Goal: Task Accomplishment & Management: Manage account settings

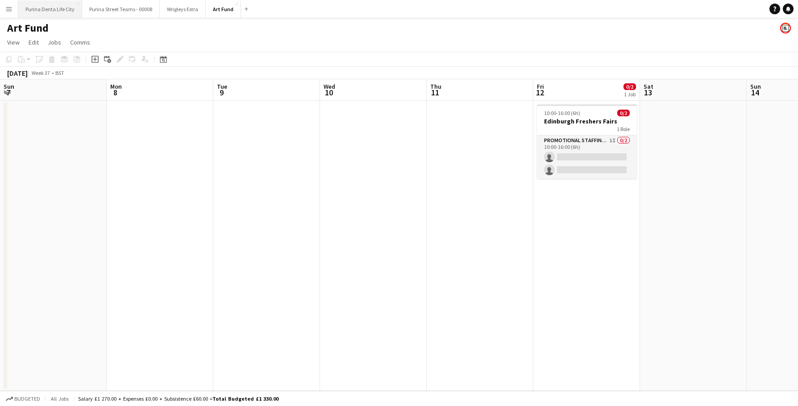
scroll to position [0, 253]
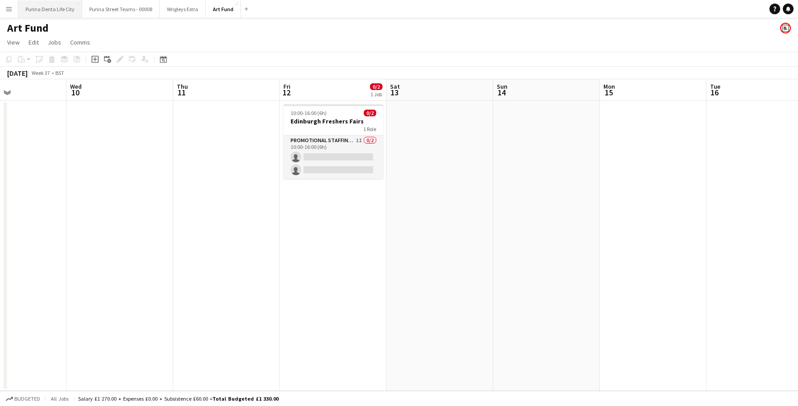
click at [63, 13] on button "Purina Denta Life City Close" at bounding box center [50, 8] width 64 height 17
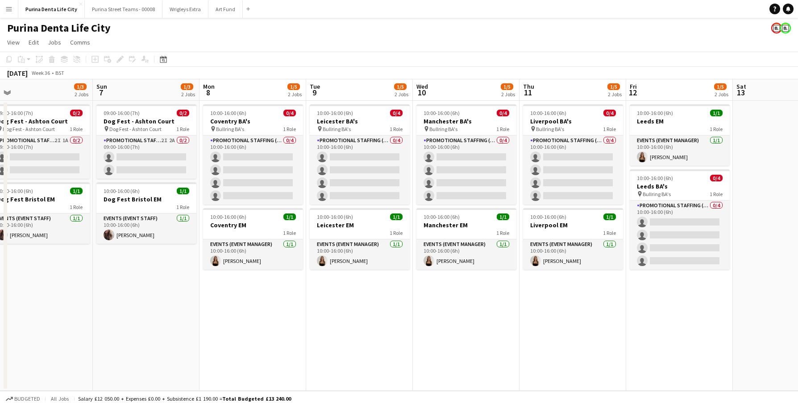
scroll to position [0, 335]
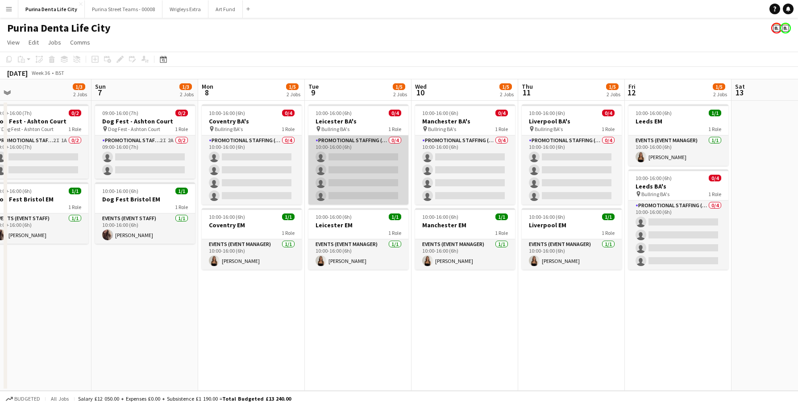
click at [370, 174] on app-card-role "Promotional Staffing (Brand Ambassadors) 0/4 10:00-16:00 (6h) single-neutral-ac…" at bounding box center [358, 170] width 100 height 69
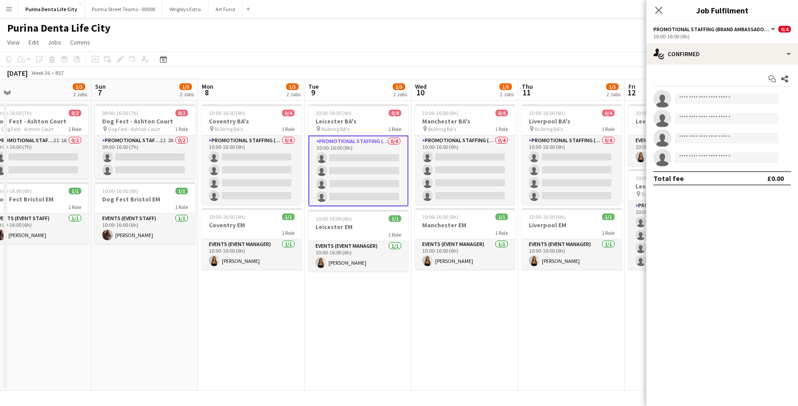
click at [391, 327] on app-date-cell "10:00-16:00 (6h) 0/4 Leicester BA's pin Bullring BA's 1 Role Promotional Staffi…" at bounding box center [358, 246] width 107 height 290
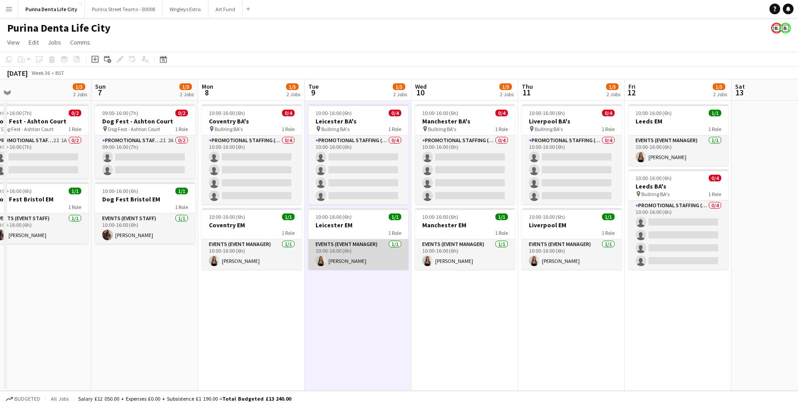
click at [377, 266] on app-card-role "Events (Event Manager) 1/1 10:00-16:00 (6h) CHLOE BUTLER" at bounding box center [358, 255] width 100 height 30
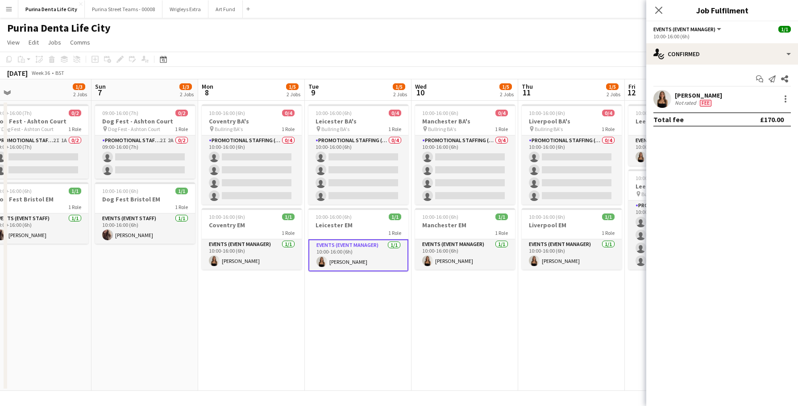
click at [398, 301] on app-date-cell "10:00-16:00 (6h) 0/4 Leicester BA's pin Bullring BA's 1 Role Promotional Staffi…" at bounding box center [358, 246] width 107 height 290
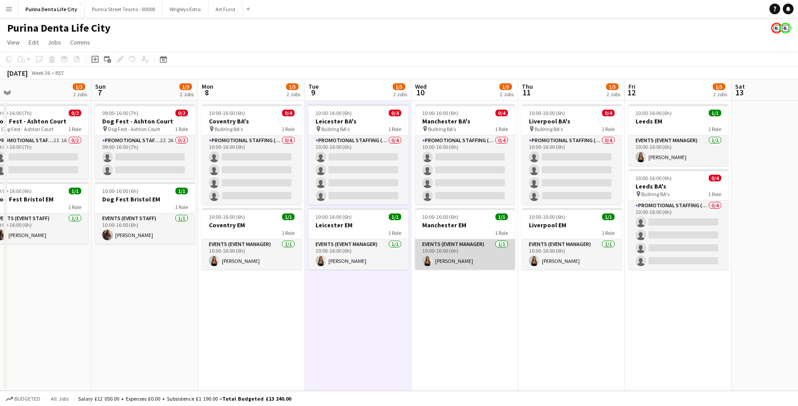
click at [458, 257] on app-card-role "Events (Event Manager) 1/1 10:00-16:00 (6h) CHLOE BUTLER" at bounding box center [465, 255] width 100 height 30
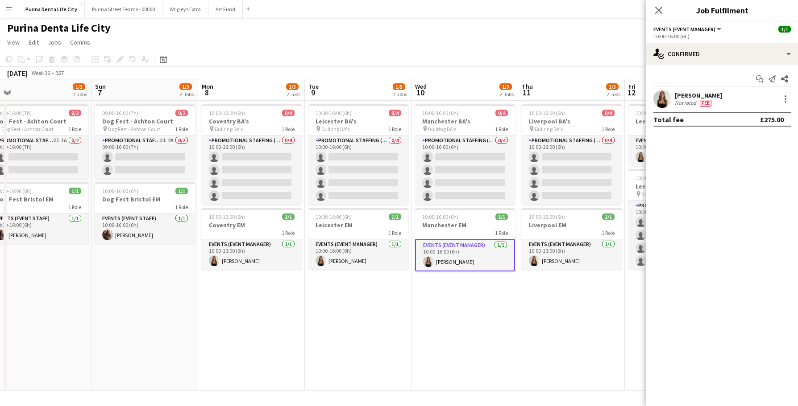
click at [474, 291] on app-date-cell "10:00-16:00 (6h) 0/4 Manchester BA's pin Bullring BA's 1 Role Promotional Staff…" at bounding box center [464, 246] width 107 height 290
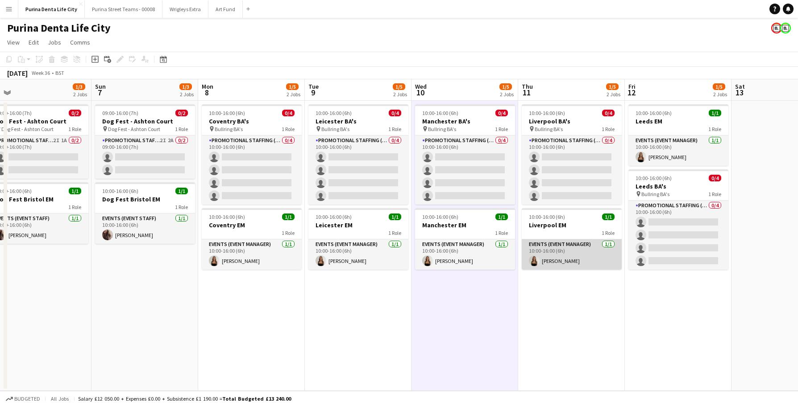
click at [552, 253] on app-card-role "Events (Event Manager) 1/1 10:00-16:00 (6h) CHLOE BUTLER" at bounding box center [572, 255] width 100 height 30
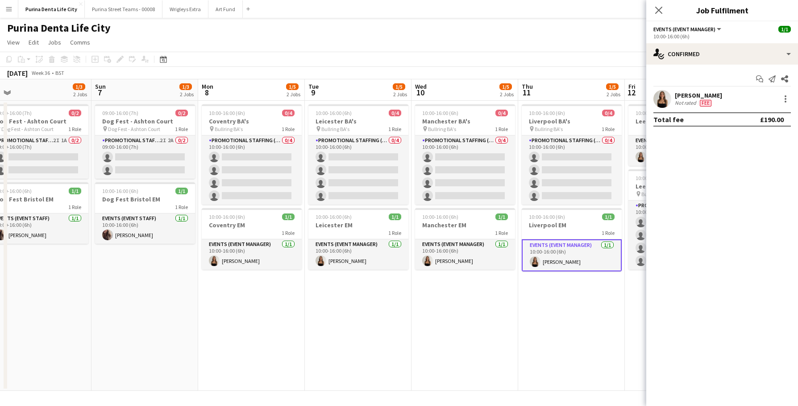
click at [547, 290] on app-date-cell "10:00-16:00 (6h) 0/4 Liverpool BA's pin Bullring BA's 1 Role Promotional Staffi…" at bounding box center [571, 246] width 107 height 290
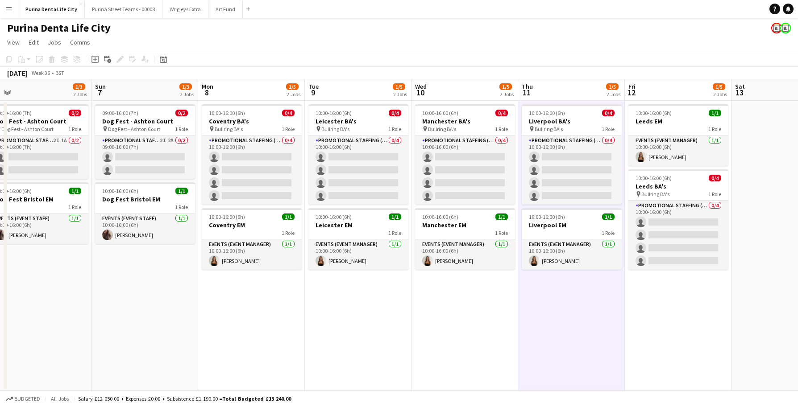
scroll to position [0, 300]
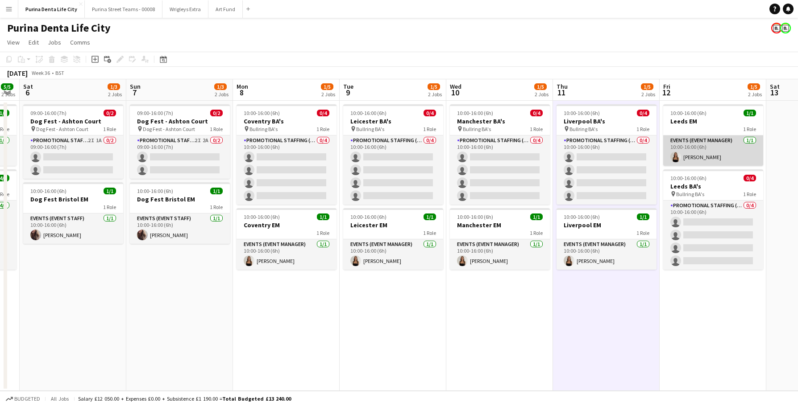
click at [699, 139] on app-card-role "Events (Event Manager) [DATE] 10:00-16:00 (6h) [PERSON_NAME]" at bounding box center [713, 151] width 100 height 30
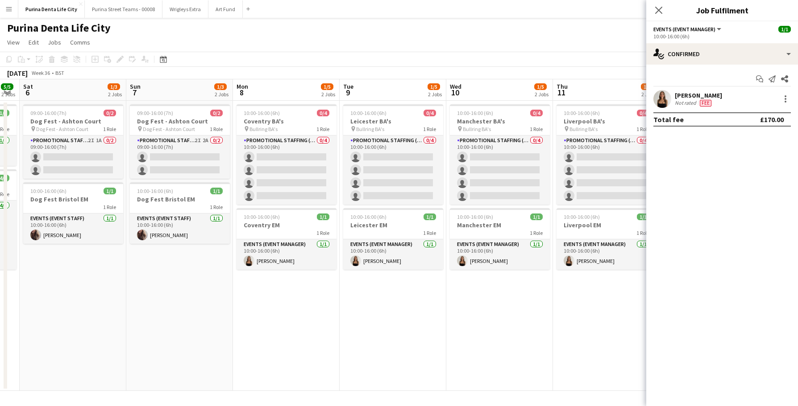
click at [524, 314] on app-date-cell "10:00-16:00 (6h) 0/4 Manchester BA's pin Bullring BA's 1 Role Promotional Staff…" at bounding box center [499, 246] width 107 height 290
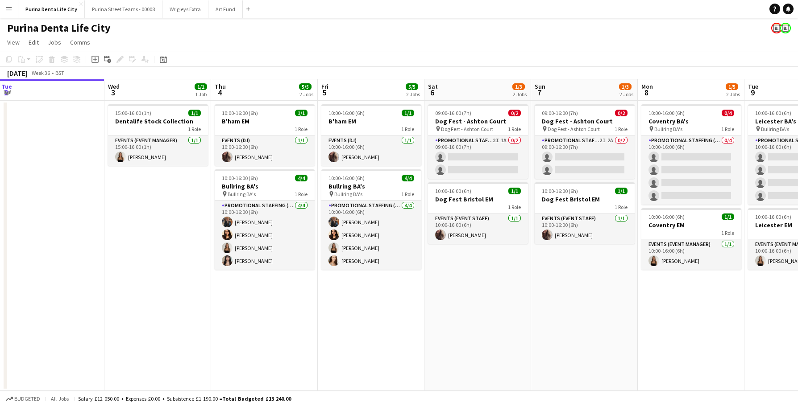
scroll to position [0, 324]
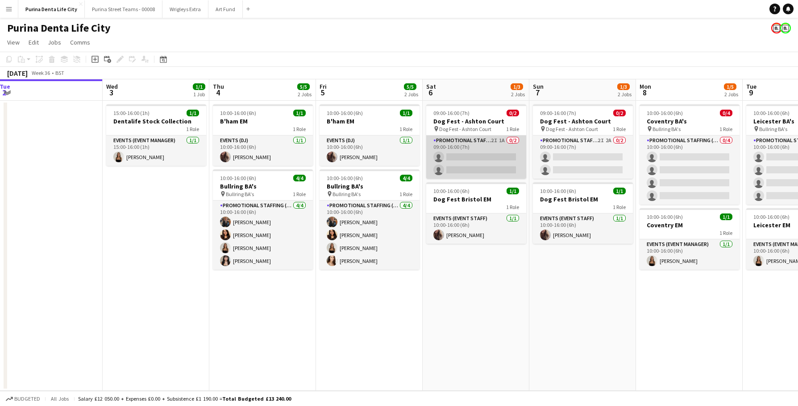
click at [476, 162] on app-card-role "Promotional Staffing (Brand Ambassadors) 2I 1A 0/2 09:00-16:00 (7h) single-neut…" at bounding box center [476, 157] width 100 height 43
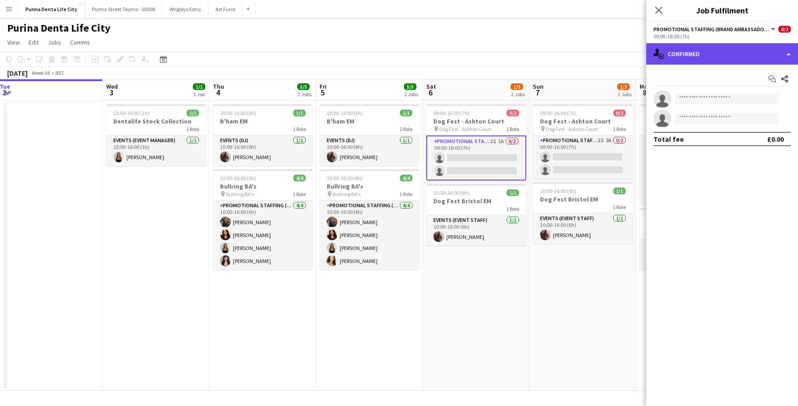
click at [724, 55] on div "single-neutral-actions-check-2 Confirmed" at bounding box center [722, 53] width 152 height 21
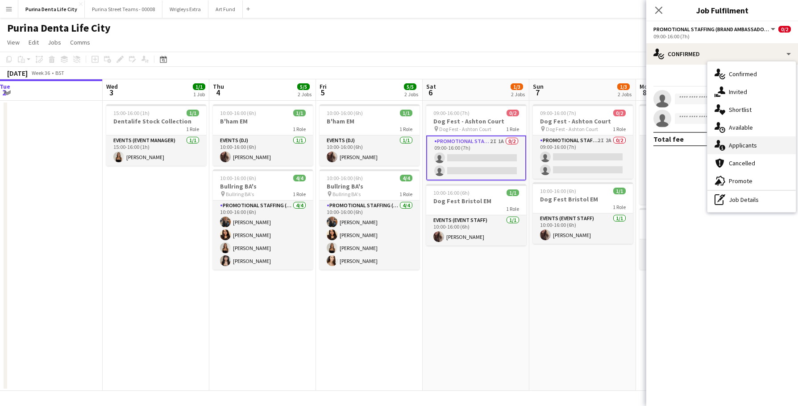
click at [751, 142] on span "Applicants" at bounding box center [743, 145] width 28 height 8
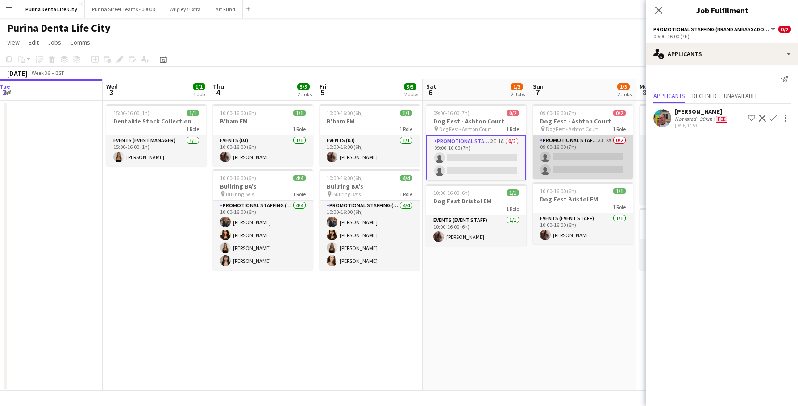
click at [606, 167] on app-card-role "Promotional Staffing (Brand Ambassadors) 2I 2A 0/2 09:00-16:00 (7h) single-neut…" at bounding box center [583, 157] width 100 height 43
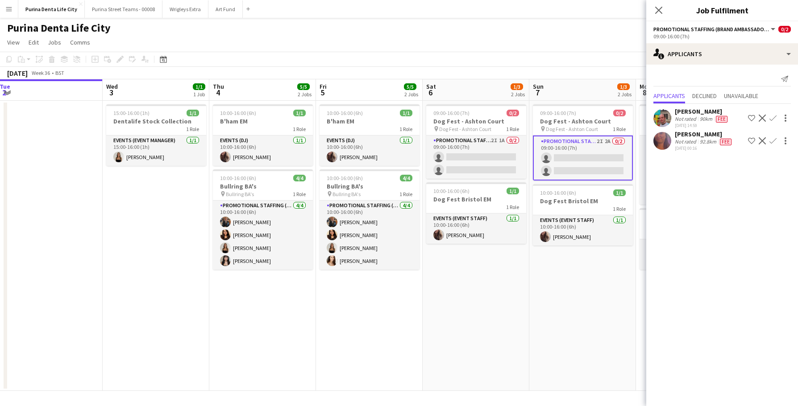
click at [657, 143] on app-user-avatar at bounding box center [662, 141] width 18 height 18
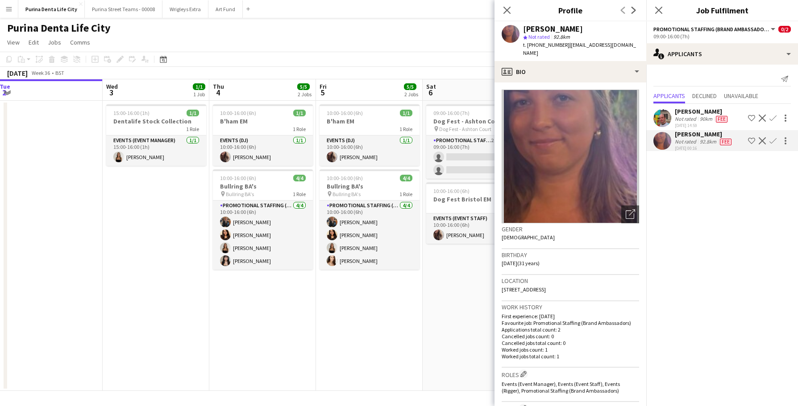
click at [791, 136] on div "Laura Bartlett-Napper Not rated 92.8km Fee 02-09-2025 00:16 Shortlist crew Decl…" at bounding box center [722, 140] width 152 height 21
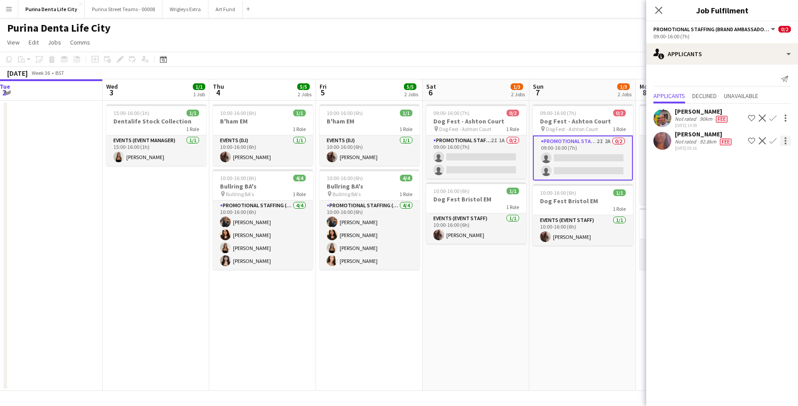
click at [786, 137] on div at bounding box center [785, 138] width 2 height 2
click at [697, 201] on div at bounding box center [399, 203] width 798 height 406
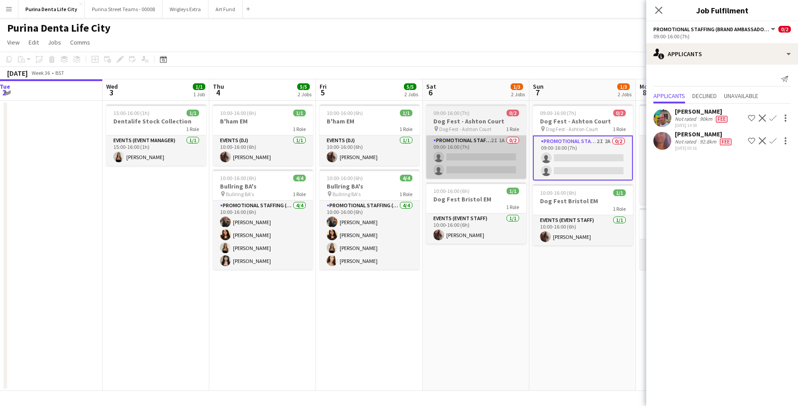
click at [518, 149] on app-card-role "Promotional Staffing (Brand Ambassadors) 2I 1A 0/2 09:00-16:00 (7h) single-neut…" at bounding box center [476, 157] width 100 height 43
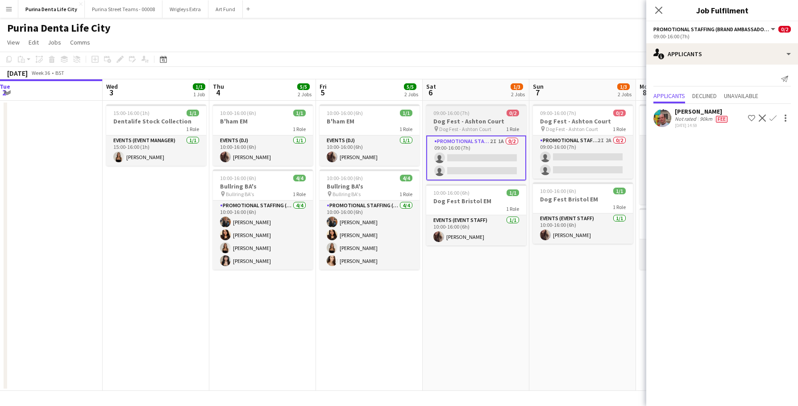
click at [480, 124] on h3 "Dog Fest - Ashton Court" at bounding box center [476, 121] width 100 height 8
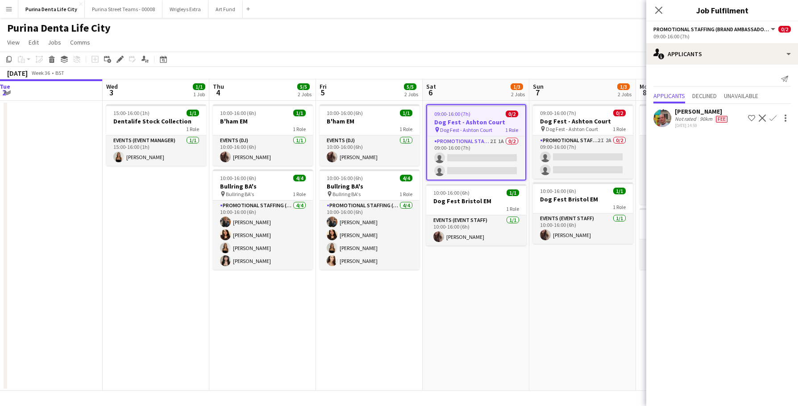
click at [552, 298] on app-date-cell "09:00-16:00 (7h) 0/2 Dog Fest - Ashton Court pin Dog Fest - Ashton Court 1 Role…" at bounding box center [582, 246] width 107 height 290
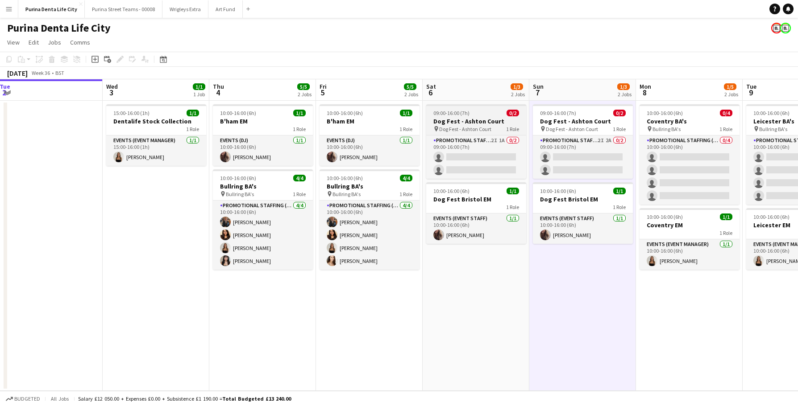
click at [481, 123] on h3 "Dog Fest - Ashton Court" at bounding box center [476, 121] width 100 height 8
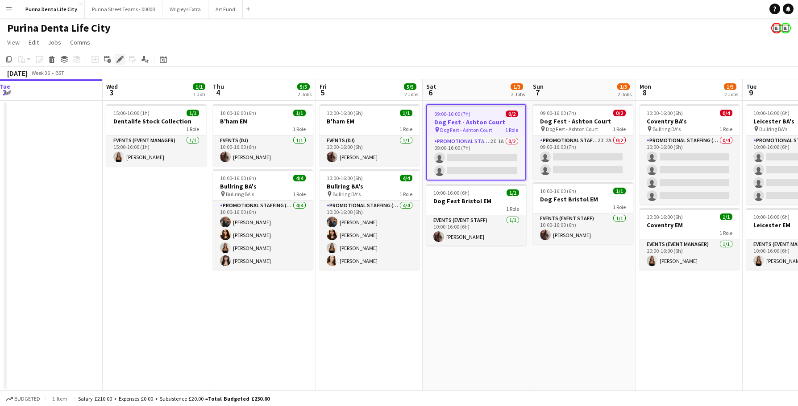
click at [117, 61] on icon "Edit" at bounding box center [119, 59] width 7 height 7
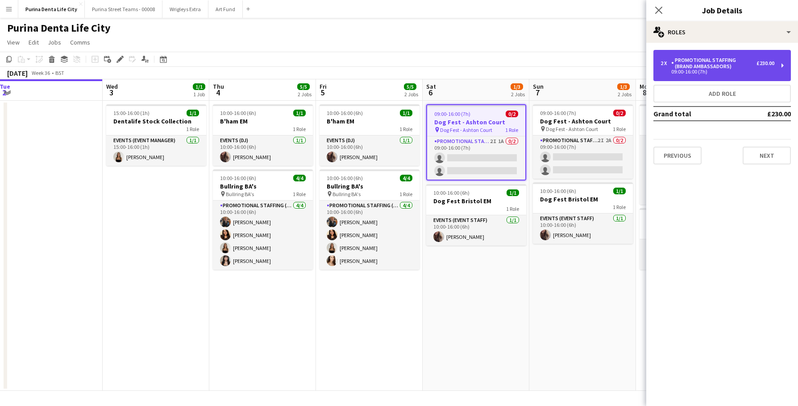
click at [727, 66] on div "Promotional Staffing (Brand Ambassadors)" at bounding box center [713, 63] width 85 height 12
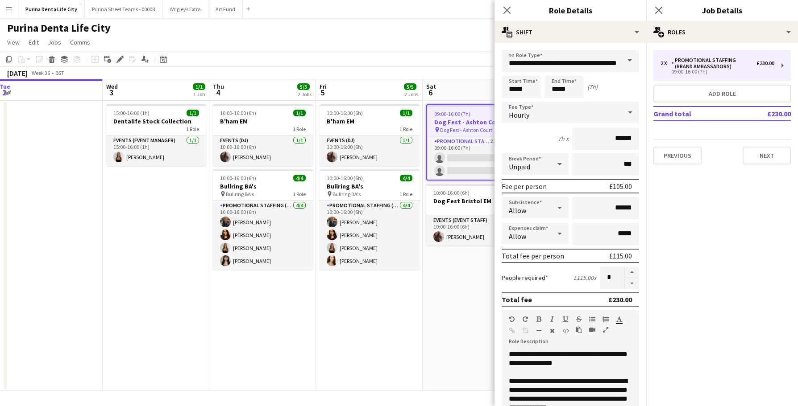
click at [467, 285] on app-date-cell "09:00-16:00 (7h) 0/2 Dog Fest - Ashton Court pin Dog Fest - Ashton Court 1 Role…" at bounding box center [476, 246] width 107 height 290
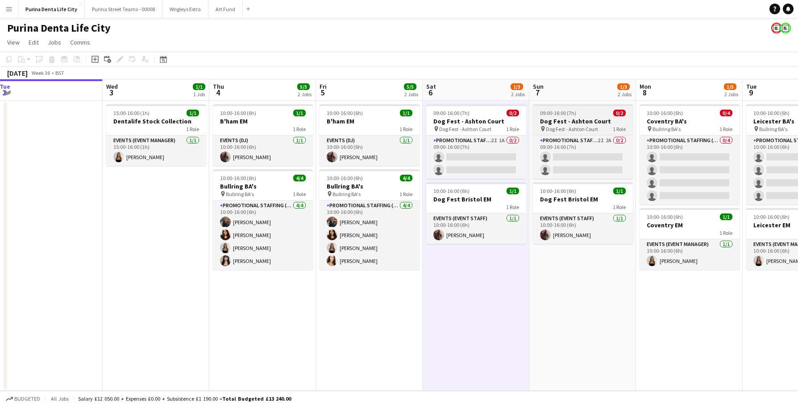
click at [572, 124] on h3 "Dog Fest - Ashton Court" at bounding box center [583, 121] width 100 height 8
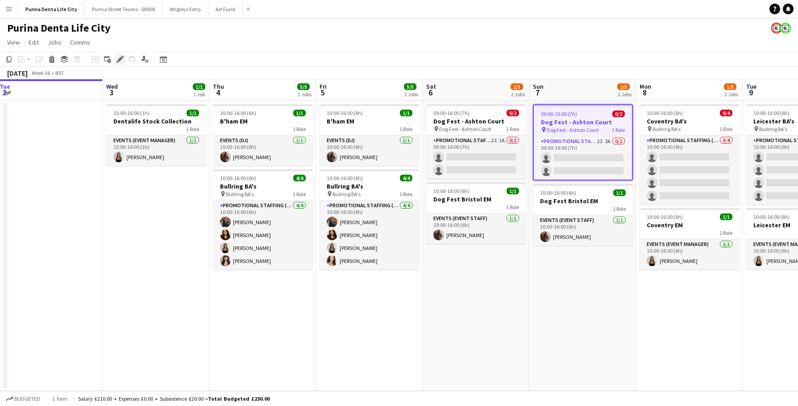
click at [120, 62] on icon "Edit" at bounding box center [119, 59] width 7 height 7
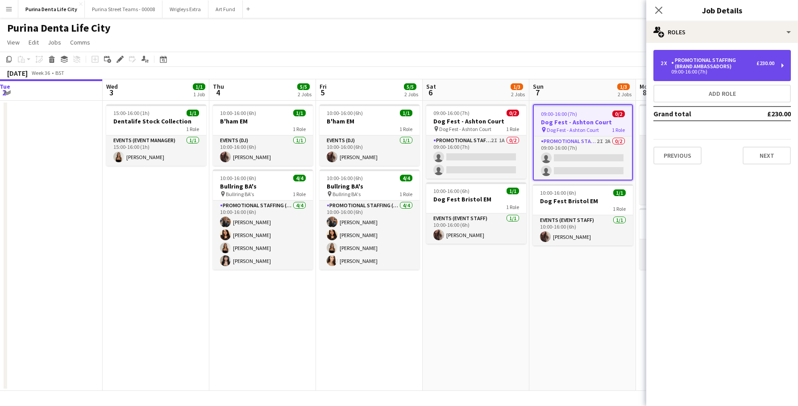
click at [761, 59] on div "2 x Promotional Staffing (Brand Ambassadors) £230.00" at bounding box center [717, 63] width 114 height 12
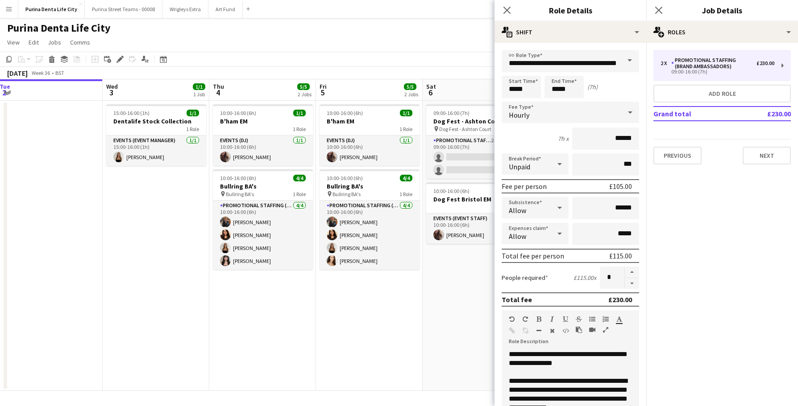
click at [432, 306] on app-date-cell "09:00-16:00 (7h) 0/2 Dog Fest - Ashton Court pin Dog Fest - Ashton Court 1 Role…" at bounding box center [476, 246] width 107 height 290
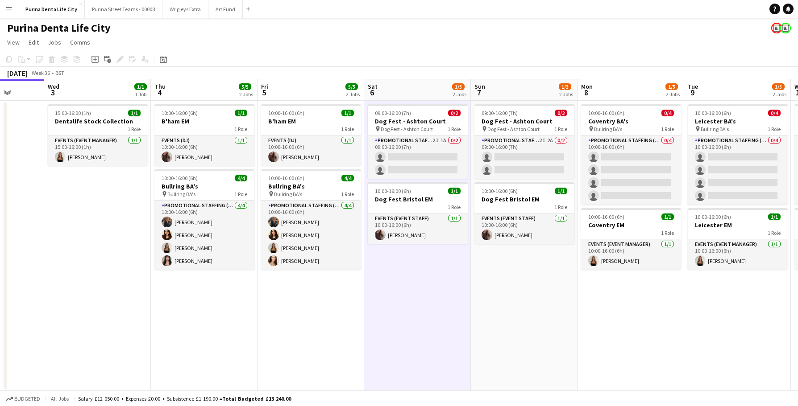
scroll to position [0, 384]
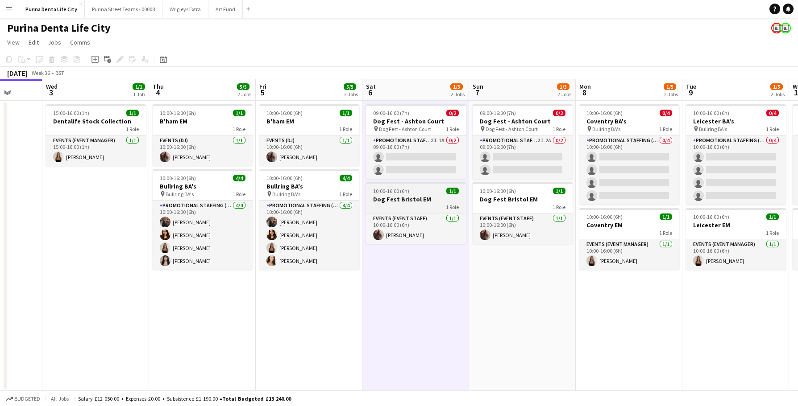
click at [416, 199] on h3 "Dog Fest Bristol EM" at bounding box center [416, 199] width 100 height 8
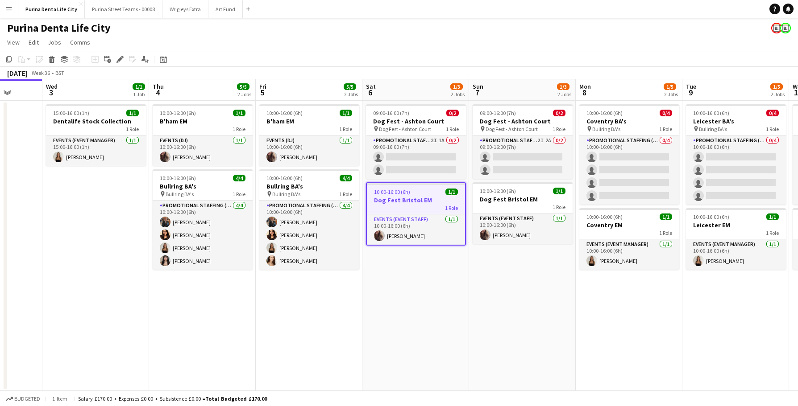
click at [546, 181] on app-date-cell "09:00-16:00 (7h) 0/2 Dog Fest - Ashton Court pin Dog Fest - Ashton Court 1 Role…" at bounding box center [522, 246] width 107 height 290
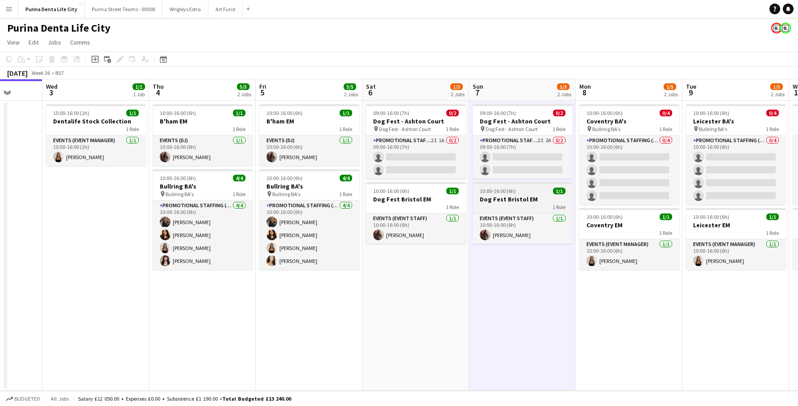
click at [538, 191] on div "10:00-16:00 (6h) 1/1" at bounding box center [523, 191] width 100 height 7
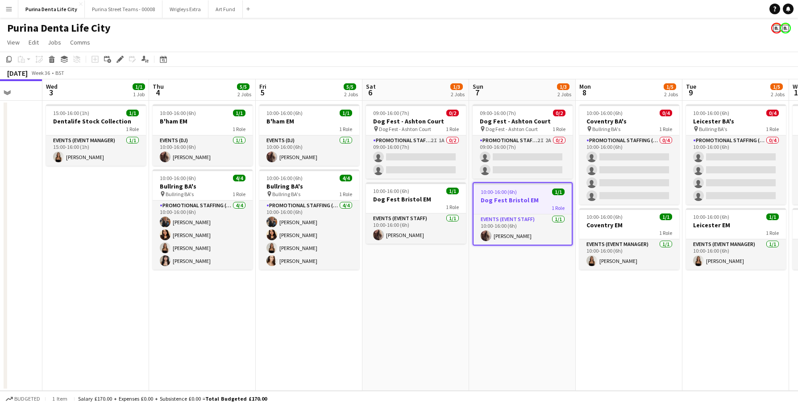
click at [419, 282] on app-date-cell "09:00-16:00 (7h) 0/2 Dog Fest - Ashton Court pin Dog Fest - Ashton Court 1 Role…" at bounding box center [415, 246] width 107 height 290
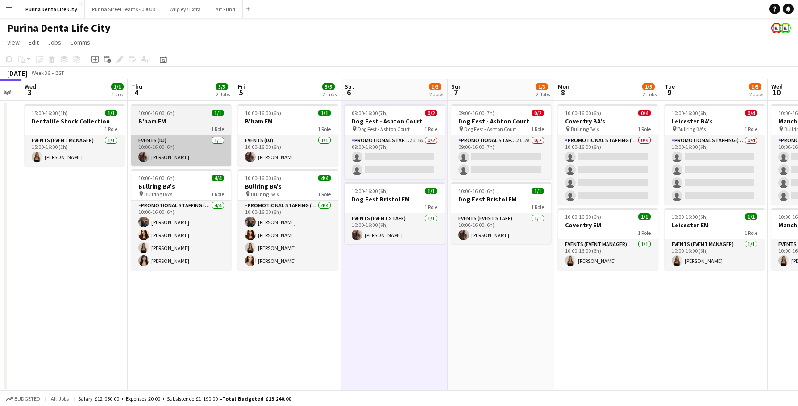
scroll to position [0, 406]
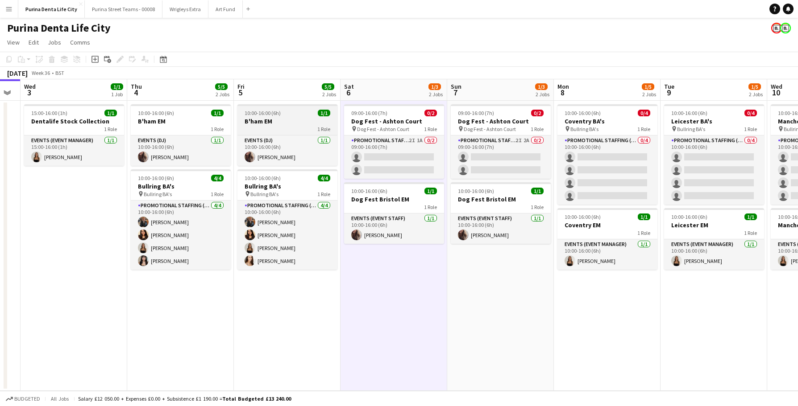
click at [287, 106] on div at bounding box center [287, 105] width 100 height 2
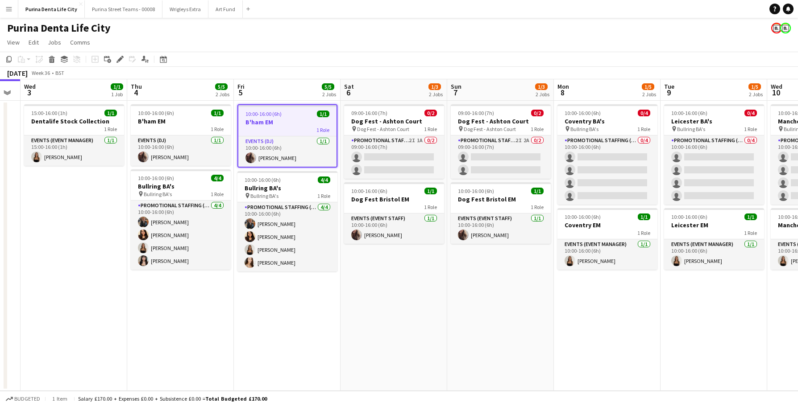
click at [340, 340] on app-date-cell "10:00-16:00 (6h) 1/1 B'ham EM 1 Role Events (DJ) 1/1 10:00-16:00 (6h) Flo Tansl…" at bounding box center [287, 246] width 107 height 290
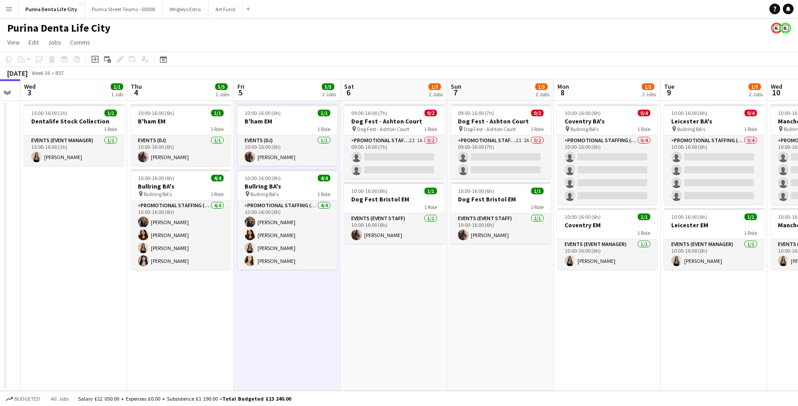
click at [361, 328] on app-date-cell "09:00-16:00 (7h) 0/2 Dog Fest - Ashton Court pin Dog Fest - Ashton Court 1 Role…" at bounding box center [393, 246] width 107 height 290
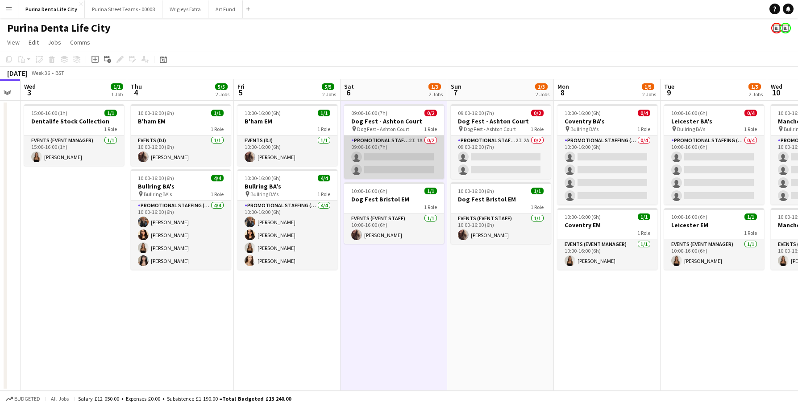
click at [394, 174] on app-card-role "Promotional Staffing (Brand Ambassadors) 2I 1A 0/2 09:00-16:00 (7h) single-neut…" at bounding box center [394, 157] width 100 height 43
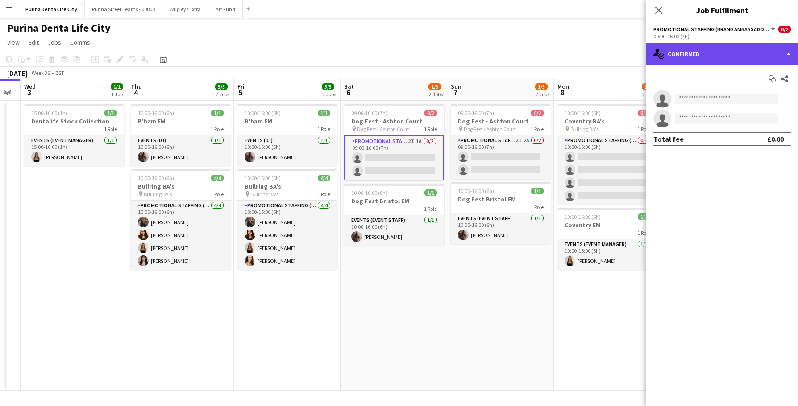
click at [699, 54] on div "single-neutral-actions-check-2 Confirmed" at bounding box center [722, 53] width 152 height 21
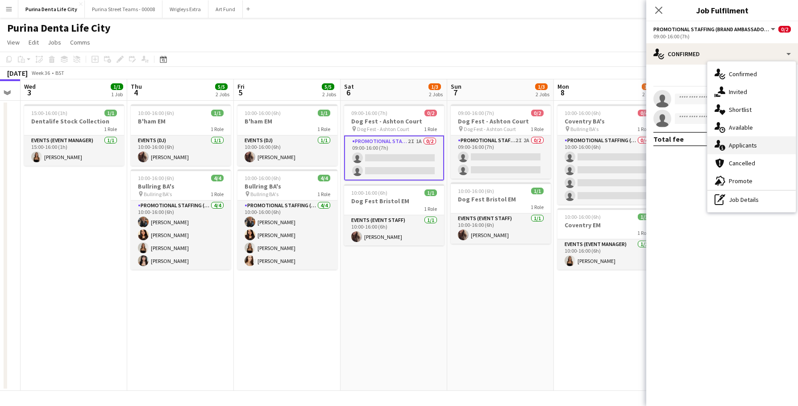
click at [739, 140] on div "single-neutral-actions-information Applicants" at bounding box center [751, 146] width 88 height 18
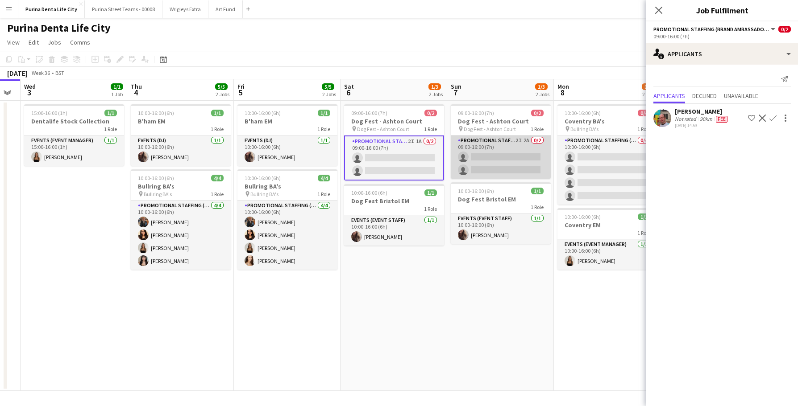
click at [485, 151] on app-card-role "Promotional Staffing (Brand Ambassadors) 2I 2A 0/2 09:00-16:00 (7h) single-neut…" at bounding box center [501, 157] width 100 height 43
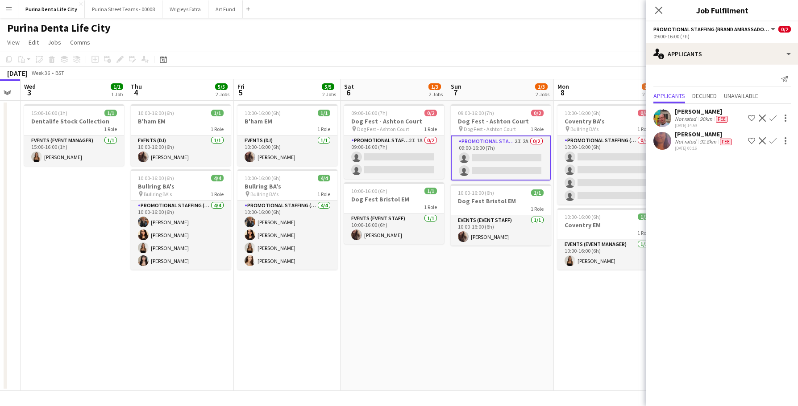
click at [662, 134] on app-user-avatar at bounding box center [662, 141] width 18 height 18
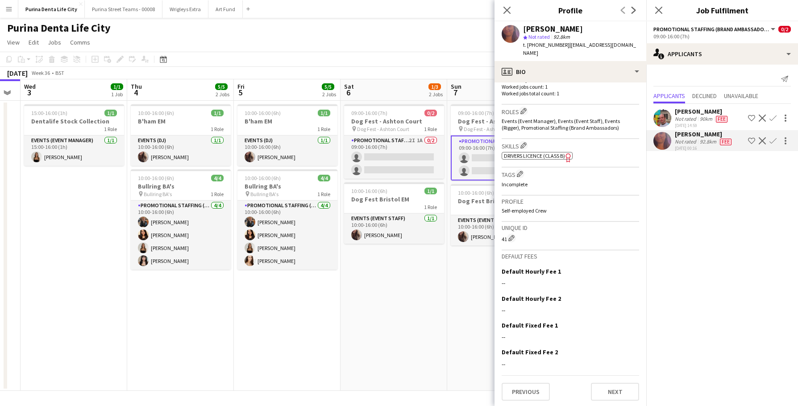
scroll to position [263, 0]
click at [533, 376] on div "Previous Next" at bounding box center [570, 388] width 137 height 25
click at [537, 386] on button "Previous" at bounding box center [526, 393] width 48 height 18
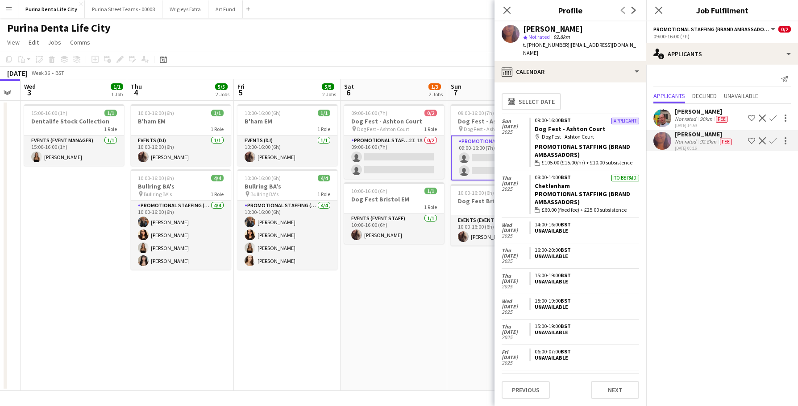
scroll to position [0, 0]
click at [451, 307] on app-date-cell "09:00-16:00 (7h) 0/2 Dog Fest - Ashton Court pin Dog Fest - Ashton Court 1 Role…" at bounding box center [500, 246] width 107 height 290
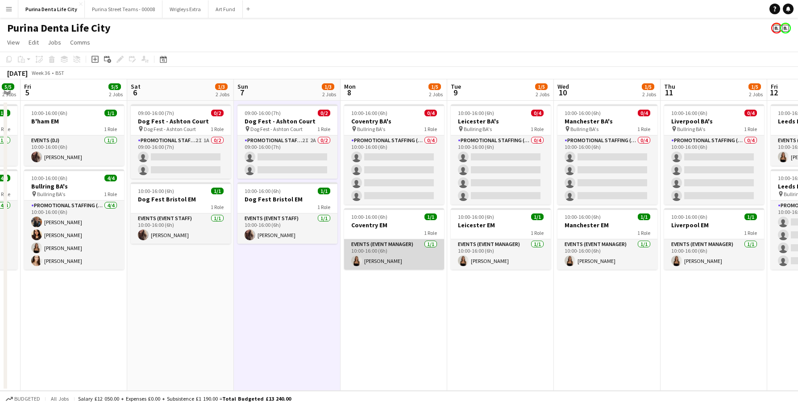
scroll to position [0, 323]
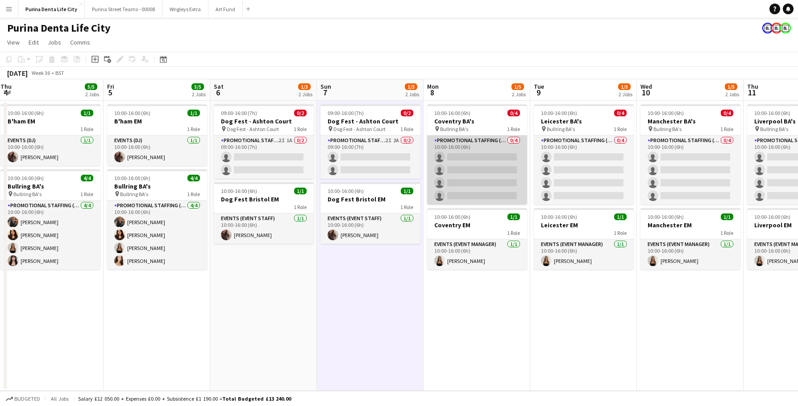
click at [504, 178] on app-card-role "Promotional Staffing (Brand Ambassadors) 0/4 10:00-16:00 (6h) single-neutral-ac…" at bounding box center [477, 170] width 100 height 69
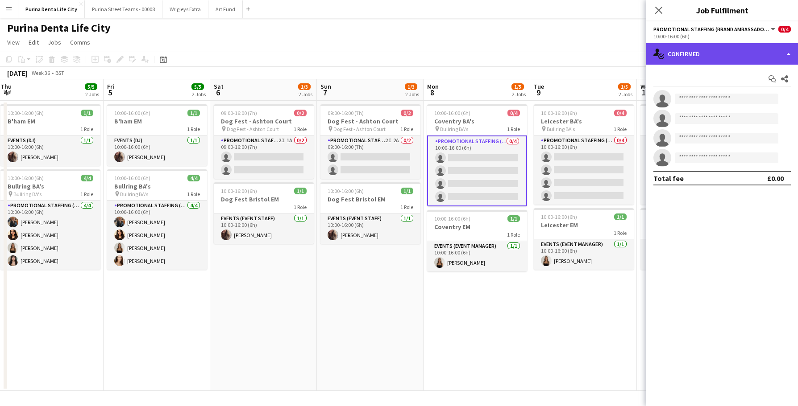
click at [727, 53] on div "single-neutral-actions-check-2 Confirmed" at bounding box center [722, 53] width 152 height 21
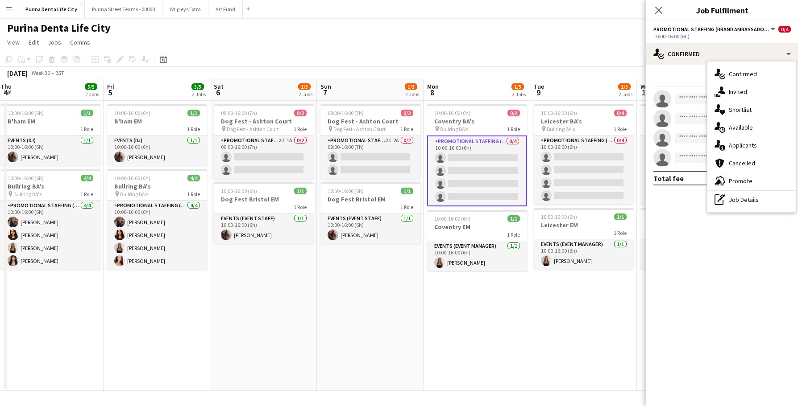
click at [434, 293] on app-date-cell "10:00-16:00 (6h) 0/4 Coventry BA's pin Bullring BA's 1 Role Promotional Staffin…" at bounding box center [476, 246] width 107 height 290
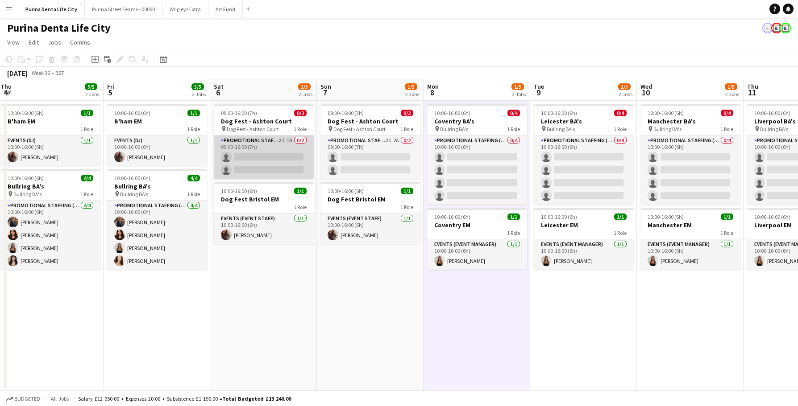
click at [255, 155] on app-card-role "Promotional Staffing (Brand Ambassadors) 2I 1A 0/2 09:00-16:00 (7h) single-neut…" at bounding box center [264, 157] width 100 height 43
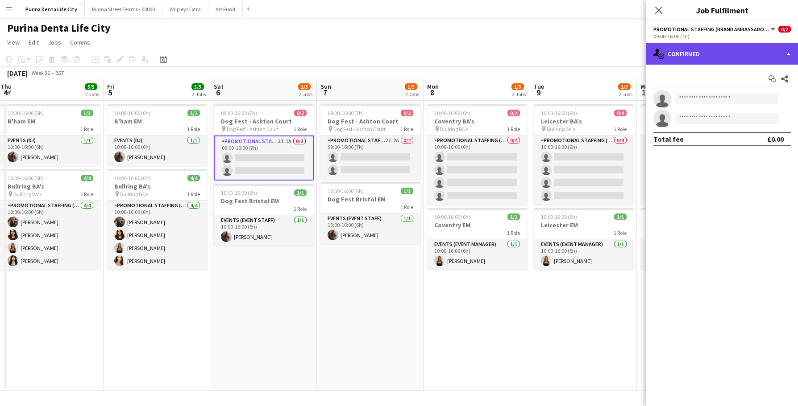
click at [723, 59] on div "single-neutral-actions-check-2 Confirmed" at bounding box center [722, 53] width 152 height 21
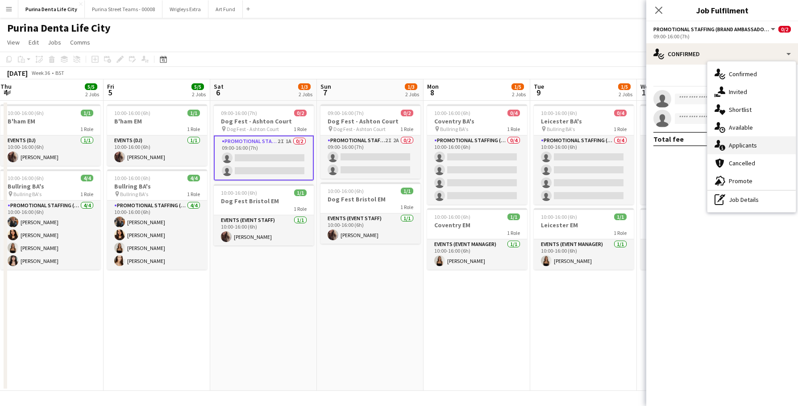
click at [753, 140] on div "single-neutral-actions-information Applicants" at bounding box center [751, 146] width 88 height 18
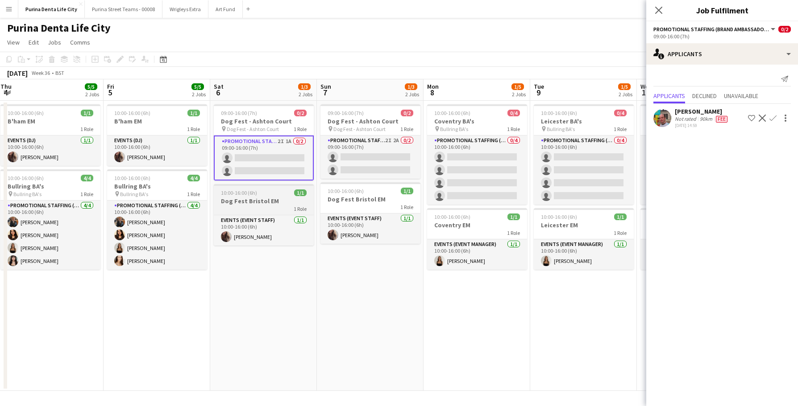
click at [254, 199] on h3 "Dog Fest Bristol EM" at bounding box center [264, 201] width 100 height 8
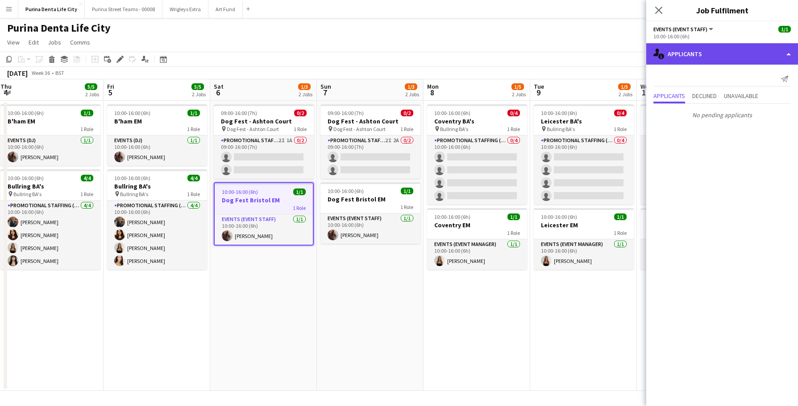
click at [698, 54] on div "single-neutral-actions-information Applicants" at bounding box center [722, 53] width 152 height 21
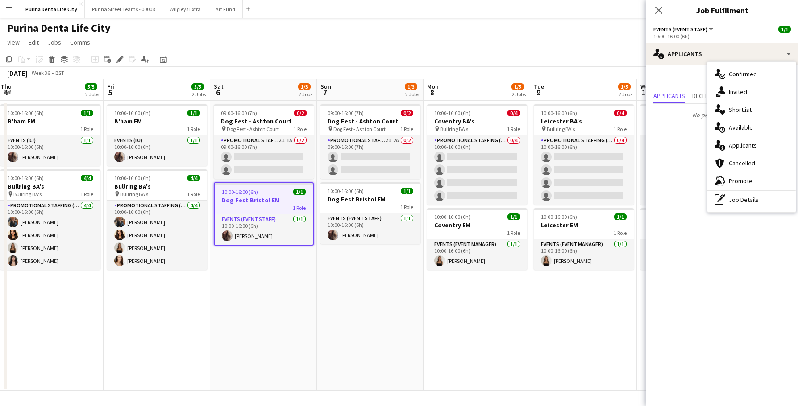
click at [127, 129] on div "1 Role" at bounding box center [157, 128] width 100 height 7
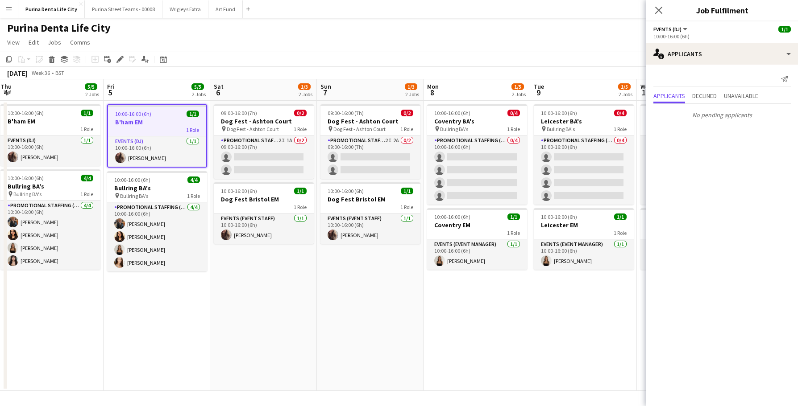
click at [411, 357] on app-date-cell "09:00-16:00 (7h) 0/2 Dog Fest - Ashton Court pin Dog Fest - Ashton Court 1 Role…" at bounding box center [370, 246] width 107 height 290
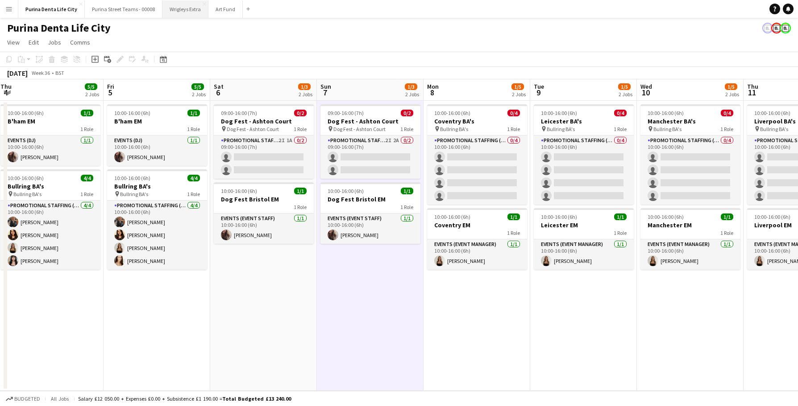
click at [181, 9] on button "Wrigleys Extra Close" at bounding box center [185, 8] width 46 height 17
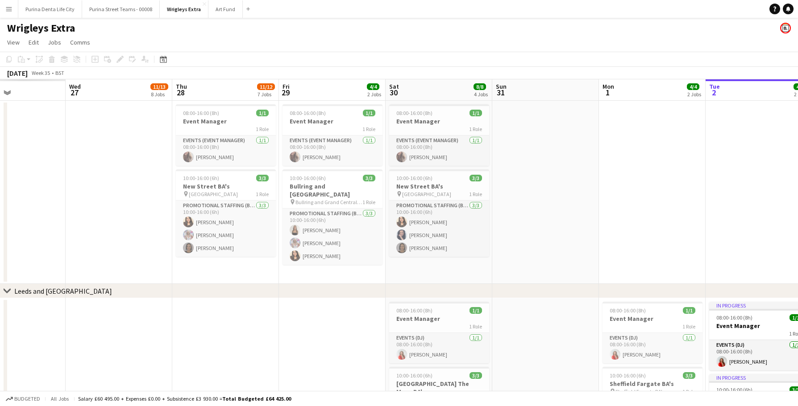
scroll to position [0, 253]
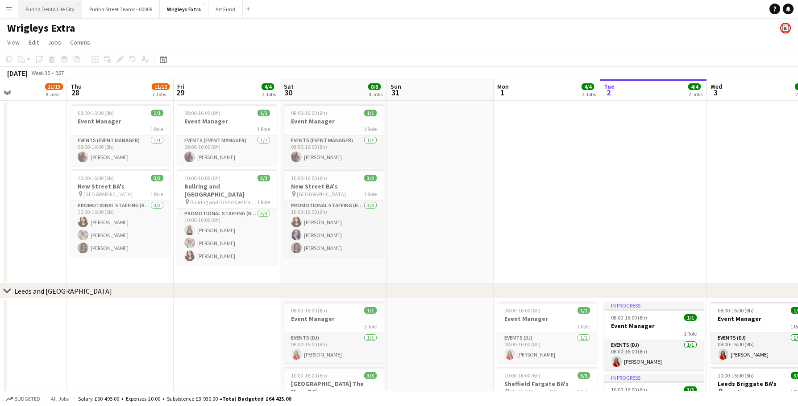
click at [70, 8] on button "Purina Denta Life City Close" at bounding box center [50, 8] width 64 height 17
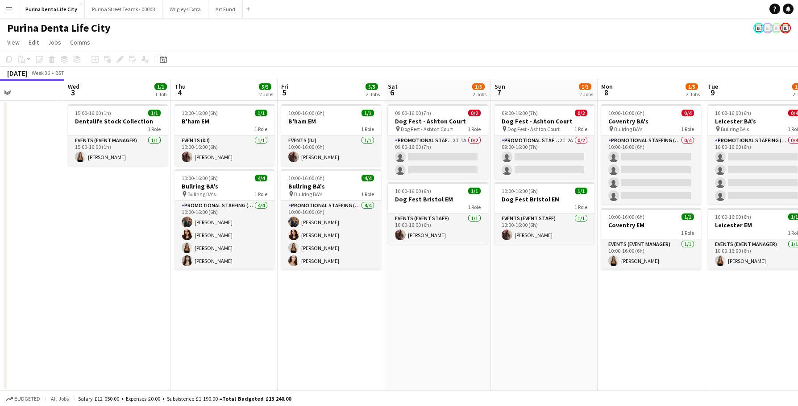
scroll to position [0, 256]
click at [100, 114] on span "15:00-16:00 (1h)" at bounding box center [93, 113] width 36 height 7
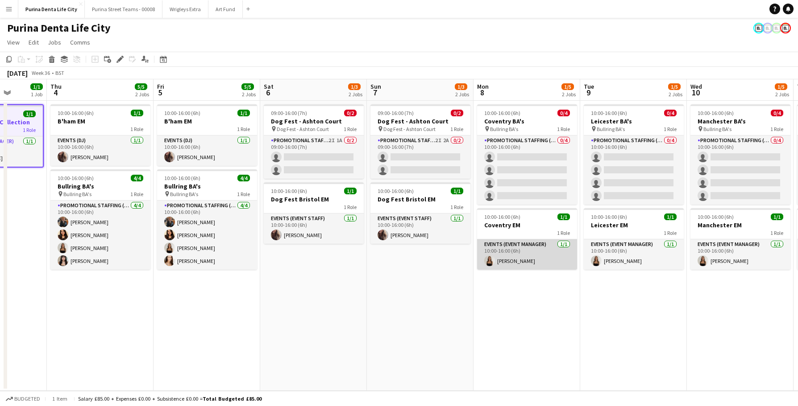
scroll to position [0, 396]
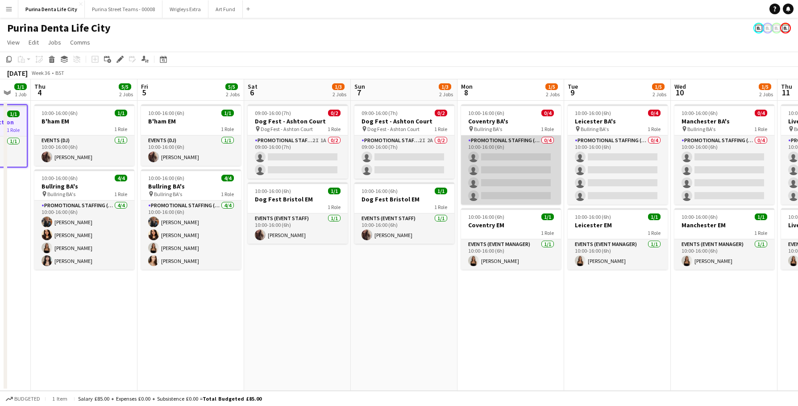
click at [511, 182] on app-card-role "Promotional Staffing (Brand Ambassadors) 0/4 10:00-16:00 (6h) single-neutral-ac…" at bounding box center [511, 170] width 100 height 69
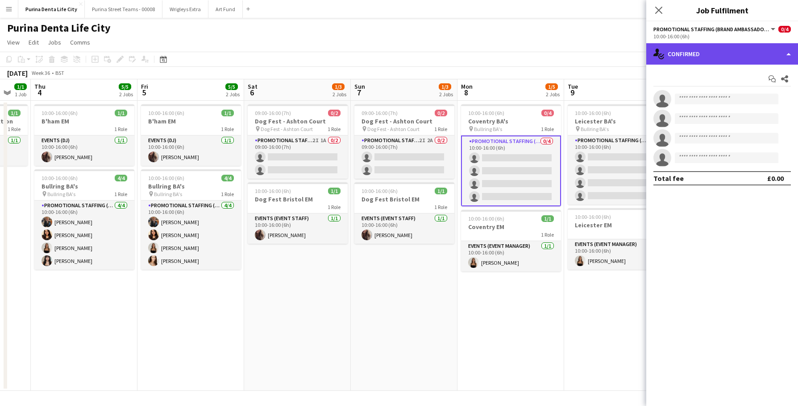
click at [722, 51] on div "single-neutral-actions-check-2 Confirmed" at bounding box center [722, 53] width 152 height 21
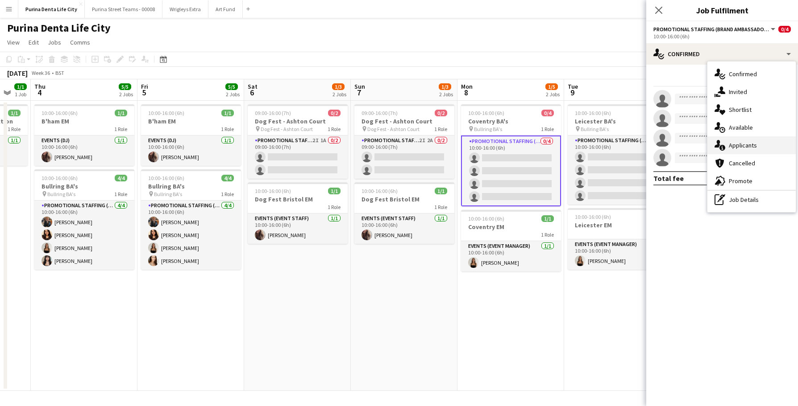
click at [731, 146] on span "Applicants" at bounding box center [743, 145] width 28 height 8
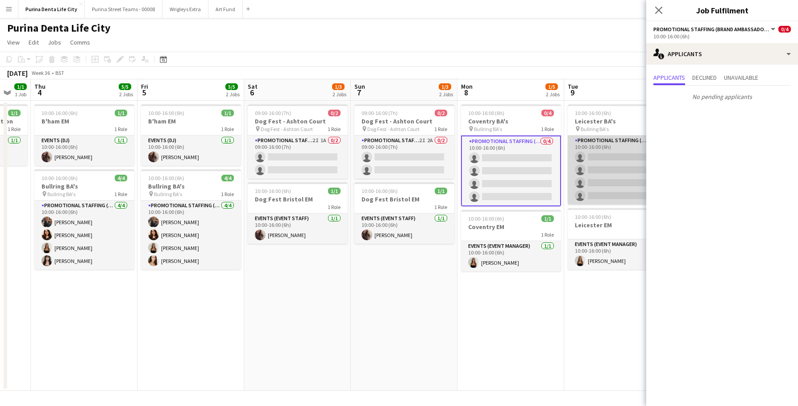
click at [596, 174] on app-card-role "Promotional Staffing (Brand Ambassadors) 0/4 10:00-16:00 (6h) single-neutral-ac…" at bounding box center [618, 170] width 100 height 69
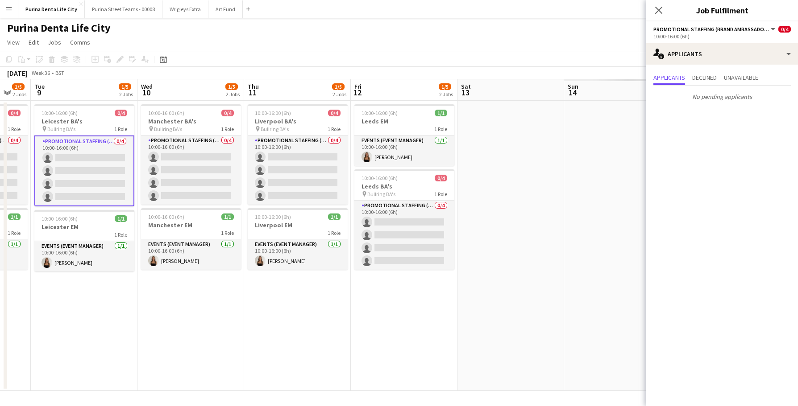
scroll to position [0, 247]
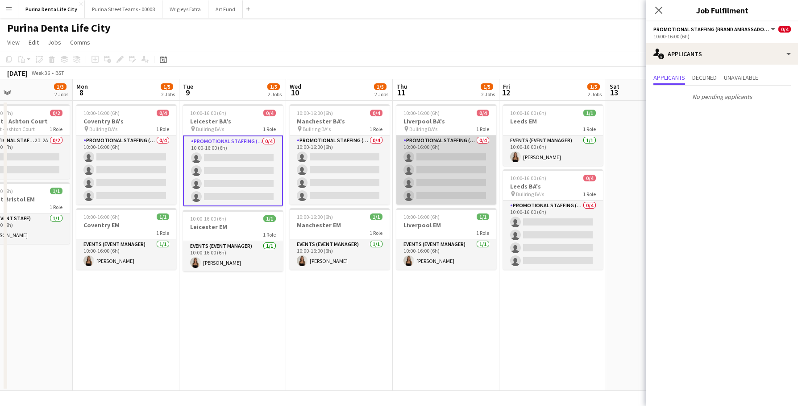
click at [474, 185] on app-card-role "Promotional Staffing (Brand Ambassadors) 0/4 10:00-16:00 (6h) single-neutral-ac…" at bounding box center [446, 170] width 100 height 69
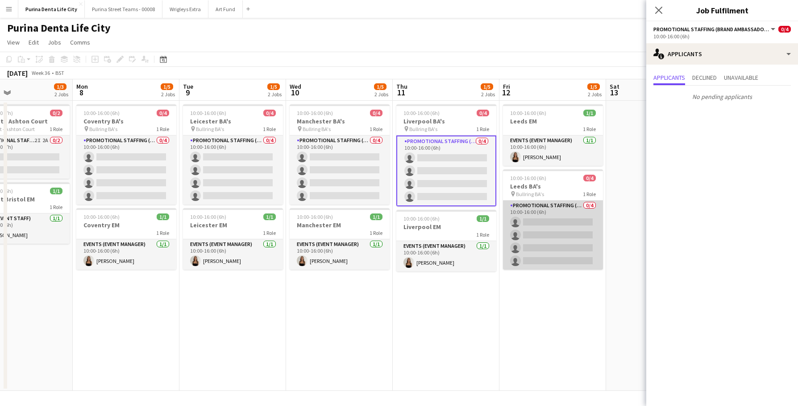
click at [538, 243] on app-card-role "Promotional Staffing (Brand Ambassadors) 0/4 10:00-16:00 (6h) single-neutral-ac…" at bounding box center [553, 235] width 100 height 69
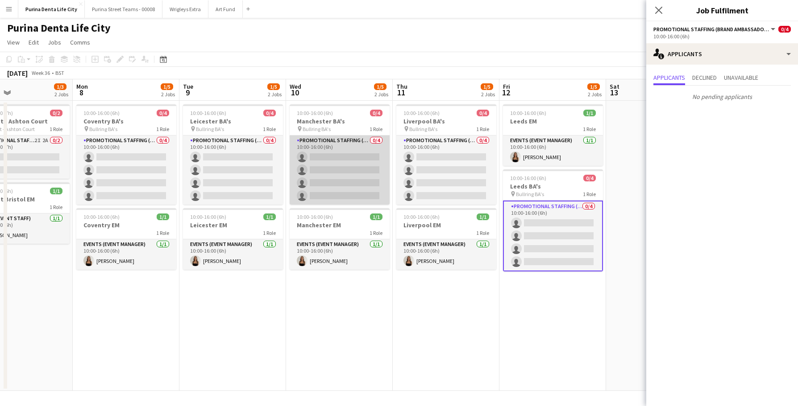
click at [315, 169] on app-card-role "Promotional Staffing (Brand Ambassadors) 0/4 10:00-16:00 (6h) single-neutral-ac…" at bounding box center [340, 170] width 100 height 69
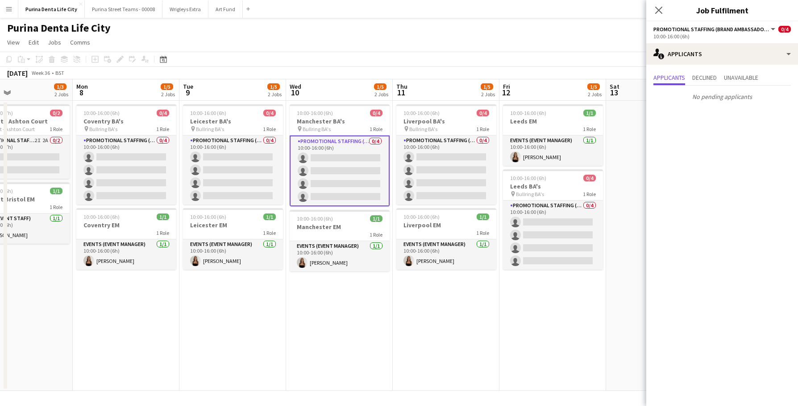
click at [345, 305] on app-date-cell "10:00-16:00 (6h) 0/4 Manchester BA's pin Bullring BA's 1 Role Promotional Staff…" at bounding box center [339, 246] width 107 height 290
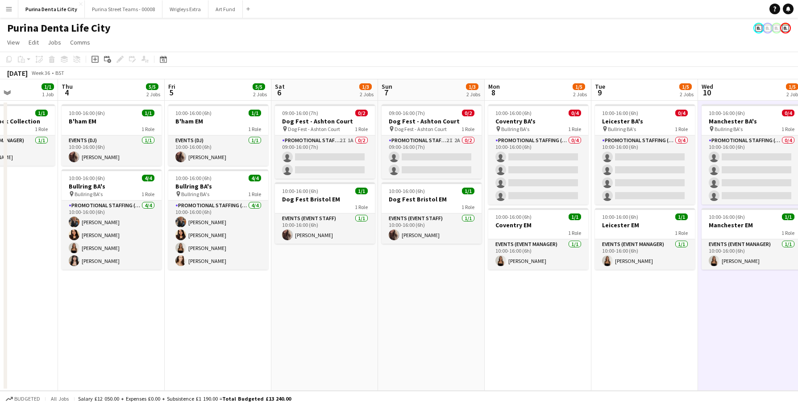
scroll to position [0, 264]
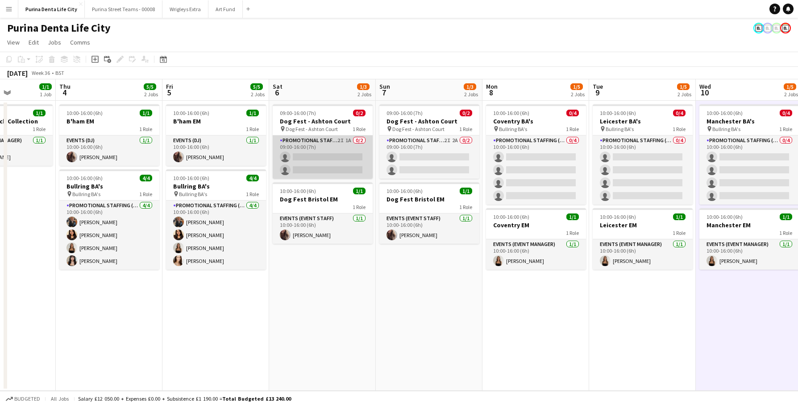
click at [334, 169] on app-card-role "Promotional Staffing (Brand Ambassadors) 2I 1A 0/2 09:00-16:00 (7h) single-neut…" at bounding box center [323, 157] width 100 height 43
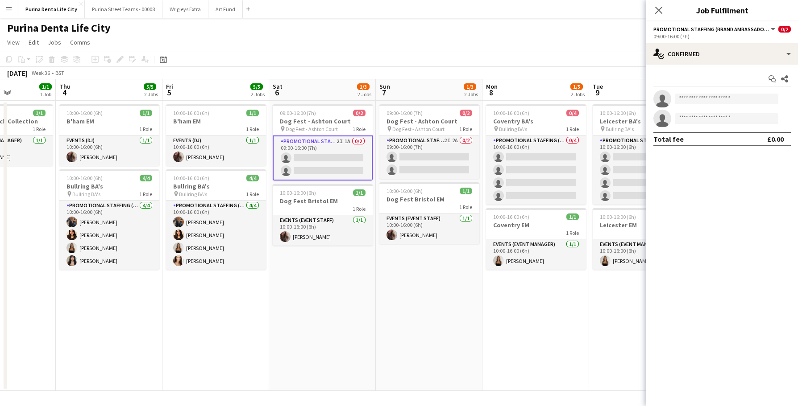
click at [340, 249] on app-date-cell "09:00-16:00 (7h) 0/2 Dog Fest - Ashton Court pin Dog Fest - Ashton Court 1 Role…" at bounding box center [322, 246] width 107 height 290
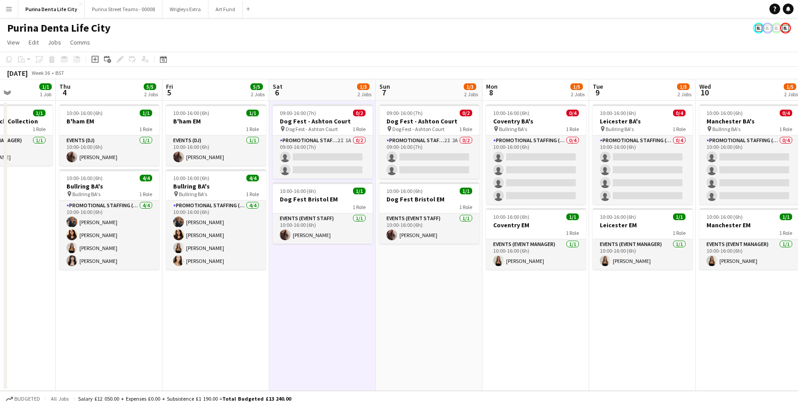
click at [250, 294] on app-date-cell "10:00-16:00 (6h) 1/1 B'ham EM 1 Role Events (DJ) 1/1 10:00-16:00 (6h) Flo Tansl…" at bounding box center [215, 246] width 107 height 290
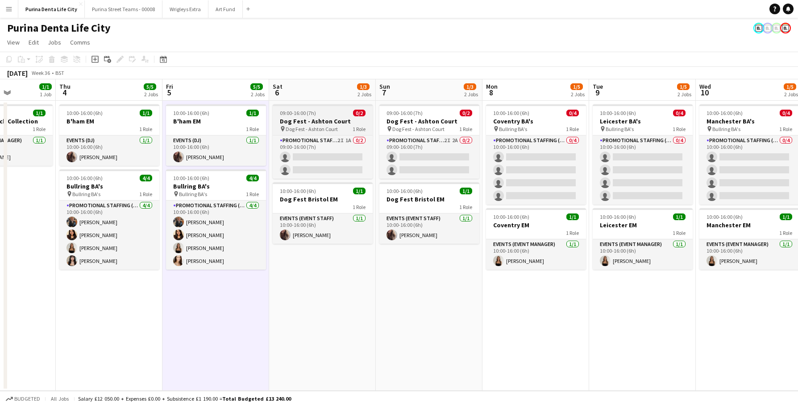
click at [309, 121] on h3 "Dog Fest - Ashton Court" at bounding box center [323, 121] width 100 height 8
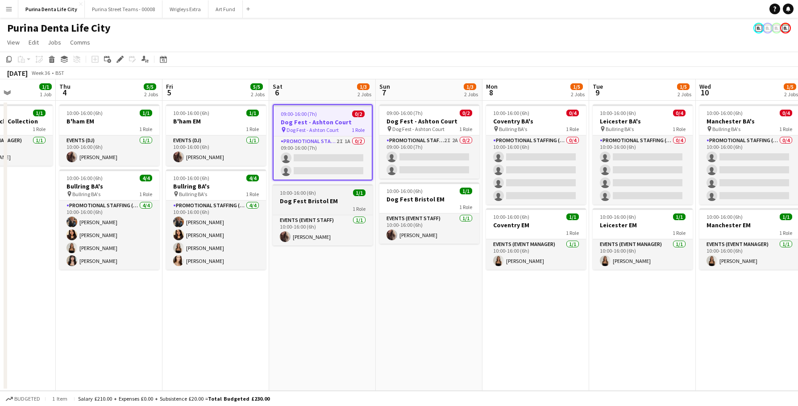
click at [314, 188] on app-job-card "10:00-16:00 (6h) 1/1 Dog Fest Bristol EM 1 Role Events (Event Staff) 1/1 10:00-…" at bounding box center [323, 215] width 100 height 62
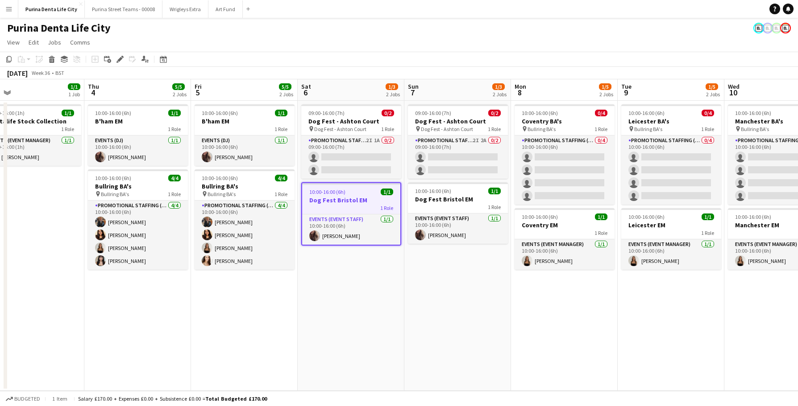
scroll to position [0, 232]
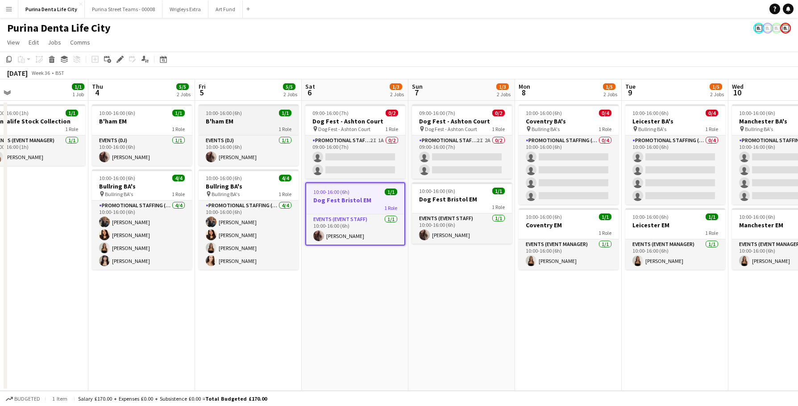
click at [251, 128] on div "1 Role" at bounding box center [249, 128] width 100 height 7
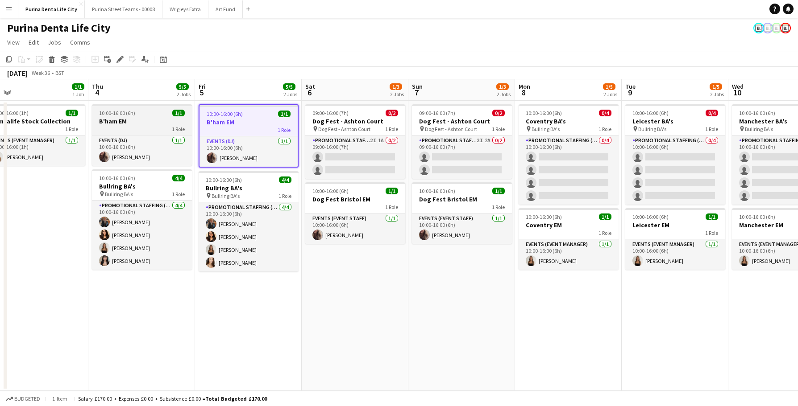
click at [147, 116] on app-job-card "10:00-16:00 (6h) 1/1 B'ham EM 1 Role Events (DJ) 1/1 10:00-16:00 (6h) Flo Tansl…" at bounding box center [142, 135] width 100 height 62
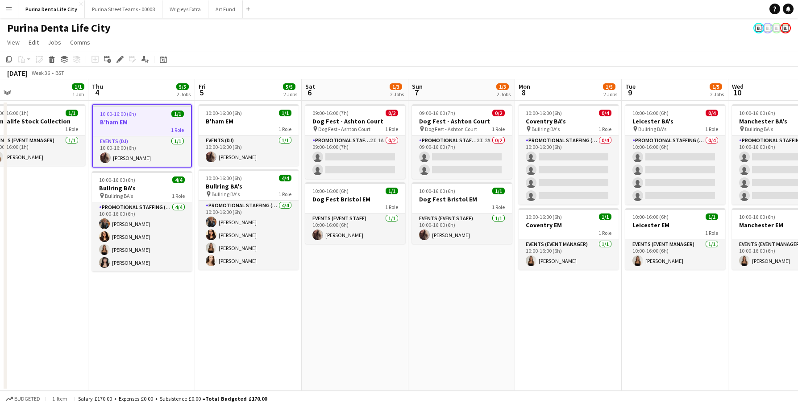
click at [268, 306] on app-date-cell "10:00-16:00 (6h) 1/1 B'ham EM 1 Role Events (DJ) 1/1 10:00-16:00 (6h) Flo Tansl…" at bounding box center [248, 246] width 107 height 290
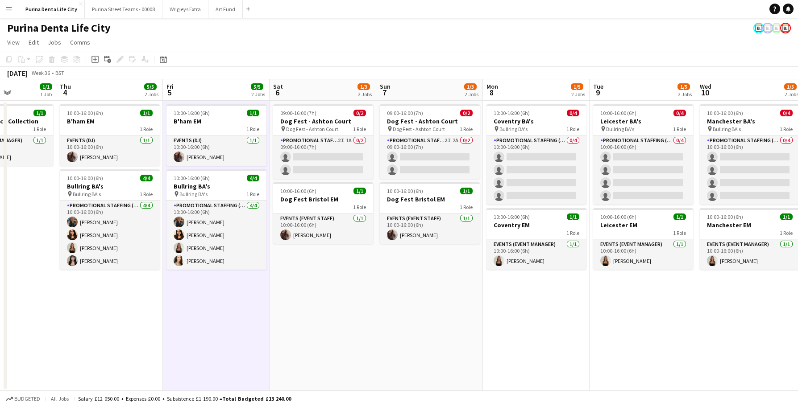
scroll to position [0, 267]
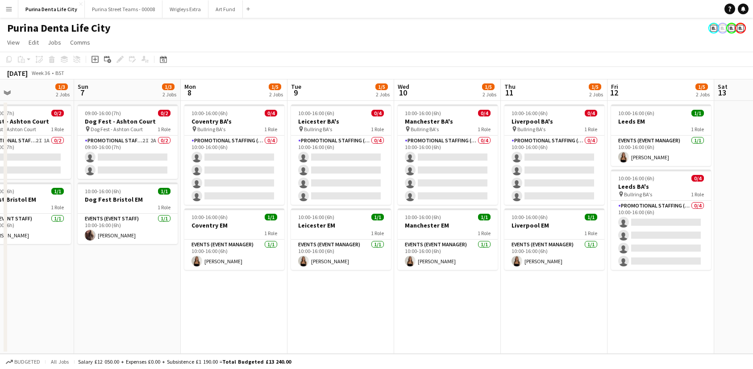
scroll to position [0, 273]
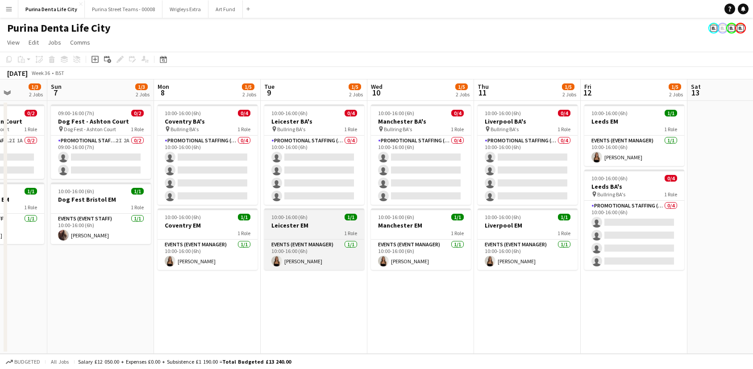
click at [310, 226] on h3 "Leicester EM" at bounding box center [314, 225] width 100 height 8
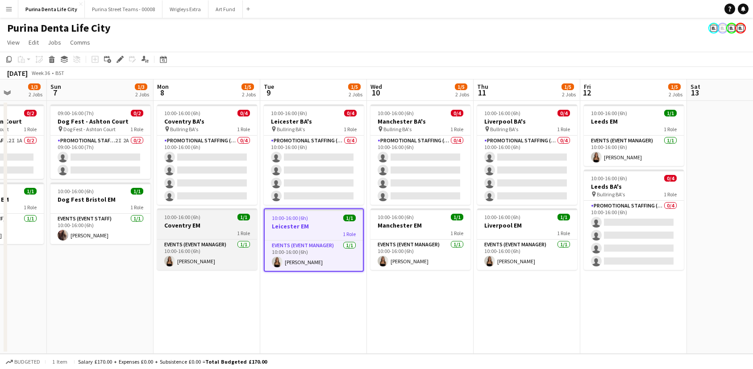
click at [222, 228] on h3 "Coventry EM" at bounding box center [207, 225] width 100 height 8
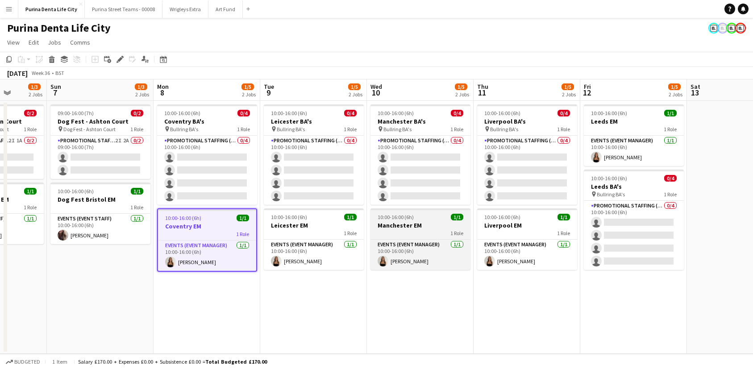
click at [429, 213] on app-job-card "10:00-16:00 (6h) 1/1 Manchester EM 1 Role Events (Event Manager) 1/1 10:00-16:0…" at bounding box center [420, 239] width 100 height 62
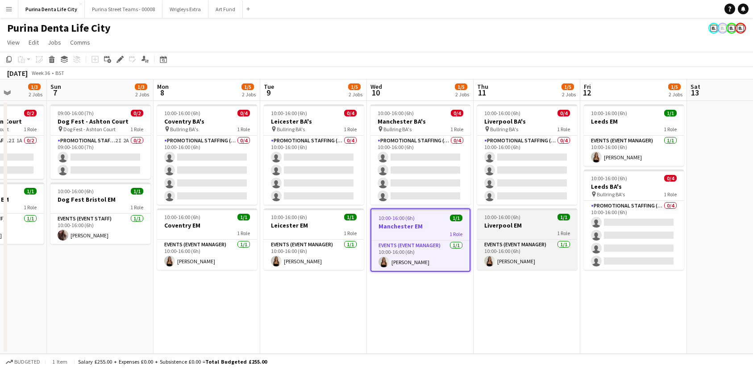
click at [504, 219] on span "10:00-16:00 (6h)" at bounding box center [502, 217] width 36 height 7
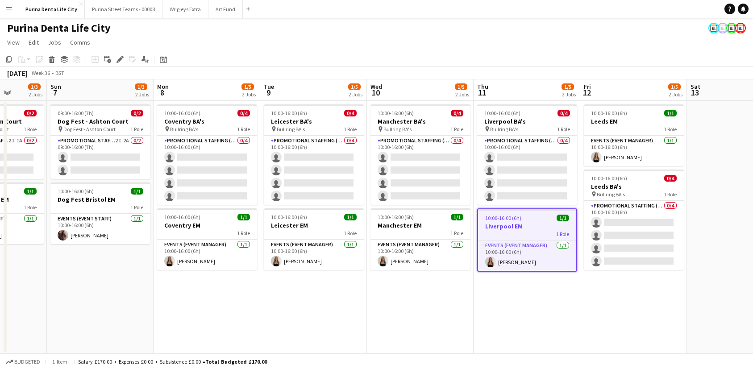
click at [320, 300] on app-date-cell "10:00-16:00 (6h) 0/4 Leicester BA's pin Bullring BA's 1 Role Promotional Staffi…" at bounding box center [313, 227] width 107 height 253
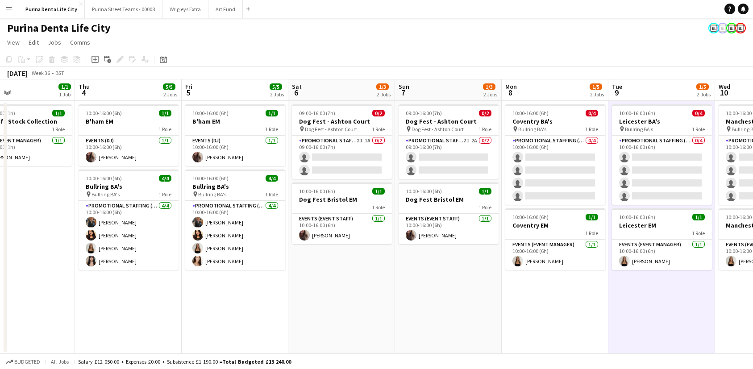
scroll to position [0, 353]
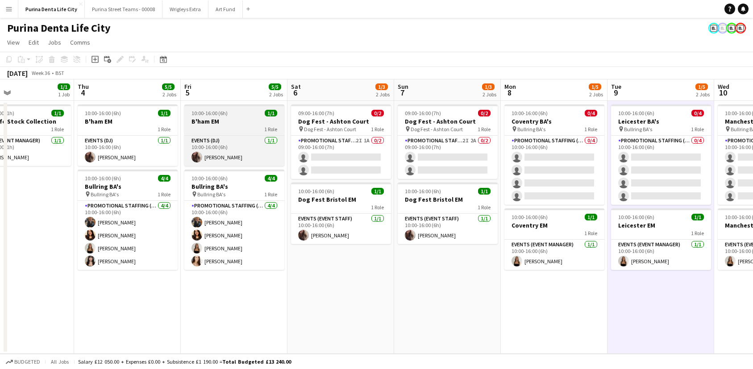
click at [248, 110] on div "10:00-16:00 (6h) 1/1" at bounding box center [234, 113] width 100 height 7
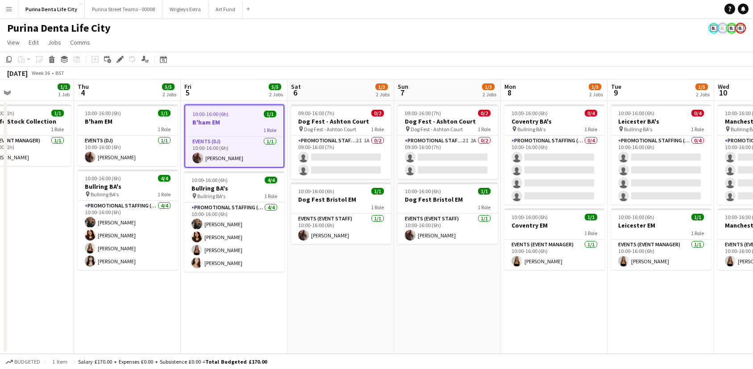
click at [330, 271] on app-date-cell "09:00-16:00 (7h) 0/2 Dog Fest - Ashton Court pin Dog Fest - Ashton Court 1 Role…" at bounding box center [340, 227] width 107 height 253
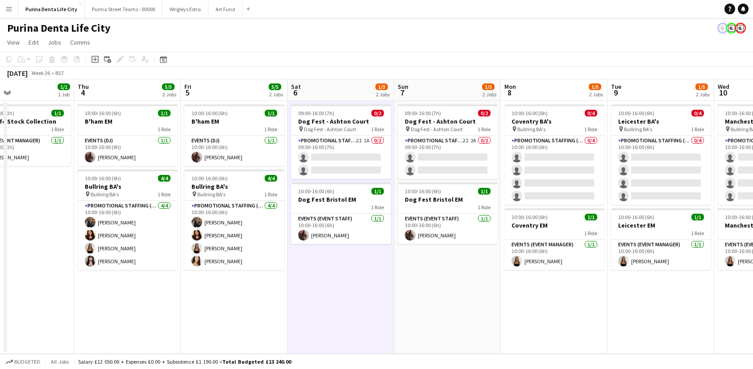
click at [441, 297] on app-date-cell "09:00-16:00 (7h) 0/2 Dog Fest - Ashton Court pin Dog Fest - Ashton Court 1 Role…" at bounding box center [447, 227] width 107 height 253
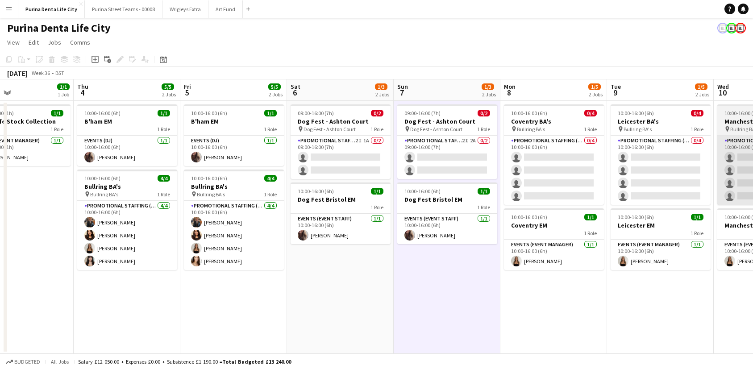
click at [572, 170] on app-card-role "Promotional Staffing (Brand Ambassadors) 0/4 10:00-16:00 (6h) single-neutral-ac…" at bounding box center [554, 170] width 100 height 69
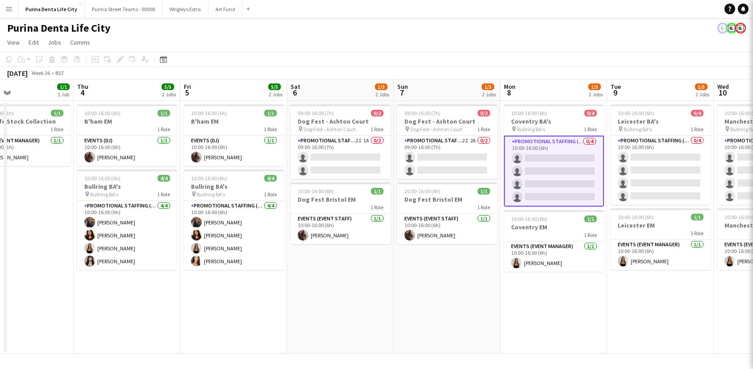
drag, startPoint x: 738, startPoint y: 182, endPoint x: 572, endPoint y: 170, distance: 167.4
click at [572, 170] on app-card-role "Promotional Staffing (Brand Ambassadors) 0/4 10:00-16:00 (6h) single-neutral-ac…" at bounding box center [554, 171] width 100 height 71
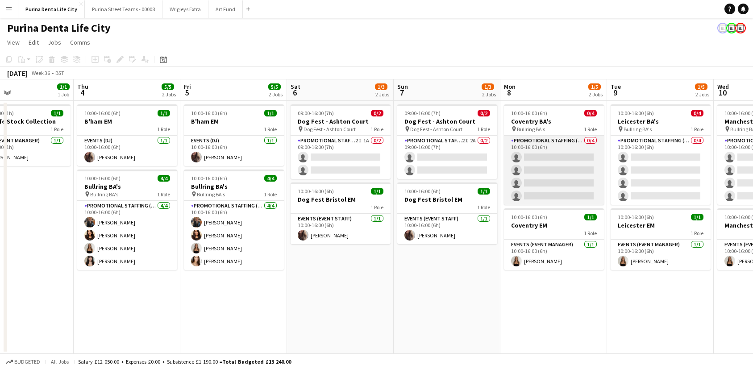
click at [582, 176] on app-card-role "Promotional Staffing (Brand Ambassadors) 0/4 10:00-16:00 (6h) single-neutral-ac…" at bounding box center [554, 170] width 100 height 69
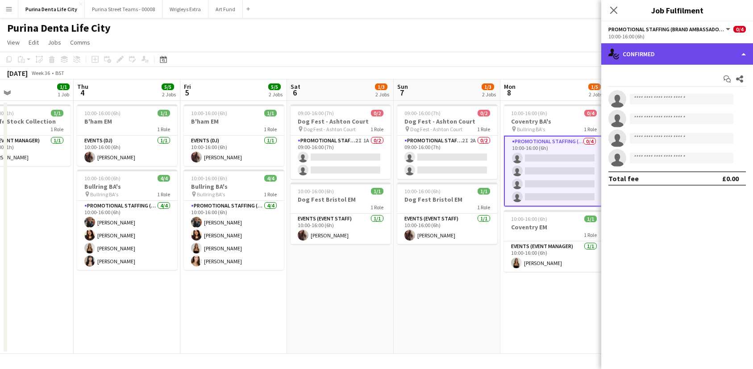
click at [700, 61] on div "single-neutral-actions-check-2 Confirmed" at bounding box center [677, 53] width 152 height 21
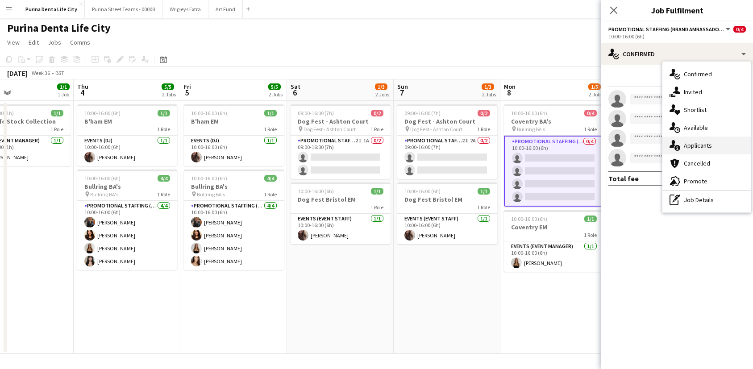
click at [706, 143] on div "single-neutral-actions-information Applicants" at bounding box center [706, 146] width 88 height 18
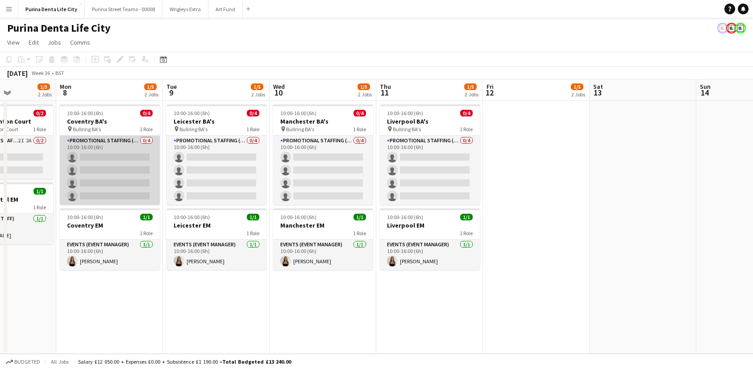
scroll to position [0, 265]
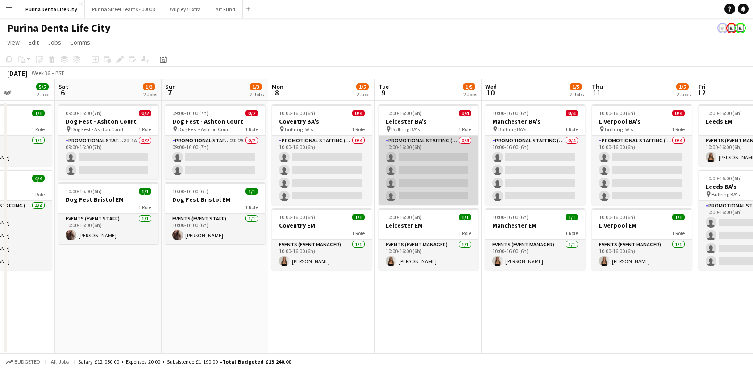
click at [432, 173] on app-card-role "Promotional Staffing (Brand Ambassadors) 0/4 10:00-16:00 (6h) single-neutral-ac…" at bounding box center [428, 170] width 100 height 69
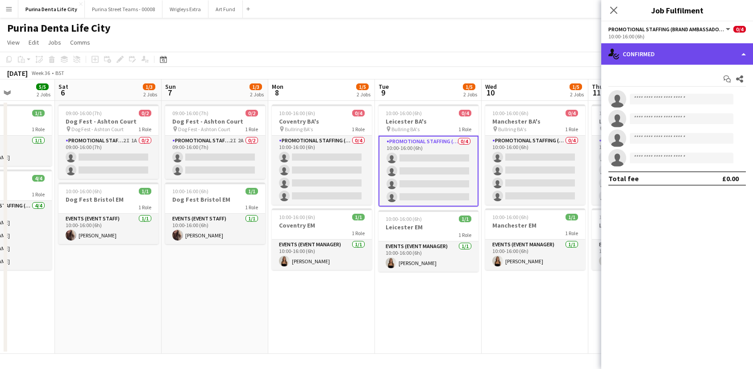
click at [671, 61] on div "single-neutral-actions-check-2 Confirmed" at bounding box center [677, 53] width 152 height 21
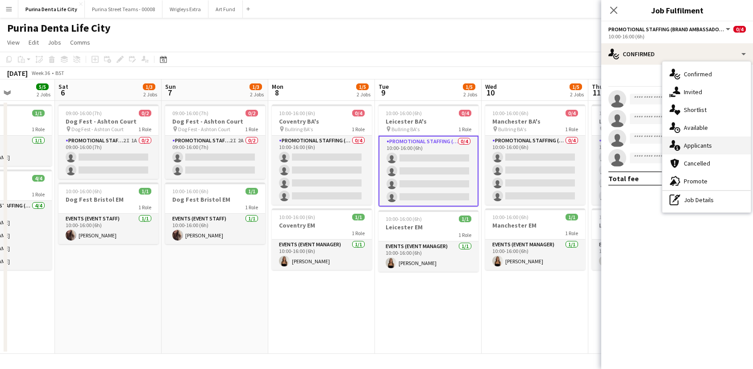
click at [698, 149] on span "Applicants" at bounding box center [698, 145] width 28 height 8
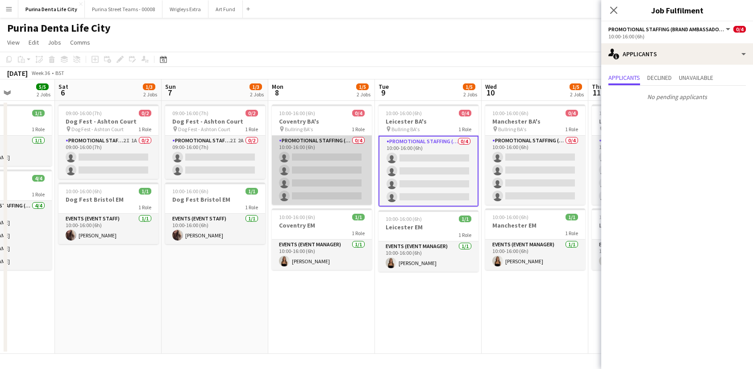
click at [288, 158] on app-card-role "Promotional Staffing (Brand Ambassadors) 0/4 10:00-16:00 (6h) single-neutral-ac…" at bounding box center [322, 170] width 100 height 69
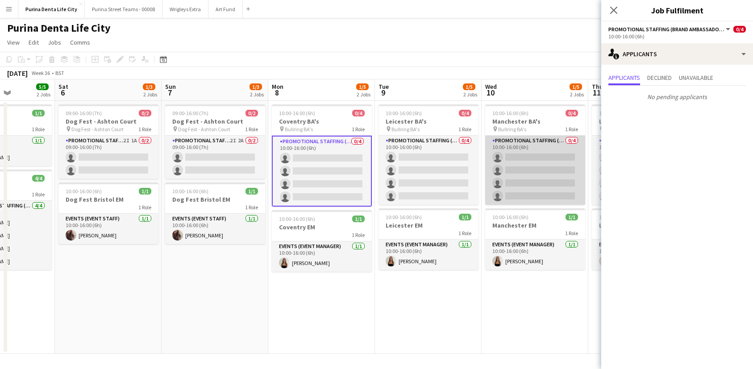
click at [556, 152] on app-card-role "Promotional Staffing (Brand Ambassadors) 0/4 10:00-16:00 (6h) single-neutral-ac…" at bounding box center [535, 170] width 100 height 69
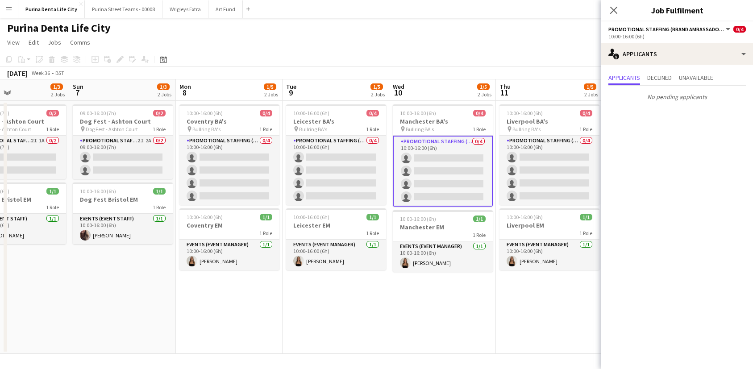
scroll to position [0, 359]
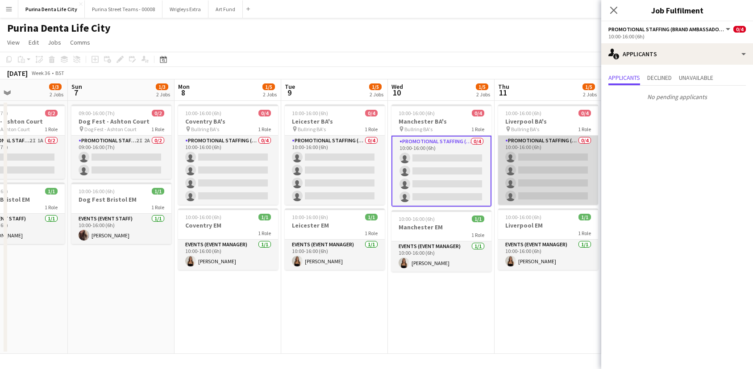
click at [556, 152] on app-card-role "Promotional Staffing (Brand Ambassadors) 0/4 10:00-16:00 (6h) single-neutral-ac…" at bounding box center [548, 170] width 100 height 69
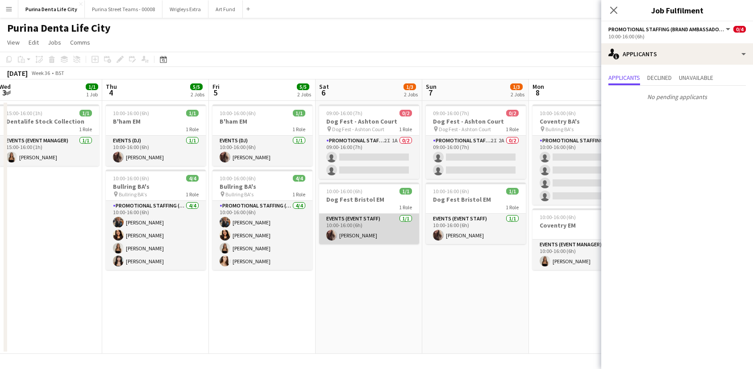
scroll to position [0, 205]
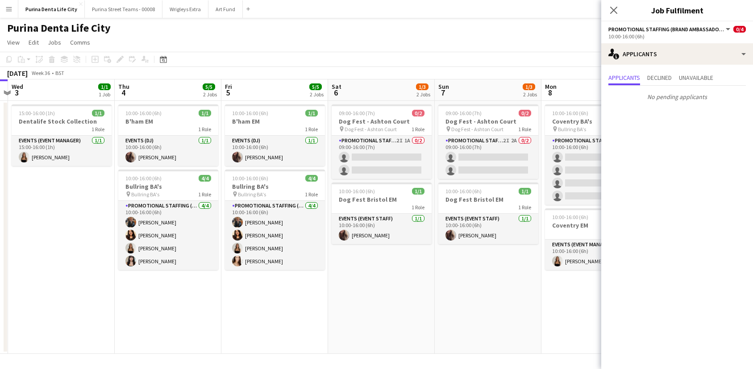
click at [364, 308] on app-date-cell "09:00-16:00 (7h) 0/2 Dog Fest - Ashton Court pin Dog Fest - Ashton Court 1 Role…" at bounding box center [381, 227] width 107 height 253
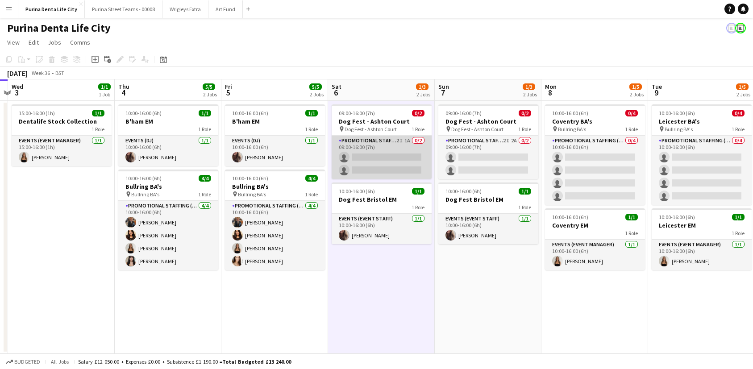
click at [369, 158] on app-card-role "Promotional Staffing (Brand Ambassadors) 2I 1A 0/2 09:00-16:00 (7h) single-neut…" at bounding box center [382, 157] width 100 height 43
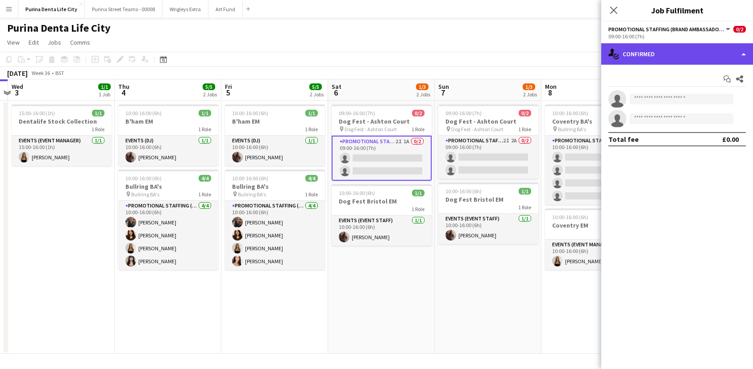
click at [686, 45] on div "single-neutral-actions-check-2 Confirmed" at bounding box center [677, 53] width 152 height 21
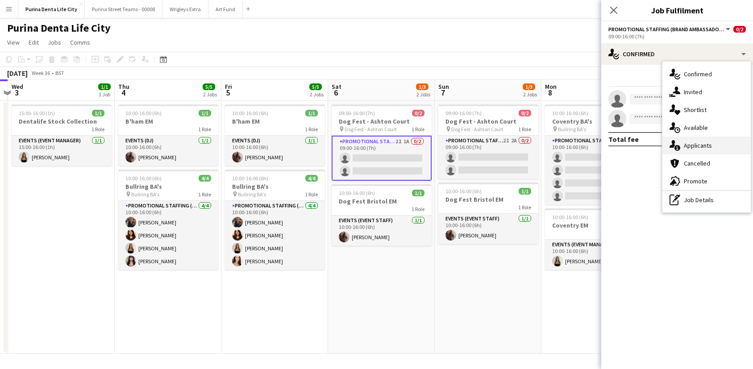
click at [722, 150] on div "single-neutral-actions-information Applicants" at bounding box center [706, 146] width 88 height 18
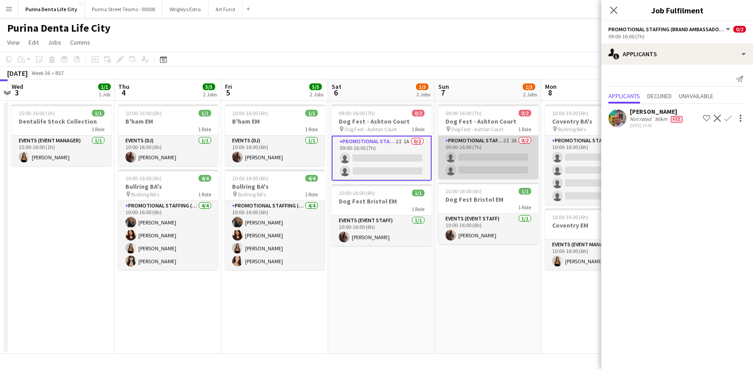
click at [482, 166] on app-card-role "Promotional Staffing (Brand Ambassadors) 2I 2A 0/2 09:00-16:00 (7h) single-neut…" at bounding box center [488, 157] width 100 height 43
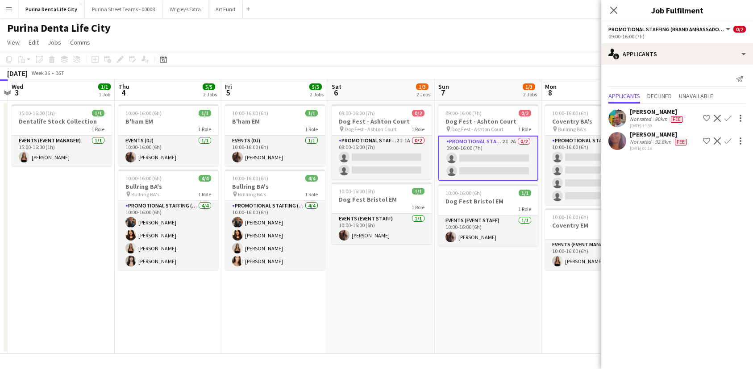
click at [477, 300] on app-date-cell "09:00-16:00 (7h) 0/2 Dog Fest - Ashton Court pin Dog Fest - Ashton Court 1 Role…" at bounding box center [488, 227] width 107 height 253
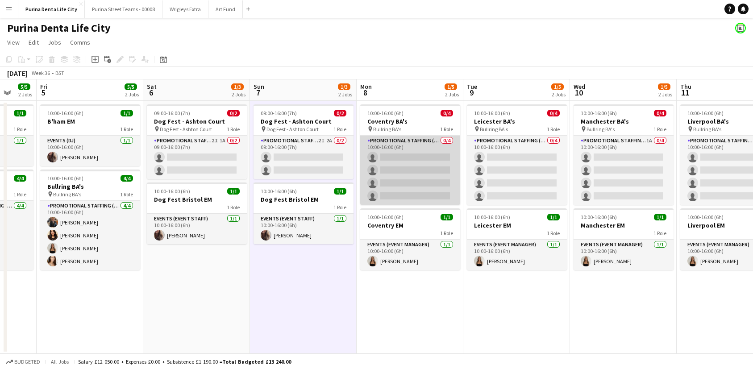
scroll to position [0, 394]
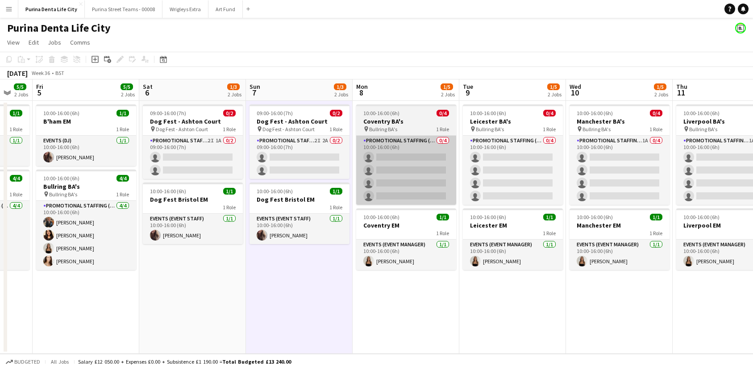
click at [399, 186] on app-card-role "Promotional Staffing (Brand Ambassadors) 0/4 10:00-16:00 (6h) single-neutral-ac…" at bounding box center [406, 170] width 100 height 69
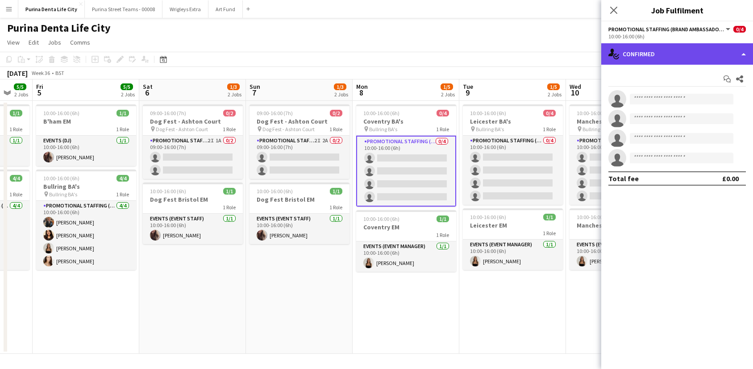
click at [691, 46] on div "single-neutral-actions-check-2 Confirmed" at bounding box center [677, 53] width 152 height 21
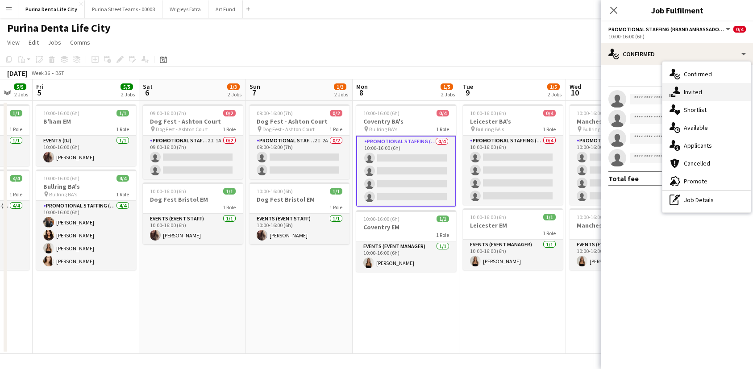
click at [706, 89] on div "single-neutral-actions-share-1 Invited" at bounding box center [706, 92] width 88 height 18
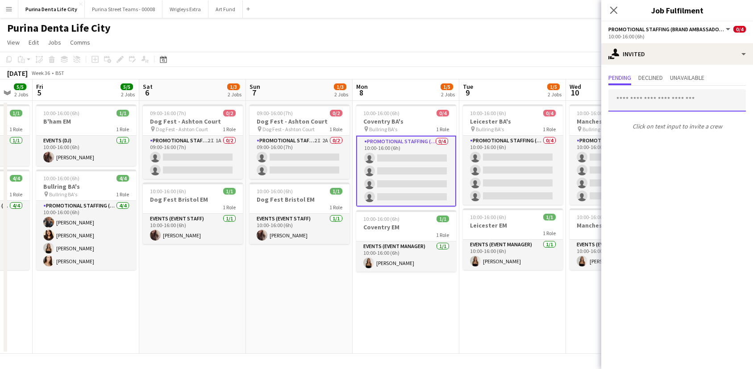
drag, startPoint x: 668, startPoint y: 101, endPoint x: 668, endPoint y: 91, distance: 9.8
click at [668, 101] on input "text" at bounding box center [676, 100] width 137 height 22
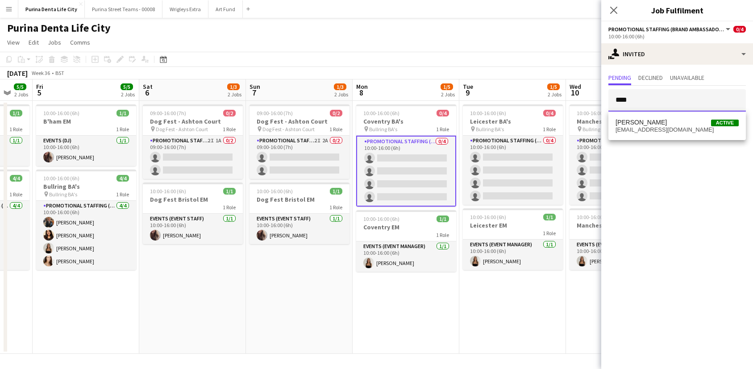
type input "****"
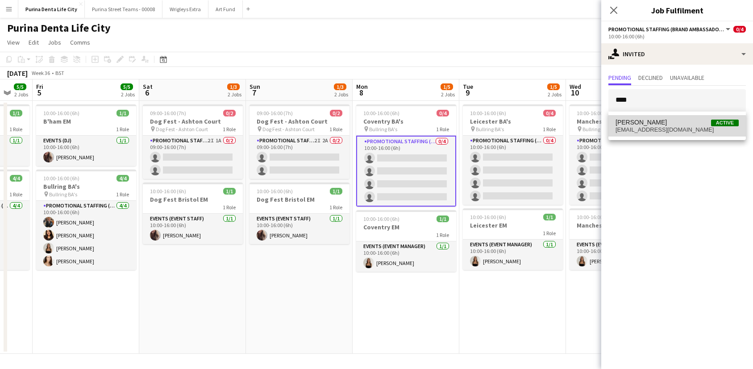
drag, startPoint x: 668, startPoint y: 91, endPoint x: 674, endPoint y: 127, distance: 36.2
click at [674, 127] on span "owenprince@aol.com" at bounding box center [676, 129] width 123 height 7
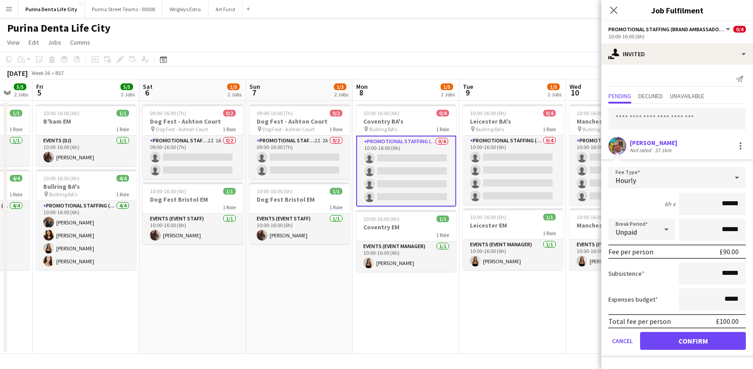
click at [692, 339] on button "Confirm" at bounding box center [693, 341] width 106 height 18
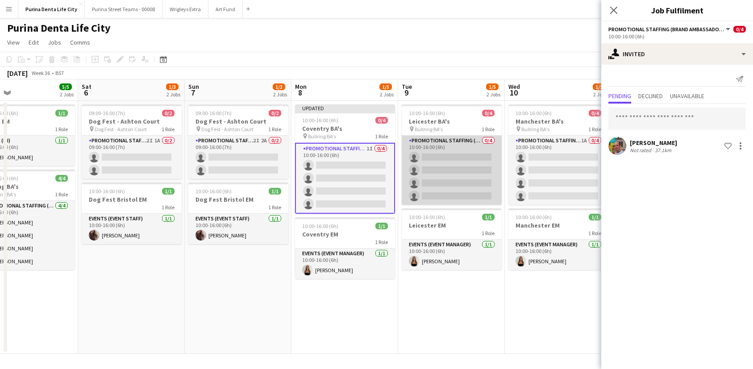
click at [452, 172] on app-card-role "Promotional Staffing (Brand Ambassadors) 0/4 10:00-16:00 (6h) single-neutral-ac…" at bounding box center [452, 170] width 100 height 69
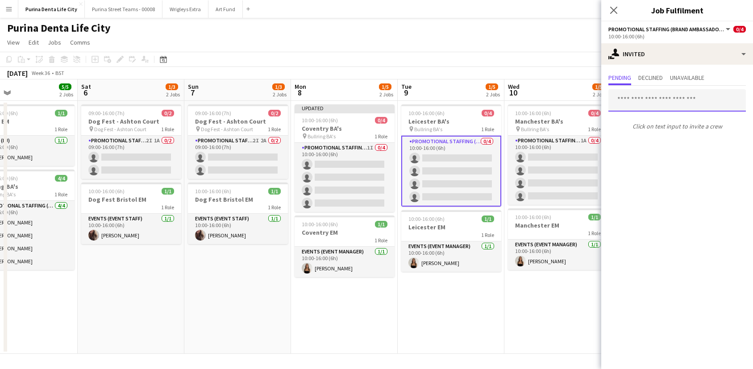
click at [677, 97] on input "text" at bounding box center [676, 100] width 137 height 22
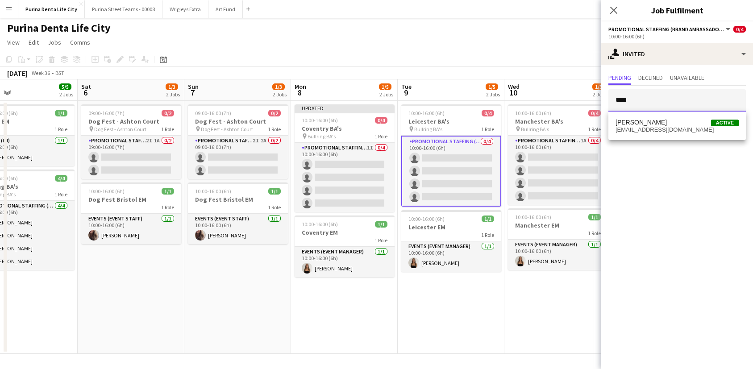
type input "****"
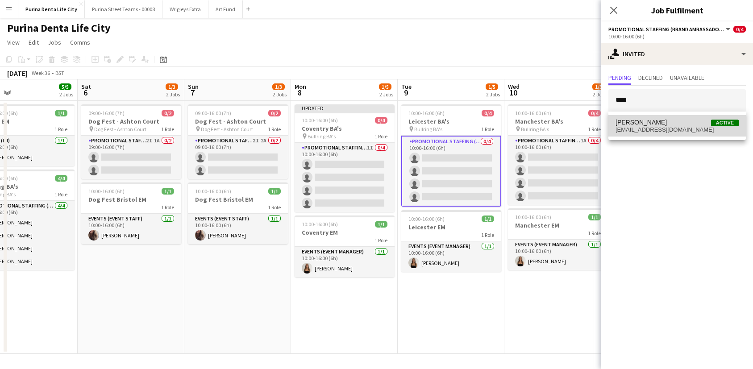
drag, startPoint x: 677, startPoint y: 97, endPoint x: 677, endPoint y: 124, distance: 26.8
click at [677, 124] on span "Owen Prince Active" at bounding box center [676, 123] width 123 height 8
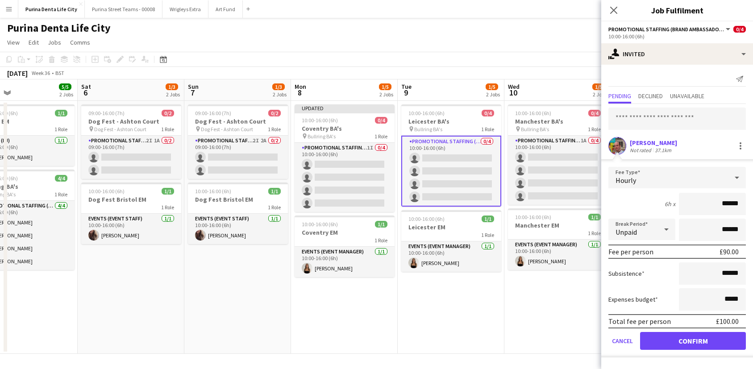
click at [678, 342] on button "Confirm" at bounding box center [693, 341] width 106 height 18
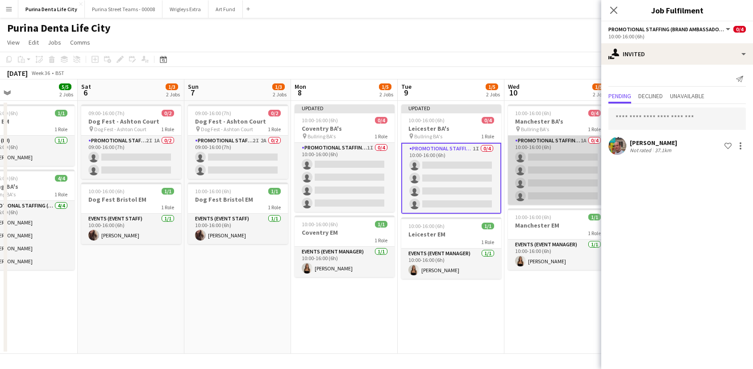
click at [540, 151] on app-card-role "Promotional Staffing (Brand Ambassadors) 1A 0/4 10:00-16:00 (6h) single-neutral…" at bounding box center [558, 170] width 100 height 69
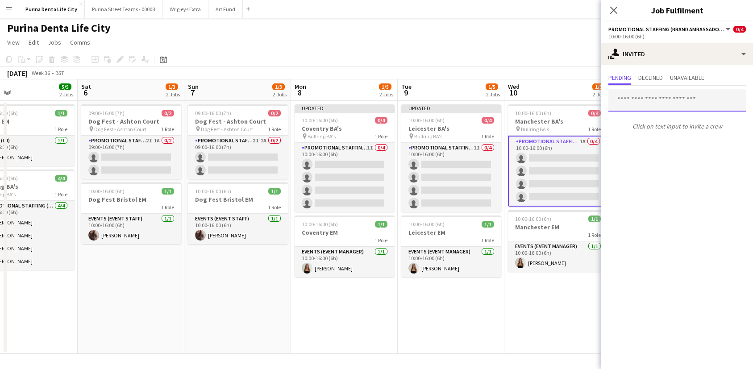
click at [660, 97] on input "text" at bounding box center [676, 100] width 137 height 22
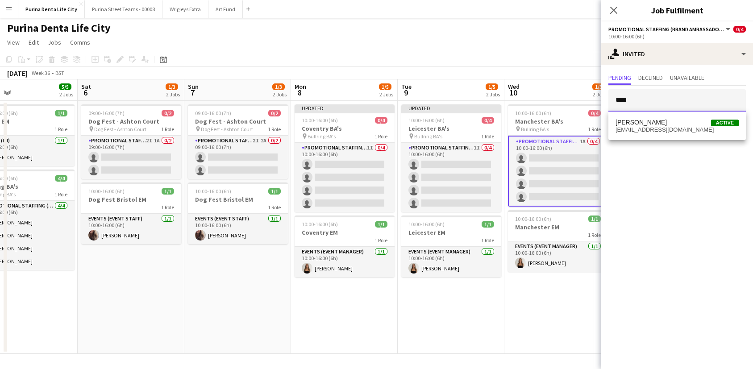
type input "****"
drag, startPoint x: 660, startPoint y: 97, endPoint x: 668, endPoint y: 117, distance: 21.3
click at [668, 117] on mat-option "Owen Prince Active owenprince@aol.com" at bounding box center [676, 125] width 137 height 21
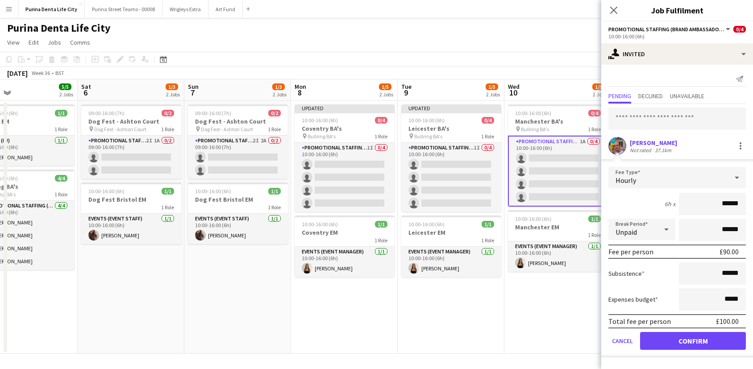
click at [693, 332] on form "Fee Type Hourly 6h x ****** Break Period Unpaid ****** Fee per person £90.00 Su…" at bounding box center [677, 262] width 152 height 191
click at [688, 340] on button "Confirm" at bounding box center [693, 341] width 106 height 18
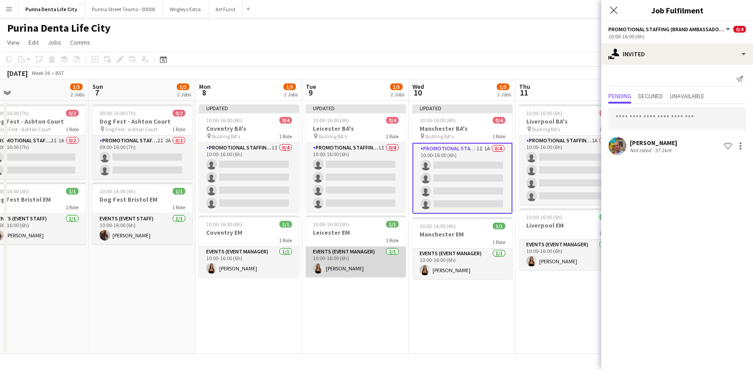
scroll to position [0, 341]
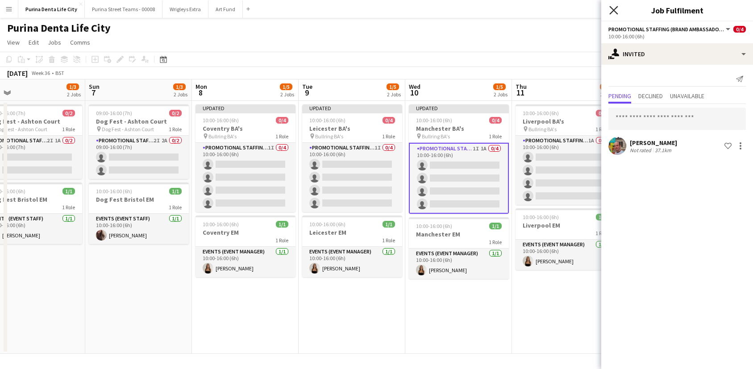
click at [611, 12] on icon "Close pop-in" at bounding box center [613, 10] width 8 height 8
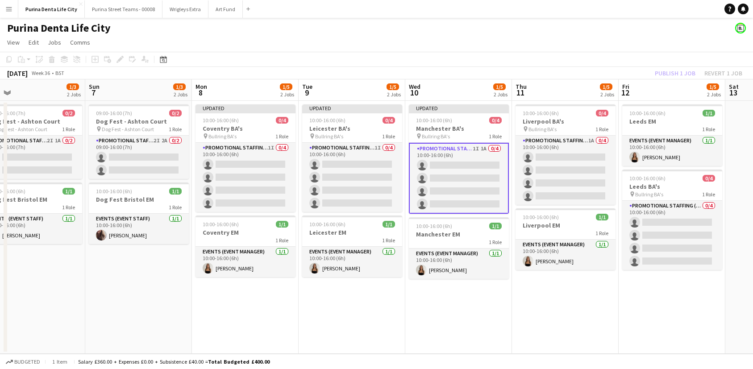
scroll to position [0, 337]
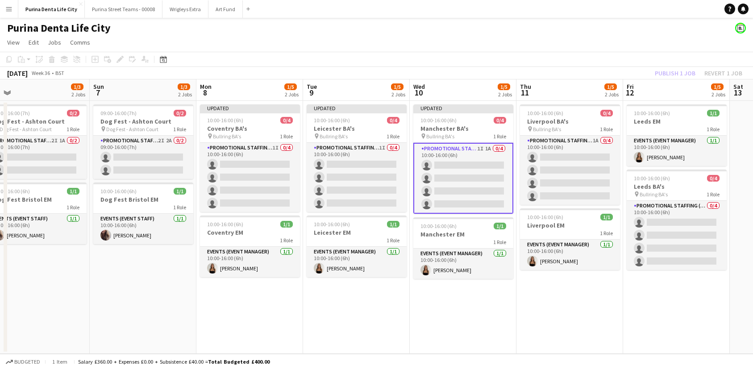
click at [683, 79] on app-board-header-date "Fri 12 1/5 2 Jobs" at bounding box center [676, 89] width 107 height 21
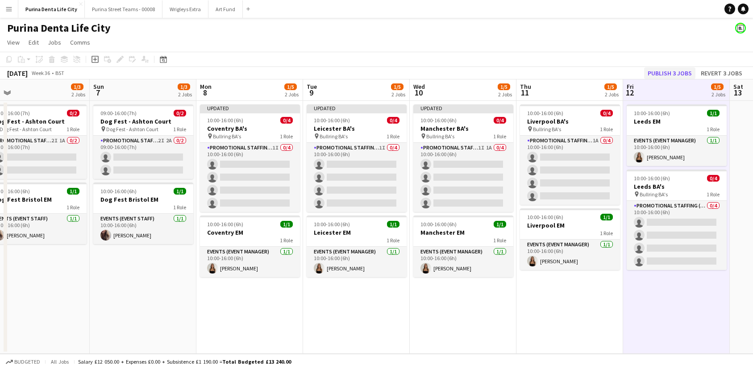
click at [683, 77] on button "Publish 3 jobs" at bounding box center [669, 73] width 51 height 12
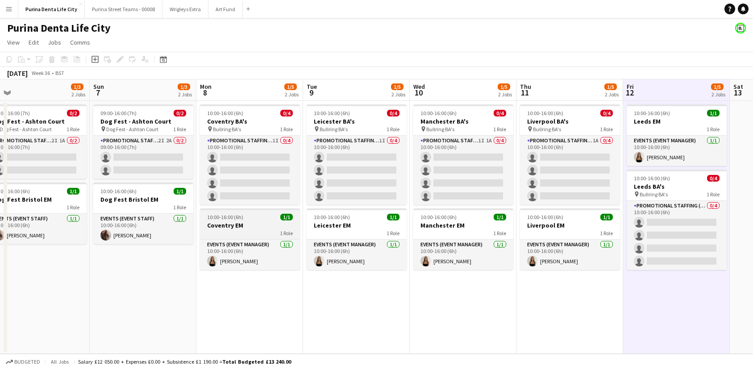
scroll to position [0, 0]
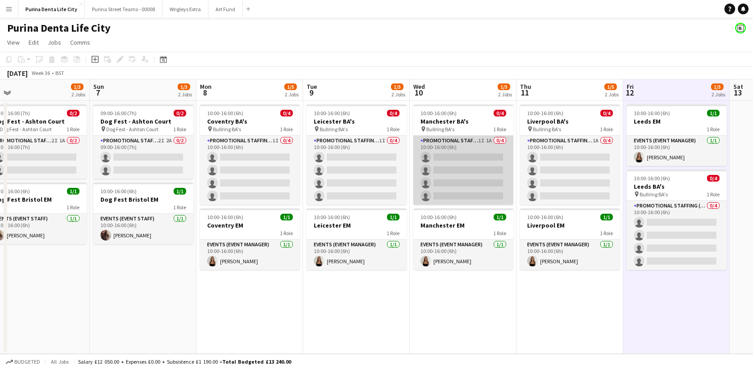
click at [464, 189] on app-card-role "Promotional Staffing (Brand Ambassadors) 1I 1A 0/4 10:00-16:00 (6h) single-neut…" at bounding box center [463, 170] width 100 height 69
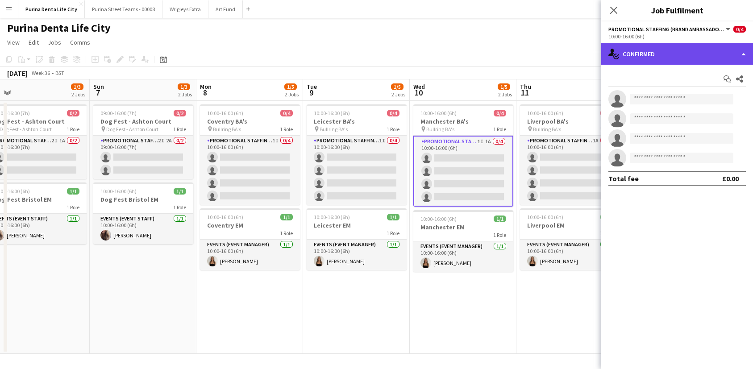
click at [662, 53] on div "single-neutral-actions-check-2 Confirmed" at bounding box center [677, 53] width 152 height 21
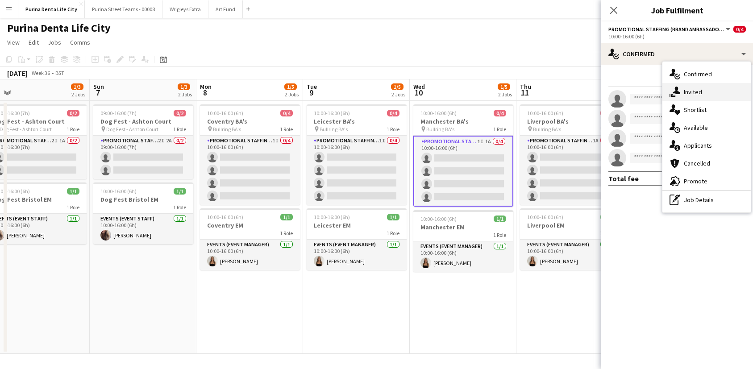
click at [681, 85] on div "single-neutral-actions-share-1 Invited" at bounding box center [706, 92] width 88 height 18
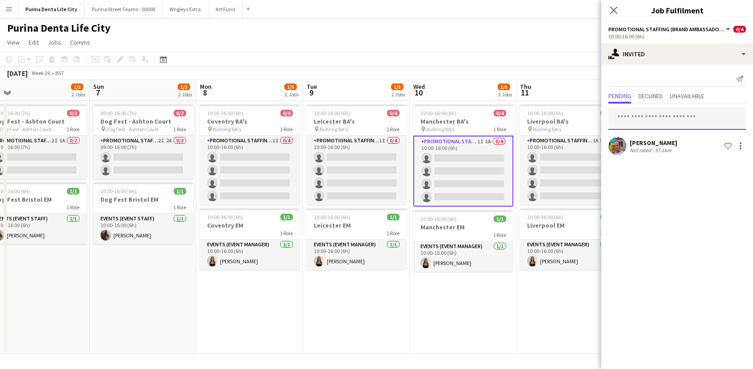
click at [659, 122] on input "text" at bounding box center [676, 119] width 137 height 22
type input "*"
type input "****"
type input "******"
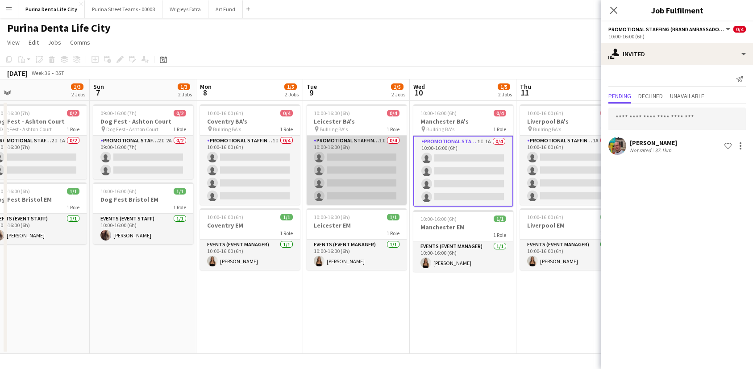
click at [373, 175] on app-card-role "Promotional Staffing (Brand Ambassadors) 1I 0/4 10:00-16:00 (6h) single-neutral…" at bounding box center [357, 170] width 100 height 69
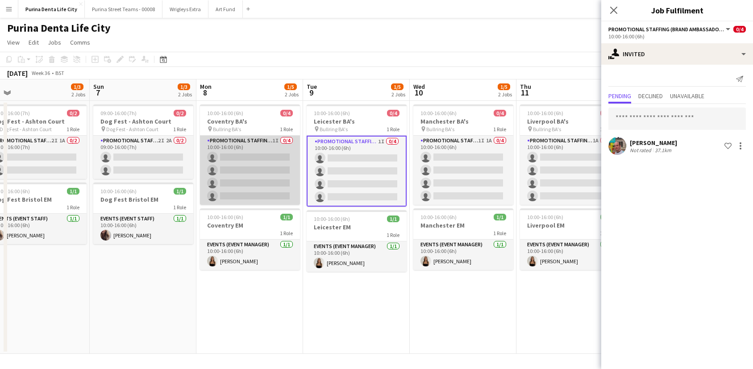
click at [240, 171] on app-card-role "Promotional Staffing (Brand Ambassadors) 1I 0/4 10:00-16:00 (6h) single-neutral…" at bounding box center [250, 170] width 100 height 69
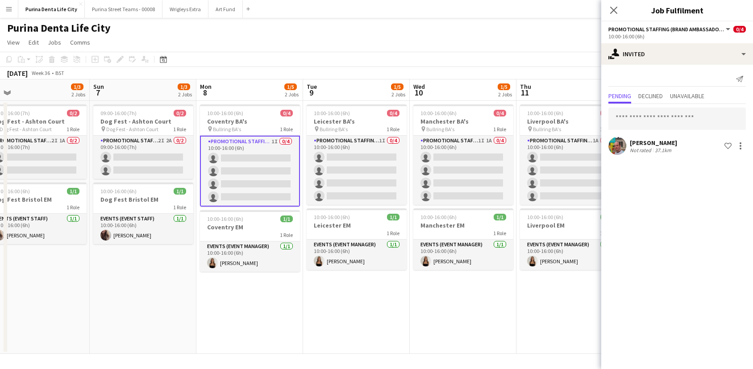
click at [398, 322] on app-date-cell "10:00-16:00 (6h) 0/4 Leicester BA's pin Bullring BA's 1 Role Promotional Staffi…" at bounding box center [356, 227] width 107 height 253
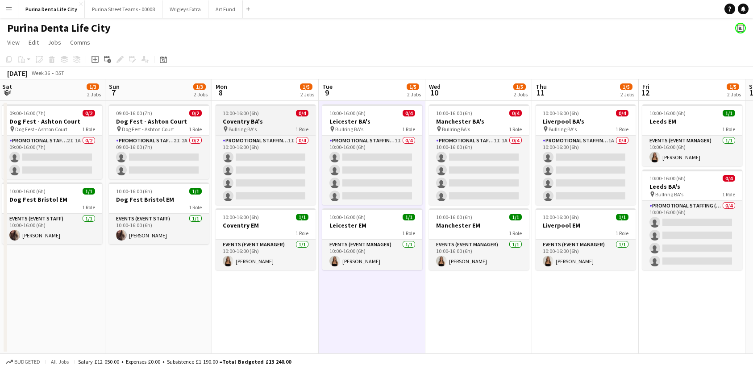
click at [257, 127] on div "pin Bullring BA's 1 Role" at bounding box center [266, 128] width 100 height 7
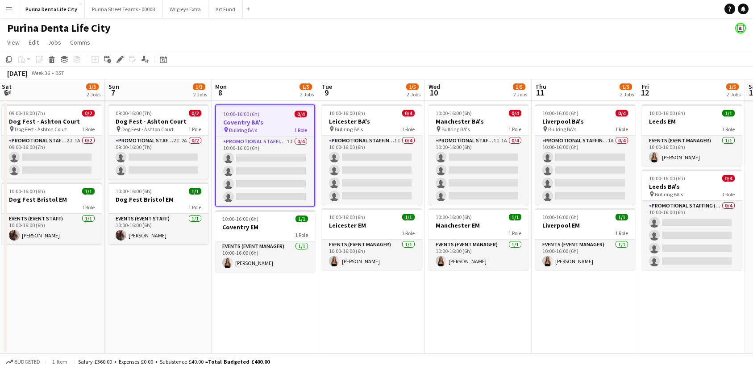
click at [299, 294] on app-date-cell "10:00-16:00 (6h) 0/4 Coventry BA's pin Bullring BA's 1 Role Promotional Staffin…" at bounding box center [265, 227] width 107 height 253
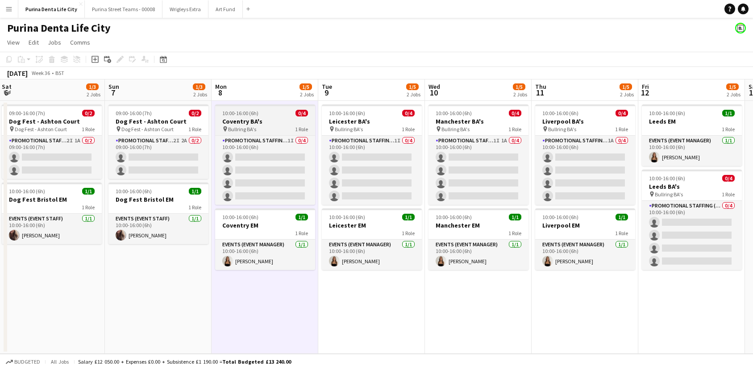
click at [232, 131] on span "Bullring BA's" at bounding box center [242, 129] width 28 height 7
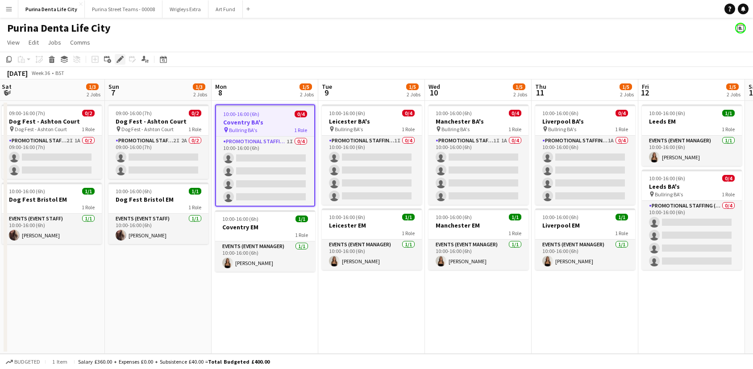
click at [120, 58] on icon at bounding box center [119, 59] width 5 height 5
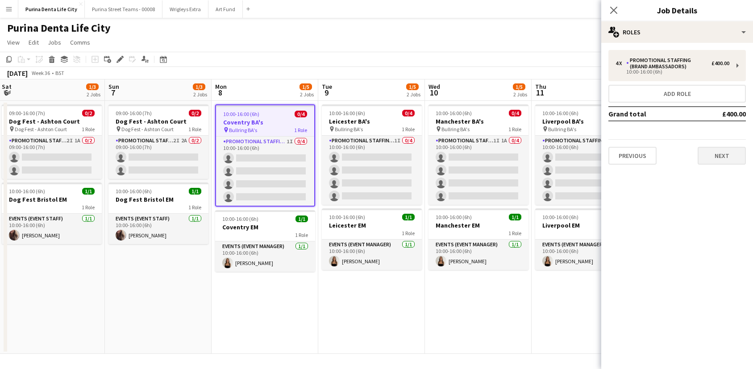
click at [726, 151] on button "Next" at bounding box center [721, 156] width 48 height 18
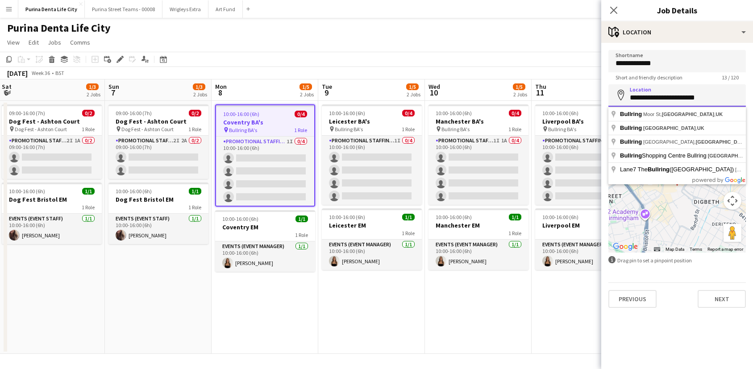
drag, startPoint x: 718, startPoint y: 95, endPoint x: 593, endPoint y: 92, distance: 124.5
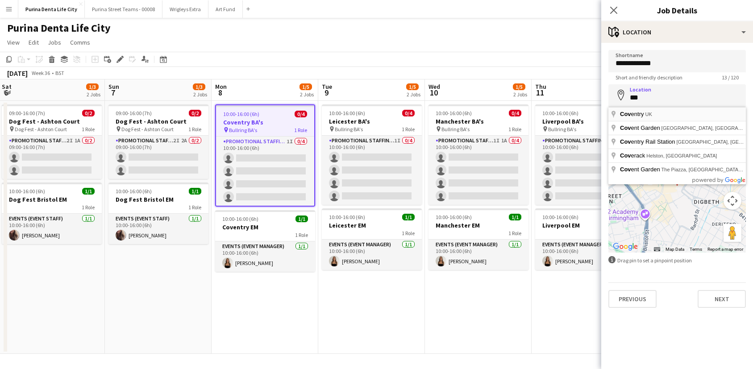
type input "**********"
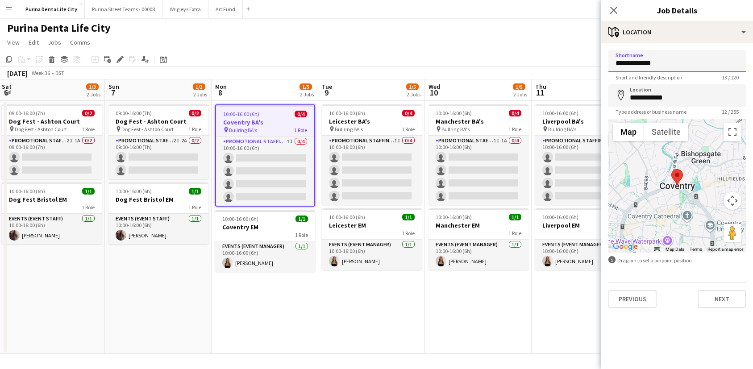
drag, startPoint x: 663, startPoint y: 65, endPoint x: 710, endPoint y: 65, distance: 47.7
click at [728, 300] on button "Next" at bounding box center [721, 299] width 48 height 18
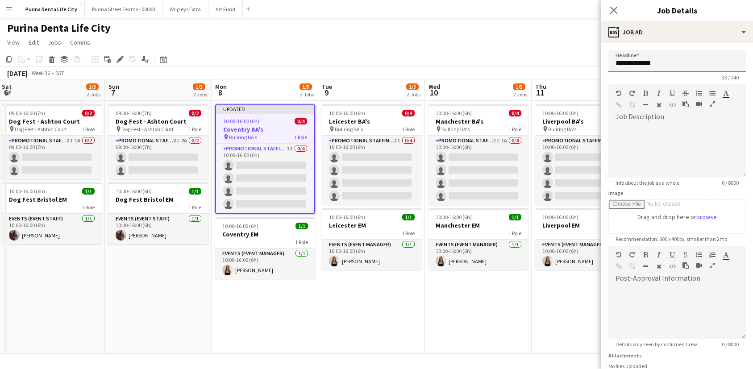
click at [670, 58] on input "**********" at bounding box center [676, 61] width 137 height 22
drag, startPoint x: 669, startPoint y: 66, endPoint x: 614, endPoint y: 61, distance: 55.1
click at [614, 61] on input "**********" at bounding box center [676, 61] width 137 height 22
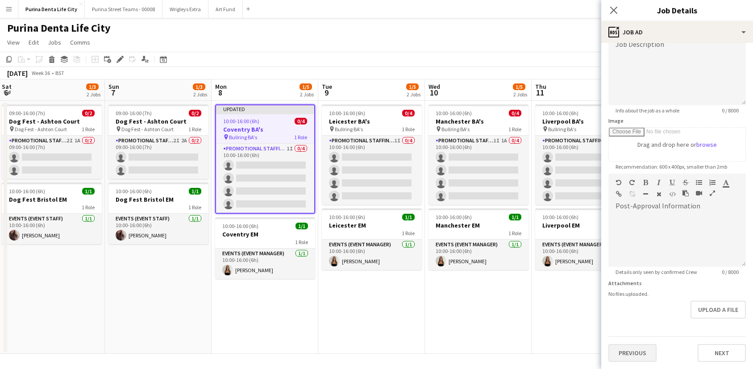
scroll to position [72, 0]
click at [637, 353] on button "Previous" at bounding box center [632, 353] width 48 height 18
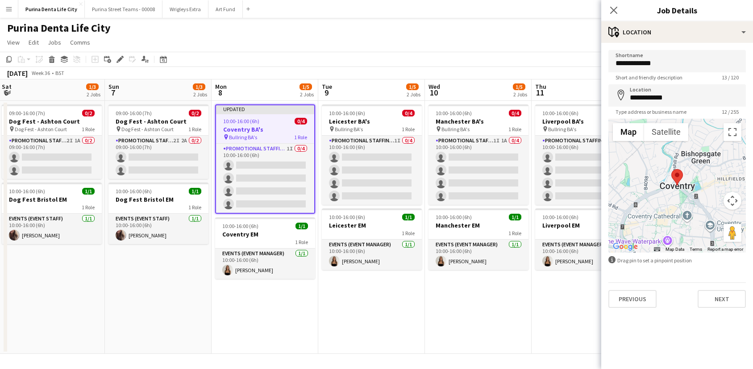
scroll to position [0, 0]
drag, startPoint x: 674, startPoint y: 63, endPoint x: 612, endPoint y: 63, distance: 62.0
click at [612, 63] on input "**********" at bounding box center [676, 61] width 137 height 22
paste input
type input "**********"
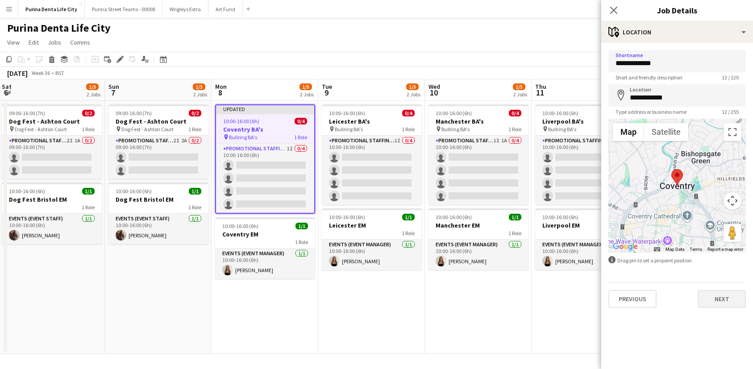
click at [726, 304] on button "Next" at bounding box center [721, 299] width 48 height 18
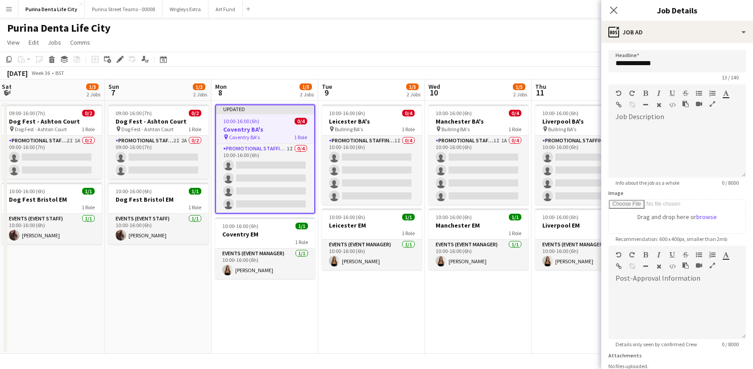
click at [432, 340] on app-date-cell "10:00-16:00 (6h) 0/4 Manchester BA's pin Bullring BA's 1 Role Promotional Staff…" at bounding box center [478, 227] width 107 height 253
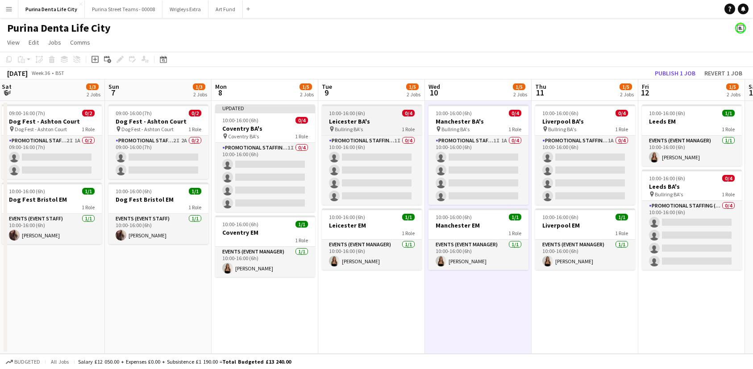
click at [361, 110] on span "10:00-16:00 (6h)" at bounding box center [347, 113] width 36 height 7
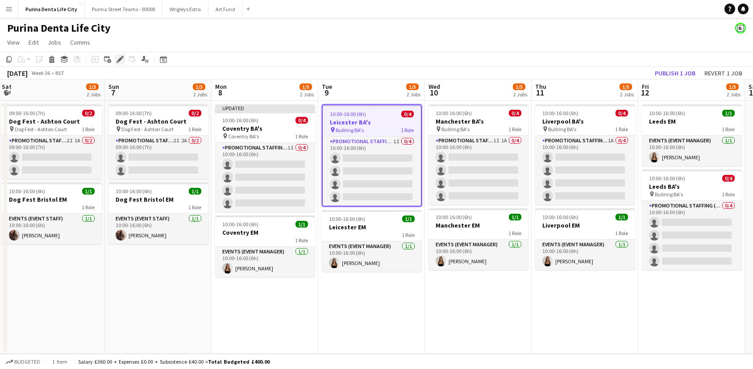
click at [116, 58] on div "Edit" at bounding box center [120, 59] width 11 height 11
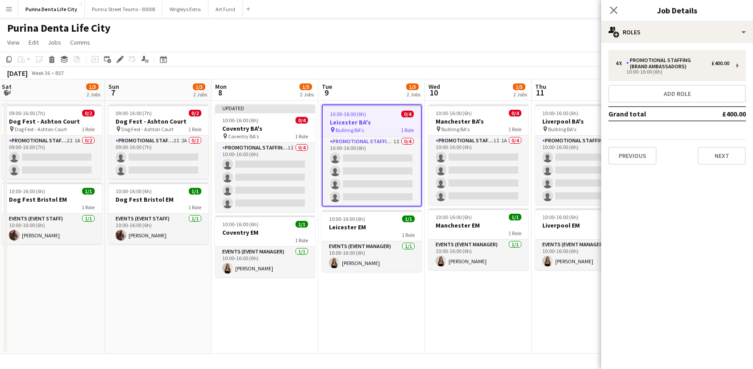
click at [706, 174] on mat-expansion-panel "pencil3 General details 4 x Promotional Staffing (Brand Ambassadors) £400.00 10…" at bounding box center [677, 206] width 152 height 326
click at [712, 164] on button "Next" at bounding box center [721, 156] width 48 height 18
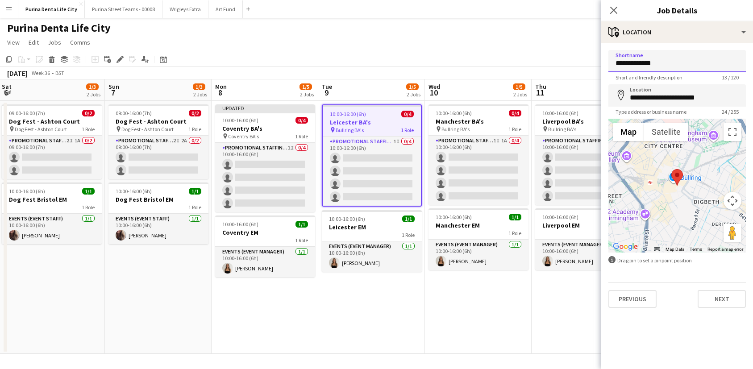
drag, startPoint x: 639, startPoint y: 64, endPoint x: 609, endPoint y: 63, distance: 29.9
type input "**********"
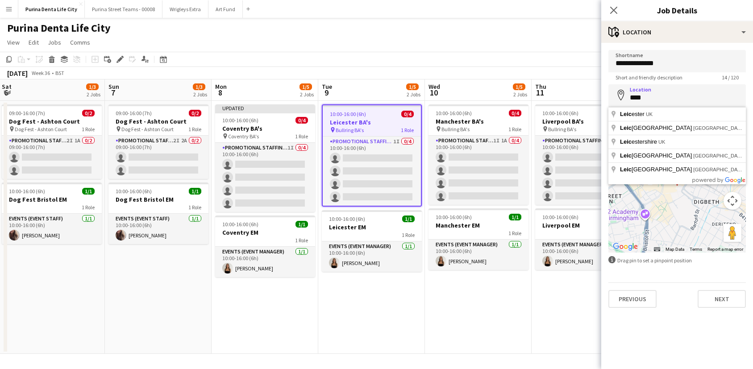
type input "**********"
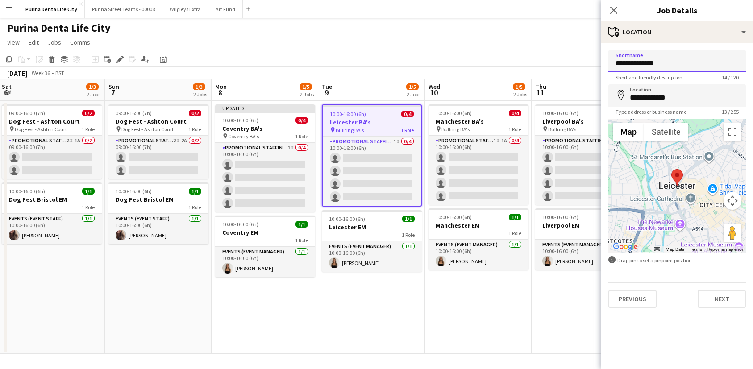
drag, startPoint x: 666, startPoint y: 67, endPoint x: 611, endPoint y: 67, distance: 54.4
click at [611, 67] on input "**********" at bounding box center [676, 61] width 137 height 22
click at [730, 301] on button "Next" at bounding box center [721, 299] width 48 height 18
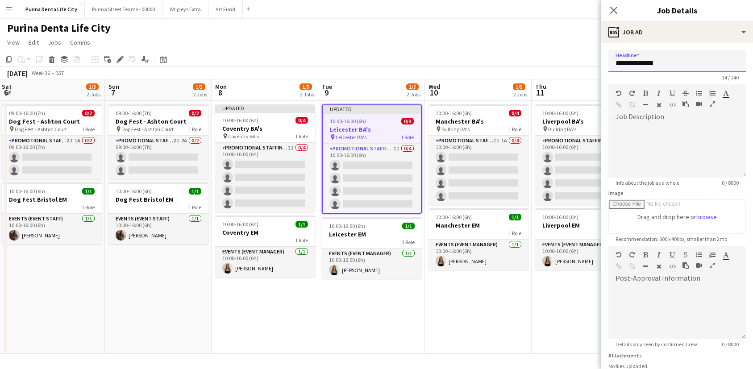
drag, startPoint x: 663, startPoint y: 67, endPoint x: 611, endPoint y: 66, distance: 51.3
click at [611, 66] on input "**********" at bounding box center [676, 61] width 137 height 22
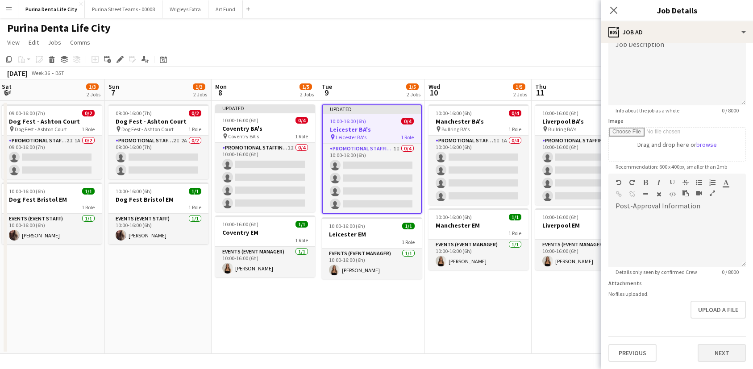
scroll to position [72, 0]
click at [706, 355] on button "Next" at bounding box center [721, 353] width 48 height 18
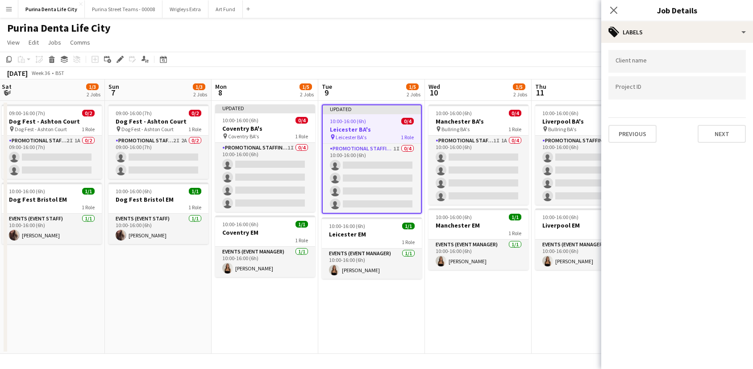
click at [571, 340] on app-date-cell "10:00-16:00 (6h) 0/4 Liverpool BA's pin Bullring BA's 1 Role Promotional Staffi…" at bounding box center [584, 227] width 107 height 253
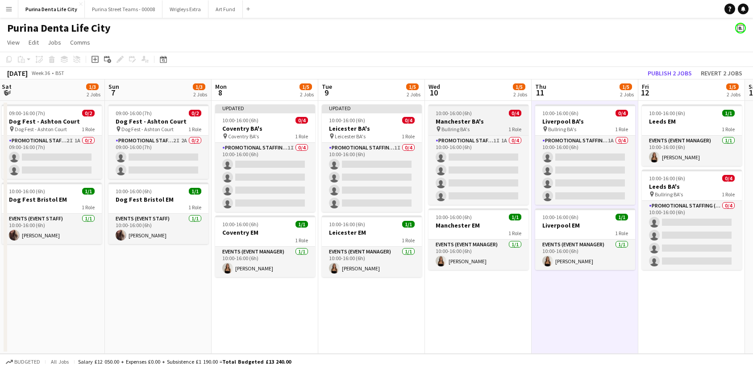
click at [478, 129] on div "pin Bullring BA's 1 Role" at bounding box center [478, 128] width 100 height 7
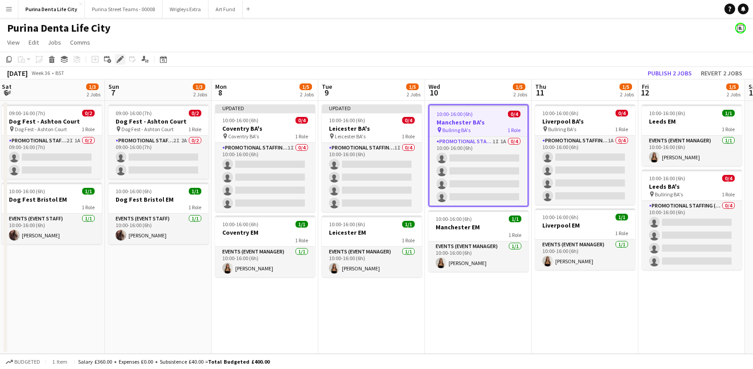
click at [120, 58] on icon at bounding box center [119, 59] width 5 height 5
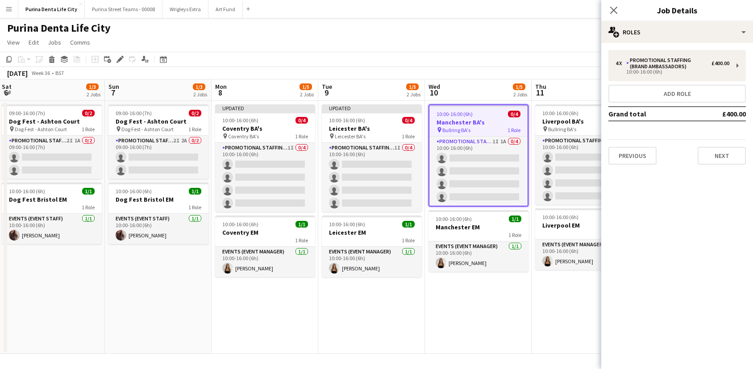
click at [721, 166] on div "4 x Promotional Staffing (Brand Ambassadors) £400.00 10:00-16:00 (6h) Add role …" at bounding box center [677, 107] width 152 height 129
click at [715, 149] on button "Next" at bounding box center [721, 156] width 48 height 18
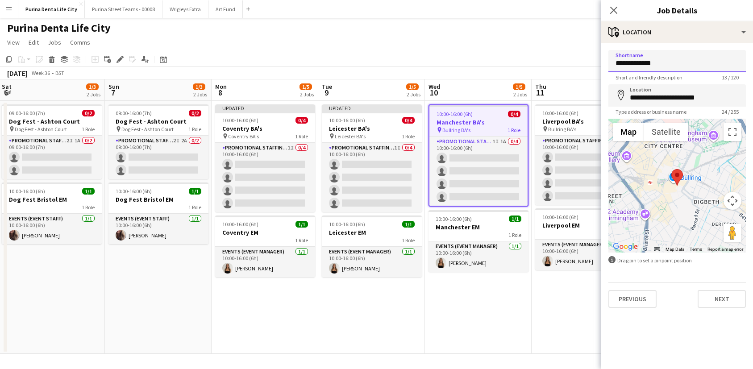
drag, startPoint x: 638, startPoint y: 62, endPoint x: 569, endPoint y: 62, distance: 69.2
type input "**********"
type input "*"
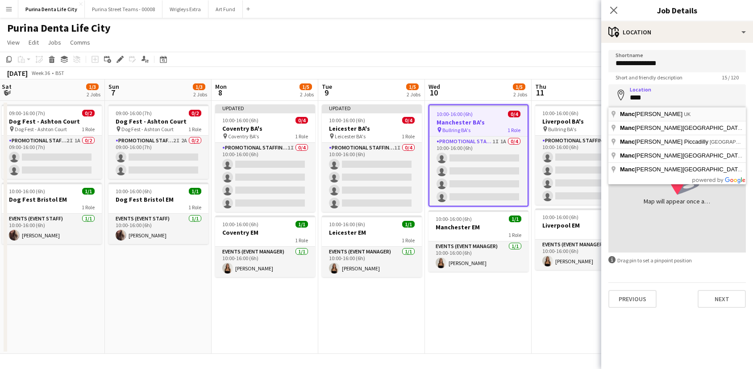
type input "**********"
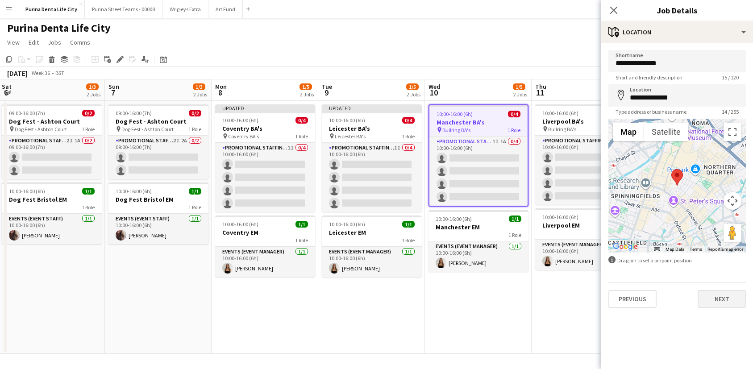
click at [722, 302] on button "Next" at bounding box center [721, 299] width 48 height 18
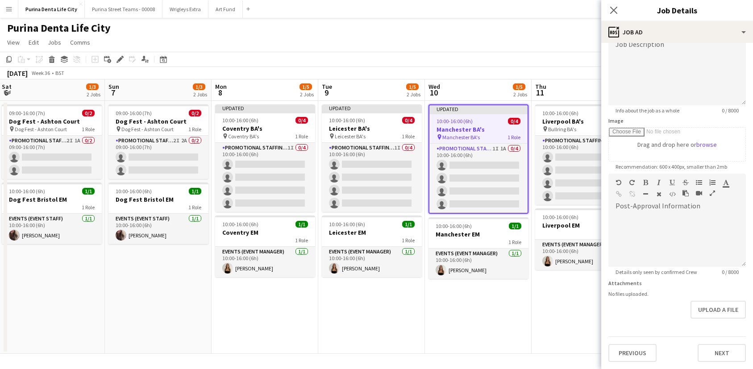
scroll to position [72, 0]
click at [550, 332] on app-date-cell "10:00-16:00 (6h) 0/4 Liverpool BA's pin Bullring BA's 1 Role Promotional Staffi…" at bounding box center [584, 227] width 107 height 253
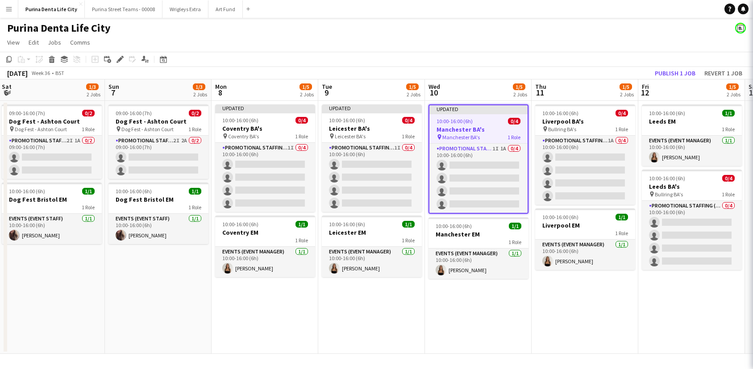
scroll to position [0, 322]
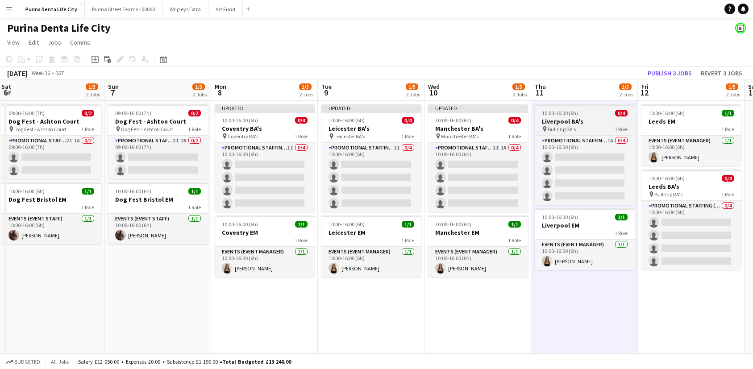
click at [567, 120] on h3 "Liverpool BA's" at bounding box center [585, 121] width 100 height 8
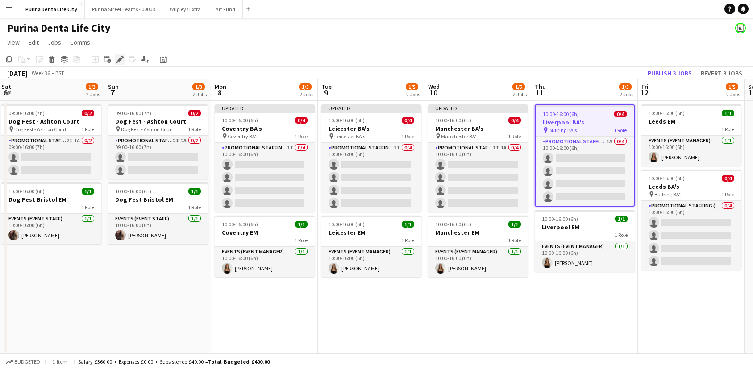
click at [119, 58] on icon "Edit" at bounding box center [119, 59] width 7 height 7
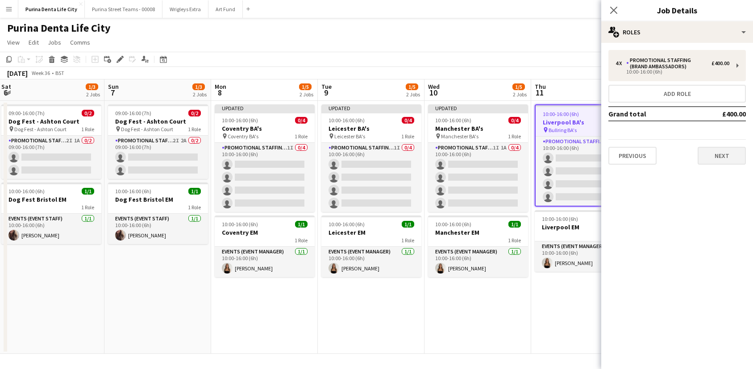
click at [728, 147] on button "Next" at bounding box center [721, 156] width 48 height 18
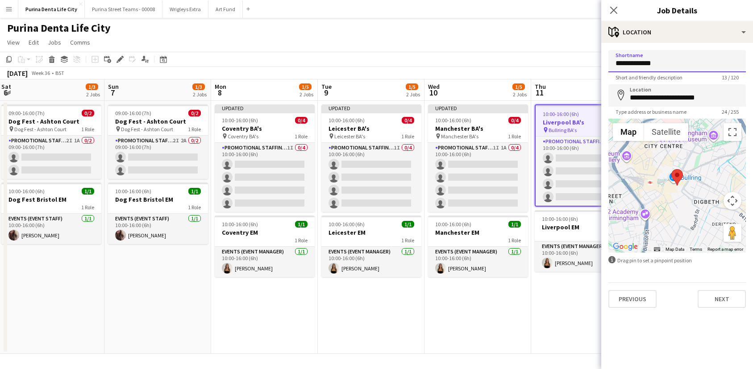
drag, startPoint x: 639, startPoint y: 65, endPoint x: 604, endPoint y: 65, distance: 34.8
type input "**********"
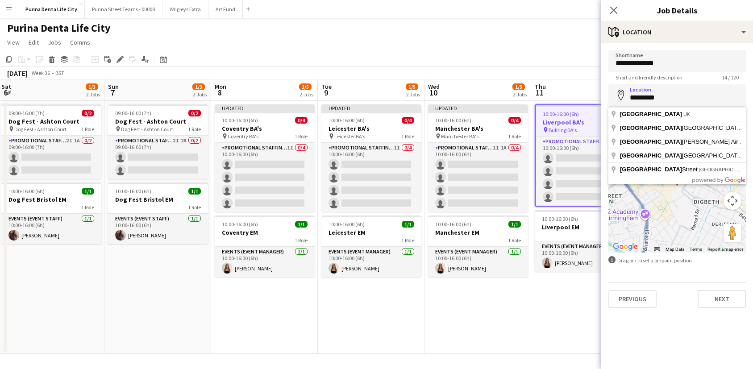
type input "**********"
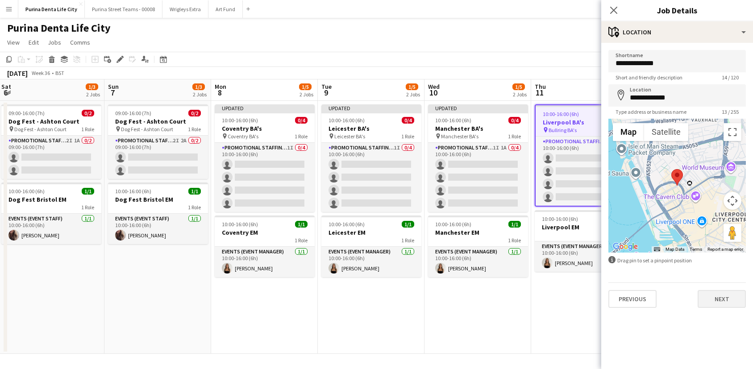
click at [719, 292] on button "Next" at bounding box center [721, 299] width 48 height 18
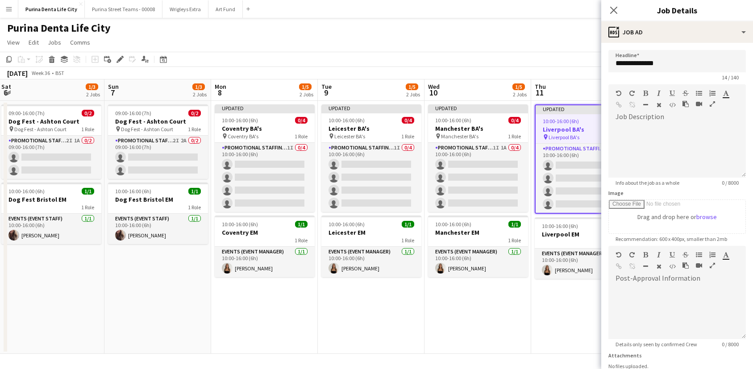
click at [509, 311] on app-date-cell "Updated 10:00-16:00 (6h) 0/4 Manchester BA's pin Manchester BA's 1 Role Promoti…" at bounding box center [477, 227] width 107 height 253
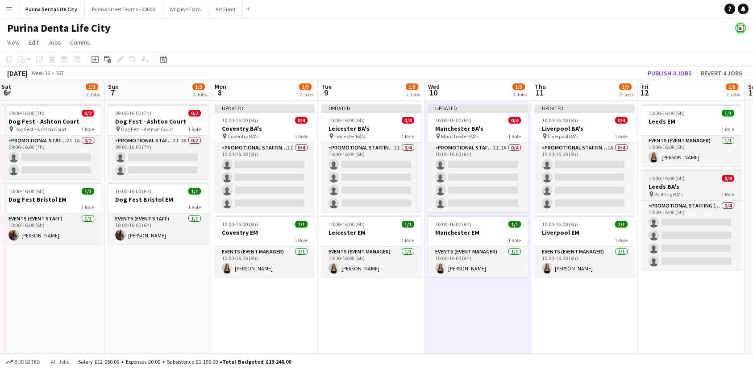
click at [678, 182] on app-job-card "10:00-16:00 (6h) 0/4 Leeds BA's pin Bullring BA's 1 Role Promotional Staffing (…" at bounding box center [691, 220] width 100 height 100
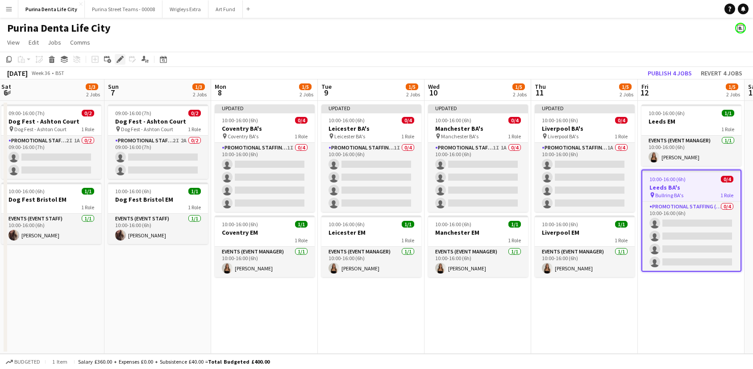
click at [123, 60] on div "Edit" at bounding box center [120, 59] width 11 height 11
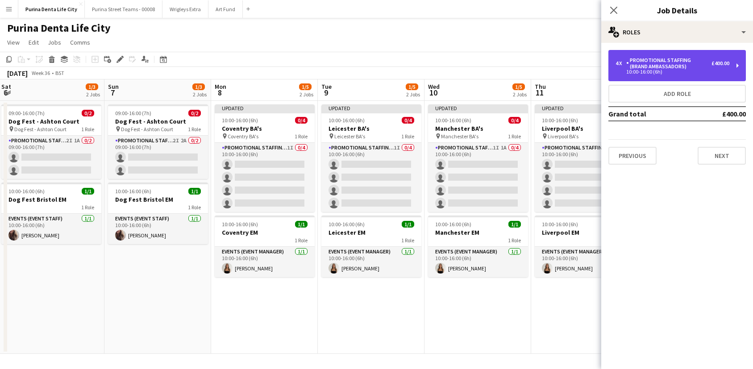
click at [645, 56] on div "4 x Promotional Staffing (Brand Ambassadors) £400.00 10:00-16:00 (6h)" at bounding box center [676, 65] width 137 height 31
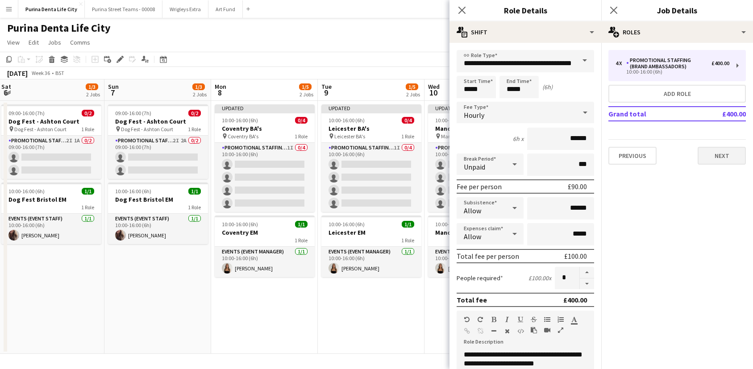
click at [726, 158] on button "Next" at bounding box center [721, 156] width 48 height 18
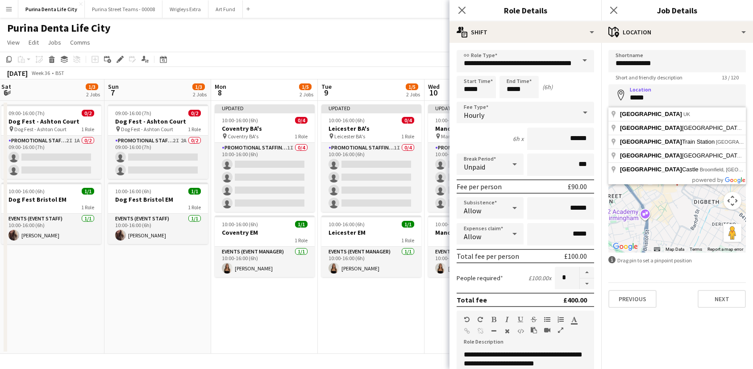
type input "*********"
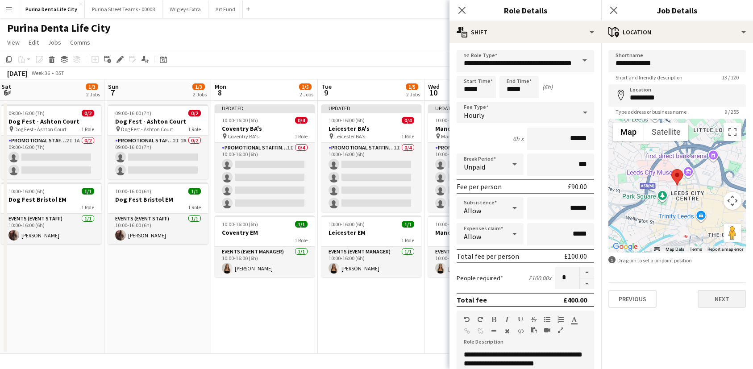
click at [735, 293] on button "Next" at bounding box center [721, 299] width 48 height 18
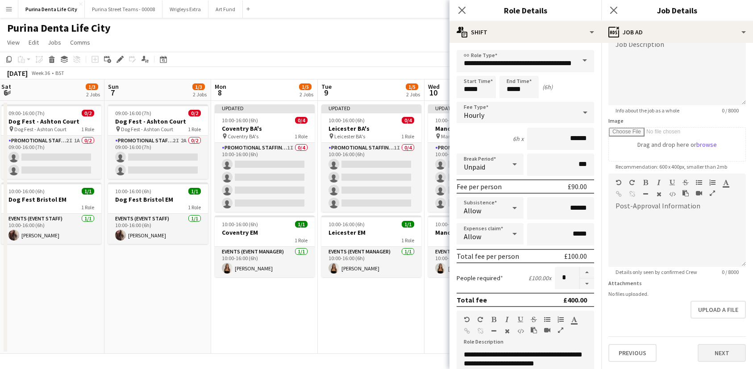
scroll to position [73, 0]
click at [720, 348] on button "Next" at bounding box center [721, 353] width 48 height 18
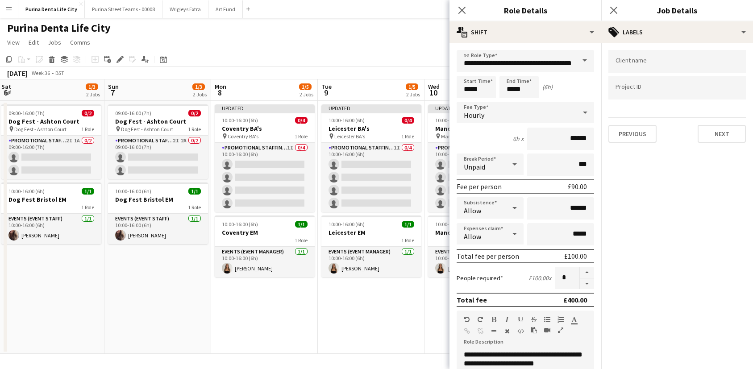
click at [324, 330] on app-date-cell "Updated 10:00-16:00 (6h) 0/4 Leicester BA's pin Leicester BA's 1 Role Promotion…" at bounding box center [371, 227] width 107 height 253
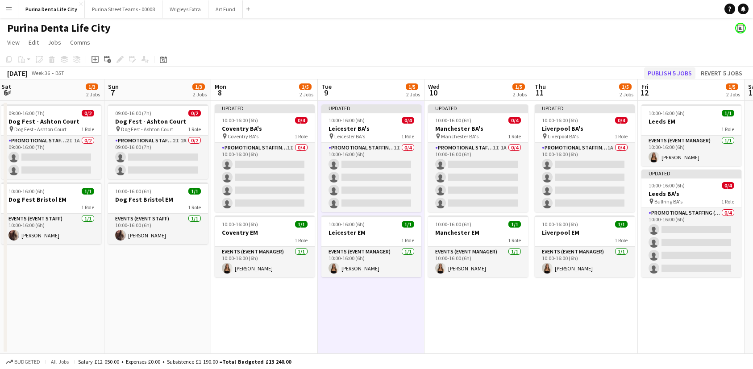
click at [667, 71] on button "Publish 5 jobs" at bounding box center [669, 73] width 51 height 12
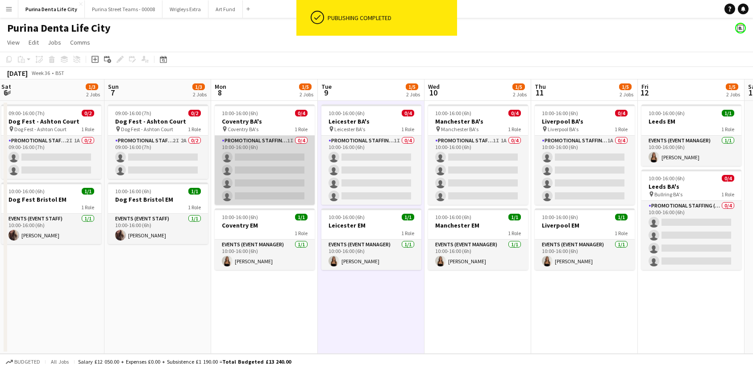
click at [248, 178] on app-card-role "Promotional Staffing (Brand Ambassadors) 1I 0/4 10:00-16:00 (6h) single-neutral…" at bounding box center [265, 170] width 100 height 69
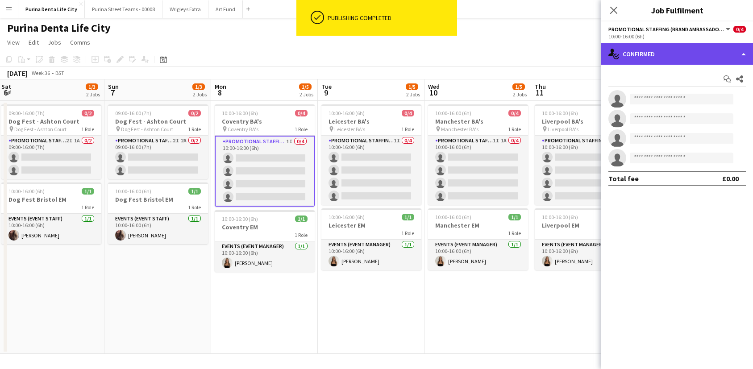
click at [703, 46] on div "single-neutral-actions-check-2 Confirmed" at bounding box center [677, 53] width 152 height 21
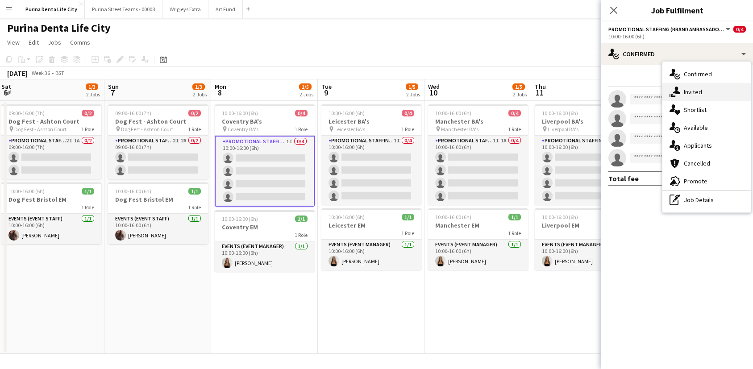
click at [712, 90] on div "single-neutral-actions-share-1 Invited" at bounding box center [706, 92] width 88 height 18
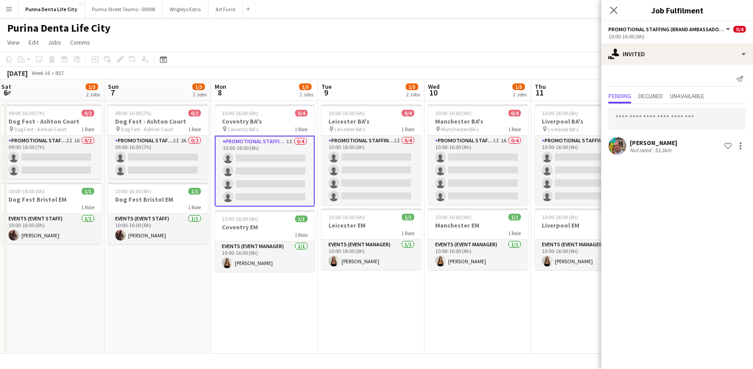
click at [364, 313] on app-date-cell "10:00-16:00 (6h) 0/4 Leicester BA's pin Leicester BA's 1 Role Promotional Staff…" at bounding box center [371, 227] width 107 height 253
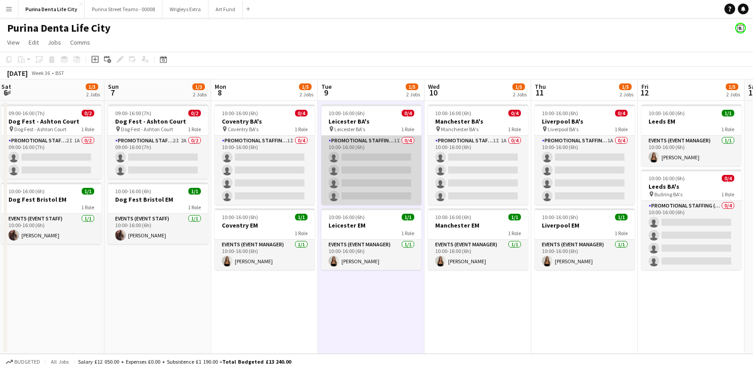
click at [374, 183] on app-card-role "Promotional Staffing (Brand Ambassadors) 1I 0/4 10:00-16:00 (6h) single-neutral…" at bounding box center [371, 170] width 100 height 69
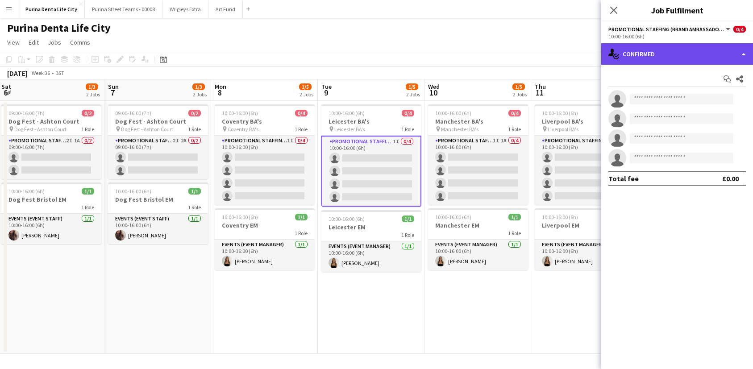
click at [674, 49] on div "single-neutral-actions-check-2 Confirmed" at bounding box center [677, 53] width 152 height 21
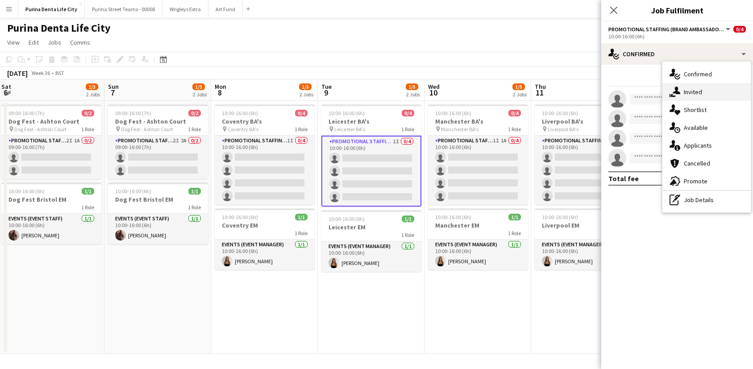
click at [678, 89] on icon "single-neutral-actions-share-1" at bounding box center [674, 92] width 11 height 11
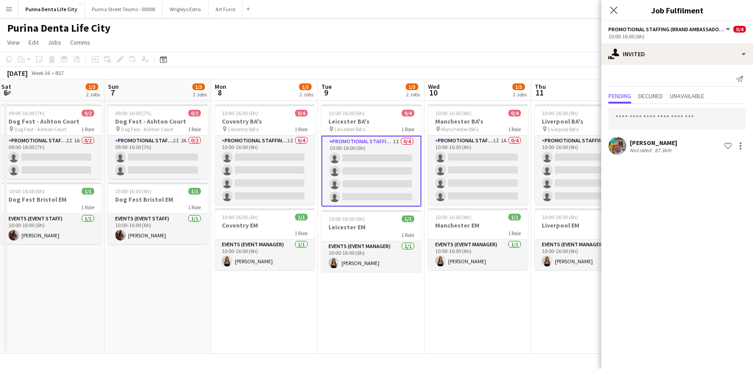
click at [525, 341] on app-date-cell "10:00-16:00 (6h) 0/4 Manchester BA's pin Manchester BA's 1 Role Promotional Sta…" at bounding box center [477, 227] width 107 height 253
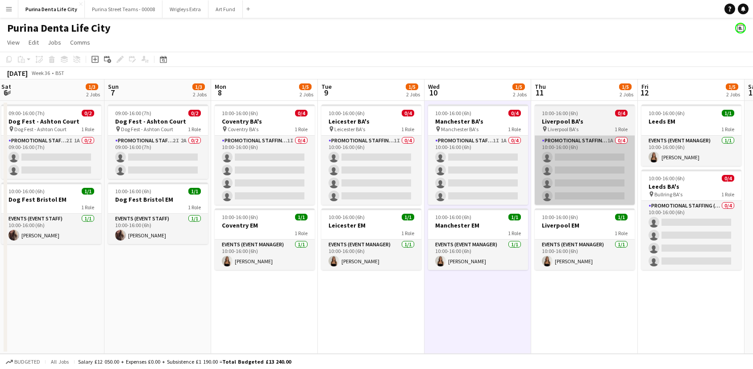
click at [570, 188] on app-card-role "Promotional Staffing (Brand Ambassadors) 1A 0/4 10:00-16:00 (6h) single-neutral…" at bounding box center [585, 170] width 100 height 69
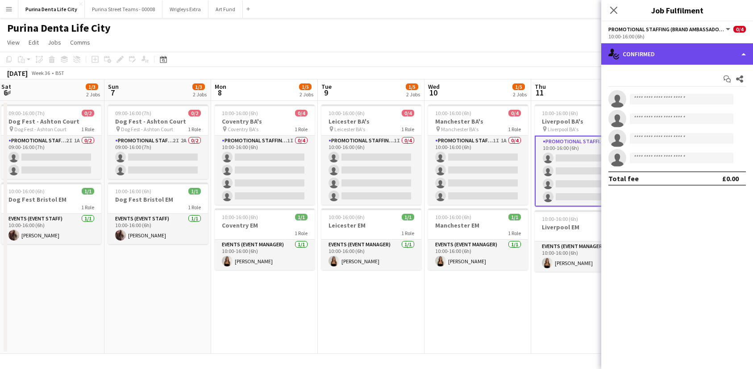
click at [682, 57] on div "single-neutral-actions-check-2 Confirmed" at bounding box center [677, 53] width 152 height 21
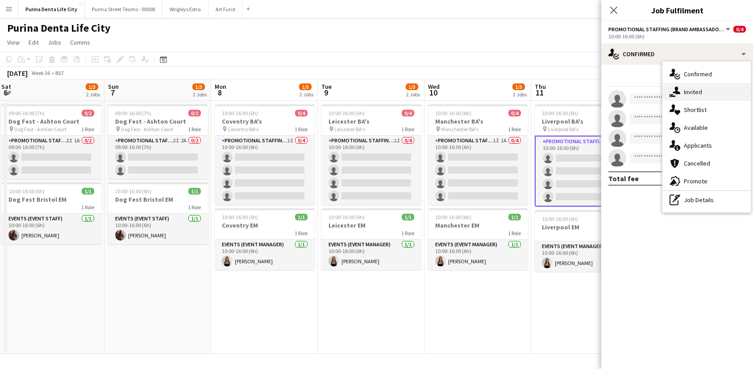
click at [697, 92] on span "Invited" at bounding box center [693, 92] width 18 height 8
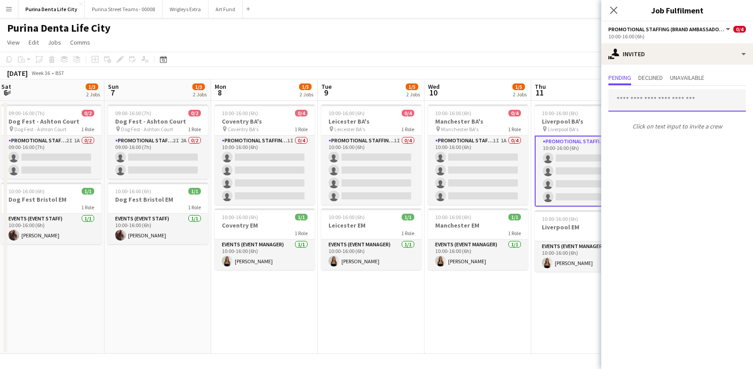
click at [660, 100] on input "text" at bounding box center [676, 100] width 137 height 22
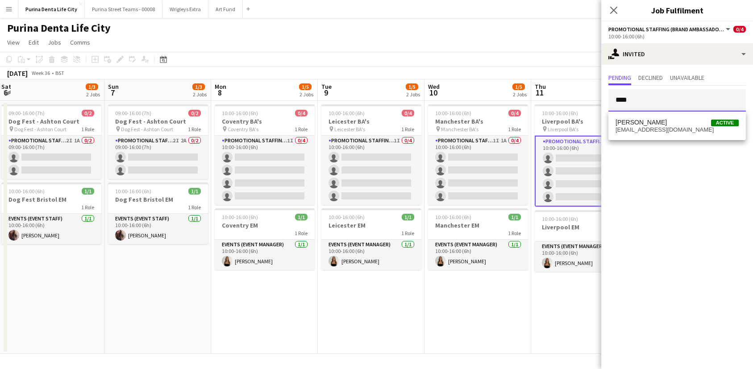
type input "****"
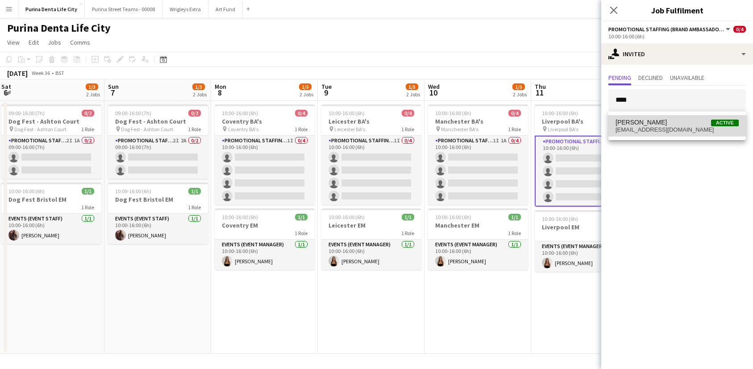
drag, startPoint x: 660, startPoint y: 100, endPoint x: 668, endPoint y: 124, distance: 25.4
click at [668, 124] on span "Owen Prince Active" at bounding box center [676, 123] width 123 height 8
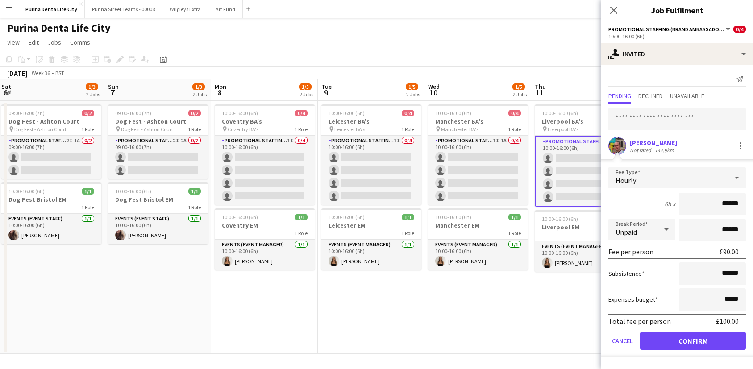
click at [681, 337] on button "Confirm" at bounding box center [693, 341] width 106 height 18
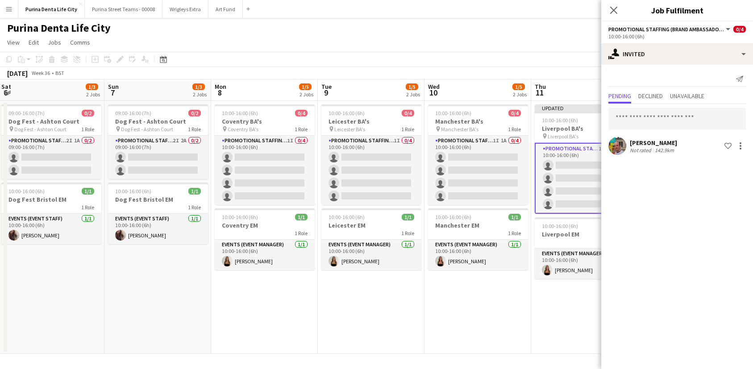
click at [531, 315] on app-date-cell "10:00-16:00 (6h) 0/4 Manchester BA's pin Manchester BA's 1 Role Promotional Sta…" at bounding box center [477, 227] width 107 height 253
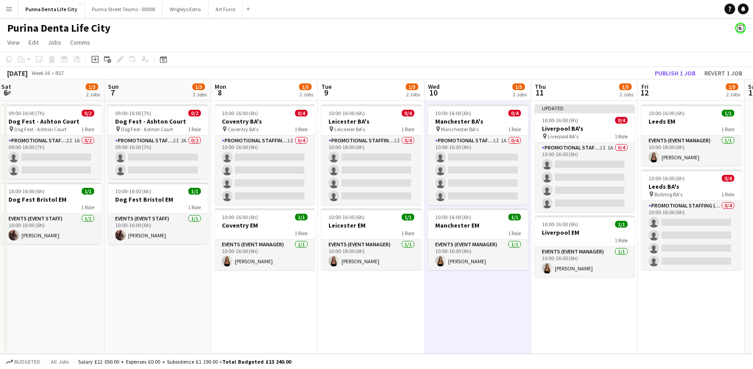
click at [679, 80] on app-board-header-date "Fri 12 1/5 2 Jobs" at bounding box center [691, 89] width 107 height 21
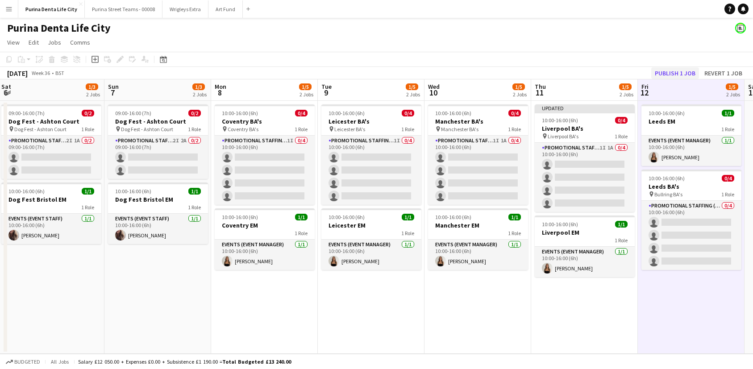
click at [672, 74] on button "Publish 1 job" at bounding box center [675, 73] width 48 height 12
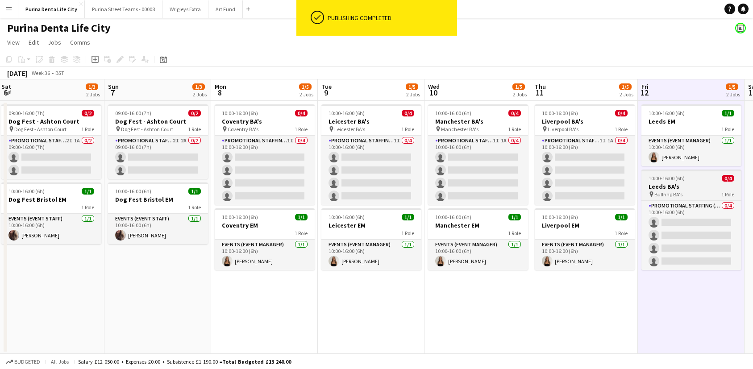
click at [674, 176] on span "10:00-16:00 (6h)" at bounding box center [666, 178] width 36 height 7
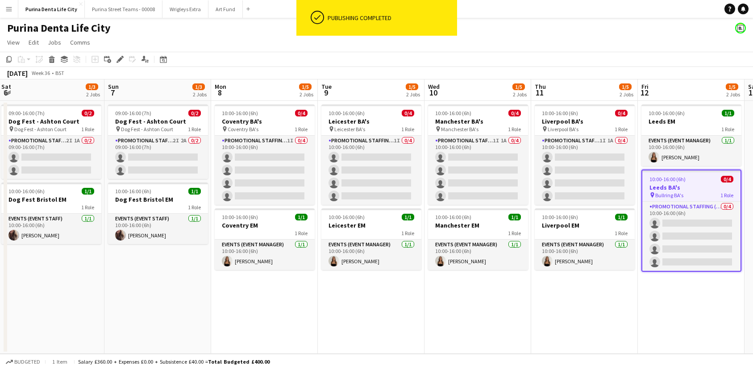
click at [128, 61] on div "Add job Add linked Job Edit Edit linked Job Applicants" at bounding box center [116, 59] width 68 height 11
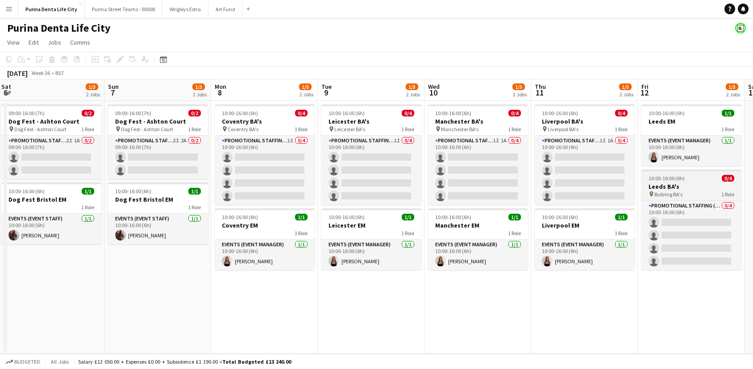
click at [673, 195] on span "Bullring BA's" at bounding box center [668, 194] width 28 height 7
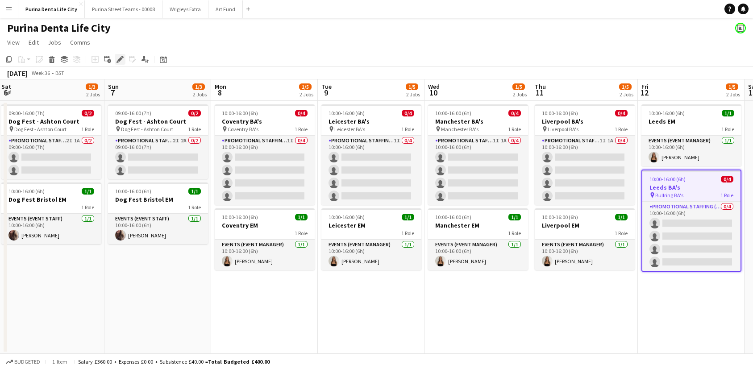
click at [121, 60] on icon "Edit" at bounding box center [119, 59] width 7 height 7
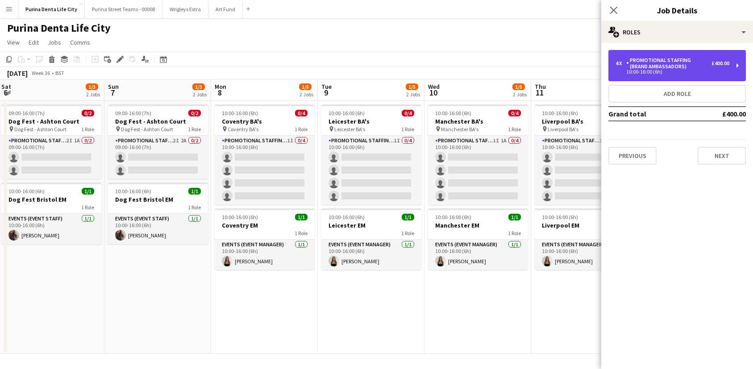
click at [700, 72] on div "10:00-16:00 (6h)" at bounding box center [672, 72] width 114 height 4
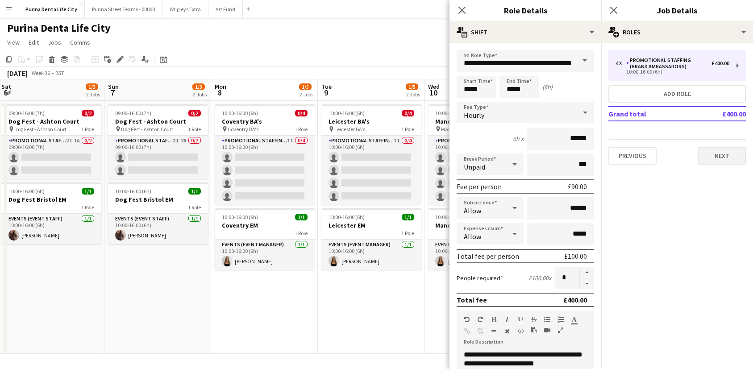
click at [717, 153] on button "Next" at bounding box center [721, 156] width 48 height 18
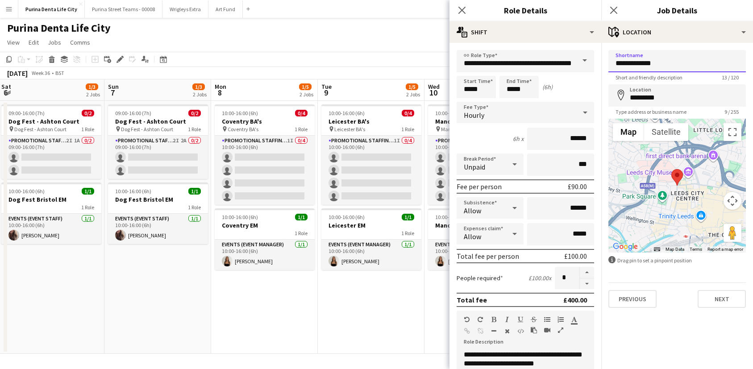
drag, startPoint x: 662, startPoint y: 61, endPoint x: 609, endPoint y: 61, distance: 53.1
type input "**********"
click at [733, 302] on button "Next" at bounding box center [721, 299] width 48 height 18
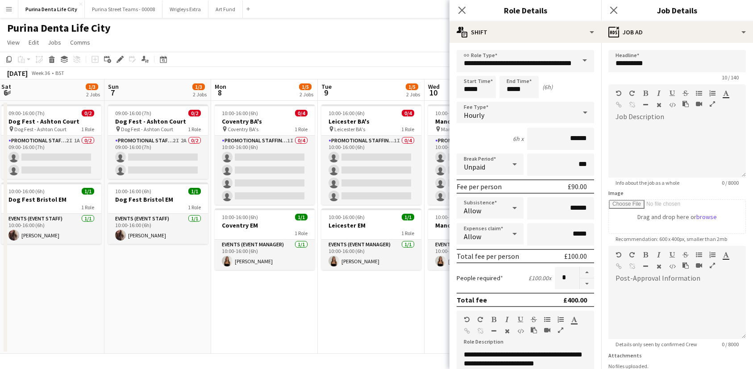
click at [297, 344] on app-date-cell "10:00-16:00 (6h) 0/4 Coventry BA's pin Coventry BA's 1 Role Promotional Staffin…" at bounding box center [264, 227] width 107 height 253
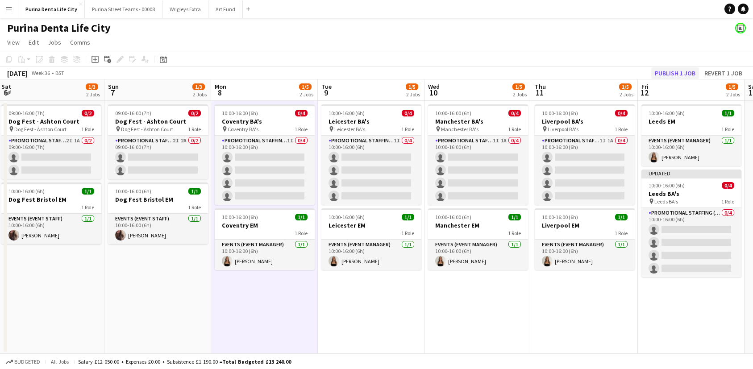
click at [668, 71] on button "Publish 1 job" at bounding box center [675, 73] width 48 height 12
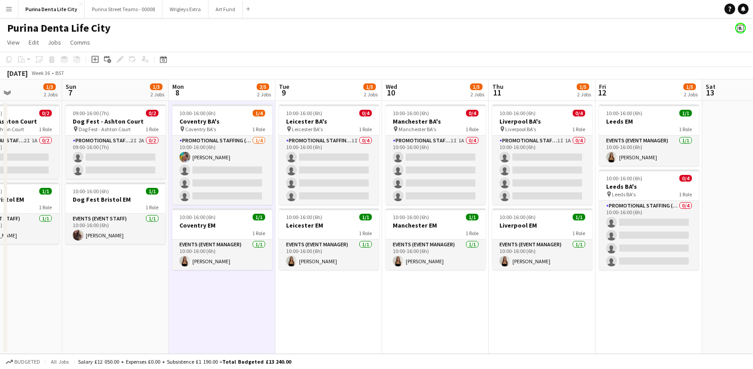
scroll to position [0, 371]
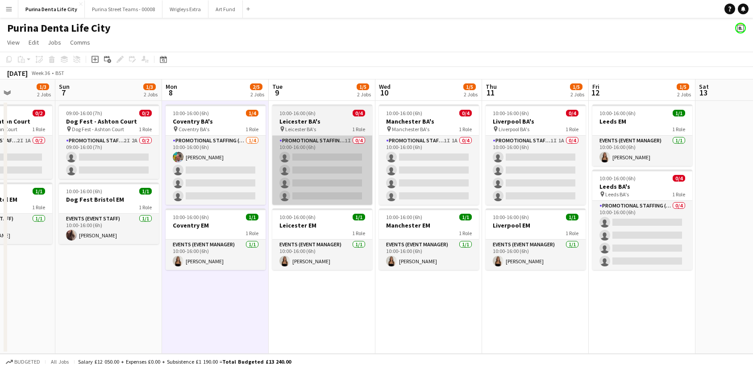
click at [296, 184] on app-card-role "Promotional Staffing (Brand Ambassadors) 1I 0/4 10:00-16:00 (6h) single-neutral…" at bounding box center [322, 170] width 100 height 69
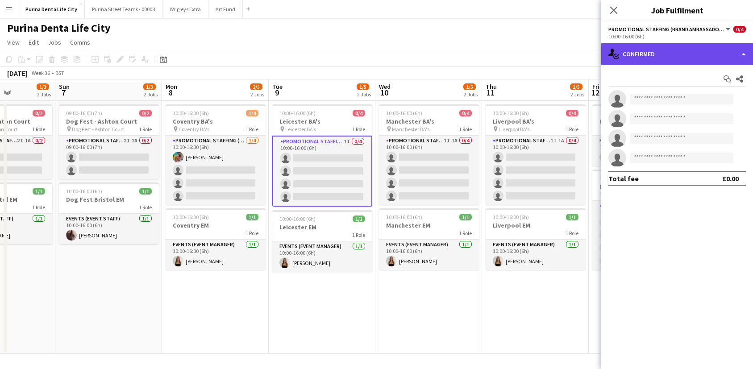
click at [663, 56] on div "single-neutral-actions-check-2 Confirmed" at bounding box center [677, 53] width 152 height 21
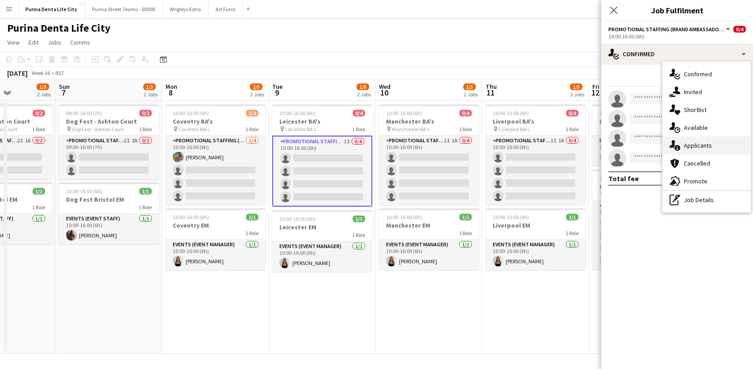
click at [701, 147] on span "Applicants" at bounding box center [698, 145] width 28 height 8
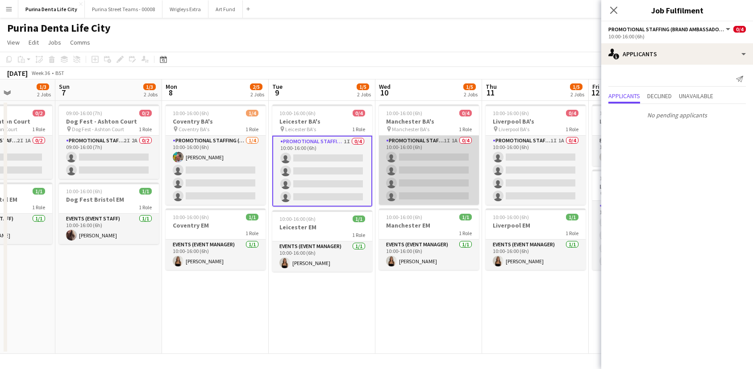
click at [441, 170] on app-card-role "Promotional Staffing (Brand Ambassadors) 1I 1A 0/4 10:00-16:00 (6h) single-neut…" at bounding box center [429, 170] width 100 height 69
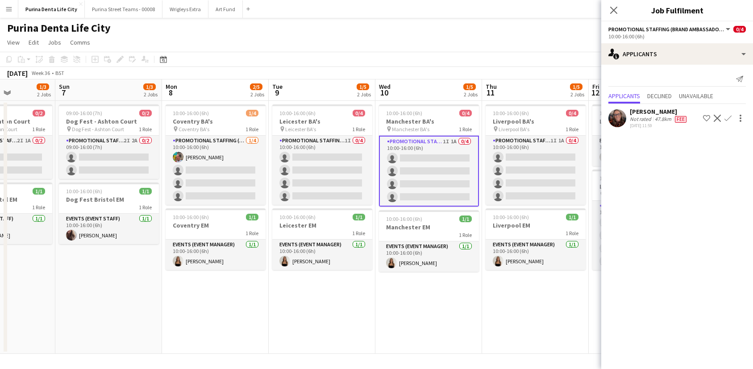
click at [461, 287] on app-date-cell "10:00-16:00 (6h) 0/4 Manchester BA's pin Manchester BA's 1 Role Promotional Sta…" at bounding box center [428, 227] width 107 height 253
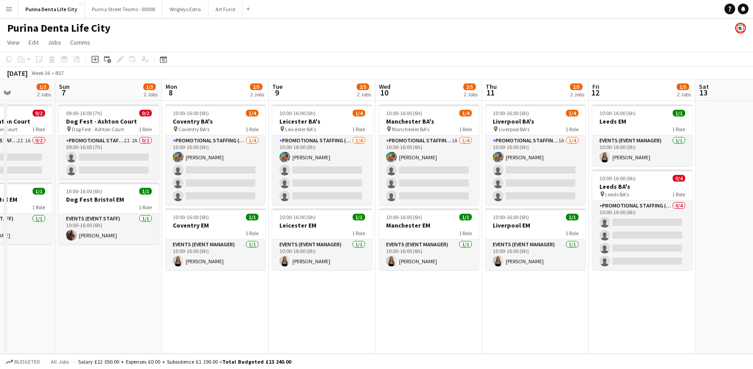
click at [455, 333] on app-date-cell "10:00-16:00 (6h) 1/4 Manchester BA's pin Manchester BA's 1 Role Promotional Sta…" at bounding box center [428, 227] width 107 height 253
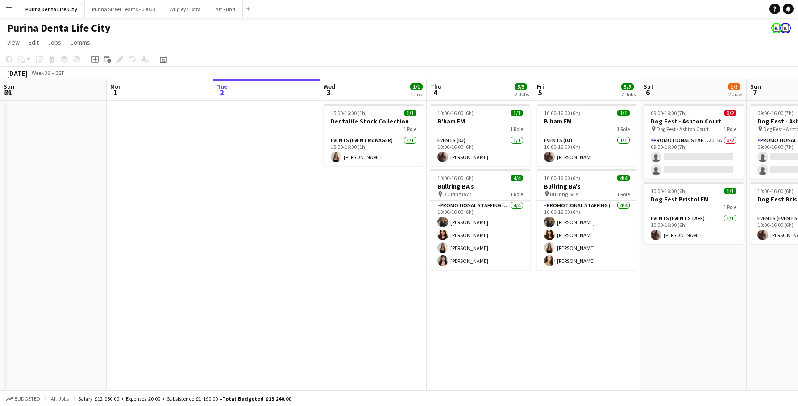
click at [7, 12] on app-icon "Menu" at bounding box center [8, 8] width 7 height 7
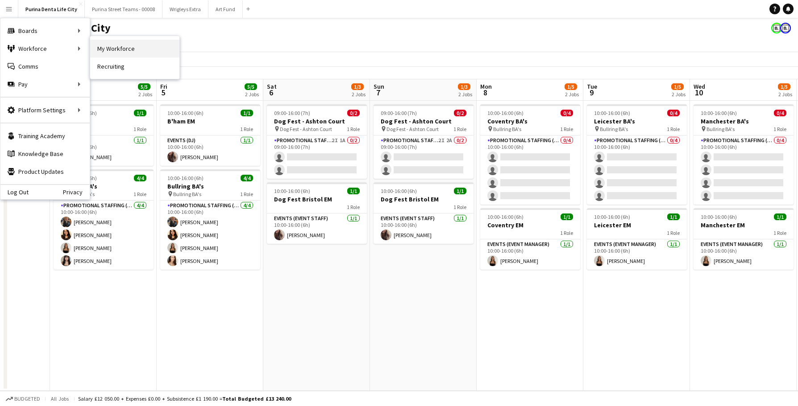
click at [112, 50] on link "My Workforce" at bounding box center [134, 49] width 89 height 18
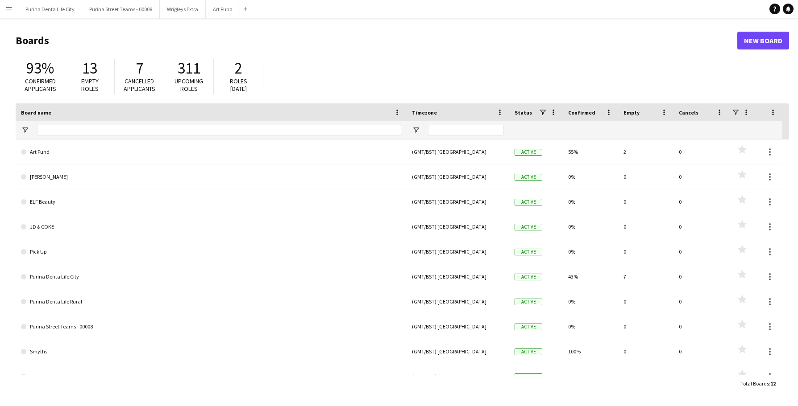
click at [12, 2] on button "Menu" at bounding box center [9, 9] width 18 height 18
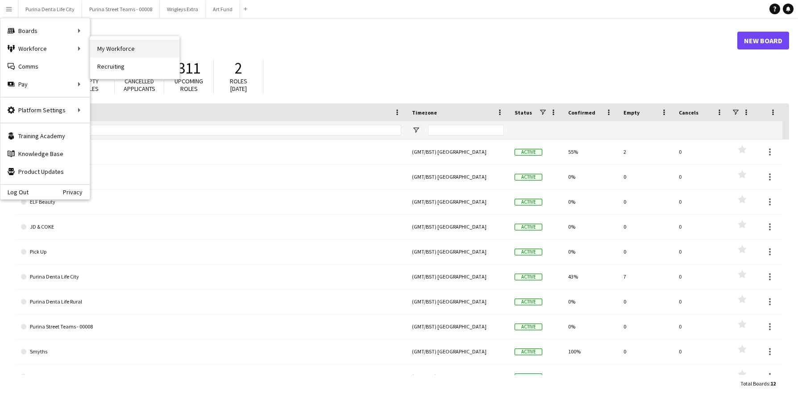
click at [120, 43] on link "My Workforce" at bounding box center [134, 49] width 89 height 18
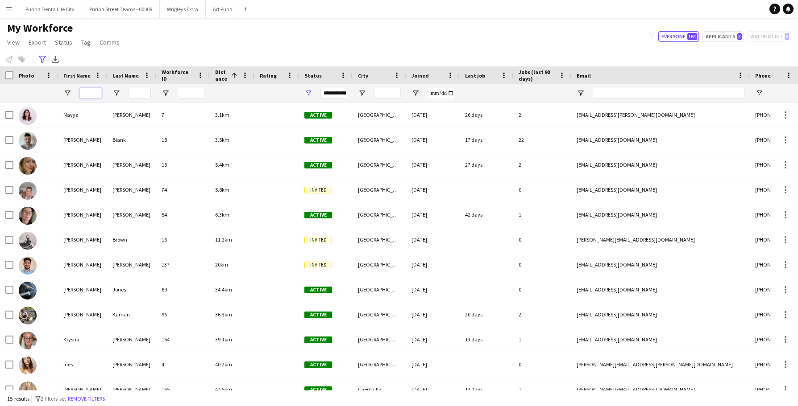
click at [88, 94] on input "First Name Filter Input" at bounding box center [90, 93] width 22 height 11
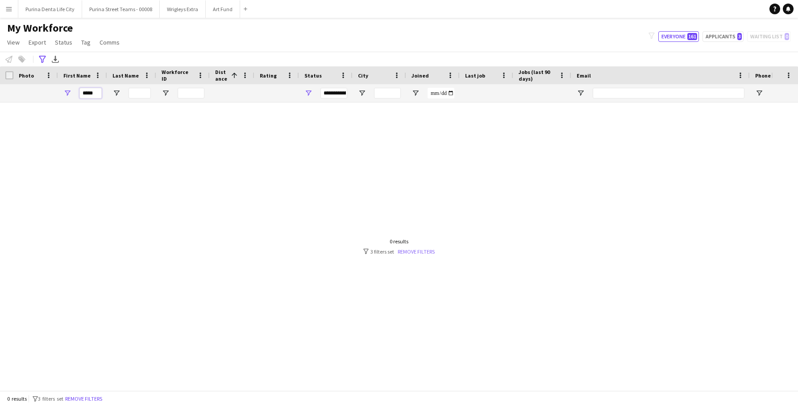
type input "*****"
click at [414, 250] on link "Remove filters" at bounding box center [416, 252] width 37 height 7
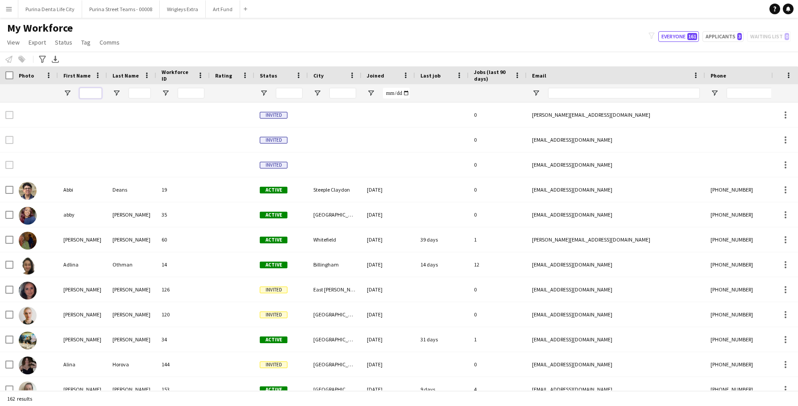
click at [89, 93] on input "First Name Filter Input" at bounding box center [90, 93] width 22 height 11
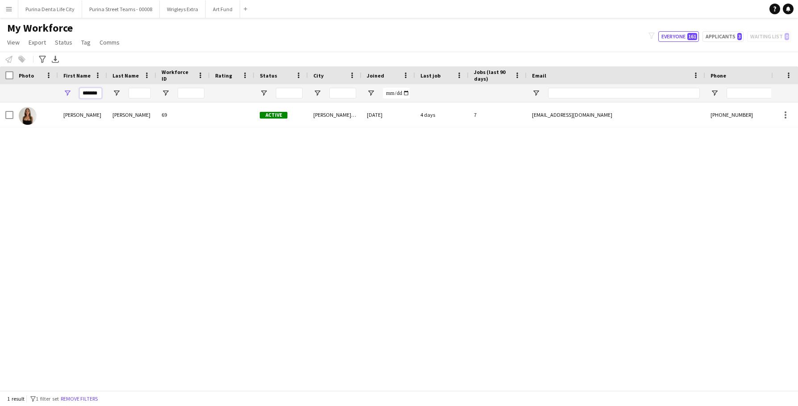
type input "********"
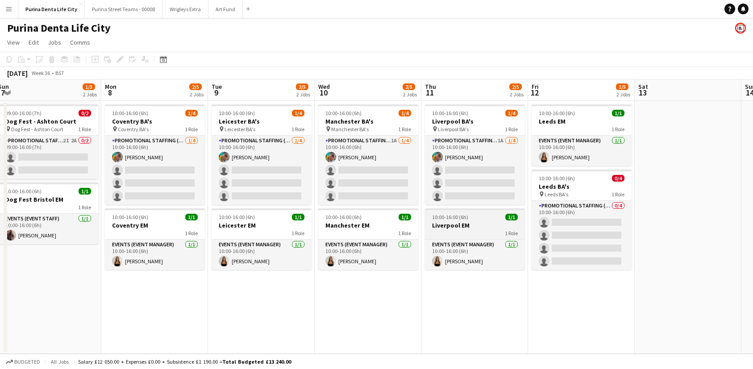
scroll to position [0, 413]
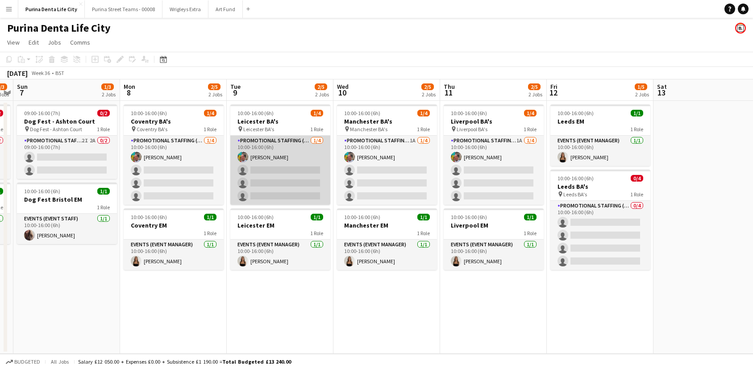
click at [257, 155] on app-card-role "Promotional Staffing (Brand Ambassadors) [DATE] 10:00-16:00 (6h) [PERSON_NAME] …" at bounding box center [280, 170] width 100 height 69
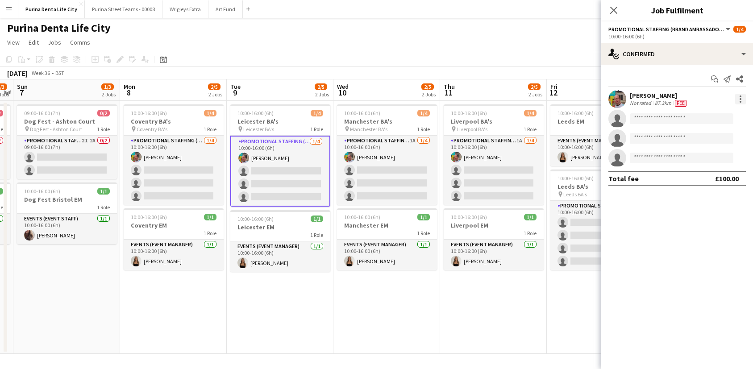
click at [738, 99] on div at bounding box center [740, 99] width 11 height 11
click at [711, 119] on span "Edit fee" at bounding box center [710, 116] width 55 height 8
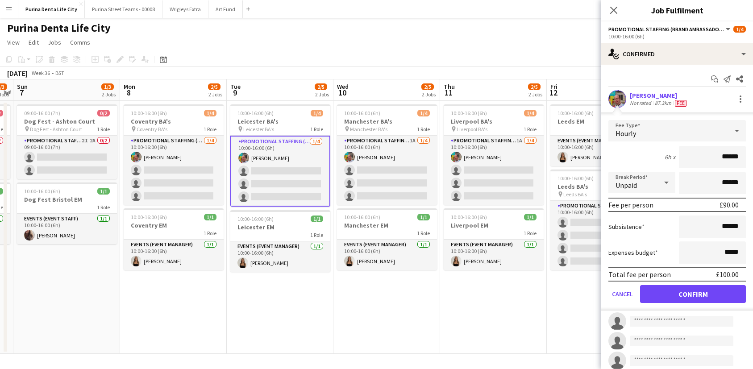
scroll to position [0, 0]
click at [617, 100] on app-user-avatar at bounding box center [617, 99] width 18 height 18
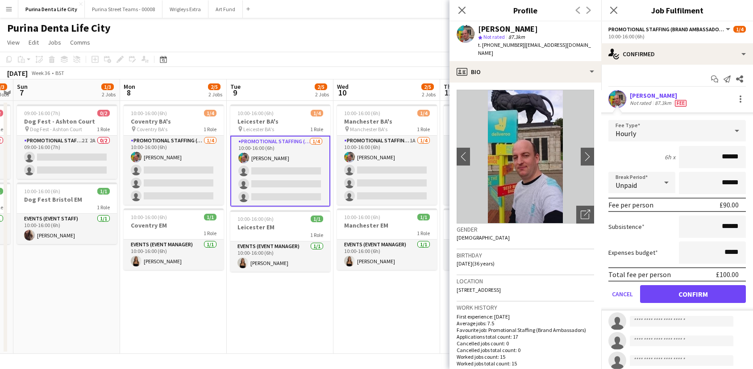
drag, startPoint x: 572, startPoint y: 44, endPoint x: 520, endPoint y: 47, distance: 51.9
click at [520, 47] on div "Owen Prince star Not rated 87.3km t. +447877310417 | owenprince@aol.com" at bounding box center [525, 41] width 152 height 40
copy span "owenprince@aol.com"
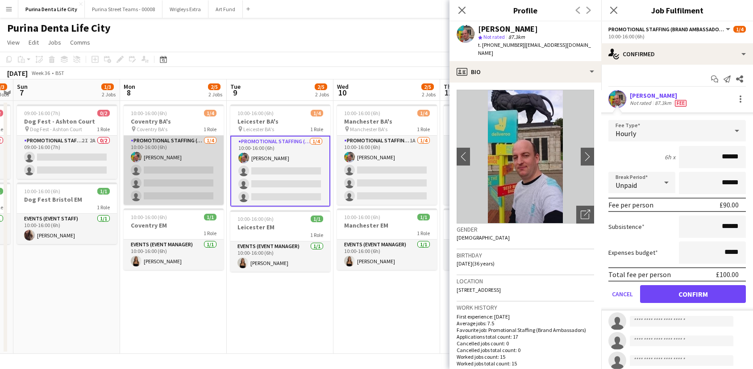
click at [196, 193] on app-card-role "Promotional Staffing (Brand Ambassadors) [DATE] 10:00-16:00 (6h) [PERSON_NAME] …" at bounding box center [174, 170] width 100 height 69
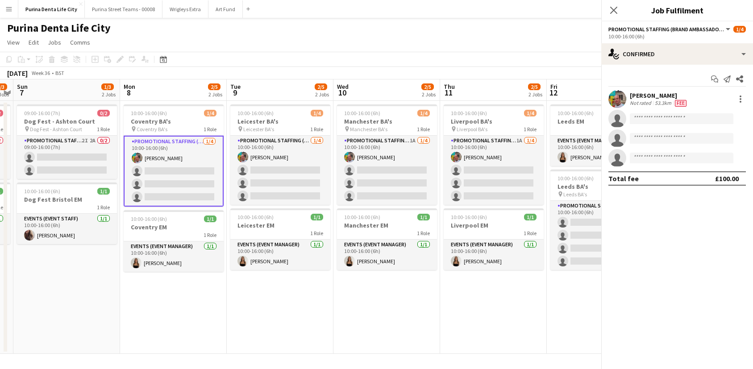
scroll to position [0, 413]
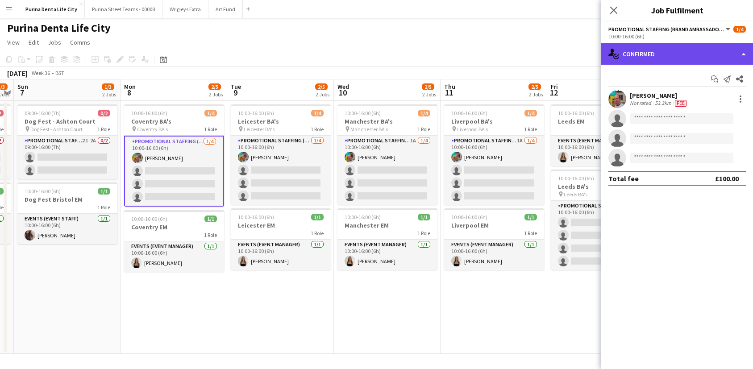
click at [673, 55] on div "single-neutral-actions-check-2 Confirmed" at bounding box center [677, 53] width 152 height 21
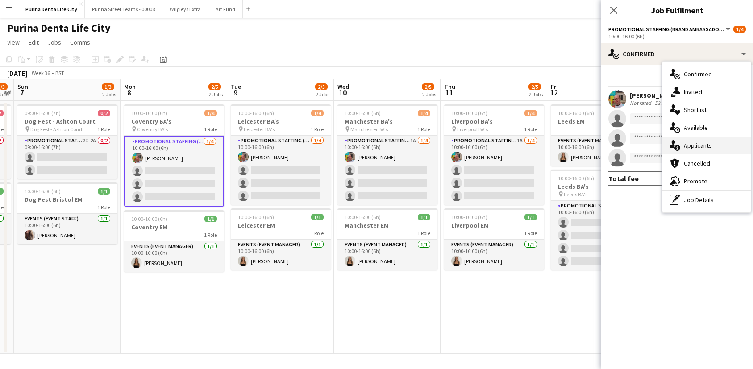
click at [709, 143] on span "Applicants" at bounding box center [698, 145] width 28 height 8
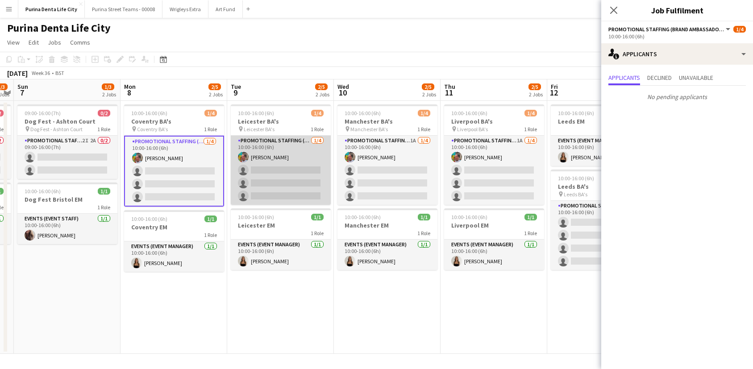
click at [285, 178] on app-card-role "Promotional Staffing (Brand Ambassadors) [DATE] 10:00-16:00 (6h) [PERSON_NAME] …" at bounding box center [281, 170] width 100 height 69
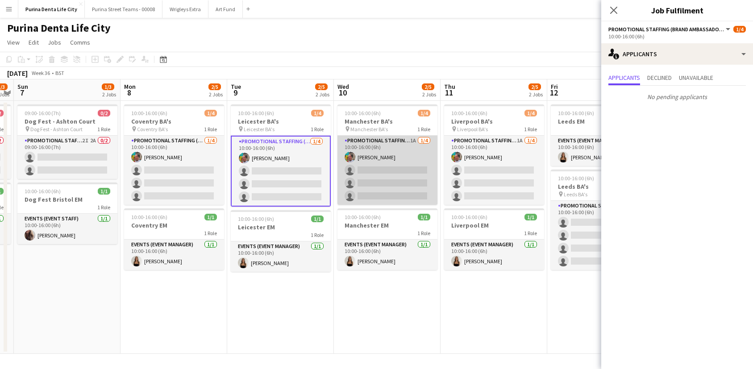
click at [368, 178] on app-card-role "Promotional Staffing (Brand Ambassadors) 1A 1/4 10:00-16:00 (6h) Owen Prince si…" at bounding box center [387, 170] width 100 height 69
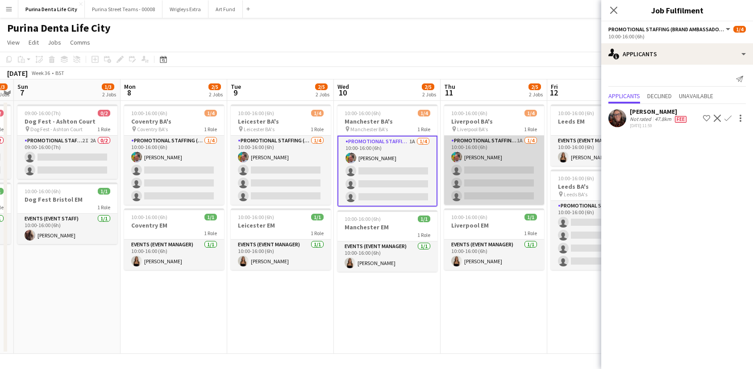
click at [472, 183] on app-card-role "Promotional Staffing (Brand Ambassadors) 1A 1/4 10:00-16:00 (6h) Owen Prince si…" at bounding box center [494, 170] width 100 height 69
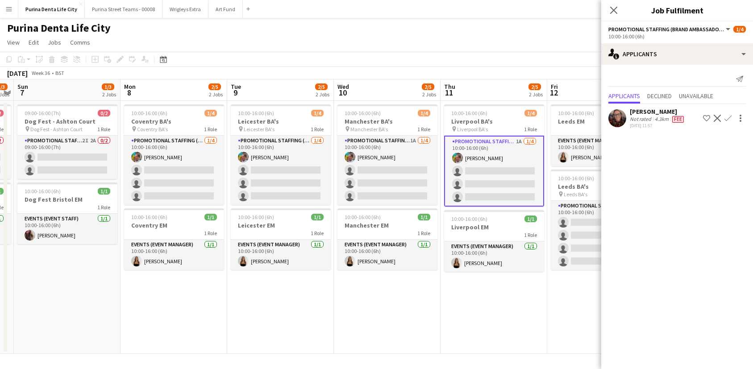
click at [481, 315] on app-date-cell "10:00-16:00 (6h) 1/4 Liverpool BA's pin Liverpool BA's 1 Role Promotional Staff…" at bounding box center [493, 227] width 107 height 253
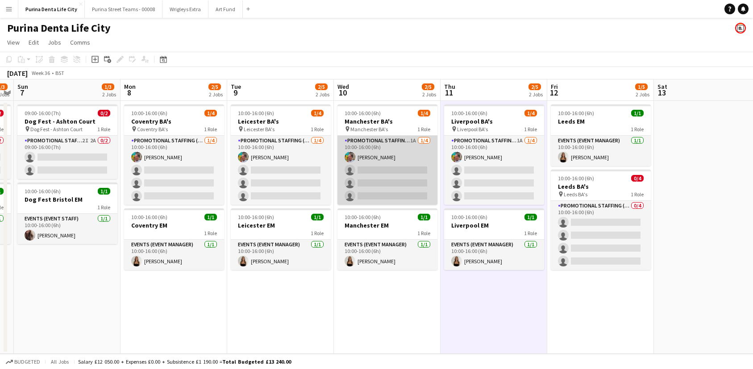
click at [382, 176] on app-card-role "Promotional Staffing (Brand Ambassadors) 1A 1/4 10:00-16:00 (6h) Owen Prince si…" at bounding box center [387, 170] width 100 height 69
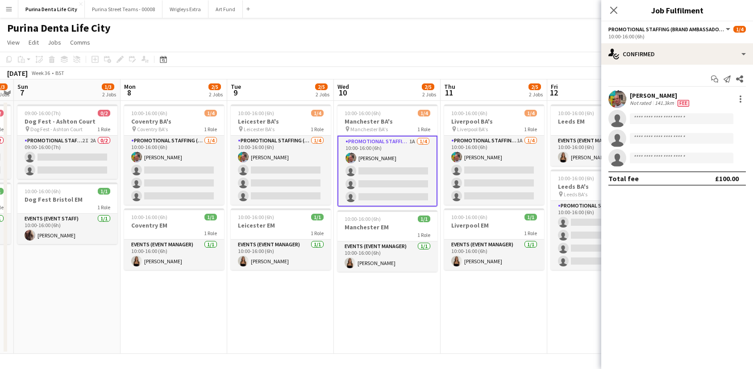
click at [681, 40] on app-options-switcher "Promotional Staffing (Brand Ambassadors) All roles Promotional Staffing (Brand …" at bounding box center [677, 32] width 152 height 22
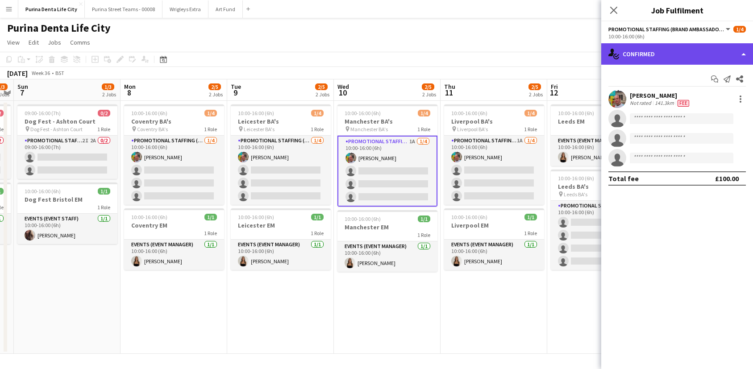
click at [678, 55] on div "single-neutral-actions-check-2 Confirmed" at bounding box center [677, 53] width 152 height 21
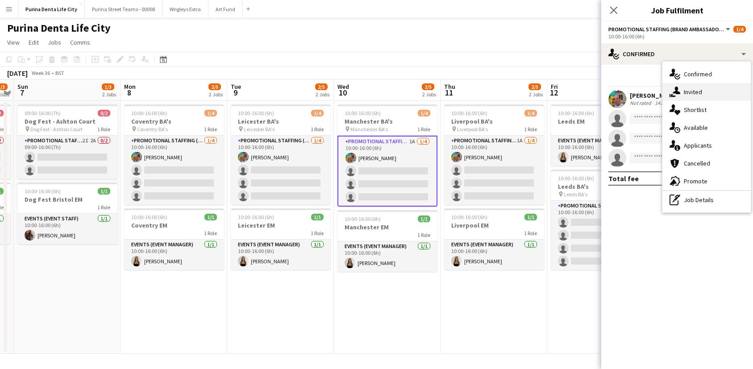
click at [688, 92] on span "Invited" at bounding box center [693, 92] width 18 height 8
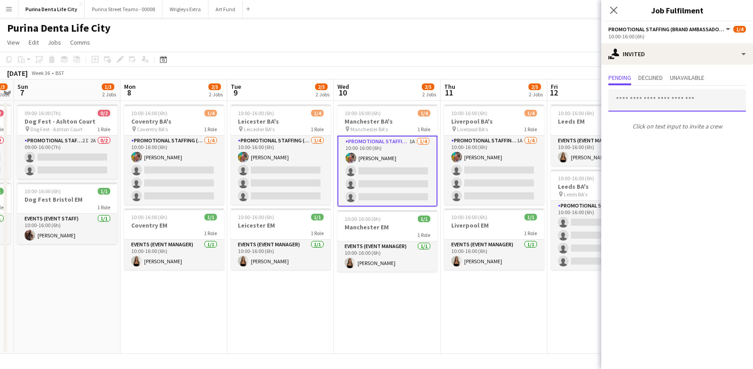
click at [660, 106] on input "text" at bounding box center [676, 100] width 137 height 22
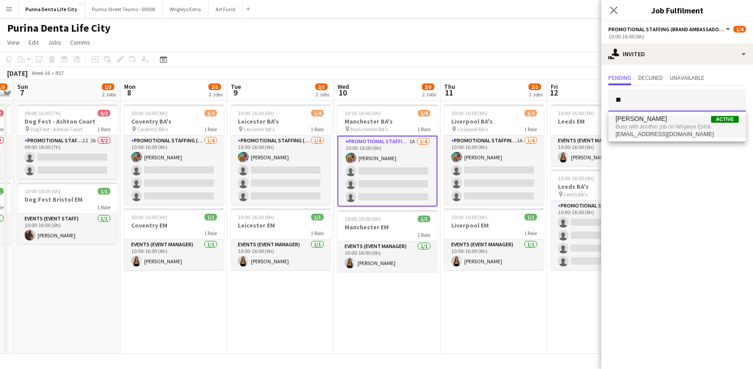
type input "*"
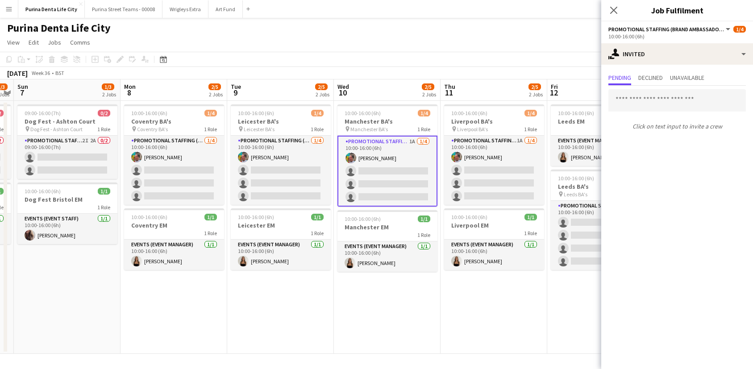
click at [516, 314] on app-date-cell "10:00-16:00 (6h) 1/4 Liverpool BA's pin Liverpool BA's 1 Role Promotional Staff…" at bounding box center [493, 227] width 107 height 253
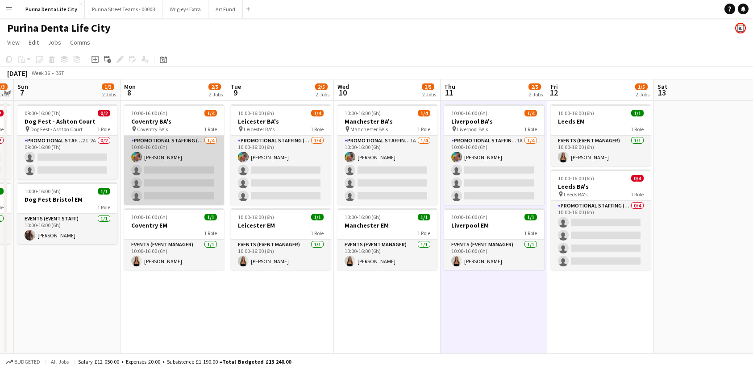
click at [201, 190] on app-card-role "Promotional Staffing (Brand Ambassadors) [DATE] 10:00-16:00 (6h) [PERSON_NAME] …" at bounding box center [174, 170] width 100 height 69
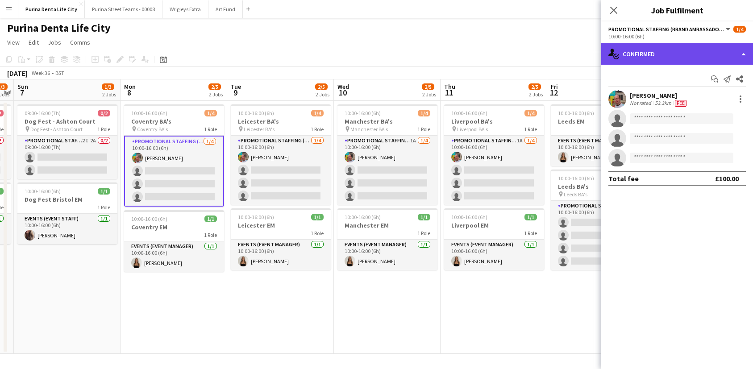
click at [655, 61] on div "single-neutral-actions-check-2 Confirmed" at bounding box center [677, 53] width 152 height 21
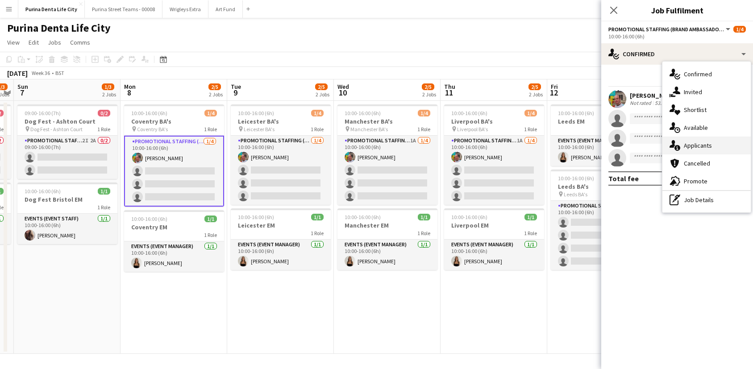
click at [711, 144] on div "single-neutral-actions-information Applicants" at bounding box center [706, 146] width 88 height 18
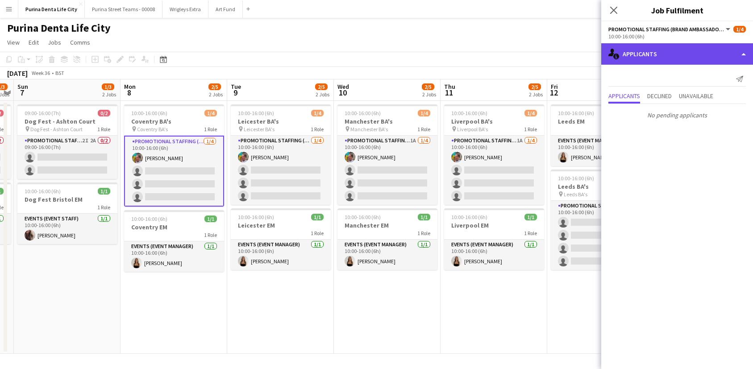
click at [672, 57] on div "single-neutral-actions-information Applicants" at bounding box center [677, 53] width 152 height 21
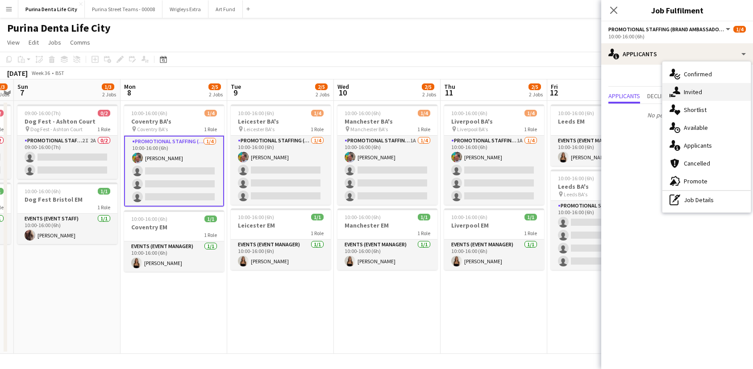
click at [685, 92] on span "Invited" at bounding box center [693, 92] width 18 height 8
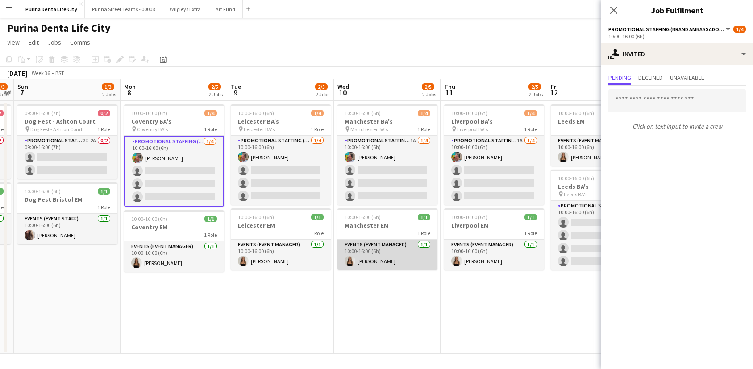
click at [427, 269] on app-card-role "Events (Event Manager) 1/1 10:00-16:00 (6h) CHLOE BUTLER" at bounding box center [387, 255] width 100 height 30
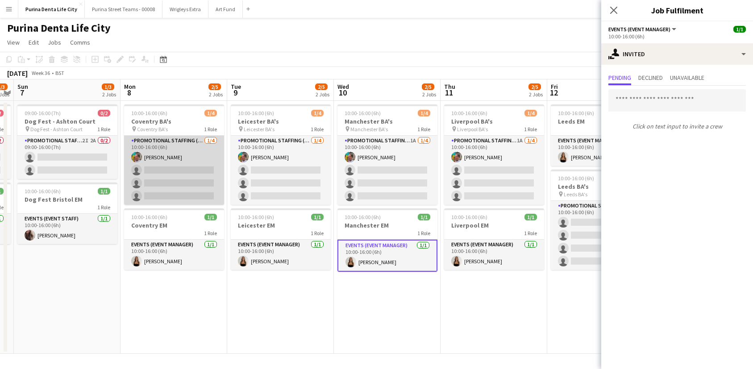
click at [223, 195] on app-card-role "Promotional Staffing (Brand Ambassadors) [DATE] 10:00-16:00 (6h) [PERSON_NAME] …" at bounding box center [174, 170] width 100 height 69
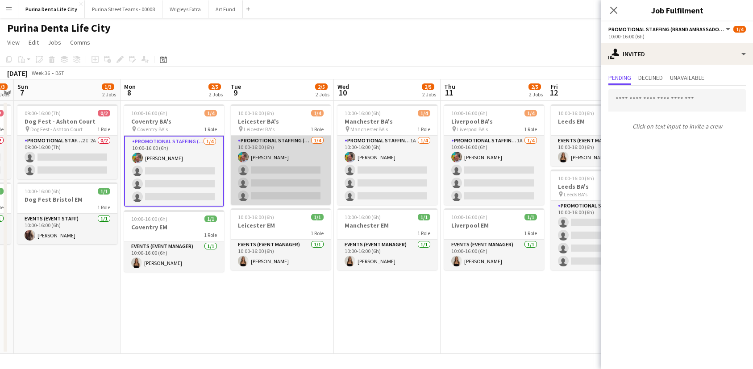
click at [265, 175] on app-card-role "Promotional Staffing (Brand Ambassadors) [DATE] 10:00-16:00 (6h) [PERSON_NAME] …" at bounding box center [281, 170] width 100 height 69
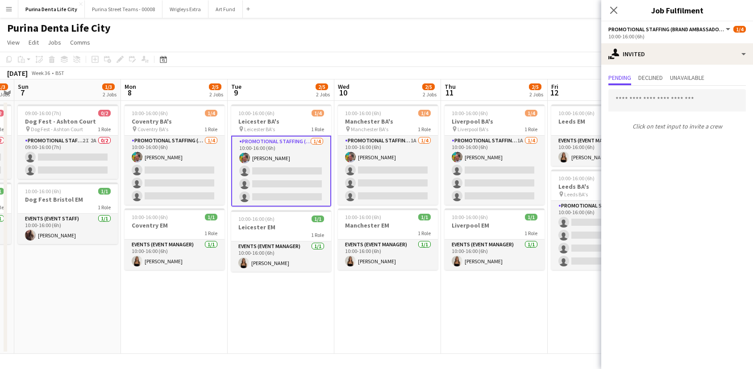
click at [444, 37] on app-page-menu "View Day view expanded Day view collapsed Month view Date picker Jump to today …" at bounding box center [376, 43] width 753 height 17
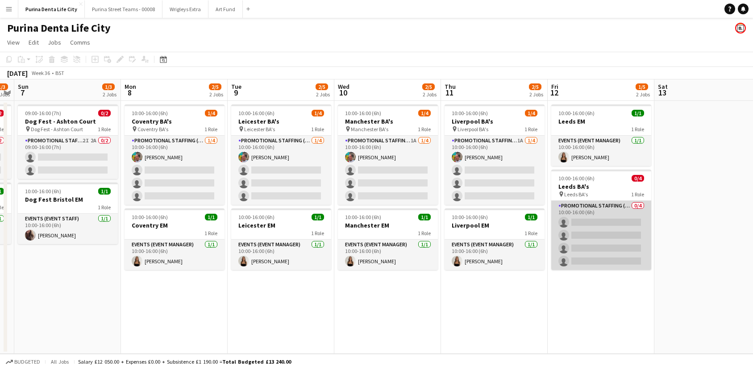
click at [640, 248] on app-card-role "Promotional Staffing (Brand Ambassadors) 0/4 10:00-16:00 (6h) single-neutral-ac…" at bounding box center [601, 235] width 100 height 69
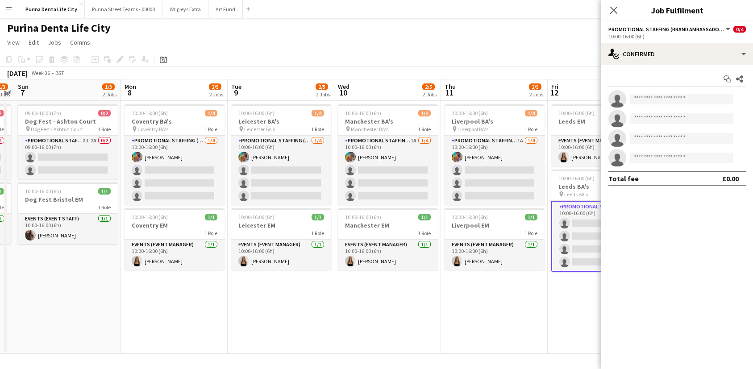
click at [696, 41] on app-options-switcher "Promotional Staffing (Brand Ambassadors) All roles Promotional Staffing (Brand …" at bounding box center [677, 32] width 152 height 22
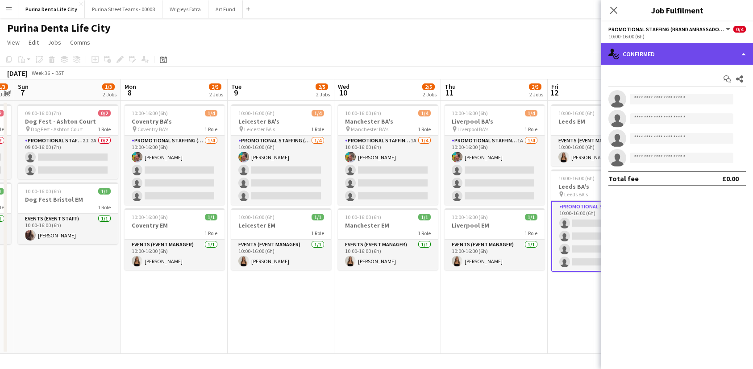
click at [688, 54] on div "single-neutral-actions-check-2 Confirmed" at bounding box center [677, 53] width 152 height 21
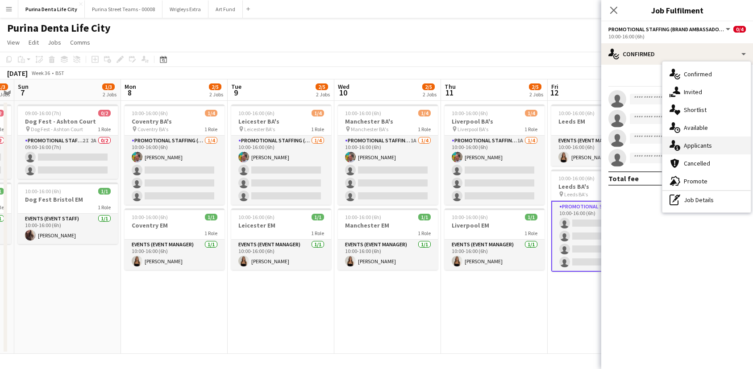
click at [705, 143] on span "Applicants" at bounding box center [698, 145] width 28 height 8
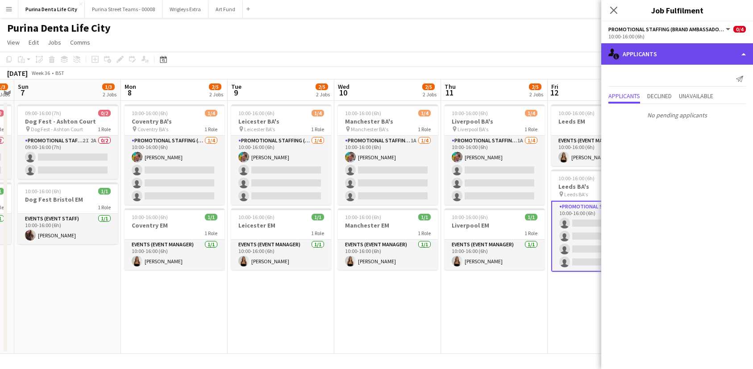
click at [679, 49] on div "single-neutral-actions-information Applicants" at bounding box center [677, 53] width 152 height 21
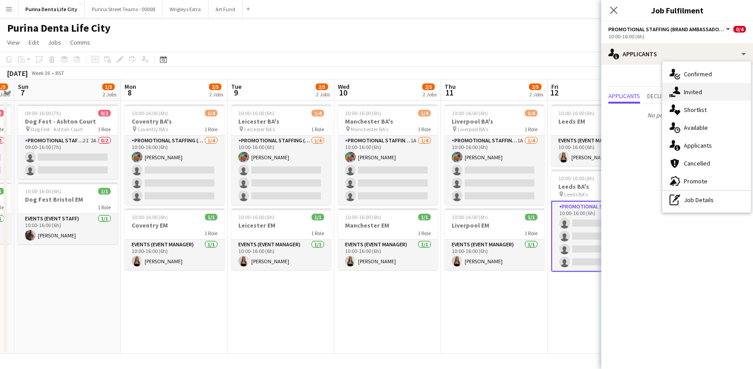
click at [691, 90] on span "Invited" at bounding box center [693, 92] width 18 height 8
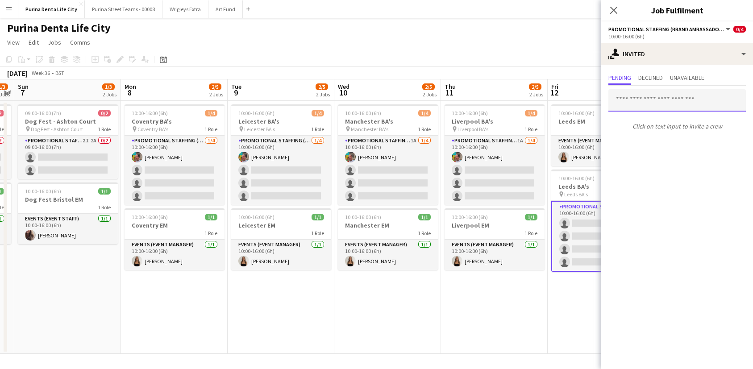
click at [659, 93] on input "text" at bounding box center [676, 100] width 137 height 22
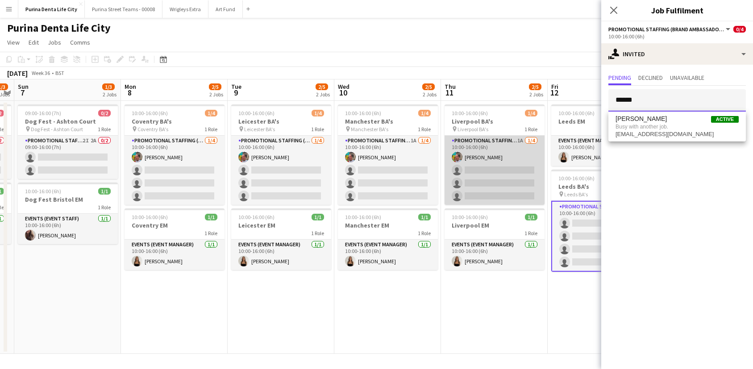
type input "******"
click at [508, 175] on app-card-role "Promotional Staffing (Brand Ambassadors) 1A 1/4 10:00-16:00 (6h) Owen Prince si…" at bounding box center [494, 170] width 100 height 69
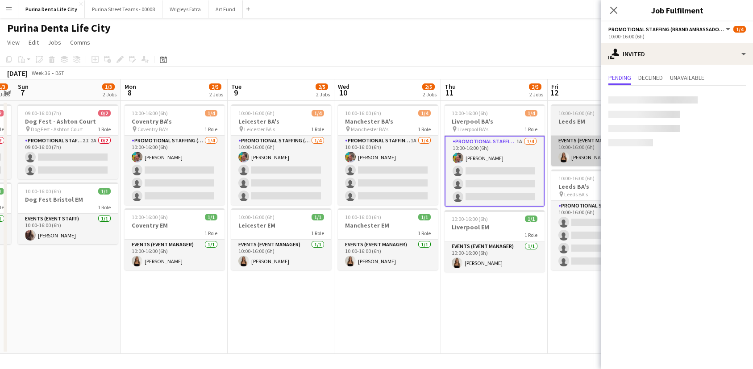
scroll to position [0, 413]
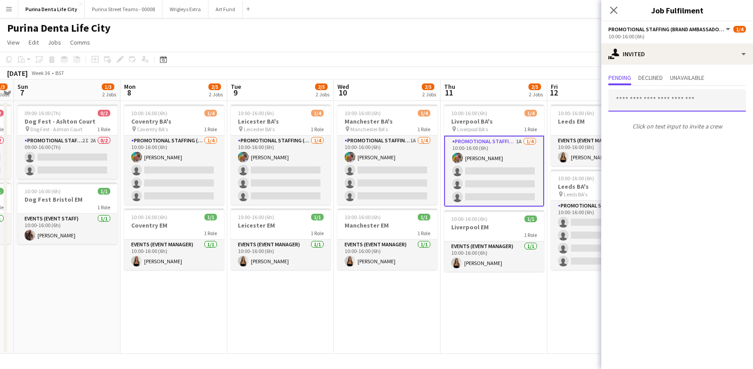
click at [655, 96] on input "text" at bounding box center [676, 100] width 137 height 22
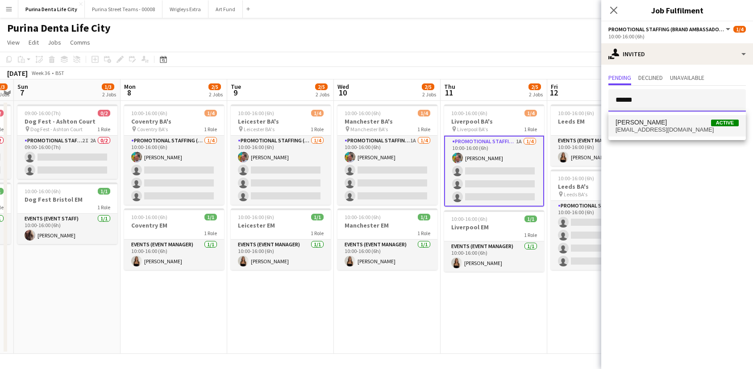
type input "******"
click at [663, 135] on mat-option "Lottie Theis Active lottietheis@gmail.com" at bounding box center [676, 125] width 137 height 21
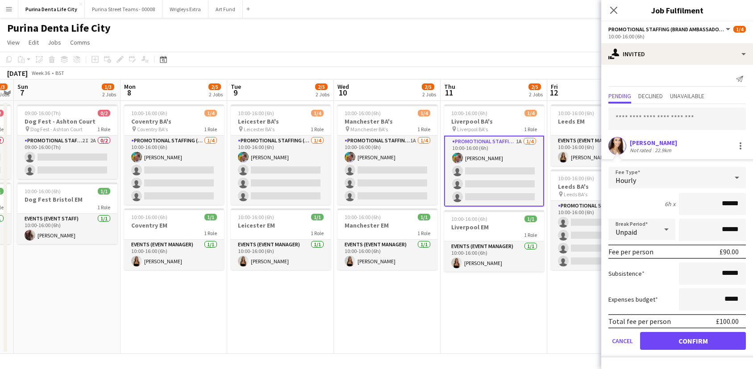
click at [680, 343] on button "Confirm" at bounding box center [693, 341] width 106 height 18
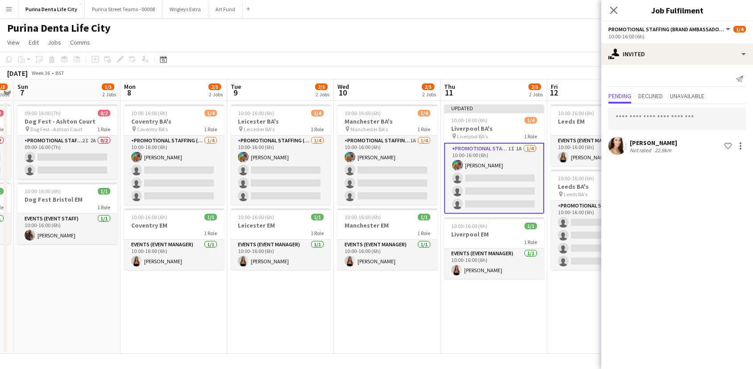
click at [523, 341] on app-date-cell "Updated 10:00-16:00 (6h) 1/4 Liverpool BA's pin Liverpool BA's 1 Role Promotion…" at bounding box center [493, 227] width 107 height 253
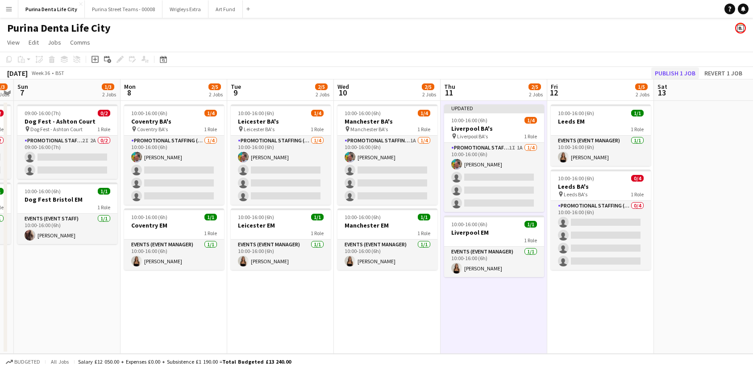
click at [682, 67] on button "Publish 1 job" at bounding box center [675, 73] width 48 height 12
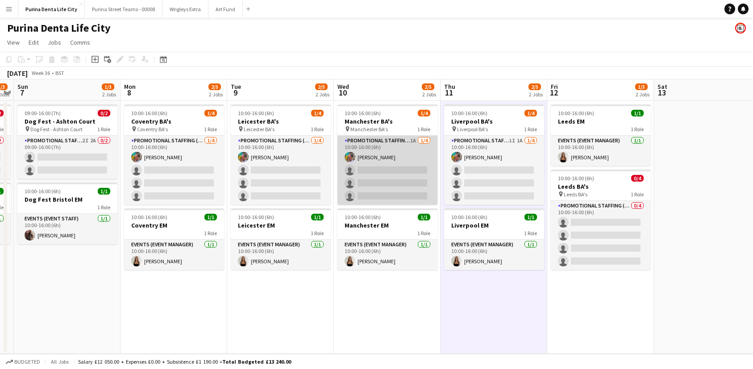
click at [412, 177] on app-card-role "Promotional Staffing (Brand Ambassadors) 1A 1/4 10:00-16:00 (6h) Owen Prince si…" at bounding box center [387, 170] width 100 height 69
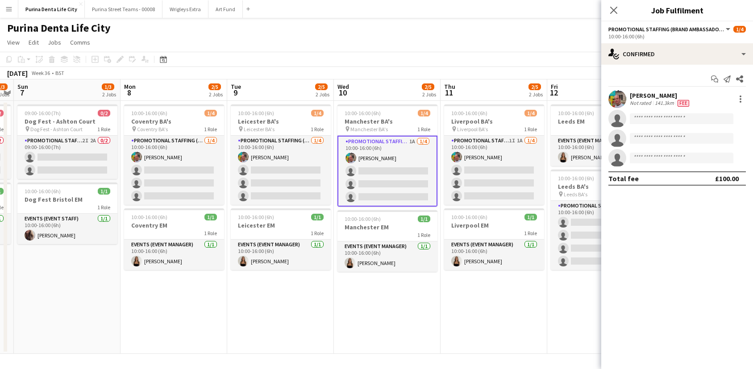
click at [676, 65] on div "Start chat Send notification Share Owen Prince Not rated 141.3km Fee single-neu…" at bounding box center [677, 129] width 152 height 128
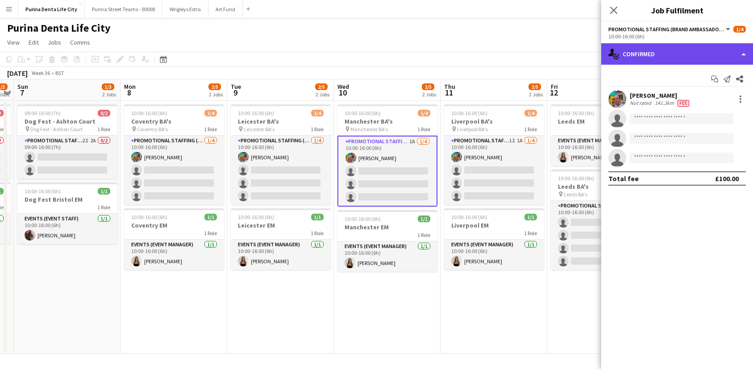
click at [669, 59] on div "single-neutral-actions-check-2 Confirmed" at bounding box center [677, 53] width 152 height 21
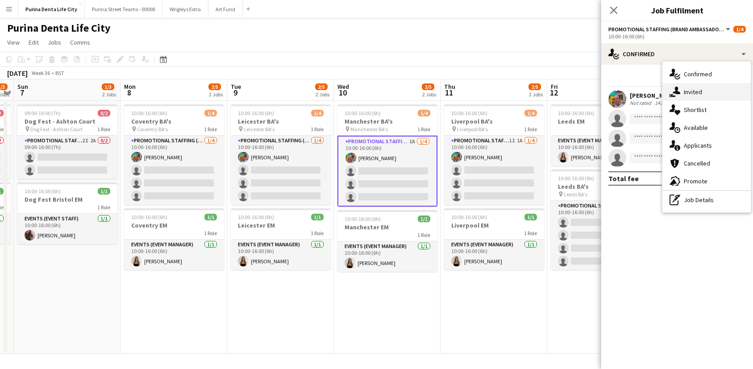
click at [688, 89] on span "Invited" at bounding box center [693, 92] width 18 height 8
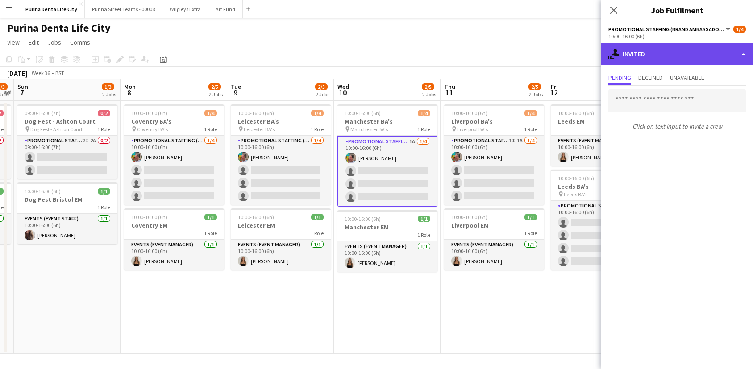
click at [666, 62] on div "single-neutral-actions-share-1 Invited" at bounding box center [677, 53] width 152 height 21
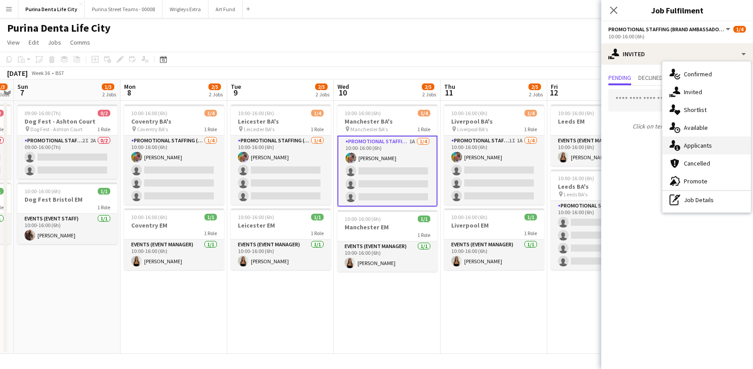
click at [704, 144] on span "Applicants" at bounding box center [698, 145] width 28 height 8
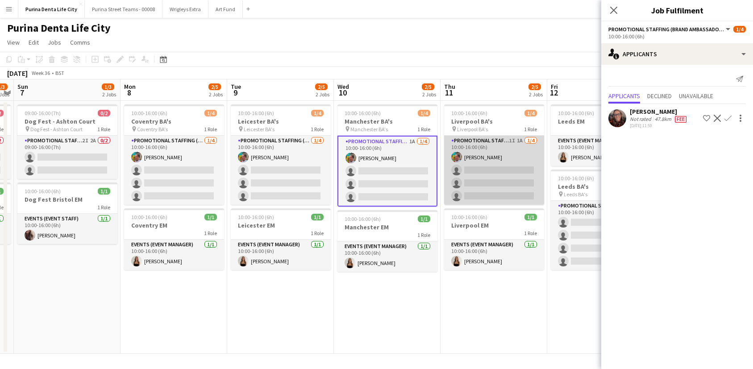
click at [473, 183] on app-card-role "Promotional Staffing (Brand Ambassadors) 1I 1A 1/4 10:00-16:00 (6h) Owen Prince…" at bounding box center [494, 170] width 100 height 69
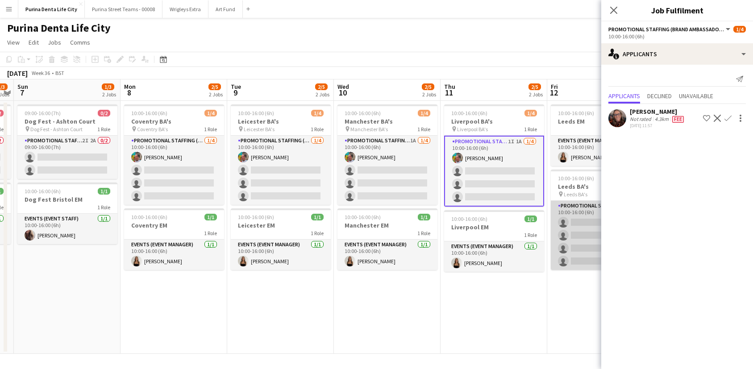
click at [563, 228] on app-card-role "Promotional Staffing (Brand Ambassadors) 0/4 10:00-16:00 (6h) single-neutral-ac…" at bounding box center [601, 235] width 100 height 69
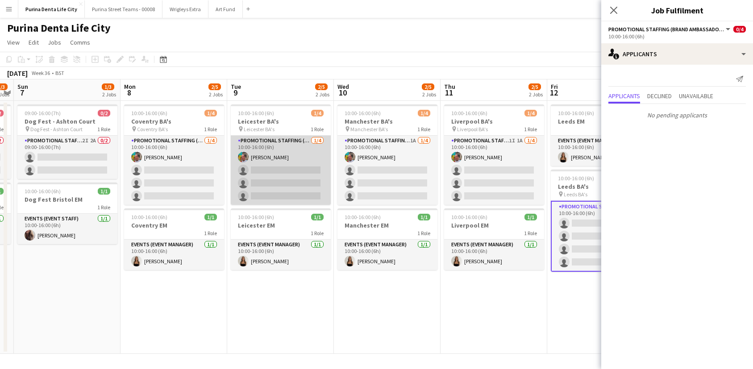
click at [314, 200] on app-card-role "Promotional Staffing (Brand Ambassadors) [DATE] 10:00-16:00 (6h) [PERSON_NAME] …" at bounding box center [281, 170] width 100 height 69
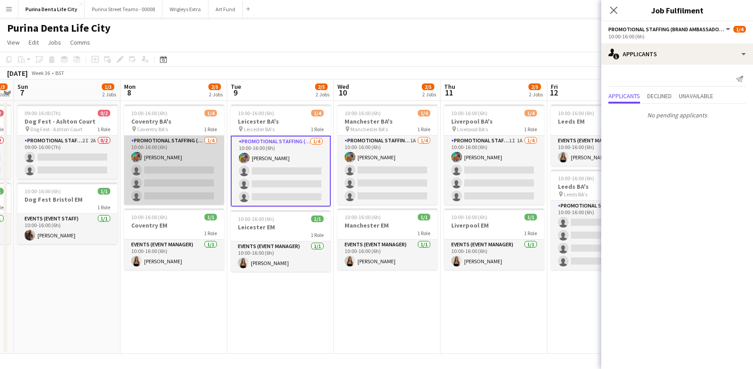
click at [183, 179] on app-card-role "Promotional Staffing (Brand Ambassadors) [DATE] 10:00-16:00 (6h) [PERSON_NAME] …" at bounding box center [174, 170] width 100 height 69
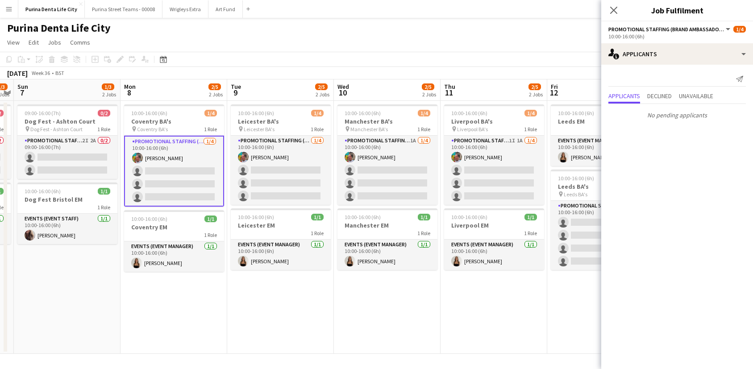
click at [262, 309] on app-date-cell "10:00-16:00 (6h) 1/4 Leicester BA's pin Leicester BA's 1 Role Promotional Staff…" at bounding box center [280, 227] width 107 height 253
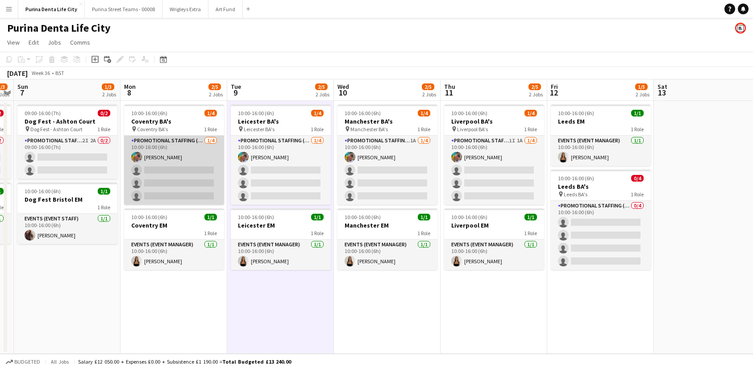
click at [161, 173] on app-card-role "Promotional Staffing (Brand Ambassadors) [DATE] 10:00-16:00 (6h) [PERSON_NAME] …" at bounding box center [174, 170] width 100 height 69
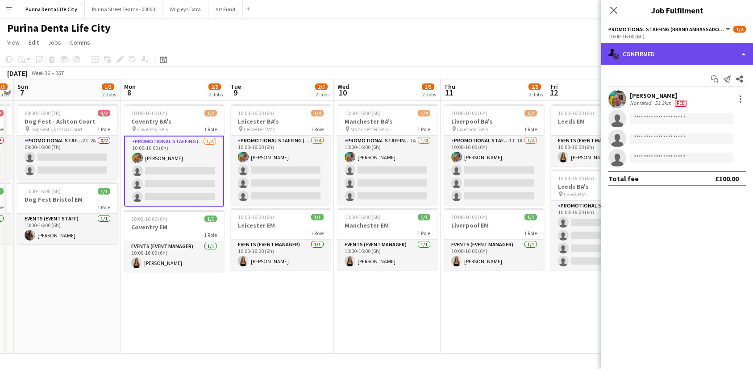
click at [635, 56] on div "single-neutral-actions-check-2 Confirmed" at bounding box center [677, 53] width 152 height 21
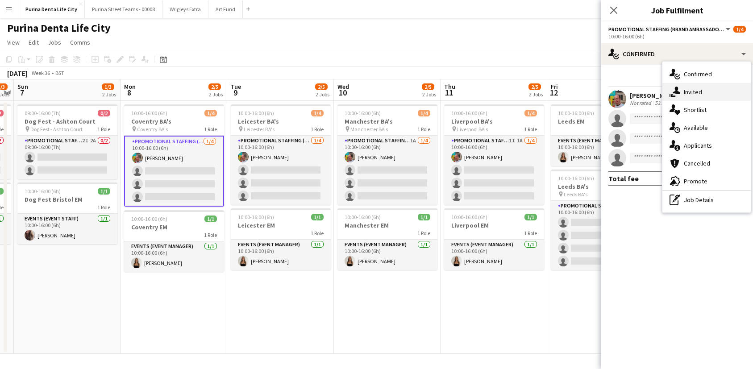
click at [678, 93] on icon at bounding box center [676, 91] width 8 height 8
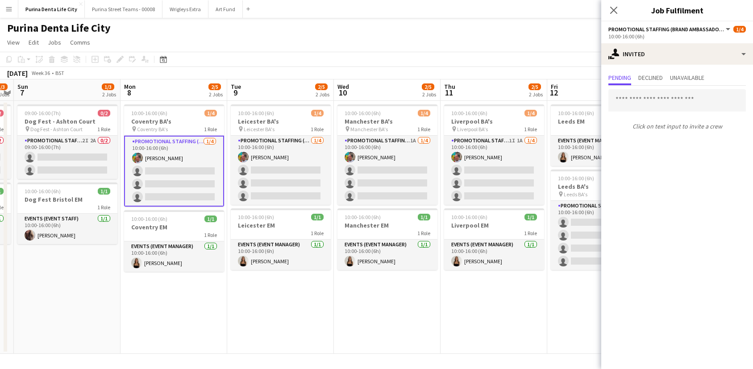
click at [647, 118] on div "Click on text input to invite a crew" at bounding box center [677, 110] width 152 height 48
click at [647, 107] on input "text" at bounding box center [676, 100] width 137 height 22
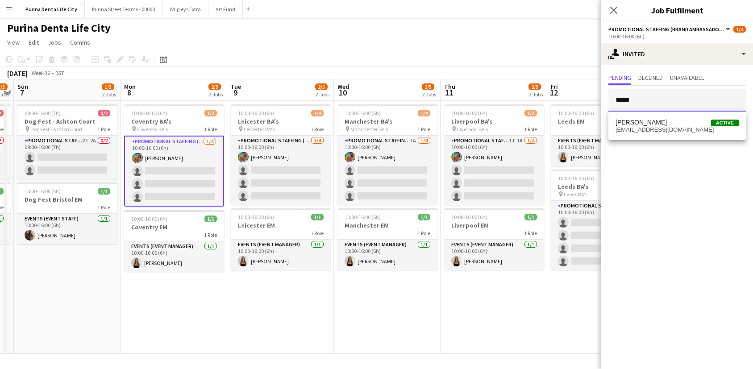
type input "*****"
click at [528, 307] on app-date-cell "10:00-16:00 (6h) 1/4 Liverpool BA's pin Liverpool BA's 1 Role Promotional Staff…" at bounding box center [493, 227] width 107 height 253
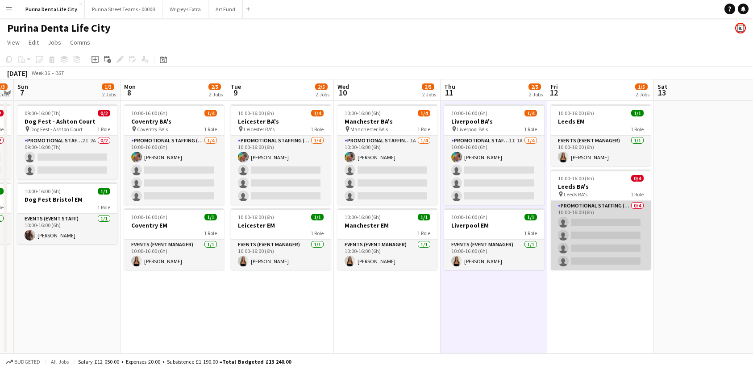
click at [572, 243] on app-card-role "Promotional Staffing (Brand Ambassadors) 0/4 10:00-16:00 (6h) single-neutral-ac…" at bounding box center [601, 235] width 100 height 69
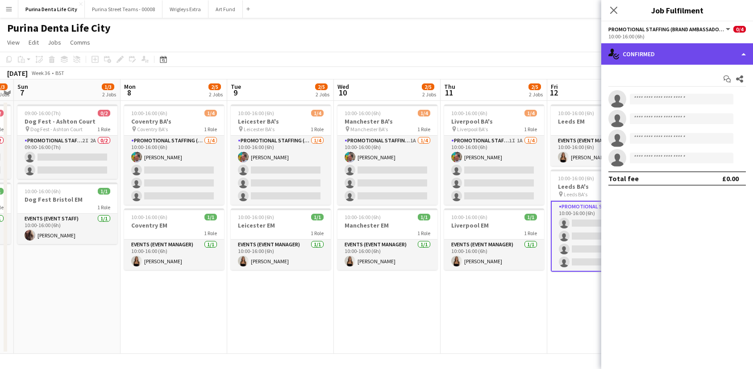
click at [655, 59] on div "single-neutral-actions-check-2 Confirmed" at bounding box center [677, 53] width 152 height 21
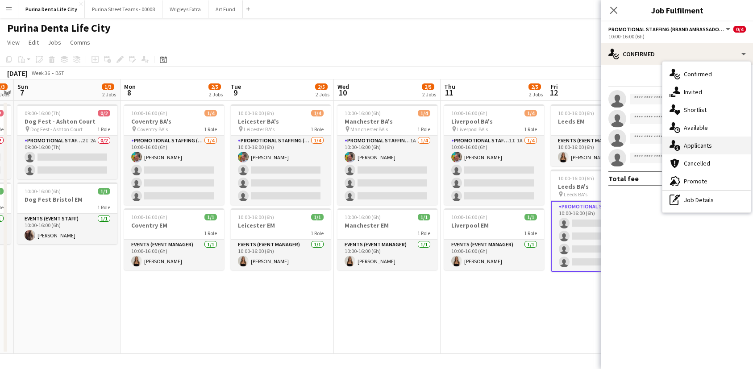
click at [707, 142] on span "Applicants" at bounding box center [698, 145] width 28 height 8
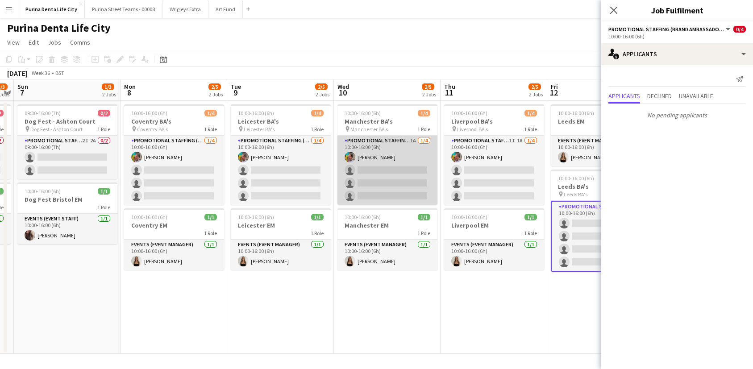
click at [403, 179] on app-card-role "Promotional Staffing (Brand Ambassadors) 1A 1/4 10:00-16:00 (6h) Owen Prince si…" at bounding box center [387, 170] width 100 height 69
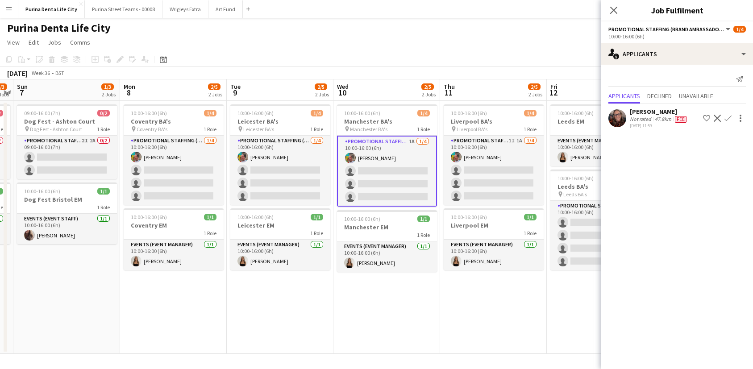
click at [729, 119] on app-icon "Confirm" at bounding box center [727, 118] width 7 height 7
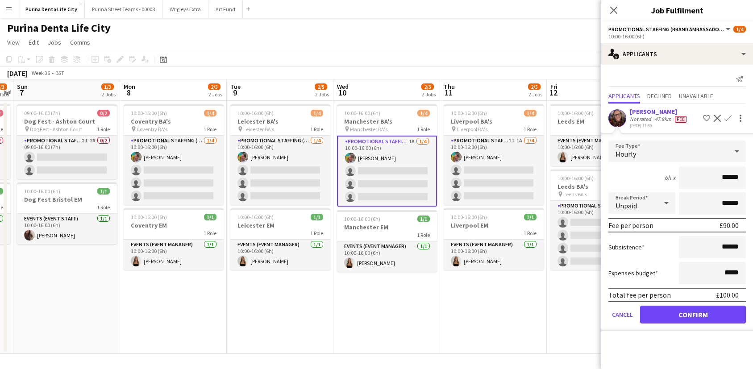
click at [701, 327] on form "Fee Type Hourly 6h x ****** Break Period Unpaid ****** Fee per person £90.00 Su…" at bounding box center [677, 236] width 152 height 191
click at [692, 319] on button "Confirm" at bounding box center [693, 315] width 106 height 18
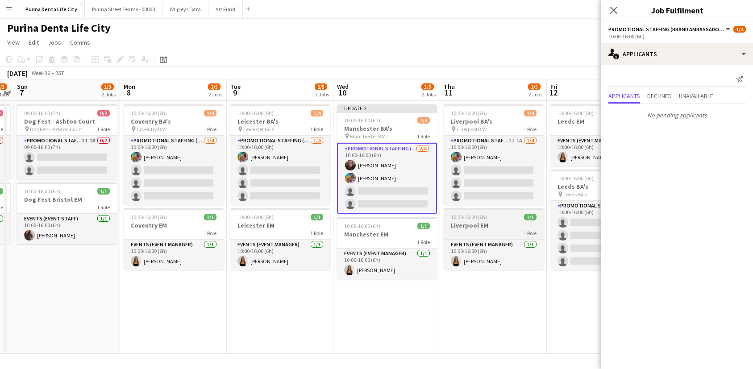
scroll to position [0, 414]
click at [514, 210] on div at bounding box center [493, 209] width 100 height 2
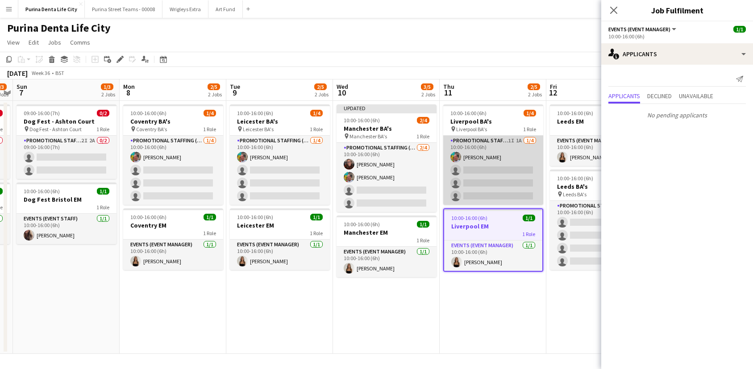
click at [502, 187] on app-card-role "Promotional Staffing (Brand Ambassadors) 1I 1A 1/4 10:00-16:00 (6h) Owen Prince…" at bounding box center [493, 170] width 100 height 69
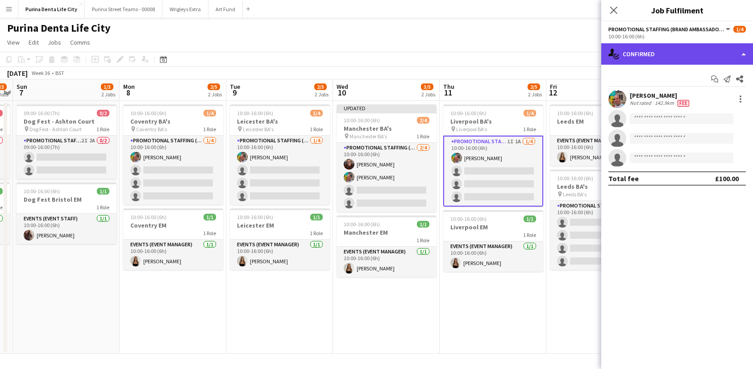
click at [678, 61] on div "single-neutral-actions-check-2 Confirmed" at bounding box center [677, 53] width 152 height 21
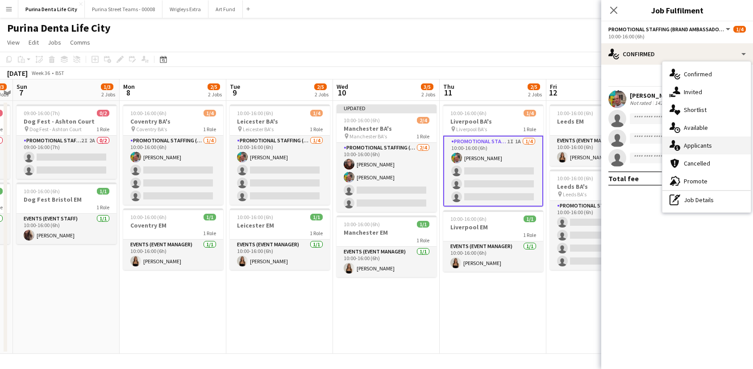
click at [706, 143] on span "Applicants" at bounding box center [698, 145] width 28 height 8
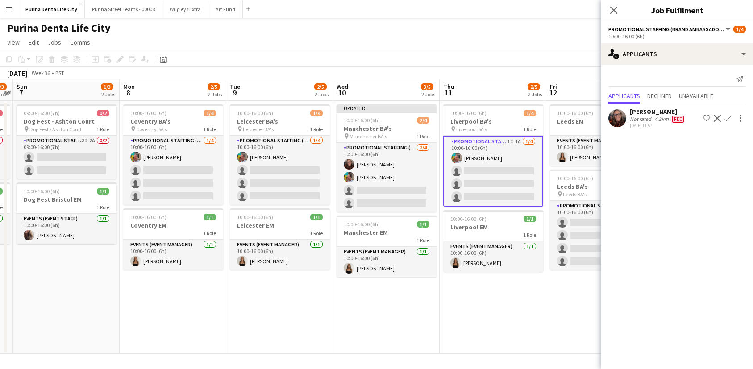
click at [729, 119] on app-icon "Confirm" at bounding box center [727, 118] width 7 height 7
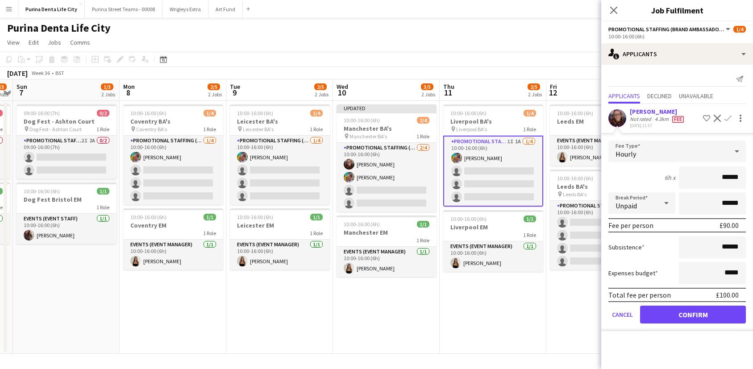
click at [690, 319] on button "Confirm" at bounding box center [693, 315] width 106 height 18
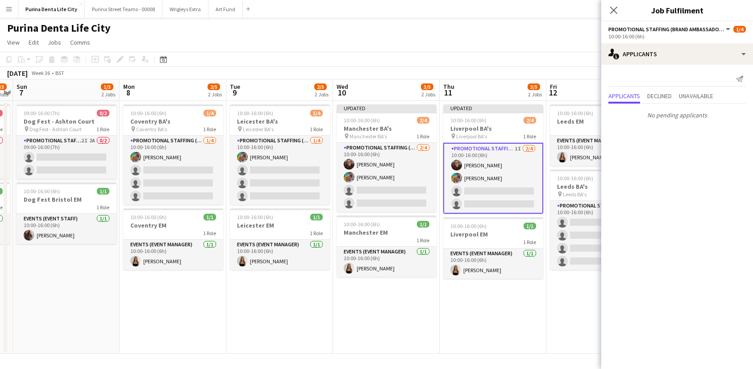
scroll to position [0, 415]
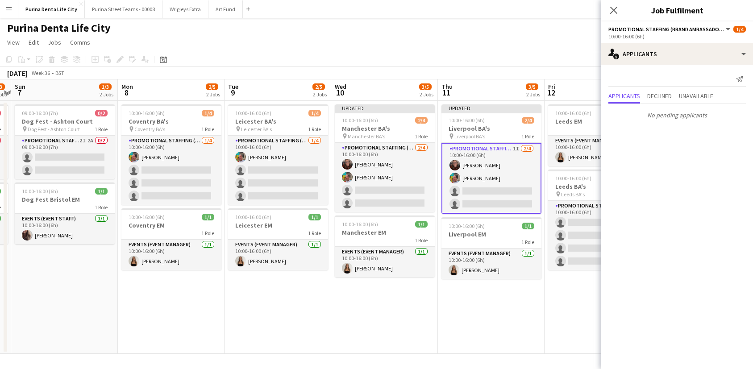
click at [550, 329] on app-date-cell "10:00-16:00 (6h) 1/1 Leeds EM 1 Role Events (Event Manager) 1/1 10:00-16:00 (6h…" at bounding box center [597, 227] width 107 height 253
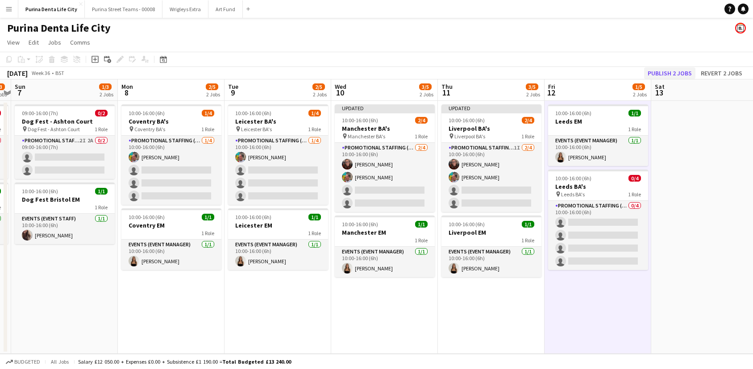
click at [663, 69] on button "Publish 2 jobs" at bounding box center [669, 73] width 51 height 12
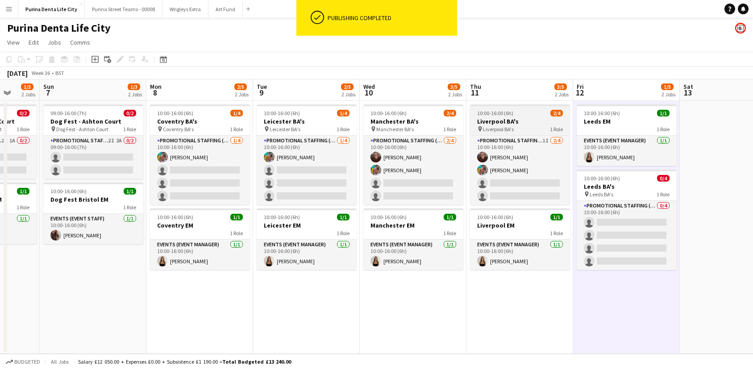
scroll to position [0, 387]
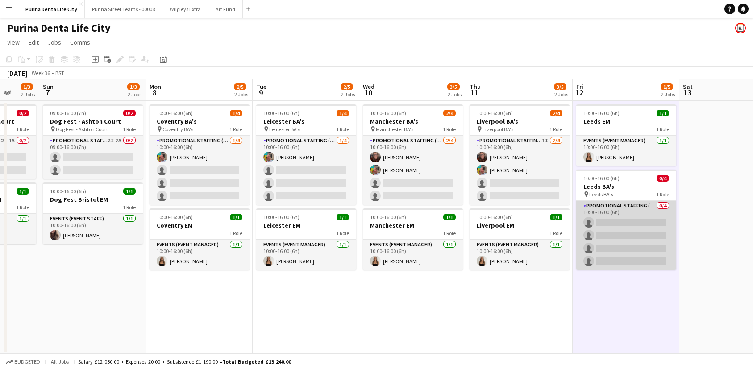
click at [608, 247] on app-card-role "Promotional Staffing (Brand Ambassadors) 0/4 10:00-16:00 (6h) single-neutral-ac…" at bounding box center [626, 235] width 100 height 69
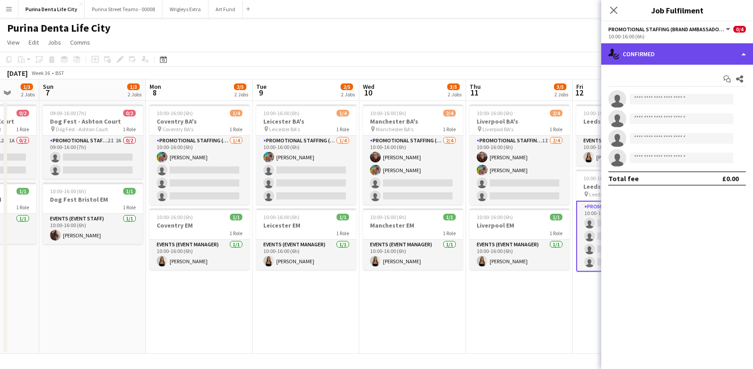
click at [699, 51] on div "single-neutral-actions-check-2 Confirmed" at bounding box center [677, 53] width 152 height 21
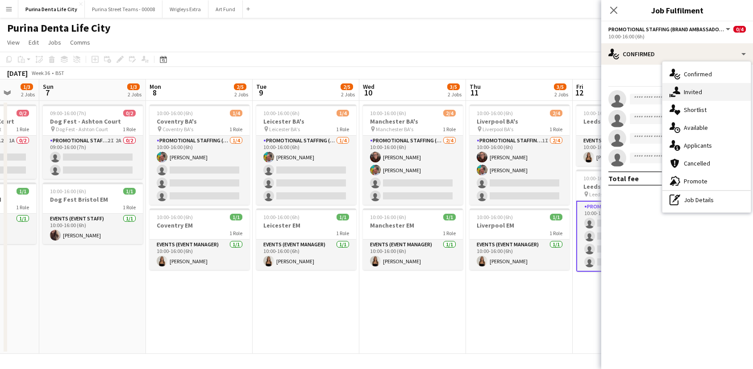
click at [684, 87] on div "single-neutral-actions-share-1 Invited" at bounding box center [706, 92] width 88 height 18
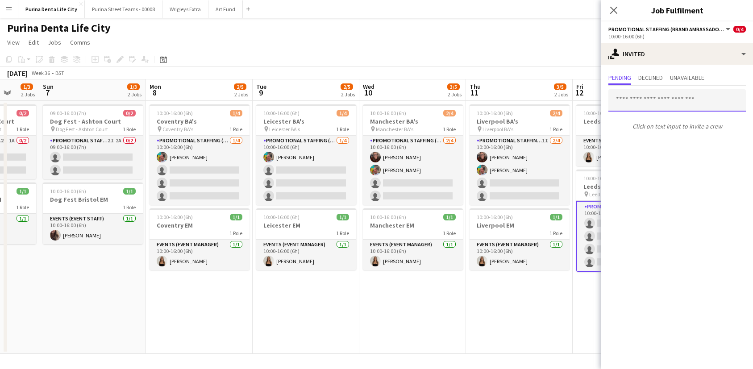
click at [643, 106] on input "text" at bounding box center [676, 100] width 137 height 22
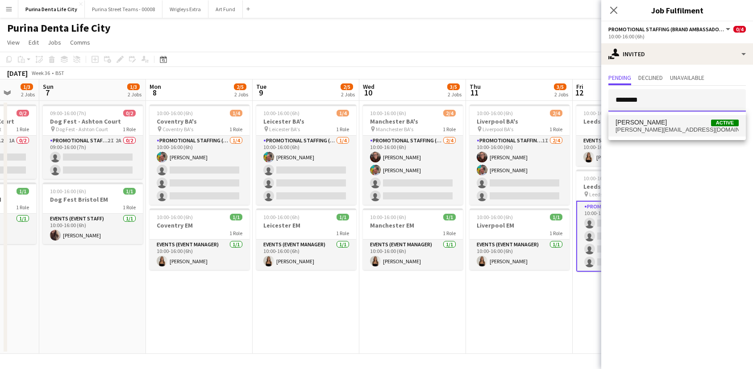
type input "********"
click at [642, 129] on span "karen_cooling@hotmail.com" at bounding box center [676, 129] width 123 height 7
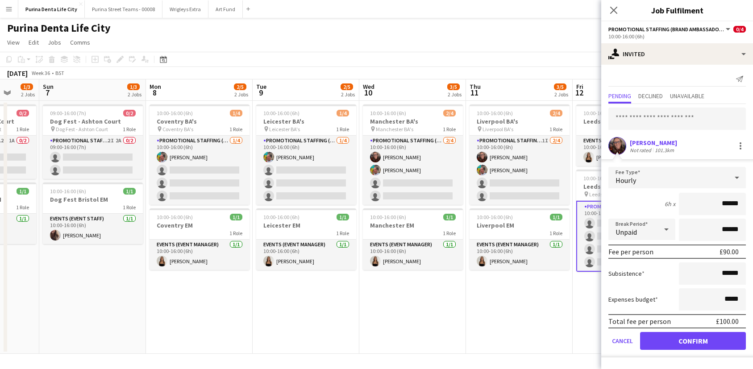
click at [682, 333] on button "Confirm" at bounding box center [693, 341] width 106 height 18
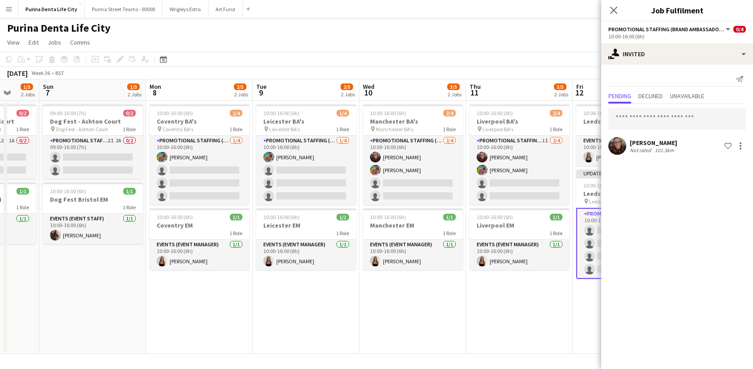
click at [560, 329] on app-date-cell "10:00-16:00 (6h) 2/4 Liverpool BA's pin Liverpool BA's 1 Role Promotional Staff…" at bounding box center [519, 227] width 107 height 253
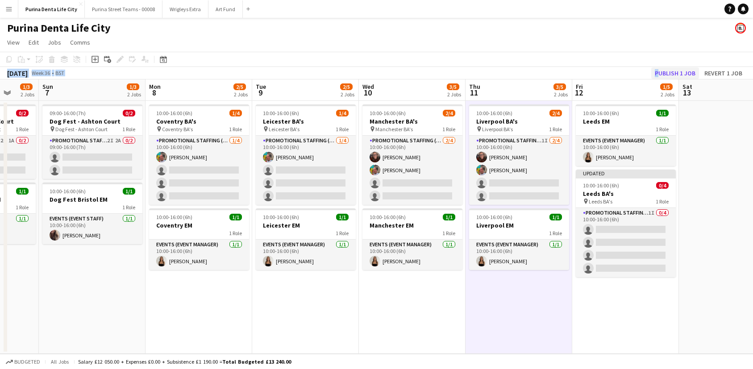
click at [670, 67] on div "Copy Paste Paste Command V Paste with crew Command Shift V Paste linked Job Del…" at bounding box center [376, 66] width 753 height 28
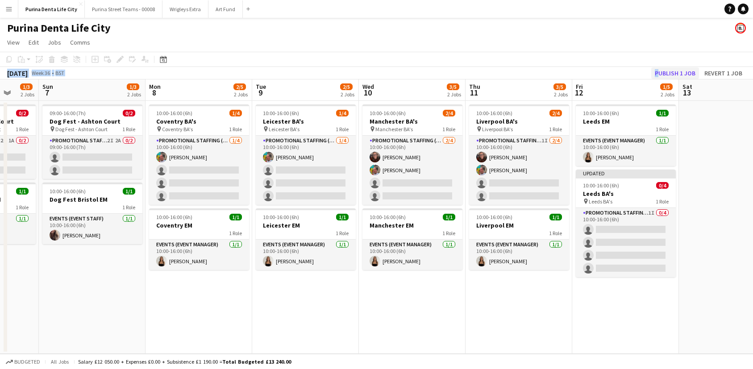
click at [663, 74] on button "Publish 1 job" at bounding box center [675, 73] width 48 height 12
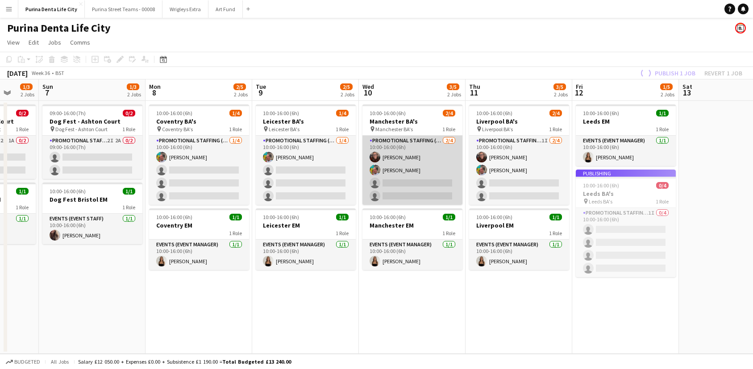
click at [444, 192] on app-card-role "Promotional Staffing (Brand Ambassadors) 2/4 10:00-16:00 (6h) Karen Woodroffe O…" at bounding box center [412, 170] width 100 height 69
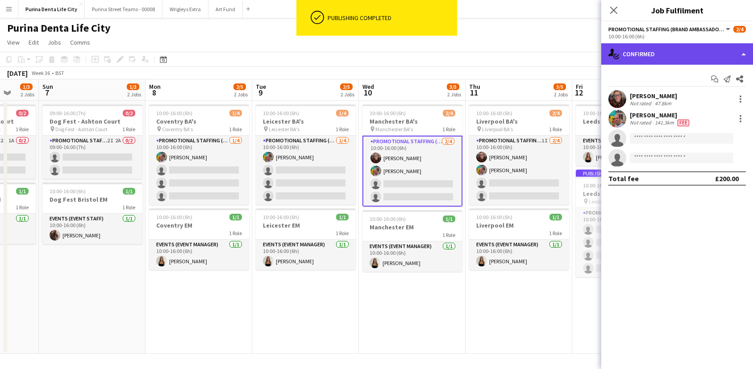
click at [630, 61] on div "single-neutral-actions-check-2 Confirmed" at bounding box center [677, 53] width 152 height 21
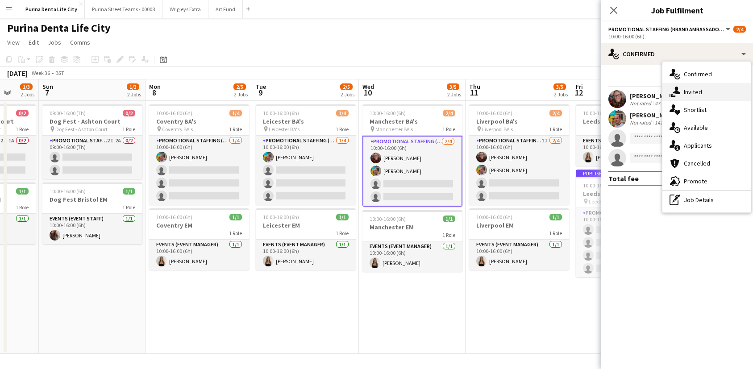
click at [674, 92] on icon at bounding box center [676, 91] width 8 height 8
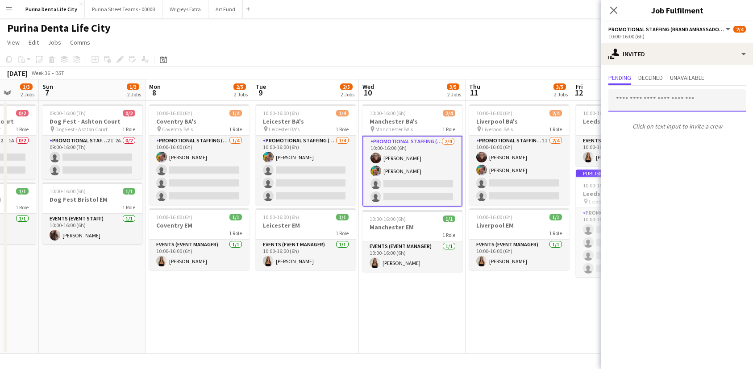
click at [641, 108] on input "text" at bounding box center [676, 100] width 137 height 22
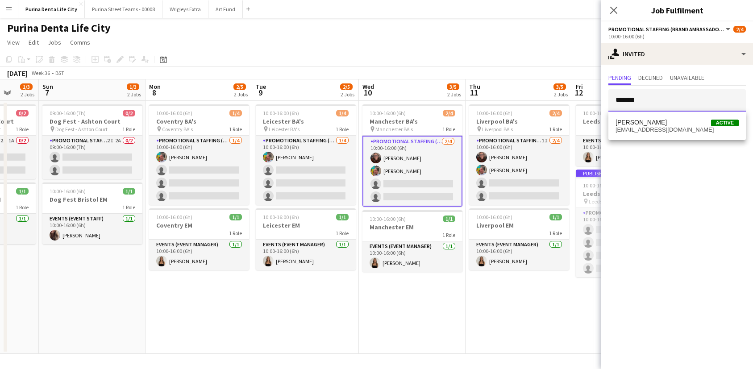
click at [646, 111] on input "*******" at bounding box center [676, 100] width 137 height 22
type input "*******"
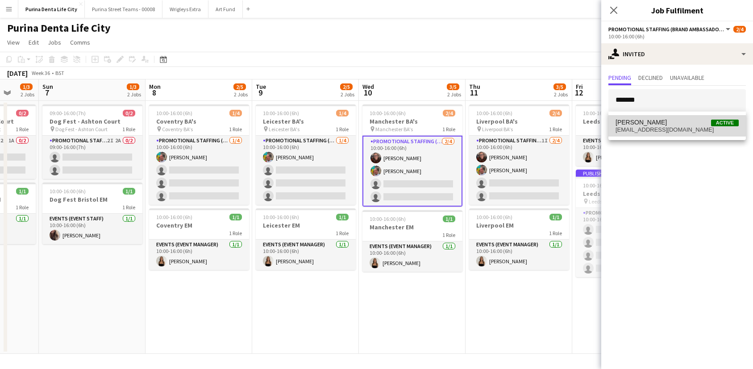
click at [646, 120] on span "[PERSON_NAME]" at bounding box center [640, 123] width 51 height 8
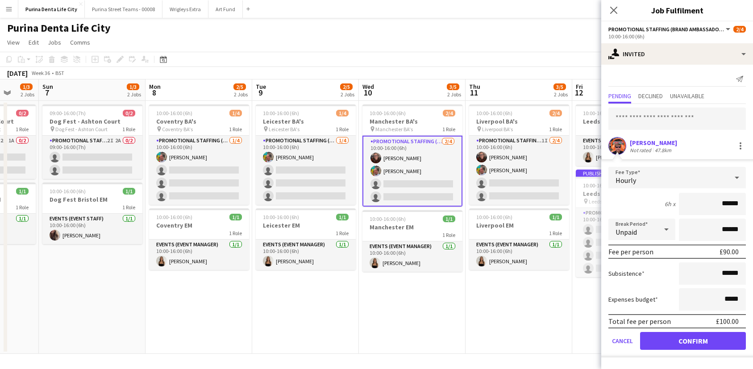
click at [685, 338] on button "Confirm" at bounding box center [693, 341] width 106 height 18
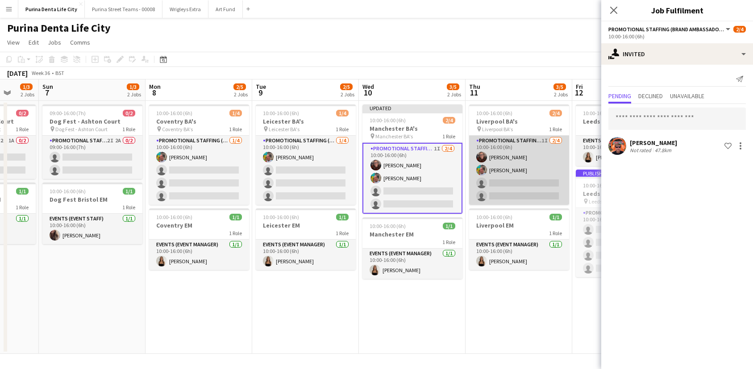
click at [511, 190] on app-card-role "Promotional Staffing (Brand Ambassadors) 1I 2/4 10:00-16:00 (6h) Karen Woodroff…" at bounding box center [519, 170] width 100 height 69
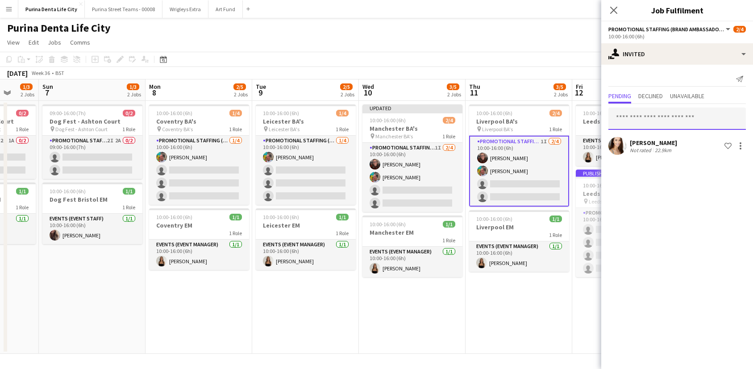
click at [657, 119] on input "text" at bounding box center [676, 119] width 137 height 22
type input "*"
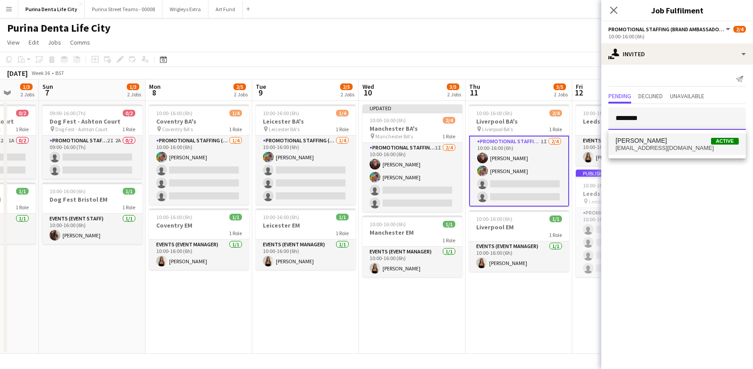
type input "********"
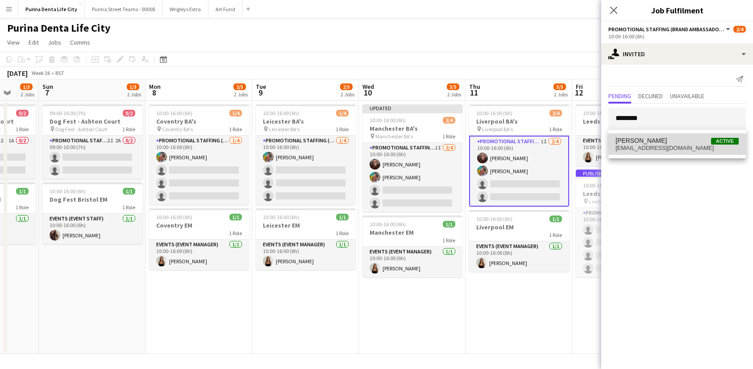
click at [660, 136] on mat-option "Mark Woodroffe Active youngwoody@msn.com" at bounding box center [676, 143] width 137 height 21
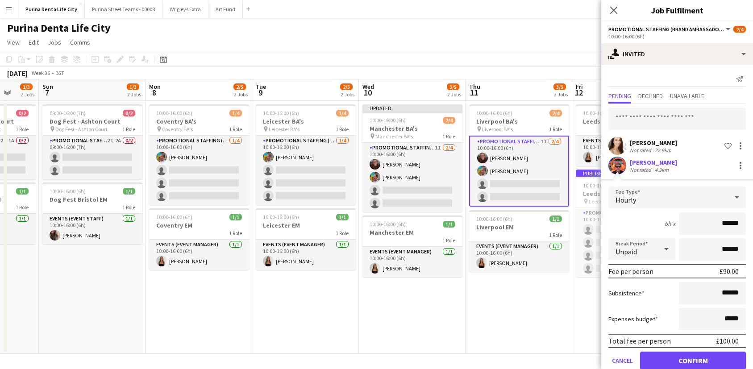
click at [695, 354] on button "Confirm" at bounding box center [693, 361] width 106 height 18
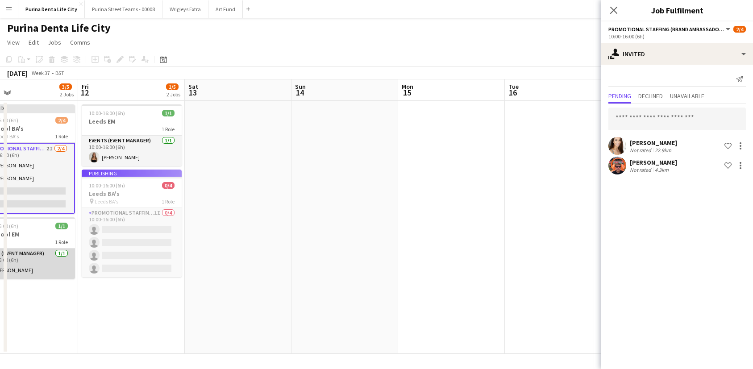
scroll to position [0, 244]
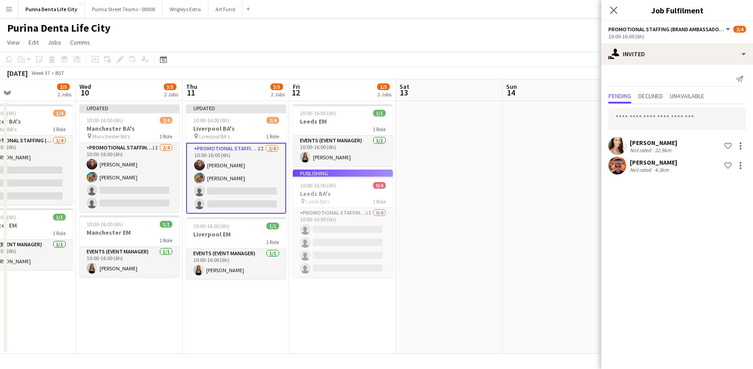
click at [464, 182] on app-date-cell at bounding box center [449, 227] width 107 height 253
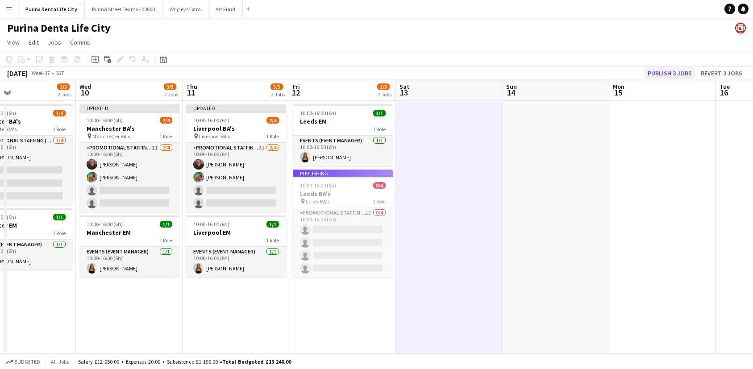
click at [664, 70] on button "Publish 3 jobs" at bounding box center [669, 73] width 51 height 12
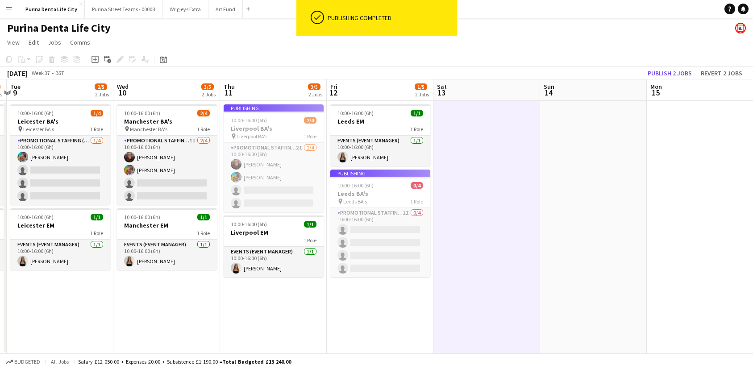
scroll to position [0, 206]
click at [671, 70] on button "Publish 2 jobs" at bounding box center [669, 73] width 51 height 12
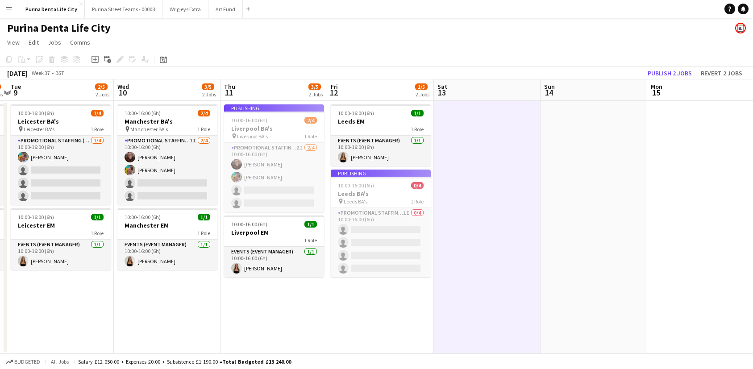
click at [660, 71] on button "Publish 2 jobs" at bounding box center [669, 73] width 51 height 12
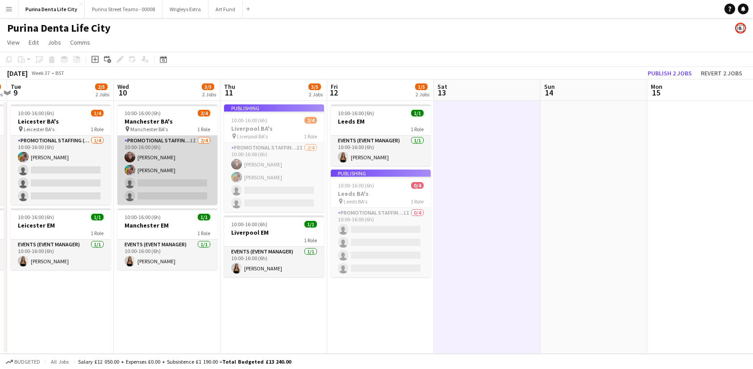
click at [179, 199] on app-card-role "Promotional Staffing (Brand Ambassadors) 1I 2/4 10:00-16:00 (6h) Karen Woodroff…" at bounding box center [167, 170] width 100 height 69
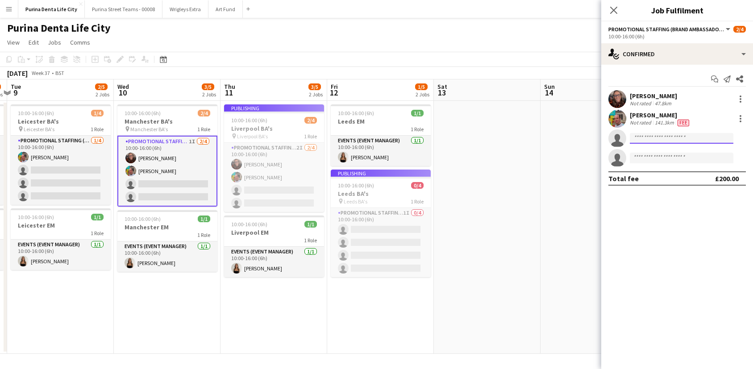
drag, startPoint x: 666, startPoint y: 141, endPoint x: 666, endPoint y: 136, distance: 5.4
click at [666, 141] on input at bounding box center [682, 138] width 104 height 11
type input "******"
drag, startPoint x: 666, startPoint y: 136, endPoint x: 680, endPoint y: 149, distance: 19.2
click at [680, 149] on span "Elaine Brazier Active" at bounding box center [681, 151] width 89 height 8
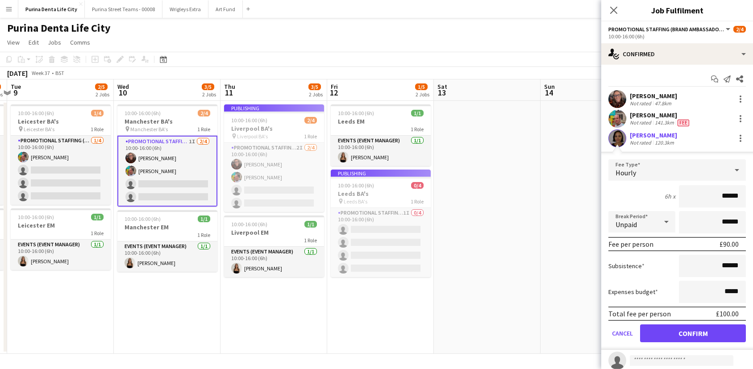
click at [691, 338] on button "Confirm" at bounding box center [693, 333] width 106 height 18
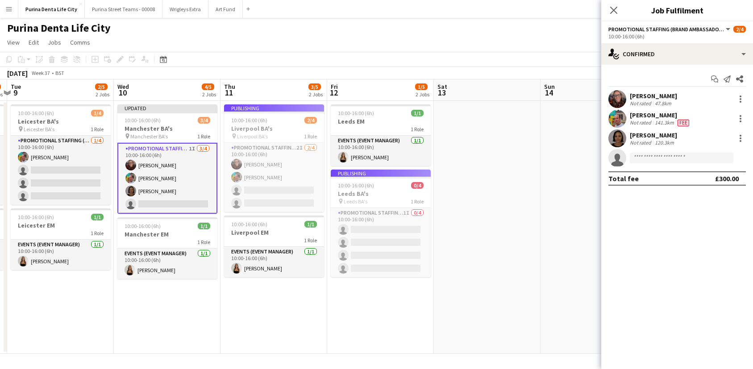
click at [521, 208] on app-date-cell at bounding box center [487, 227] width 107 height 253
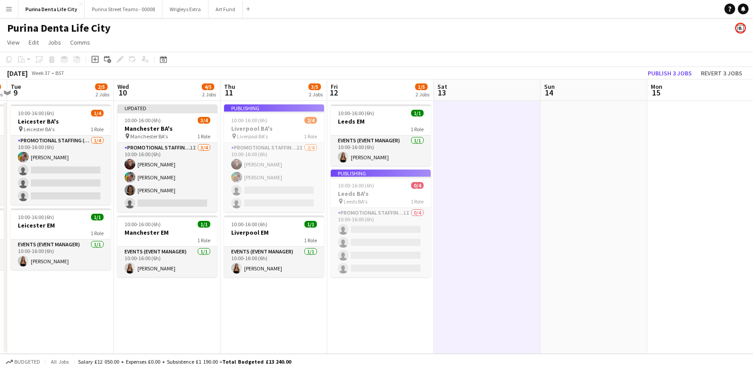
click at [681, 66] on app-toolbar "Copy Paste Paste Command V Paste with crew Command Shift V Paste linked Job Del…" at bounding box center [376, 59] width 753 height 15
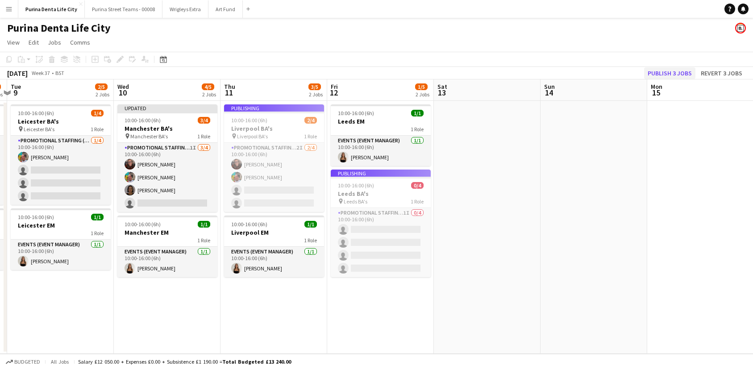
click at [672, 72] on button "Publish 3 jobs" at bounding box center [669, 73] width 51 height 12
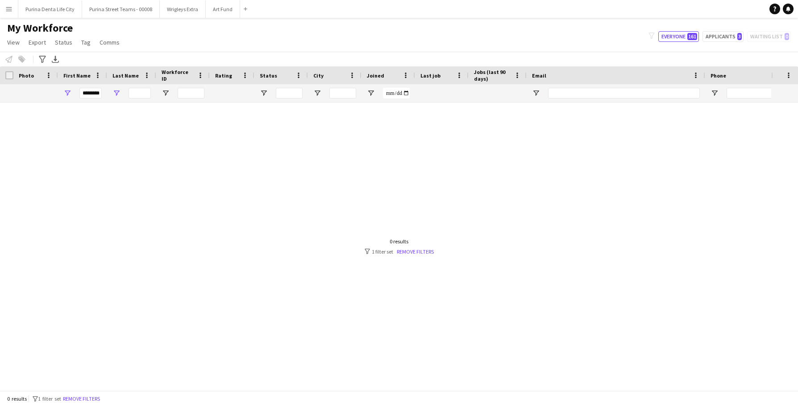
scroll to position [0, 4]
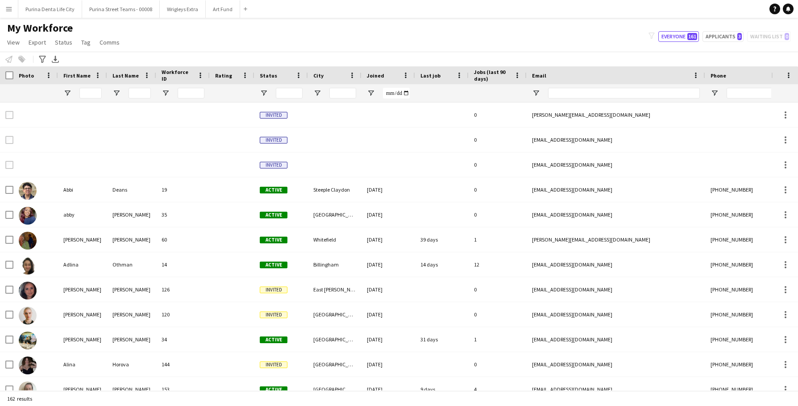
click at [7, 5] on button "Menu" at bounding box center [9, 9] width 18 height 18
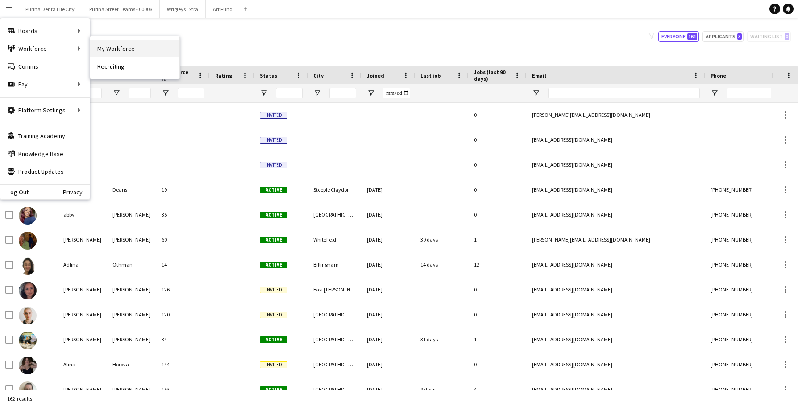
click at [108, 50] on link "My Workforce" at bounding box center [134, 49] width 89 height 18
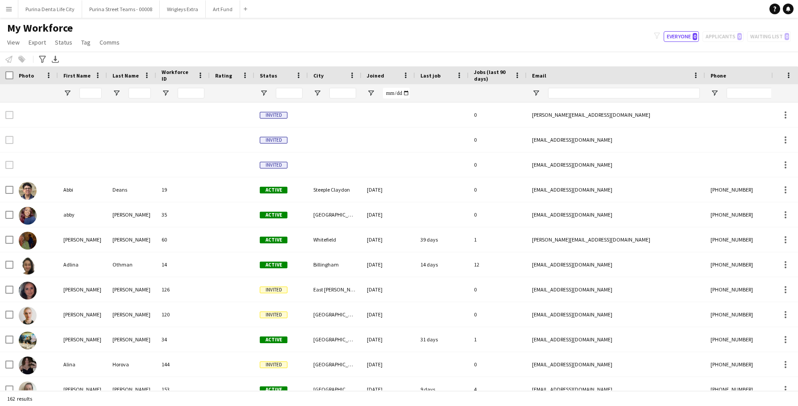
click at [70, 98] on div at bounding box center [82, 93] width 49 height 18
click at [65, 95] on span "Open Filter Menu" at bounding box center [67, 93] width 8 height 8
click at [41, 61] on icon "Advanced filters" at bounding box center [42, 59] width 7 height 7
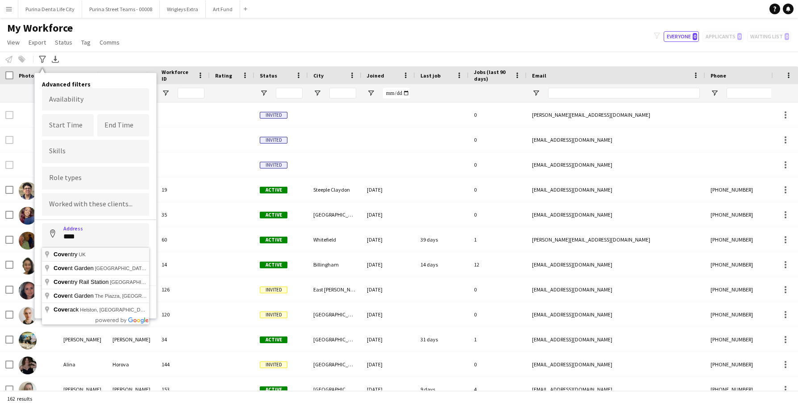
type input "**********"
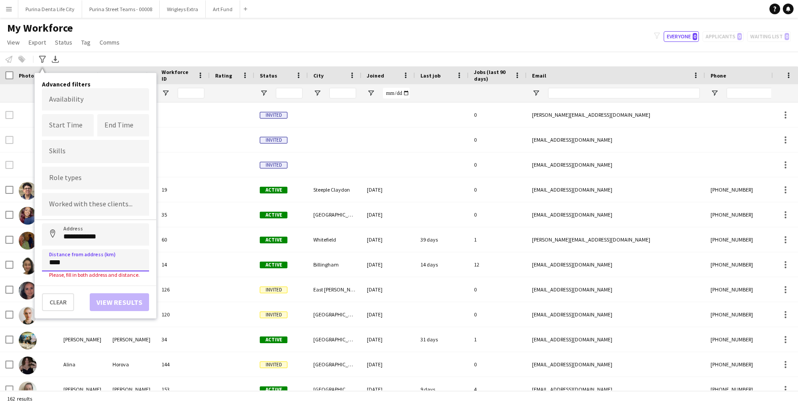
type input "*****"
click at [53, 235] on button "Address" at bounding box center [52, 234] width 21 height 21
type input "**********"
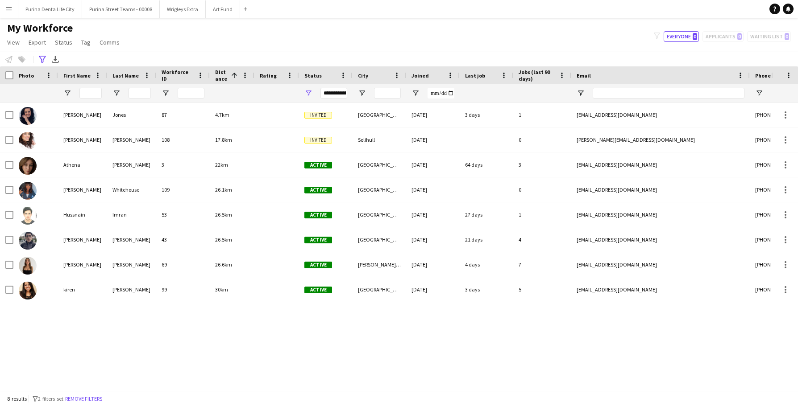
click at [3, 12] on button "Menu" at bounding box center [9, 9] width 18 height 18
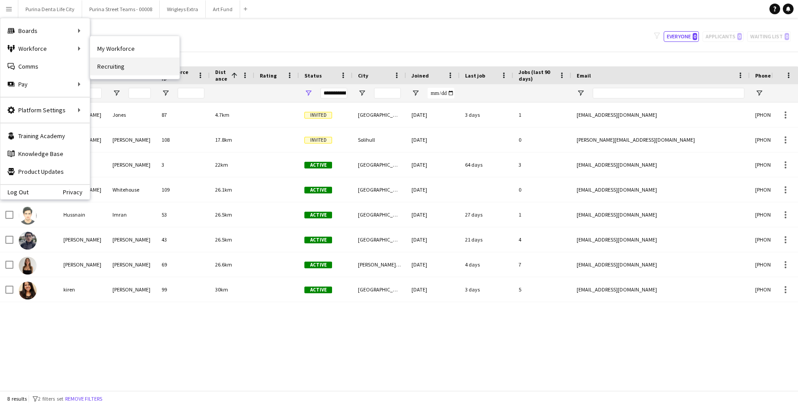
click at [112, 66] on link "Recruiting" at bounding box center [134, 67] width 89 height 18
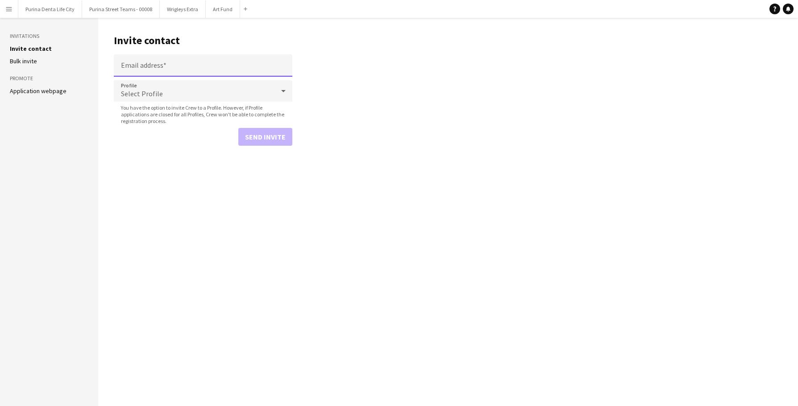
click at [167, 64] on input "Email address" at bounding box center [203, 65] width 178 height 22
paste input "**********"
type input "**********"
click at [177, 95] on div "Select Profile" at bounding box center [194, 90] width 161 height 21
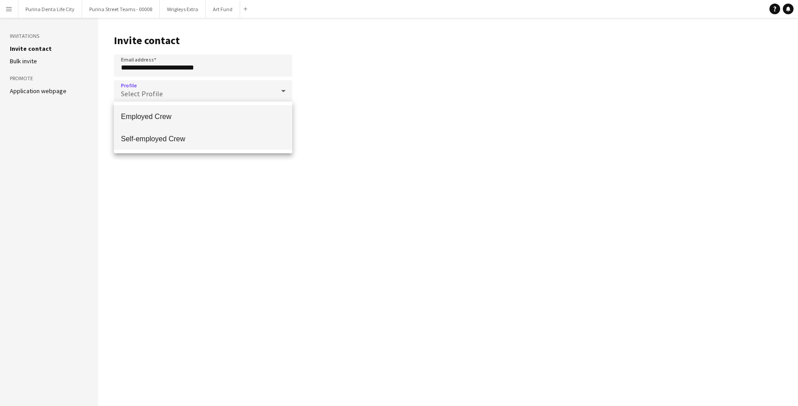
click at [183, 135] on span "Self-employed Crew" at bounding box center [203, 139] width 164 height 8
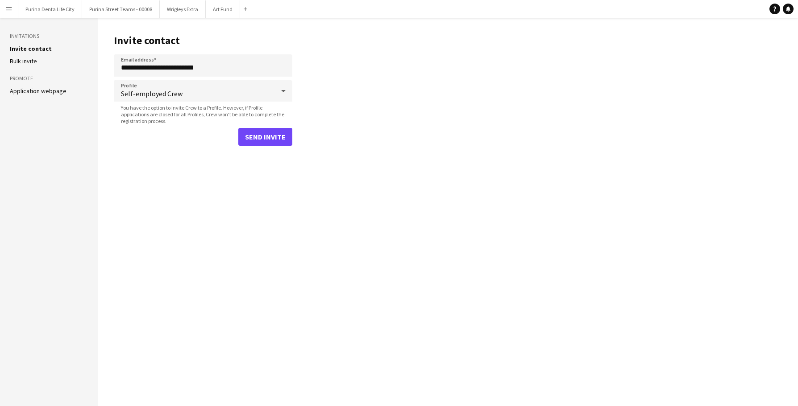
click at [280, 136] on button "Send invite" at bounding box center [265, 137] width 54 height 18
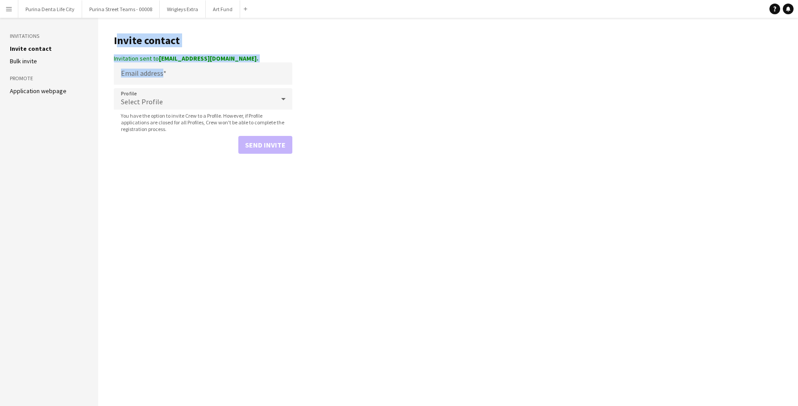
drag, startPoint x: 549, startPoint y: 78, endPoint x: 132, endPoint y: 22, distance: 420.5
click at [132, 22] on main "Invite contact Invitation sent to [EMAIL_ADDRESS][DOMAIN_NAME]. Email address P…" at bounding box center [448, 212] width 700 height 389
click at [40, 16] on button "Purina Denta Life City Close" at bounding box center [50, 8] width 64 height 17
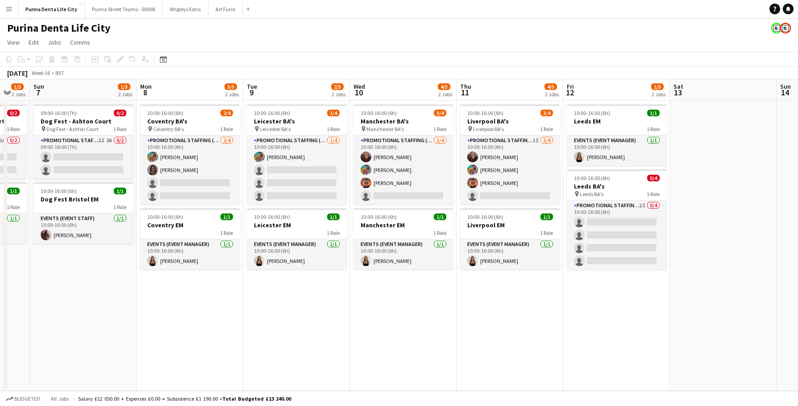
scroll to position [0, 407]
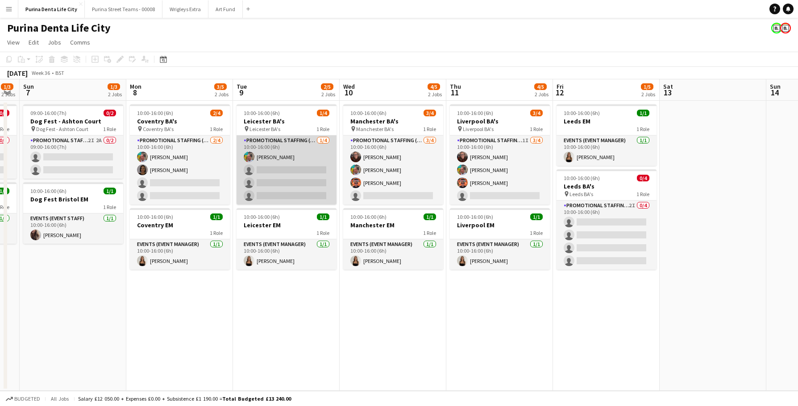
click at [305, 173] on app-card-role "Promotional Staffing (Brand Ambassadors) [DATE] 10:00-16:00 (6h) [PERSON_NAME] …" at bounding box center [286, 170] width 100 height 69
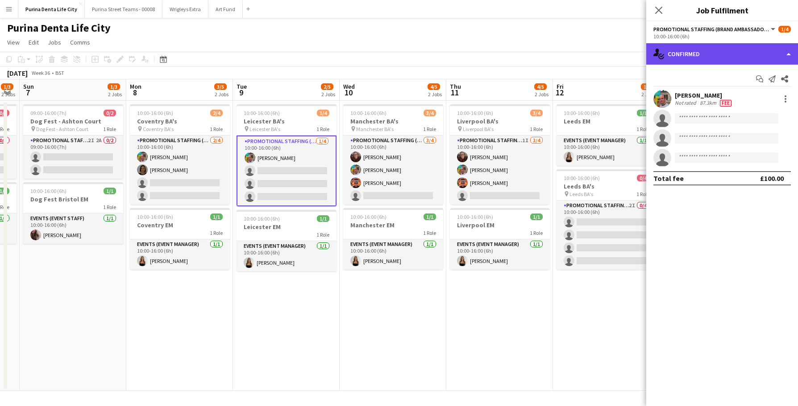
click at [712, 57] on div "single-neutral-actions-check-2 Confirmed" at bounding box center [722, 53] width 152 height 21
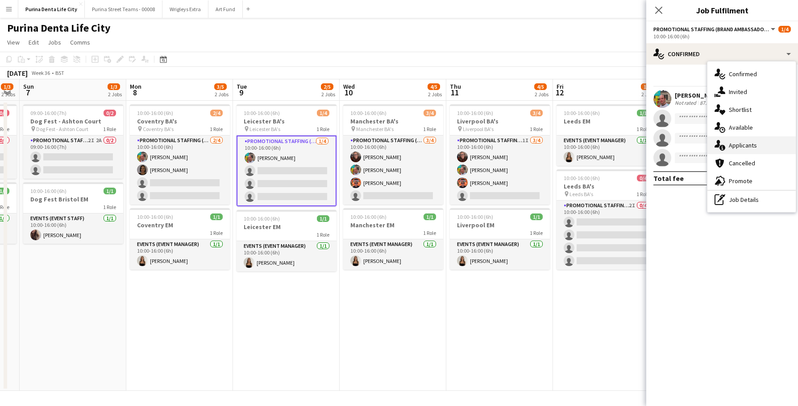
click at [749, 148] on span "Applicants" at bounding box center [743, 145] width 28 height 8
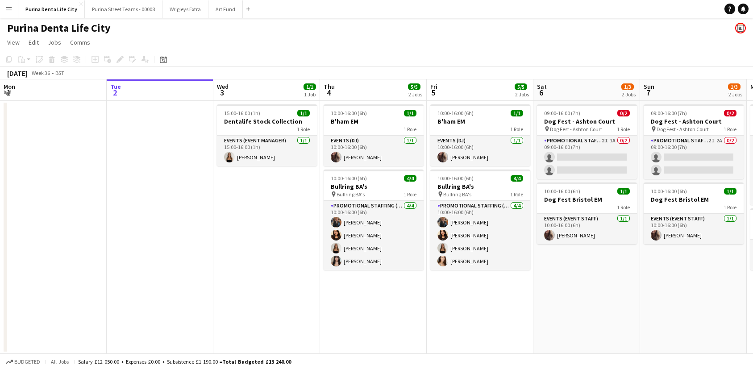
click at [543, 319] on app-date-cell "09:00-16:00 (7h) 0/2 Dog Fest - Ashton Court pin Dog Fest - Ashton Court 1 Role…" at bounding box center [586, 227] width 107 height 253
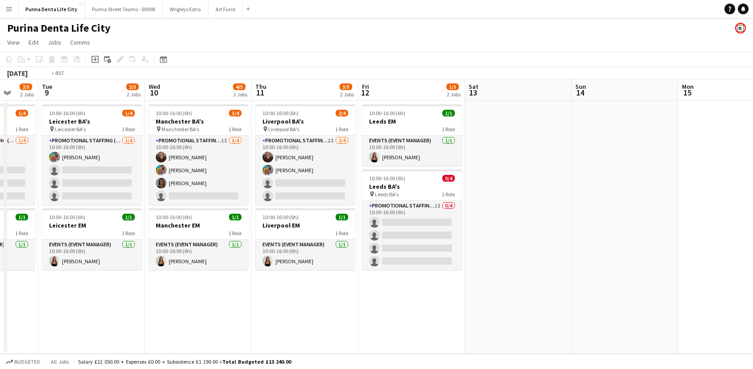
scroll to position [0, 280]
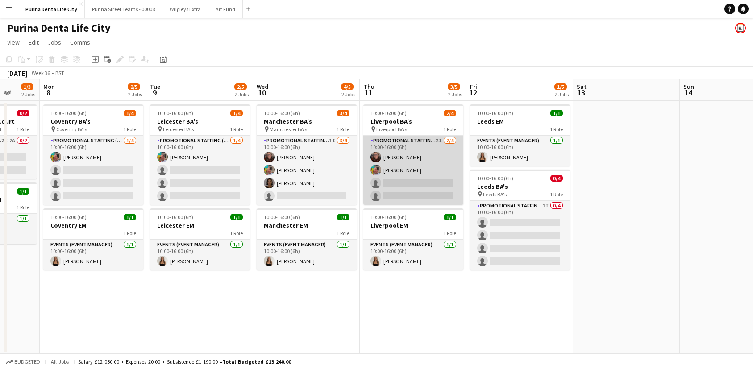
click at [417, 191] on app-card-role "Promotional Staffing (Brand Ambassadors) 2I [DATE] 10:00-16:00 (6h) [PERSON_NAM…" at bounding box center [413, 170] width 100 height 69
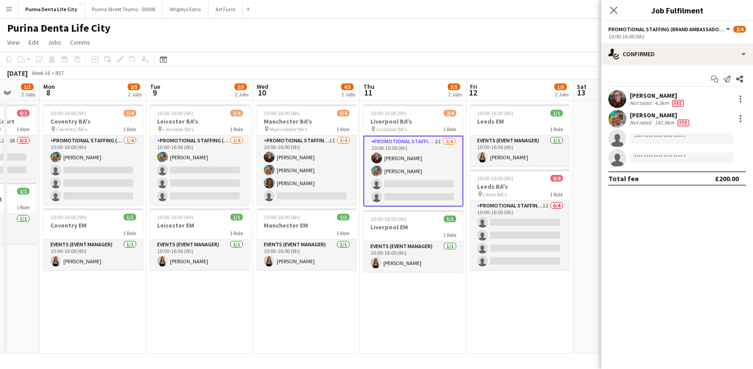
click at [377, 307] on app-date-cell "10:00-16:00 (6h) 2/4 Liverpool BA's pin Liverpool BA's 1 Role Promotional Staff…" at bounding box center [413, 227] width 107 height 253
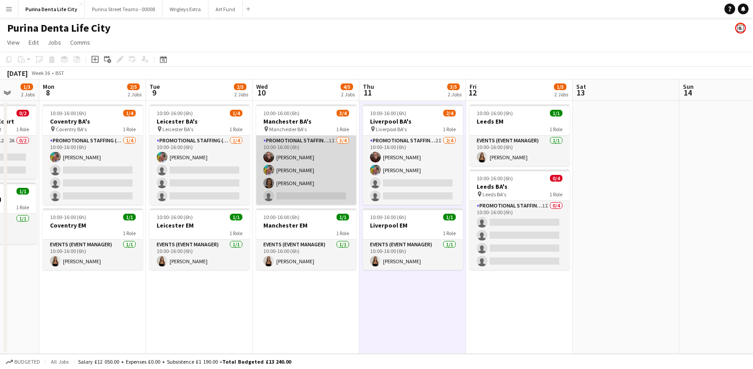
click at [315, 183] on app-card-role "Promotional Staffing (Brand Ambassadors) 1I [DATE] 10:00-16:00 (6h) [PERSON_NAM…" at bounding box center [306, 170] width 100 height 69
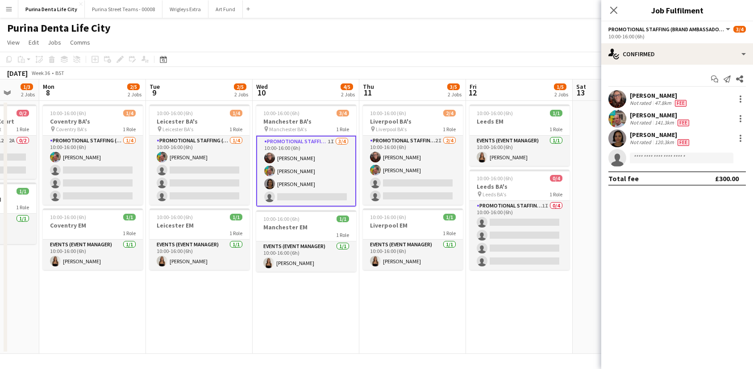
click at [733, 137] on div at bounding box center [739, 138] width 12 height 11
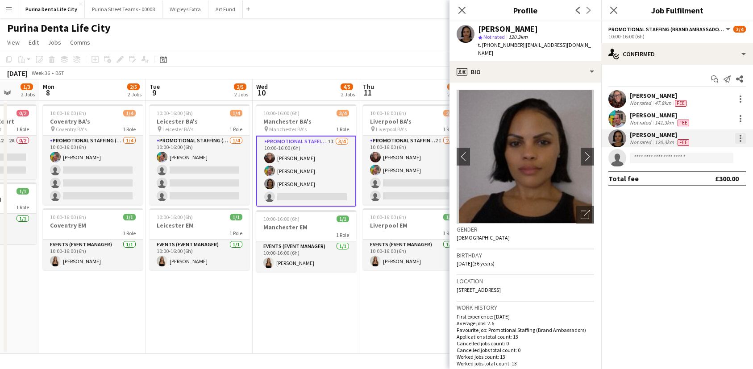
click at [743, 139] on div at bounding box center [740, 138] width 11 height 11
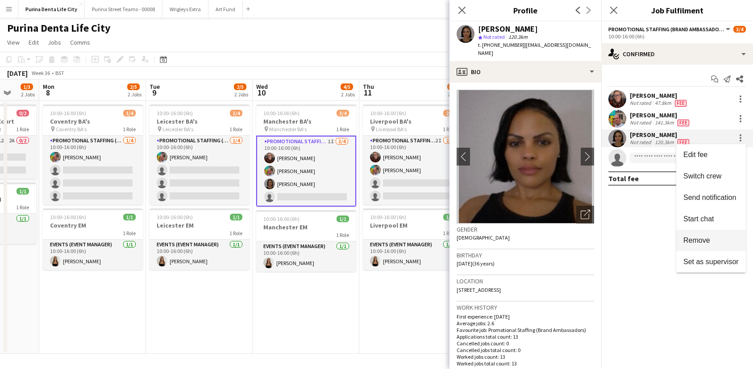
click at [707, 237] on span "Remove" at bounding box center [696, 240] width 27 height 8
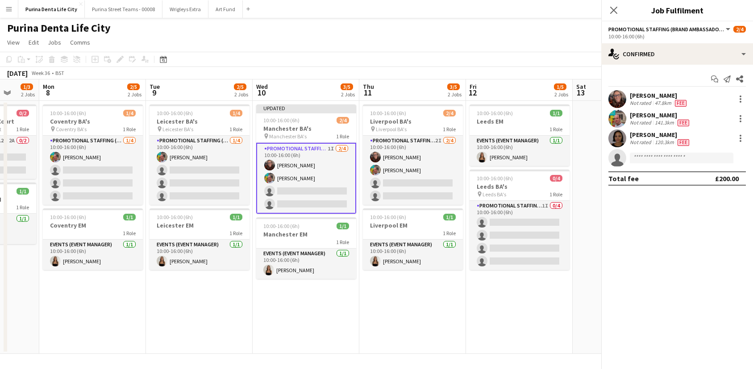
click at [388, 69] on div "[DATE] Week 36 • BST Publish 1 job Revert 1 job" at bounding box center [376, 73] width 753 height 12
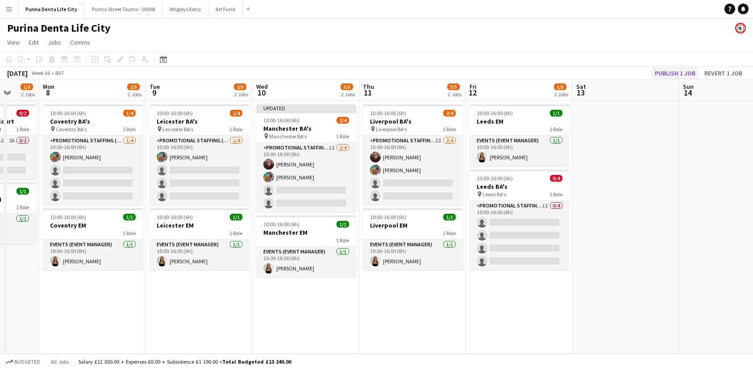
click at [658, 69] on button "Publish 1 job" at bounding box center [675, 73] width 48 height 12
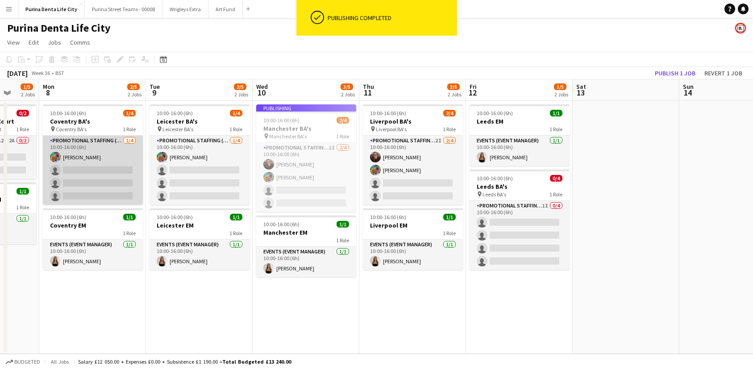
click at [95, 185] on app-card-role "Promotional Staffing (Brand Ambassadors) [DATE] 10:00-16:00 (6h) [PERSON_NAME] …" at bounding box center [93, 170] width 100 height 69
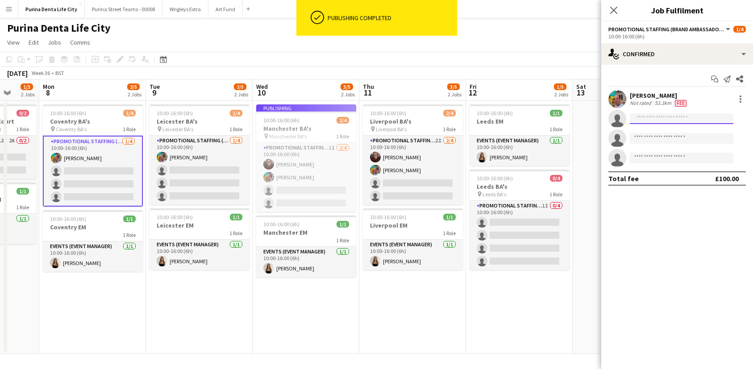
click at [662, 118] on input at bounding box center [682, 118] width 104 height 11
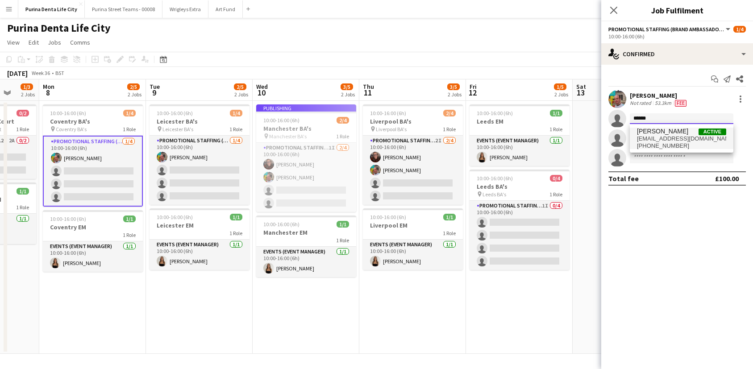
type input "******"
click at [673, 141] on span "[EMAIL_ADDRESS][DOMAIN_NAME]" at bounding box center [681, 138] width 89 height 7
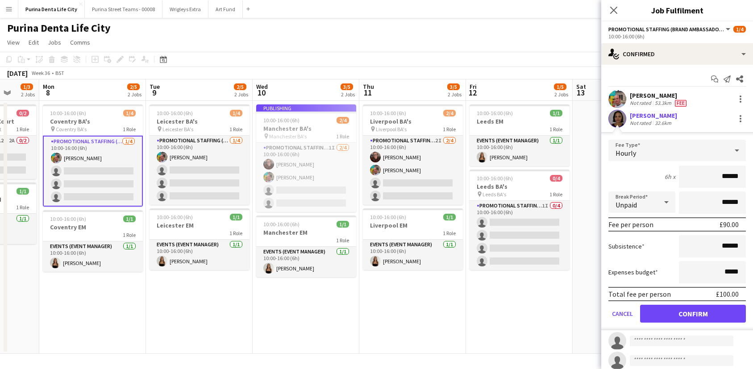
click at [696, 310] on button "Confirm" at bounding box center [693, 314] width 106 height 18
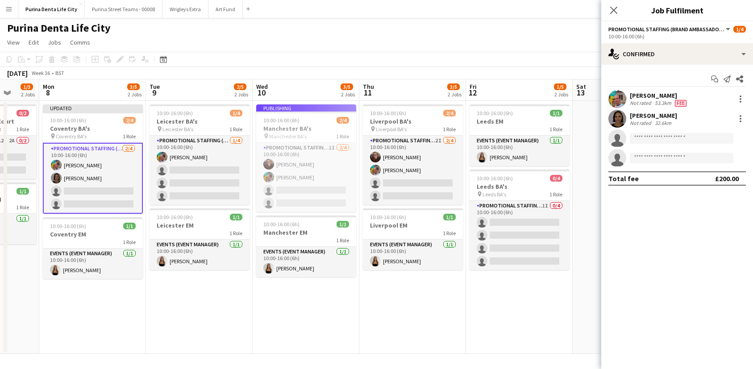
click at [540, 319] on app-date-cell "10:00-16:00 (6h) 1/1 [GEOGRAPHIC_DATA] EM 1 Role Events (Event Manager) [DATE] …" at bounding box center [519, 227] width 107 height 253
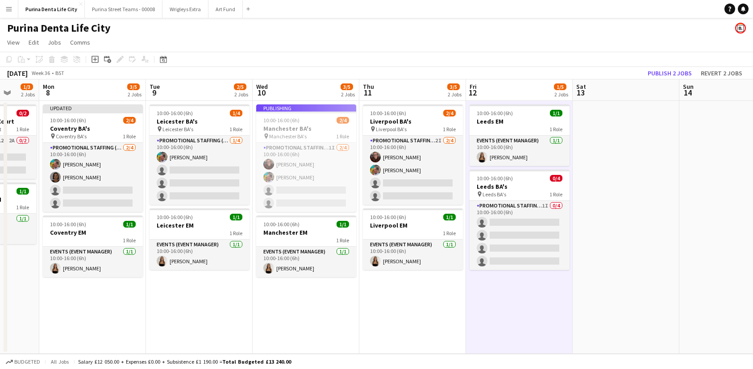
scroll to position [0, 281]
click at [684, 74] on button "Publish 2 jobs" at bounding box center [669, 73] width 51 height 12
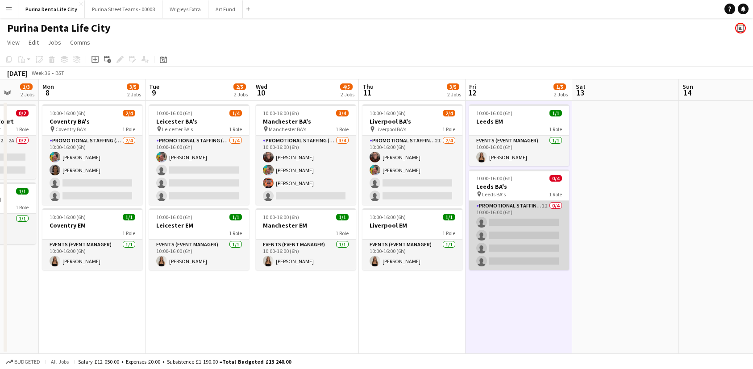
click at [561, 239] on app-card-role "Promotional Staffing (Brand Ambassadors) 1I 0/4 10:00-16:00 (6h) single-neutral…" at bounding box center [519, 235] width 100 height 69
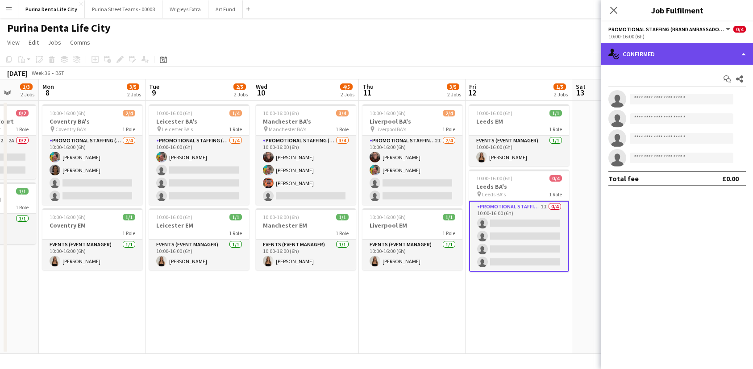
click at [670, 47] on div "single-neutral-actions-check-2 Confirmed" at bounding box center [677, 53] width 152 height 21
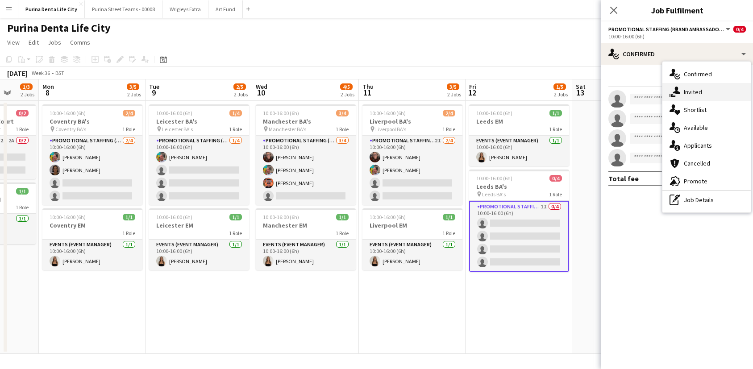
click at [701, 96] on div "single-neutral-actions-share-1 Invited" at bounding box center [706, 92] width 88 height 18
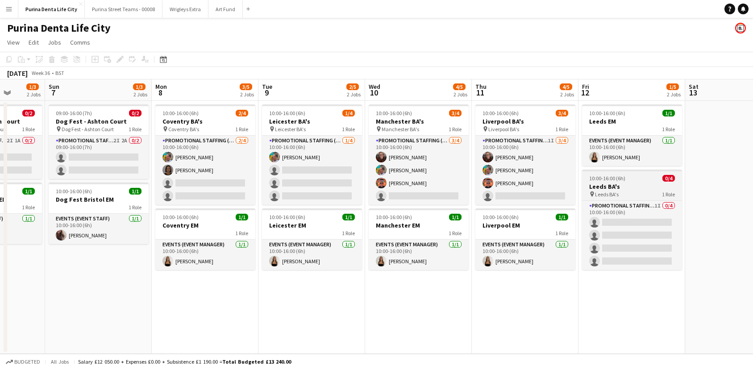
scroll to position [0, 380]
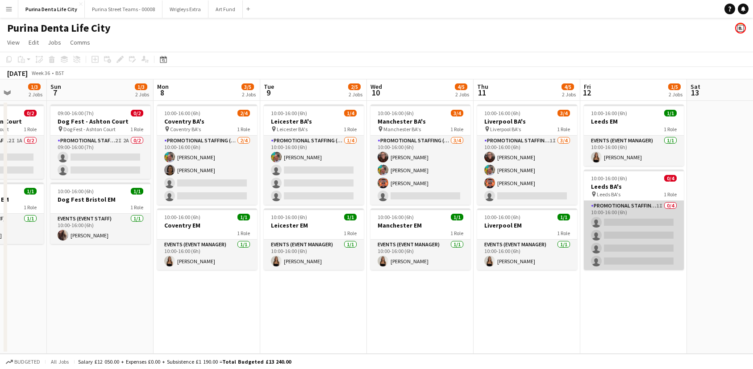
click at [618, 238] on app-card-role "Promotional Staffing (Brand Ambassadors) 1I 0/4 10:00-16:00 (6h) single-neutral…" at bounding box center [634, 235] width 100 height 69
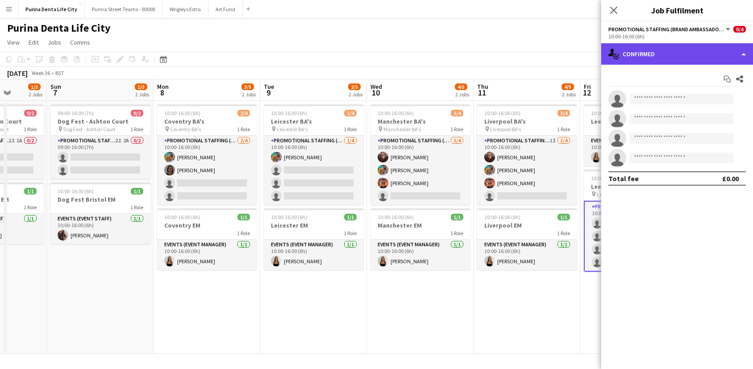
click at [685, 57] on div "single-neutral-actions-check-2 Confirmed" at bounding box center [677, 53] width 152 height 21
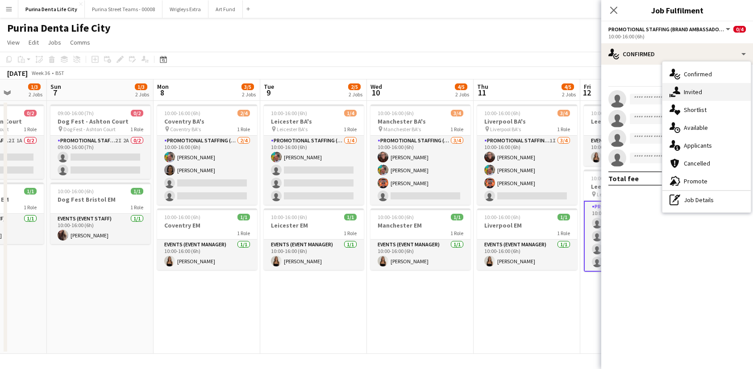
click at [709, 91] on div "single-neutral-actions-share-1 Invited" at bounding box center [706, 92] width 88 height 18
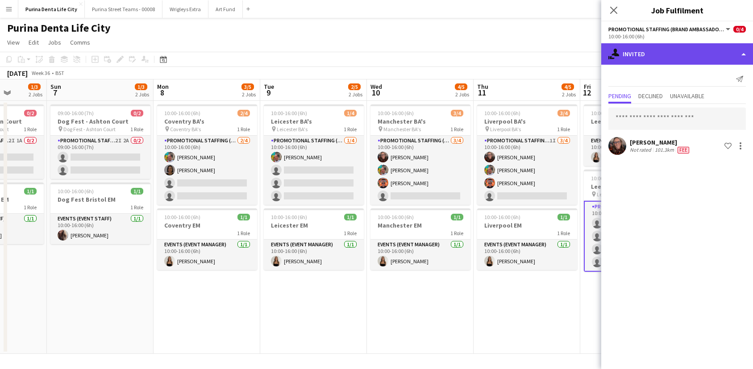
click at [674, 59] on div "single-neutral-actions-share-1 Invited" at bounding box center [677, 53] width 152 height 21
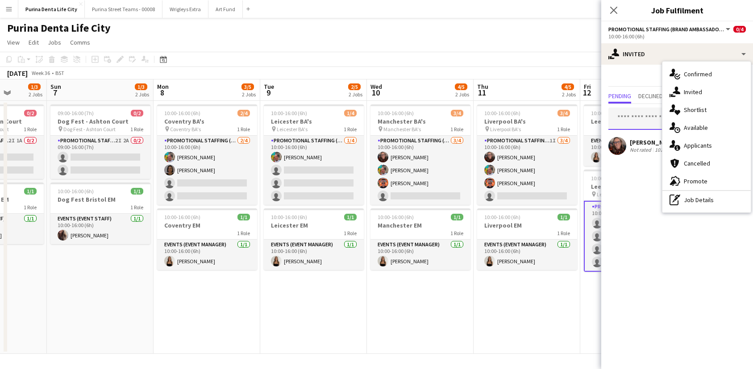
click at [628, 121] on input "text" at bounding box center [676, 119] width 137 height 22
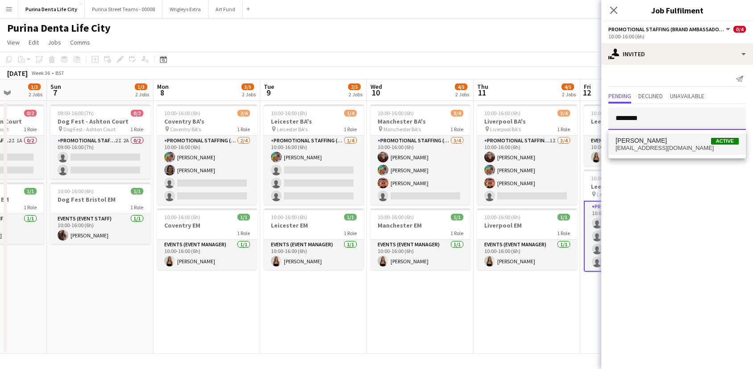
type input "********"
click at [643, 140] on span "[PERSON_NAME]" at bounding box center [640, 141] width 51 height 8
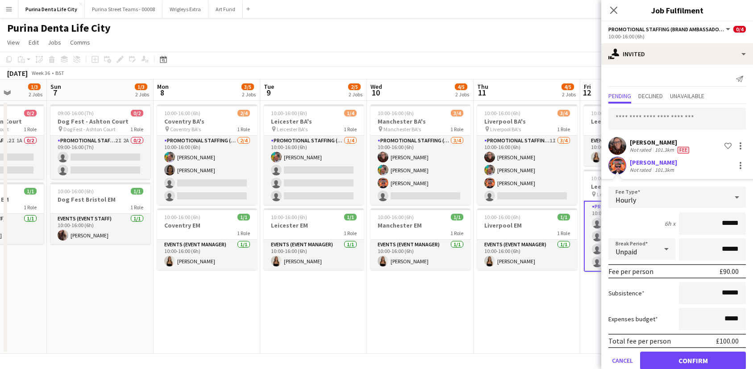
click at [701, 354] on button "Confirm" at bounding box center [693, 361] width 106 height 18
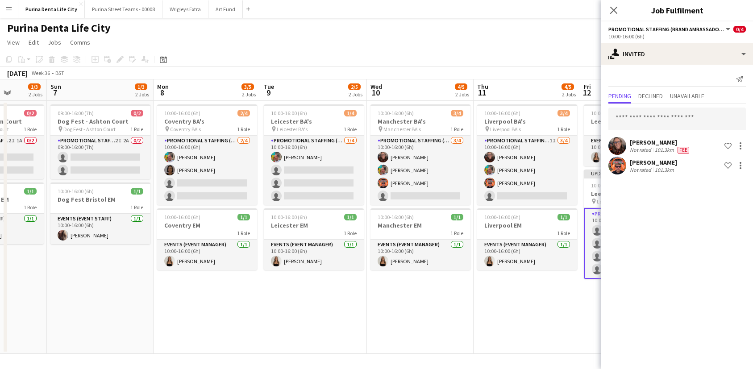
scroll to position [0, 0]
click at [527, 323] on app-date-cell "10:00-16:00 (6h) 3/4 Liverpool BA's pin Liverpool BA's 1 Role Promotional Staff…" at bounding box center [526, 227] width 107 height 253
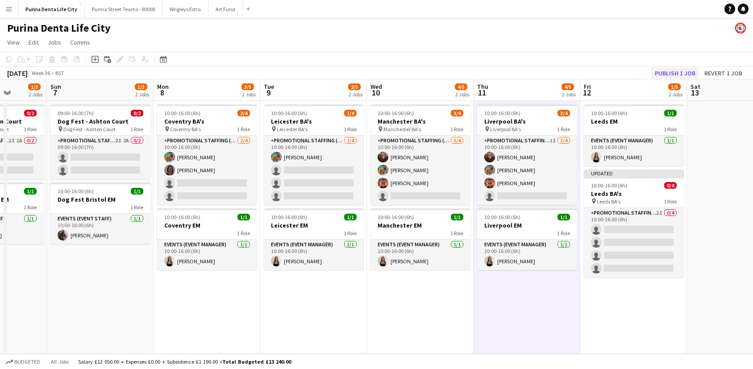
click at [669, 73] on button "Publish 1 job" at bounding box center [675, 73] width 48 height 12
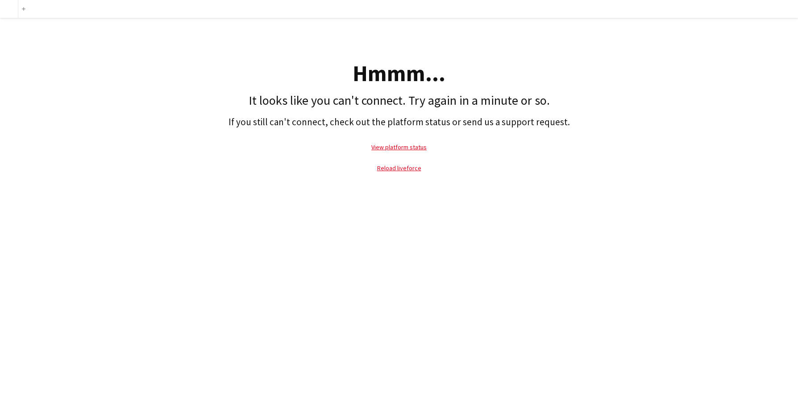
click at [391, 173] on p "Reload liveforce" at bounding box center [398, 168] width 789 height 21
click at [394, 169] on link "Reload liveforce" at bounding box center [399, 168] width 44 height 8
click at [390, 171] on link "Reload liveforce" at bounding box center [399, 168] width 44 height 8
click at [386, 168] on link "Reload liveforce" at bounding box center [399, 168] width 44 height 8
click at [395, 169] on link "Reload liveforce" at bounding box center [399, 168] width 44 height 8
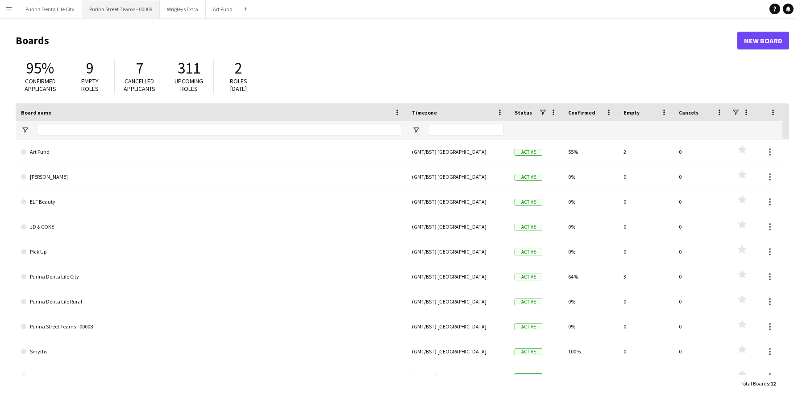
click at [125, 6] on button "Purina Street Teams - 00008 Close" at bounding box center [121, 8] width 78 height 17
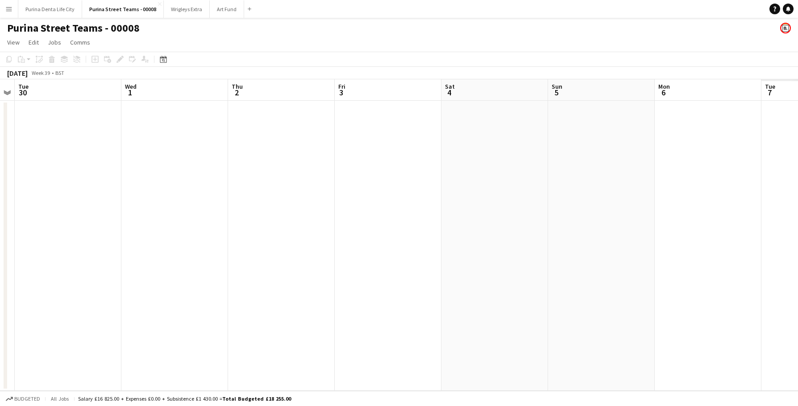
scroll to position [0, 223]
click at [67, 3] on button "Purina Denta Life City Close" at bounding box center [50, 8] width 64 height 17
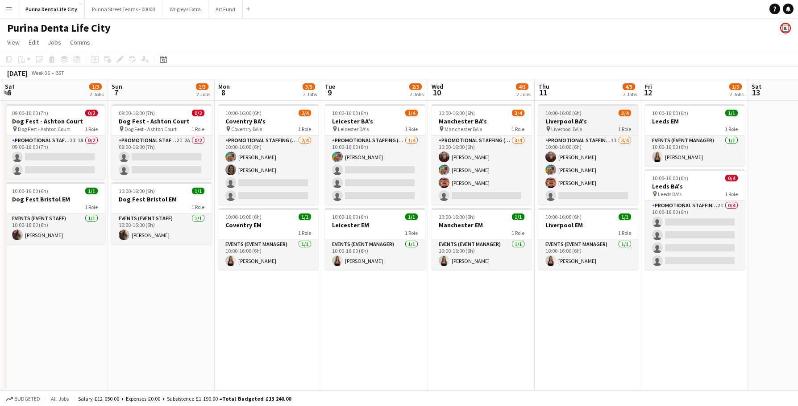
scroll to position [0, 319]
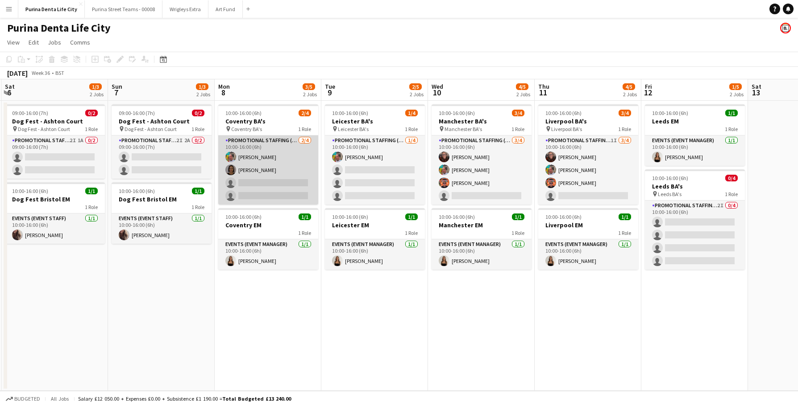
click at [298, 189] on app-card-role "Promotional Staffing (Brand Ambassadors) 2/4 10:00-16:00 (6h) Owen Prince Elain…" at bounding box center [268, 170] width 100 height 69
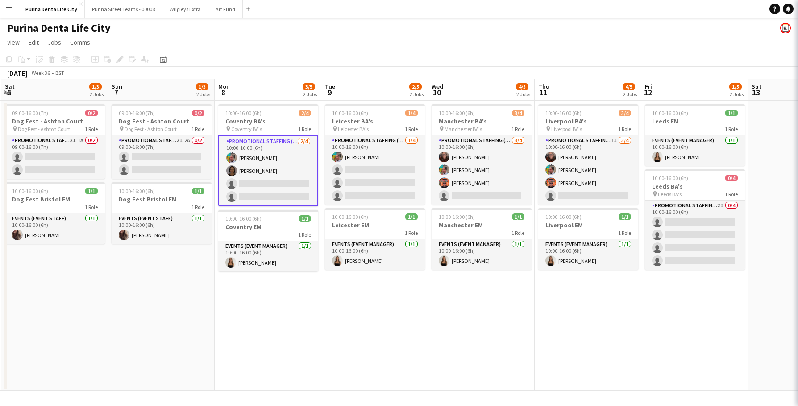
scroll to position [0, 319]
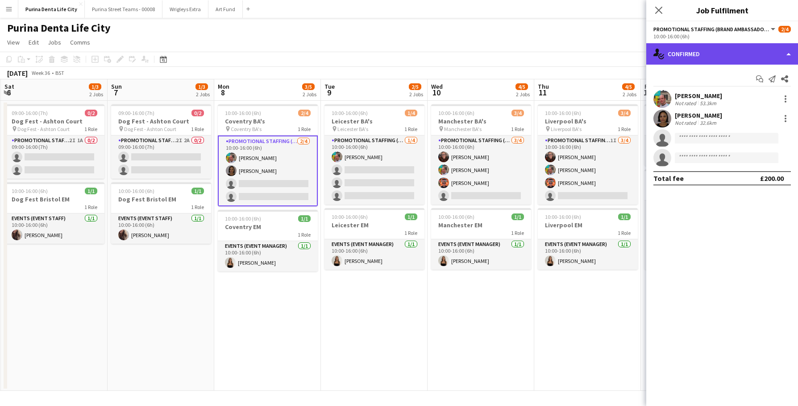
click at [713, 56] on div "single-neutral-actions-check-2 Confirmed" at bounding box center [722, 53] width 152 height 21
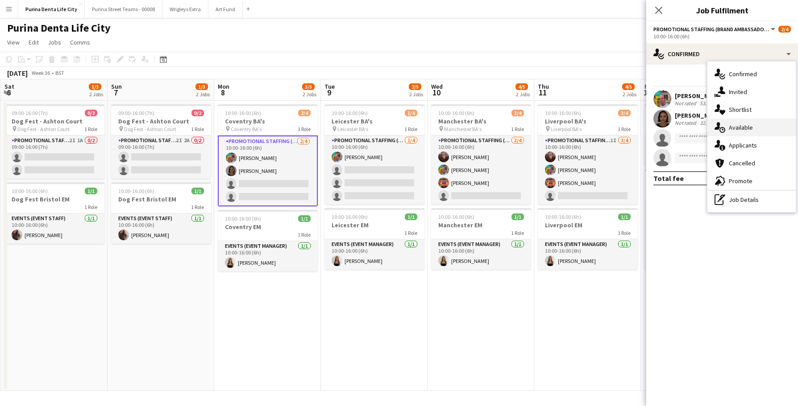
click at [744, 132] on div "single-neutral-actions-upload Available" at bounding box center [751, 128] width 88 height 18
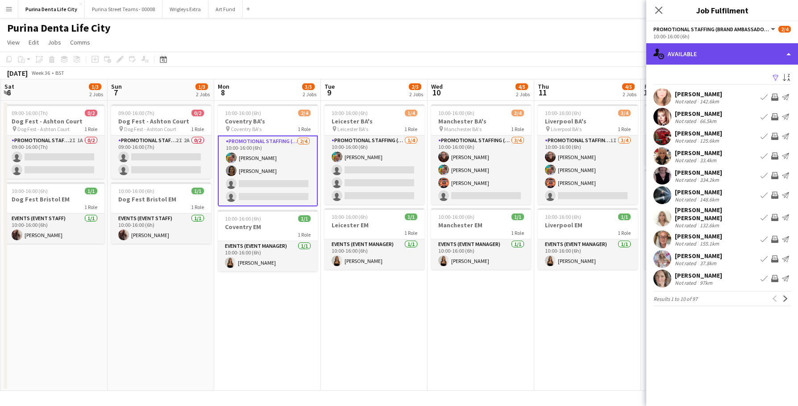
click at [710, 50] on div "single-neutral-actions-upload Available" at bounding box center [722, 53] width 152 height 21
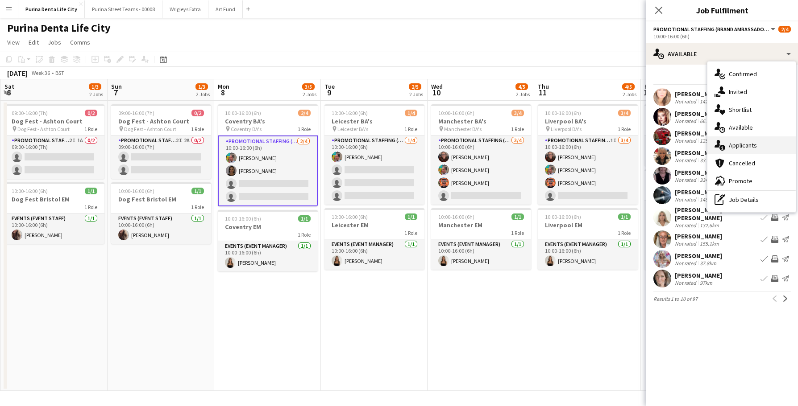
click at [739, 146] on span "Applicants" at bounding box center [743, 145] width 28 height 8
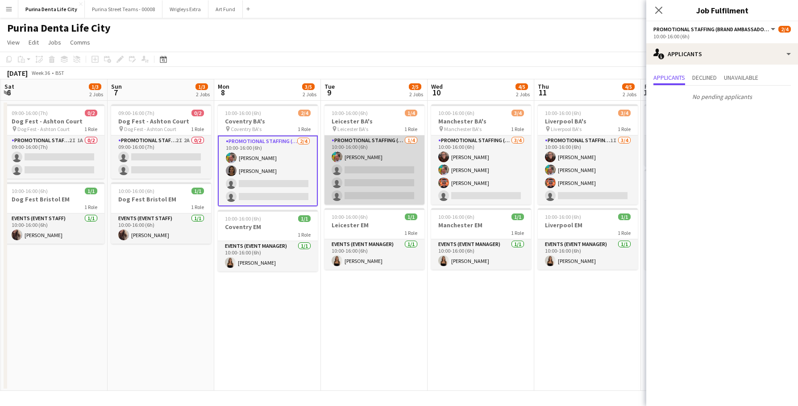
click at [373, 187] on app-card-role "Promotional Staffing (Brand Ambassadors) 1/4 10:00-16:00 (6h) Owen Prince singl…" at bounding box center [374, 170] width 100 height 69
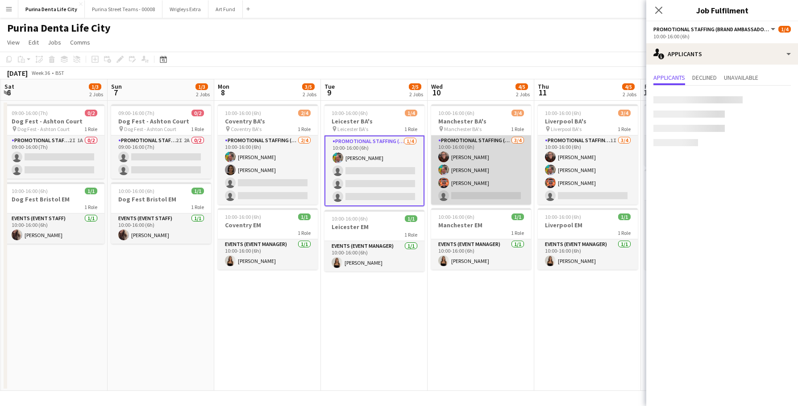
click at [511, 190] on app-card-role "Promotional Staffing (Brand Ambassadors) 3/4 10:00-16:00 (6h) Karen Woodroffe O…" at bounding box center [481, 170] width 100 height 69
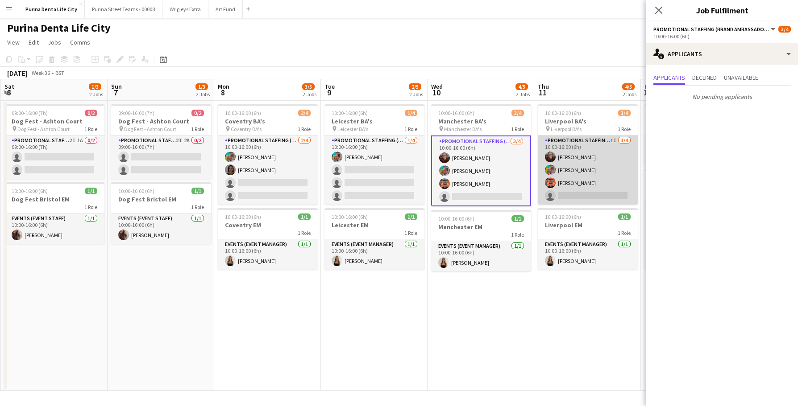
click at [598, 187] on app-card-role "Promotional Staffing (Brand Ambassadors) 1I 3/4 10:00-16:00 (6h) Karen Woodroff…" at bounding box center [588, 170] width 100 height 69
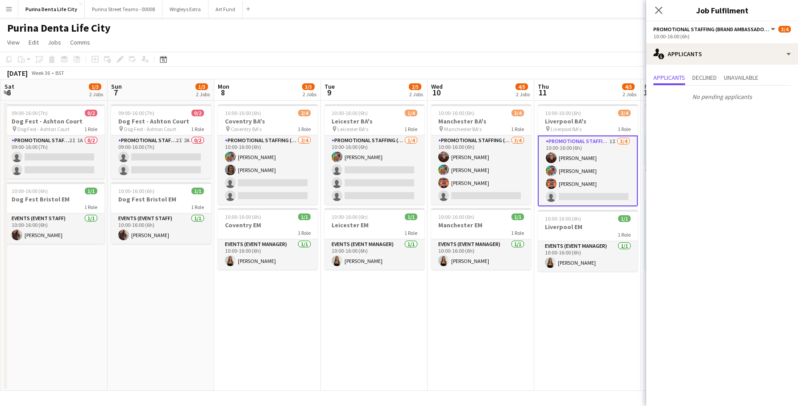
click at [488, 334] on app-date-cell "10:00-16:00 (6h) 3/4 Manchester BA's pin Manchester BA's 1 Role Promotional Sta…" at bounding box center [480, 246] width 107 height 290
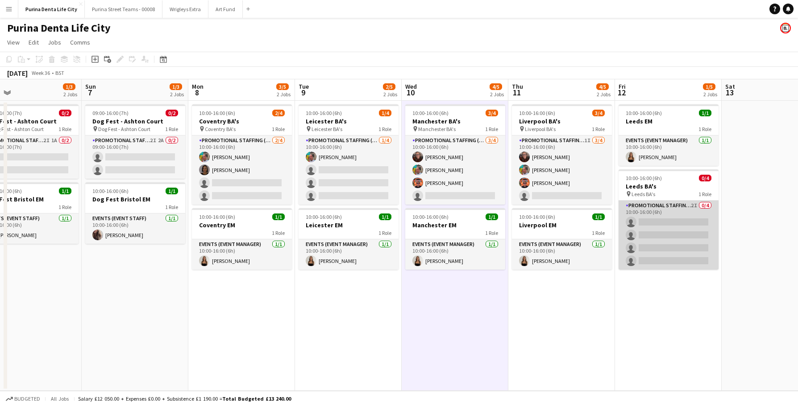
click at [653, 233] on app-card-role "Promotional Staffing (Brand Ambassadors) 2I 0/4 10:00-16:00 (6h) single-neutral…" at bounding box center [668, 235] width 100 height 69
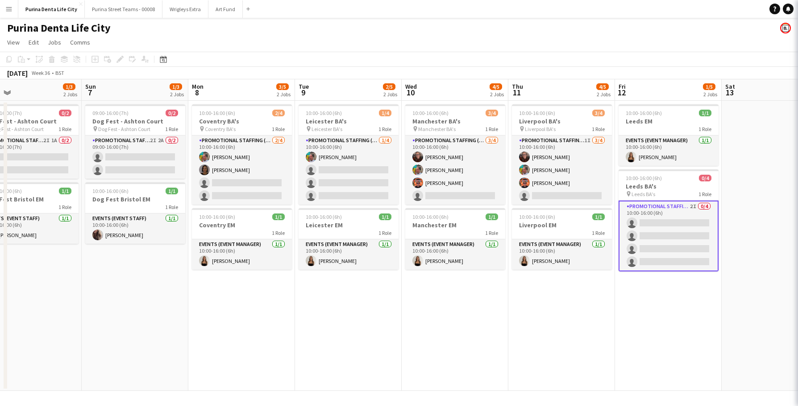
scroll to position [0, 345]
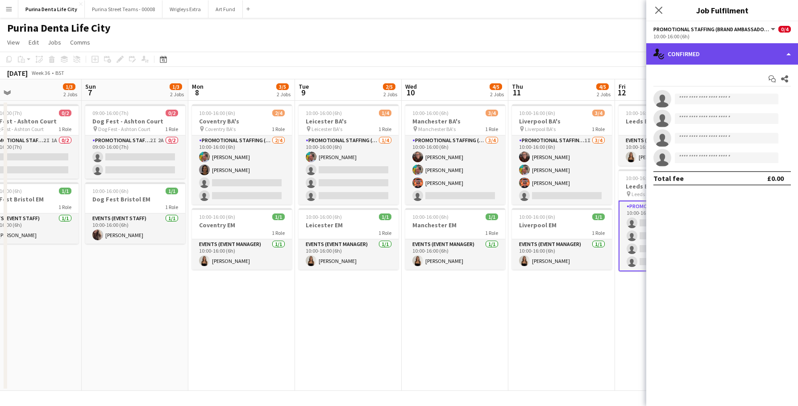
click at [702, 54] on div "single-neutral-actions-check-2 Confirmed" at bounding box center [722, 53] width 152 height 21
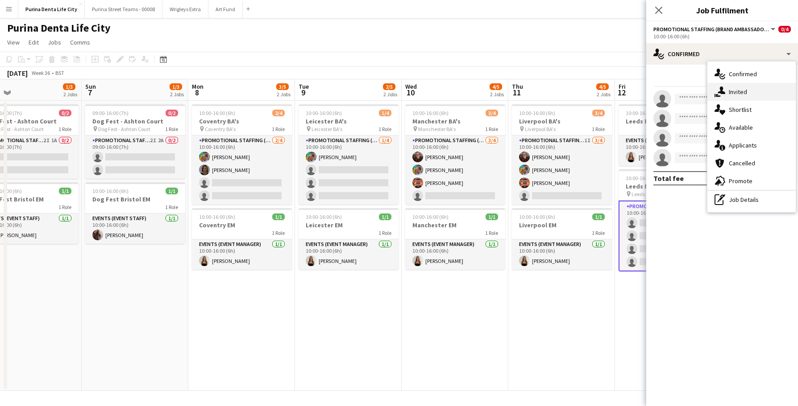
click at [730, 88] on span "Invited" at bounding box center [738, 92] width 18 height 8
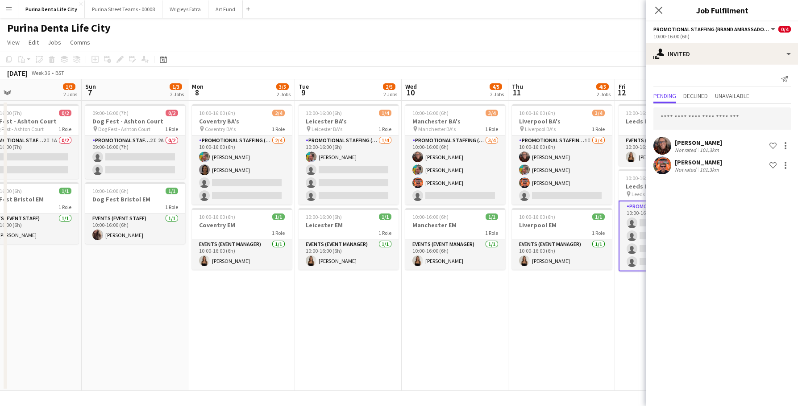
click at [604, 289] on app-date-cell "10:00-16:00 (6h) 3/4 Liverpool BA's pin Liverpool BA's 1 Role Promotional Staff…" at bounding box center [561, 246] width 107 height 290
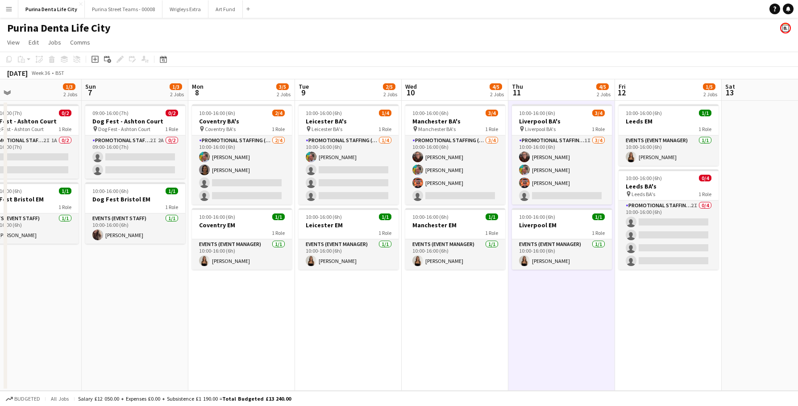
scroll to position [0, 345]
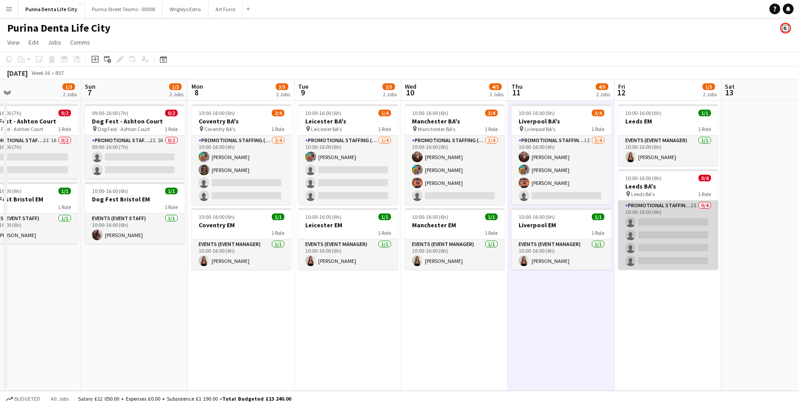
click at [647, 246] on app-card-role "Promotional Staffing (Brand Ambassadors) 2I 0/4 10:00-16:00 (6h) single-neutral…" at bounding box center [668, 235] width 100 height 69
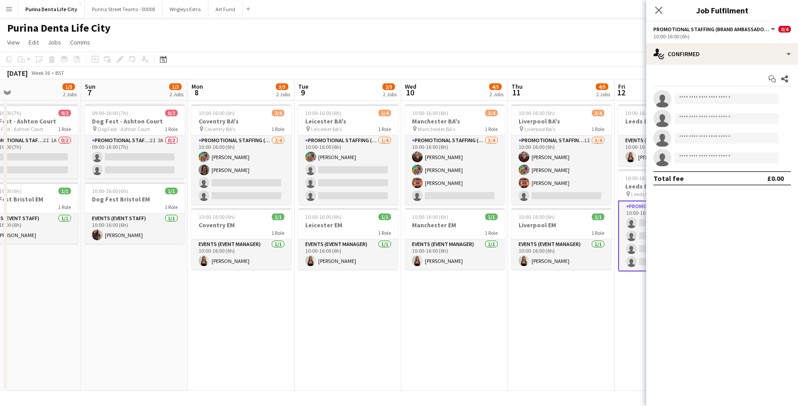
click at [496, 319] on app-date-cell "10:00-16:00 (6h) 3/4 Manchester BA's pin Manchester BA's 1 Role Promotional Sta…" at bounding box center [454, 246] width 107 height 290
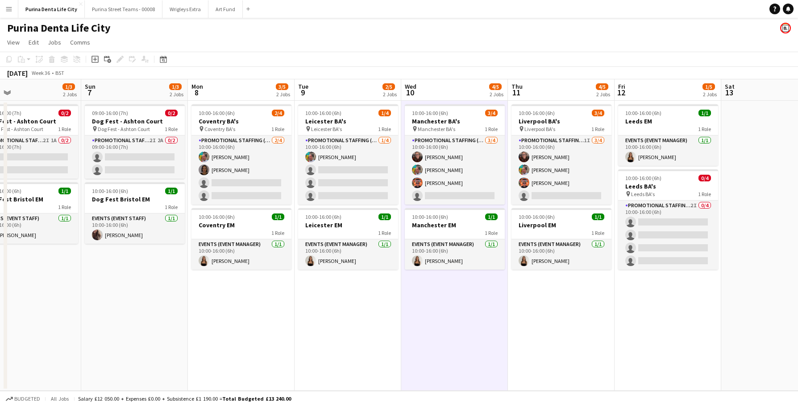
scroll to position [0, 346]
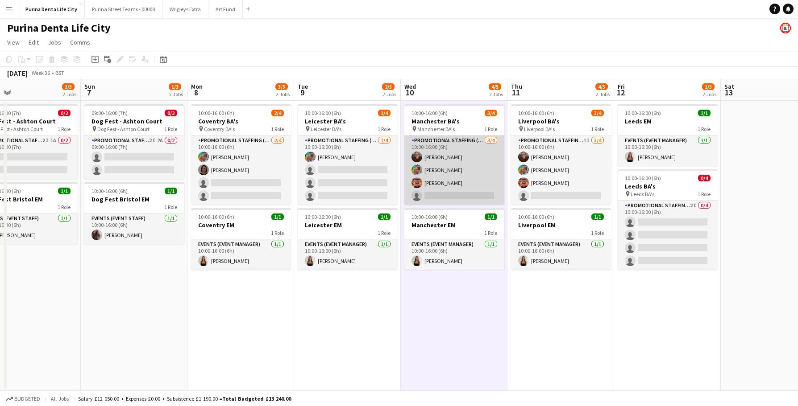
click at [471, 181] on app-card-role "Promotional Staffing (Brand Ambassadors) 3/4 10:00-16:00 (6h) Karen Woodroffe O…" at bounding box center [454, 170] width 100 height 69
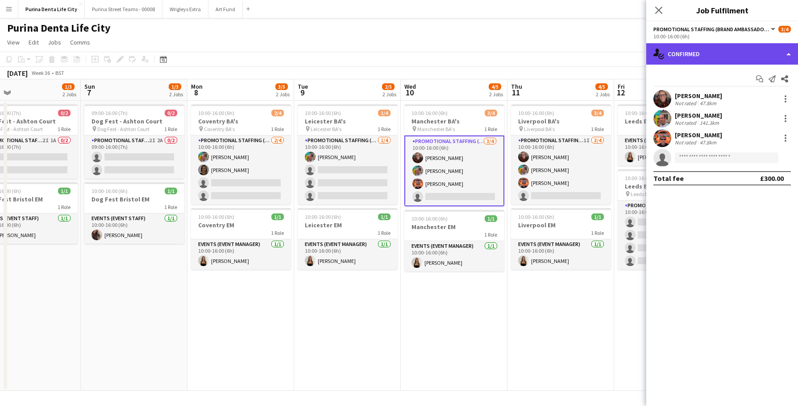
click at [689, 59] on div "single-neutral-actions-check-2 Confirmed" at bounding box center [722, 53] width 152 height 21
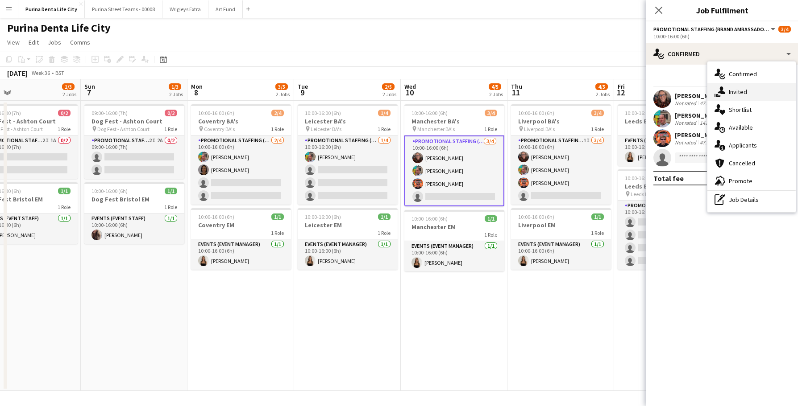
click at [718, 88] on icon "single-neutral-actions-share-1" at bounding box center [719, 92] width 11 height 11
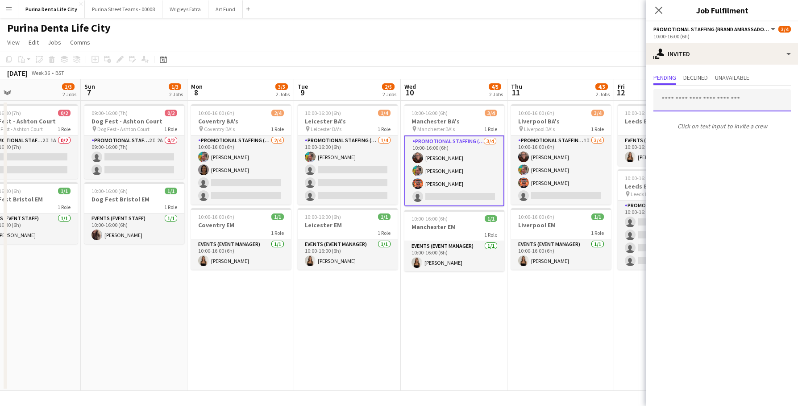
click at [701, 98] on input "text" at bounding box center [721, 100] width 137 height 22
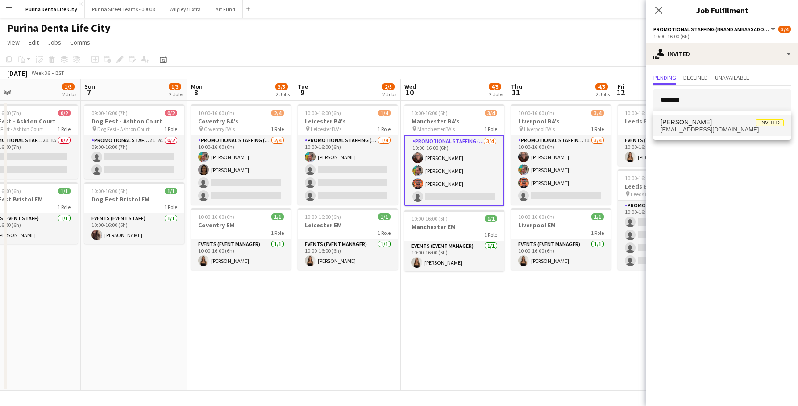
type input "*******"
click at [725, 134] on mat-option "Jordana Cetiner Invited jordanacetiner1@hotmail.com" at bounding box center [721, 125] width 137 height 21
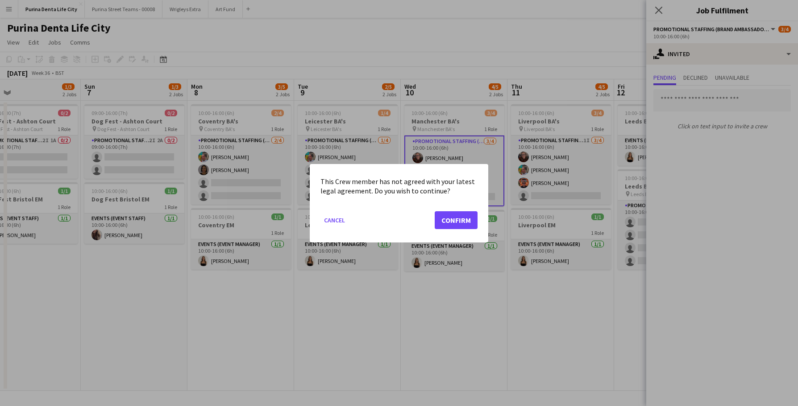
click at [470, 225] on button "Confirm" at bounding box center [456, 220] width 43 height 18
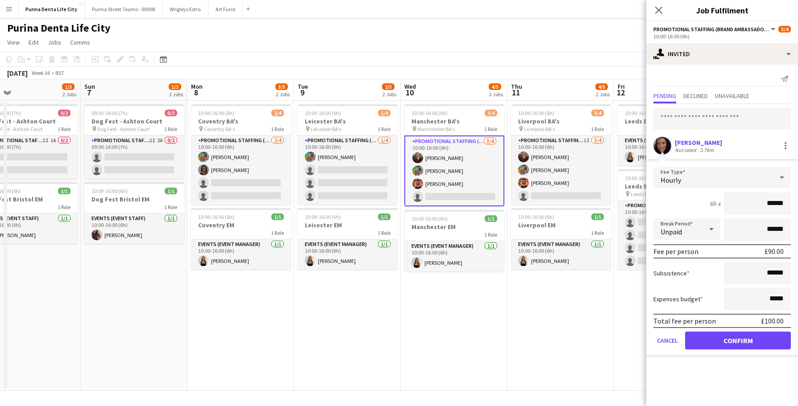
click at [732, 341] on button "Confirm" at bounding box center [738, 341] width 106 height 18
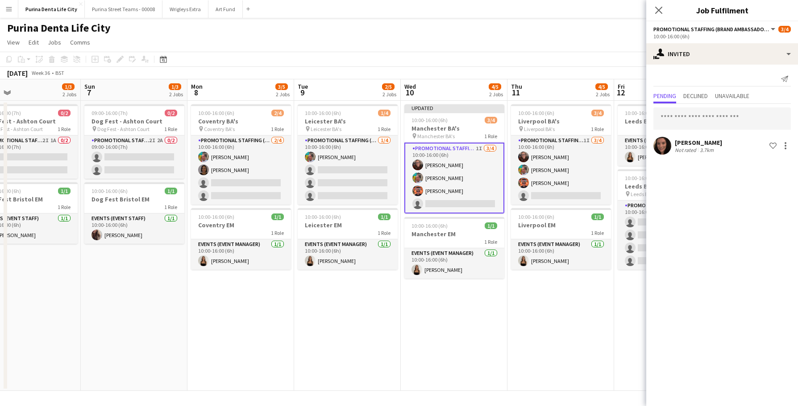
click at [596, 332] on app-date-cell "10:00-16:00 (6h) 3/4 Liverpool BA's pin Liverpool BA's 1 Role Promotional Staff…" at bounding box center [560, 246] width 107 height 290
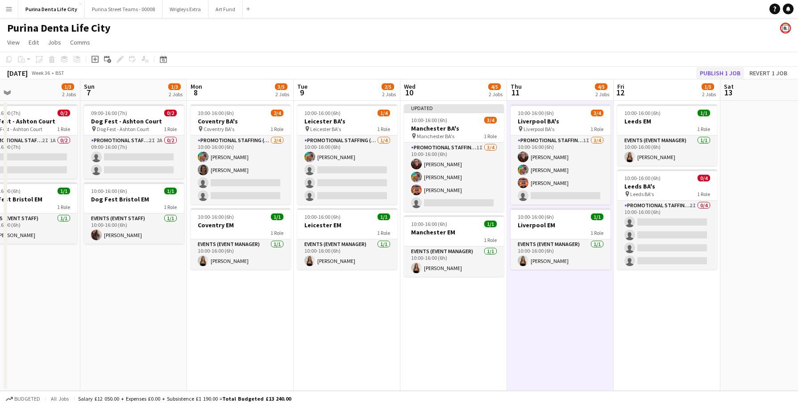
click at [727, 73] on button "Publish 1 job" at bounding box center [720, 73] width 48 height 12
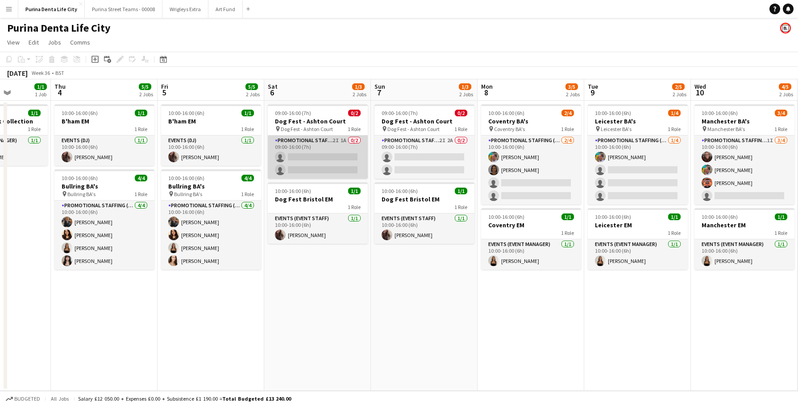
scroll to position [0, 270]
click at [324, 164] on app-card-role "Promotional Staffing (Brand Ambassadors) 2I 1A 0/2 09:00-16:00 (7h) single-neut…" at bounding box center [317, 157] width 100 height 43
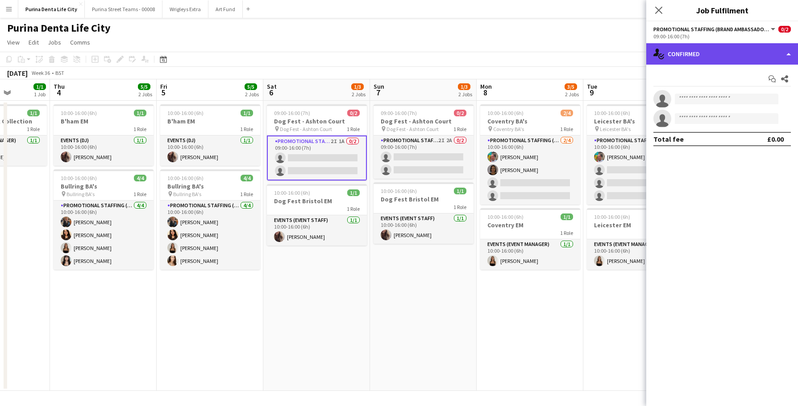
click at [700, 59] on div "single-neutral-actions-check-2 Confirmed" at bounding box center [722, 53] width 152 height 21
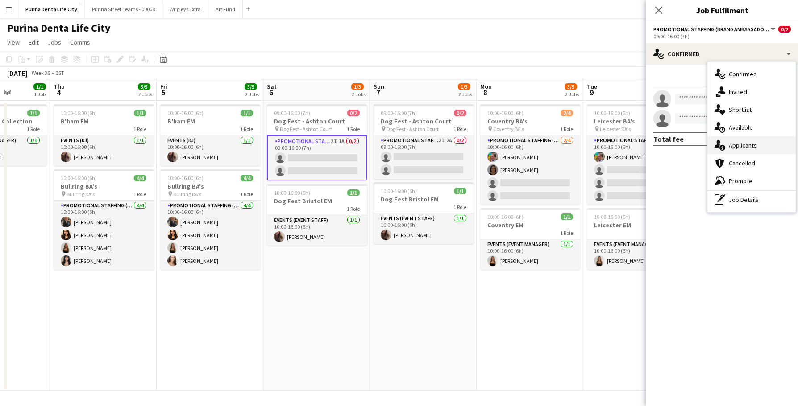
click at [740, 145] on span "Applicants" at bounding box center [743, 145] width 28 height 8
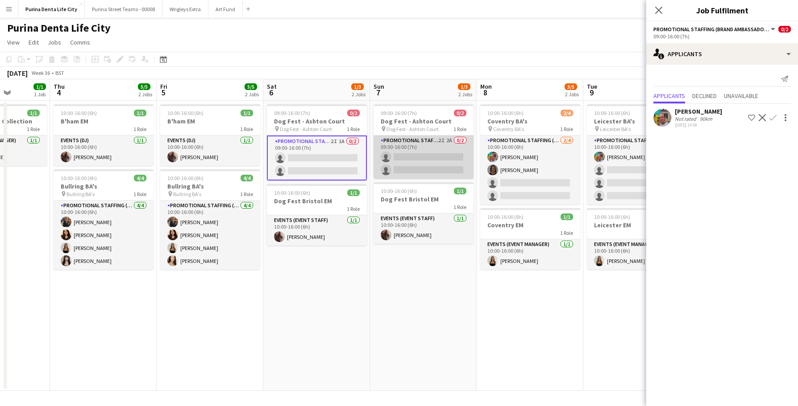
click at [419, 153] on app-card-role "Promotional Staffing (Brand Ambassadors) 2I 2A 0/2 09:00-16:00 (7h) single-neut…" at bounding box center [423, 157] width 100 height 43
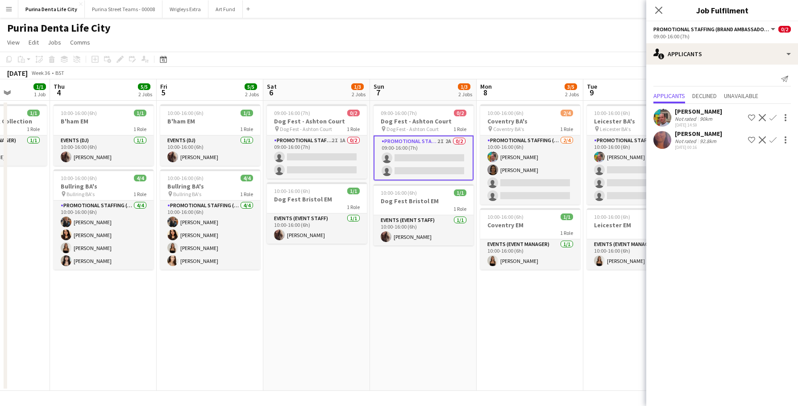
click at [395, 283] on app-date-cell "09:00-16:00 (7h) 0/2 Dog Fest - Ashton Court pin Dog Fest - Ashton Court 1 Role…" at bounding box center [423, 246] width 107 height 290
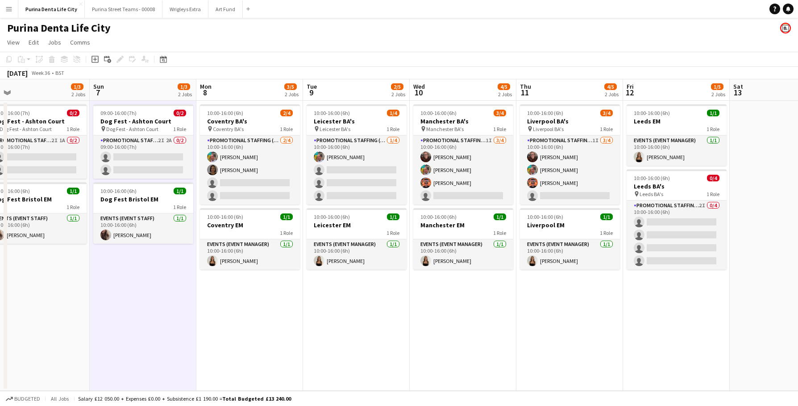
scroll to position [0, 241]
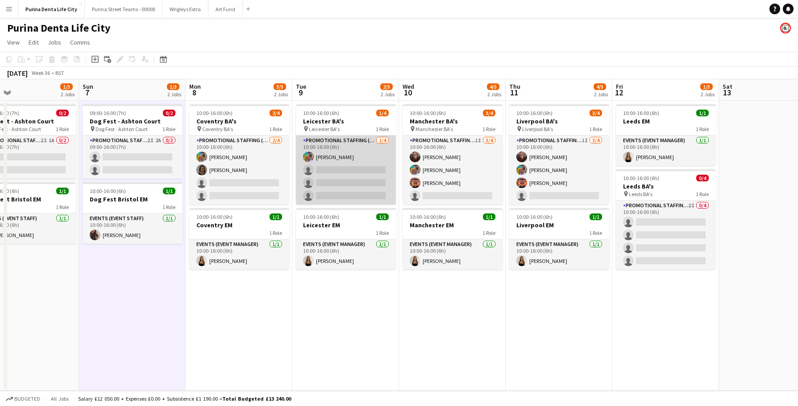
click at [337, 179] on app-card-role "Promotional Staffing (Brand Ambassadors) 1/4 10:00-16:00 (6h) Owen Prince singl…" at bounding box center [346, 170] width 100 height 69
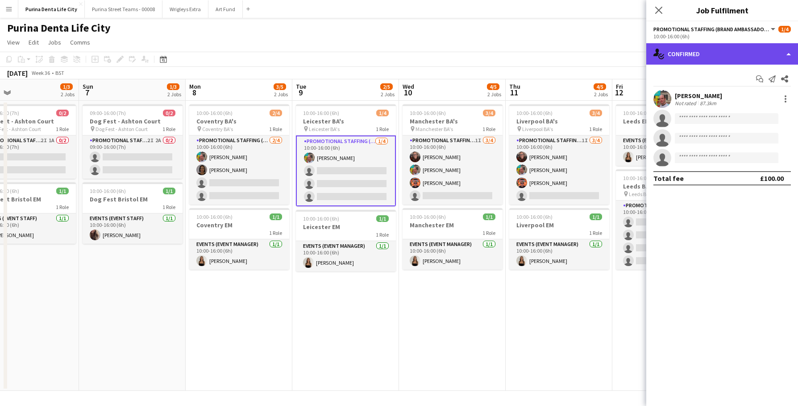
click at [736, 47] on div "single-neutral-actions-check-2 Confirmed" at bounding box center [722, 53] width 152 height 21
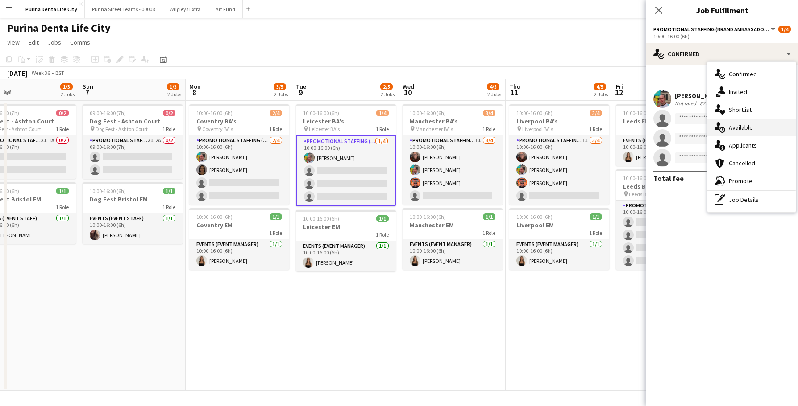
click at [746, 127] on span "Available" at bounding box center [741, 128] width 24 height 8
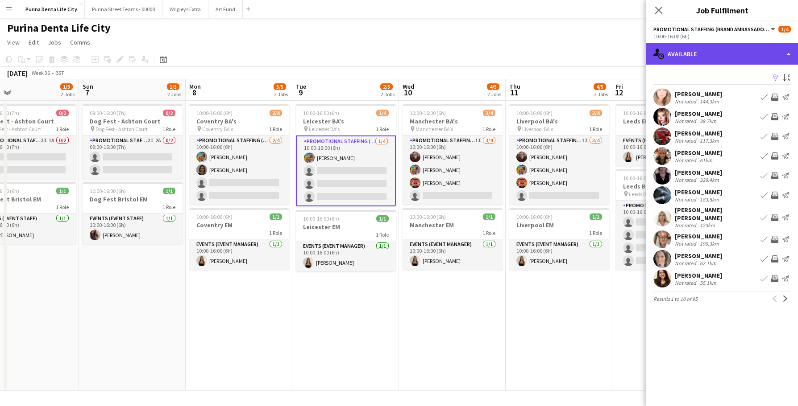
click at [711, 53] on div "single-neutral-actions-upload Available" at bounding box center [722, 53] width 152 height 21
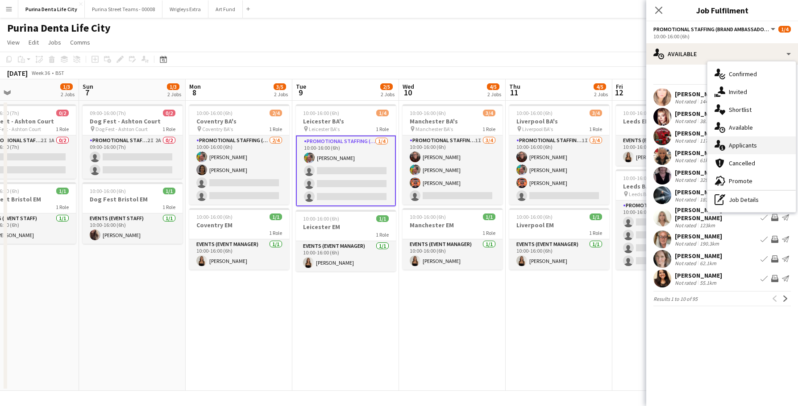
click at [747, 144] on span "Applicants" at bounding box center [743, 145] width 28 height 8
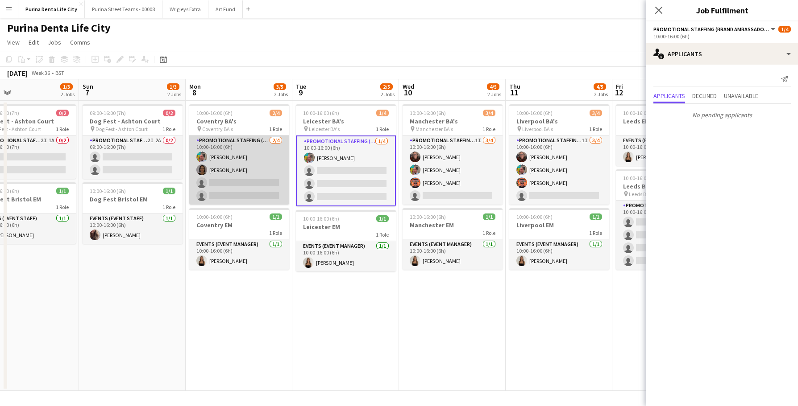
click at [263, 194] on app-card-role "Promotional Staffing (Brand Ambassadors) 2/4 10:00-16:00 (6h) Owen Prince Elain…" at bounding box center [239, 170] width 100 height 69
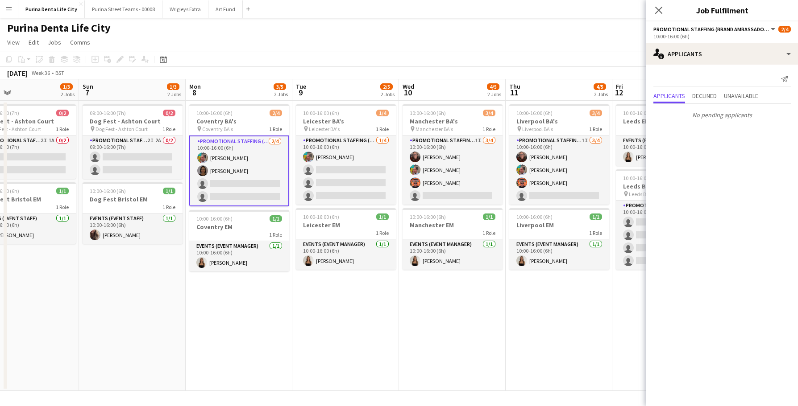
click at [309, 316] on app-date-cell "10:00-16:00 (6h) 1/4 Leicester BA's pin Leicester BA's 1 Role Promotional Staff…" at bounding box center [345, 246] width 107 height 290
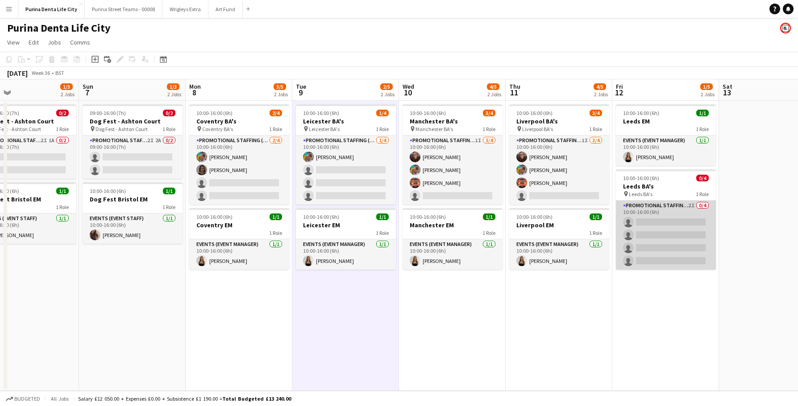
click at [649, 245] on app-card-role "Promotional Staffing (Brand Ambassadors) 2I 0/4 10:00-16:00 (6h) single-neutral…" at bounding box center [666, 235] width 100 height 69
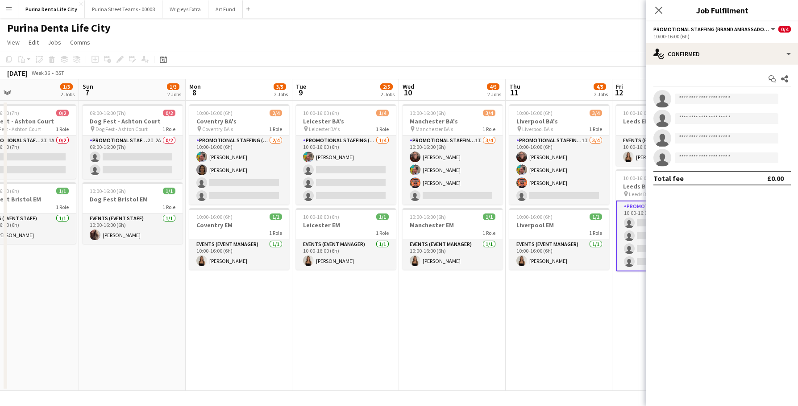
click at [738, 68] on div "Start chat Share single-neutral-actions single-neutral-actions single-neutral-a…" at bounding box center [722, 129] width 152 height 128
click at [729, 58] on div "single-neutral-actions-check-2 Confirmed" at bounding box center [722, 53] width 152 height 21
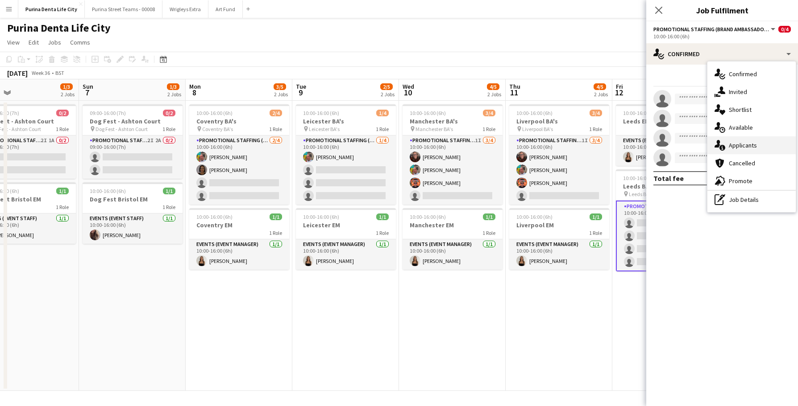
click at [741, 144] on span "Applicants" at bounding box center [743, 145] width 28 height 8
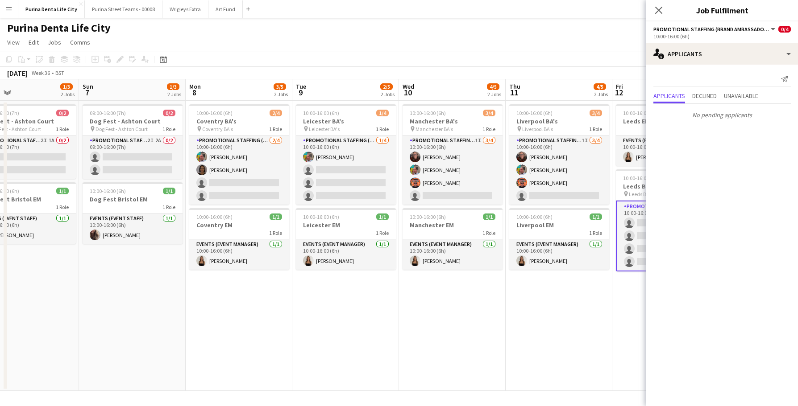
click at [533, 292] on app-date-cell "10:00-16:00 (6h) 3/4 Liverpool BA's pin Liverpool BA's 1 Role Promotional Staff…" at bounding box center [559, 246] width 107 height 290
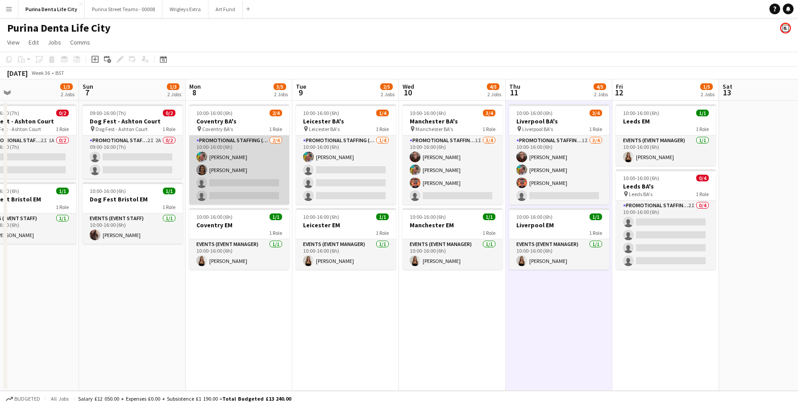
click at [244, 182] on app-card-role "Promotional Staffing (Brand Ambassadors) 2/4 10:00-16:00 (6h) Owen Prince Elain…" at bounding box center [239, 170] width 100 height 69
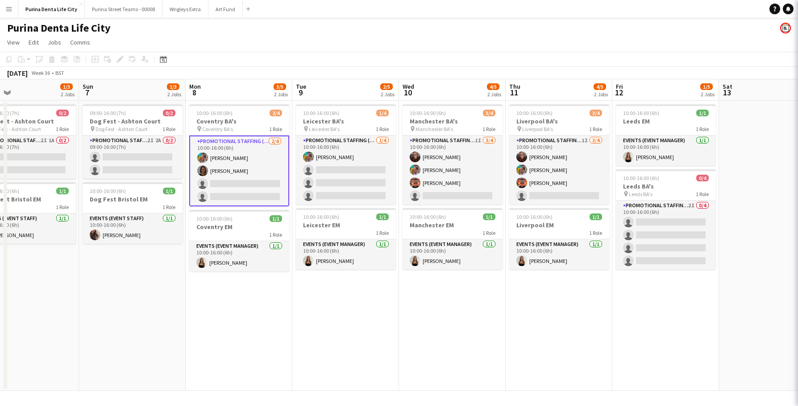
scroll to position [0, 241]
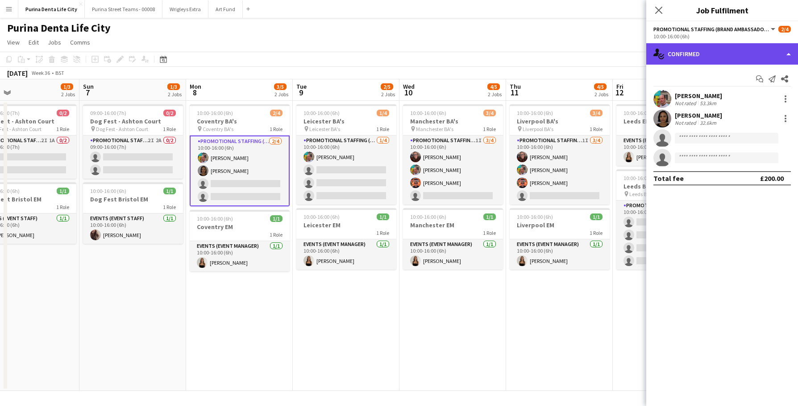
click at [708, 53] on div "single-neutral-actions-check-2 Confirmed" at bounding box center [722, 53] width 152 height 21
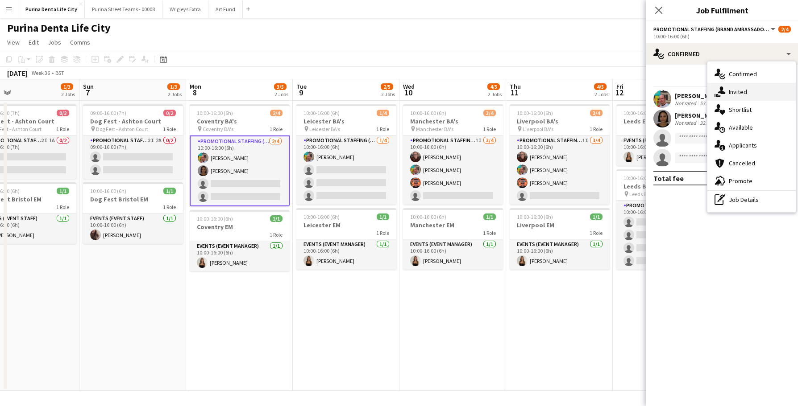
click at [742, 89] on span "Invited" at bounding box center [738, 92] width 18 height 8
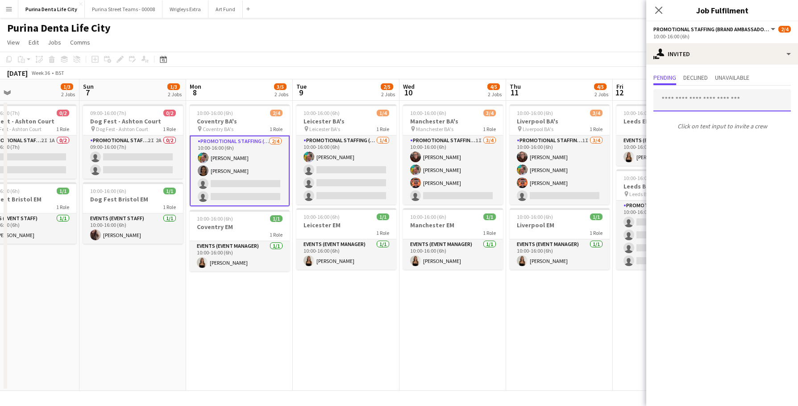
click at [717, 99] on input "text" at bounding box center [721, 100] width 137 height 22
type input "*******"
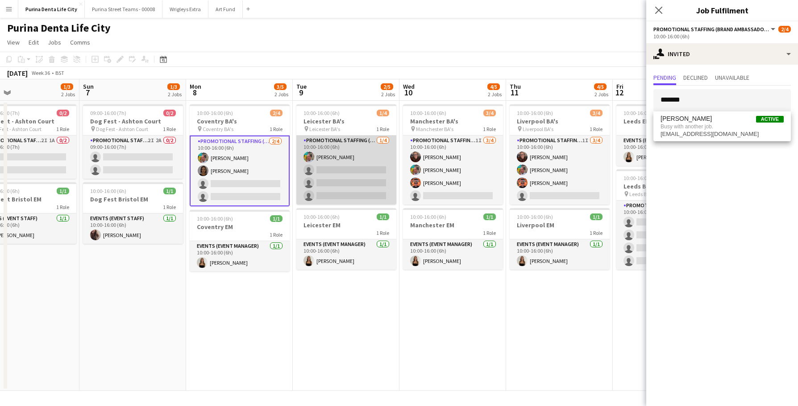
drag, startPoint x: 717, startPoint y: 99, endPoint x: 353, endPoint y: 163, distance: 369.3
click at [353, 163] on app-card-role "Promotional Staffing (Brand Ambassadors) 1/4 10:00-16:00 (6h) Owen Prince singl…" at bounding box center [346, 170] width 100 height 69
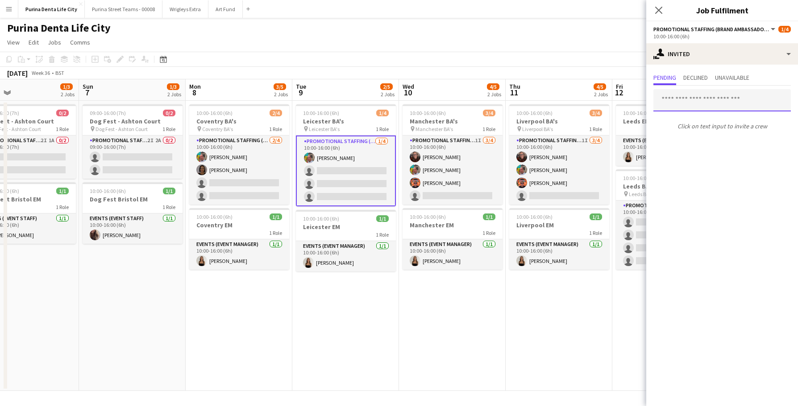
click at [697, 107] on input "text" at bounding box center [721, 100] width 137 height 22
type input "***"
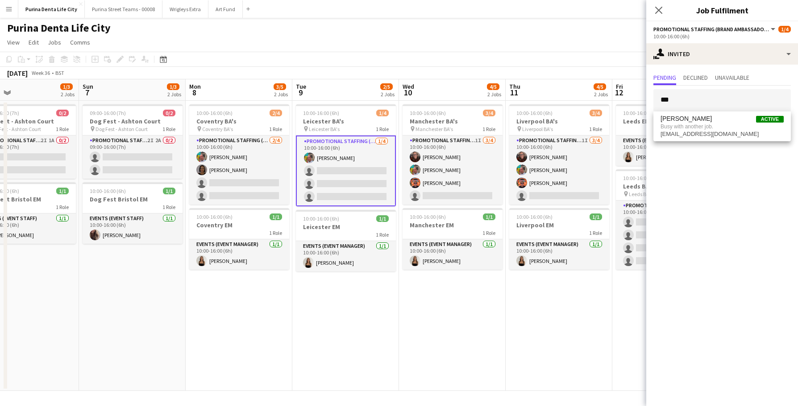
click at [494, 318] on app-date-cell "10:00-16:00 (6h) 3/4 Manchester BA's pin Manchester BA's 1 Role Promotional Sta…" at bounding box center [452, 246] width 107 height 290
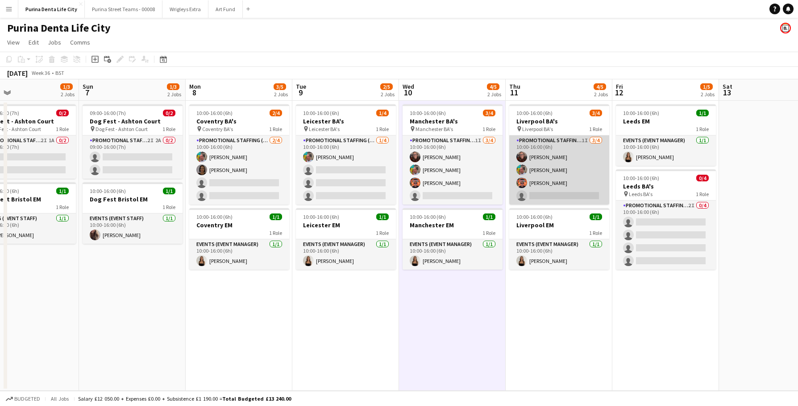
click at [561, 191] on app-card-role "Promotional Staffing (Brand Ambassadors) 1I 3/4 10:00-16:00 (6h) Karen Woodroff…" at bounding box center [559, 170] width 100 height 69
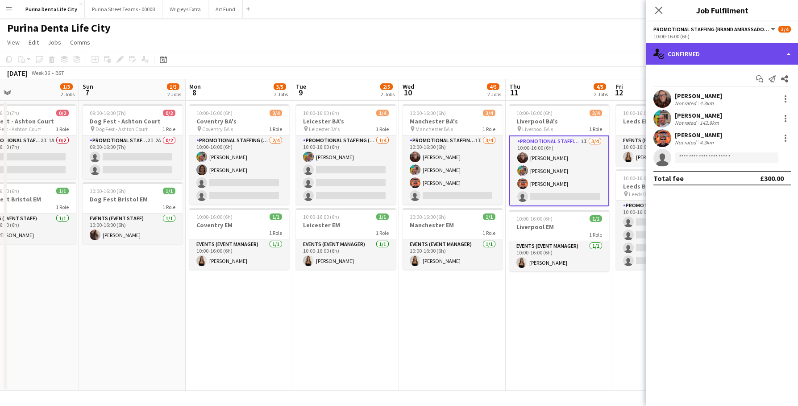
click at [736, 59] on div "single-neutral-actions-check-2 Confirmed" at bounding box center [722, 53] width 152 height 21
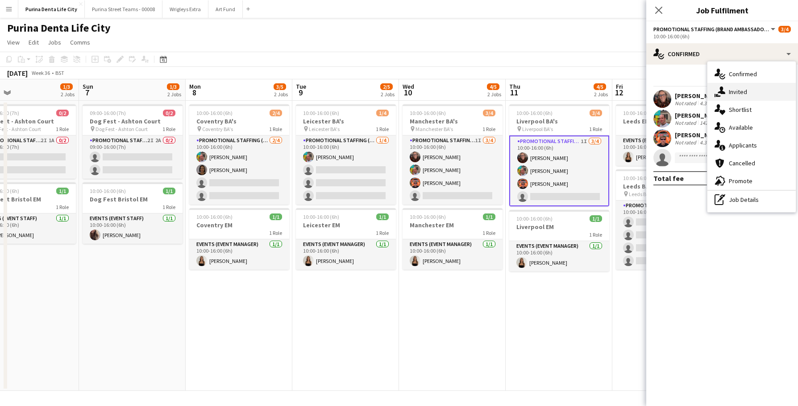
click at [752, 87] on div "single-neutral-actions-share-1 Invited" at bounding box center [751, 92] width 88 height 18
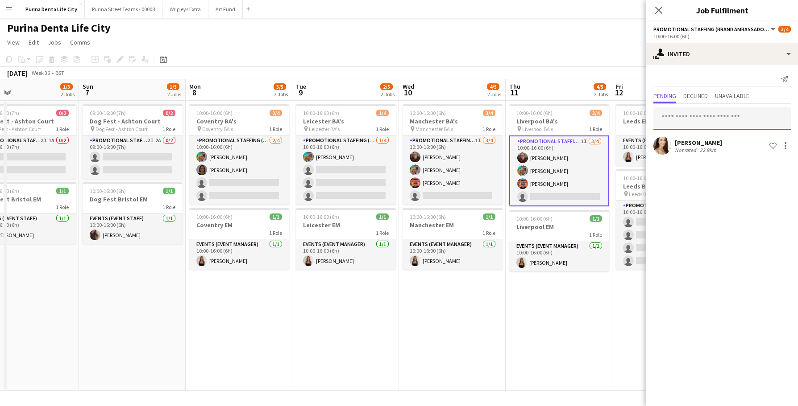
click at [713, 112] on input "text" at bounding box center [721, 119] width 137 height 22
type input "*"
click at [520, 36] on app-page-menu "View Day view expanded Day view collapsed Month view Date picker Jump to today …" at bounding box center [399, 43] width 798 height 17
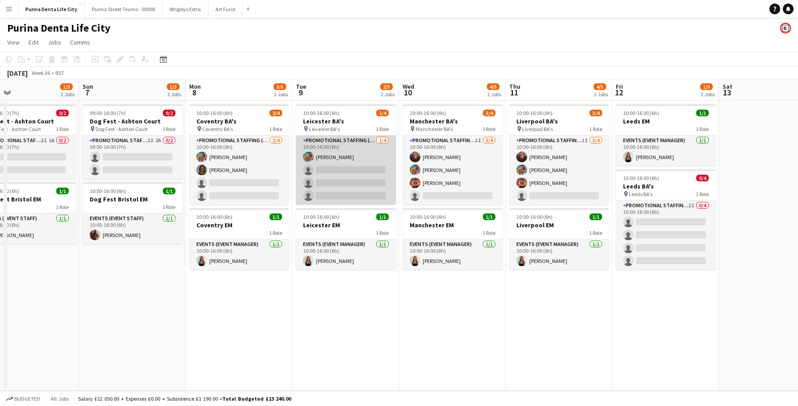
click at [373, 167] on app-card-role "Promotional Staffing (Brand Ambassadors) 1/4 10:00-16:00 (6h) Owen Prince singl…" at bounding box center [346, 170] width 100 height 69
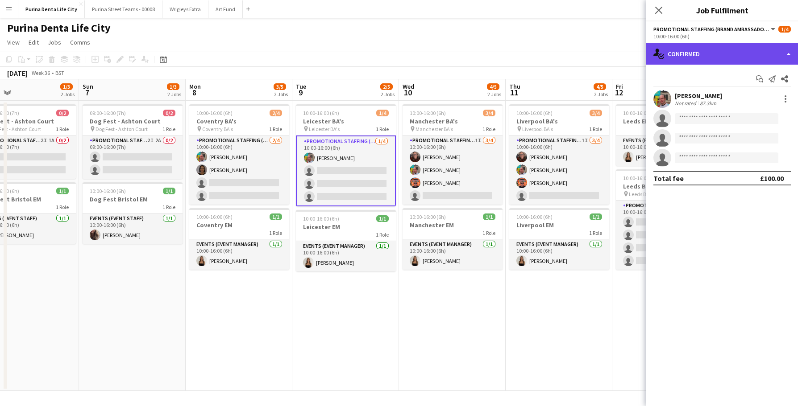
click at [718, 46] on div "single-neutral-actions-check-2 Confirmed" at bounding box center [722, 53] width 152 height 21
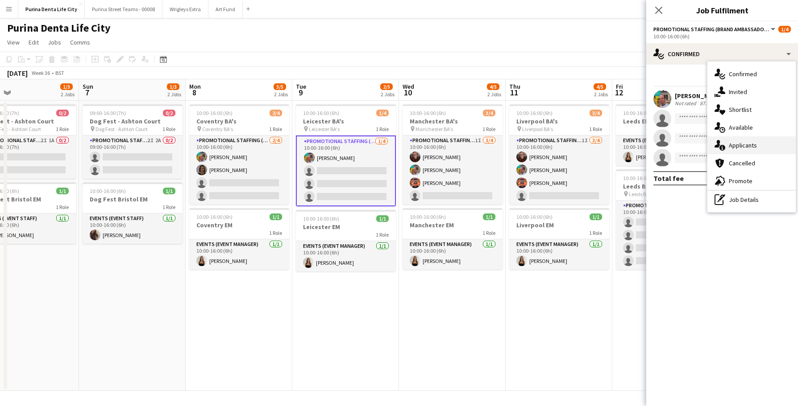
click at [751, 142] on span "Applicants" at bounding box center [743, 145] width 28 height 8
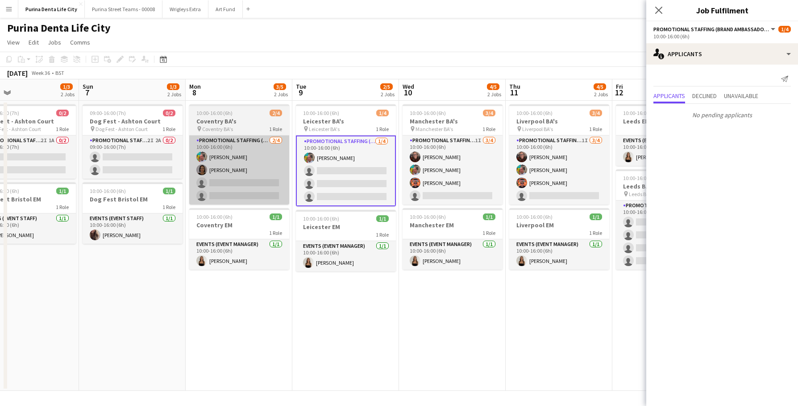
click at [231, 190] on app-card-role "Promotional Staffing (Brand Ambassadors) 2/4 10:00-16:00 (6h) Owen Prince Elain…" at bounding box center [239, 170] width 100 height 69
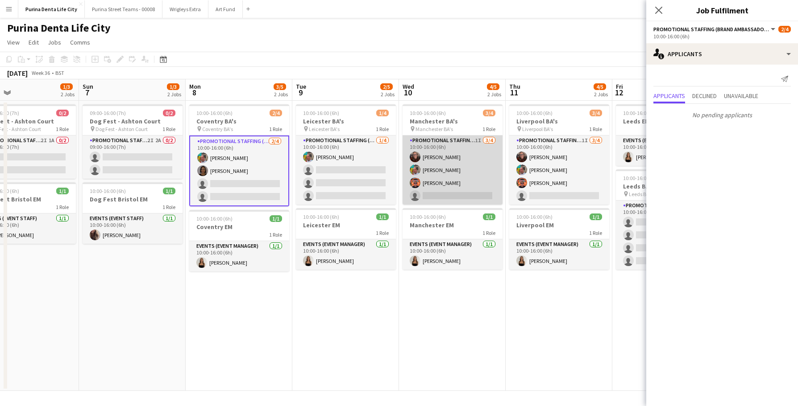
click at [480, 185] on app-card-role "Promotional Staffing (Brand Ambassadors) 1I 3/4 10:00-16:00 (6h) Karen Woodroff…" at bounding box center [452, 170] width 100 height 69
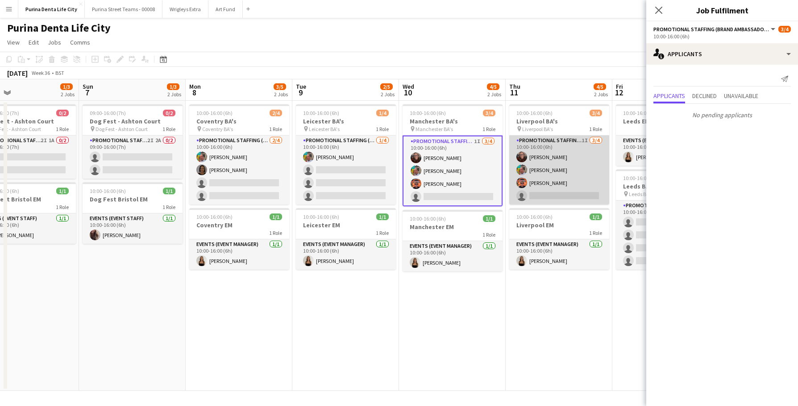
click at [532, 193] on app-card-role "Promotional Staffing (Brand Ambassadors) 1I 3/4 10:00-16:00 (6h) Karen Woodroff…" at bounding box center [559, 170] width 100 height 69
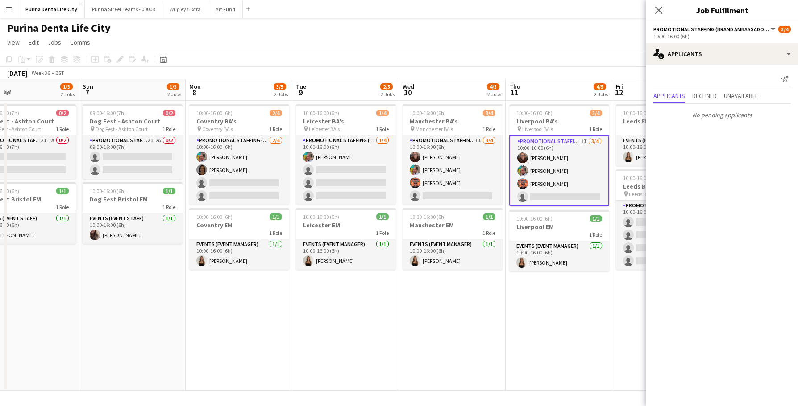
click at [659, 240] on mat-expansion-panel "users2 Applicants Send notification Applicants Declined Unavailable No pending …" at bounding box center [722, 236] width 152 height 342
click at [630, 236] on app-card-role "Promotional Staffing (Brand Ambassadors) 2I 0/4 10:00-16:00 (6h) single-neutral…" at bounding box center [666, 235] width 100 height 69
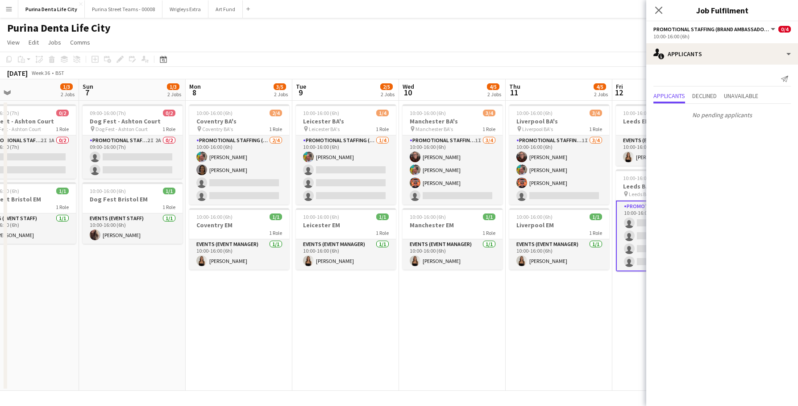
click at [697, 66] on div "Send notification Applicants Declined Unavailable No pending applicants" at bounding box center [722, 97] width 152 height 65
click at [695, 59] on div "single-neutral-actions-information Applicants" at bounding box center [722, 53] width 152 height 21
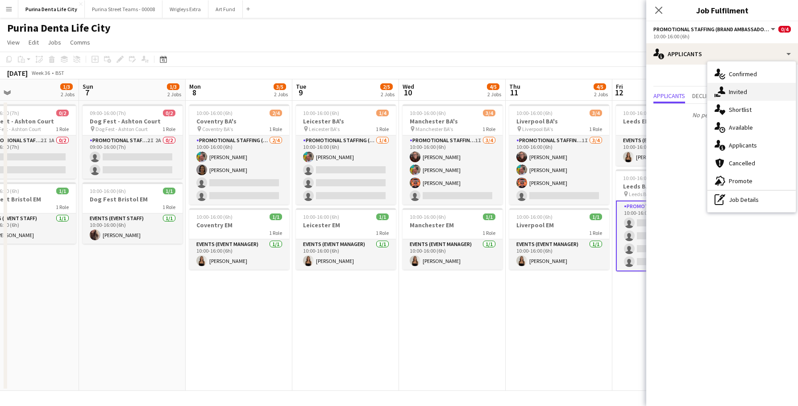
click at [726, 89] on div "single-neutral-actions-share-1 Invited" at bounding box center [751, 92] width 88 height 18
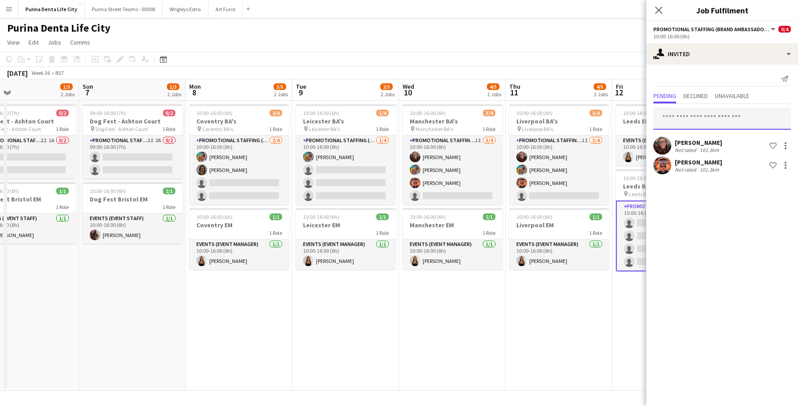
click at [730, 119] on input "text" at bounding box center [721, 119] width 137 height 22
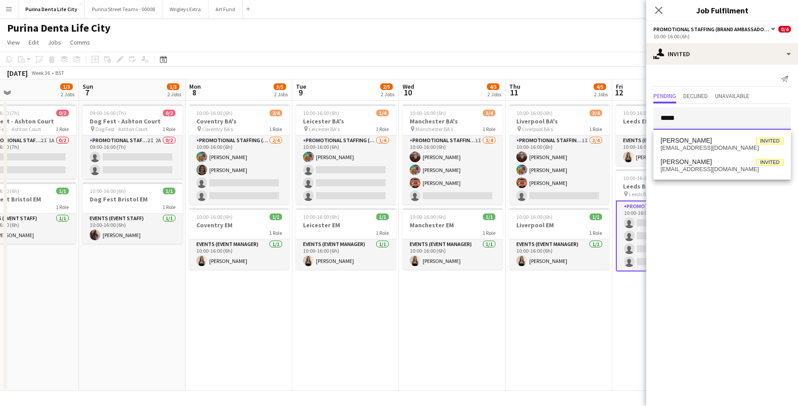
type input "*****"
drag, startPoint x: 730, startPoint y: 119, endPoint x: 732, endPoint y: 164, distance: 45.6
click at [732, 164] on span "Craig Talbot Invited" at bounding box center [721, 162] width 123 height 8
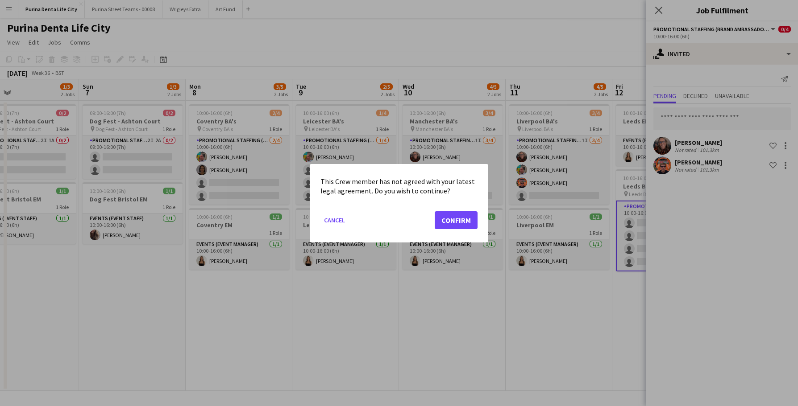
click at [455, 215] on button "Confirm" at bounding box center [456, 220] width 43 height 18
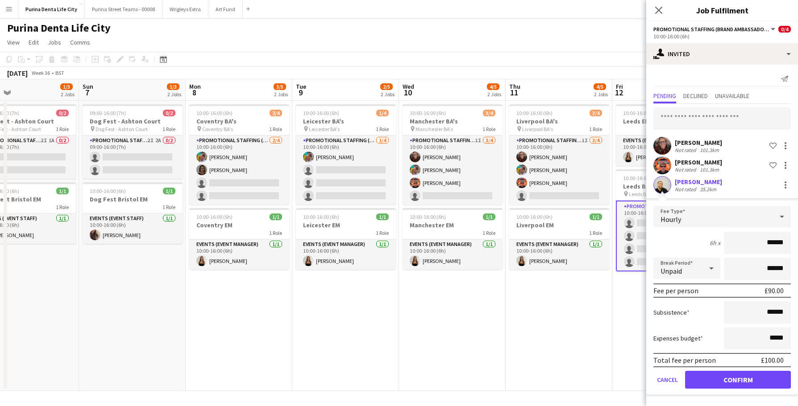
click at [717, 379] on button "Confirm" at bounding box center [738, 380] width 106 height 18
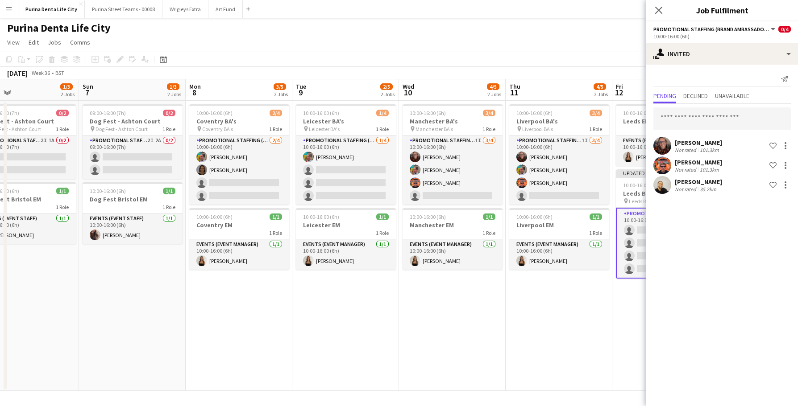
click at [554, 318] on app-date-cell "10:00-16:00 (6h) 3/4 Liverpool BA's pin Liverpool BA's 1 Role Promotional Staff…" at bounding box center [559, 246] width 107 height 290
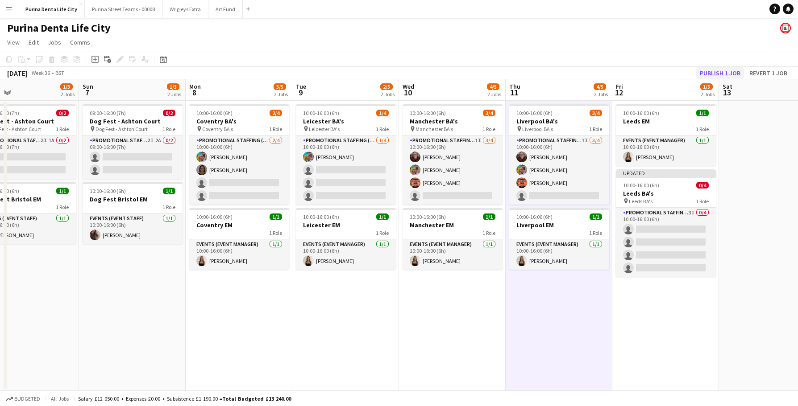
click at [727, 73] on button "Publish 1 job" at bounding box center [720, 73] width 48 height 12
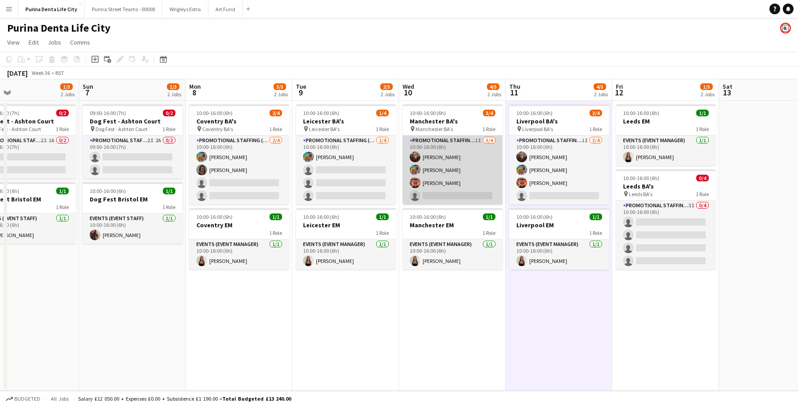
click at [470, 204] on app-card-role "Promotional Staffing (Brand Ambassadors) 1I 3/4 10:00-16:00 (6h) Karen Woodroff…" at bounding box center [452, 170] width 100 height 69
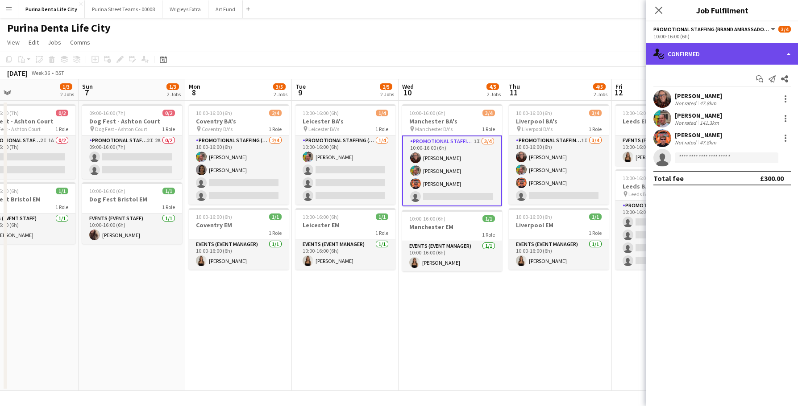
click at [723, 59] on div "single-neutral-actions-check-2 Confirmed" at bounding box center [722, 53] width 152 height 21
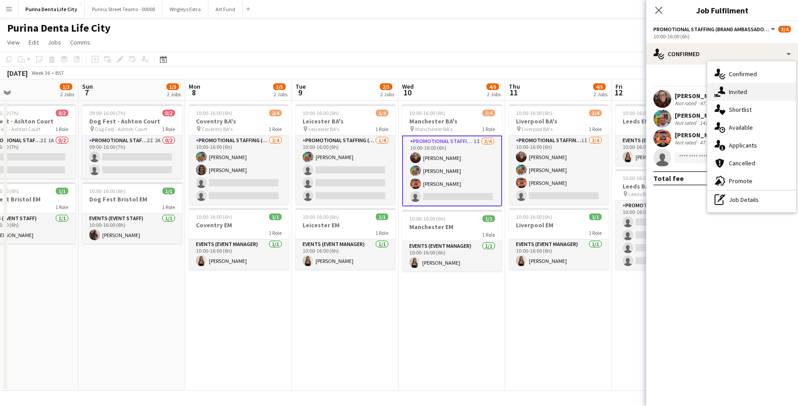
click at [755, 95] on div "single-neutral-actions-share-1 Invited" at bounding box center [751, 92] width 88 height 18
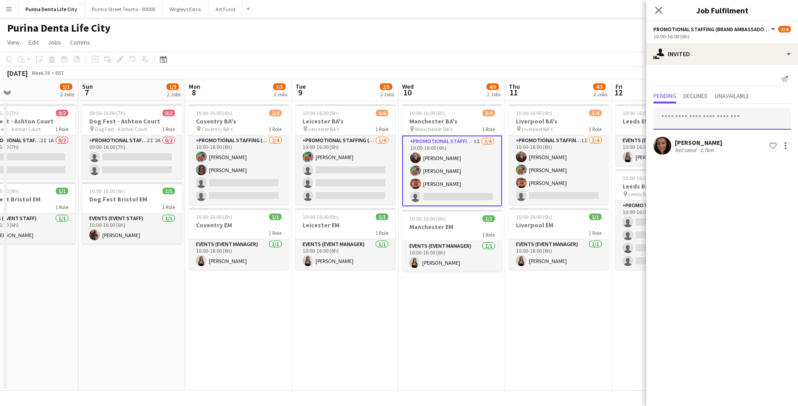
click at [708, 112] on input "text" at bounding box center [721, 119] width 137 height 22
type input "****"
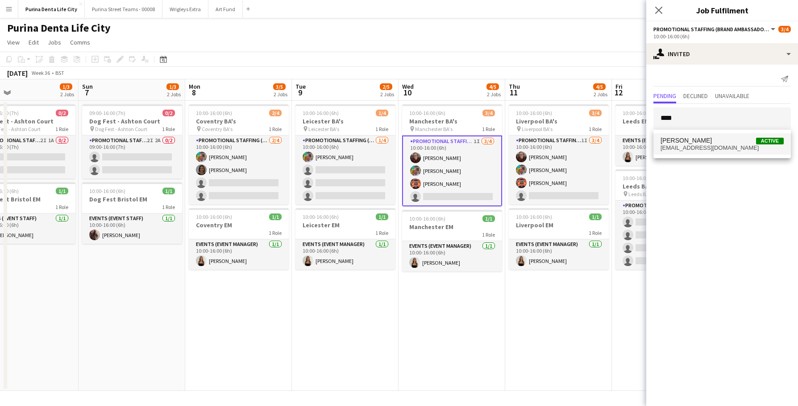
click at [725, 140] on span "Ayesha Maynard Active" at bounding box center [721, 141] width 123 height 8
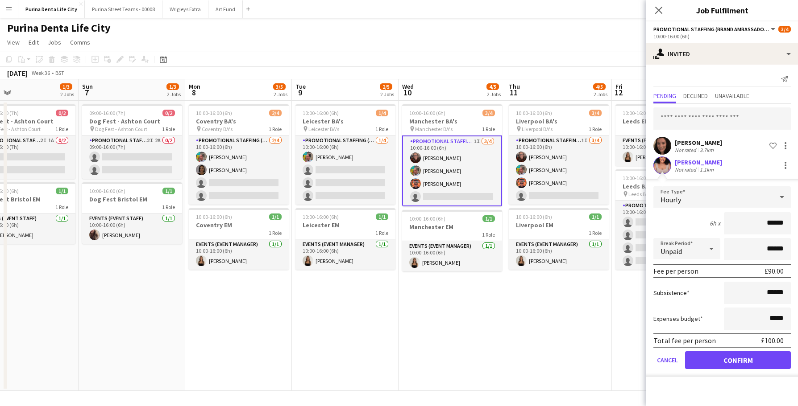
click at [727, 364] on button "Confirm" at bounding box center [738, 361] width 106 height 18
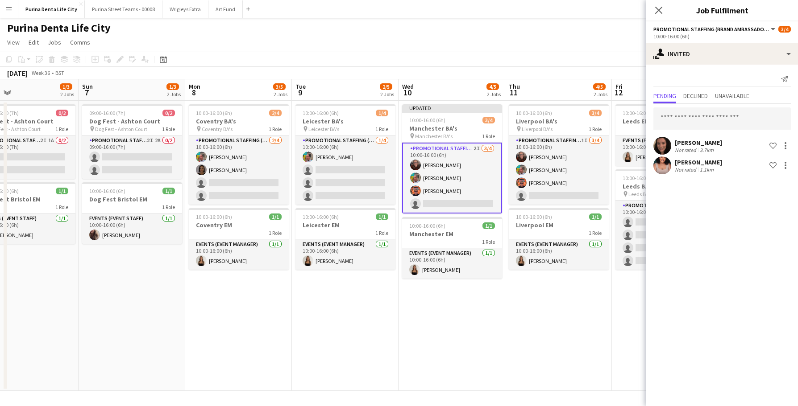
click at [548, 318] on app-date-cell "10:00-16:00 (6h) 3/4 Liverpool BA's pin Liverpool BA's 1 Role Promotional Staff…" at bounding box center [558, 246] width 107 height 290
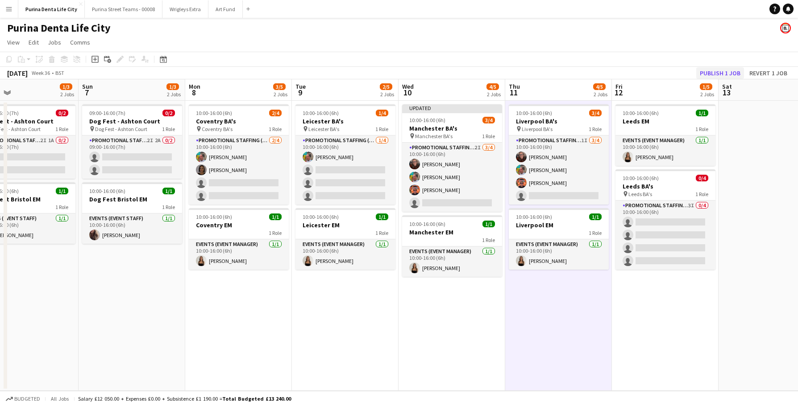
click at [718, 71] on button "Publish 1 job" at bounding box center [720, 73] width 48 height 12
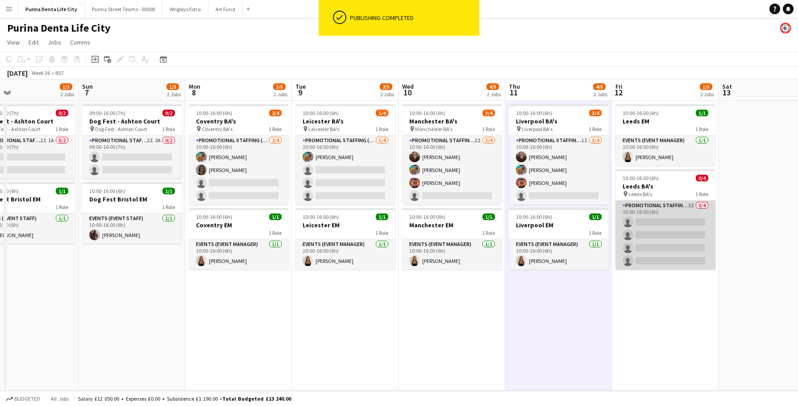
click at [657, 242] on app-card-role "Promotional Staffing (Brand Ambassadors) 3I 0/4 10:00-16:00 (6h) single-neutral…" at bounding box center [665, 235] width 100 height 69
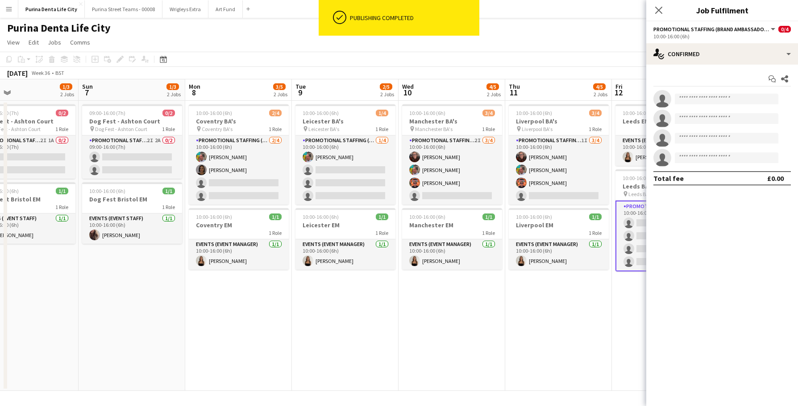
click at [725, 68] on div "Start chat Share single-neutral-actions single-neutral-actions single-neutral-a…" at bounding box center [722, 129] width 152 height 128
click at [725, 57] on div "single-neutral-actions-check-2 Confirmed" at bounding box center [722, 53] width 152 height 21
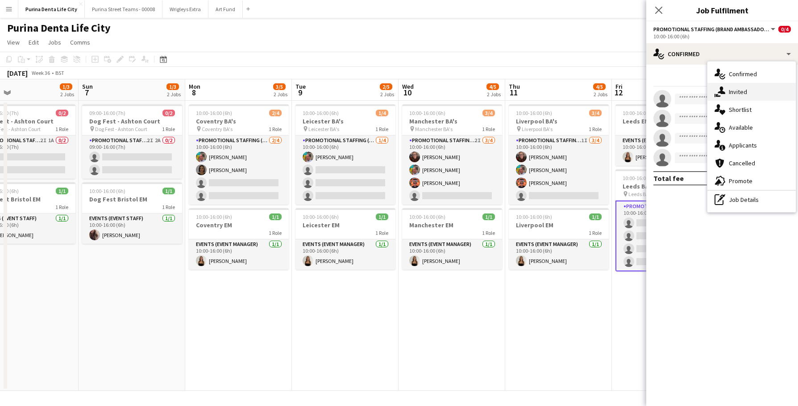
click at [737, 86] on div "single-neutral-actions-share-1 Invited" at bounding box center [751, 92] width 88 height 18
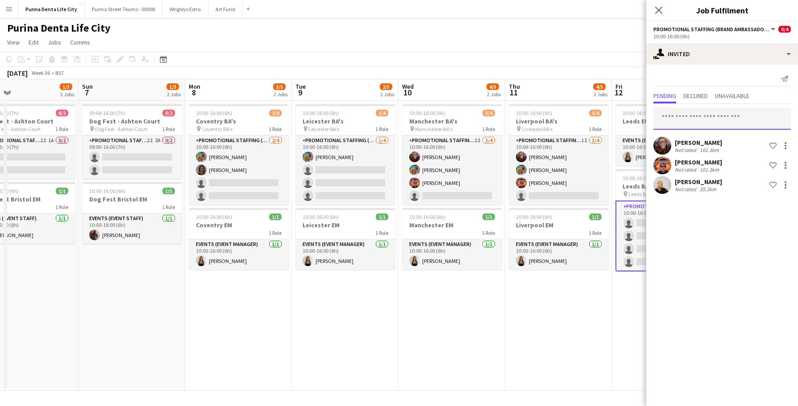
click at [701, 117] on input "text" at bounding box center [721, 119] width 137 height 22
type input "******"
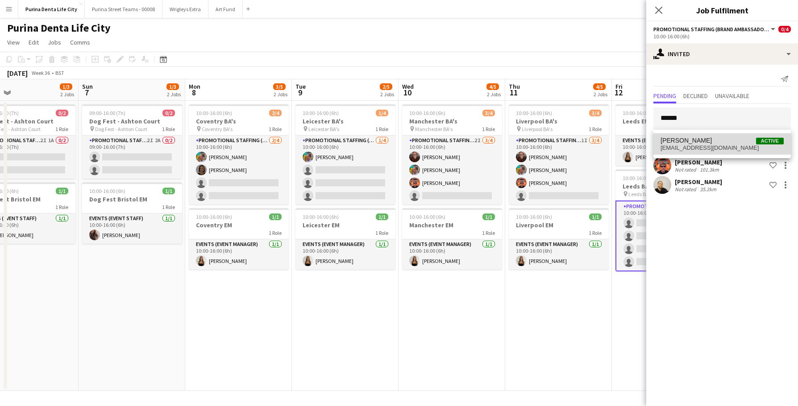
drag, startPoint x: 701, startPoint y: 117, endPoint x: 719, endPoint y: 149, distance: 36.6
click at [719, 149] on span "ayeshamaynard95@hotmail.com" at bounding box center [721, 148] width 123 height 7
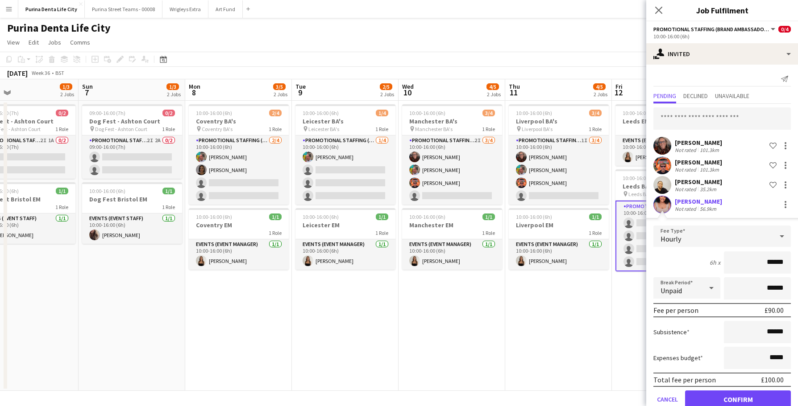
click at [732, 403] on button "Confirm" at bounding box center [738, 400] width 106 height 18
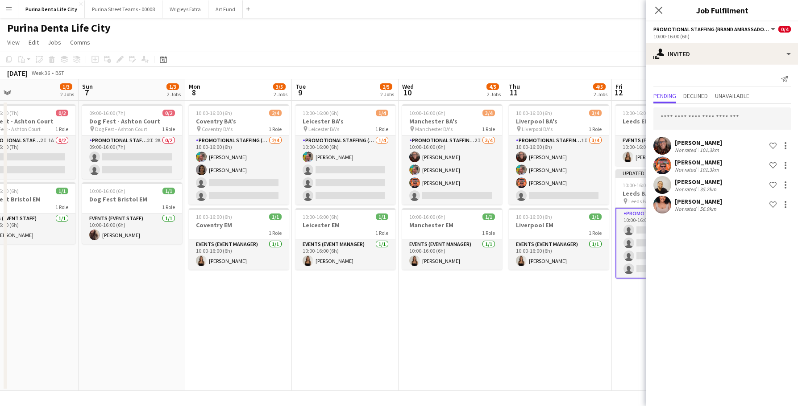
click at [576, 361] on app-date-cell "10:00-16:00 (6h) 3/4 Liverpool BA's pin Liverpool BA's 1 Role Promotional Staff…" at bounding box center [558, 246] width 107 height 290
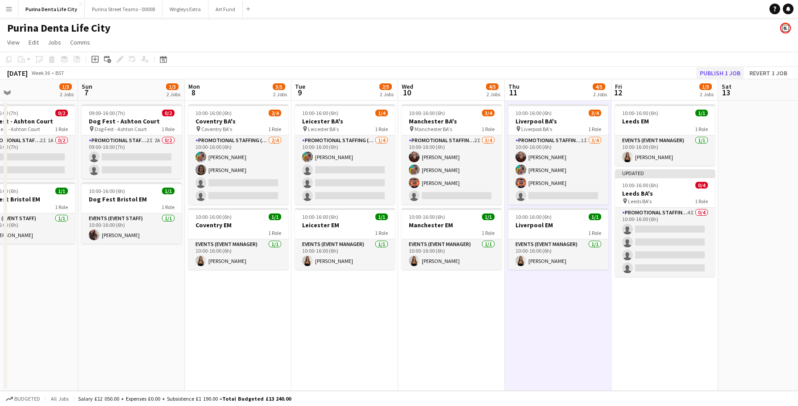
click at [714, 73] on button "Publish 1 job" at bounding box center [720, 73] width 48 height 12
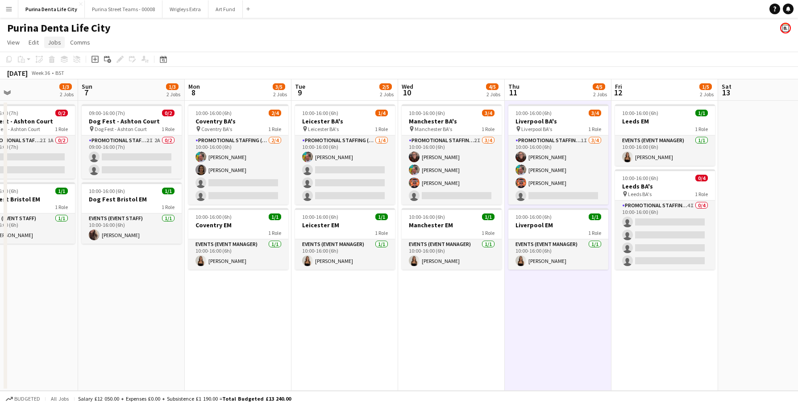
click at [7, 12] on app-icon "Menu" at bounding box center [8, 8] width 7 height 7
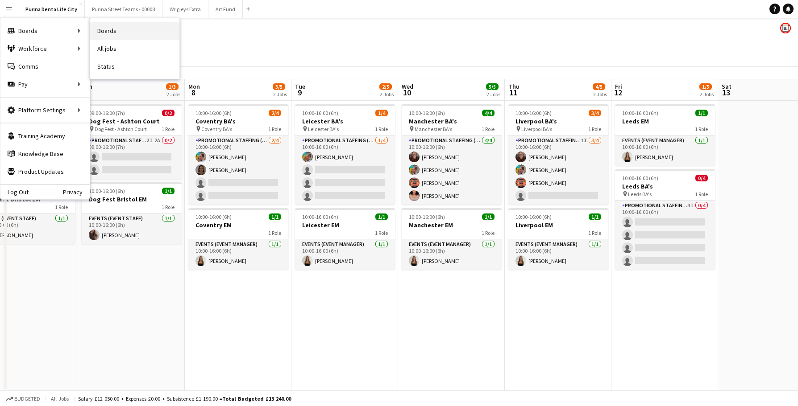
click at [115, 32] on link "Boards" at bounding box center [134, 31] width 89 height 18
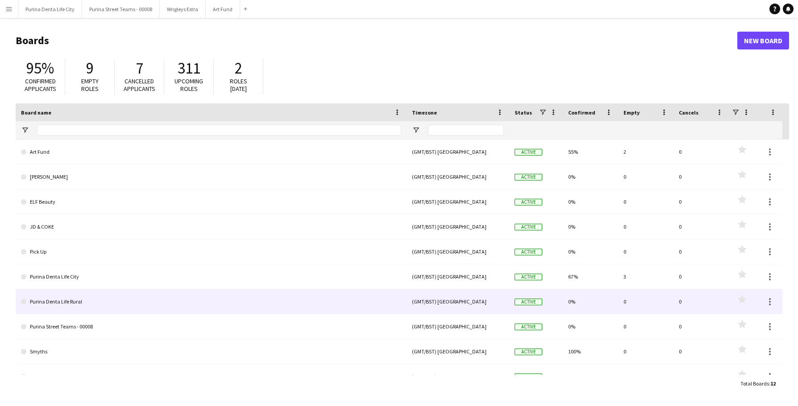
click at [147, 307] on link "Purina Denta Life Rural" at bounding box center [211, 302] width 380 height 25
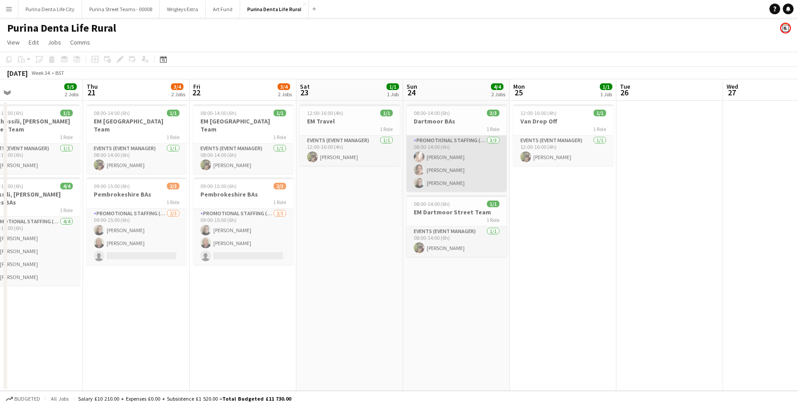
click at [463, 159] on app-card-role "Promotional Staffing (Brand Ambassadors) 3/3 08:00-14:00 (6h) Kirsty Macdonald …" at bounding box center [456, 164] width 100 height 56
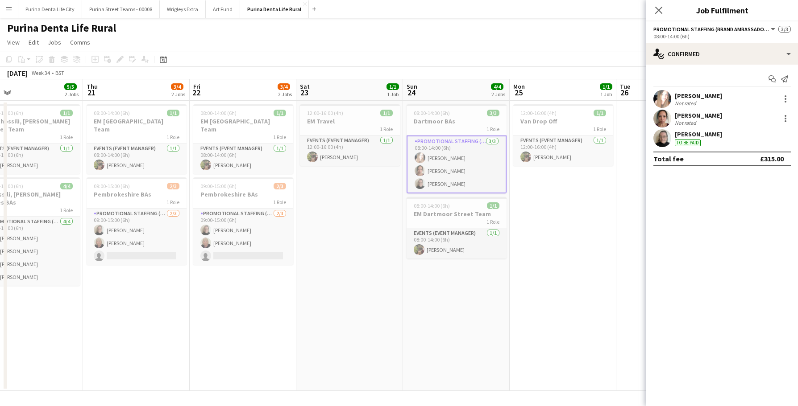
click at [664, 99] on app-user-avatar at bounding box center [662, 99] width 18 height 18
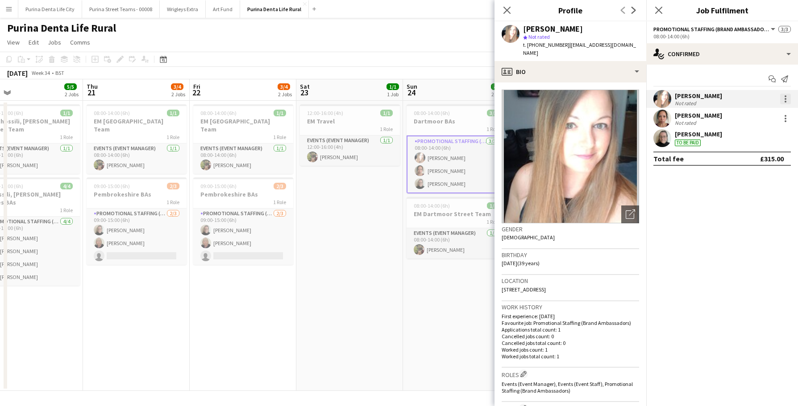
click at [786, 100] on div at bounding box center [785, 99] width 11 height 11
click at [764, 122] on button "Edit fee" at bounding box center [756, 115] width 70 height 21
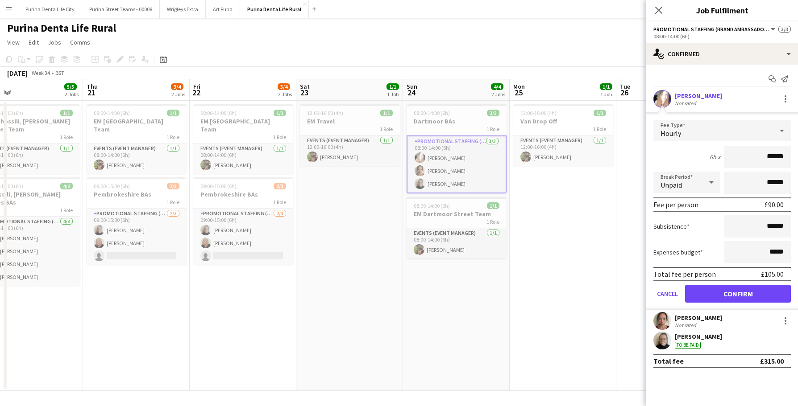
click at [487, 303] on app-date-cell "08:00-14:00 (6h) 3/3 Dartmoor BAs 1 Role Promotional Staffing (Brand Ambassador…" at bounding box center [456, 246] width 107 height 290
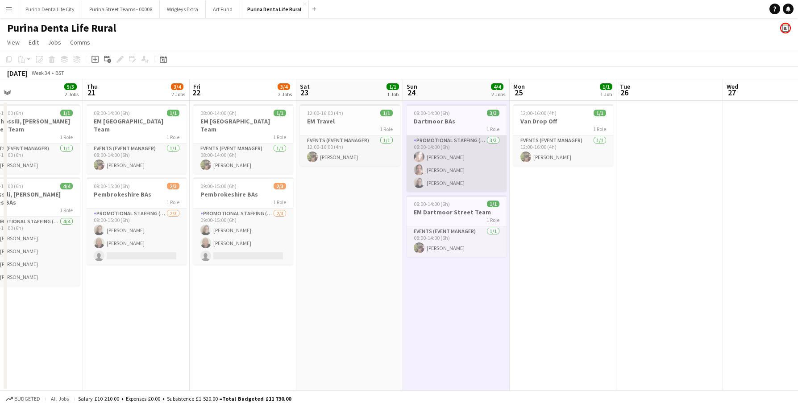
click at [442, 184] on app-card-role "Promotional Staffing (Brand Ambassadors) 3/3 08:00-14:00 (6h) Kirsty Macdonald …" at bounding box center [456, 164] width 100 height 56
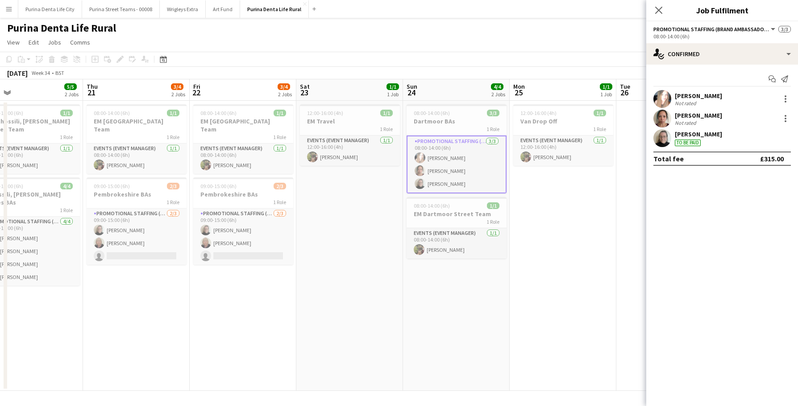
click at [664, 116] on app-user-avatar at bounding box center [662, 119] width 18 height 18
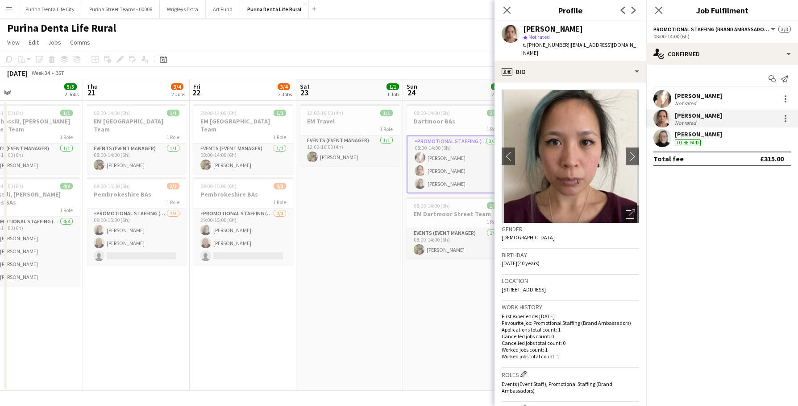
drag, startPoint x: 632, startPoint y: 45, endPoint x: 565, endPoint y: 46, distance: 67.0
click at [565, 46] on div "Amy Lee star Not rated t. +447760284922 | missamylee@hotmail.co.uk" at bounding box center [570, 41] width 152 height 40
copy span "missamylee@hotmail.co.uk"
click at [786, 100] on div at bounding box center [785, 99] width 11 height 11
click at [770, 116] on span "Edit fee" at bounding box center [755, 116] width 55 height 8
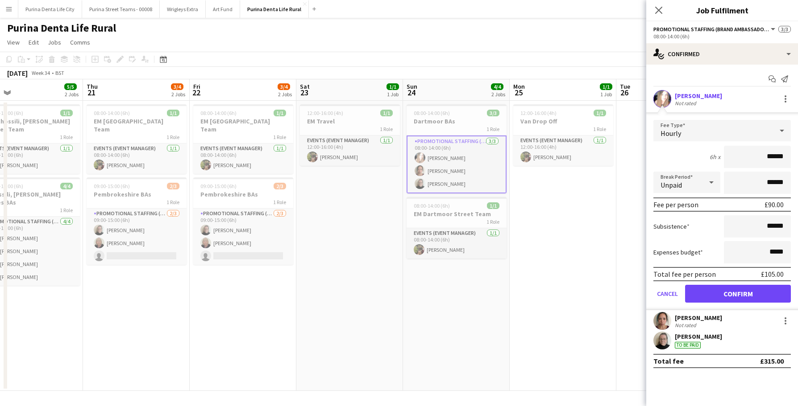
click at [735, 101] on div "Kirsty Macdonald Not rated" at bounding box center [722, 99] width 152 height 18
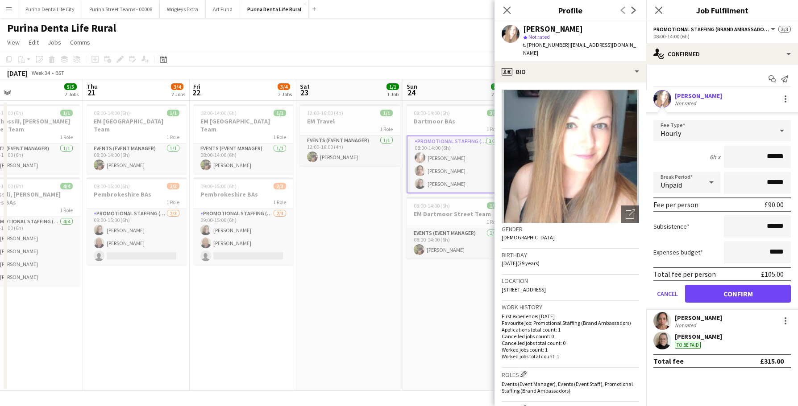
drag, startPoint x: 639, startPoint y: 44, endPoint x: 564, endPoint y: 44, distance: 75.4
click at [564, 44] on app-profile-header "Kirsty Macdonald star Not rated t. +447783004584 | entertainers1@hotmail.co.uk" at bounding box center [570, 41] width 152 height 40
copy span "entertainers1@hotmail.co.uk"
click at [296, 46] on app-page-menu "View Day view expanded Day view collapsed Month view Date picker Jump to today …" at bounding box center [399, 43] width 798 height 17
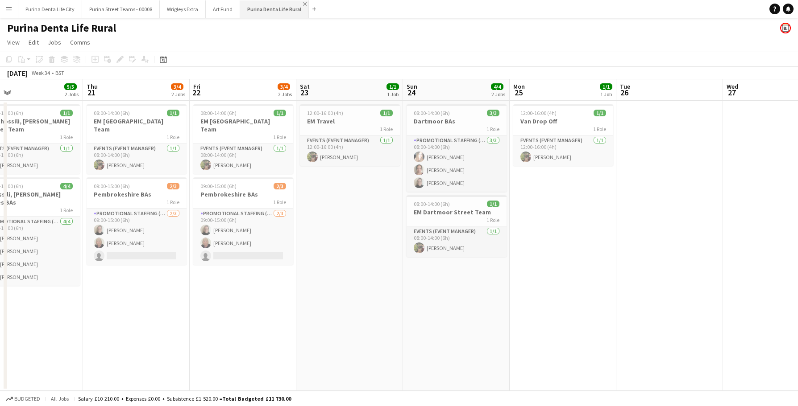
click at [303, 5] on app-icon "Close" at bounding box center [305, 4] width 4 height 4
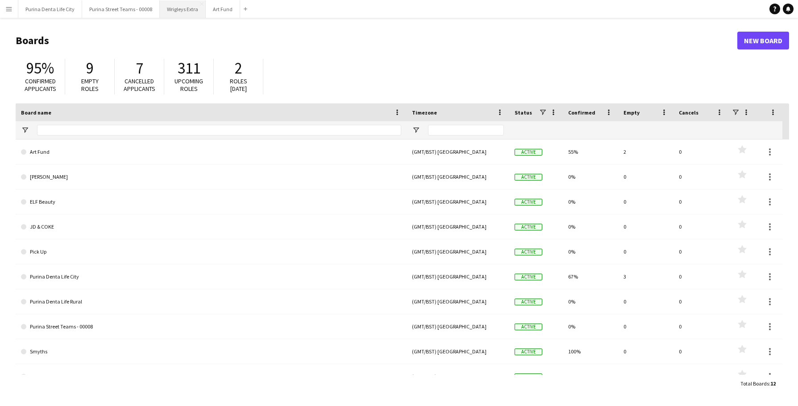
click at [167, 10] on button "Wrigleys Extra Close" at bounding box center [183, 8] width 46 height 17
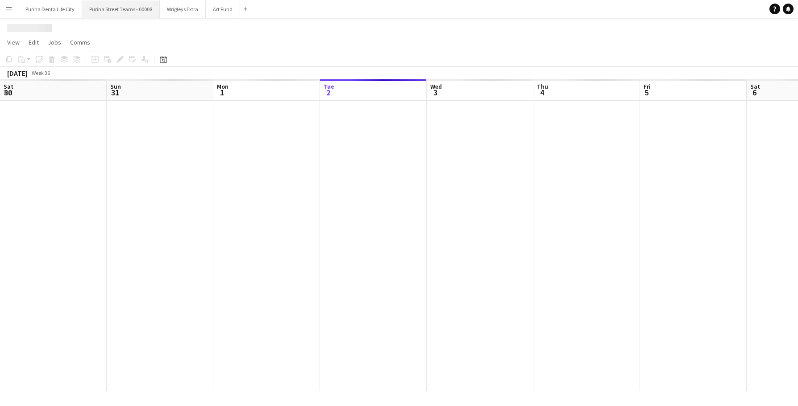
scroll to position [0, 213]
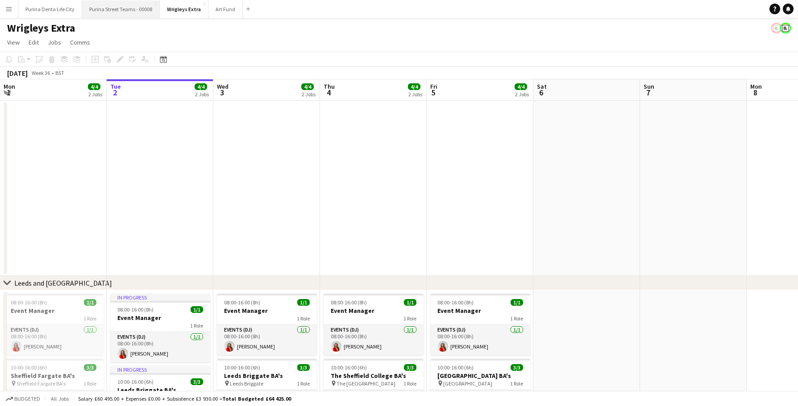
click at [116, 7] on button "Purina Street Teams - 00008 Close" at bounding box center [121, 8] width 78 height 17
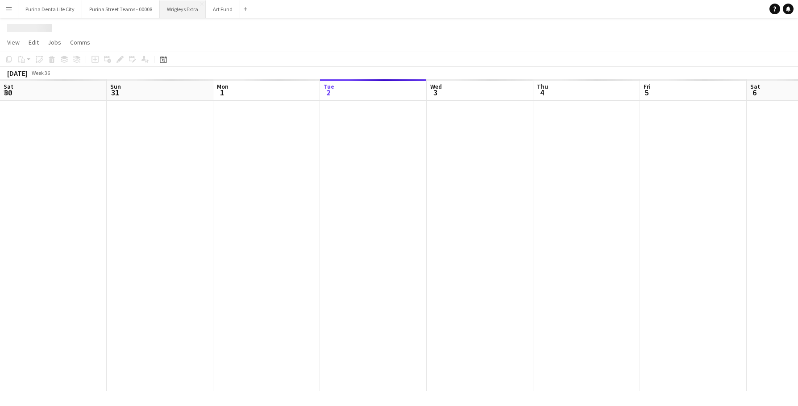
scroll to position [0, 213]
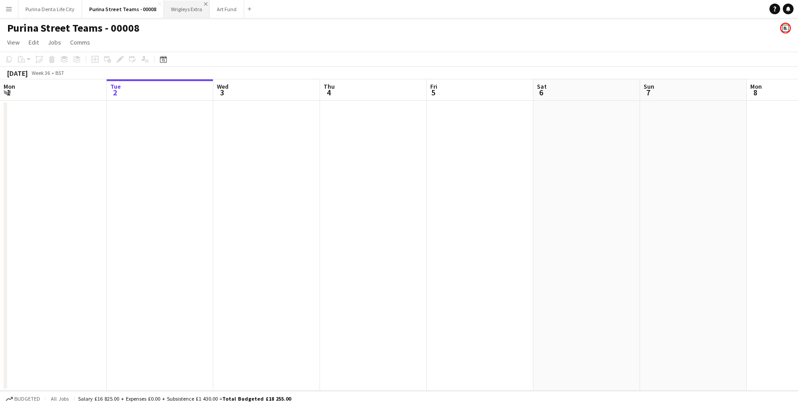
click at [204, 5] on app-icon "Close" at bounding box center [206, 4] width 4 height 4
click at [158, 2] on app-icon "Close" at bounding box center [160, 4] width 4 height 4
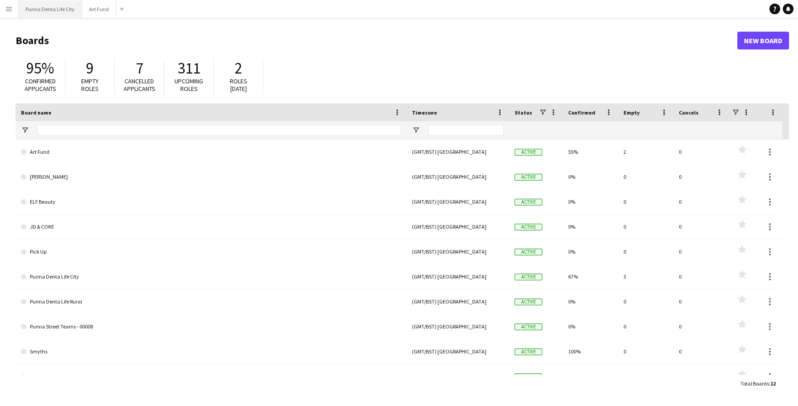
click at [52, 7] on button "Purina Denta Life City Close" at bounding box center [50, 8] width 64 height 17
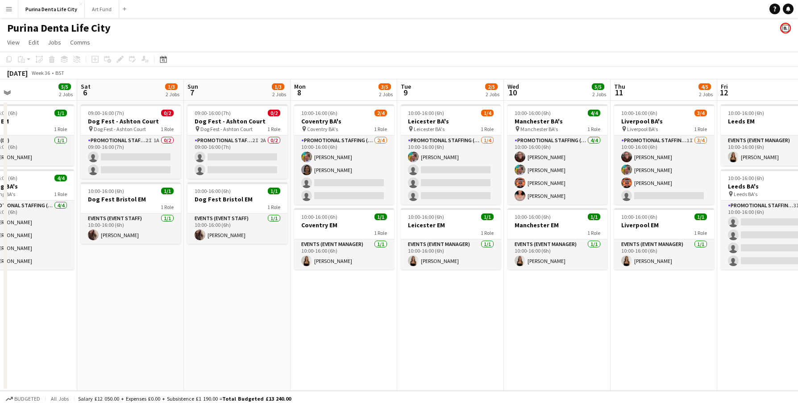
scroll to position [0, 246]
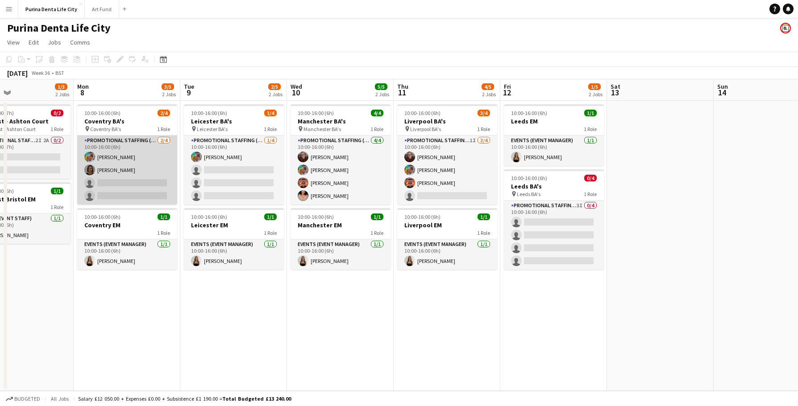
click at [109, 169] on app-card-role "Promotional Staffing (Brand Ambassadors) 2/4 10:00-16:00 (6h) Owen Prince Elain…" at bounding box center [127, 170] width 100 height 69
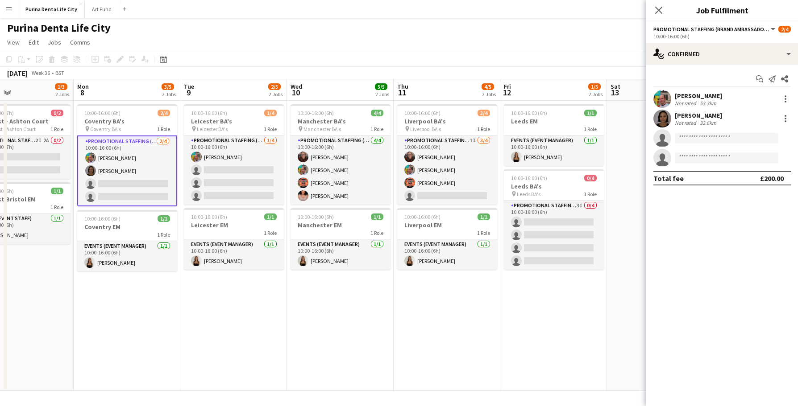
click at [663, 110] on app-user-avatar at bounding box center [662, 119] width 18 height 18
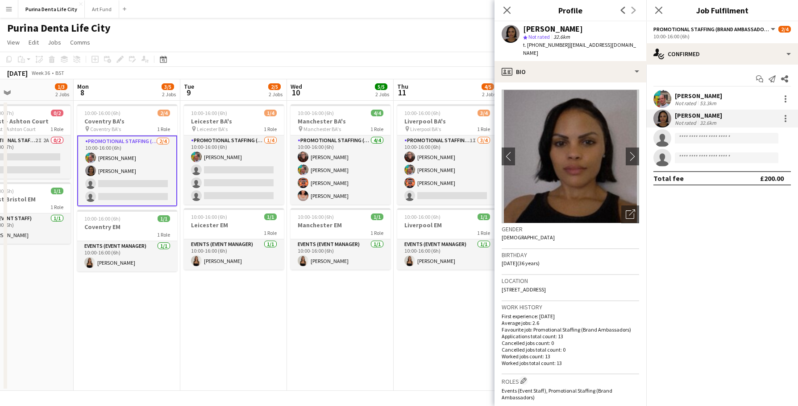
drag, startPoint x: 625, startPoint y: 46, endPoint x: 565, endPoint y: 47, distance: 59.8
click at [565, 47] on app-profile-header "Elaine Brazier star Not rated 32.6km t. +447516471226 | elleb249@yahoo.co.uk" at bounding box center [570, 41] width 152 height 40
copy span "elleb249@yahoo.co.uk"
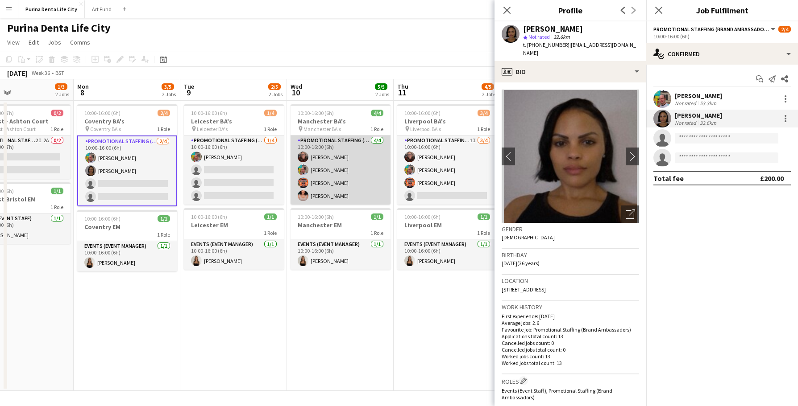
click at [342, 162] on app-card-role "Promotional Staffing (Brand Ambassadors) 4/4 10:00-16:00 (6h) Karen Woodroffe O…" at bounding box center [340, 170] width 100 height 69
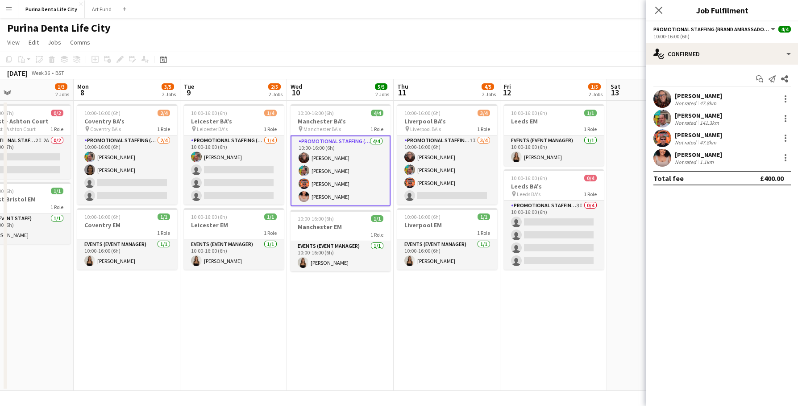
click at [655, 97] on app-user-avatar at bounding box center [662, 99] width 18 height 18
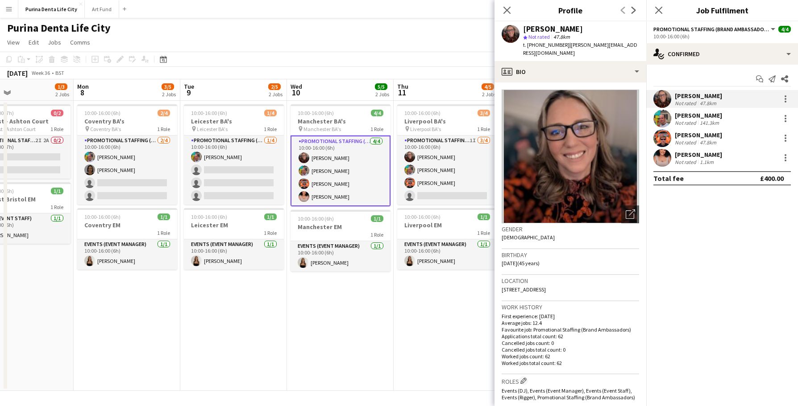
drag, startPoint x: 635, startPoint y: 47, endPoint x: 564, endPoint y: 47, distance: 70.9
click at [564, 47] on div "Karen Woodroffe star Not rated 47.8km t. +447713482827 | karen_cooling@hotmail.…" at bounding box center [570, 41] width 152 height 40
copy span "karen_cooling@hotmail.com"
click at [304, 300] on app-date-cell "10:00-16:00 (6h) 4/4 Manchester BA's pin Manchester BA's 1 Role Promotional Sta…" at bounding box center [340, 246] width 107 height 290
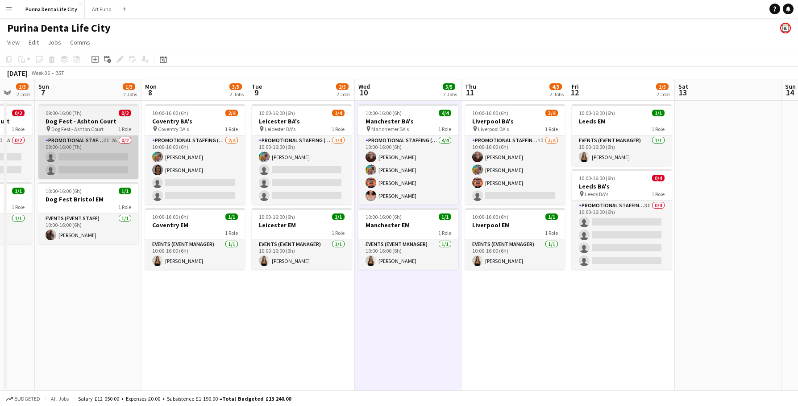
scroll to position [0, 285]
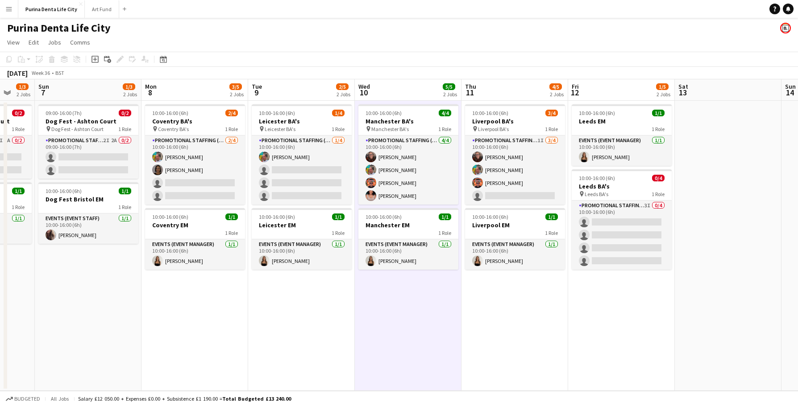
click at [337, 329] on app-date-cell "10:00-16:00 (6h) 1/4 Leicester BA's pin Leicester BA's 1 Role Promotional Staff…" at bounding box center [301, 246] width 107 height 290
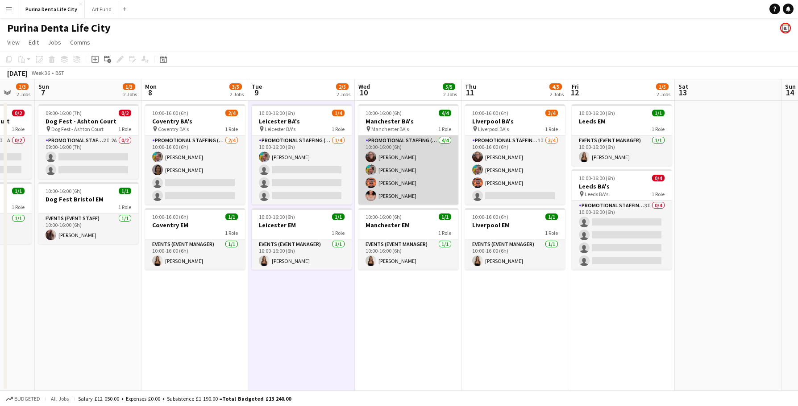
click at [391, 180] on app-card-role "Promotional Staffing (Brand Ambassadors) 4/4 10:00-16:00 (6h) Karen Woodroffe O…" at bounding box center [408, 170] width 100 height 69
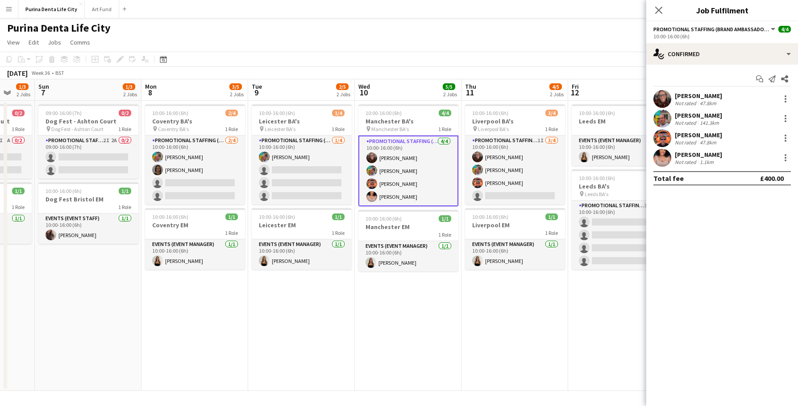
click at [661, 142] on app-user-avatar at bounding box center [662, 138] width 18 height 18
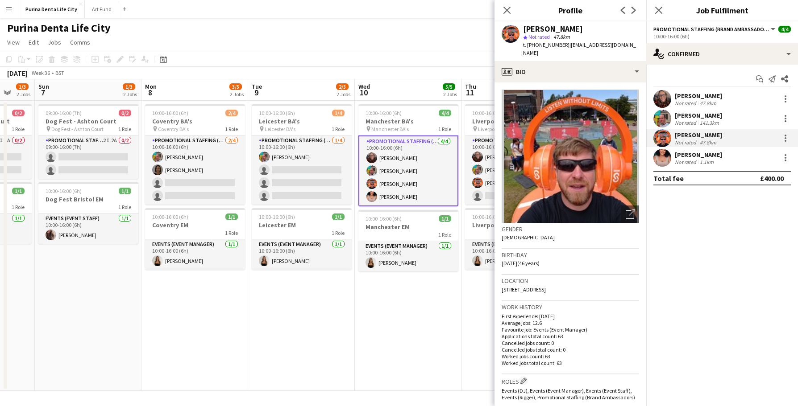
drag, startPoint x: 626, startPoint y: 39, endPoint x: 621, endPoint y: 47, distance: 10.0
click at [621, 47] on div "Mark Woodroffe star Not rated 47.8km t. +447568365940 | youngwoody@msn.com" at bounding box center [570, 41] width 152 height 40
drag, startPoint x: 626, startPoint y: 47, endPoint x: 564, endPoint y: 46, distance: 62.5
click at [564, 46] on app-profile-header "Mark Woodroffe star Not rated 47.8km t. +447568365940 | youngwoody@msn.com" at bounding box center [570, 41] width 152 height 40
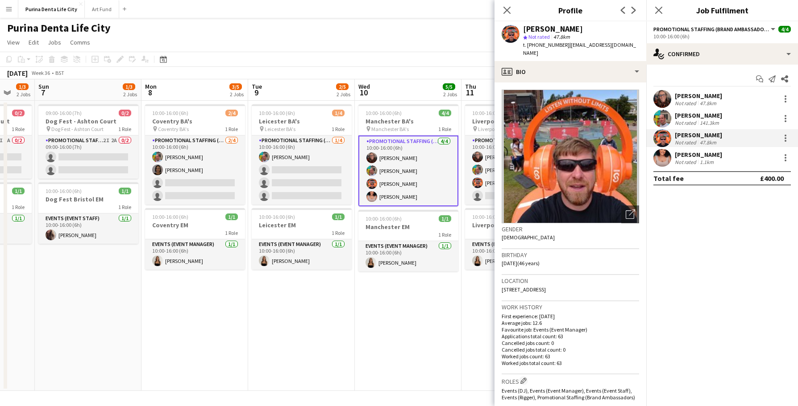
copy span "youngwoody@msn.com"
click at [413, 348] on app-date-cell "10:00-16:00 (6h) 4/4 Manchester BA's pin Manchester BA's 1 Role Promotional Sta…" at bounding box center [408, 246] width 107 height 290
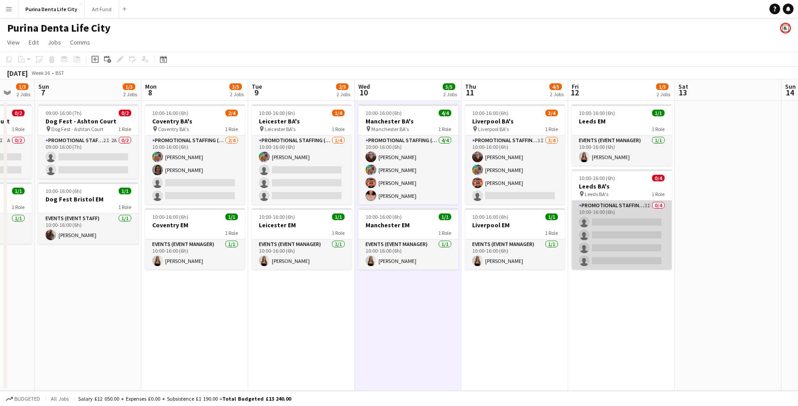
click at [621, 228] on app-card-role "Promotional Staffing (Brand Ambassadors) 3I 0/4 10:00-16:00 (6h) single-neutral…" at bounding box center [622, 235] width 100 height 69
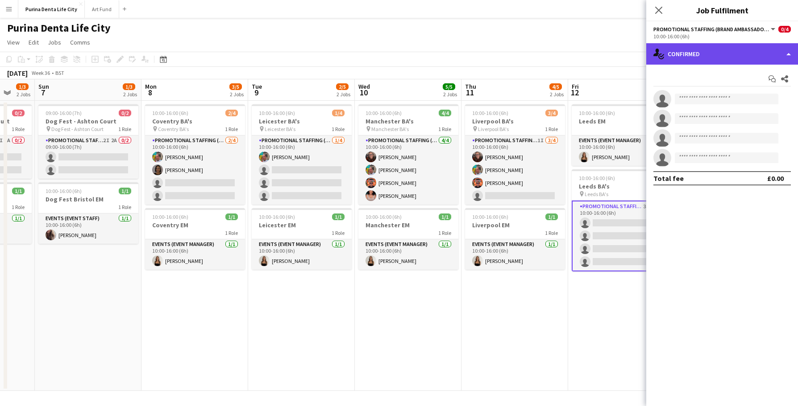
click at [750, 53] on div "single-neutral-actions-check-2 Confirmed" at bounding box center [722, 53] width 152 height 21
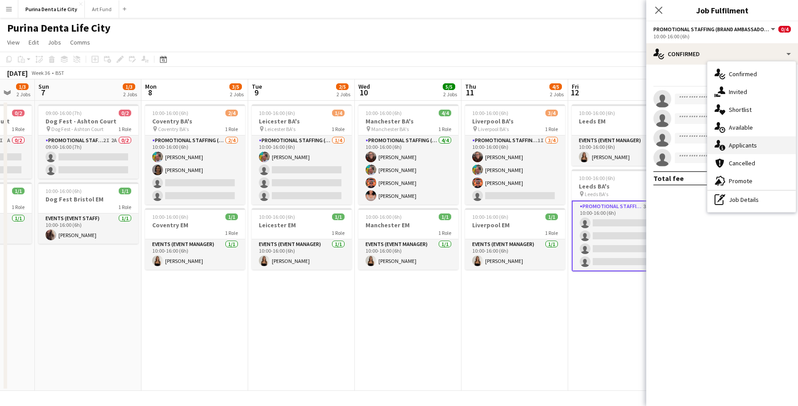
click at [770, 144] on div "single-neutral-actions-information Applicants" at bounding box center [751, 146] width 88 height 18
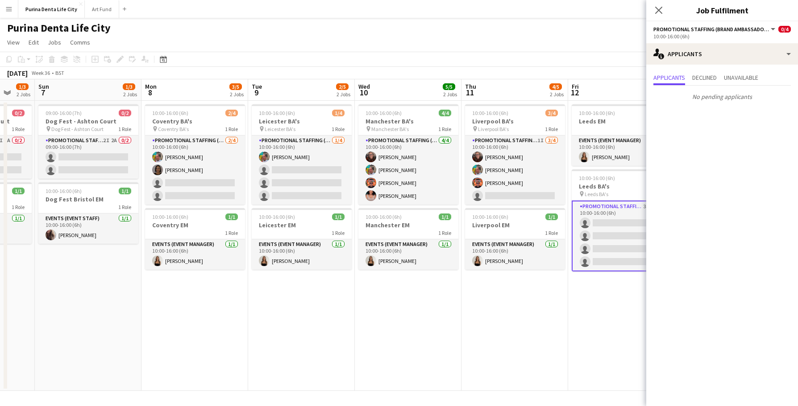
click at [493, 283] on app-date-cell "10:00-16:00 (6h) 3/4 Liverpool BA's pin Liverpool BA's 1 Role Promotional Staff…" at bounding box center [514, 246] width 107 height 290
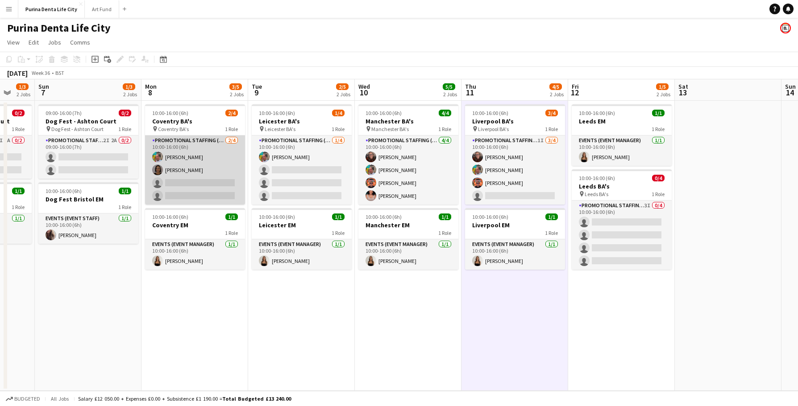
click at [231, 195] on app-card-role "Promotional Staffing (Brand Ambassadors) 2/4 10:00-16:00 (6h) Owen Prince Elain…" at bounding box center [195, 170] width 100 height 69
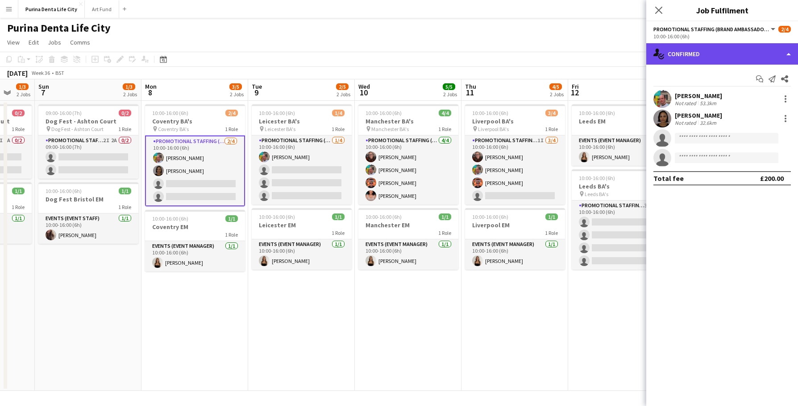
click at [684, 51] on div "single-neutral-actions-check-2 Confirmed" at bounding box center [722, 53] width 152 height 21
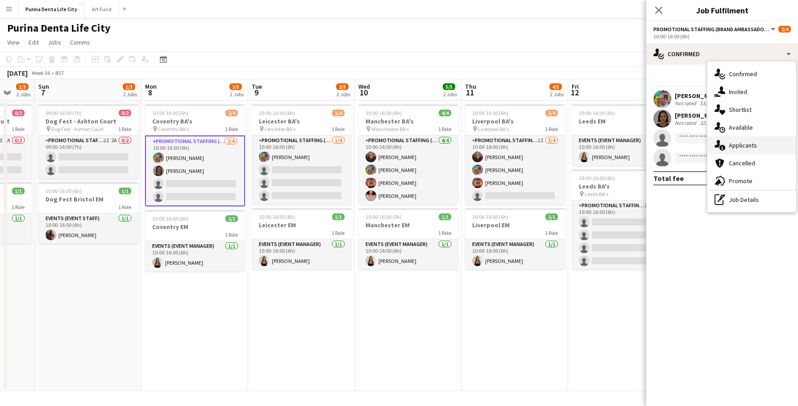
click at [745, 145] on span "Applicants" at bounding box center [743, 145] width 28 height 8
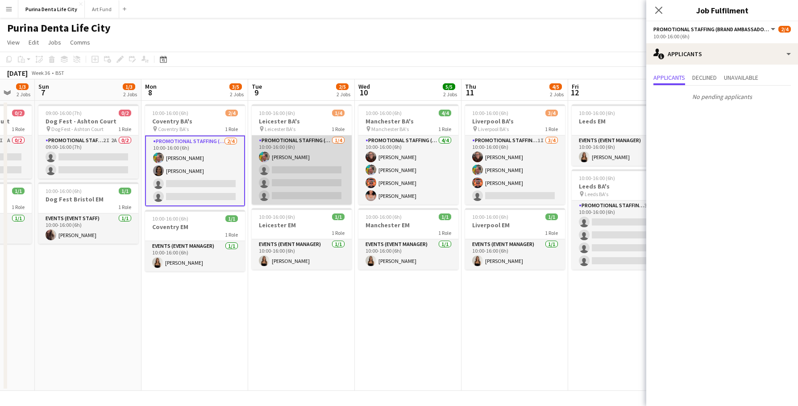
click at [288, 189] on app-card-role "Promotional Staffing (Brand Ambassadors) 1/4 10:00-16:00 (6h) Owen Prince singl…" at bounding box center [302, 170] width 100 height 69
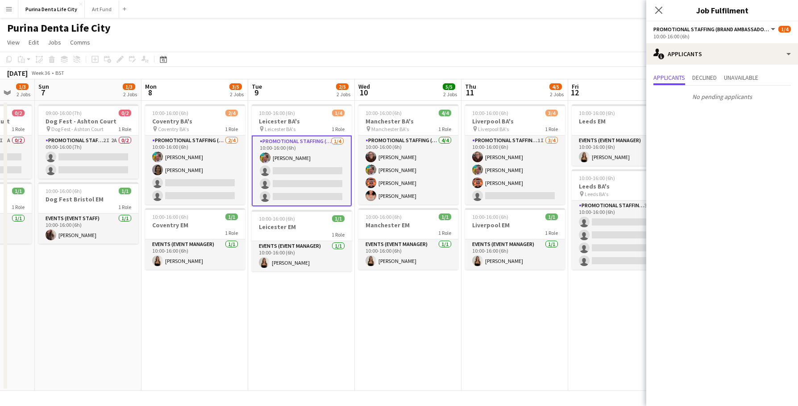
click at [349, 351] on app-date-cell "10:00-16:00 (6h) 1/4 Leicester BA's pin Leicester BA's 1 Role Promotional Staff…" at bounding box center [301, 246] width 107 height 290
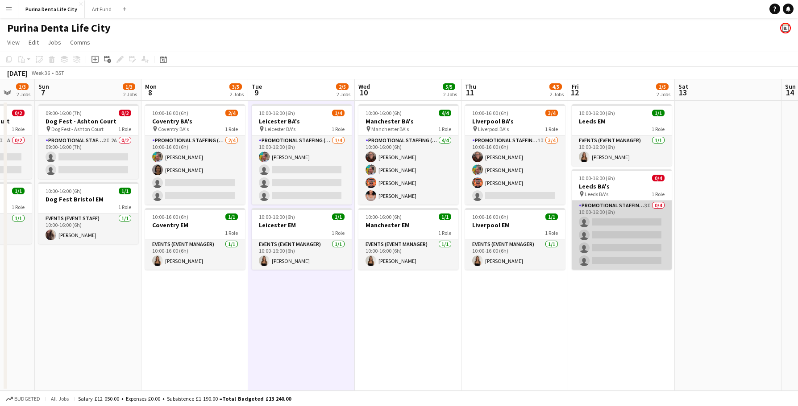
click at [634, 231] on app-card-role "Promotional Staffing (Brand Ambassadors) 3I 0/4 10:00-16:00 (6h) single-neutral…" at bounding box center [622, 235] width 100 height 69
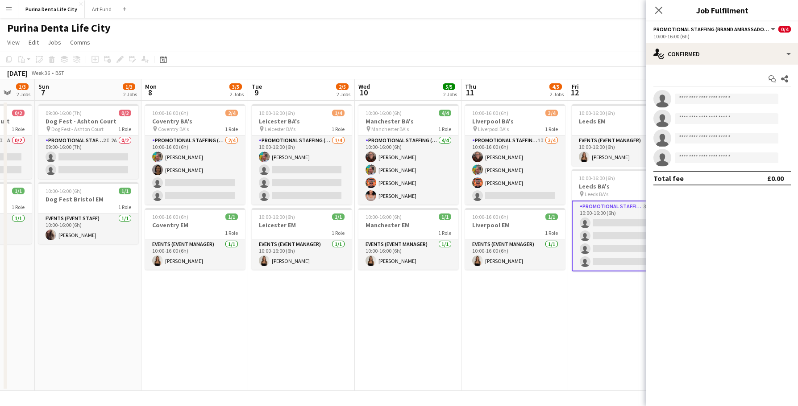
click at [613, 260] on app-card-role "Promotional Staffing (Brand Ambassadors) 3I 0/4 10:00-16:00 (6h) single-neutral…" at bounding box center [622, 236] width 100 height 71
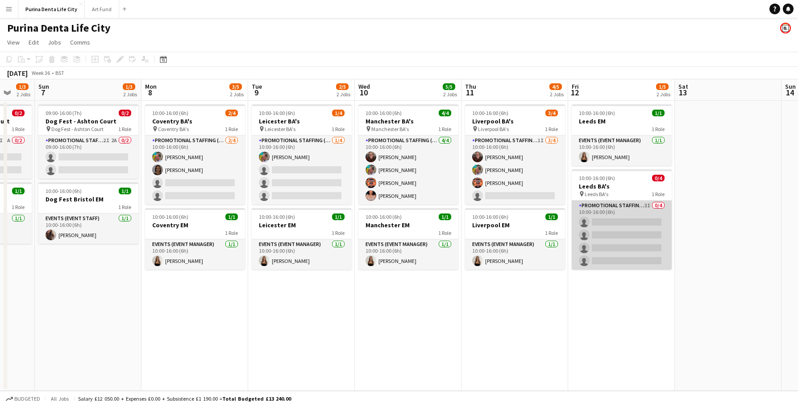
click at [610, 244] on app-card-role "Promotional Staffing (Brand Ambassadors) 3I 0/4 10:00-16:00 (6h) single-neutral…" at bounding box center [622, 235] width 100 height 69
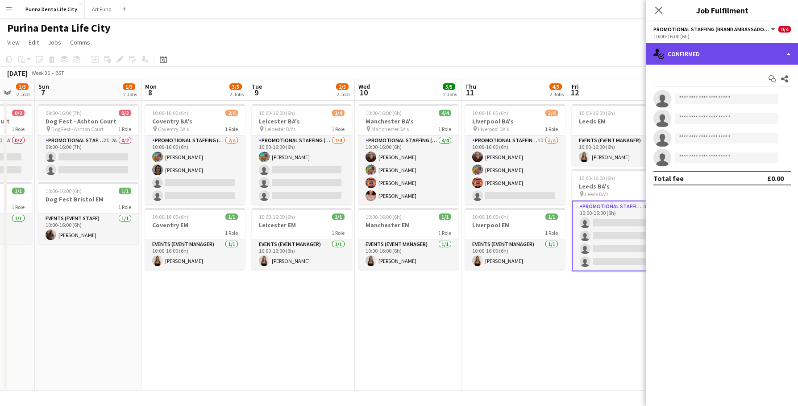
click at [733, 56] on div "single-neutral-actions-check-2 Confirmed" at bounding box center [722, 53] width 152 height 21
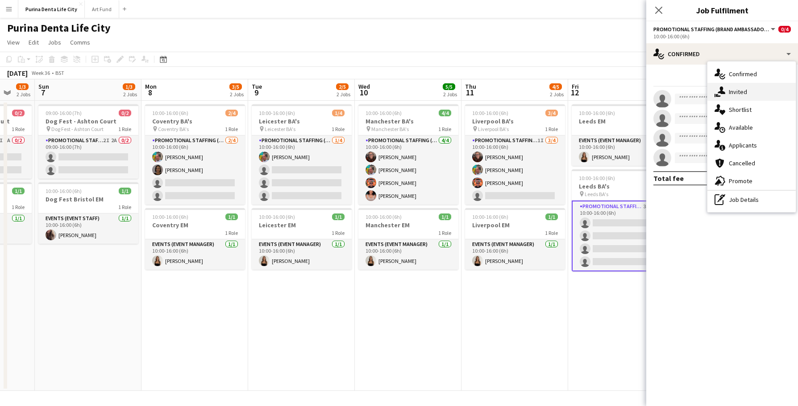
click at [743, 85] on div "single-neutral-actions-share-1 Invited" at bounding box center [751, 92] width 88 height 18
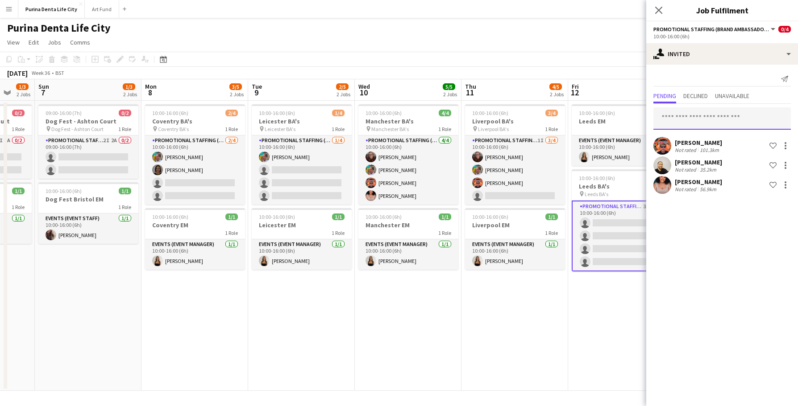
click at [720, 119] on input "text" at bounding box center [721, 119] width 137 height 22
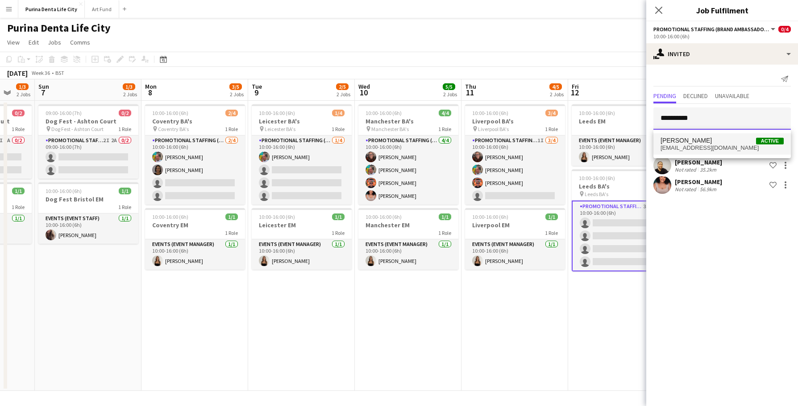
type input "**********"
click at [730, 145] on span "immikeen@yahoo.com" at bounding box center [721, 148] width 123 height 7
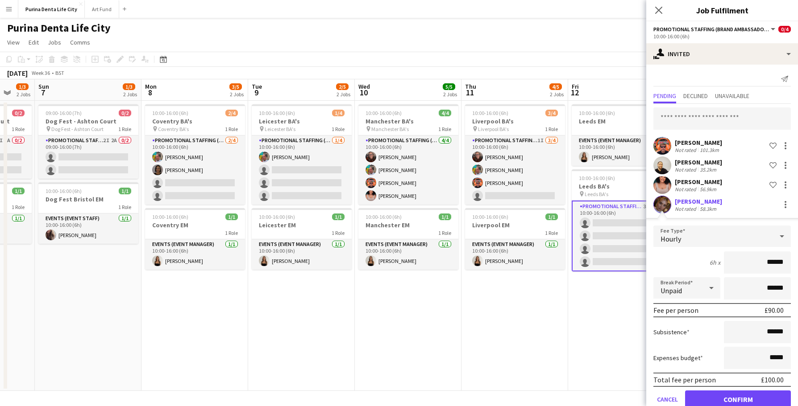
click at [734, 396] on button "Confirm" at bounding box center [738, 400] width 106 height 18
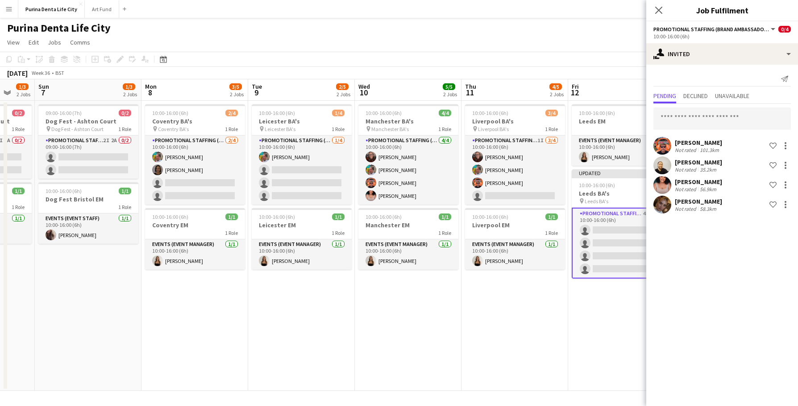
click at [543, 335] on app-date-cell "10:00-16:00 (6h) 3/4 Liverpool BA's pin Liverpool BA's 1 Role Promotional Staff…" at bounding box center [514, 246] width 107 height 290
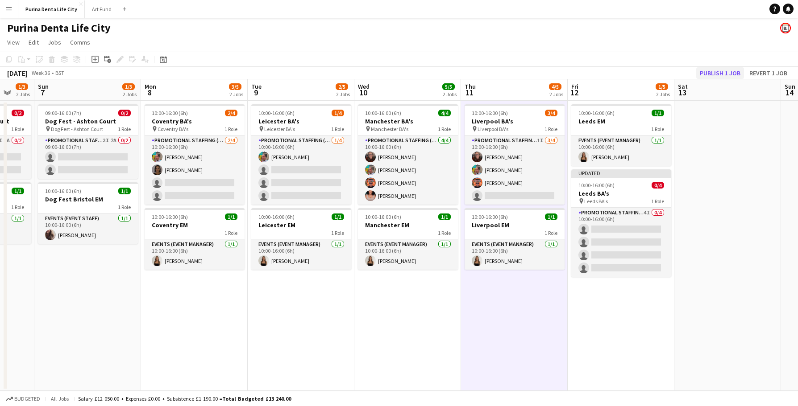
click at [717, 69] on button "Publish 1 job" at bounding box center [720, 73] width 48 height 12
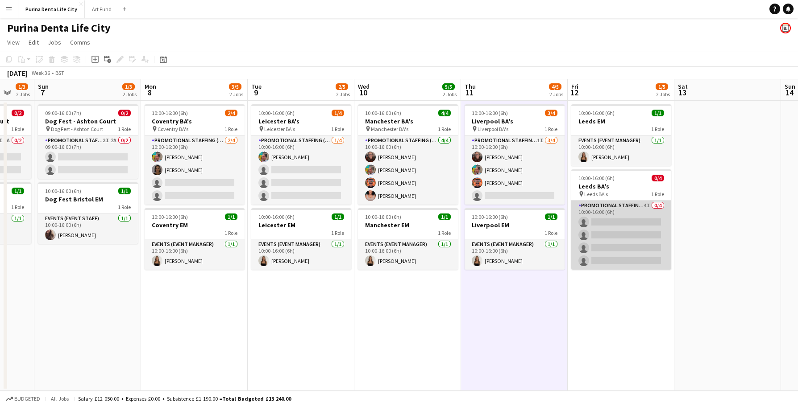
click at [623, 246] on app-card-role "Promotional Staffing (Brand Ambassadors) 4I 0/4 10:00-16:00 (6h) single-neutral…" at bounding box center [621, 235] width 100 height 69
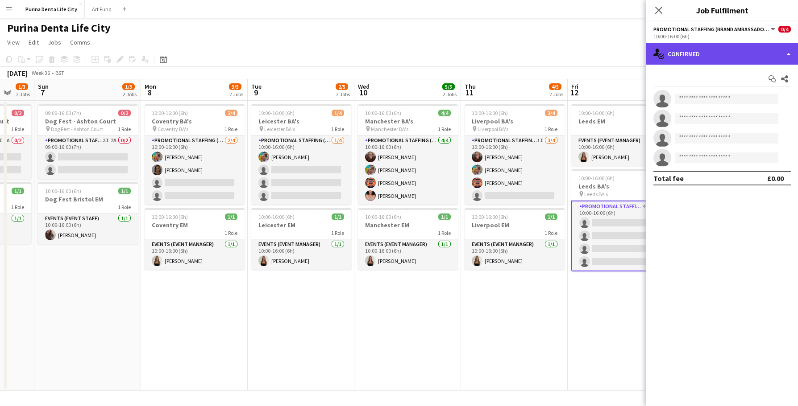
click at [751, 60] on div "single-neutral-actions-check-2 Confirmed" at bounding box center [722, 53] width 152 height 21
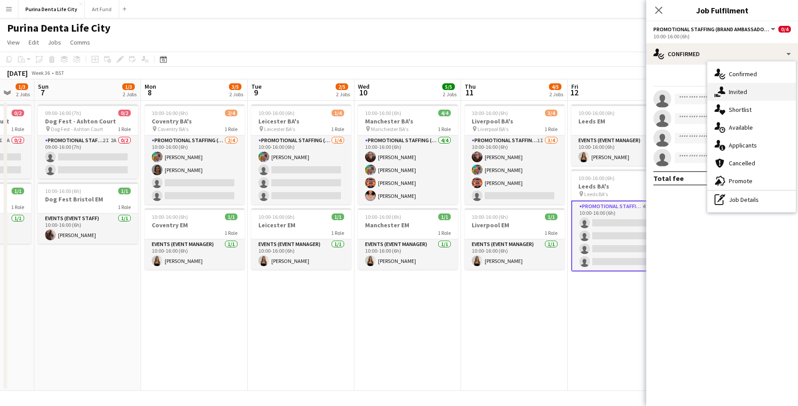
click at [751, 92] on div "single-neutral-actions-share-1 Invited" at bounding box center [751, 92] width 88 height 18
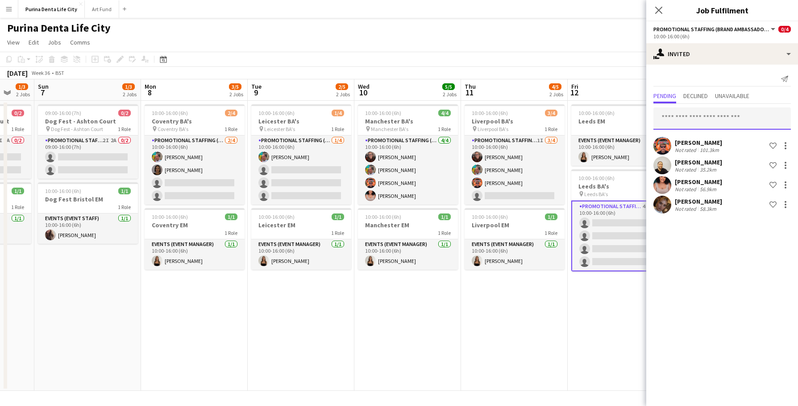
click at [669, 118] on input "text" at bounding box center [721, 119] width 137 height 22
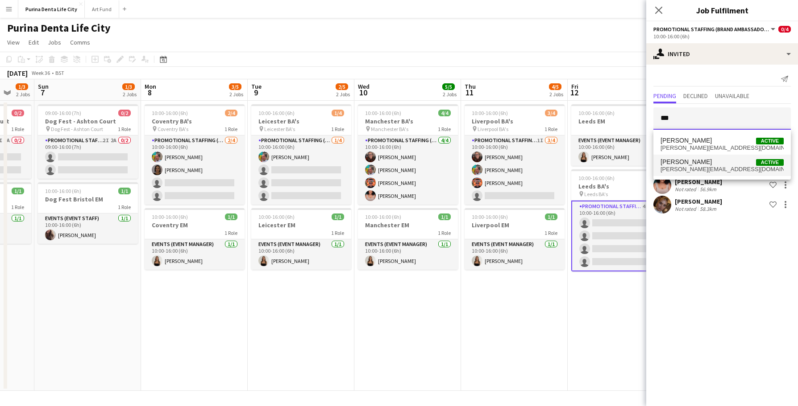
type input "***"
click at [696, 162] on span "Susan Saini Active" at bounding box center [721, 162] width 123 height 8
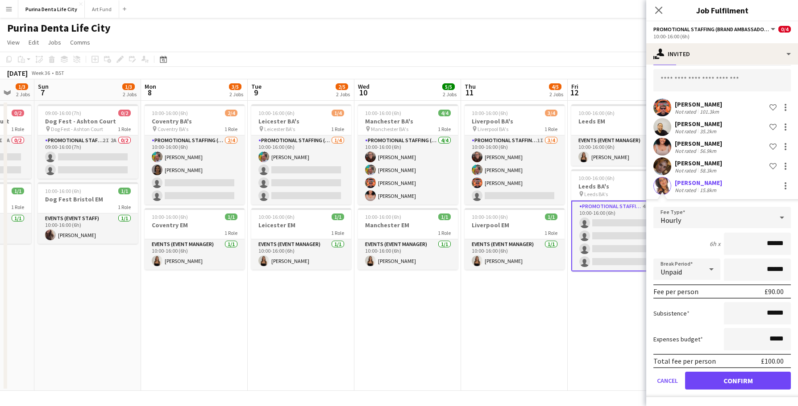
scroll to position [38, 0]
click at [744, 381] on button "Confirm" at bounding box center [738, 381] width 106 height 18
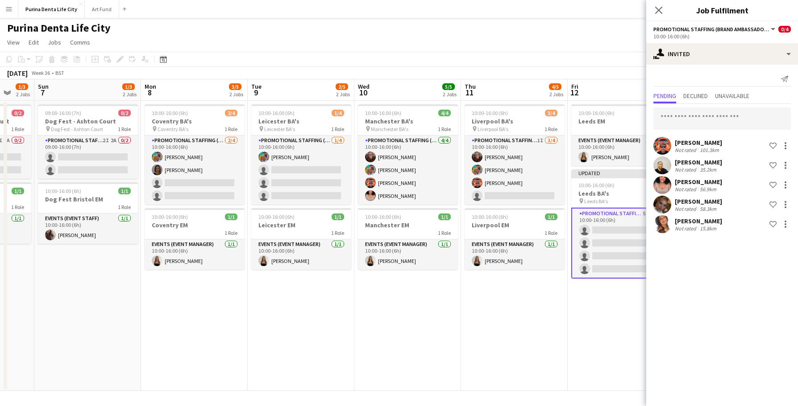
scroll to position [0, 0]
click at [566, 315] on app-date-cell "10:00-16:00 (6h) 3/4 Liverpool BA's pin Liverpool BA's 1 Role Promotional Staff…" at bounding box center [514, 246] width 107 height 290
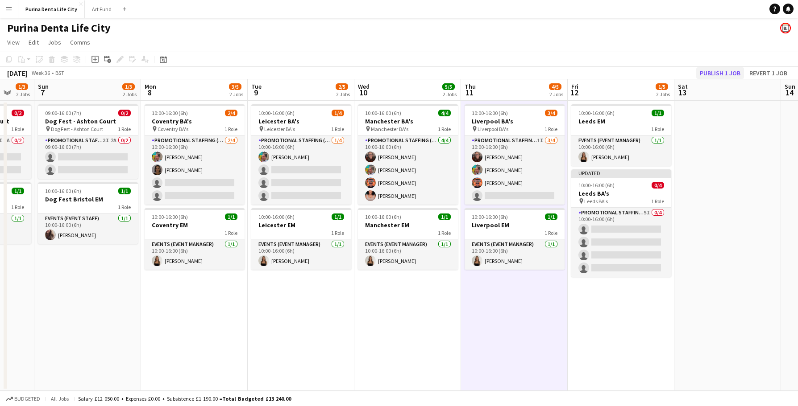
click at [717, 74] on button "Publish 1 job" at bounding box center [720, 73] width 48 height 12
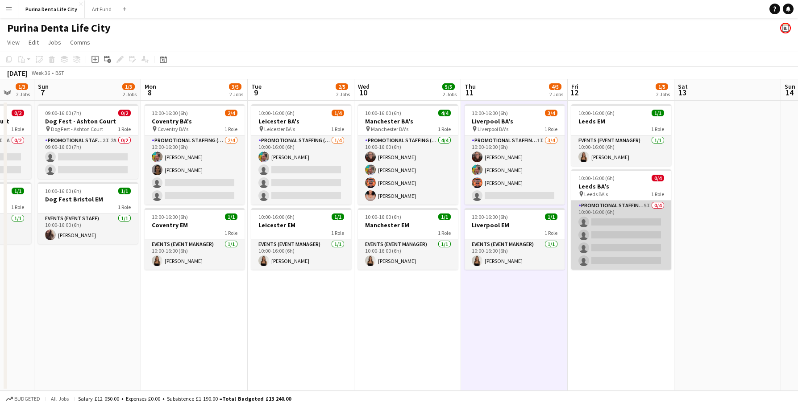
click at [601, 257] on app-card-role "Promotional Staffing (Brand Ambassadors) 5I 0/4 10:00-16:00 (6h) single-neutral…" at bounding box center [621, 235] width 100 height 69
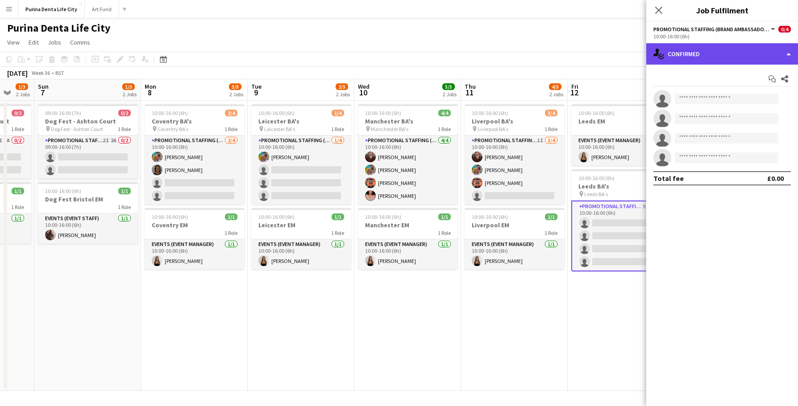
click at [734, 62] on div "single-neutral-actions-check-2 Confirmed" at bounding box center [722, 53] width 152 height 21
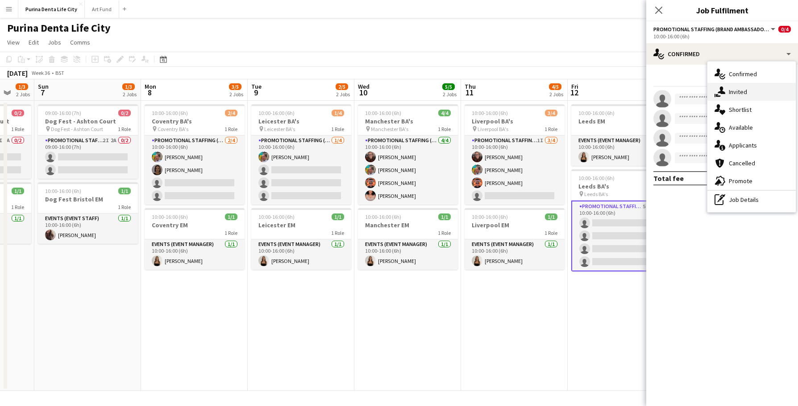
click at [738, 89] on span "Invited" at bounding box center [738, 92] width 18 height 8
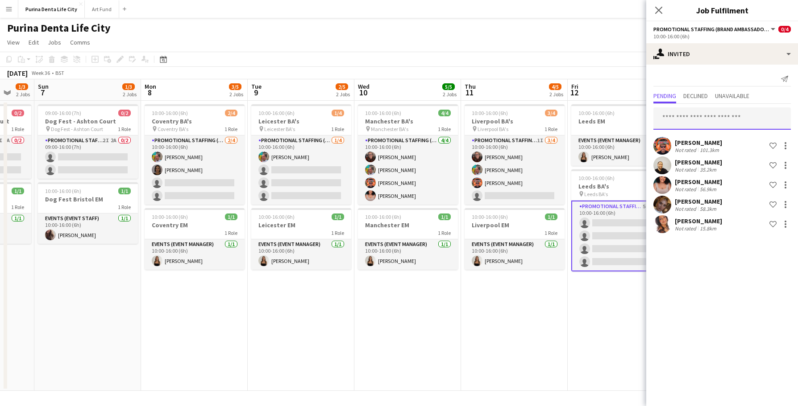
click at [716, 117] on input "text" at bounding box center [721, 119] width 137 height 22
type input "*"
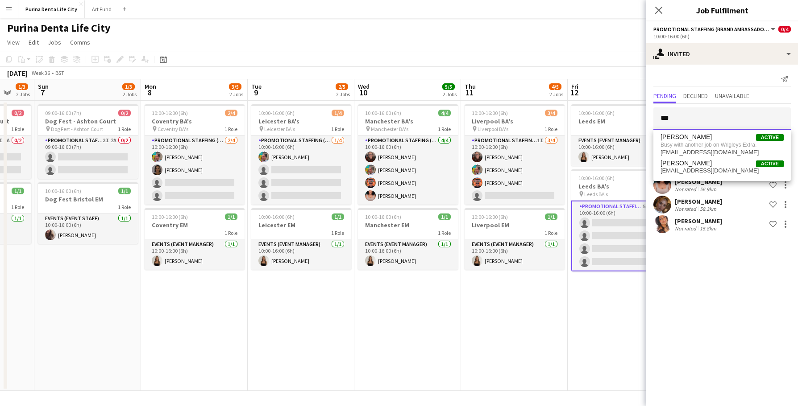
type input "****"
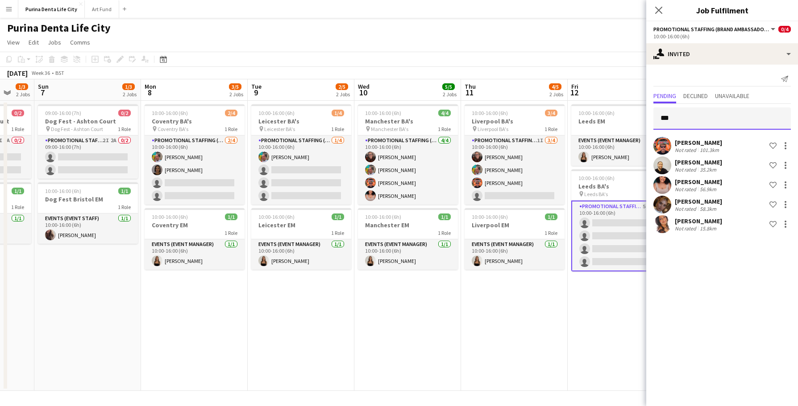
type input "****"
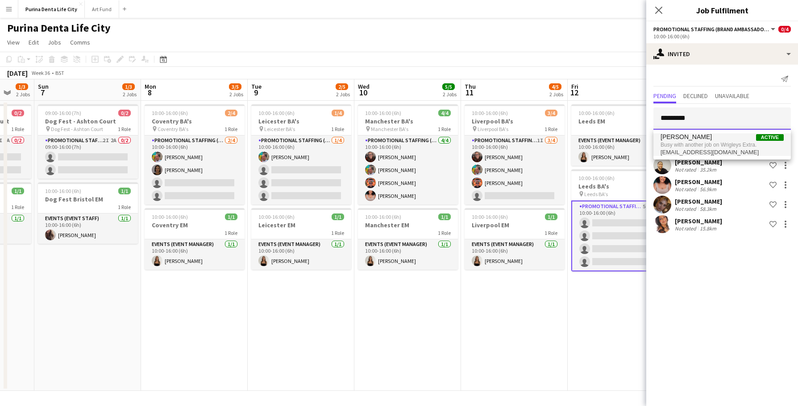
type input "*********"
click at [736, 149] on span "Busy with another job on Wrigleys Extra." at bounding box center [721, 145] width 123 height 8
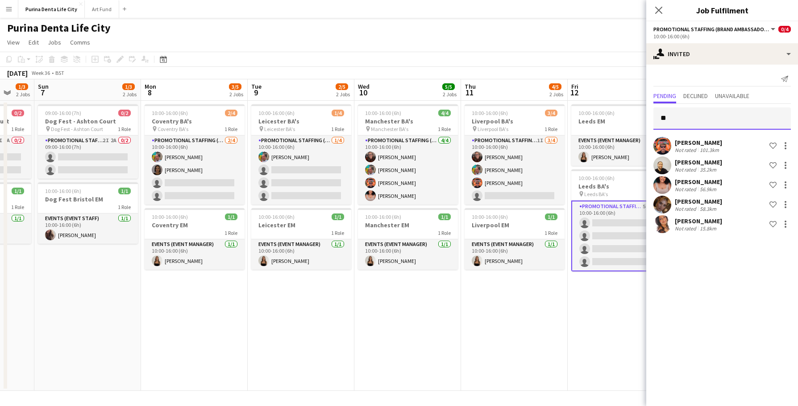
type input "*"
type input "********"
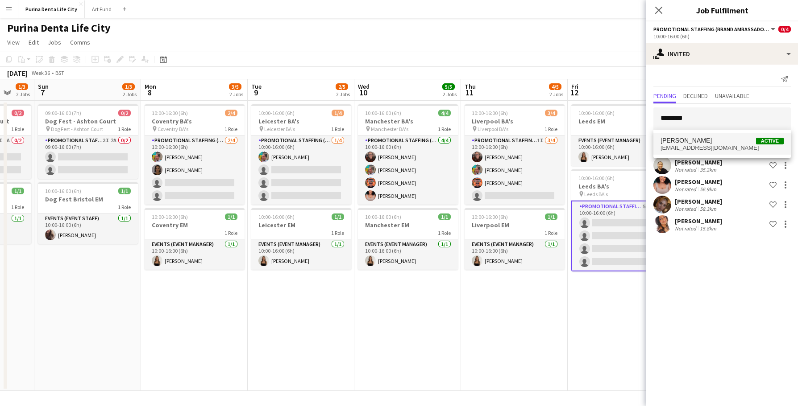
click at [684, 146] on span "gemgemz1406@gmail.com" at bounding box center [721, 148] width 123 height 7
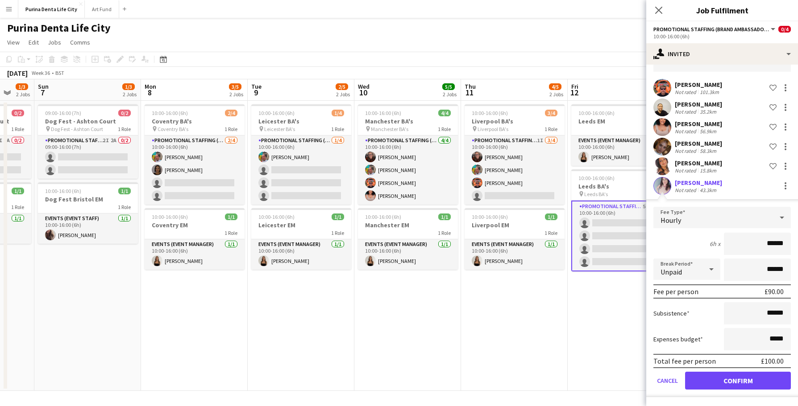
click at [729, 377] on button "Confirm" at bounding box center [738, 381] width 106 height 18
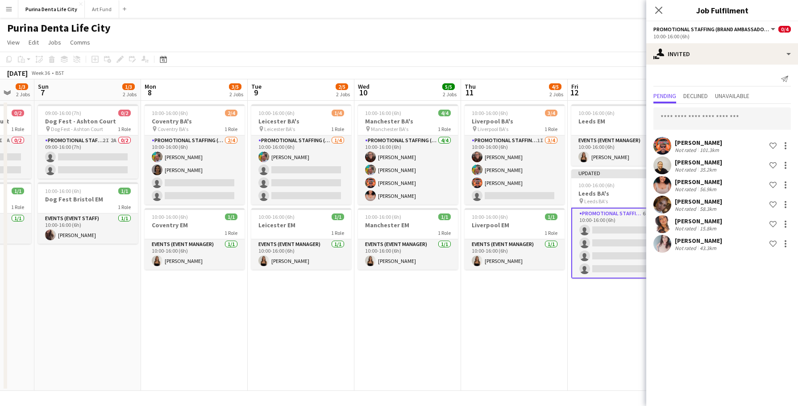
scroll to position [58, 0]
click at [556, 305] on app-date-cell "10:00-16:00 (6h) 3/4 Liverpool BA's pin Liverpool BA's 1 Role Promotional Staff…" at bounding box center [514, 246] width 107 height 290
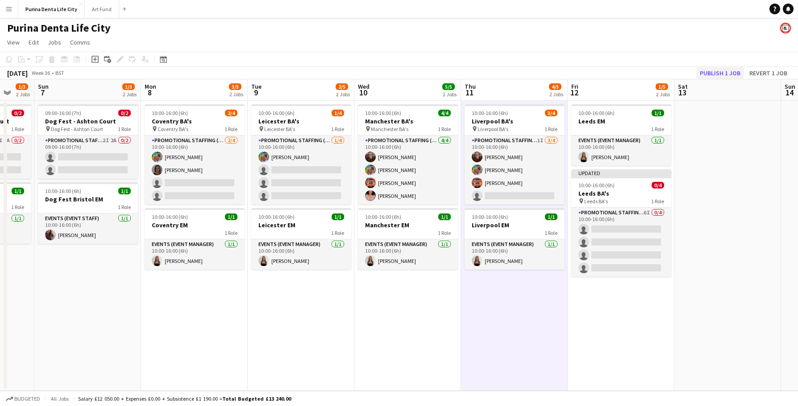
click at [739, 71] on button "Publish 1 job" at bounding box center [720, 73] width 48 height 12
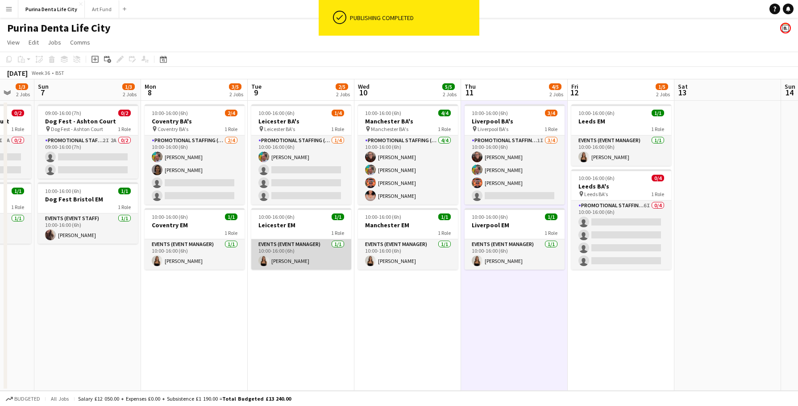
scroll to position [0, 0]
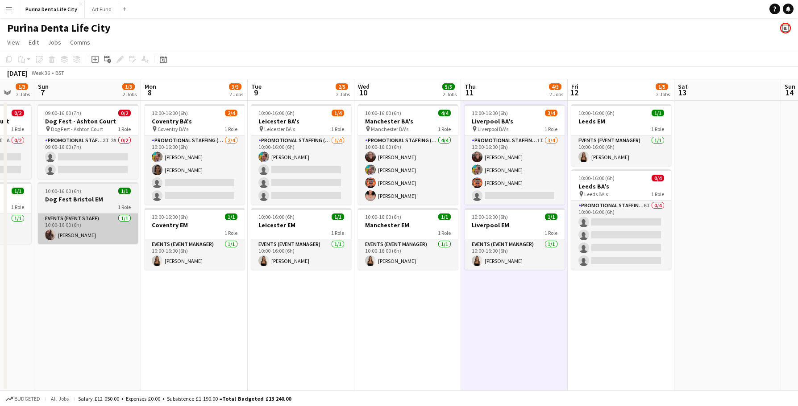
click at [95, 8] on button "Art Fund Close" at bounding box center [102, 8] width 34 height 17
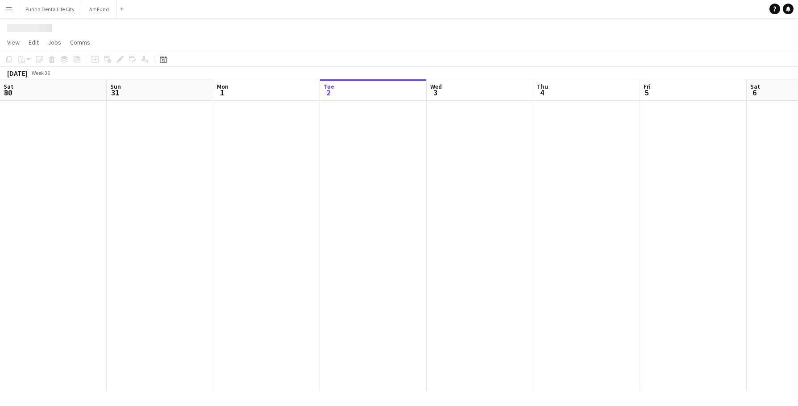
click at [95, 8] on button "Art Fund Close" at bounding box center [99, 8] width 34 height 17
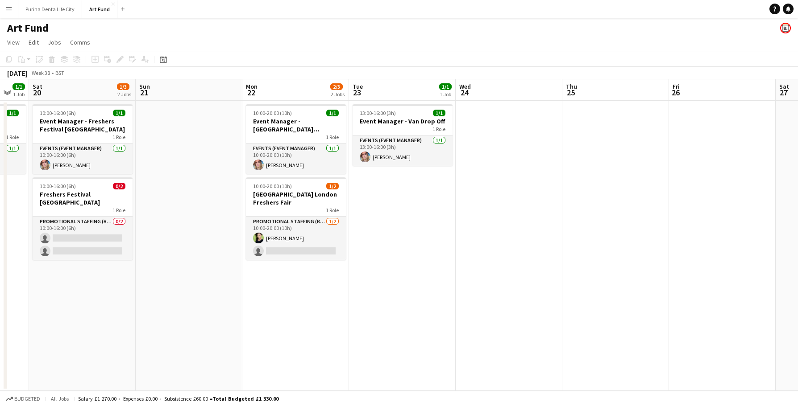
scroll to position [0, 310]
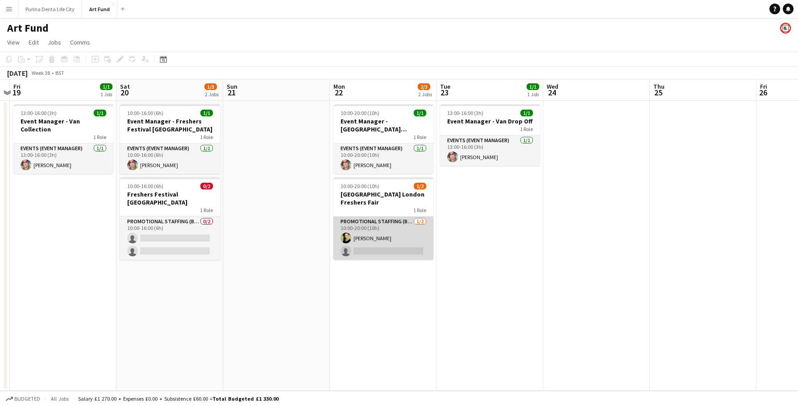
click at [365, 236] on app-card-role "Promotional Staffing (Brand Ambassadors) [DATE] 10:00-20:00 (10h) [PERSON_NAME]…" at bounding box center [383, 238] width 100 height 43
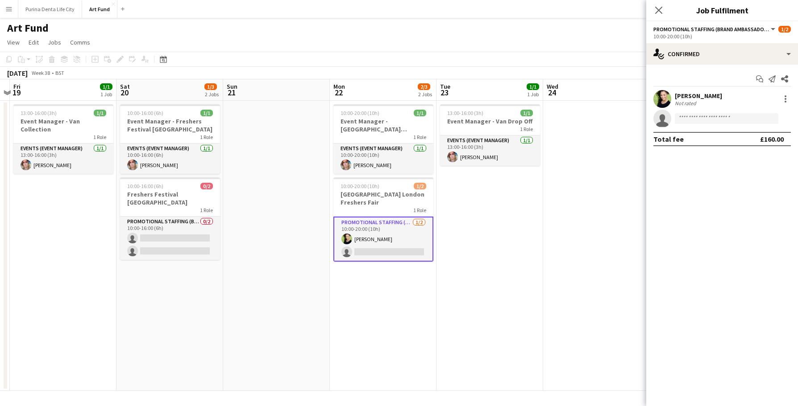
click at [692, 100] on div "Not rated" at bounding box center [686, 103] width 23 height 7
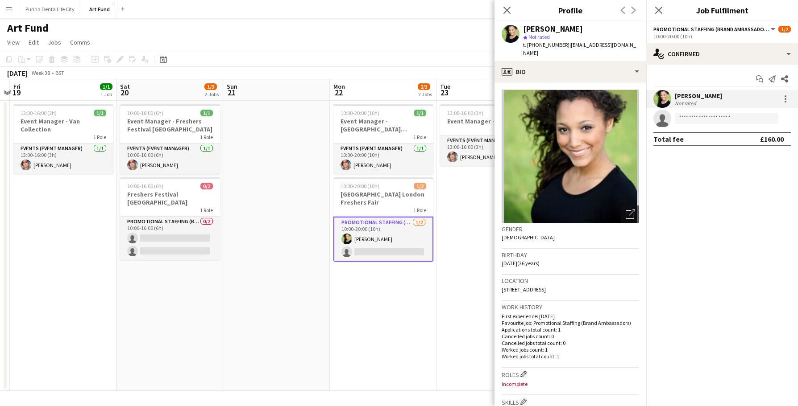
drag, startPoint x: 639, startPoint y: 45, endPoint x: 565, endPoint y: 46, distance: 73.2
click at [565, 46] on div "Azariah Richmond star Not rated t. +447962258168 | azariah.richmond@hotmail.com" at bounding box center [570, 41] width 152 height 40
copy span "azariah.richmond@hotmail.com"
click at [43, 14] on button "Purina Denta Life City Close" at bounding box center [50, 8] width 64 height 17
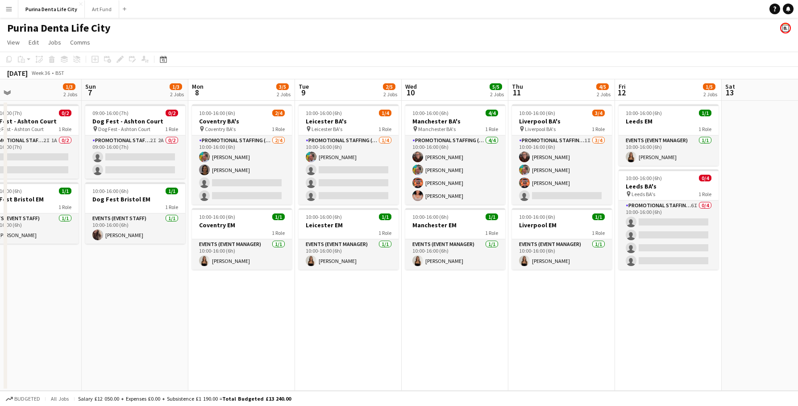
scroll to position [0, 345]
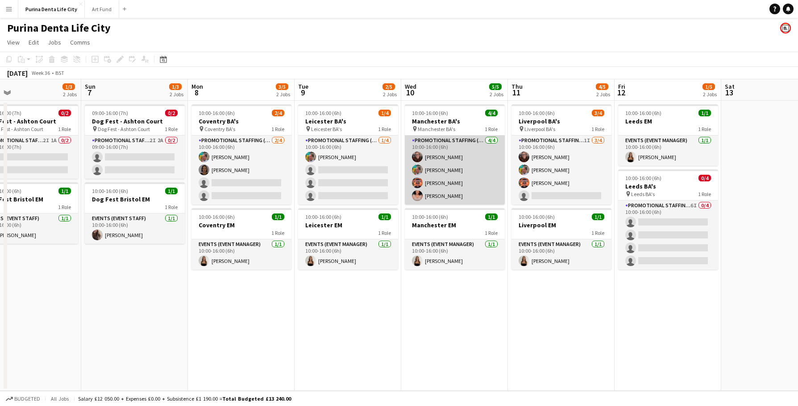
click at [431, 200] on app-card-role "Promotional Staffing (Brand Ambassadors) 4/4 10:00-16:00 (6h) Karen Woodroffe O…" at bounding box center [455, 170] width 100 height 69
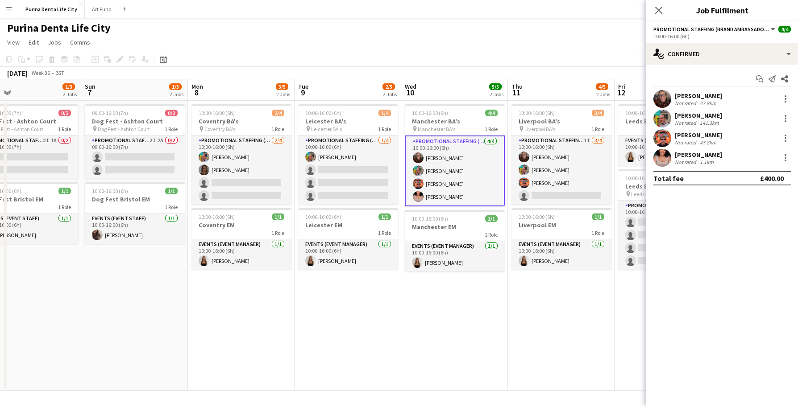
click at [655, 158] on app-user-avatar at bounding box center [662, 158] width 18 height 18
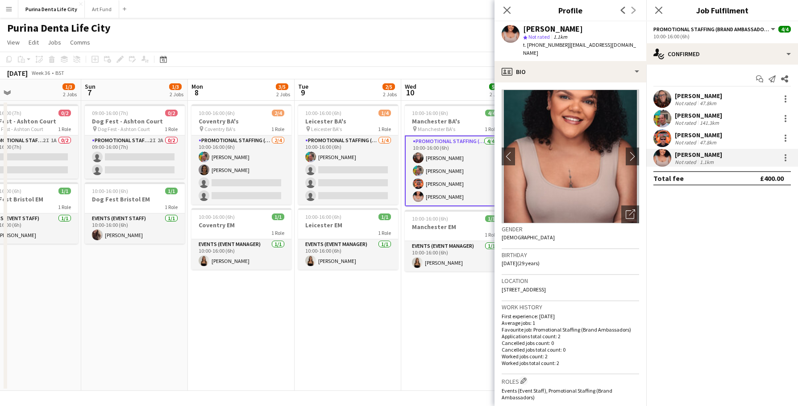
drag, startPoint x: 605, startPoint y: 55, endPoint x: 566, endPoint y: 46, distance: 40.2
click at [566, 46] on div "t. +447922097306 | ayeshamaynard95@hotmail.com" at bounding box center [581, 49] width 116 height 16
copy span "ayeshamaynard95@hotmail.com"
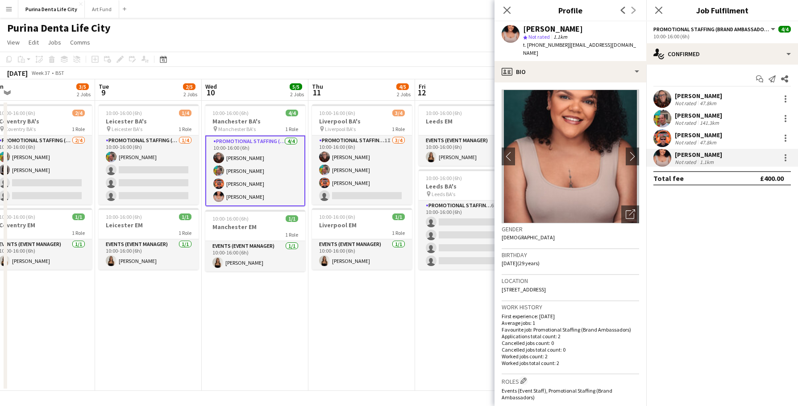
scroll to position [0, 337]
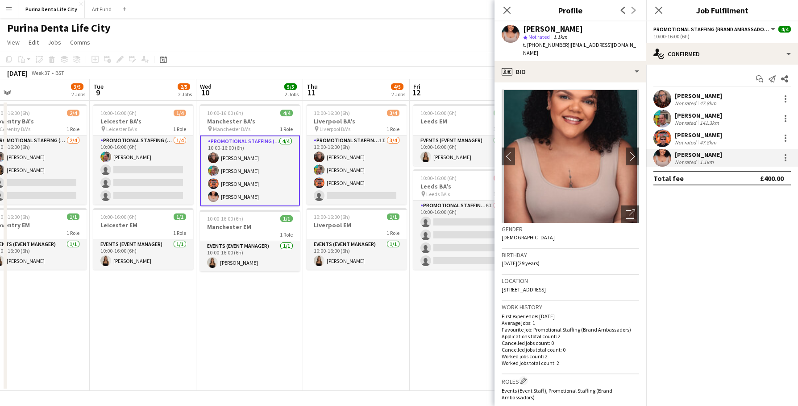
click at [401, 336] on app-date-cell "10:00-16:00 (6h) 3/4 Liverpool BA's pin Liverpool BA's 1 Role Promotional Staff…" at bounding box center [356, 246] width 107 height 290
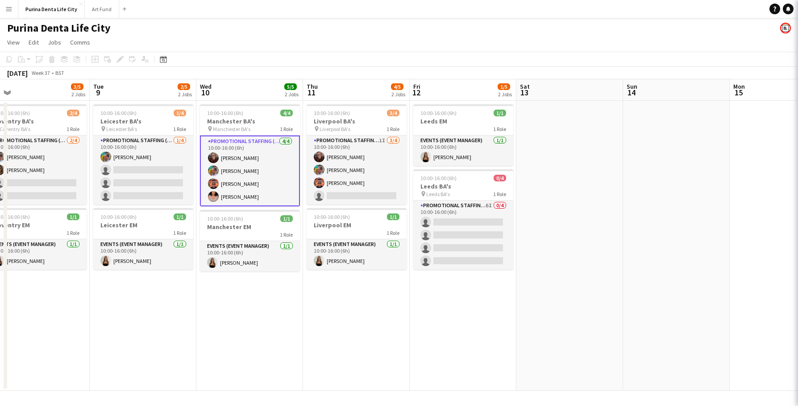
click at [401, 336] on app-date-cell "10:00-16:00 (6h) 3/4 Liverpool BA's pin Liverpool BA's 1 Role Promotional Staff…" at bounding box center [356, 246] width 107 height 290
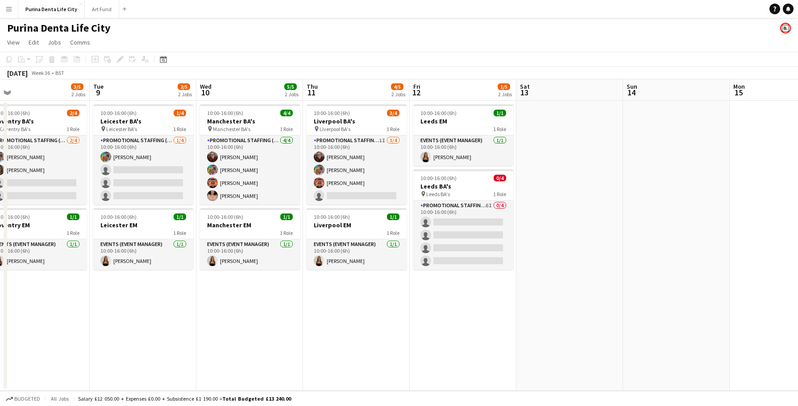
scroll to position [0, 305]
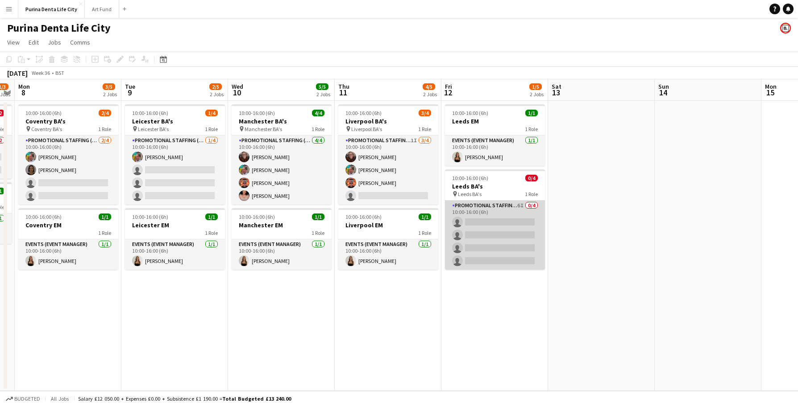
click at [508, 238] on app-card-role "Promotional Staffing (Brand Ambassadors) 6I 0/4 10:00-16:00 (6h) single-neutral…" at bounding box center [495, 235] width 100 height 69
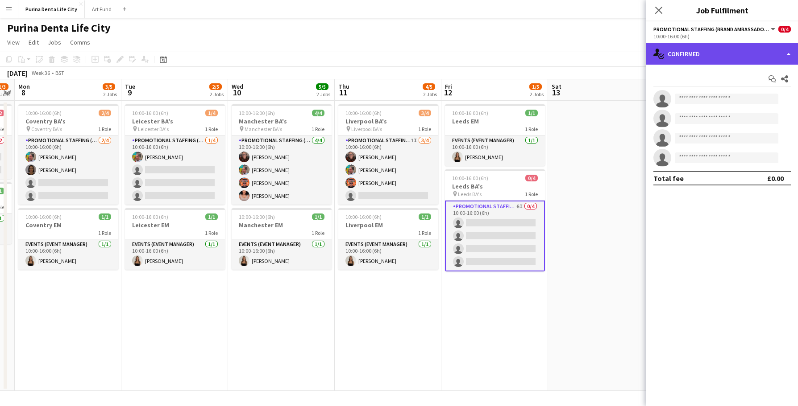
click at [697, 56] on div "single-neutral-actions-check-2 Confirmed" at bounding box center [722, 53] width 152 height 21
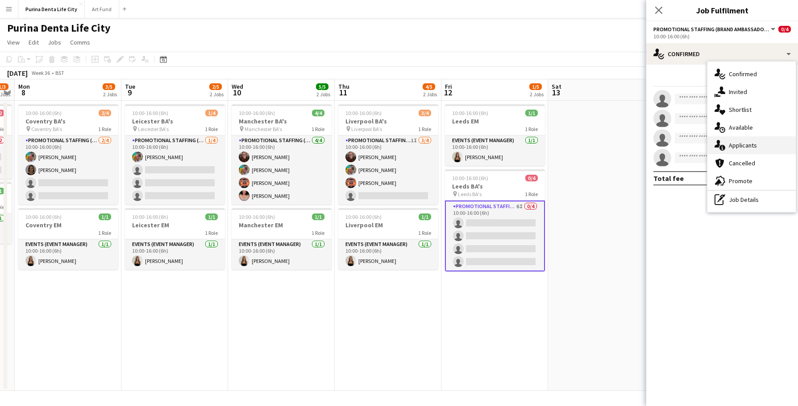
click at [765, 149] on div "single-neutral-actions-information Applicants" at bounding box center [751, 146] width 88 height 18
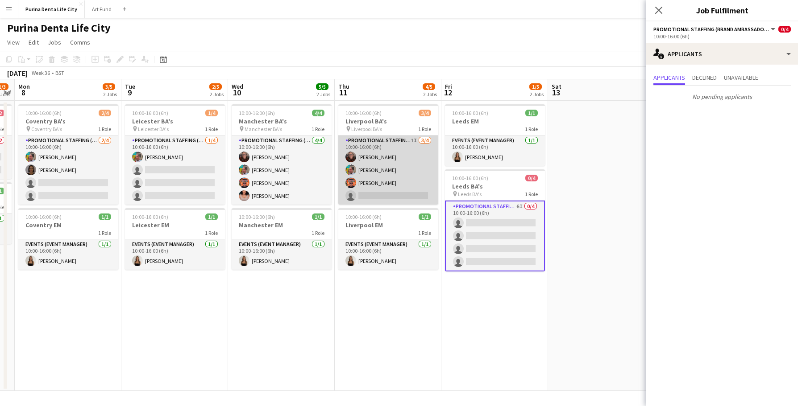
click at [373, 177] on app-card-role "Promotional Staffing (Brand Ambassadors) 1I 3/4 10:00-16:00 (6h) Karen Woodroff…" at bounding box center [388, 170] width 100 height 69
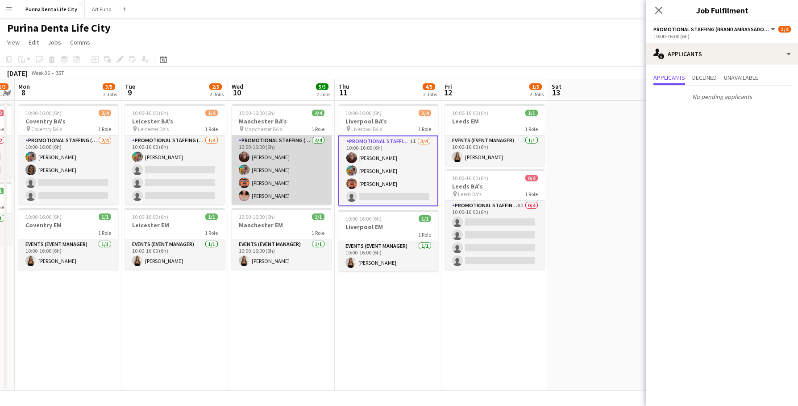
click at [263, 164] on app-card-role "Promotional Staffing (Brand Ambassadors) 4/4 10:00-16:00 (6h) Karen Woodroffe O…" at bounding box center [282, 170] width 100 height 69
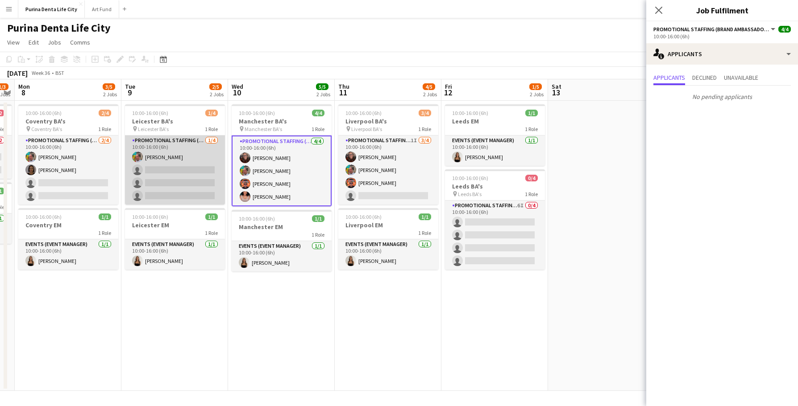
click at [185, 166] on app-card-role "Promotional Staffing (Brand Ambassadors) 1/4 10:00-16:00 (6h) Owen Prince singl…" at bounding box center [175, 170] width 100 height 69
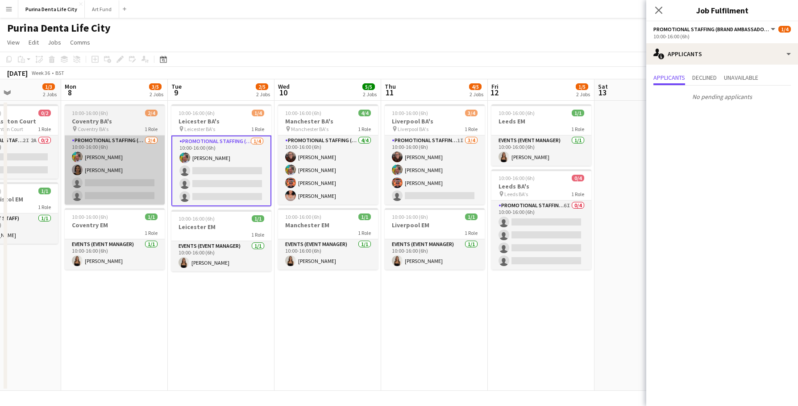
scroll to position [0, 258]
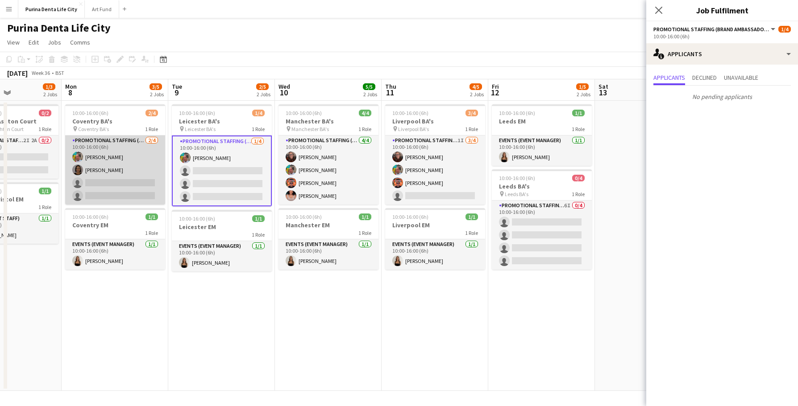
click at [133, 177] on app-card-role "Promotional Staffing (Brand Ambassadors) 2/4 10:00-16:00 (6h) Owen Prince Elain…" at bounding box center [115, 170] width 100 height 69
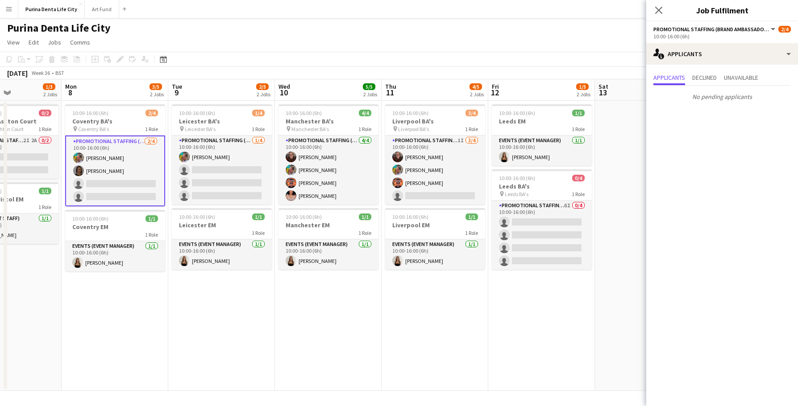
click at [149, 285] on app-date-cell "10:00-16:00 (6h) 2/4 Coventry BA's pin Coventry BA's 1 Role Promotional Staffin…" at bounding box center [115, 246] width 107 height 290
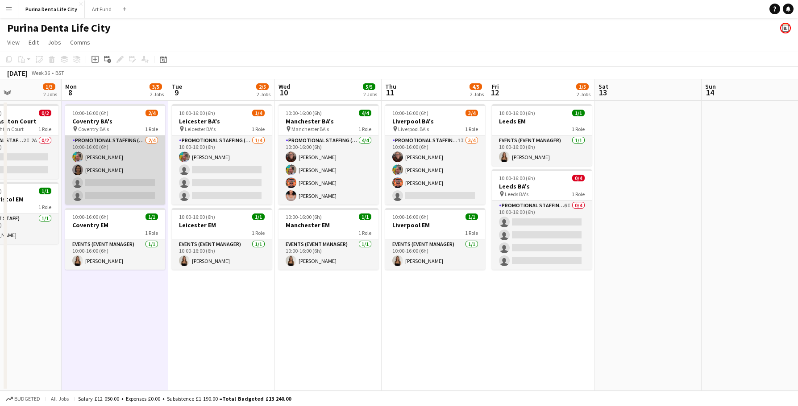
click at [110, 193] on app-card-role "Promotional Staffing (Brand Ambassadors) 2/4 10:00-16:00 (6h) Owen Prince Elain…" at bounding box center [115, 170] width 100 height 69
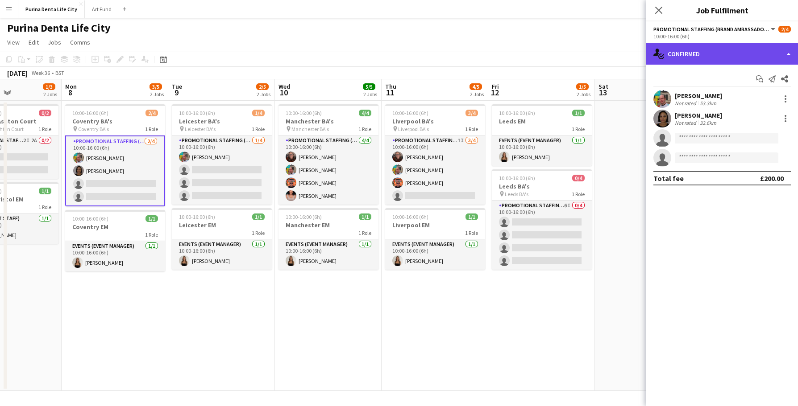
click at [688, 52] on div "single-neutral-actions-check-2 Confirmed" at bounding box center [722, 53] width 152 height 21
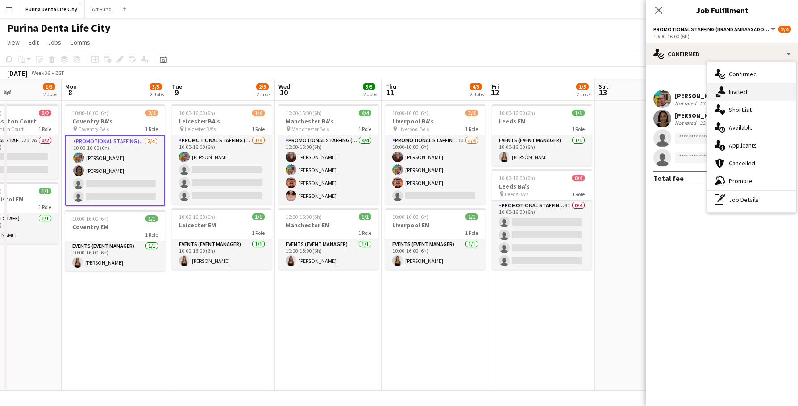
click at [728, 87] on div "single-neutral-actions-share-1 Invited" at bounding box center [751, 92] width 88 height 18
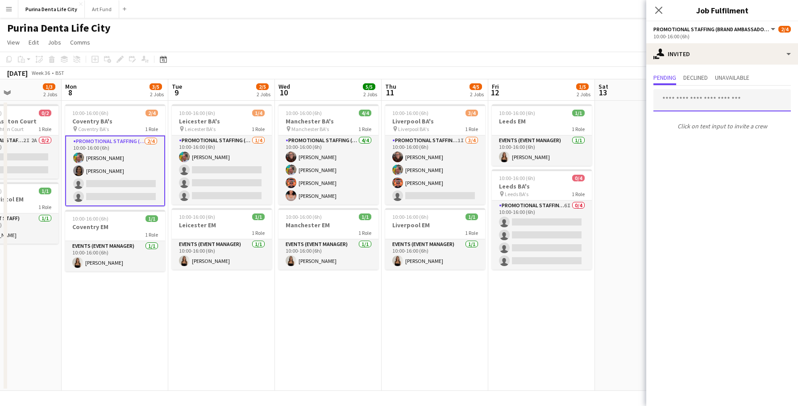
click at [701, 100] on input "text" at bounding box center [721, 100] width 137 height 22
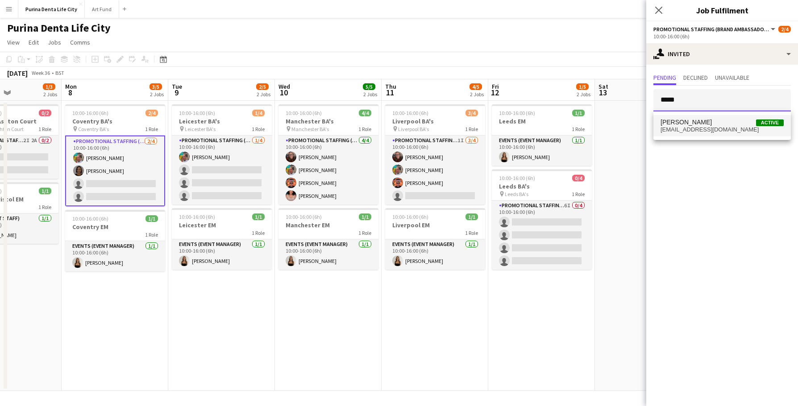
type input "*****"
click at [717, 127] on span "raviramsey@hotmail.co.uk" at bounding box center [721, 129] width 123 height 7
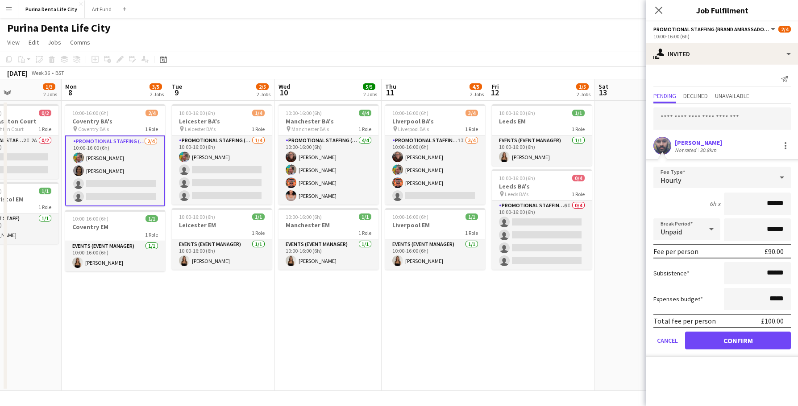
click at [724, 347] on button "Confirm" at bounding box center [738, 341] width 106 height 18
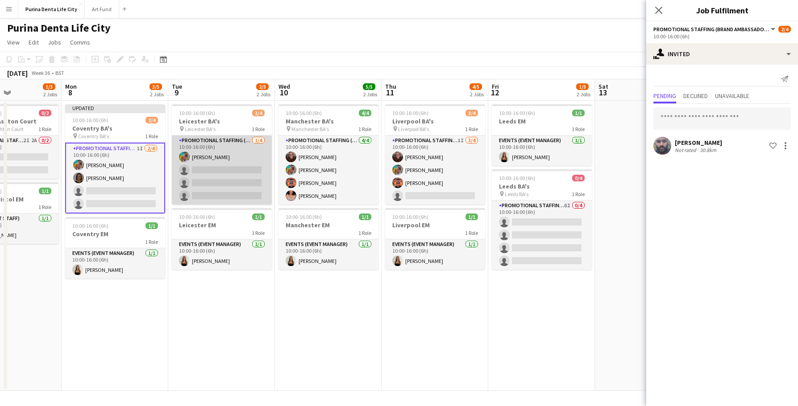
click at [198, 186] on app-card-role "Promotional Staffing (Brand Ambassadors) 1/4 10:00-16:00 (6h) Owen Prince singl…" at bounding box center [222, 170] width 100 height 69
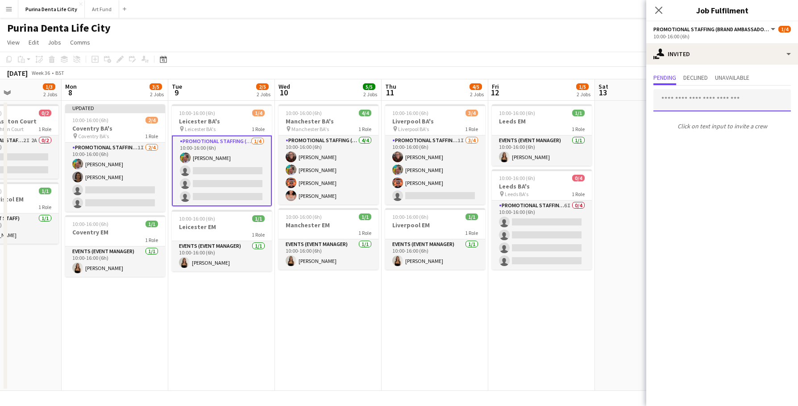
click at [722, 100] on input "text" at bounding box center [721, 100] width 137 height 22
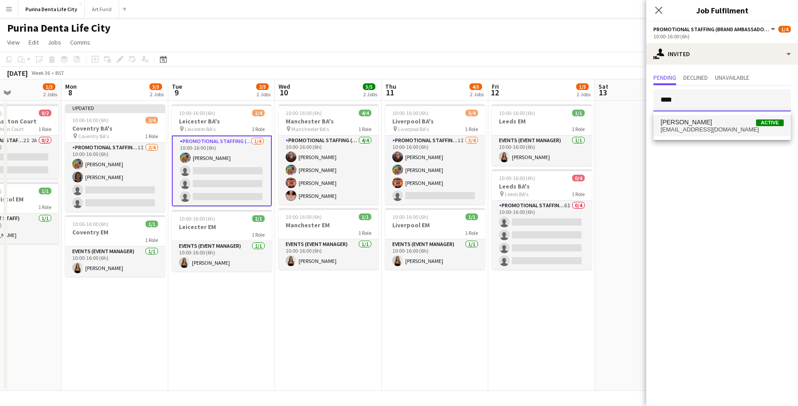
type input "****"
click at [732, 122] on span "Ravi ramsey Active" at bounding box center [721, 123] width 123 height 8
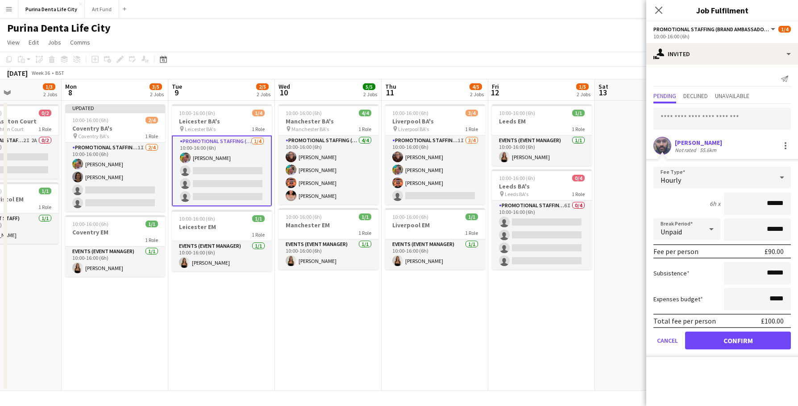
click at [724, 347] on button "Confirm" at bounding box center [738, 341] width 106 height 18
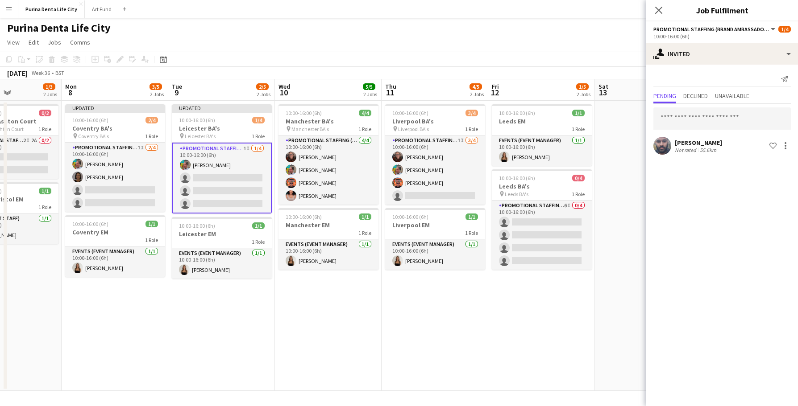
click at [589, 313] on app-date-cell "10:00-16:00 (6h) 1/1 Leeds EM 1 Role Events (Event Manager) 1/1 10:00-16:00 (6h…" at bounding box center [541, 246] width 107 height 290
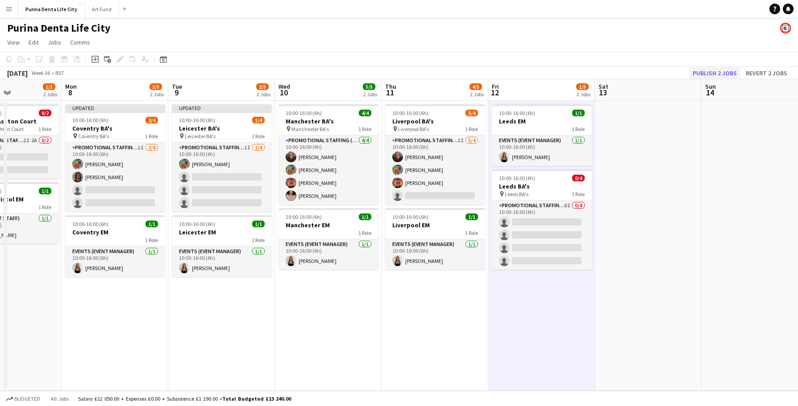
click at [711, 75] on button "Publish 2 jobs" at bounding box center [714, 73] width 51 height 12
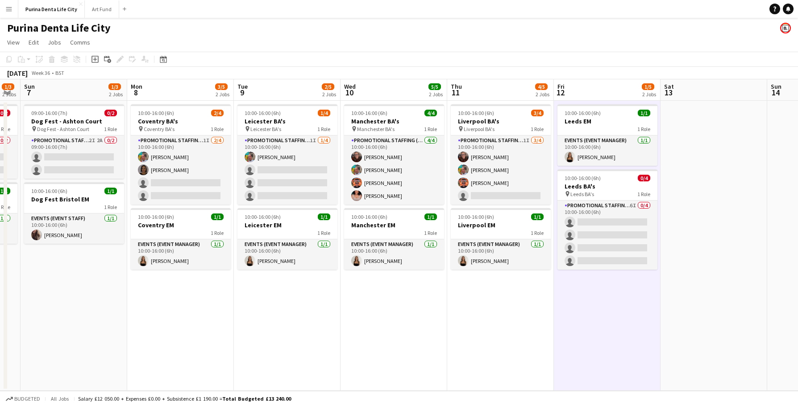
scroll to position [0, 187]
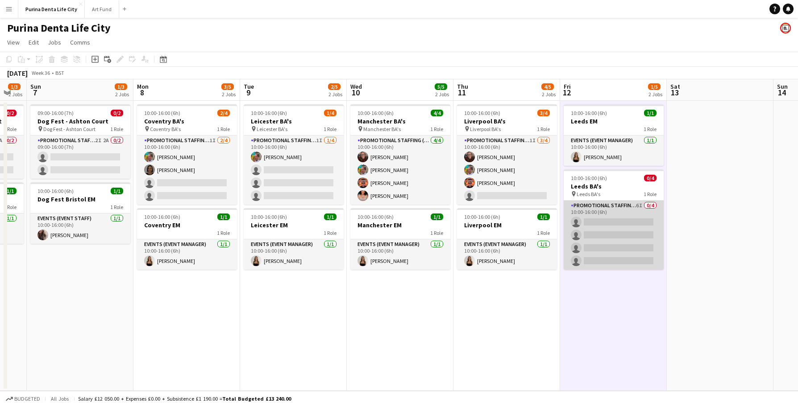
click at [641, 245] on app-card-role "Promotional Staffing (Brand Ambassadors) 6I 0/4 10:00-16:00 (6h) single-neutral…" at bounding box center [614, 235] width 100 height 69
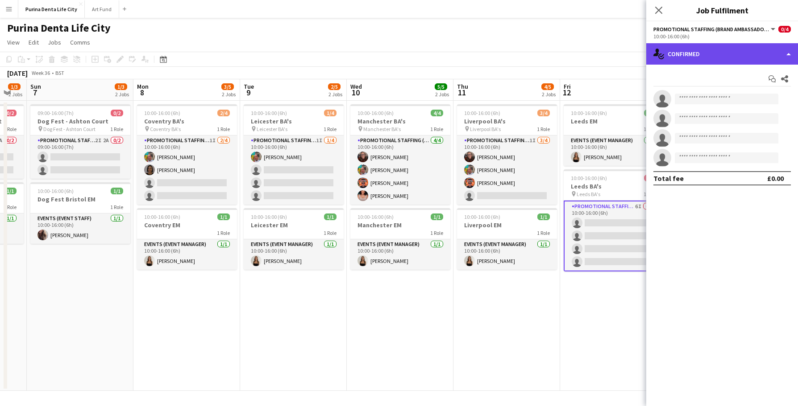
click at [718, 56] on div "single-neutral-actions-check-2 Confirmed" at bounding box center [722, 53] width 152 height 21
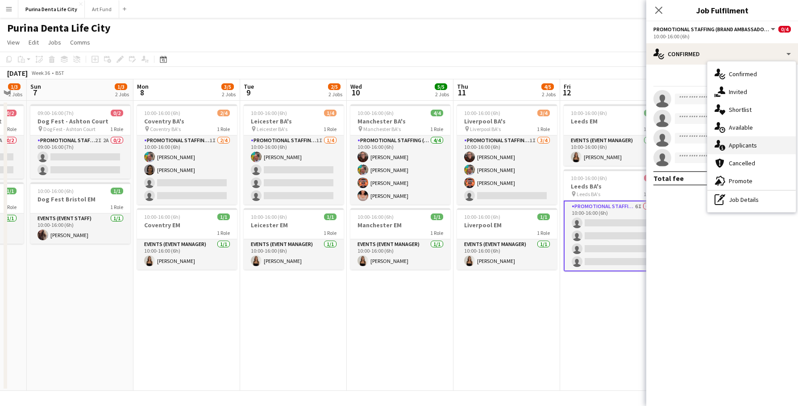
click at [763, 148] on div "single-neutral-actions-information Applicants" at bounding box center [751, 146] width 88 height 18
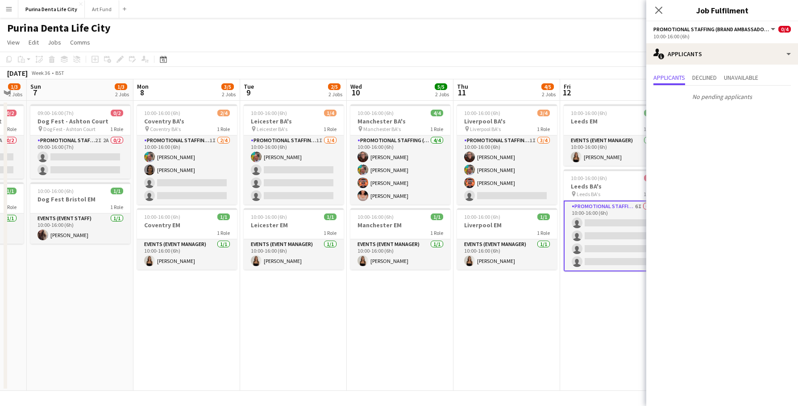
click at [548, 274] on app-date-cell "10:00-16:00 (6h) 3/4 Liverpool BA's pin Liverpool BA's 1 Role Promotional Staff…" at bounding box center [506, 246] width 107 height 290
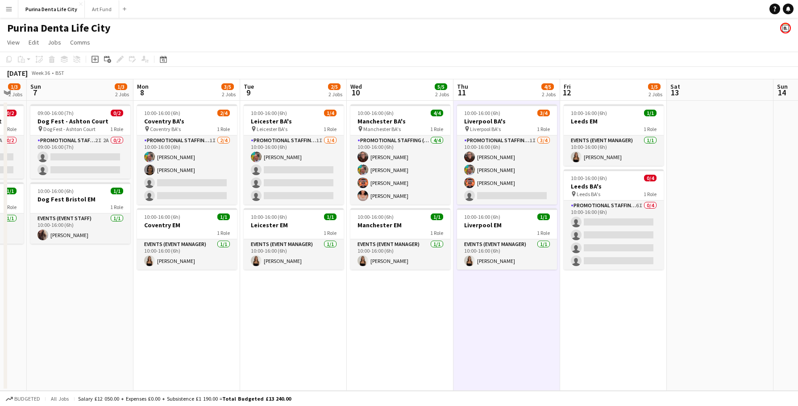
click at [567, 339] on app-date-cell "10:00-16:00 (6h) 1/1 Leeds EM 1 Role Events (Event Manager) 1/1 10:00-16:00 (6h…" at bounding box center [613, 246] width 107 height 290
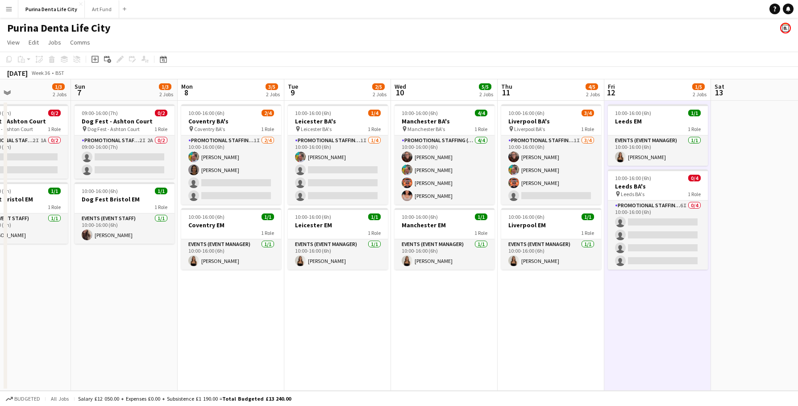
scroll to position [0, 375]
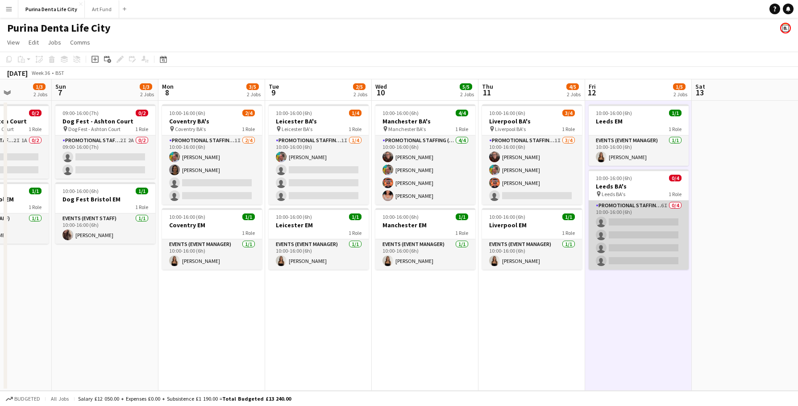
click at [634, 226] on app-card-role "Promotional Staffing (Brand Ambassadors) 6I 0/4 10:00-16:00 (6h) single-neutral…" at bounding box center [639, 235] width 100 height 69
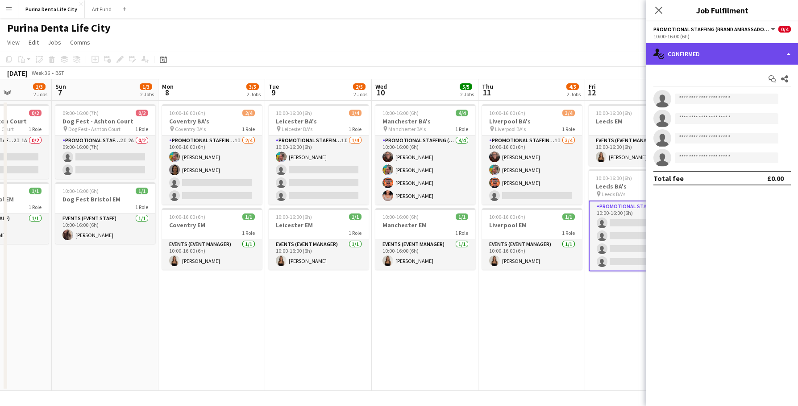
click at [743, 62] on div "single-neutral-actions-check-2 Confirmed" at bounding box center [722, 53] width 152 height 21
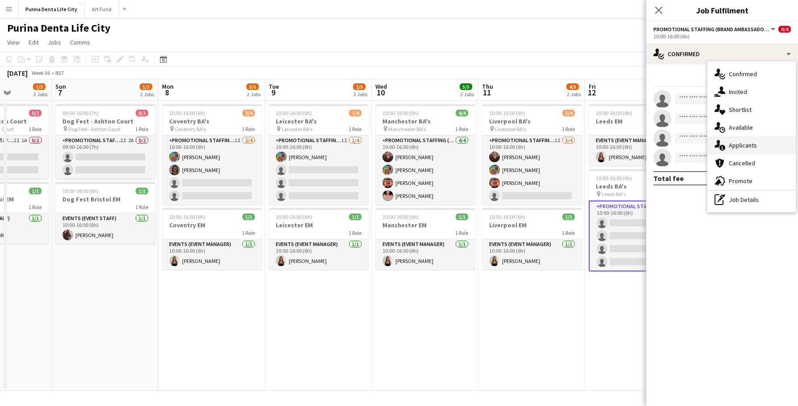
click at [749, 150] on div "single-neutral-actions-information Applicants" at bounding box center [751, 146] width 88 height 18
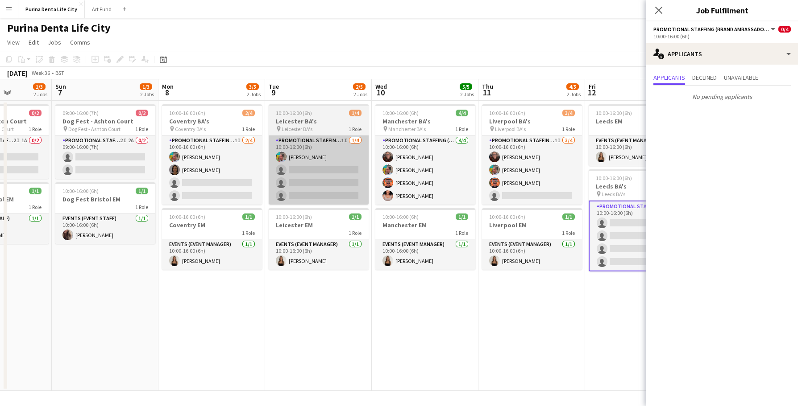
click at [362, 189] on app-card-role "Promotional Staffing (Brand Ambassadors) 1I 1/4 10:00-16:00 (6h) Owen Prince si…" at bounding box center [319, 170] width 100 height 69
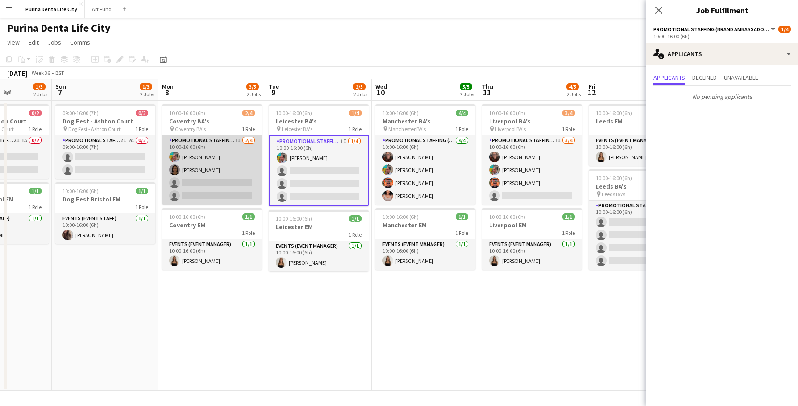
click at [220, 188] on app-card-role "Promotional Staffing (Brand Ambassadors) 1I 2/4 10:00-16:00 (6h) Owen Prince El…" at bounding box center [212, 170] width 100 height 69
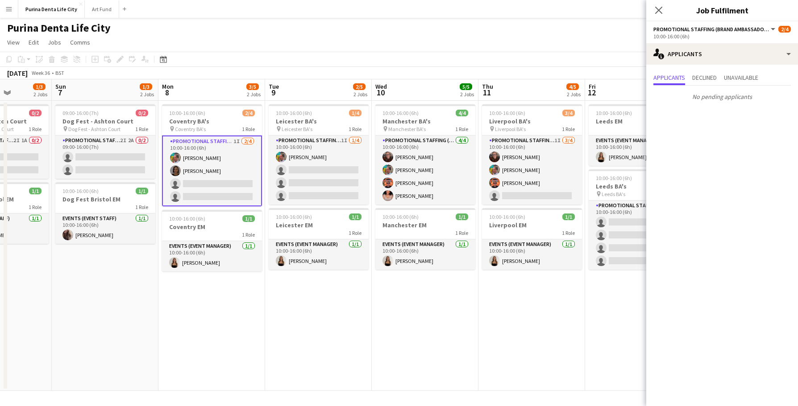
click at [246, 294] on app-date-cell "10:00-16:00 (6h) 2/4 Coventry BA's pin Coventry BA's 1 Role Promotional Staffin…" at bounding box center [211, 246] width 107 height 290
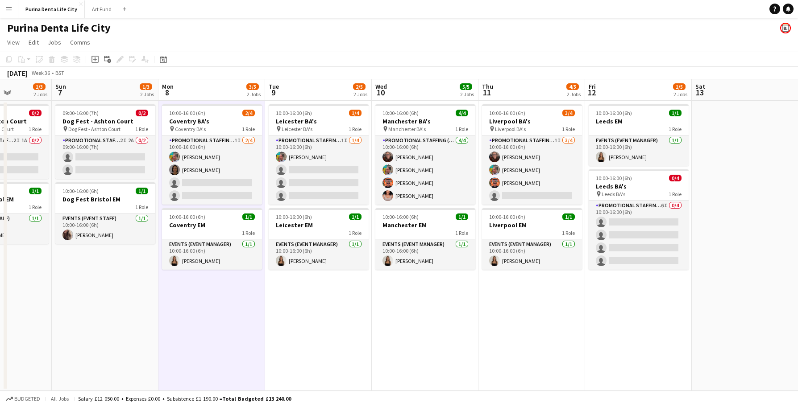
scroll to position [0, 0]
click at [631, 247] on app-card-role "Promotional Staffing (Brand Ambassadors) 6I 0/4 10:00-16:00 (6h) single-neutral…" at bounding box center [639, 235] width 100 height 69
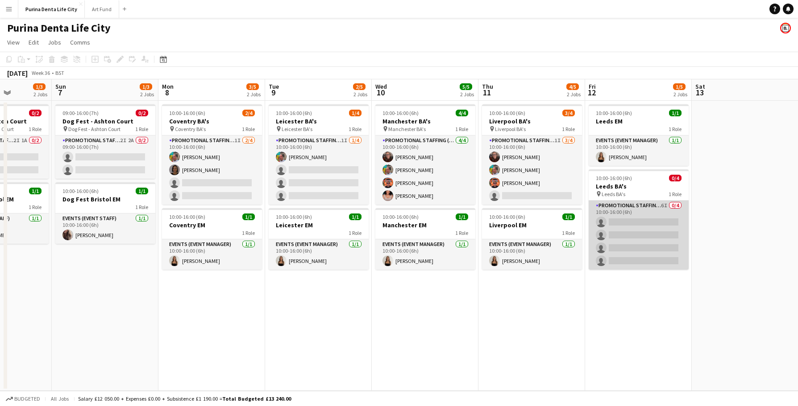
click at [650, 239] on app-card-role "Promotional Staffing (Brand Ambassadors) 6I 0/4 10:00-16:00 (6h) single-neutral…" at bounding box center [639, 235] width 100 height 69
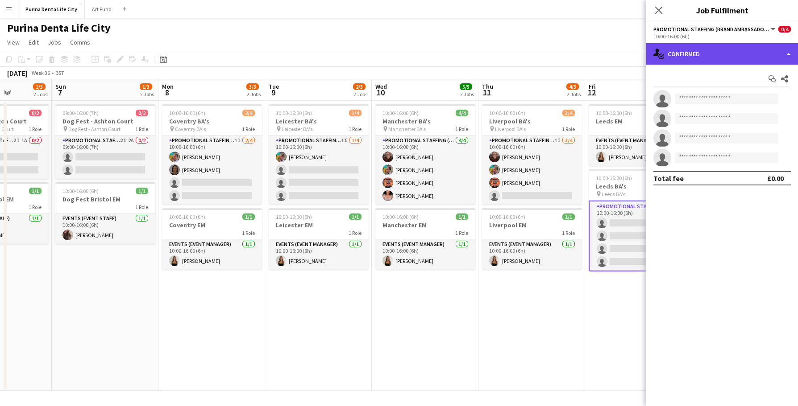
click at [742, 59] on div "single-neutral-actions-check-2 Confirmed" at bounding box center [722, 53] width 152 height 21
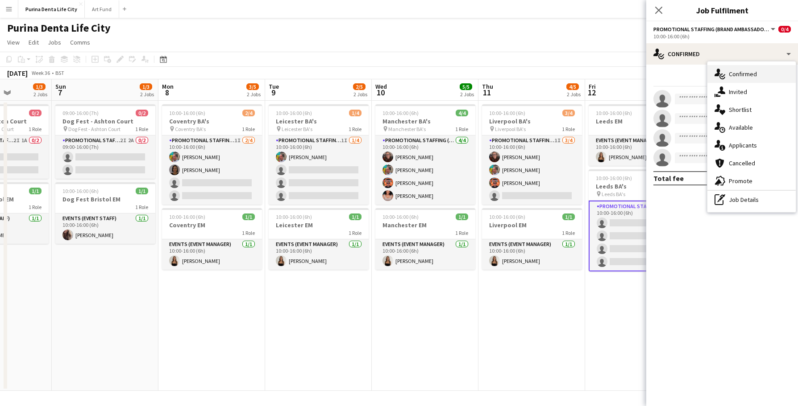
click at [747, 75] on span "Confirmed" at bounding box center [743, 74] width 28 height 8
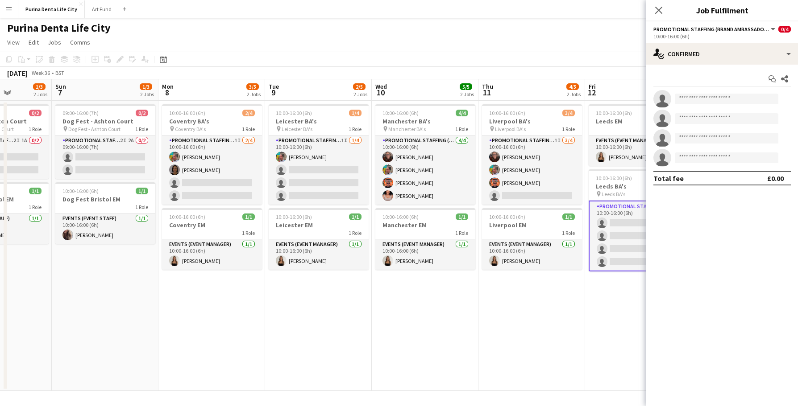
click at [747, 75] on div "Start chat Share" at bounding box center [721, 79] width 137 height 15
click at [738, 59] on div "single-neutral-actions-check-2 Confirmed" at bounding box center [722, 53] width 152 height 21
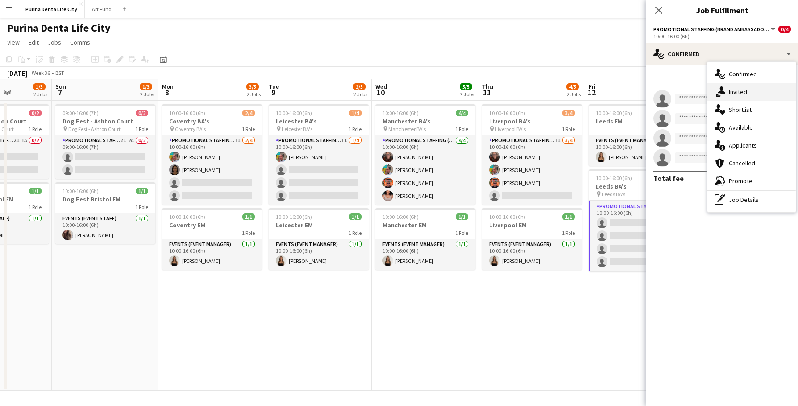
click at [742, 84] on div "single-neutral-actions-share-1 Invited" at bounding box center [751, 92] width 88 height 18
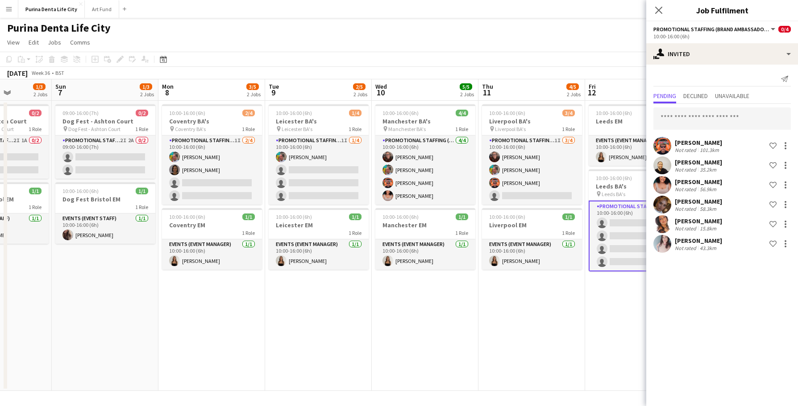
click at [548, 315] on app-date-cell "10:00-16:00 (6h) 3/4 Liverpool BA's pin Liverpool BA's 1 Role Promotional Staff…" at bounding box center [531, 246] width 107 height 290
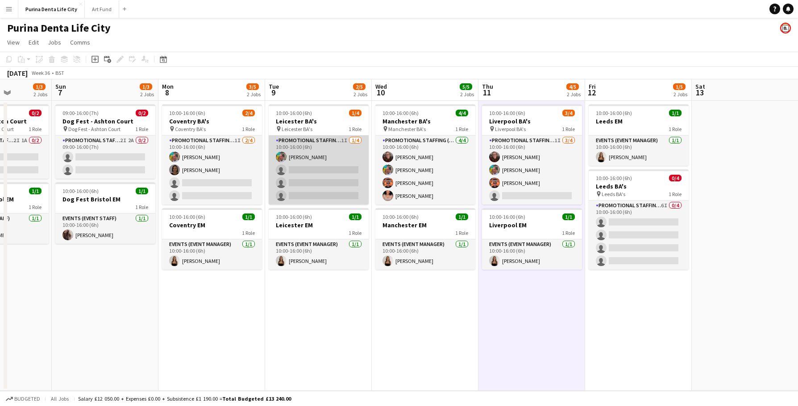
click at [329, 173] on app-card-role "Promotional Staffing (Brand Ambassadors) 1I 1/4 10:00-16:00 (6h) Owen Prince si…" at bounding box center [319, 170] width 100 height 69
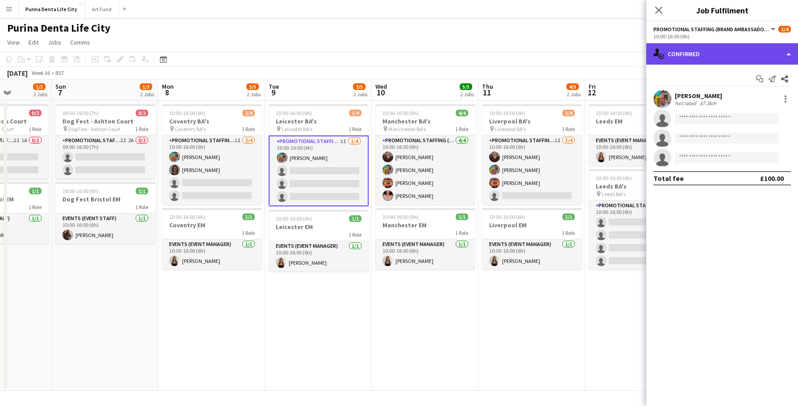
click at [704, 53] on div "single-neutral-actions-check-2 Confirmed" at bounding box center [722, 53] width 152 height 21
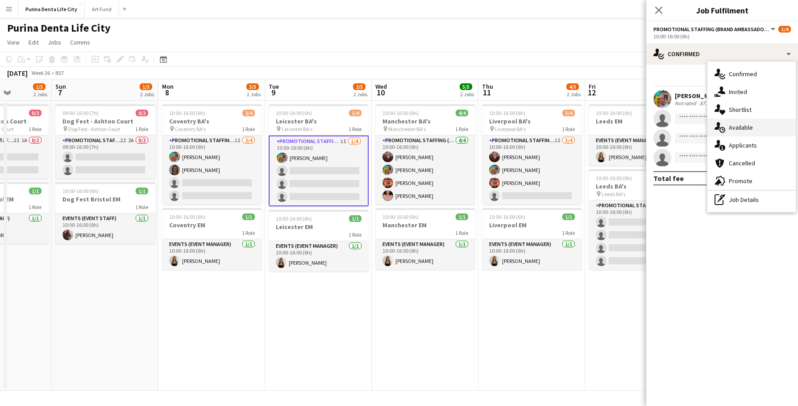
click at [741, 128] on span "Available" at bounding box center [741, 128] width 24 height 8
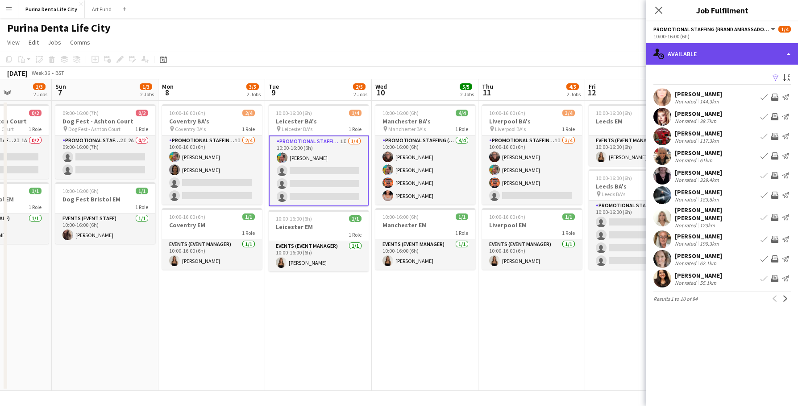
click at [713, 54] on div "single-neutral-actions-upload Available" at bounding box center [722, 53] width 152 height 21
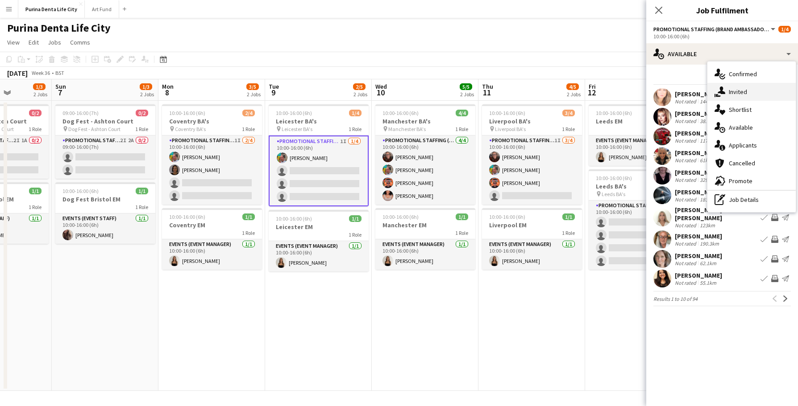
click at [730, 92] on span "Invited" at bounding box center [738, 92] width 18 height 8
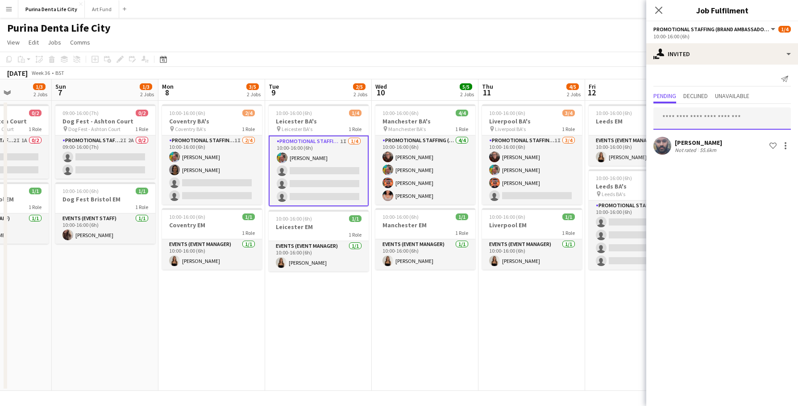
click at [713, 108] on input "text" at bounding box center [721, 119] width 137 height 22
type input "*****"
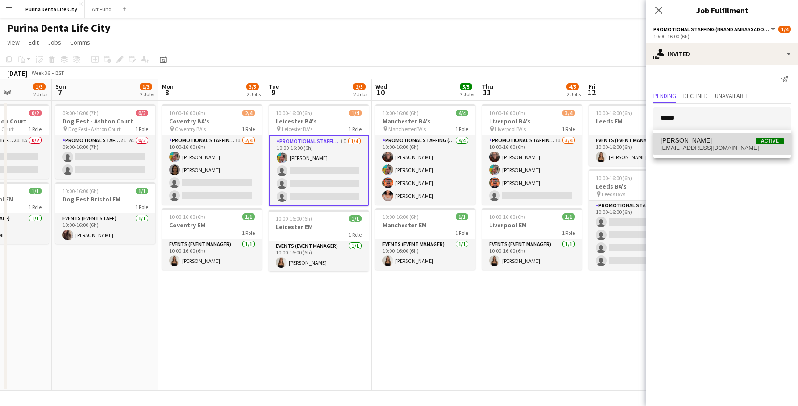
click at [741, 139] on span "Natasha Kutscheruk Active" at bounding box center [721, 141] width 123 height 8
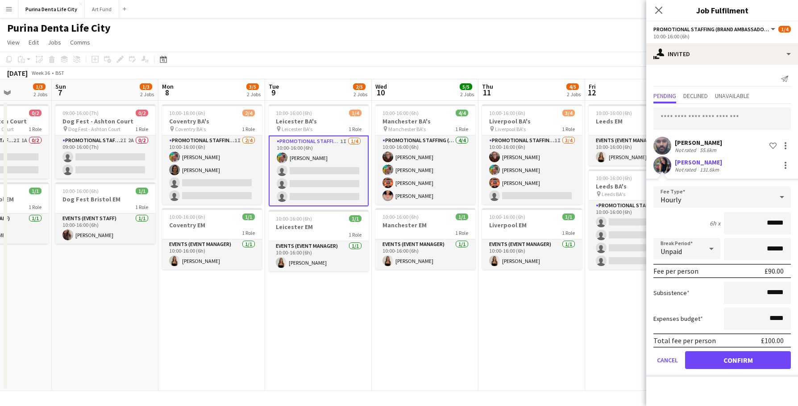
click at [747, 358] on button "Confirm" at bounding box center [738, 361] width 106 height 18
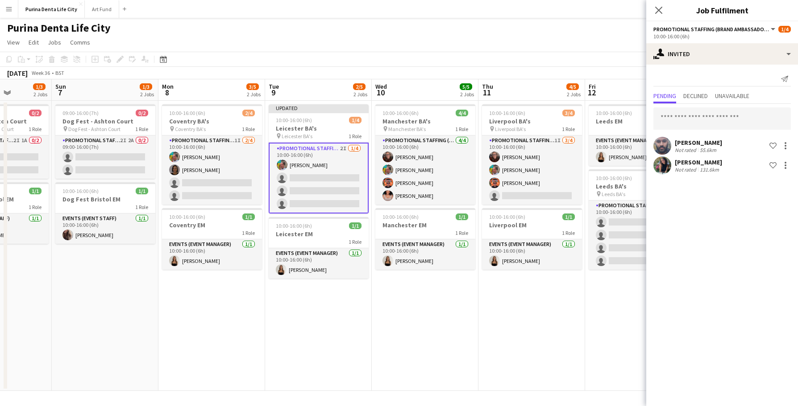
click at [543, 323] on app-date-cell "10:00-16:00 (6h) 3/4 Liverpool BA's pin Liverpool BA's 1 Role Promotional Staff…" at bounding box center [531, 246] width 107 height 290
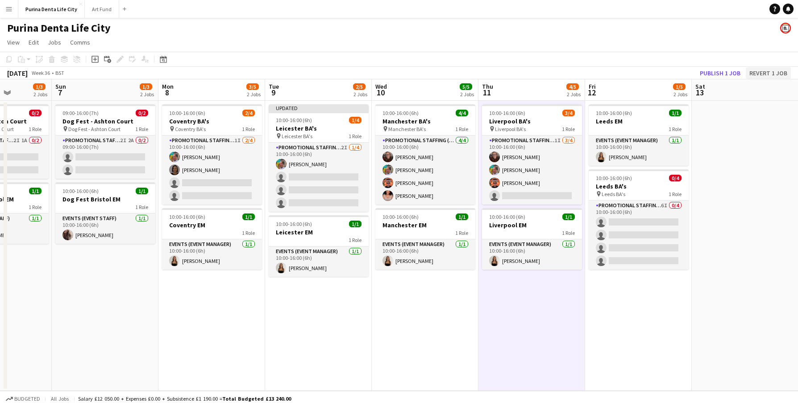
click at [774, 74] on button "Revert 1 job" at bounding box center [768, 73] width 45 height 12
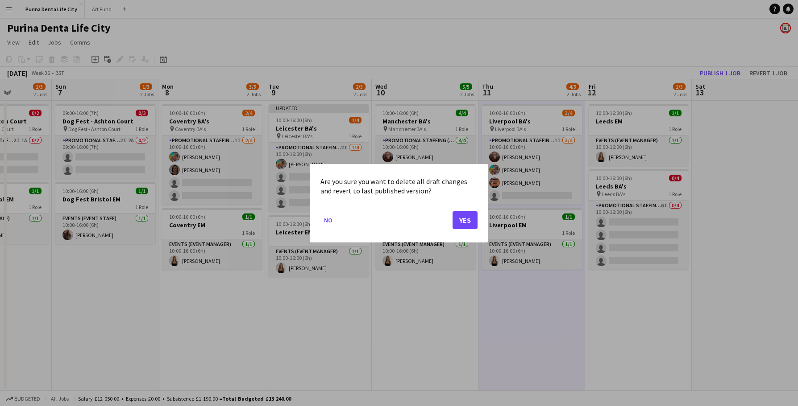
click at [461, 226] on button "Yes" at bounding box center [464, 220] width 25 height 18
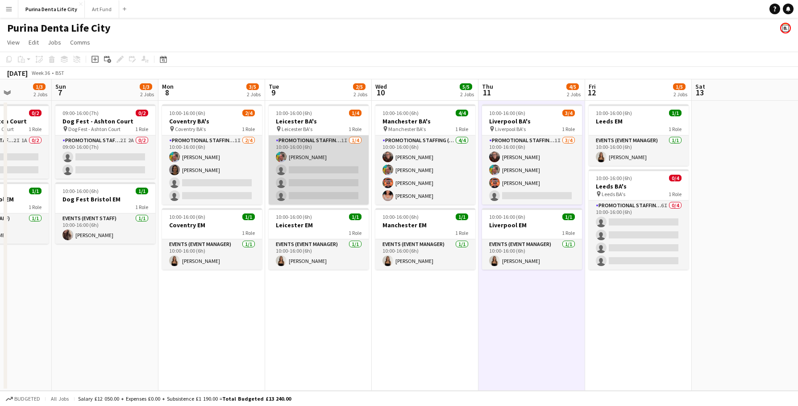
click at [335, 190] on app-card-role "Promotional Staffing (Brand Ambassadors) 1I 1/4 10:00-16:00 (6h) Owen Prince si…" at bounding box center [319, 170] width 100 height 69
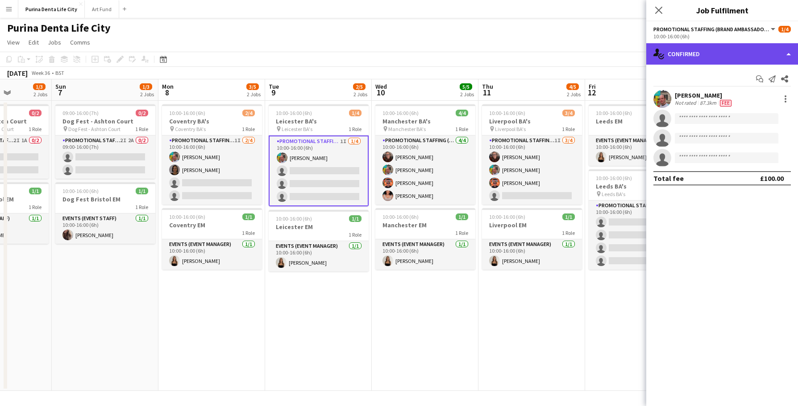
click at [692, 56] on div "single-neutral-actions-check-2 Confirmed" at bounding box center [722, 53] width 152 height 21
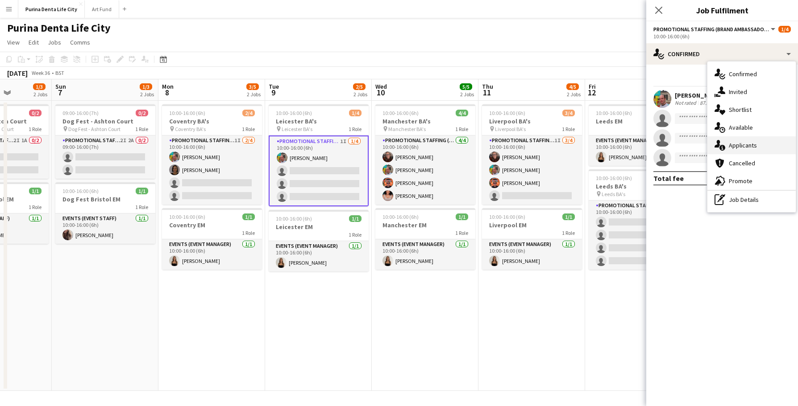
click at [736, 147] on span "Applicants" at bounding box center [743, 145] width 28 height 8
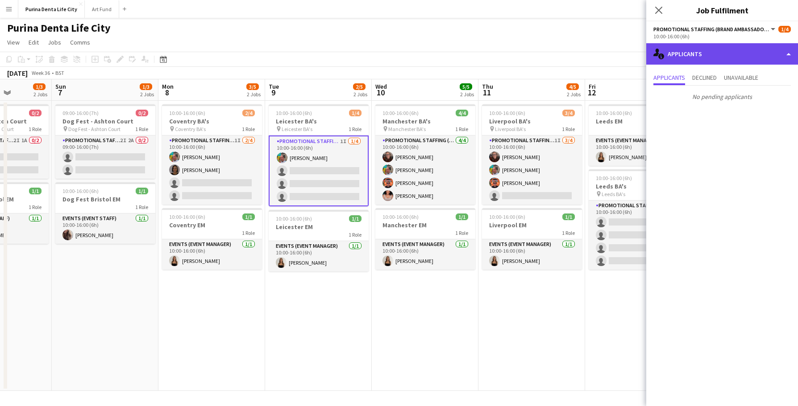
click at [680, 51] on div "single-neutral-actions-information Applicants" at bounding box center [722, 53] width 152 height 21
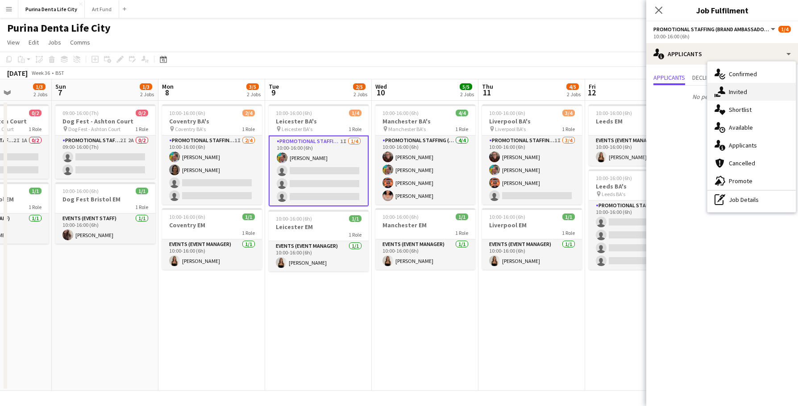
click at [723, 95] on icon "single-neutral-actions-share-1" at bounding box center [719, 92] width 11 height 11
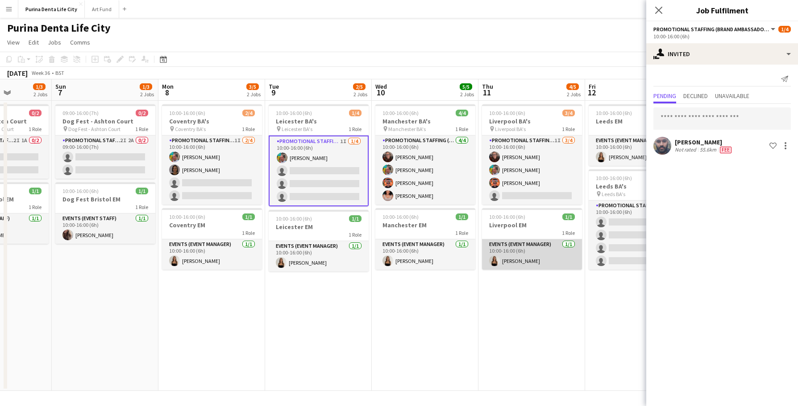
click at [491, 257] on app-user-avatar at bounding box center [494, 261] width 11 height 11
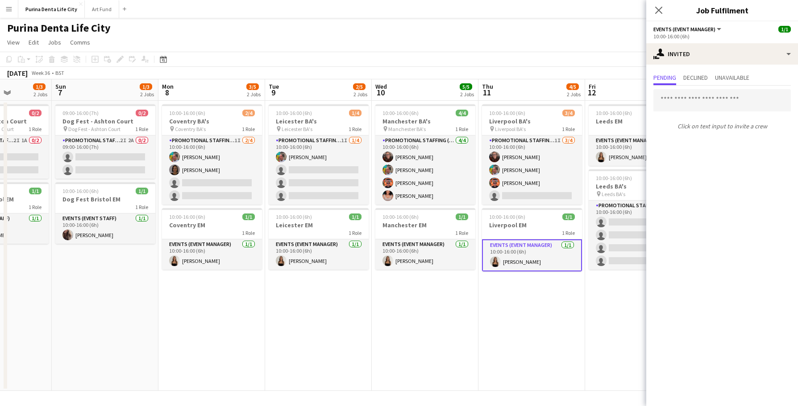
click at [354, 290] on app-date-cell "10:00-16:00 (6h) 1/4 Leicester BA's pin Leicester BA's 1 Role Promotional Staff…" at bounding box center [318, 246] width 107 height 290
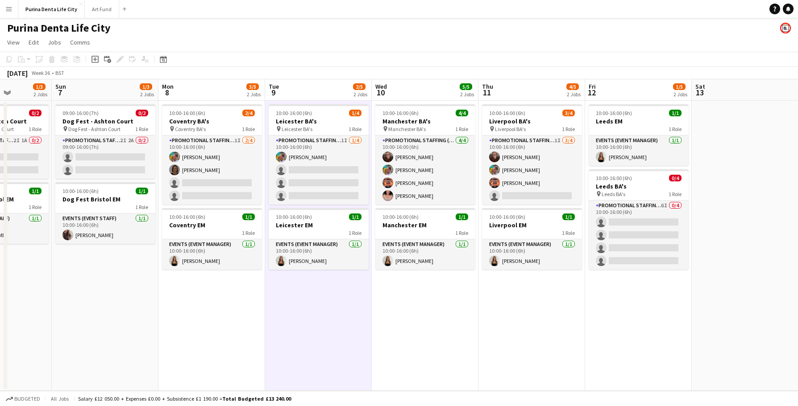
click at [423, 338] on app-date-cell "10:00-16:00 (6h) 4/4 Manchester BA's pin Manchester BA's 1 Role Promotional Sta…" at bounding box center [425, 246] width 107 height 290
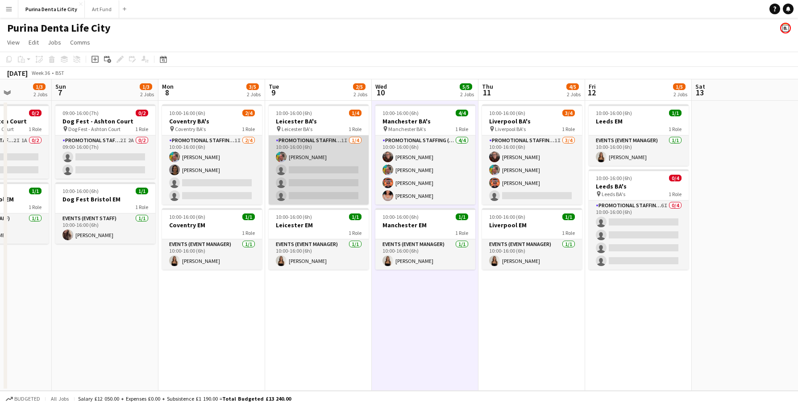
click at [333, 178] on app-card-role "Promotional Staffing (Brand Ambassadors) 1I 1/4 10:00-16:00 (6h) Owen Prince si…" at bounding box center [319, 170] width 100 height 69
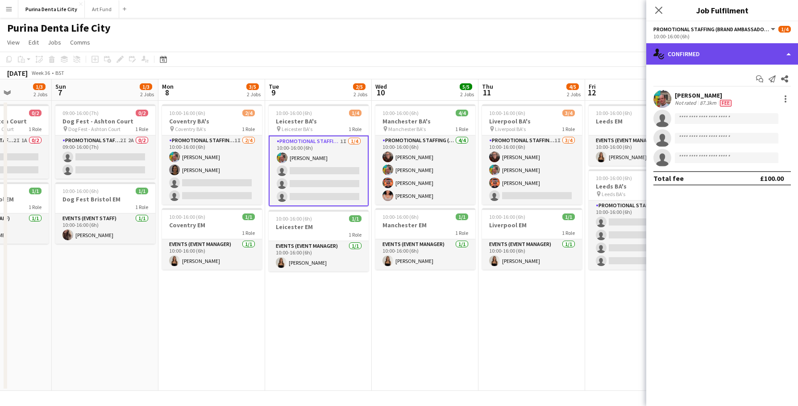
click at [689, 52] on div "single-neutral-actions-check-2 Confirmed" at bounding box center [722, 53] width 152 height 21
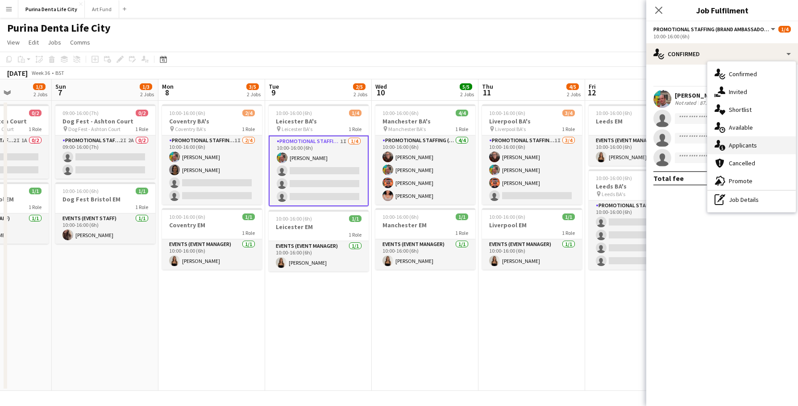
click at [742, 143] on span "Applicants" at bounding box center [743, 145] width 28 height 8
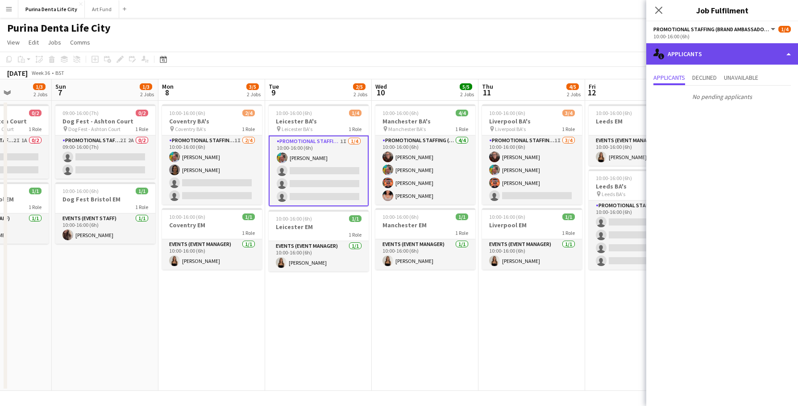
click at [723, 58] on div "single-neutral-actions-information Applicants" at bounding box center [722, 53] width 152 height 21
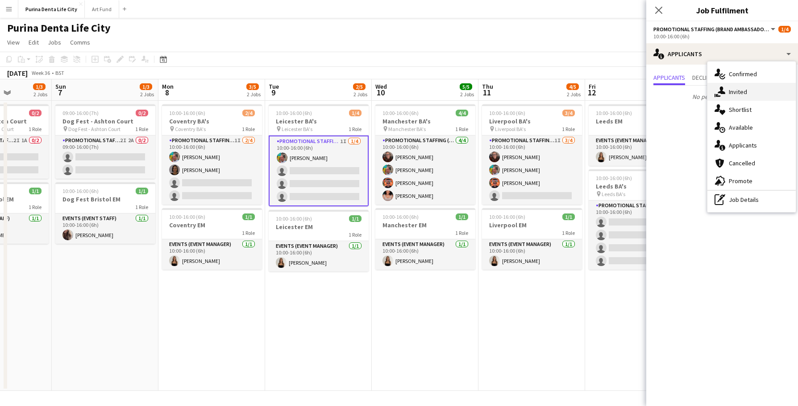
click at [733, 98] on div "single-neutral-actions-share-1 Invited" at bounding box center [751, 92] width 88 height 18
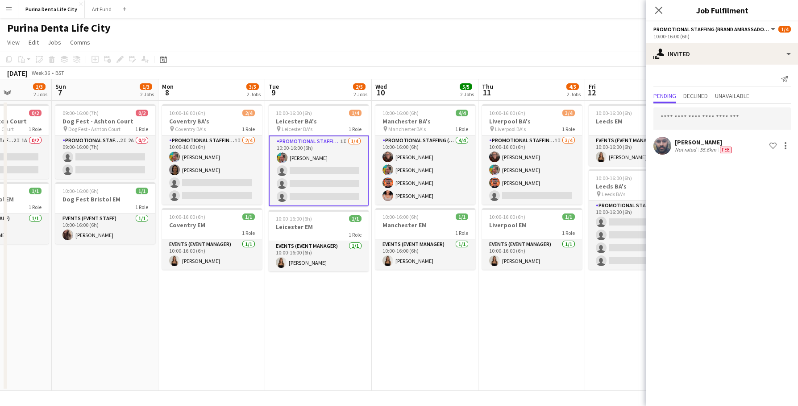
click at [708, 103] on span "Declined" at bounding box center [695, 96] width 25 height 13
click at [669, 99] on span "Pending" at bounding box center [664, 96] width 23 height 6
click at [681, 121] on input "text" at bounding box center [721, 119] width 137 height 22
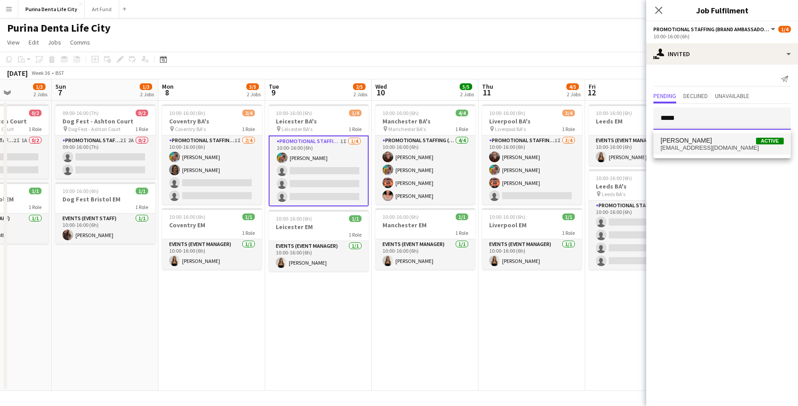
type input "*****"
click at [695, 143] on span "kiren chanchal" at bounding box center [685, 141] width 51 height 8
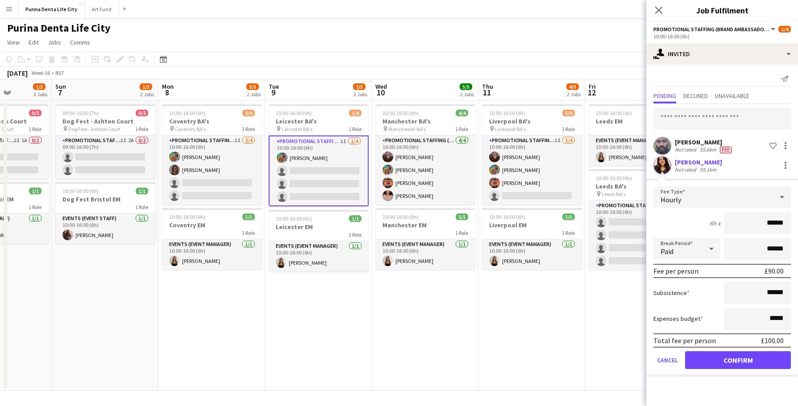
click at [743, 361] on button "Confirm" at bounding box center [738, 361] width 106 height 18
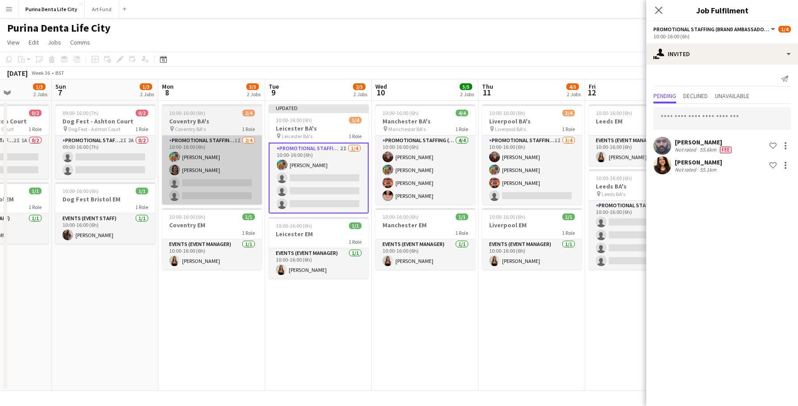
click at [221, 197] on app-card-role "Promotional Staffing (Brand Ambassadors) 1I 2/4 10:00-16:00 (6h) Owen Prince El…" at bounding box center [212, 170] width 100 height 69
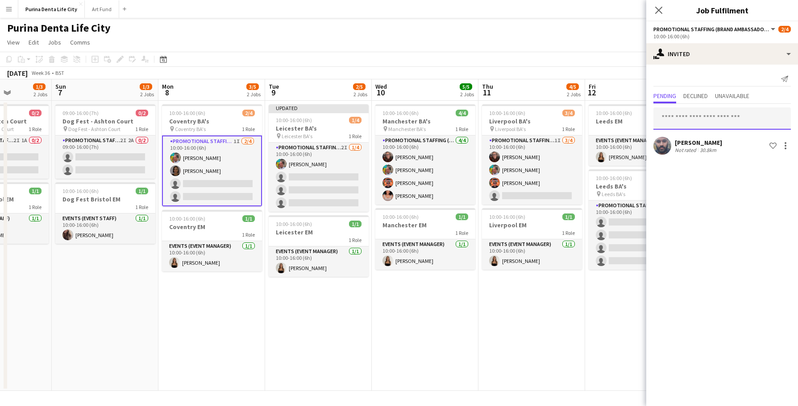
click at [689, 120] on input "text" at bounding box center [721, 119] width 137 height 22
type input "*****"
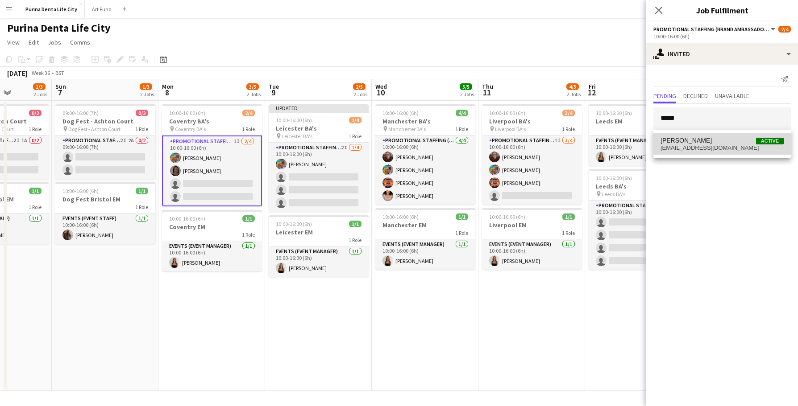
click at [712, 149] on span "kirenchanchal@workmail.com" at bounding box center [721, 148] width 123 height 7
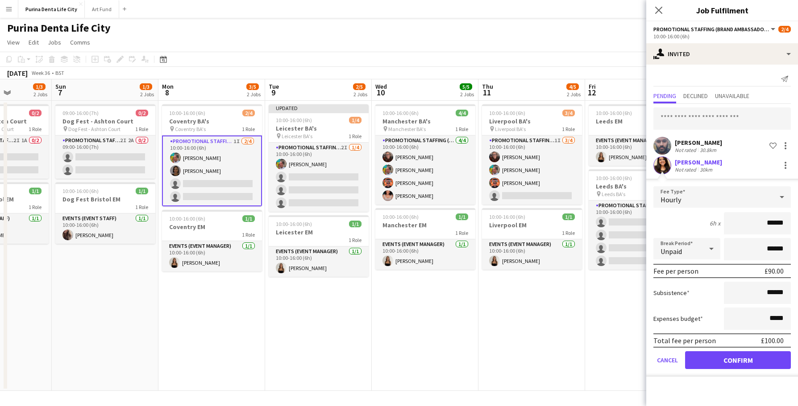
click at [739, 357] on button "Confirm" at bounding box center [738, 361] width 106 height 18
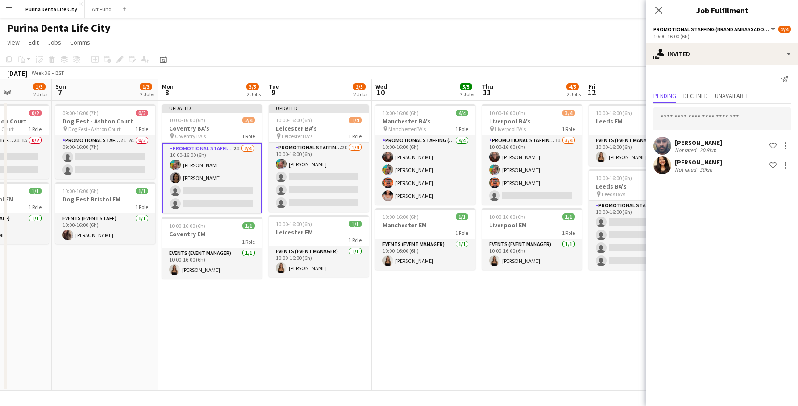
click at [566, 336] on app-date-cell "10:00-16:00 (6h) 3/4 Liverpool BA's pin Liverpool BA's 1 Role Promotional Staff…" at bounding box center [531, 246] width 107 height 290
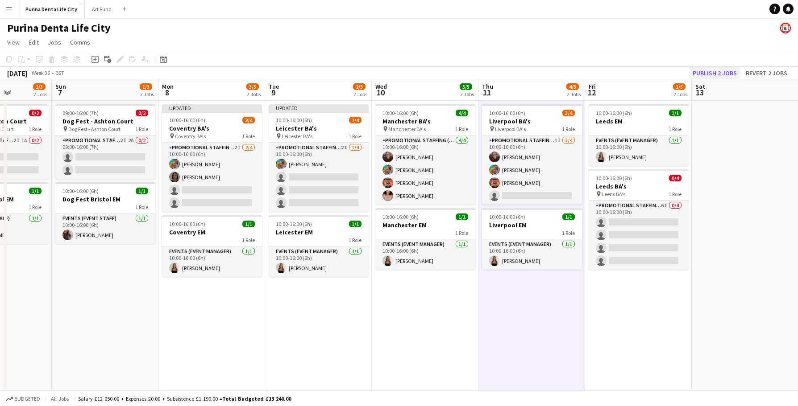
click at [718, 73] on button "Publish 2 jobs" at bounding box center [714, 73] width 51 height 12
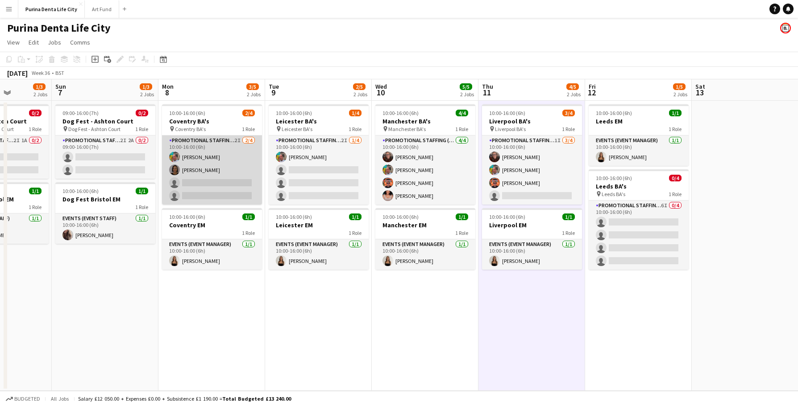
click at [225, 184] on app-card-role "Promotional Staffing (Brand Ambassadors) 2I 2/4 10:00-16:00 (6h) Owen Prince El…" at bounding box center [212, 170] width 100 height 69
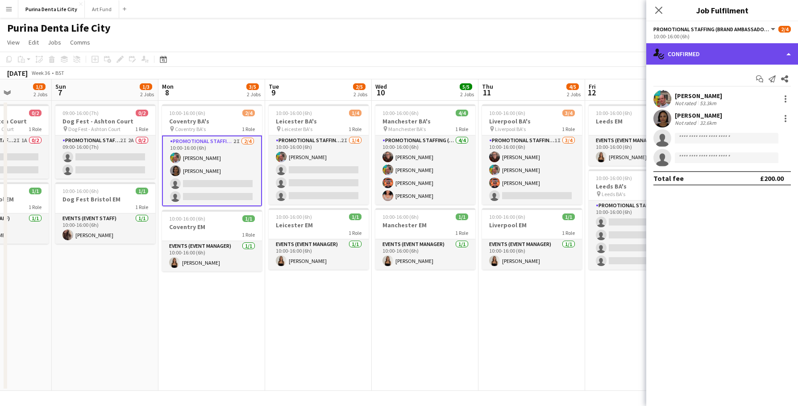
click at [693, 52] on div "single-neutral-actions-check-2 Confirmed" at bounding box center [722, 53] width 152 height 21
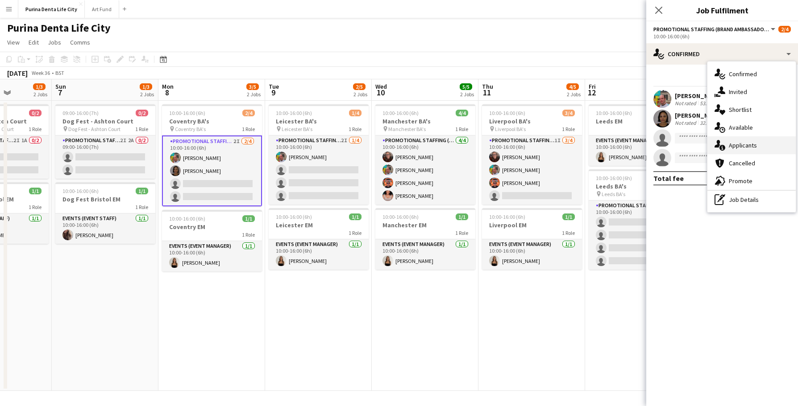
click at [747, 146] on span "Applicants" at bounding box center [743, 145] width 28 height 8
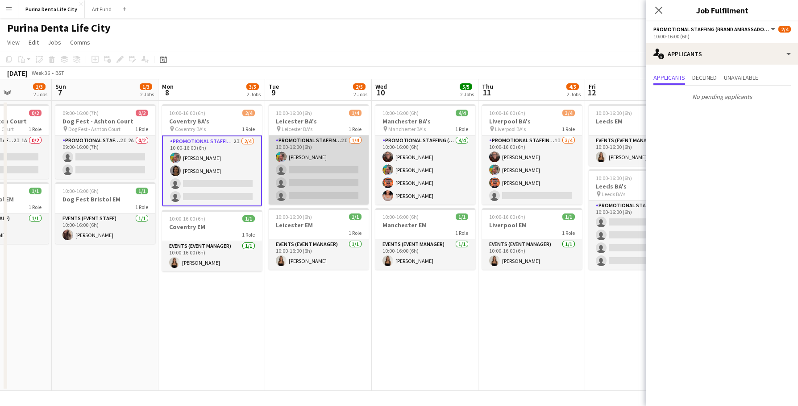
click at [334, 176] on app-card-role "Promotional Staffing (Brand Ambassadors) 2I 1/4 10:00-16:00 (6h) Owen Prince si…" at bounding box center [319, 170] width 100 height 69
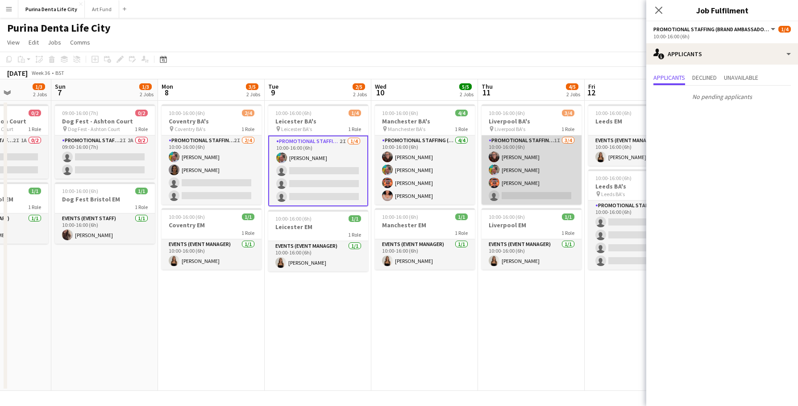
click at [509, 194] on app-card-role "Promotional Staffing (Brand Ambassadors) 1I 3/4 10:00-16:00 (6h) Karen Woodroff…" at bounding box center [531, 170] width 100 height 69
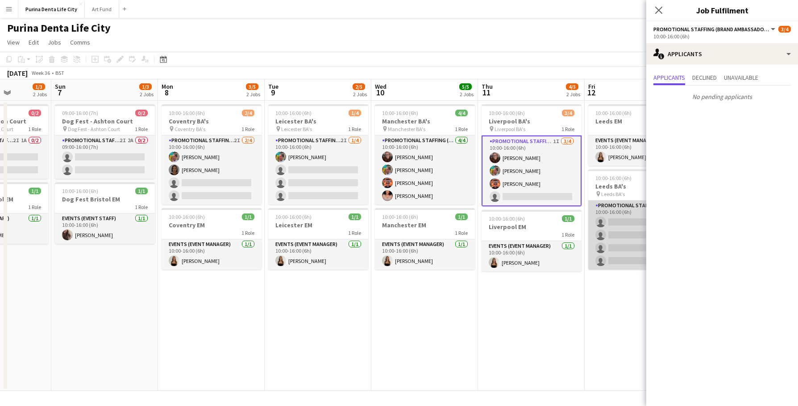
click at [621, 238] on app-card-role "Promotional Staffing (Brand Ambassadors) 6I 0/4 10:00-16:00 (6h) single-neutral…" at bounding box center [638, 235] width 100 height 69
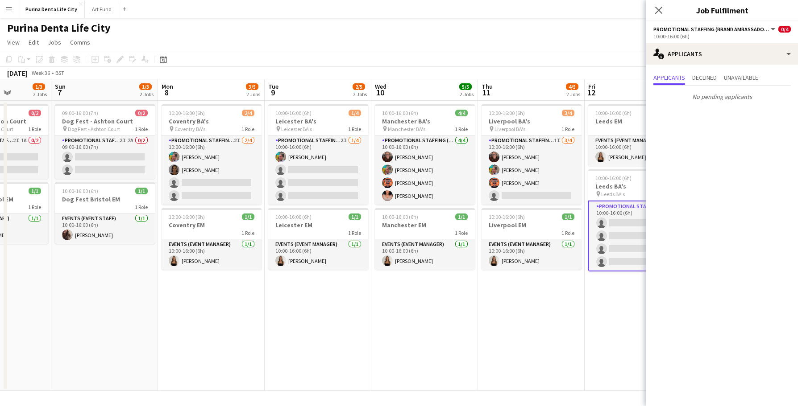
click at [549, 336] on app-date-cell "10:00-16:00 (6h) 3/4 Liverpool BA's pin Liverpool BA's 1 Role Promotional Staff…" at bounding box center [531, 246] width 107 height 290
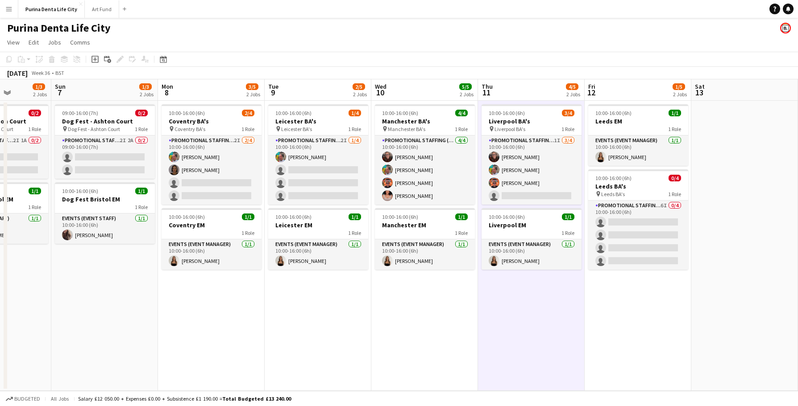
scroll to position [0, 350]
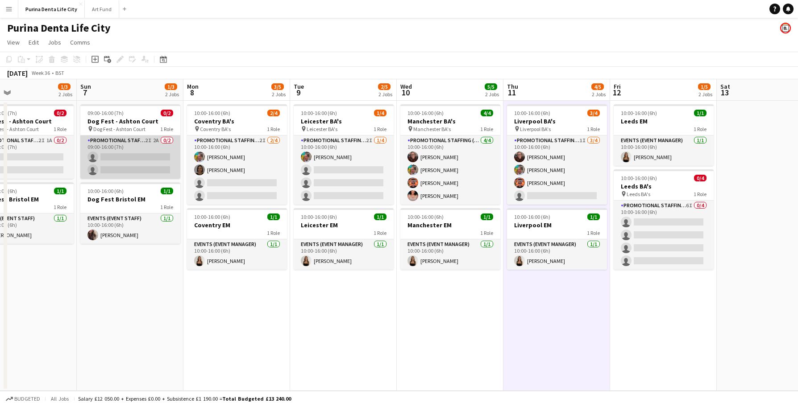
click at [142, 150] on app-card-role "Promotional Staffing (Brand Ambassadors) 2I 2A 0/2 09:00-16:00 (7h) single-neut…" at bounding box center [130, 157] width 100 height 43
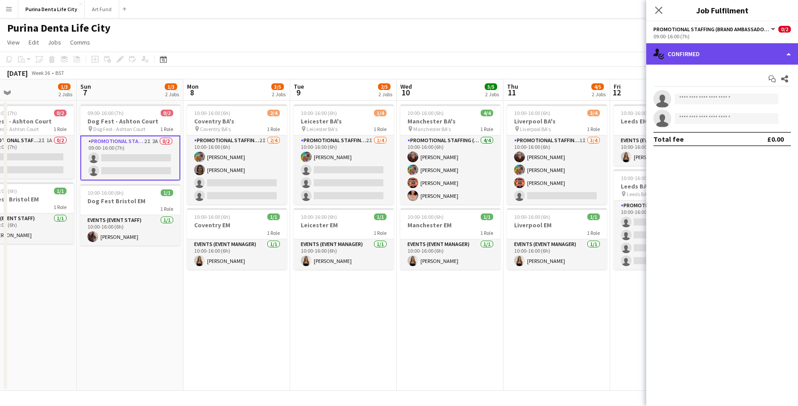
click at [698, 57] on div "single-neutral-actions-check-2 Confirmed" at bounding box center [722, 53] width 152 height 21
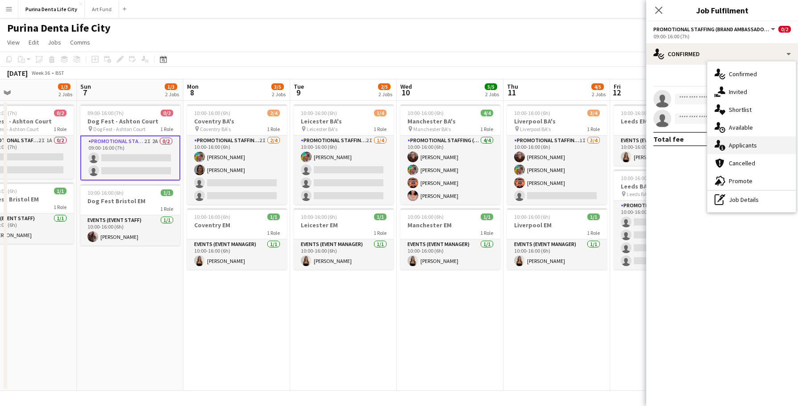
click at [741, 140] on div "single-neutral-actions-information Applicants" at bounding box center [751, 146] width 88 height 18
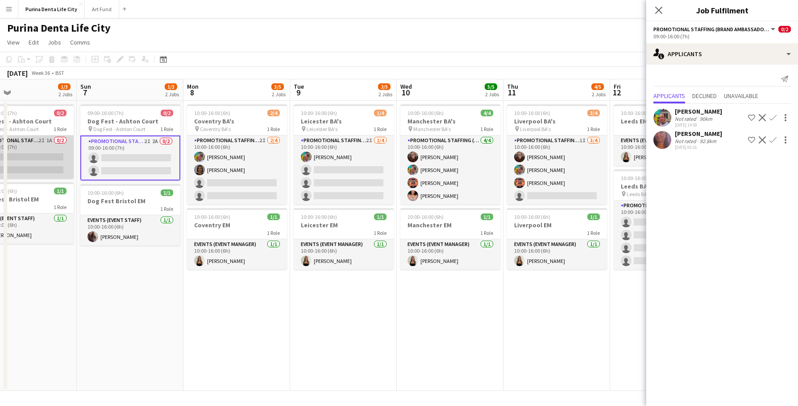
click at [29, 164] on app-card-role "Promotional Staffing (Brand Ambassadors) 2I 1A 0/2 09:00-16:00 (7h) single-neut…" at bounding box center [24, 157] width 100 height 43
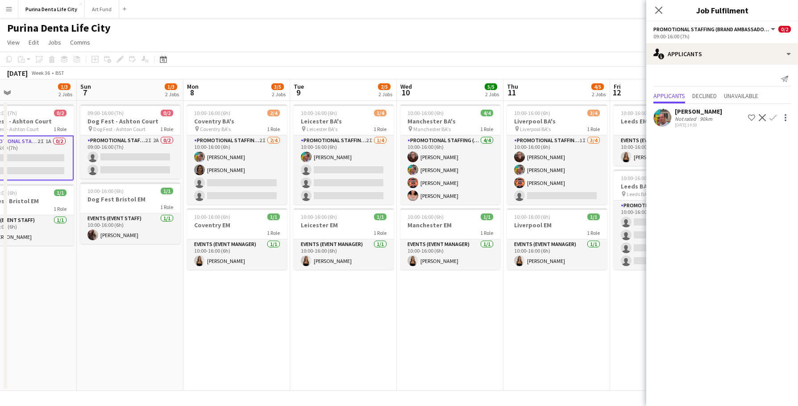
click at [133, 279] on app-date-cell "09:00-16:00 (7h) 0/2 Dog Fest - Ashton Court pin Dog Fest - Ashton Court 1 Role…" at bounding box center [130, 246] width 107 height 290
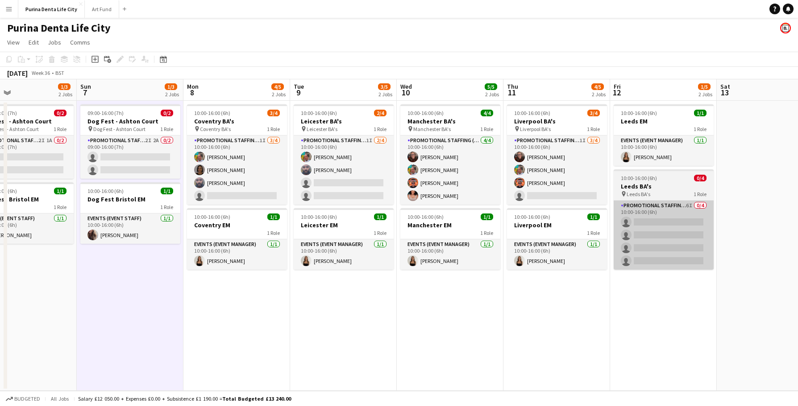
click at [676, 232] on app-card-role "Promotional Staffing (Brand Ambassadors) 6I 0/4 10:00-16:00 (6h) single-neutral…" at bounding box center [664, 235] width 100 height 69
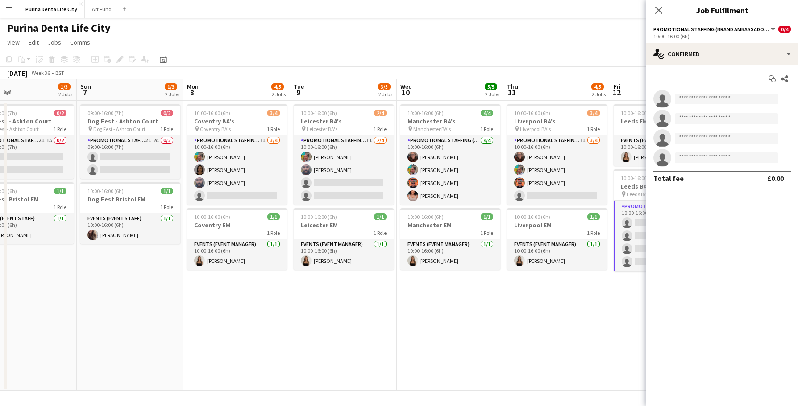
click at [279, 302] on app-date-cell "10:00-16:00 (6h) 3/4 Coventry BA's pin Coventry BA's 1 Role Promotional Staffin…" at bounding box center [236, 246] width 107 height 290
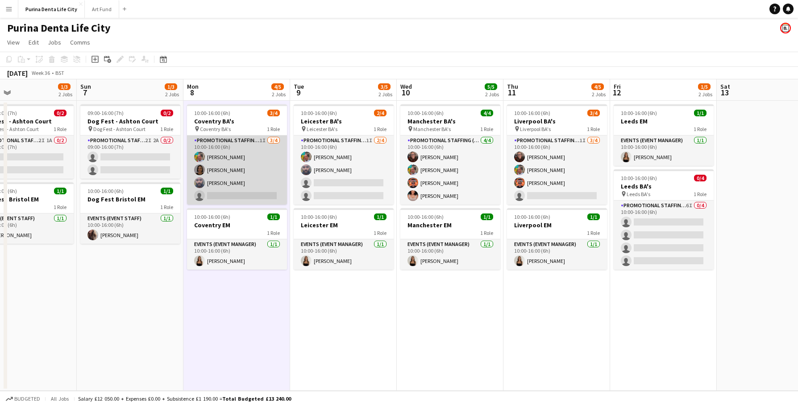
click at [240, 191] on app-card-role "Promotional Staffing (Brand Ambassadors) 1I 3/4 10:00-16:00 (6h) Owen Prince El…" at bounding box center [237, 170] width 100 height 69
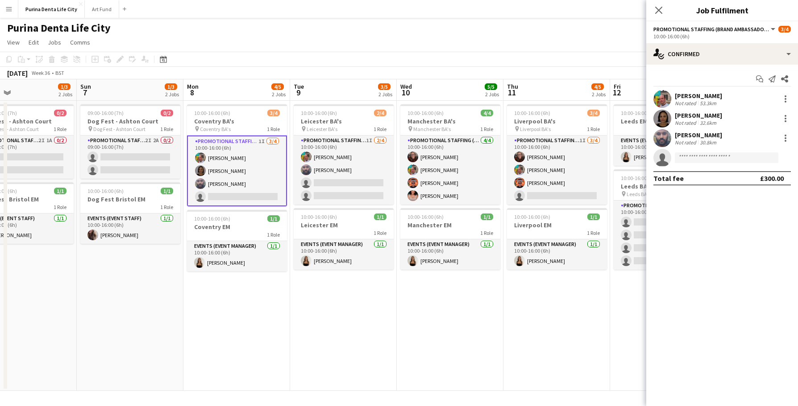
click at [658, 144] on app-user-avatar at bounding box center [662, 138] width 18 height 18
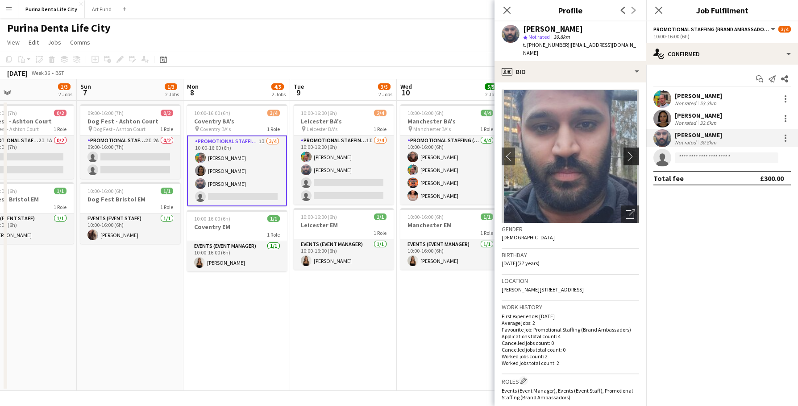
click at [632, 152] on app-icon "chevron-right" at bounding box center [633, 156] width 14 height 9
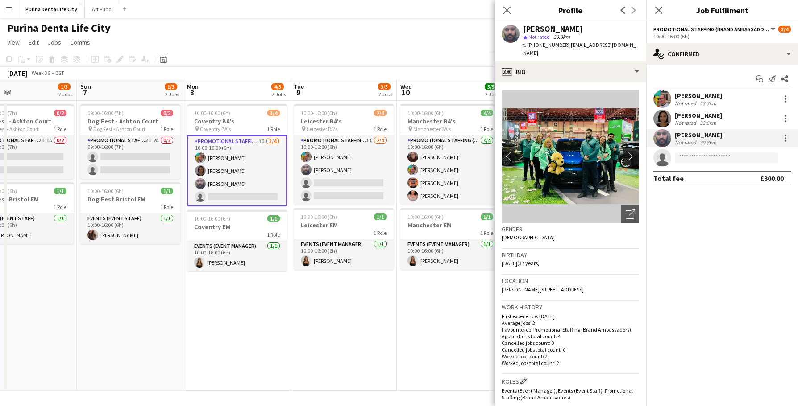
click at [632, 152] on app-icon "chevron-right" at bounding box center [633, 156] width 14 height 9
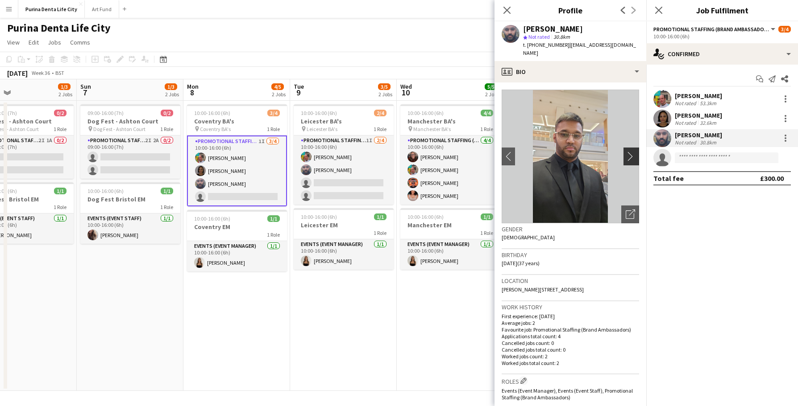
click at [632, 152] on app-icon "chevron-right" at bounding box center [633, 156] width 14 height 9
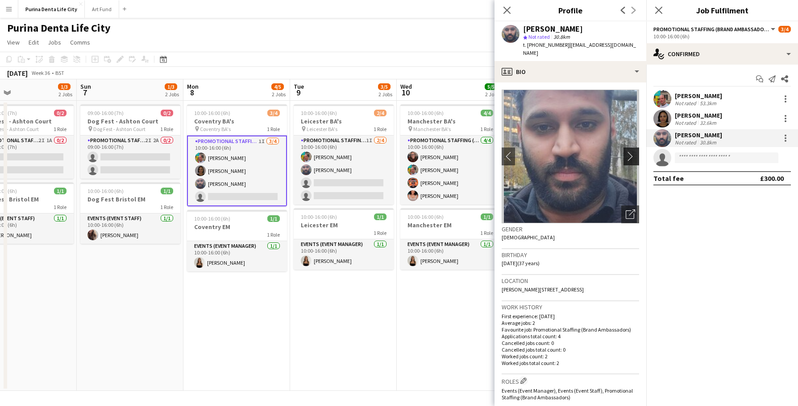
click at [632, 152] on app-icon "chevron-right" at bounding box center [633, 156] width 14 height 9
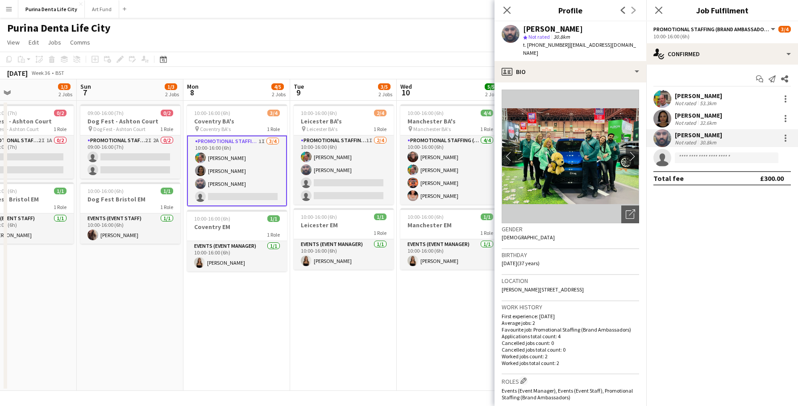
drag, startPoint x: 631, startPoint y: 42, endPoint x: 567, endPoint y: 43, distance: 64.3
click at [567, 43] on div "Ravi ramsey star Not rated 30.8km t. +4407939968508 | raviramsey@hotmail.co.uk" at bounding box center [570, 41] width 152 height 40
copy span "raviramsey@hotmail.co.uk"
click at [353, 65] on app-toolbar "Copy Paste Paste Command V Paste with crew Command Shift V Paste linked Job Del…" at bounding box center [399, 59] width 798 height 15
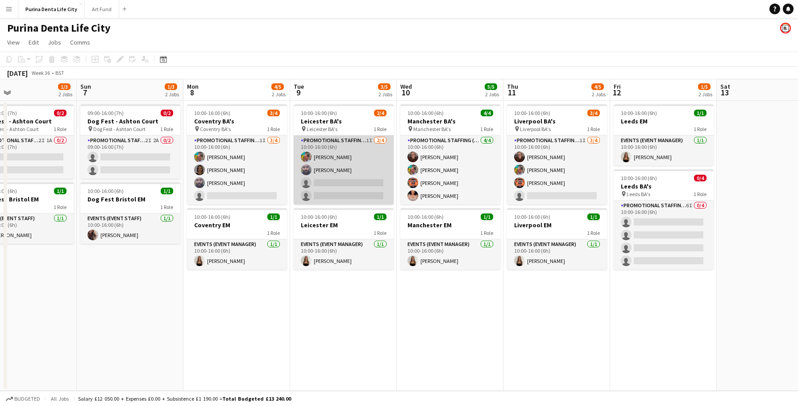
click at [366, 185] on app-card-role "Promotional Staffing (Brand Ambassadors) 1I 2/4 10:00-16:00 (6h) Owen Prince Ra…" at bounding box center [344, 170] width 100 height 69
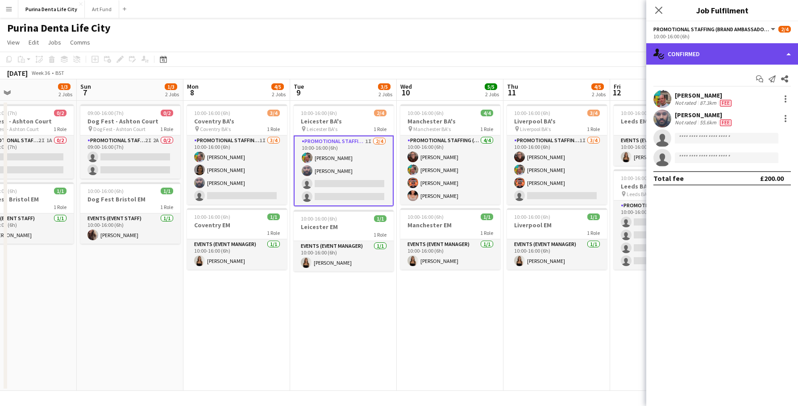
click at [720, 58] on div "single-neutral-actions-check-2 Confirmed" at bounding box center [722, 53] width 152 height 21
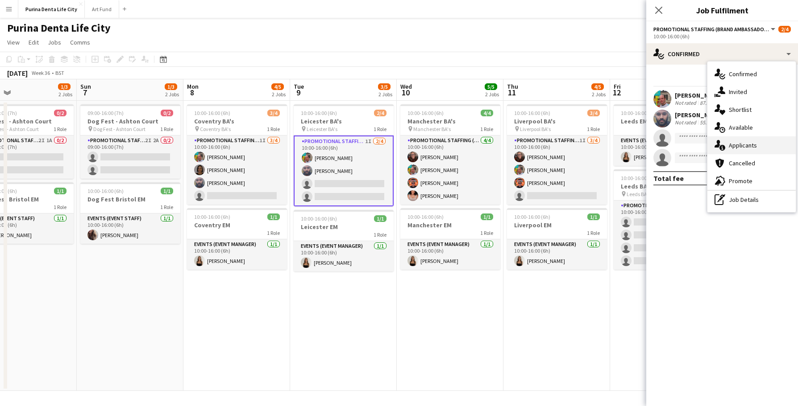
click at [765, 149] on div "single-neutral-actions-information Applicants" at bounding box center [751, 146] width 88 height 18
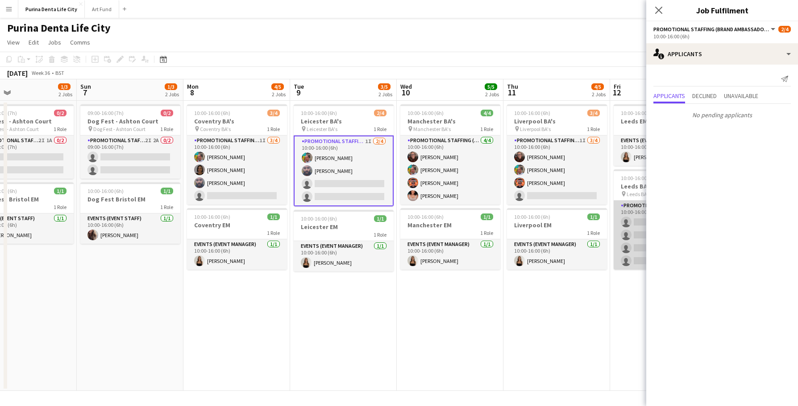
click at [643, 235] on app-card-role "Promotional Staffing (Brand Ambassadors) 6I 0/4 10:00-16:00 (6h) single-neutral…" at bounding box center [664, 235] width 100 height 69
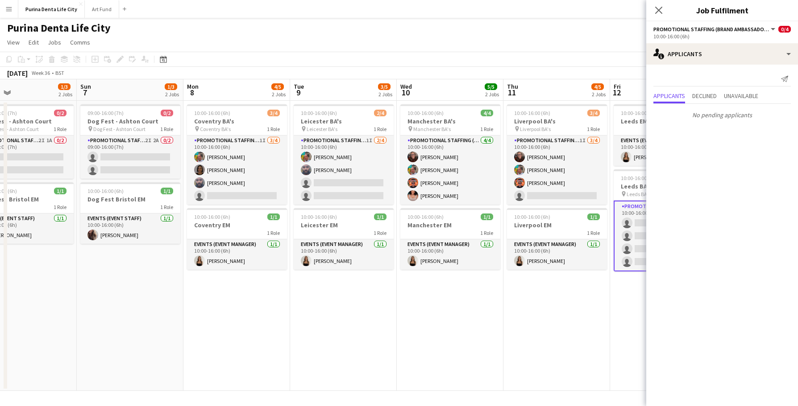
click at [518, 293] on app-date-cell "10:00-16:00 (6h) 3/4 Liverpool BA's pin Liverpool BA's 1 Role Promotional Staff…" at bounding box center [556, 246] width 107 height 290
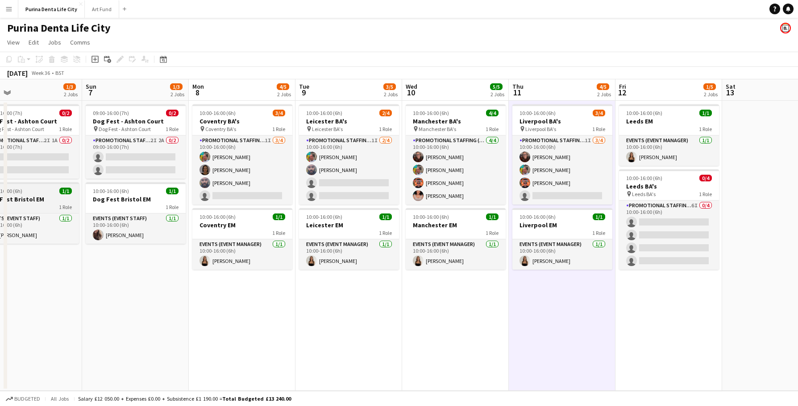
scroll to position [0, 357]
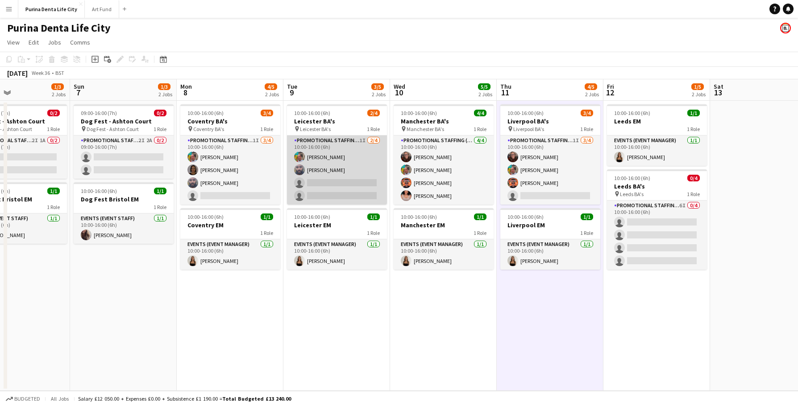
click at [342, 190] on app-card-role "Promotional Staffing (Brand Ambassadors) 1I 2/4 10:00-16:00 (6h) Owen Prince Ra…" at bounding box center [337, 170] width 100 height 69
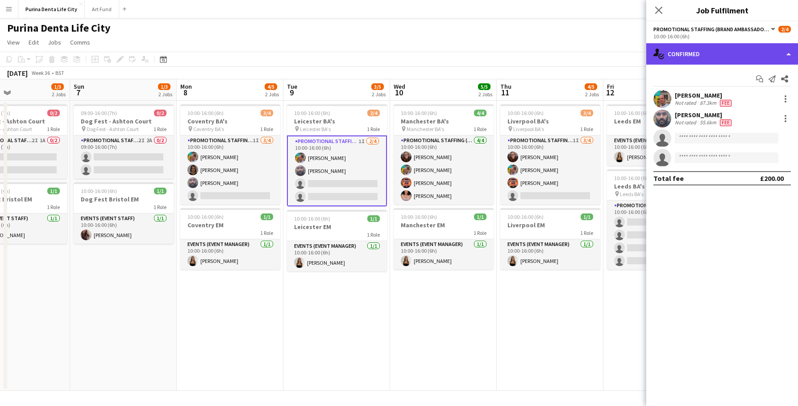
click at [772, 47] on div "single-neutral-actions-check-2 Confirmed" at bounding box center [722, 53] width 152 height 21
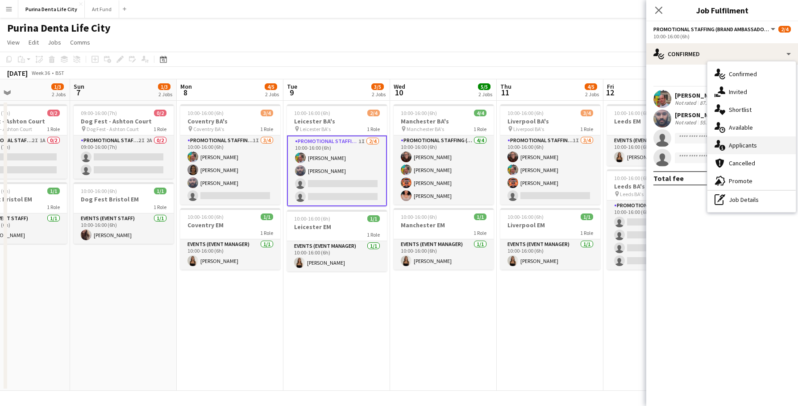
click at [764, 146] on div "single-neutral-actions-information Applicants" at bounding box center [751, 146] width 88 height 18
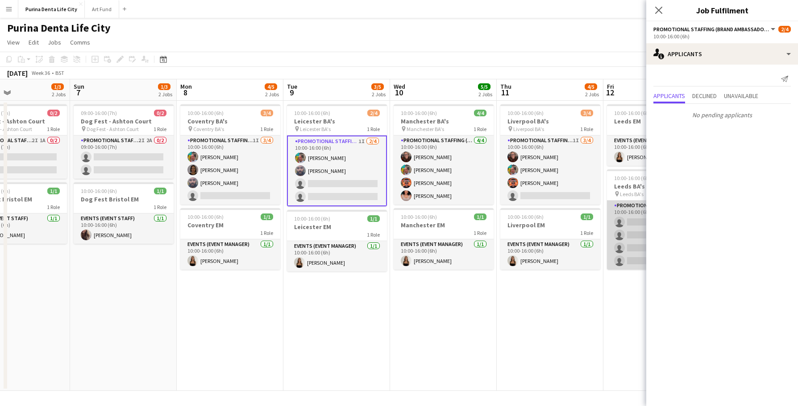
click at [617, 236] on app-card-role "Promotional Staffing (Brand Ambassadors) 6I 0/4 10:00-16:00 (6h) single-neutral…" at bounding box center [657, 235] width 100 height 69
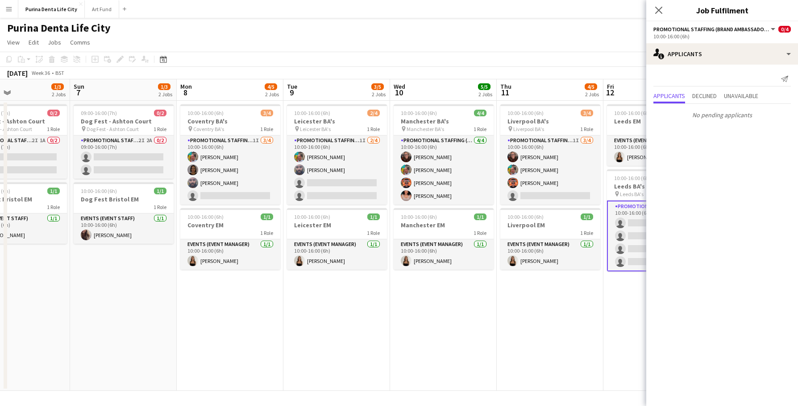
click at [578, 294] on app-date-cell "10:00-16:00 (6h) 3/4 Liverpool BA's pin Liverpool BA's 1 Role Promotional Staff…" at bounding box center [550, 246] width 107 height 290
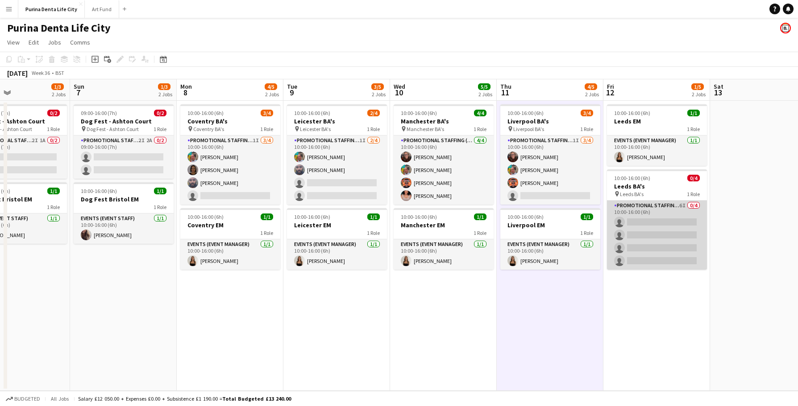
click at [686, 246] on app-card-role "Promotional Staffing (Brand Ambassadors) 6I 0/4 10:00-16:00 (6h) single-neutral…" at bounding box center [657, 235] width 100 height 69
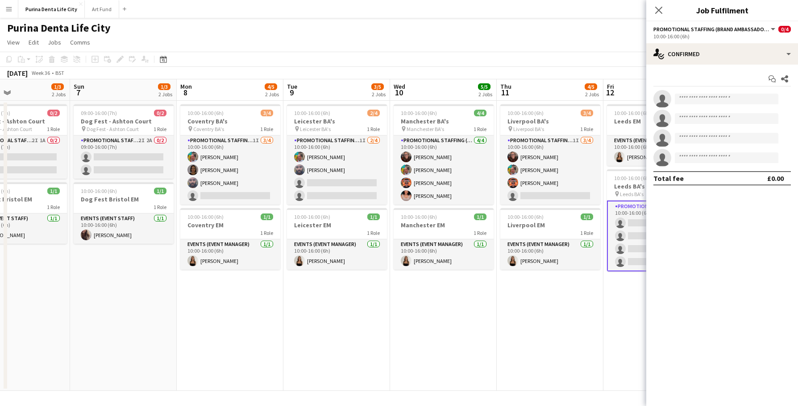
click at [725, 42] on app-options-switcher "Promotional Staffing (Brand Ambassadors) All roles Promotional Staffing (Brand …" at bounding box center [722, 32] width 152 height 22
click at [725, 50] on div "single-neutral-actions-check-2 Confirmed" at bounding box center [722, 53] width 152 height 21
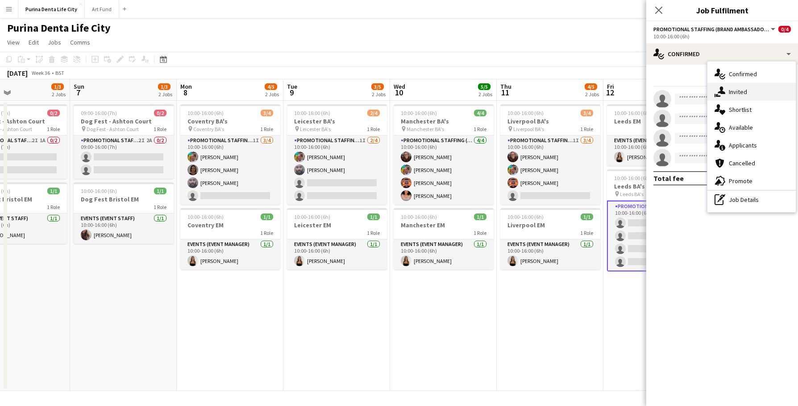
click at [751, 97] on div "single-neutral-actions-share-1 Invited" at bounding box center [751, 92] width 88 height 18
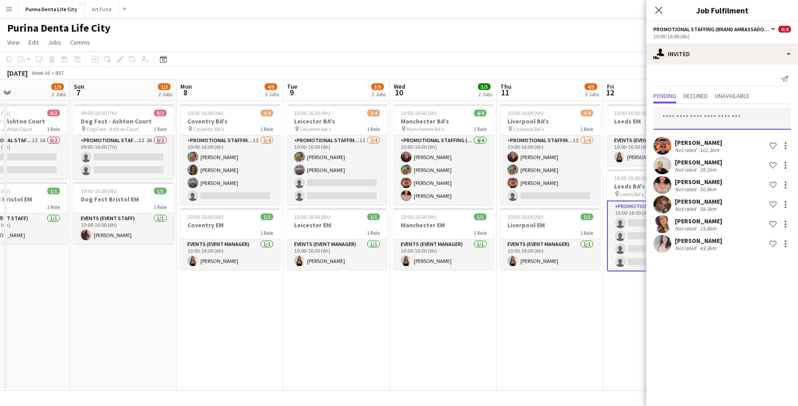
click at [722, 120] on input "text" at bounding box center [721, 119] width 137 height 22
type input "*"
click at [697, 120] on input "text" at bounding box center [721, 119] width 137 height 22
type input "****"
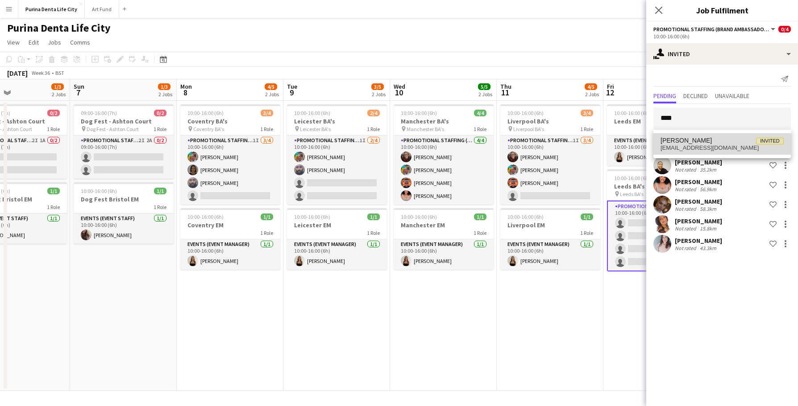
drag, startPoint x: 697, startPoint y: 119, endPoint x: 702, endPoint y: 139, distance: 20.1
click at [702, 139] on span "Alex Thomas Invited" at bounding box center [721, 141] width 123 height 8
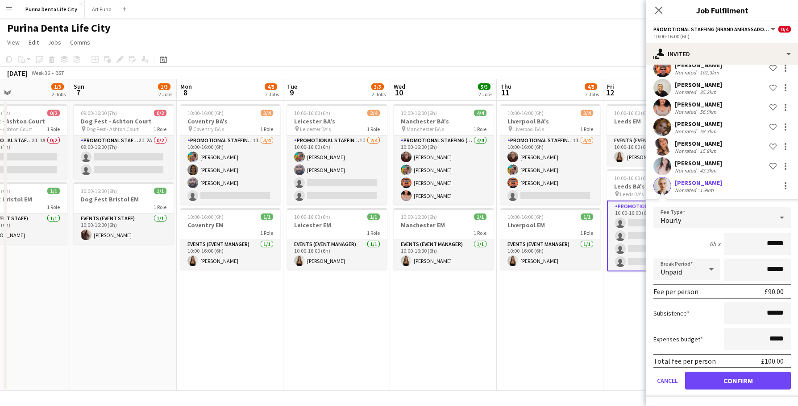
scroll to position [78, 0]
click at [738, 377] on button "Confirm" at bounding box center [738, 381] width 106 height 18
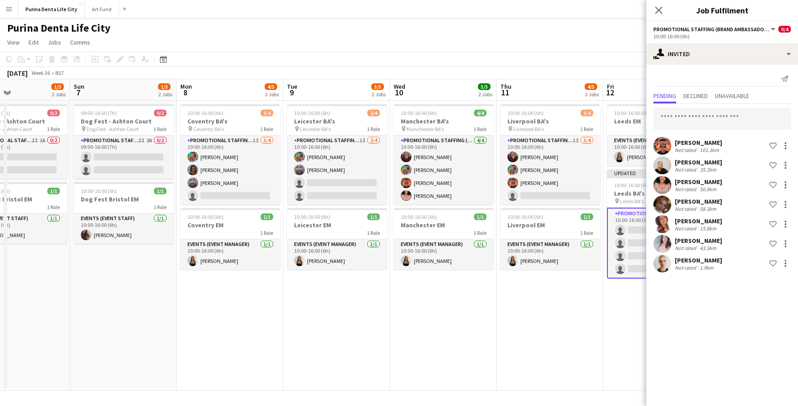
scroll to position [0, 0]
click at [588, 305] on app-date-cell "10:00-16:00 (6h) 3/4 Liverpool BA's pin Liverpool BA's 1 Role Promotional Staff…" at bounding box center [550, 246] width 107 height 290
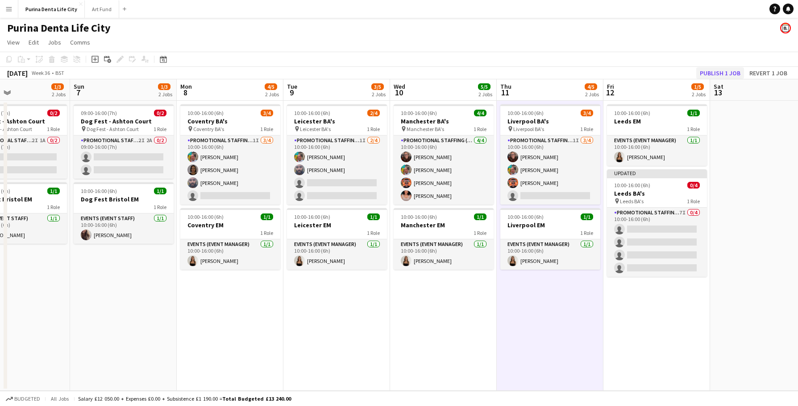
click at [725, 69] on button "Publish 1 job" at bounding box center [720, 73] width 48 height 12
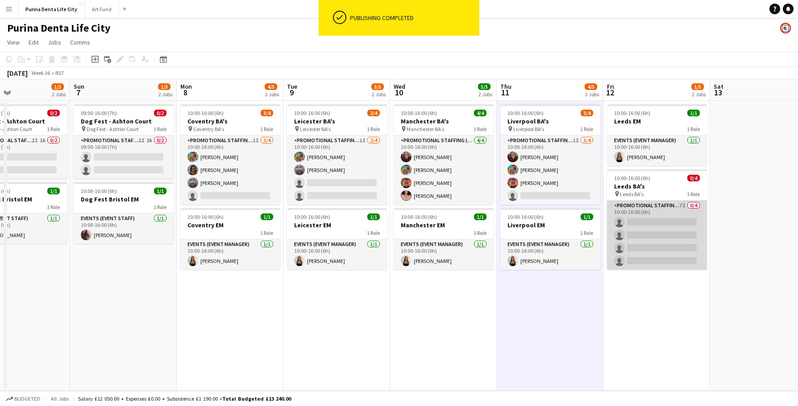
click at [670, 241] on app-card-role "Promotional Staffing (Brand Ambassadors) 7I 0/4 10:00-16:00 (6h) single-neutral…" at bounding box center [657, 235] width 100 height 69
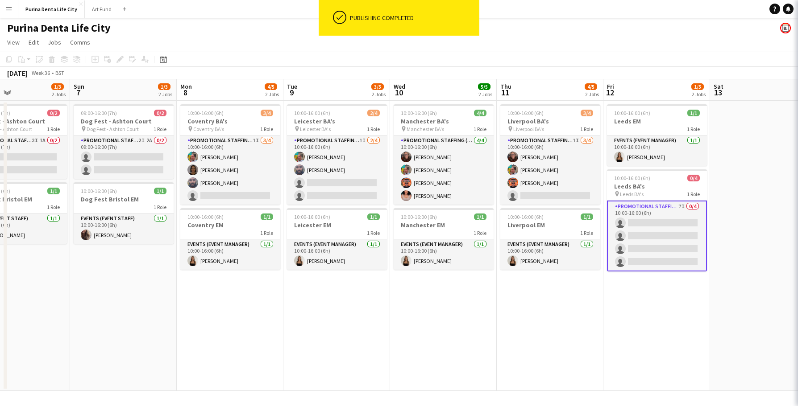
scroll to position [0, 357]
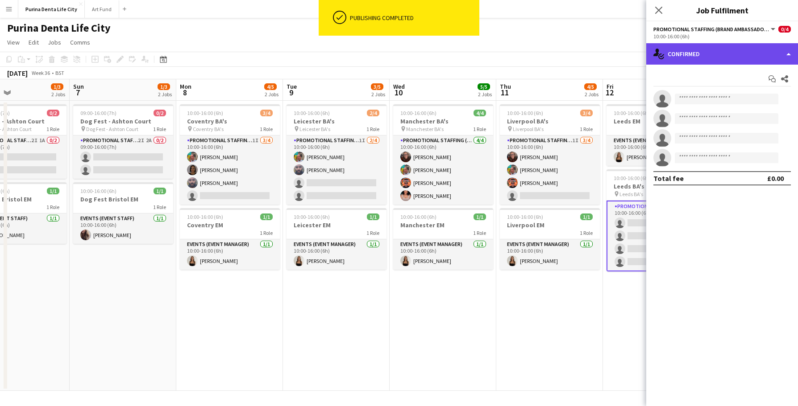
click at [719, 60] on div "single-neutral-actions-check-2 Confirmed" at bounding box center [722, 53] width 152 height 21
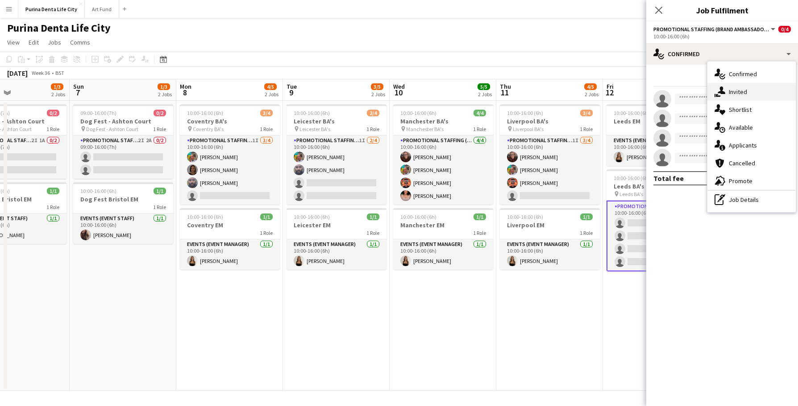
click at [738, 89] on span "Invited" at bounding box center [738, 92] width 18 height 8
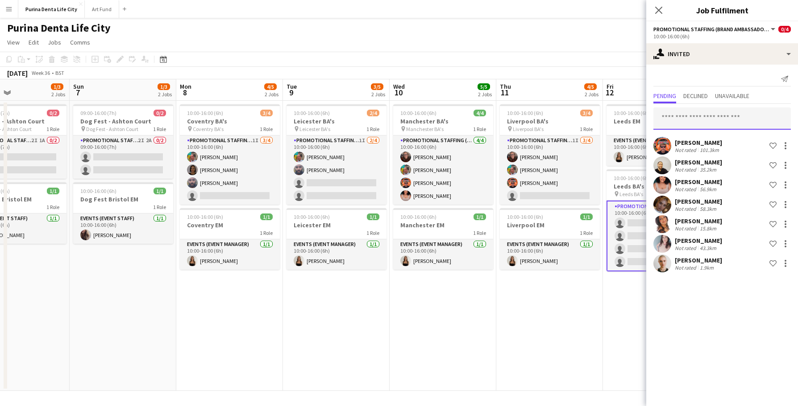
click at [696, 116] on input "text" at bounding box center [721, 119] width 137 height 22
type input "******"
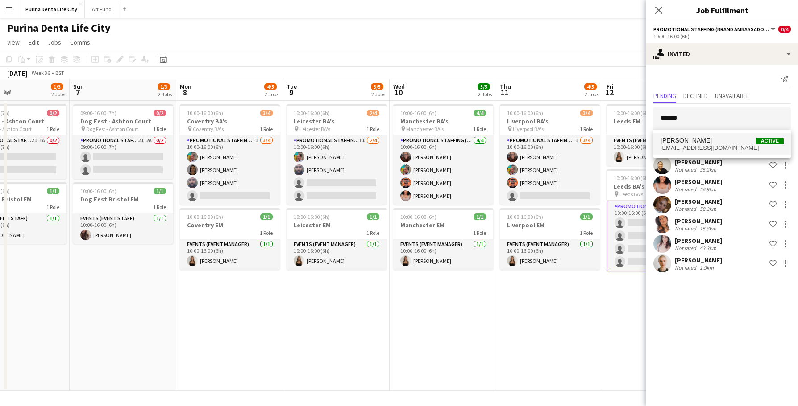
drag, startPoint x: 696, startPoint y: 116, endPoint x: 709, endPoint y: 140, distance: 27.1
click at [709, 140] on span "Amanda Lilliu Active" at bounding box center [721, 141] width 123 height 8
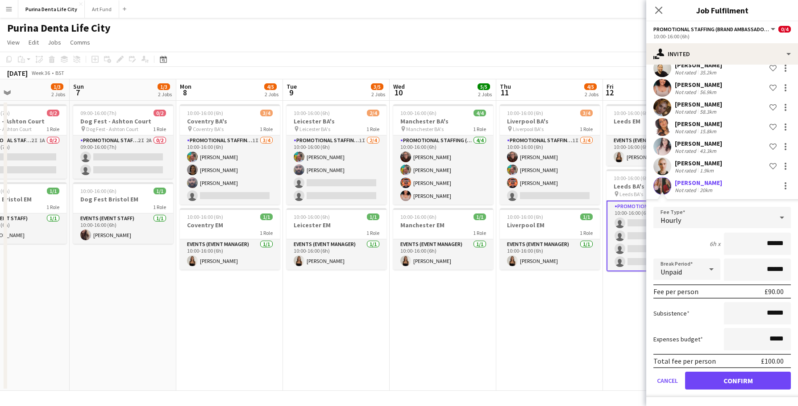
scroll to position [97, 0]
click at [718, 378] on button "Confirm" at bounding box center [738, 381] width 106 height 18
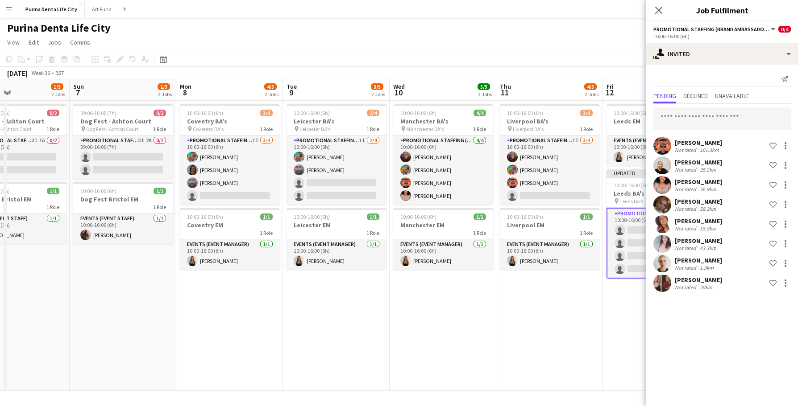
scroll to position [0, 0]
click at [537, 324] on app-date-cell "10:00-16:00 (6h) 3/4 Liverpool BA's pin Liverpool BA's 1 Role Promotional Staff…" at bounding box center [549, 246] width 107 height 290
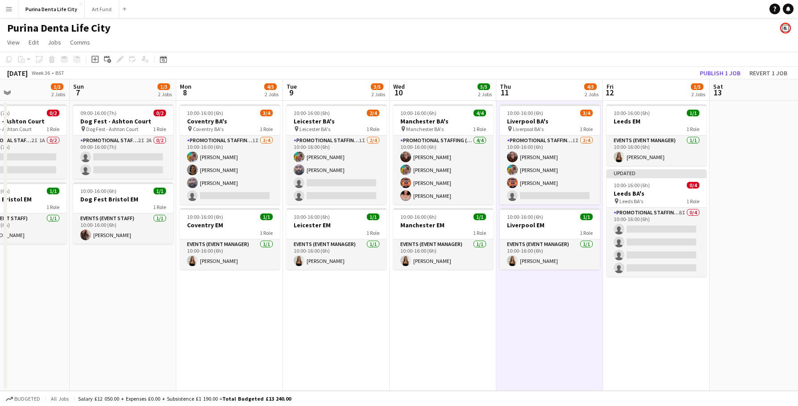
scroll to position [0, 357]
click at [708, 74] on button "Publish 1 job" at bounding box center [720, 73] width 48 height 12
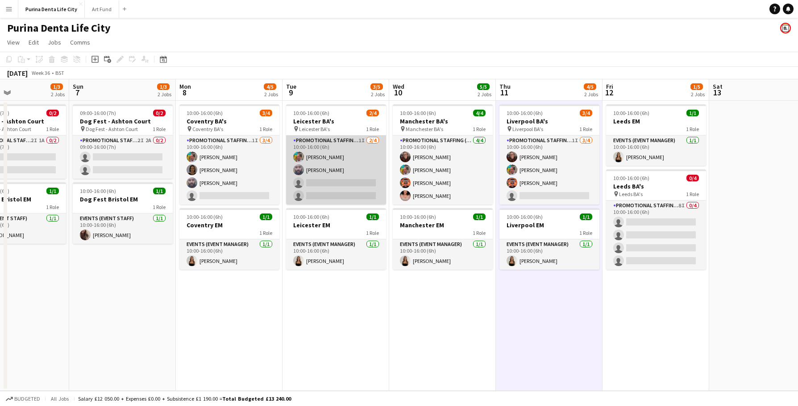
click at [320, 195] on app-card-role "Promotional Staffing (Brand Ambassadors) 1I 2/4 10:00-16:00 (6h) Owen Prince Ra…" at bounding box center [336, 170] width 100 height 69
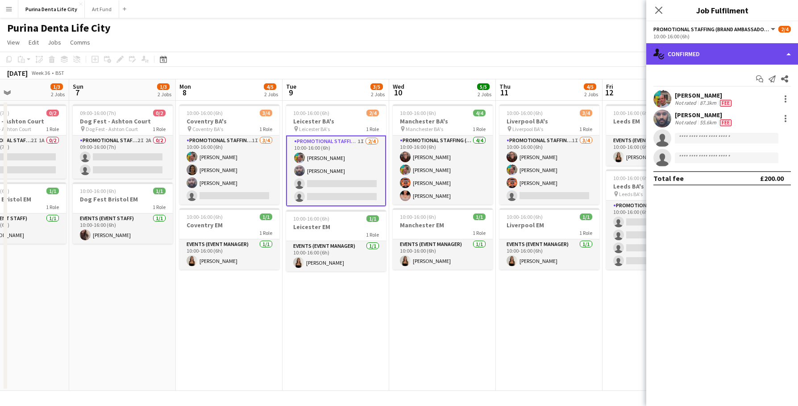
click at [688, 55] on div "single-neutral-actions-check-2 Confirmed" at bounding box center [722, 53] width 152 height 21
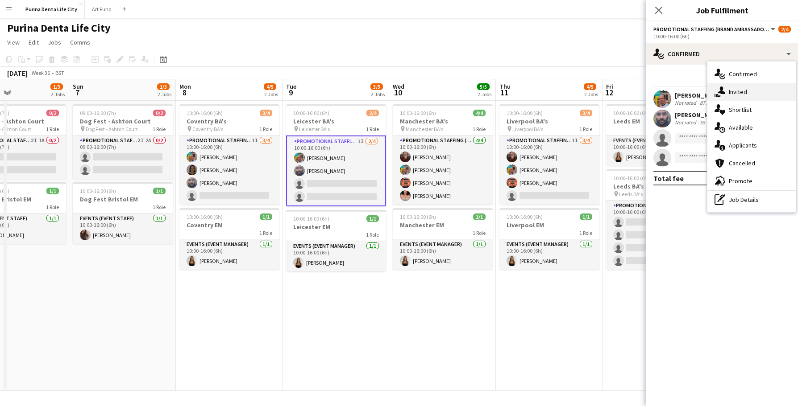
click at [736, 91] on span "Invited" at bounding box center [738, 92] width 18 height 8
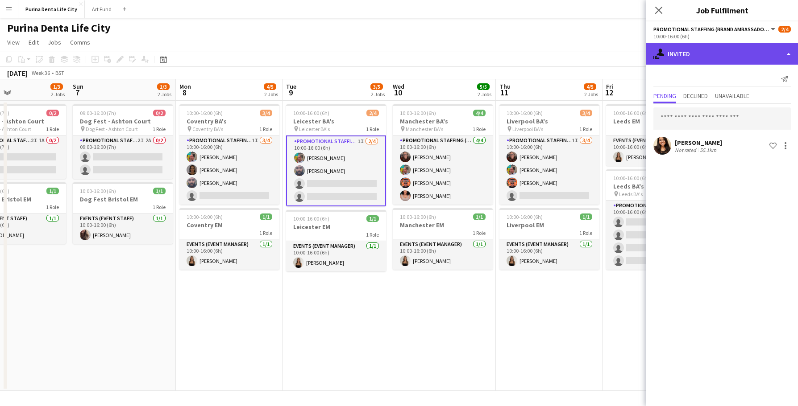
click at [721, 55] on div "single-neutral-actions-share-1 Invited" at bounding box center [722, 53] width 152 height 21
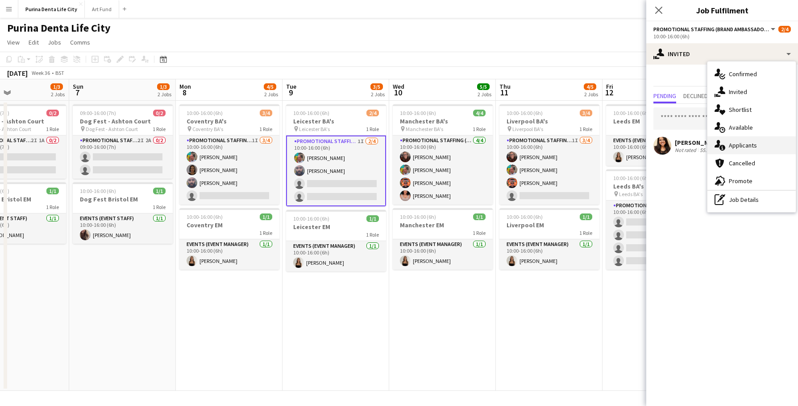
click at [751, 142] on span "Applicants" at bounding box center [743, 145] width 28 height 8
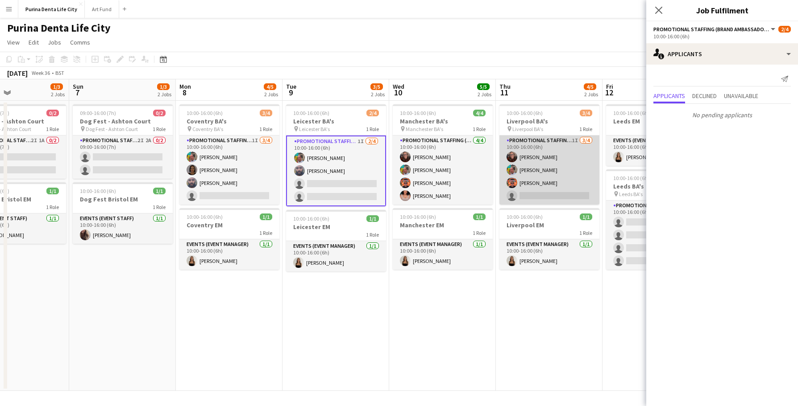
click at [547, 188] on app-card-role "Promotional Staffing (Brand Ambassadors) 1I 3/4 10:00-16:00 (6h) Karen Woodroff…" at bounding box center [549, 170] width 100 height 69
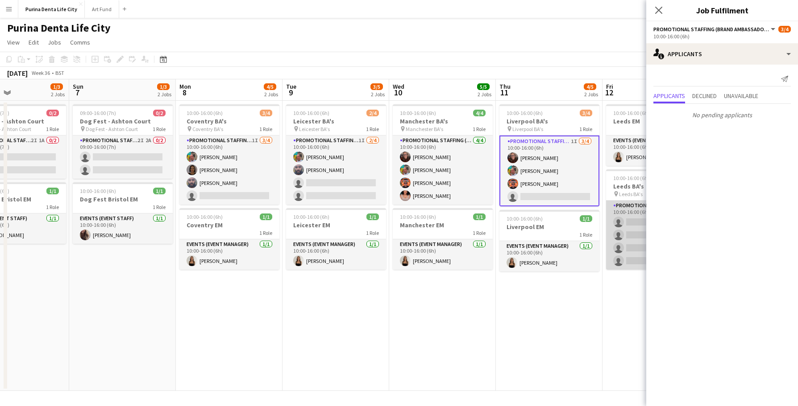
click at [622, 243] on app-card-role "Promotional Staffing (Brand Ambassadors) 8I 0/4 10:00-16:00 (6h) single-neutral…" at bounding box center [656, 235] width 100 height 69
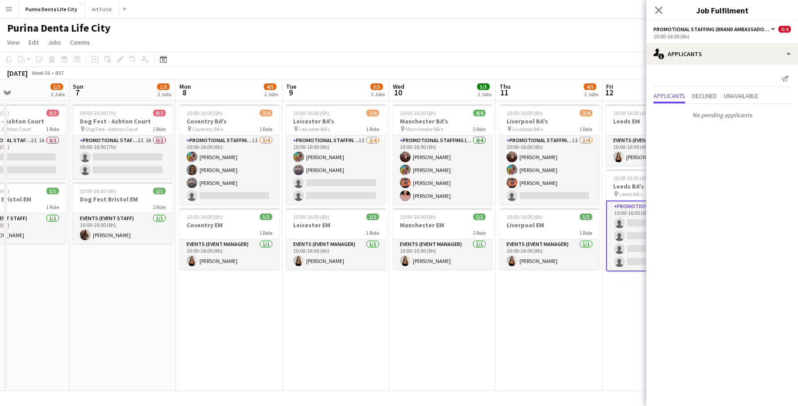
click at [546, 292] on app-date-cell "10:00-16:00 (6h) 3/4 Liverpool BA's pin Liverpool BA's 1 Role Promotional Staff…" at bounding box center [549, 246] width 107 height 290
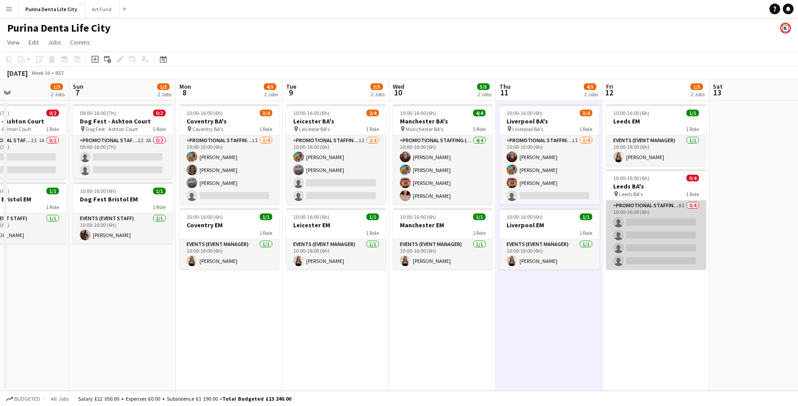
click at [647, 261] on app-card-role "Promotional Staffing (Brand Ambassadors) 8I 0/4 10:00-16:00 (6h) single-neutral…" at bounding box center [656, 235] width 100 height 69
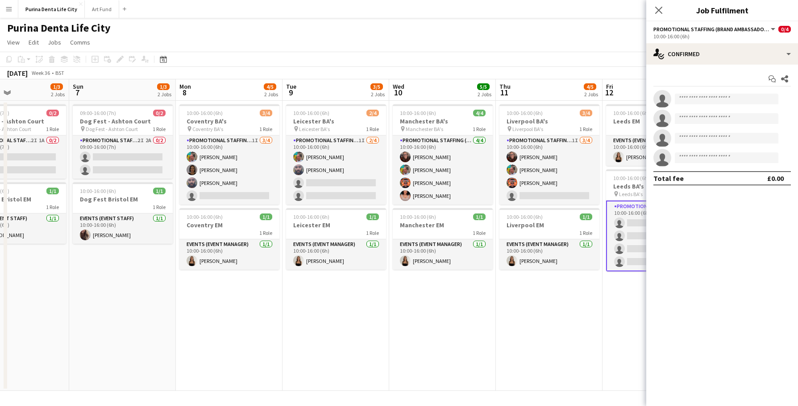
click at [548, 294] on app-date-cell "10:00-16:00 (6h) 3/4 Liverpool BA's pin Liverpool BA's 1 Role Promotional Staff…" at bounding box center [549, 246] width 107 height 290
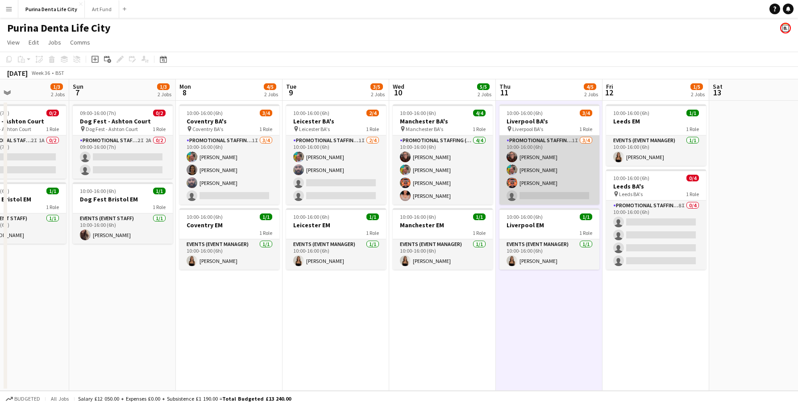
click at [555, 194] on app-card-role "Promotional Staffing (Brand Ambassadors) 1I 3/4 10:00-16:00 (6h) Karen Woodroff…" at bounding box center [549, 170] width 100 height 69
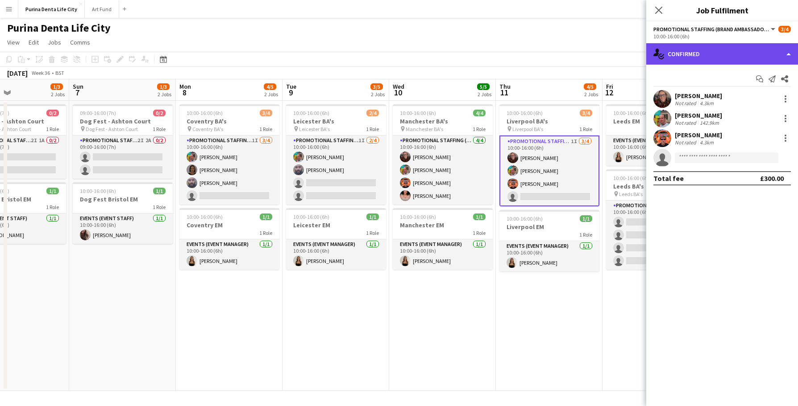
click at [737, 54] on div "single-neutral-actions-check-2 Confirmed" at bounding box center [722, 53] width 152 height 21
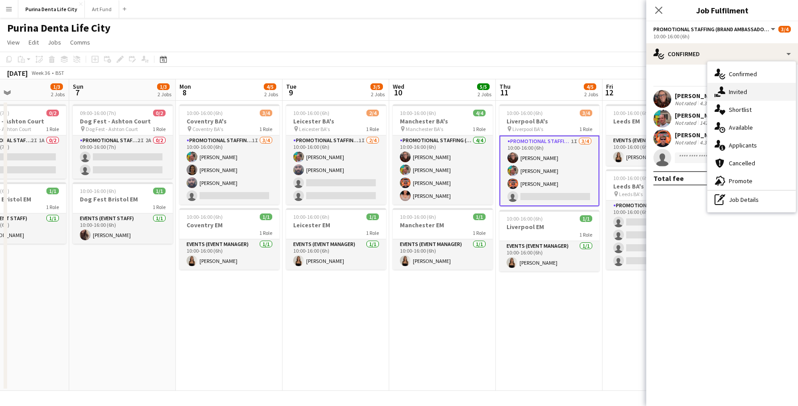
click at [747, 91] on span "Invited" at bounding box center [738, 92] width 18 height 8
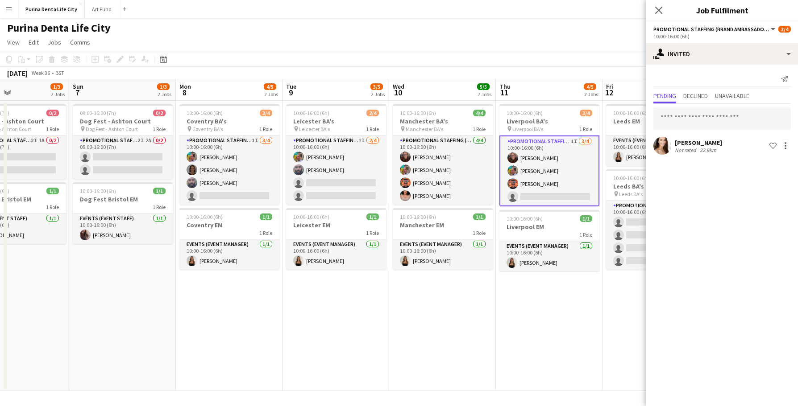
click at [586, 308] on app-date-cell "10:00-16:00 (6h) 3/4 Liverpool BA's pin Liverpool BA's 1 Role Promotional Staff…" at bounding box center [549, 246] width 107 height 290
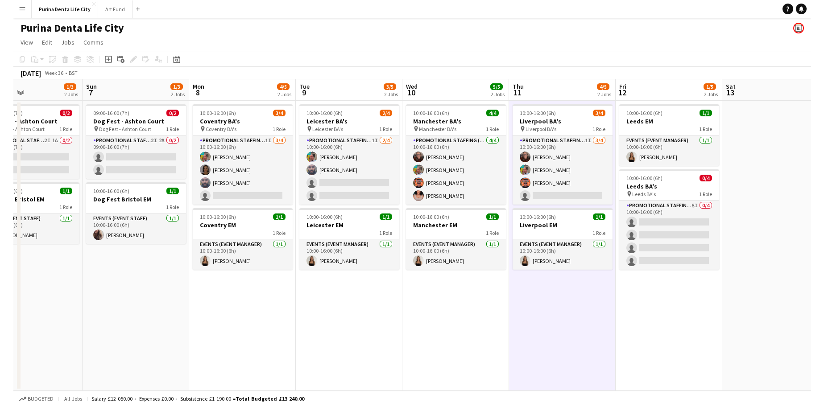
scroll to position [0, 0]
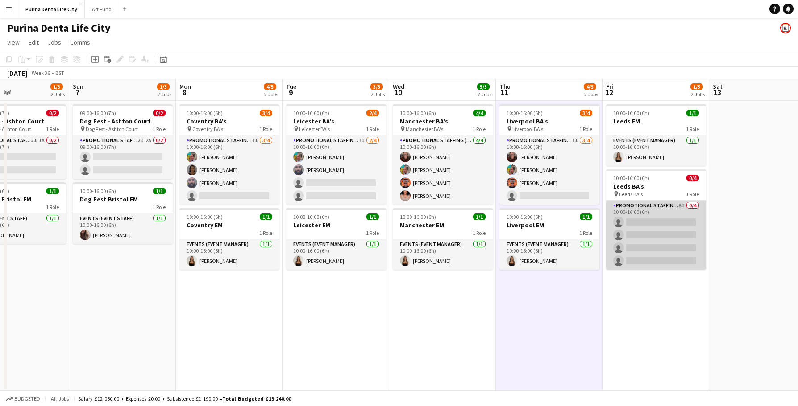
click at [659, 230] on app-card-role "Promotional Staffing (Brand Ambassadors) 8I 0/4 10:00-16:00 (6h) single-neutral…" at bounding box center [656, 235] width 100 height 69
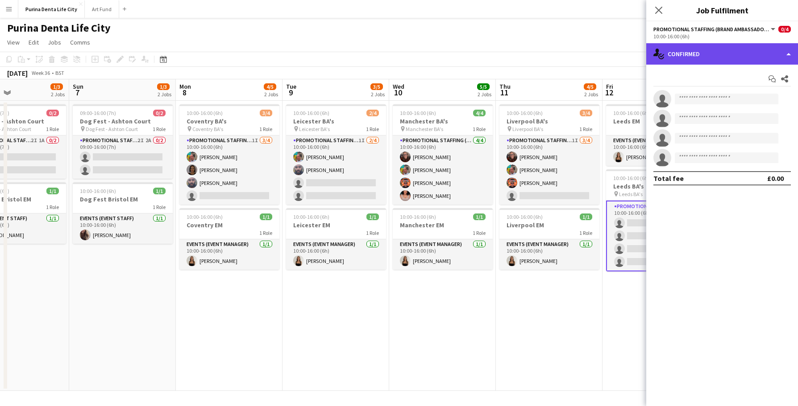
click at [738, 63] on div "single-neutral-actions-check-2 Confirmed" at bounding box center [722, 53] width 152 height 21
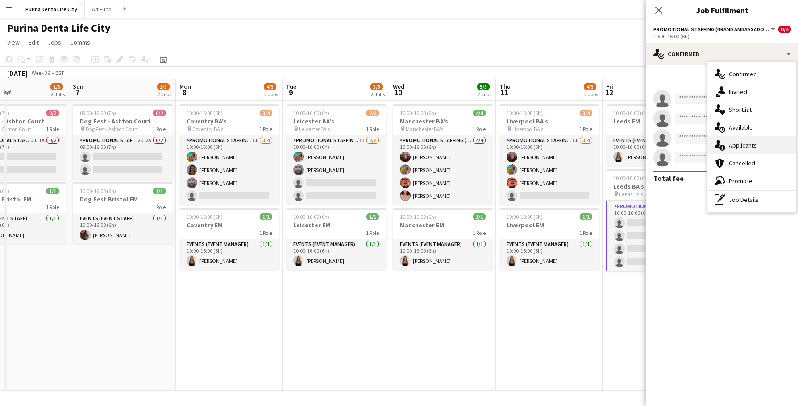
click at [746, 137] on div "single-neutral-actions-information Applicants" at bounding box center [751, 146] width 88 height 18
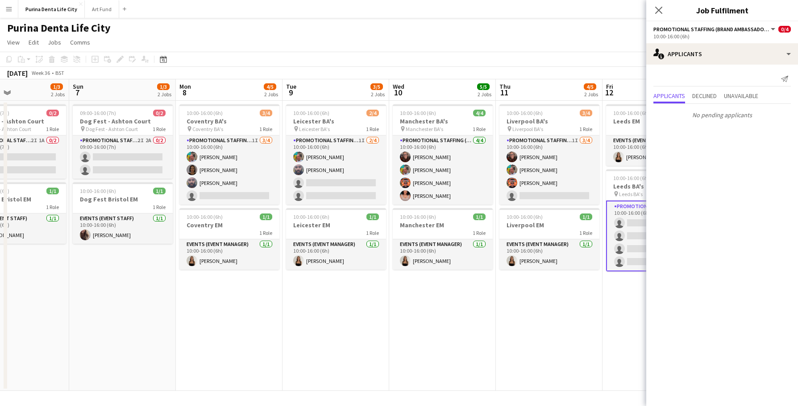
click at [577, 308] on app-date-cell "10:00-16:00 (6h) 3/4 Liverpool BA's pin Liverpool BA's 1 Role Promotional Staff…" at bounding box center [549, 246] width 107 height 290
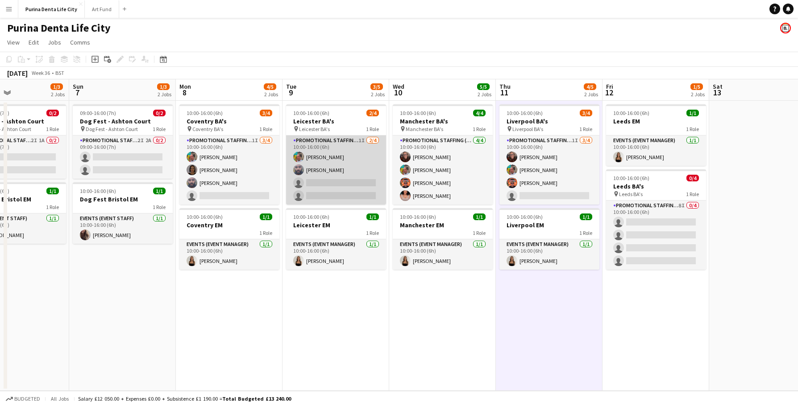
click at [344, 191] on app-card-role "Promotional Staffing (Brand Ambassadors) 1I 2/4 10:00-16:00 (6h) Owen Prince Ra…" at bounding box center [336, 170] width 100 height 69
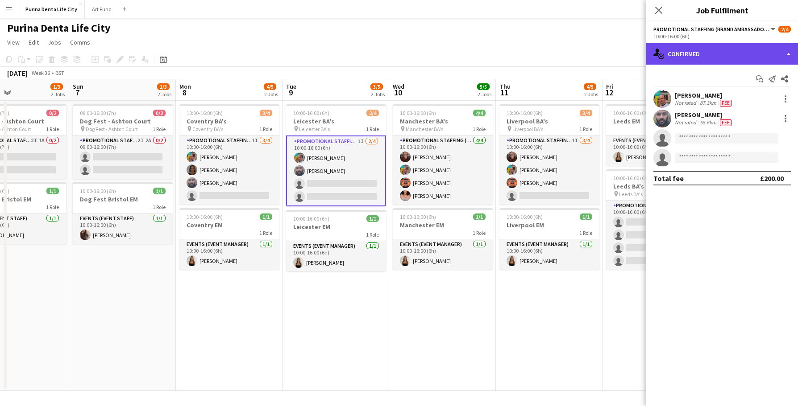
click at [713, 57] on div "single-neutral-actions-check-2 Confirmed" at bounding box center [722, 53] width 152 height 21
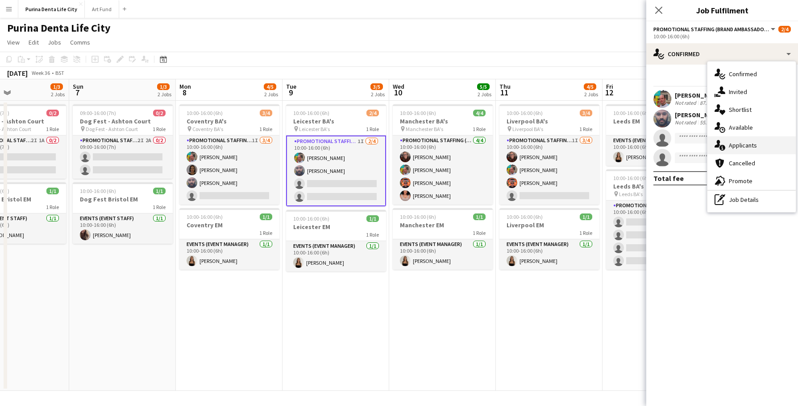
click at [763, 141] on div "single-neutral-actions-information Applicants" at bounding box center [751, 146] width 88 height 18
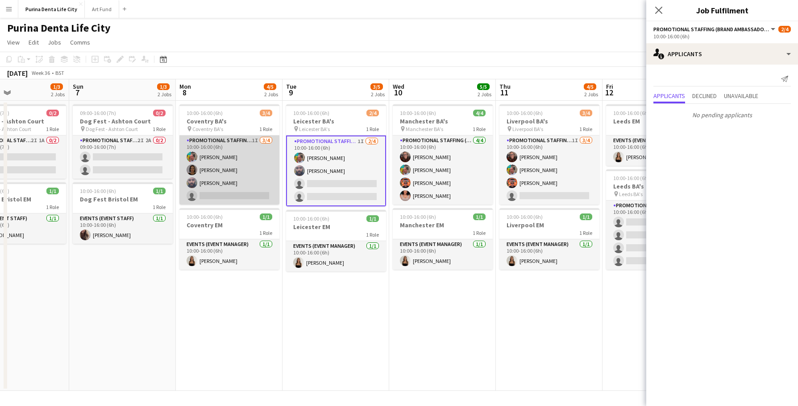
click at [241, 193] on app-card-role "Promotional Staffing (Brand Ambassadors) 1I 3/4 10:00-16:00 (6h) Owen Prince El…" at bounding box center [229, 170] width 100 height 69
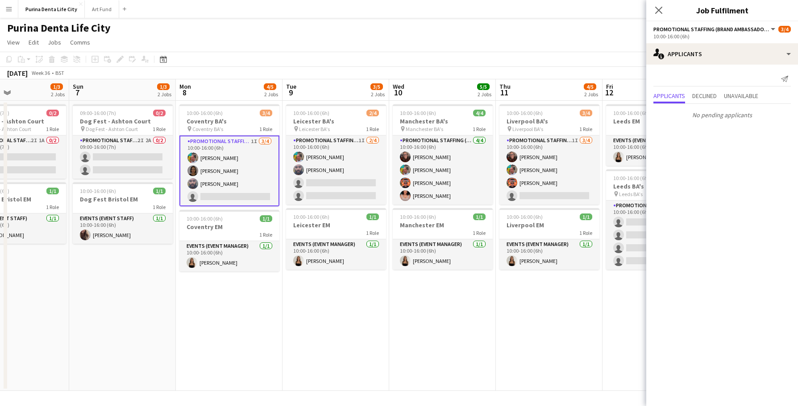
click at [241, 291] on app-date-cell "10:00-16:00 (6h) 3/4 Coventry BA's pin Coventry BA's 1 Role Promotional Staffin…" at bounding box center [229, 246] width 107 height 290
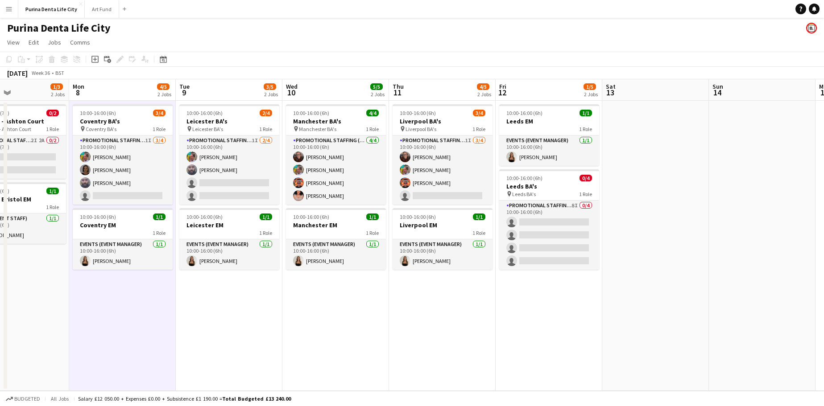
click at [8, 14] on button "Menu" at bounding box center [9, 9] width 18 height 18
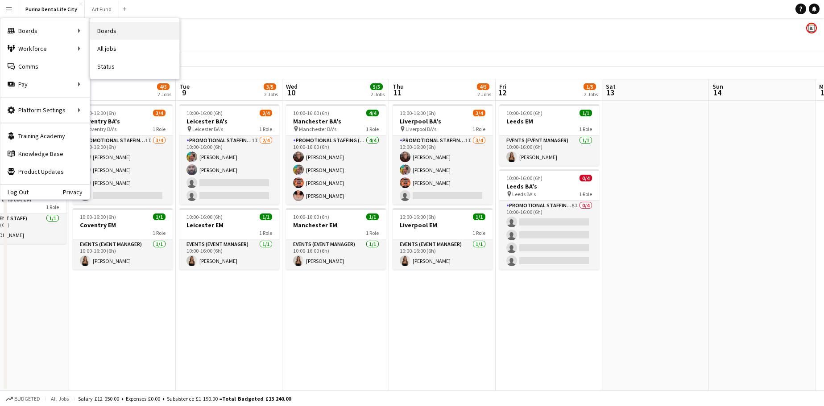
click at [101, 31] on link "Boards" at bounding box center [134, 31] width 89 height 18
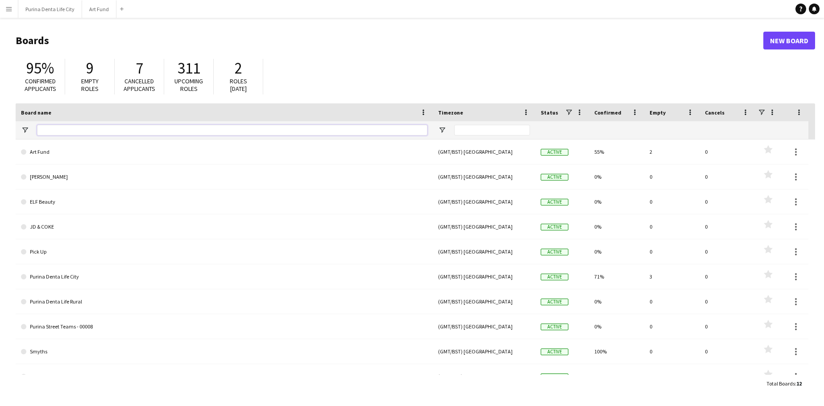
click at [141, 132] on input "Board name Filter Input" at bounding box center [232, 130] width 390 height 11
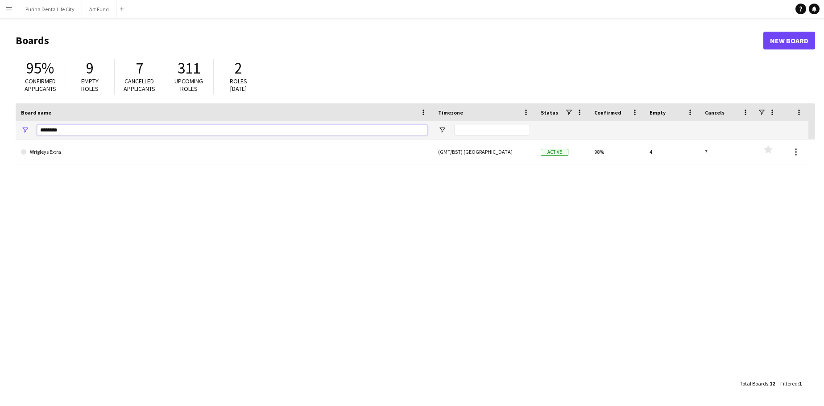
type input "*********"
drag, startPoint x: 141, startPoint y: 132, endPoint x: 170, endPoint y: 154, distance: 37.2
click at [170, 154] on link "Wrigleys Extra" at bounding box center [224, 152] width 406 height 25
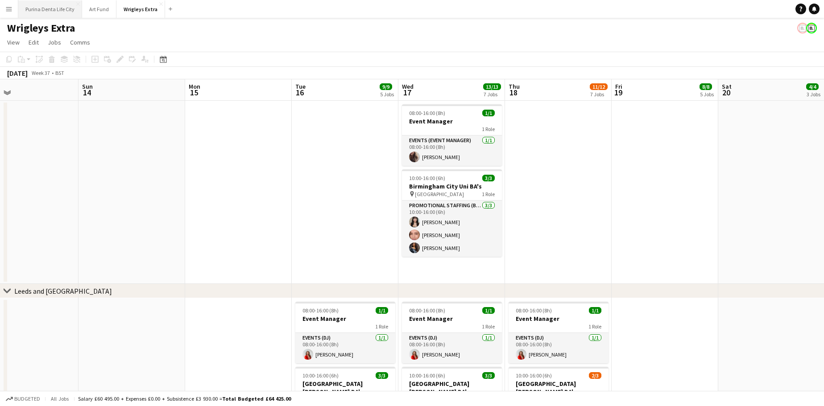
click at [41, 15] on button "Purina Denta Life City Close" at bounding box center [50, 8] width 64 height 17
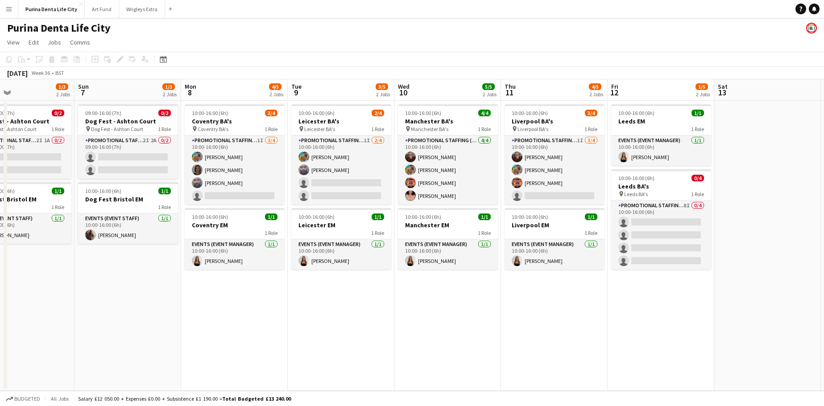
scroll to position [0, 250]
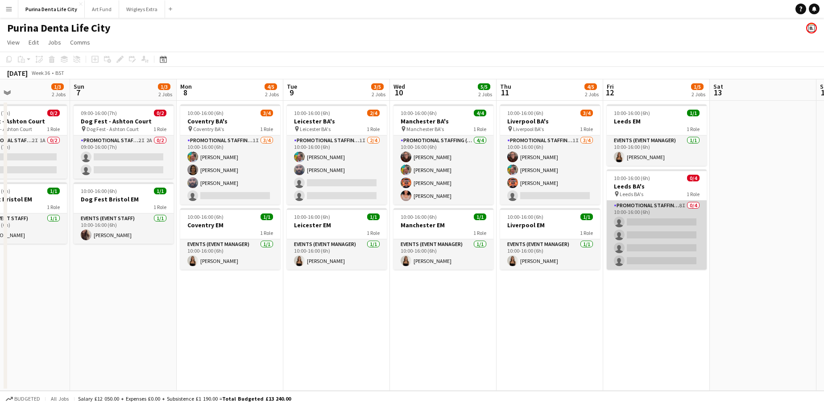
click at [641, 256] on app-card-role "Promotional Staffing (Brand Ambassadors) 8I 0/4 10:00-16:00 (6h) single-neutral…" at bounding box center [657, 235] width 100 height 69
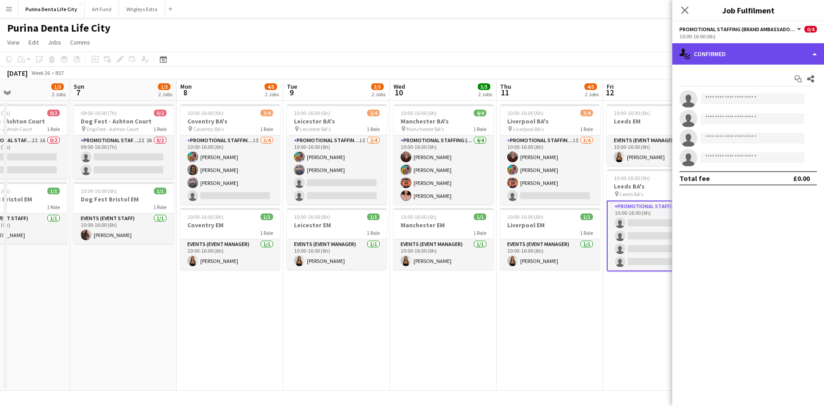
click at [727, 60] on div "single-neutral-actions-check-2 Confirmed" at bounding box center [748, 53] width 152 height 21
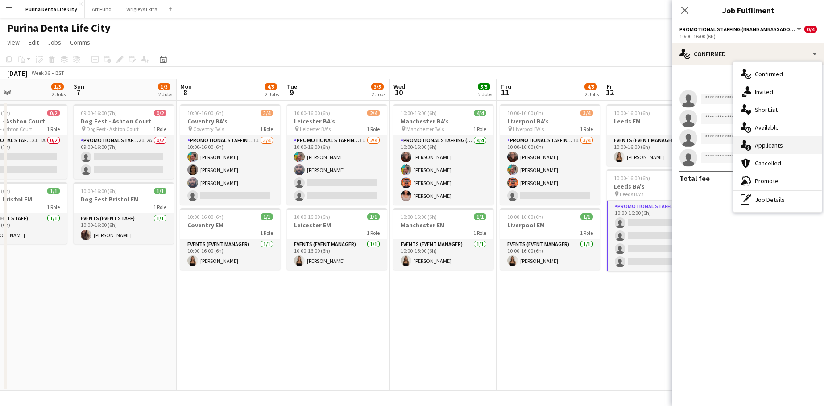
click at [771, 148] on span "Applicants" at bounding box center [769, 145] width 28 height 8
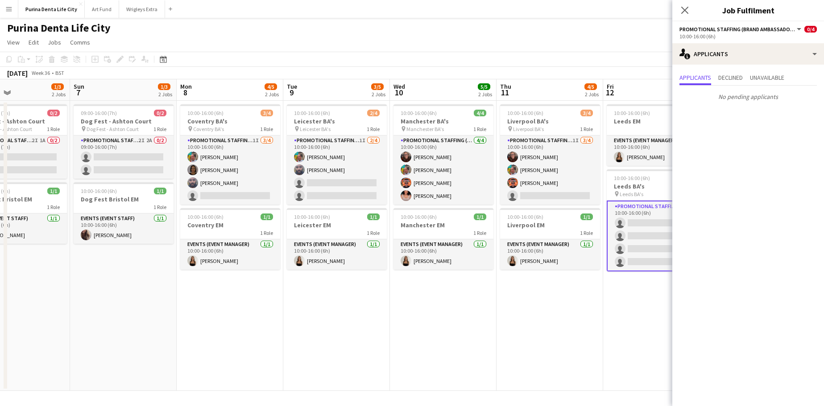
click at [474, 80] on app-board-header-date "Wed 10 5/5 2 Jobs" at bounding box center [443, 89] width 107 height 21
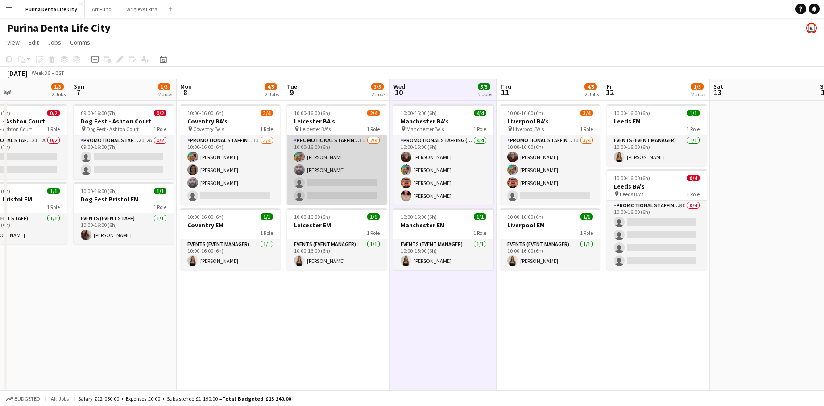
click at [338, 188] on app-card-role "Promotional Staffing (Brand Ambassadors) 1I 2/4 10:00-16:00 (6h) Owen Prince Ra…" at bounding box center [337, 170] width 100 height 69
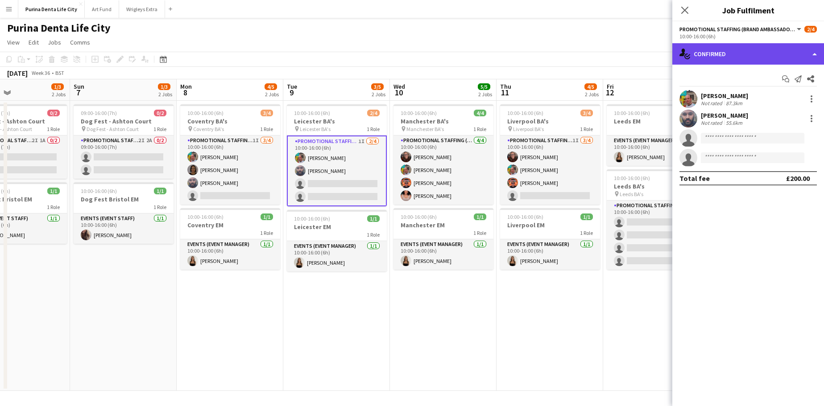
click at [751, 49] on div "single-neutral-actions-check-2 Confirmed" at bounding box center [748, 53] width 152 height 21
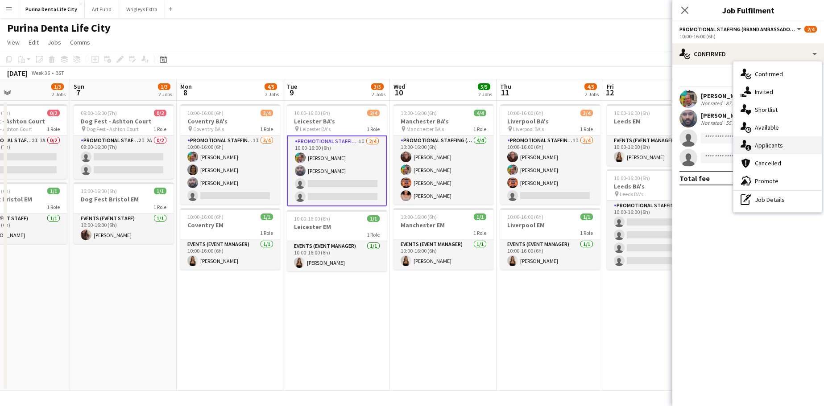
click at [780, 149] on span "Applicants" at bounding box center [769, 145] width 28 height 8
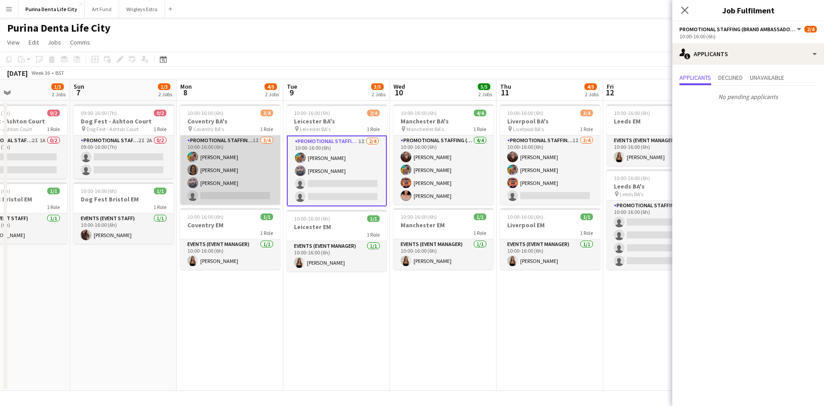
click at [228, 201] on app-card-role "Promotional Staffing (Brand Ambassadors) 1I 3/4 10:00-16:00 (6h) Owen Prince El…" at bounding box center [230, 170] width 100 height 69
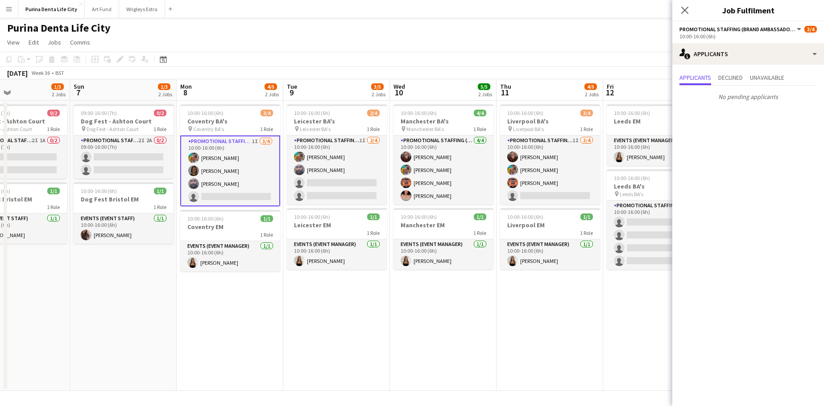
click at [413, 67] on div "September 2025 Week 36 • BST" at bounding box center [412, 73] width 824 height 12
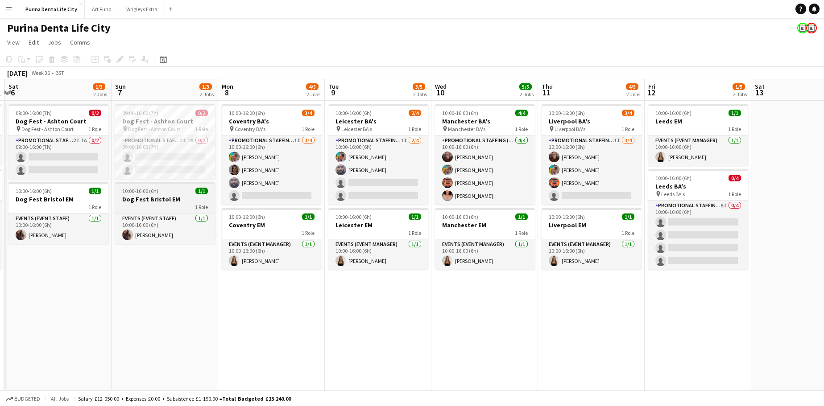
scroll to position [0, 206]
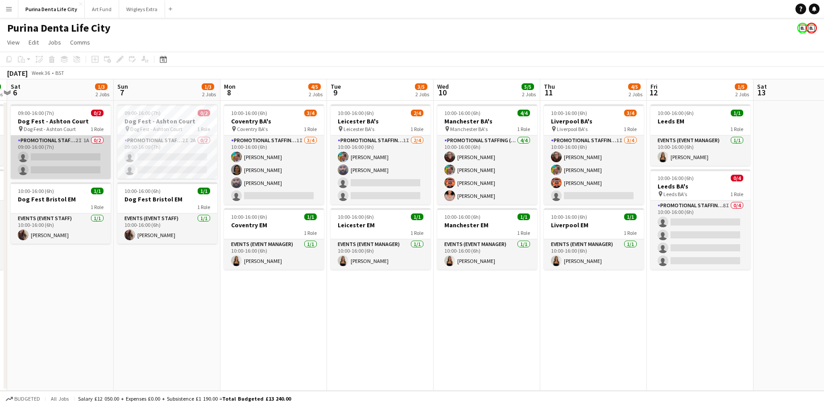
click at [78, 156] on app-card-role "Promotional Staffing (Brand Ambassadors) 2I 1A 0/2 09:00-16:00 (7h) single-neut…" at bounding box center [61, 157] width 100 height 43
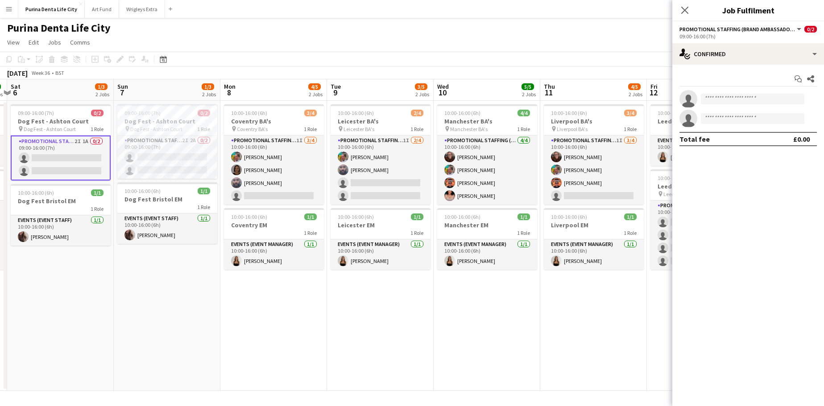
click at [693, 71] on div "Start chat Share single-neutral-actions single-neutral-actions Total fee £0.00" at bounding box center [748, 109] width 152 height 89
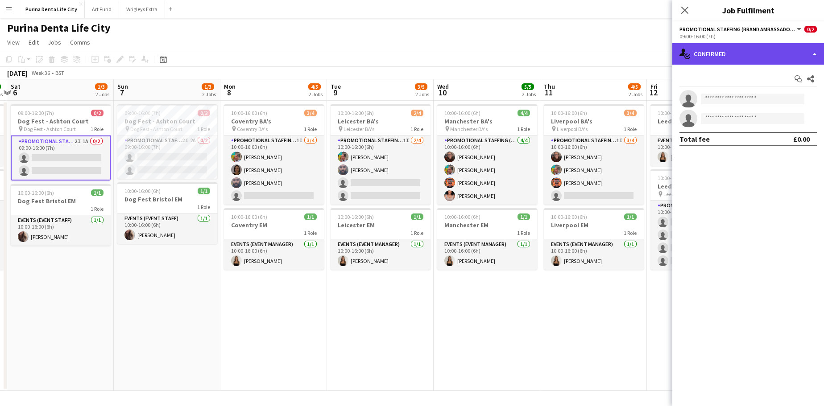
click at [722, 59] on div "single-neutral-actions-check-2 Confirmed" at bounding box center [748, 53] width 152 height 21
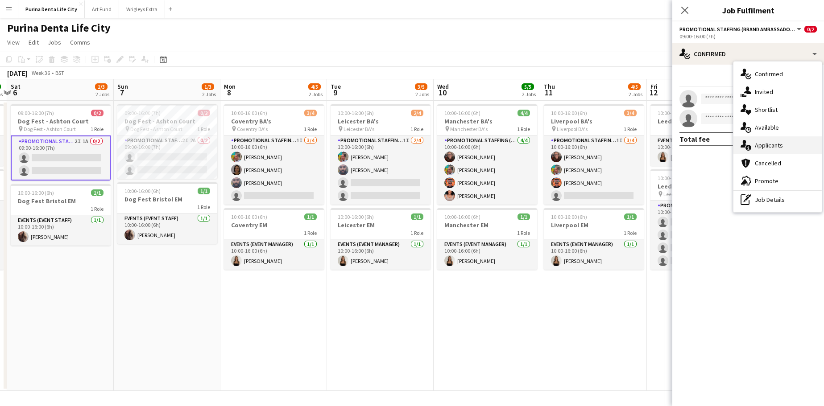
click at [762, 152] on div "single-neutral-actions-information Applicants" at bounding box center [778, 146] width 88 height 18
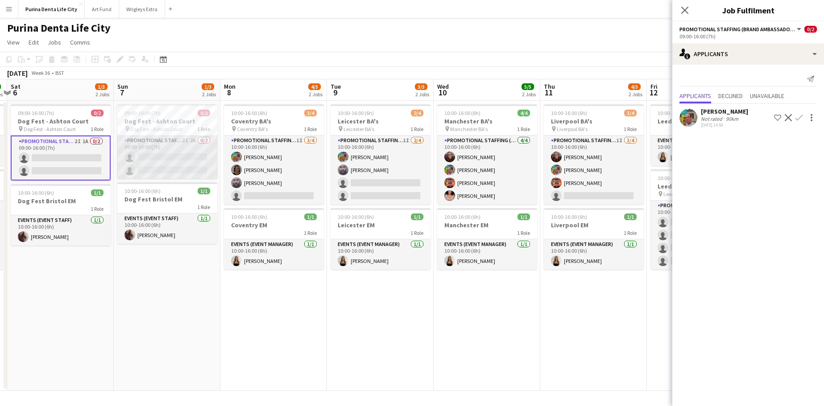
click at [142, 155] on app-card-role "Promotional Staffing (Brand Ambassadors) 2I 2A 0/2 09:00-16:00 (7h) single-neut…" at bounding box center [167, 157] width 100 height 43
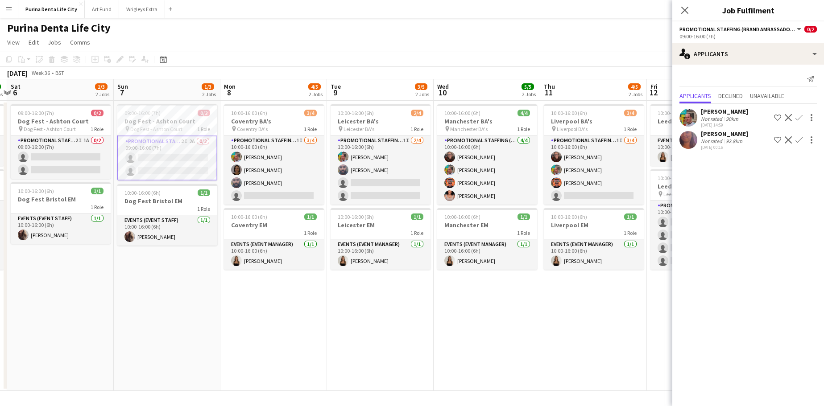
click at [274, 50] on app-page-menu "View Day view expanded Day view collapsed Month view Date picker Jump to today …" at bounding box center [412, 43] width 824 height 17
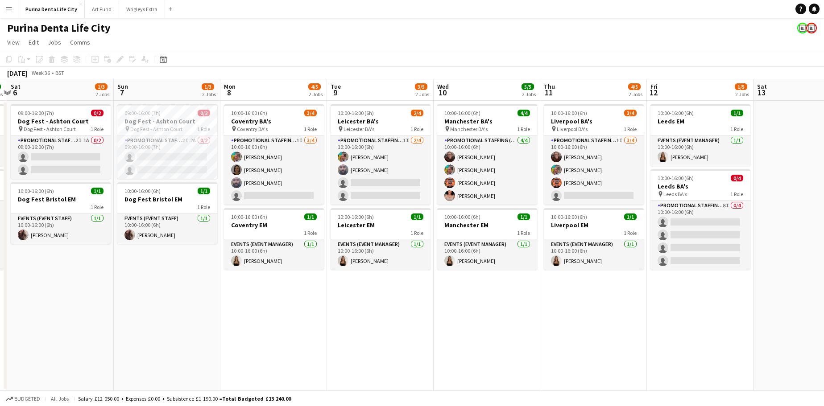
click at [12, 7] on button "Menu" at bounding box center [9, 9] width 18 height 18
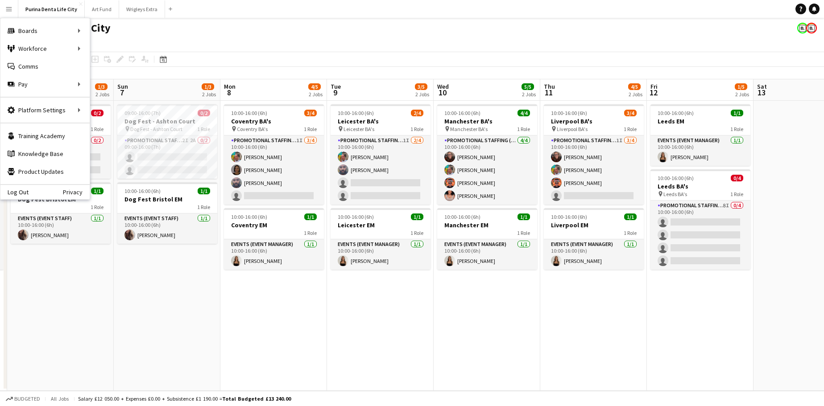
click at [203, 50] on app-page-menu "View Day view expanded Day view collapsed Month view Date picker Jump to today …" at bounding box center [412, 43] width 824 height 17
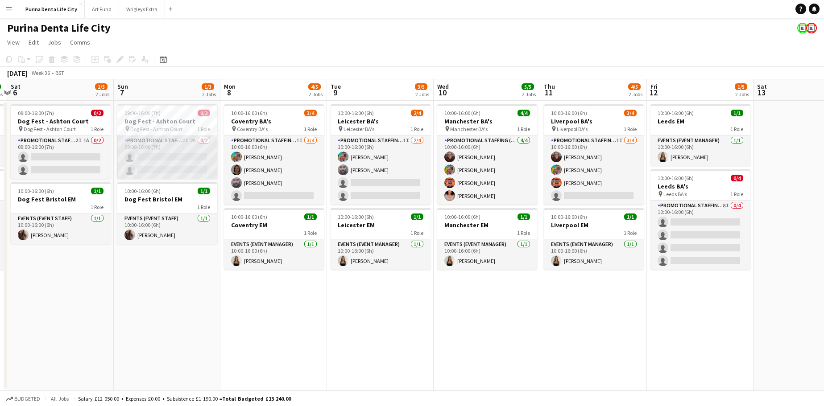
click at [153, 147] on app-card-role "Promotional Staffing (Brand Ambassadors) 2I 2A 0/2 09:00-16:00 (7h) single-neut…" at bounding box center [167, 157] width 100 height 43
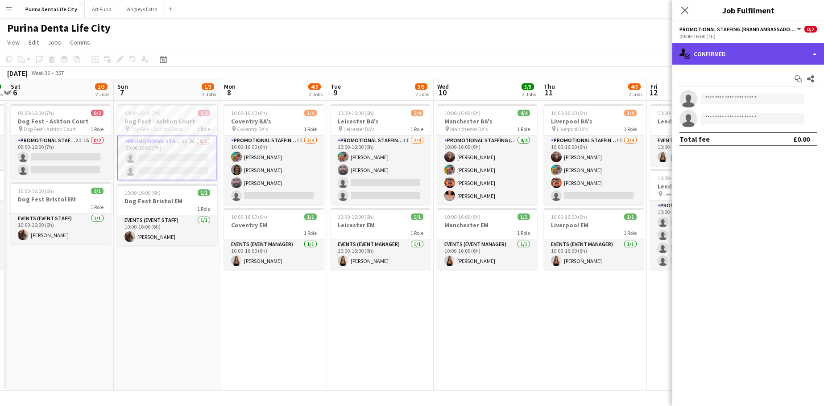
click at [754, 64] on div "single-neutral-actions-check-2 Confirmed" at bounding box center [748, 53] width 152 height 21
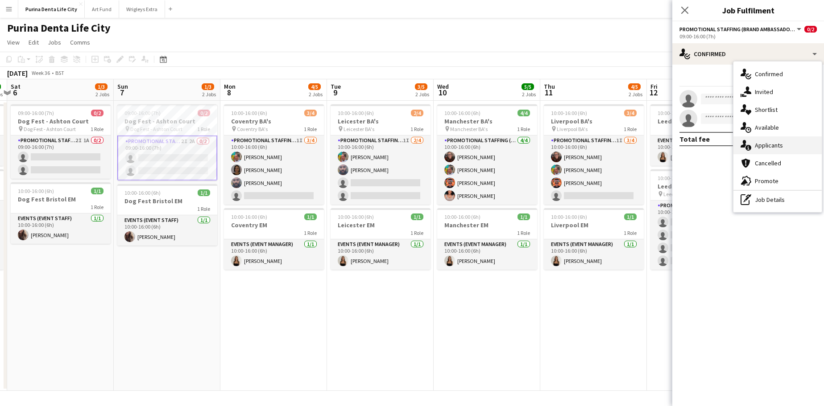
click at [758, 146] on span "Applicants" at bounding box center [769, 145] width 28 height 8
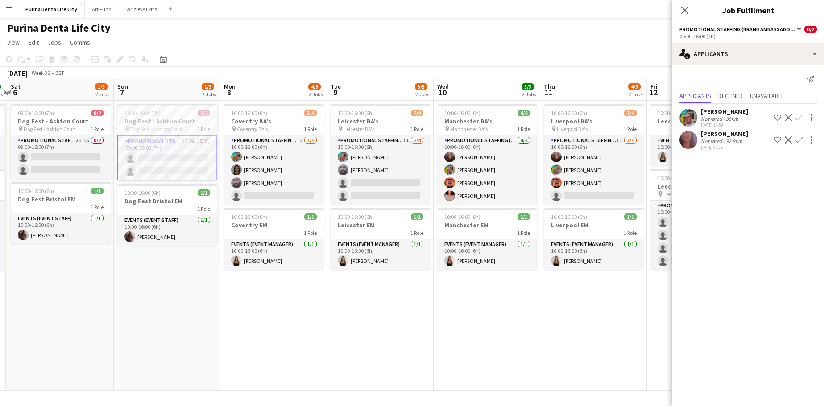
click at [694, 137] on app-user-avatar at bounding box center [689, 140] width 18 height 18
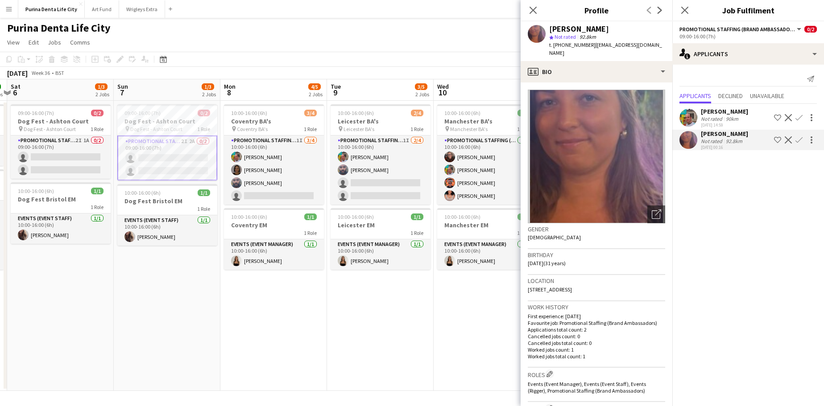
click at [381, 77] on div "September 2025 Week 36 • BST" at bounding box center [412, 73] width 824 height 12
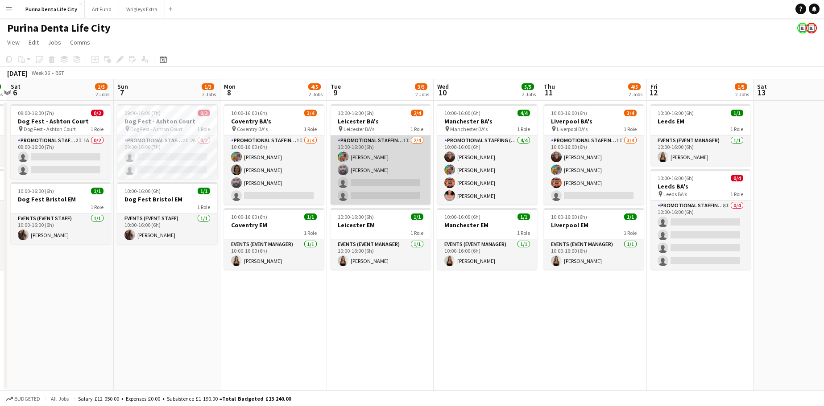
click at [411, 173] on app-card-role "Promotional Staffing (Brand Ambassadors) 1I 2/4 10:00-16:00 (6h) Owen Prince Ra…" at bounding box center [381, 170] width 100 height 69
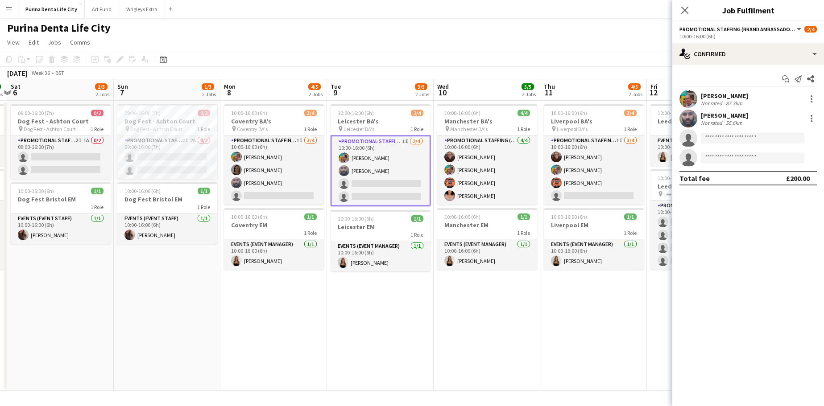
drag, startPoint x: 732, startPoint y: 36, endPoint x: 729, endPoint y: 30, distance: 6.6
click at [732, 35] on div "10:00-16:00 (6h)" at bounding box center [748, 36] width 137 height 7
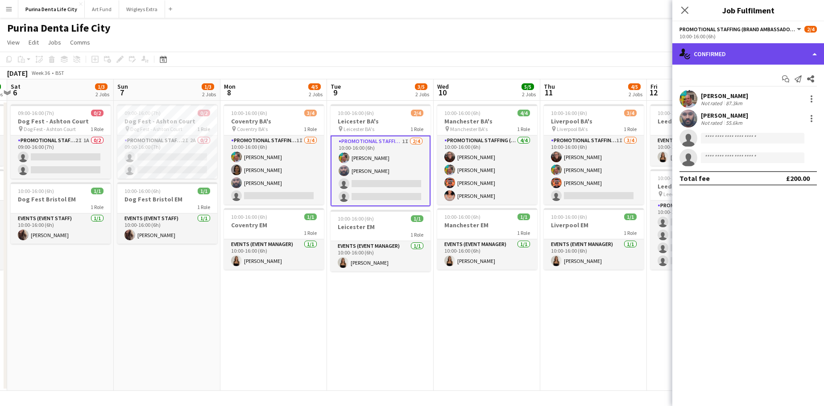
click at [742, 50] on div "single-neutral-actions-check-2 Confirmed" at bounding box center [748, 53] width 152 height 21
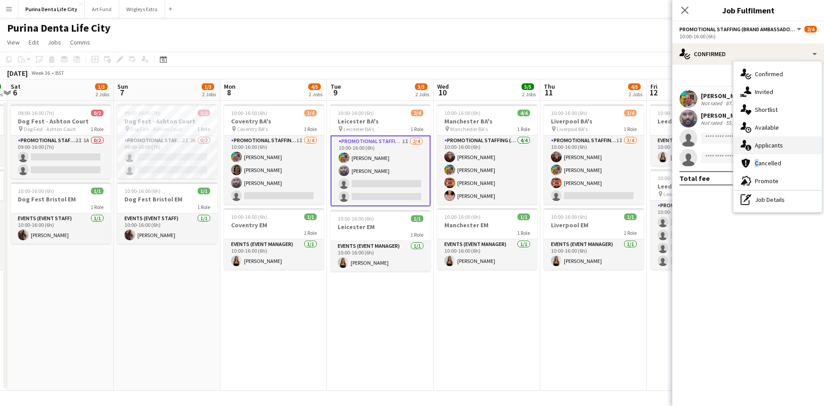
drag, startPoint x: 774, startPoint y: 158, endPoint x: 779, endPoint y: 147, distance: 12.0
click at [779, 147] on div "single-neutral-actions-check-2 Confirmed single-neutral-actions-share-1 Invited…" at bounding box center [778, 137] width 88 height 151
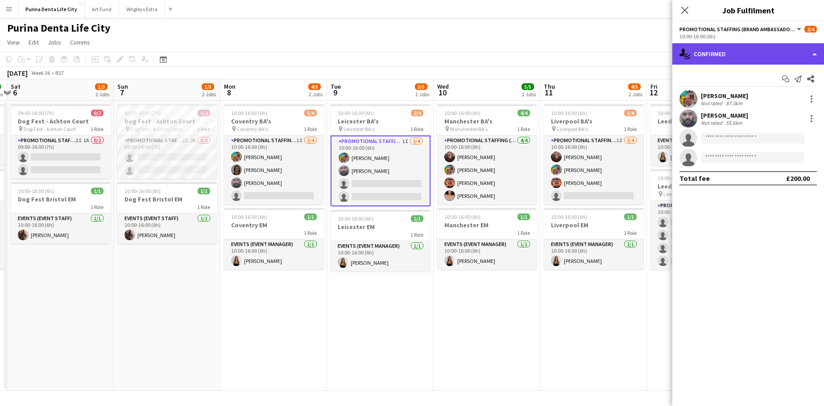
click at [741, 64] on div "single-neutral-actions-check-2 Confirmed" at bounding box center [748, 53] width 152 height 21
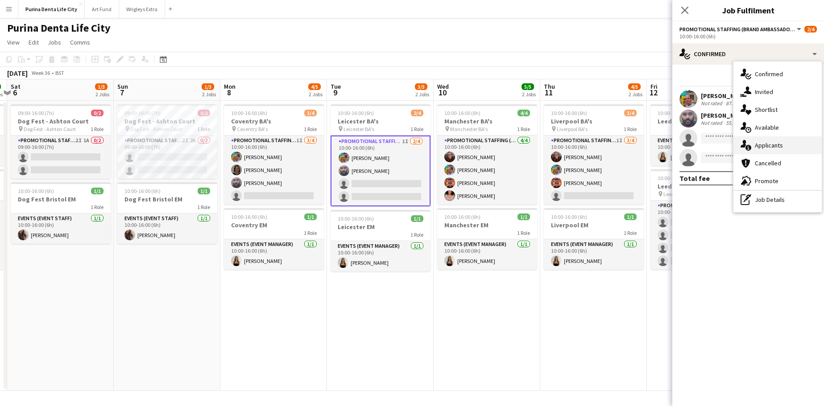
click at [766, 147] on span "Applicants" at bounding box center [769, 145] width 28 height 8
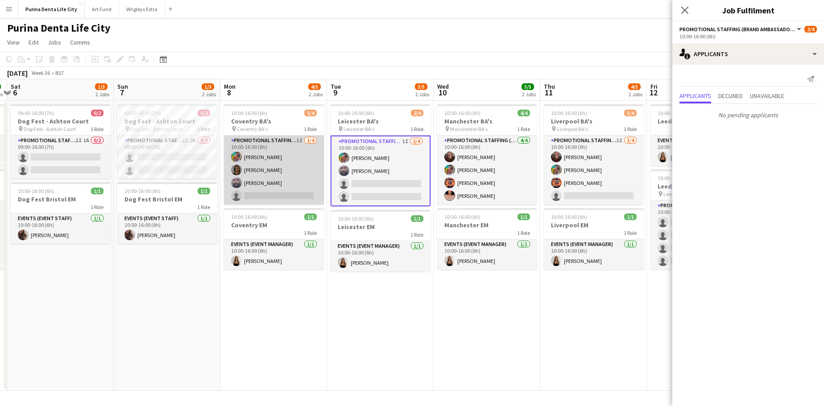
click at [287, 170] on app-card-role "Promotional Staffing (Brand Ambassadors) 1I 3/4 10:00-16:00 (6h) Owen Prince El…" at bounding box center [274, 170] width 100 height 69
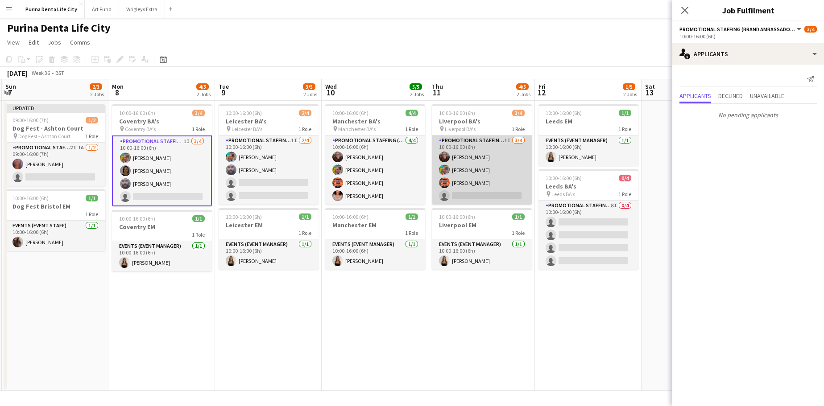
click at [485, 198] on app-card-role "Promotional Staffing (Brand Ambassadors) 1I 3/4 10:00-16:00 (6h) Karen Woodroff…" at bounding box center [482, 170] width 100 height 69
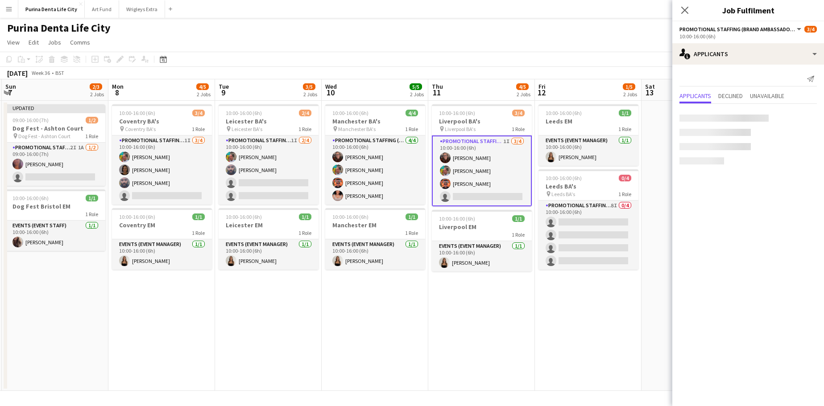
scroll to position [0, 319]
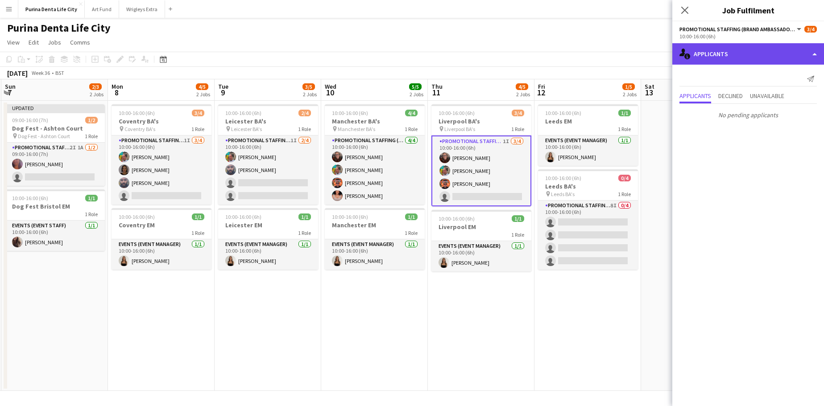
click at [742, 50] on div "single-neutral-actions-information Applicants" at bounding box center [748, 53] width 152 height 21
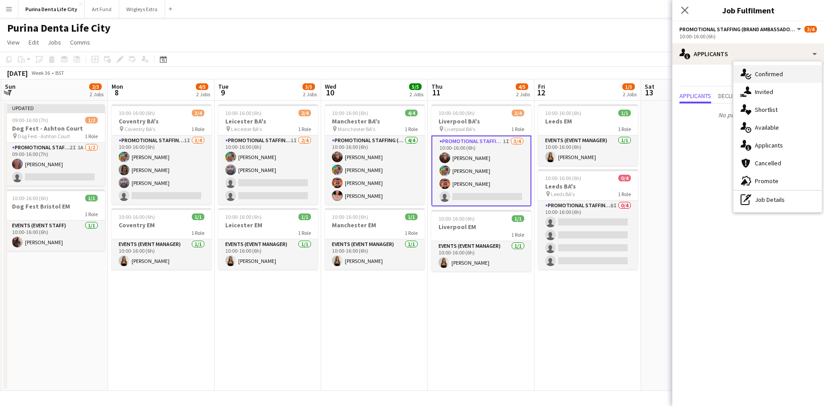
click at [763, 76] on span "Confirmed" at bounding box center [769, 74] width 28 height 8
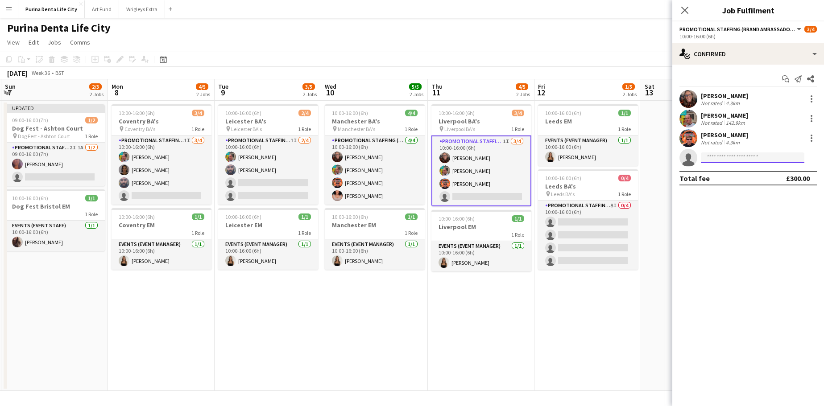
click at [723, 158] on input at bounding box center [753, 158] width 104 height 11
type input "******"
drag, startPoint x: 732, startPoint y: 167, endPoint x: 742, endPoint y: 178, distance: 14.2
click at [742, 178] on span "lottietheis@gmail.com" at bounding box center [752, 177] width 89 height 7
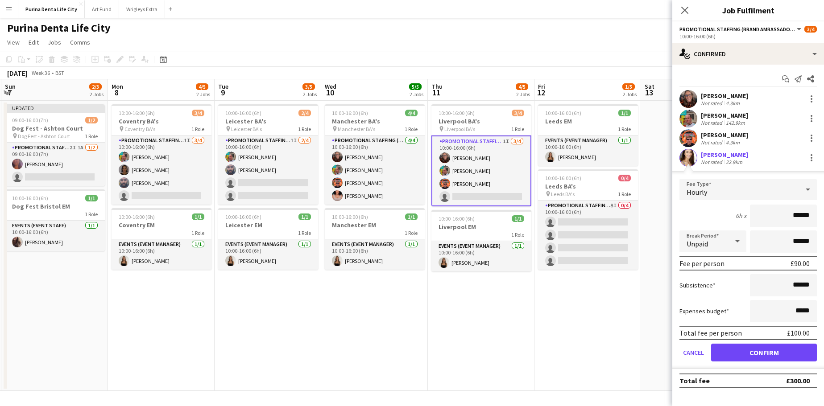
click at [758, 350] on button "Confirm" at bounding box center [764, 353] width 106 height 18
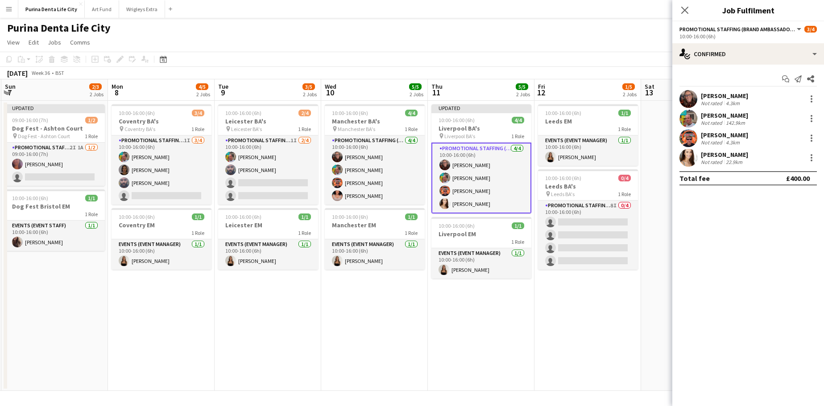
click at [570, 350] on app-date-cell "10:00-16:00 (6h) 1/1 Leeds EM 1 Role Events (Event Manager) 1/1 10:00-16:00 (6h…" at bounding box center [588, 246] width 107 height 290
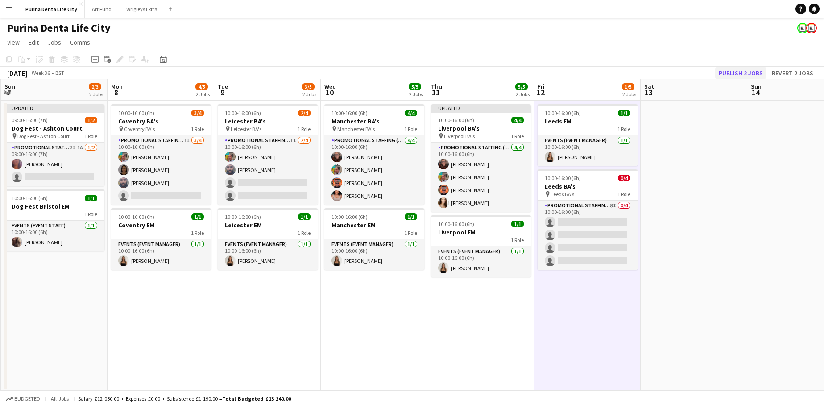
click at [743, 72] on button "Publish 2 jobs" at bounding box center [740, 73] width 51 height 12
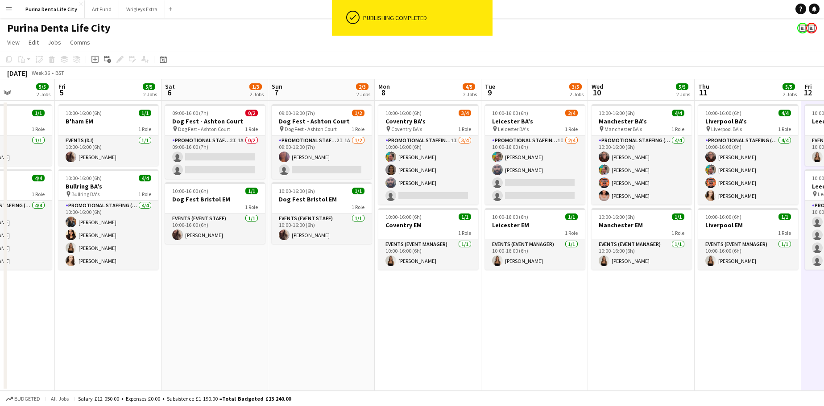
scroll to position [0, 265]
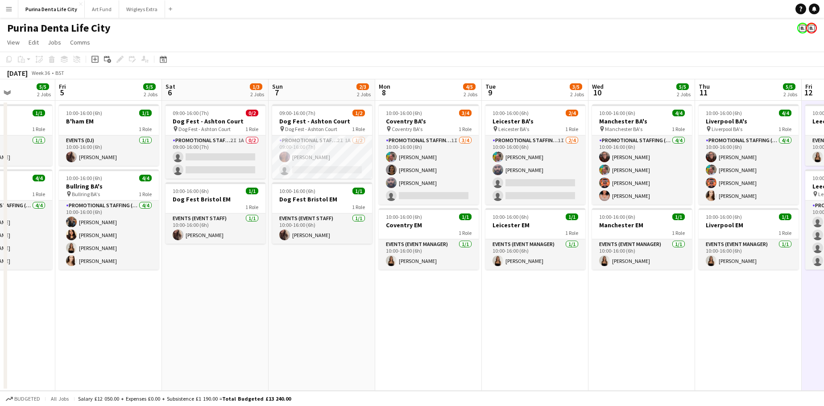
click at [250, 251] on app-date-cell "09:00-16:00 (7h) 0/2 Dog Fest - Ashton Court pin Dog Fest - Ashton Court 1 Role…" at bounding box center [215, 246] width 107 height 290
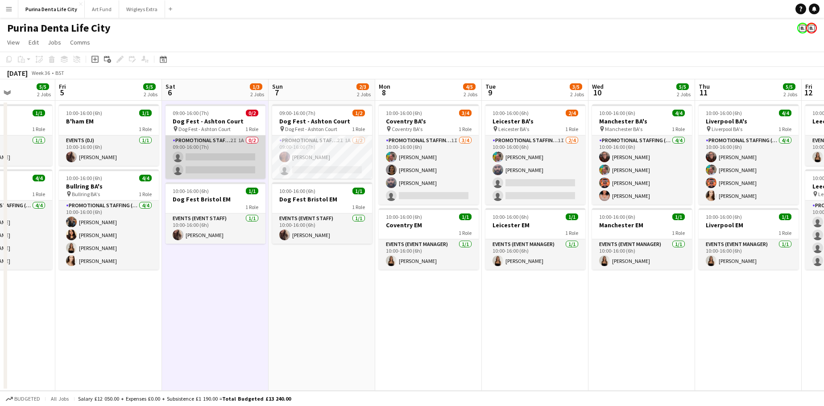
click at [252, 153] on app-card-role "Promotional Staffing (Brand Ambassadors) 2I 1A 0/2 09:00-16:00 (7h) single-neut…" at bounding box center [216, 157] width 100 height 43
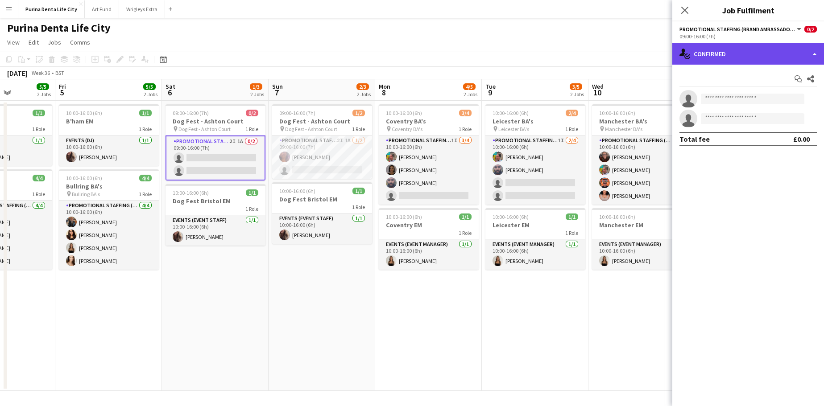
click at [703, 51] on div "single-neutral-actions-check-2 Confirmed" at bounding box center [748, 53] width 152 height 21
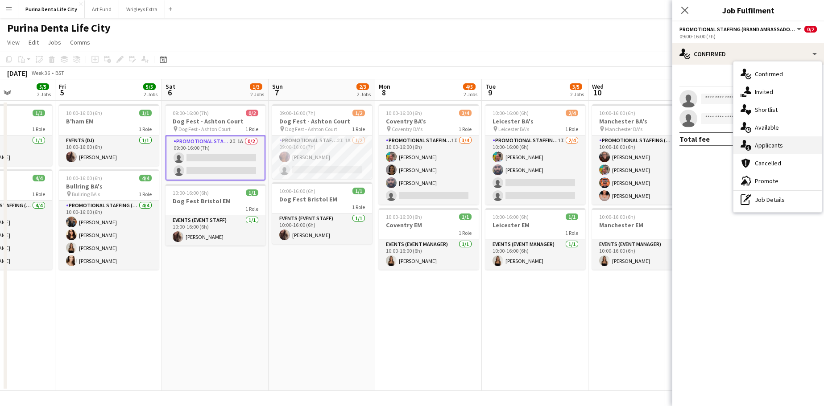
click at [788, 138] on div "single-neutral-actions-information Applicants" at bounding box center [778, 146] width 88 height 18
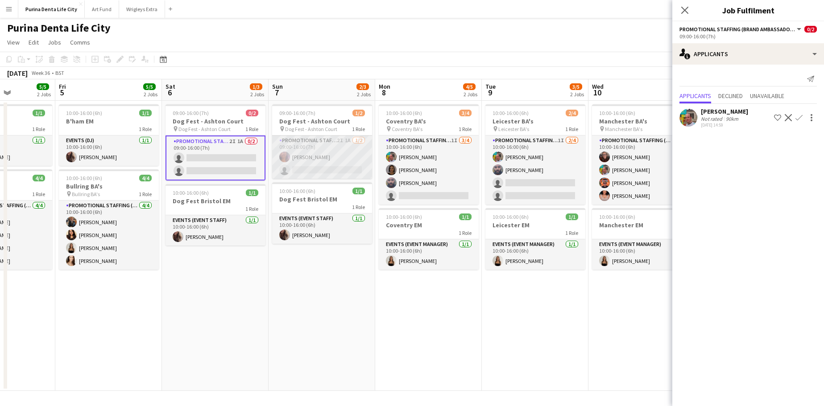
click at [326, 168] on app-card-role "Promotional Staffing (Brand Ambassadors) 2I 1A 1/2 09:00-16:00 (7h) Laura Bartl…" at bounding box center [322, 157] width 100 height 43
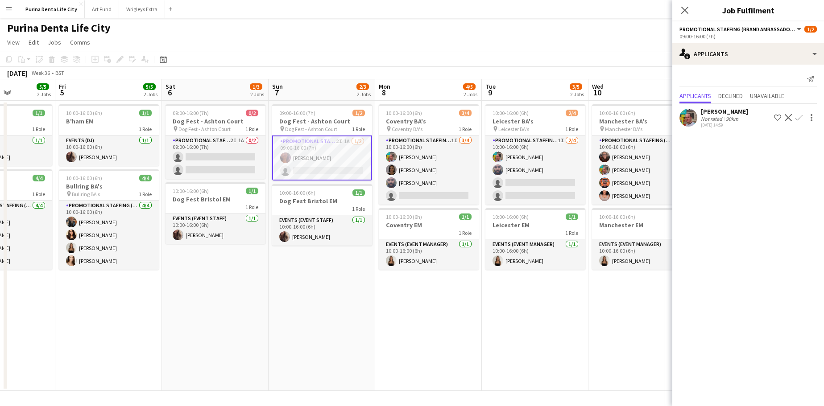
click at [304, 316] on app-date-cell "09:00-16:00 (7h) 1/2 Dog Fest - Ashton Court pin Dog Fest - Ashton Court 1 Role…" at bounding box center [322, 246] width 107 height 290
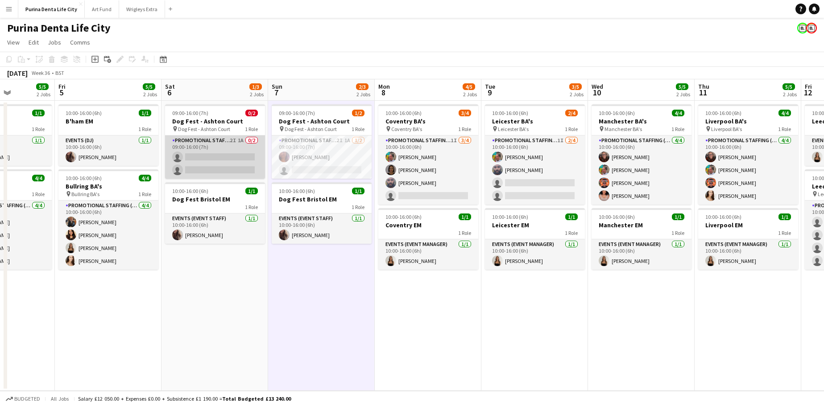
click at [203, 154] on app-card-role "Promotional Staffing (Brand Ambassadors) 2I 1A 0/2 09:00-16:00 (7h) single-neut…" at bounding box center [215, 157] width 100 height 43
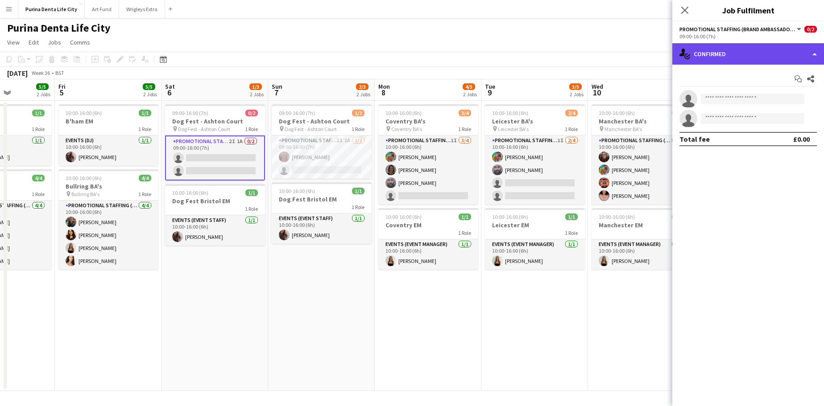
click at [751, 63] on div "single-neutral-actions-check-2 Confirmed" at bounding box center [748, 53] width 152 height 21
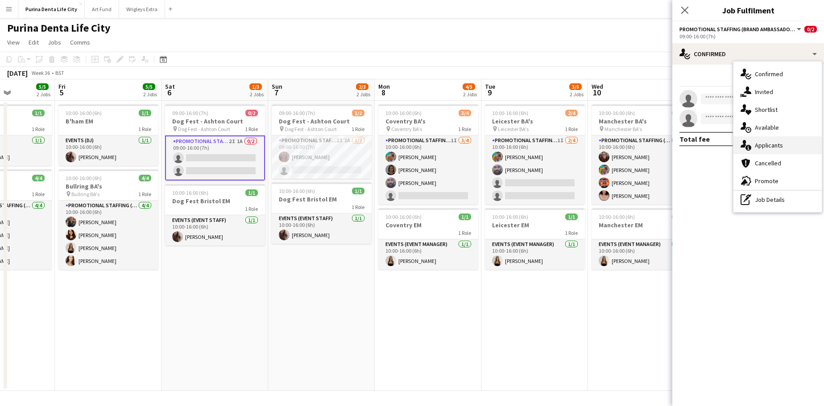
click at [768, 148] on span "Applicants" at bounding box center [769, 145] width 28 height 8
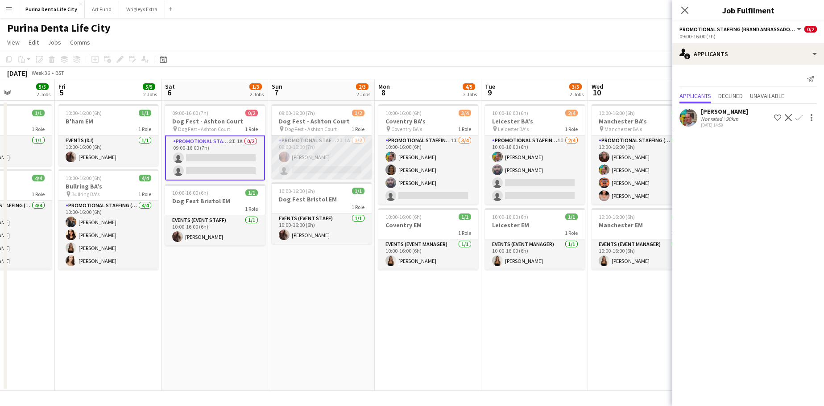
click at [344, 173] on app-card-role "Promotional Staffing (Brand Ambassadors) 2I 1A 1/2 09:00-16:00 (7h) Laura Bartl…" at bounding box center [322, 157] width 100 height 43
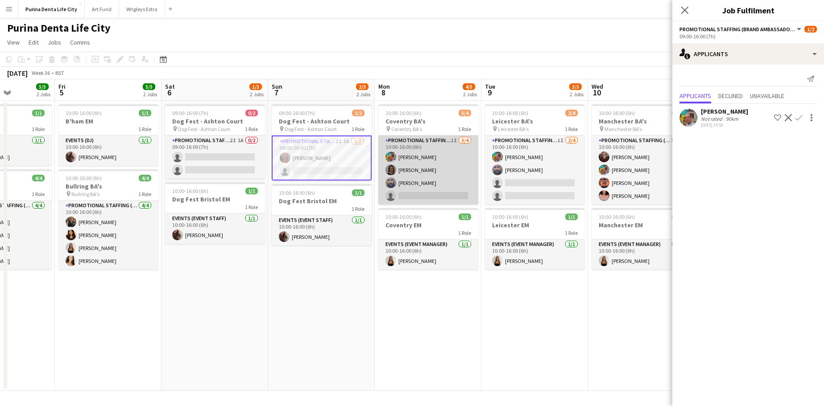
click at [444, 191] on app-card-role "Promotional Staffing (Brand Ambassadors) 1I 3/4 10:00-16:00 (6h) Owen Prince El…" at bounding box center [428, 170] width 100 height 69
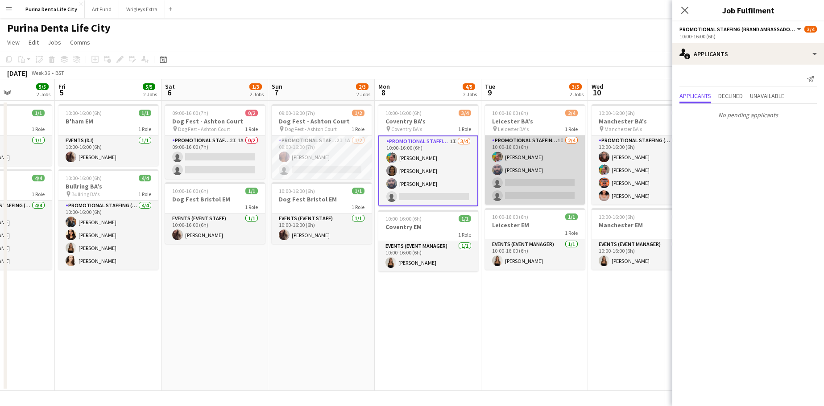
click at [516, 189] on app-card-role "Promotional Staffing (Brand Ambassadors) 1I 2/4 10:00-16:00 (6h) Owen Prince Ra…" at bounding box center [535, 170] width 100 height 69
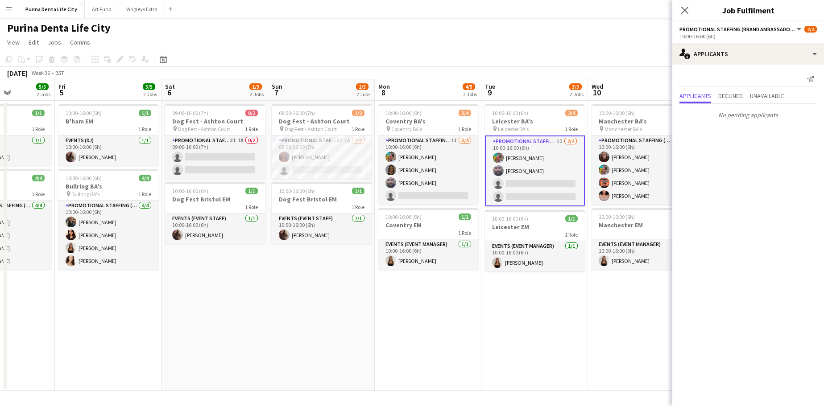
click at [223, 315] on app-date-cell "09:00-16:00 (7h) 0/2 Dog Fest - Ashton Court pin Dog Fest - Ashton Court 1 Role…" at bounding box center [215, 246] width 107 height 290
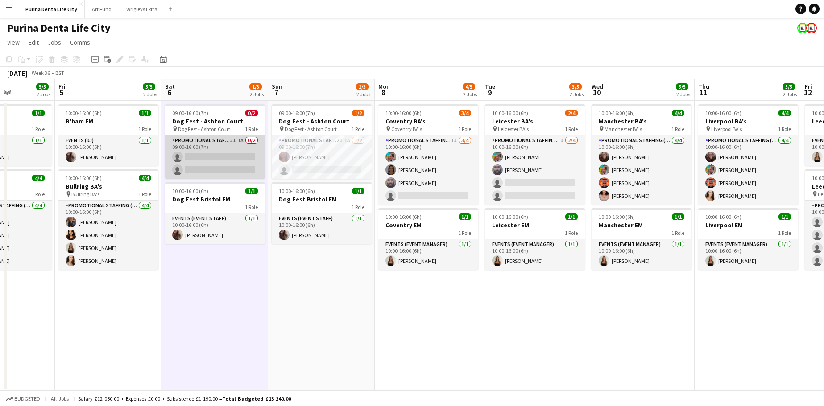
click at [210, 165] on app-card-role "Promotional Staffing (Brand Ambassadors) 2I 1A 0/2 09:00-16:00 (7h) single-neut…" at bounding box center [215, 157] width 100 height 43
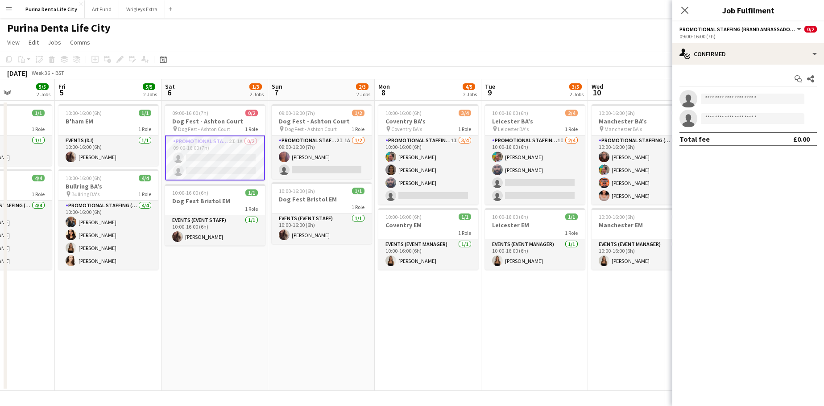
click at [604, 38] on app-page-menu "View Day view expanded Day view collapsed Month view Date picker Jump to today …" at bounding box center [412, 43] width 824 height 17
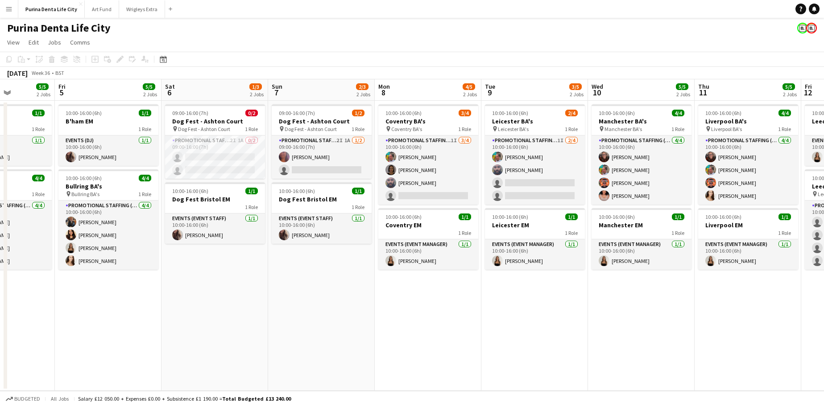
click at [13, 10] on button "Menu" at bounding box center [9, 9] width 18 height 18
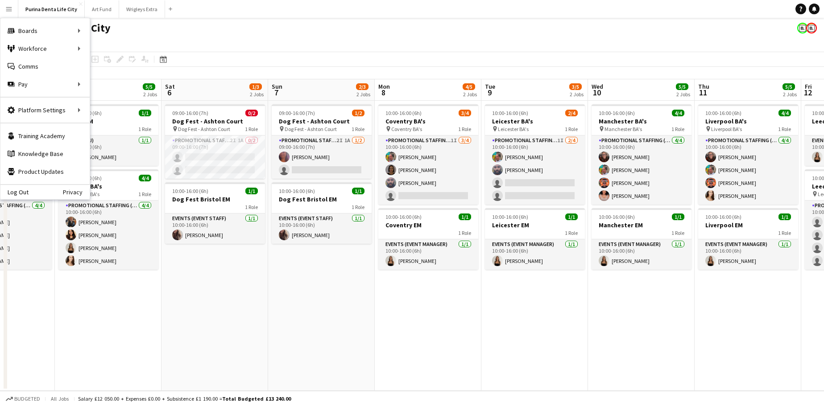
click at [288, 52] on app-toolbar "Copy Paste Paste Command V Paste with crew Command Shift V Paste linked Job Del…" at bounding box center [412, 59] width 824 height 15
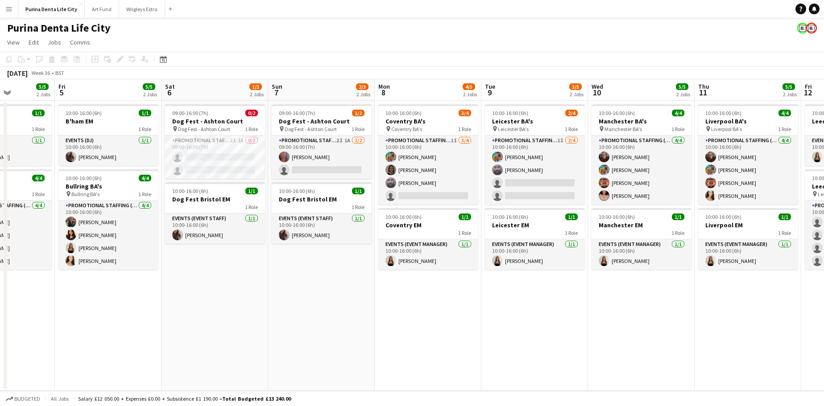
click at [9, 9] on app-icon "Menu" at bounding box center [8, 8] width 7 height 7
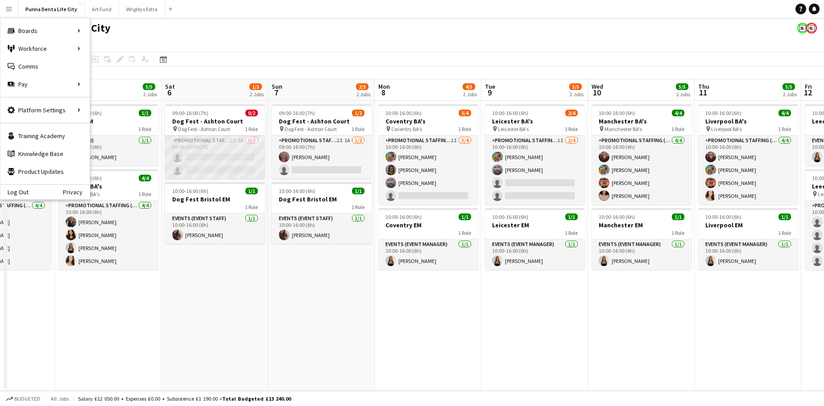
click at [187, 161] on app-card-role "Promotional Staffing (Brand Ambassadors) 2I 1A 0/2 09:00-16:00 (7h) single-neut…" at bounding box center [215, 157] width 100 height 43
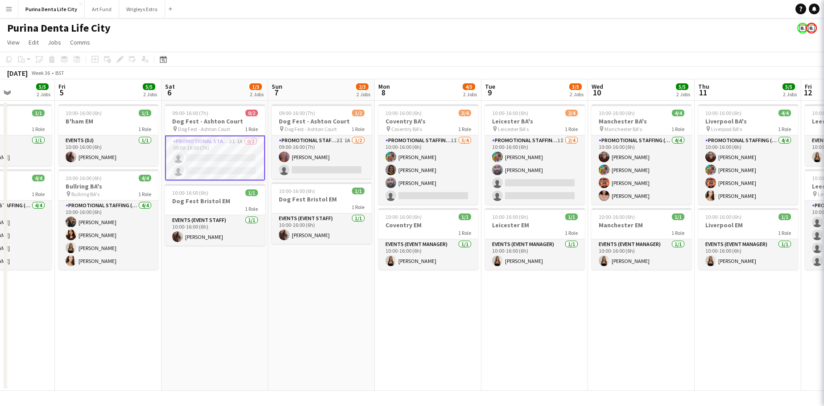
scroll to position [0, 265]
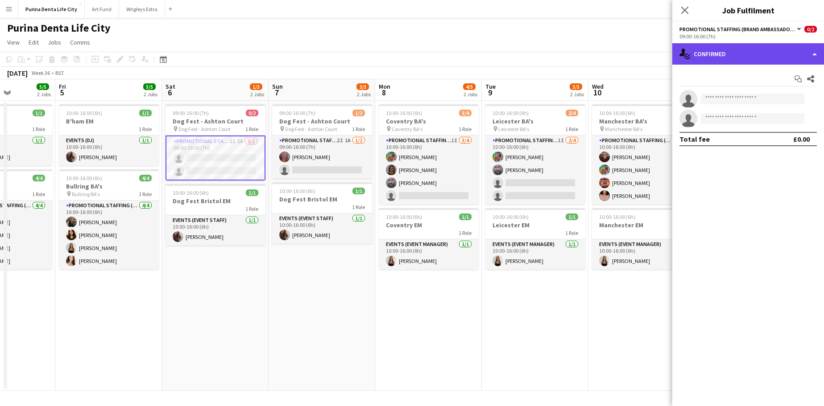
click at [734, 52] on div "single-neutral-actions-check-2 Confirmed" at bounding box center [748, 53] width 152 height 21
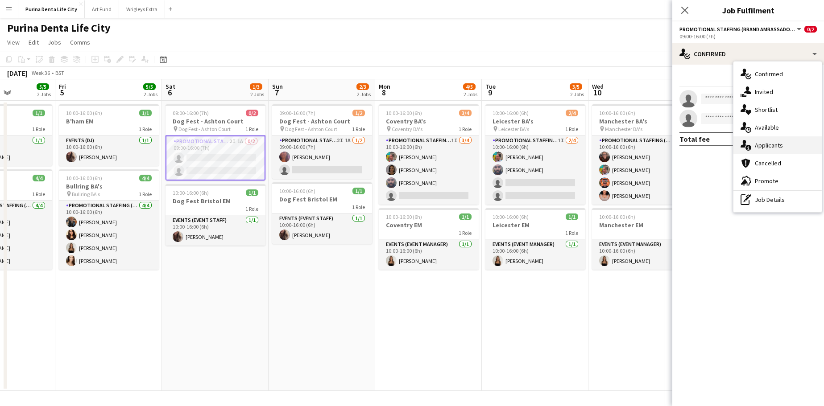
click at [775, 141] on div "single-neutral-actions-information Applicants" at bounding box center [778, 146] width 88 height 18
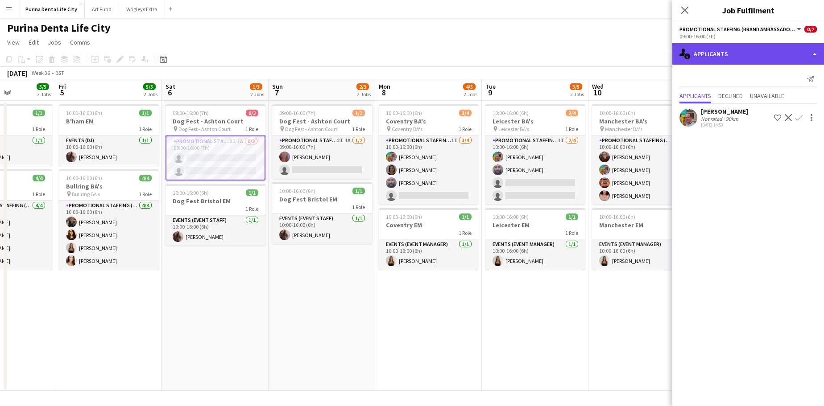
click at [742, 59] on div "single-neutral-actions-information Applicants" at bounding box center [748, 53] width 152 height 21
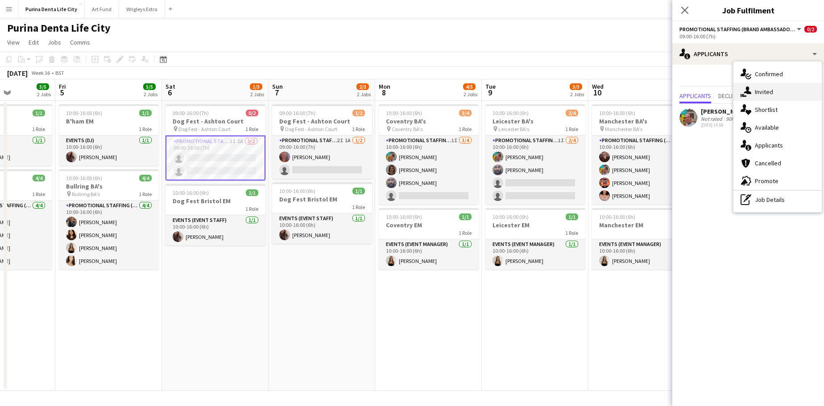
click at [750, 99] on div "single-neutral-actions-share-1 Invited" at bounding box center [778, 92] width 88 height 18
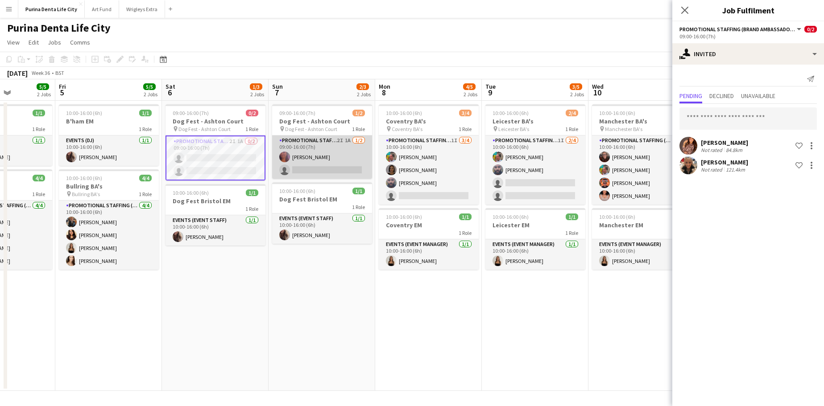
click at [345, 173] on app-card-role "Promotional Staffing (Brand Ambassadors) 2I 1A 1/2 09:00-16:00 (7h) Laura Bartl…" at bounding box center [322, 157] width 100 height 43
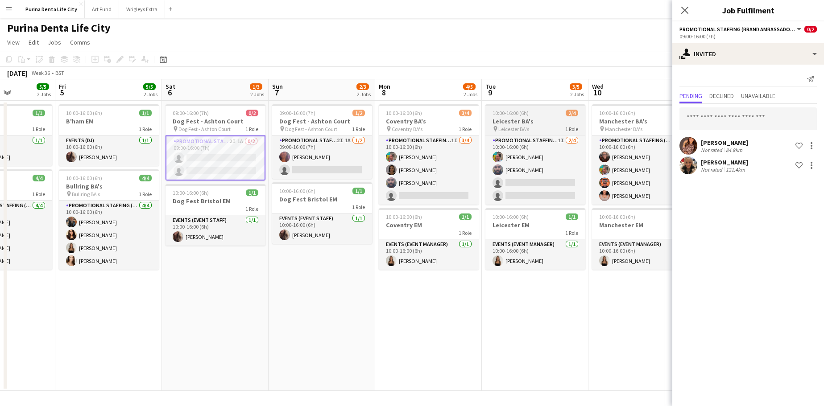
scroll to position [0, 265]
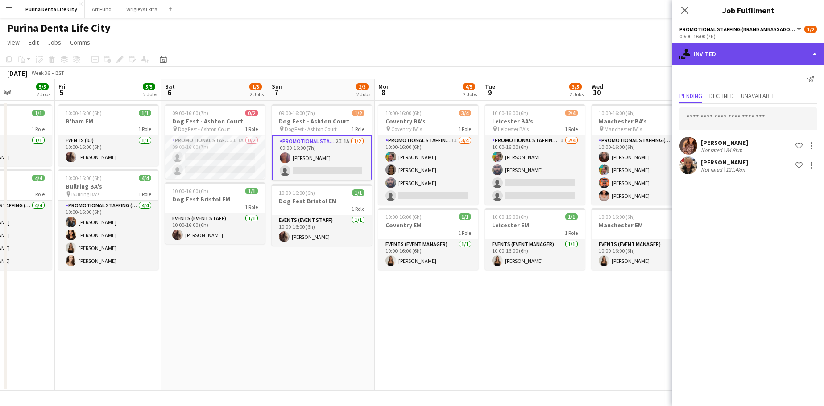
click at [741, 46] on div "single-neutral-actions-share-1 Invited" at bounding box center [748, 53] width 152 height 21
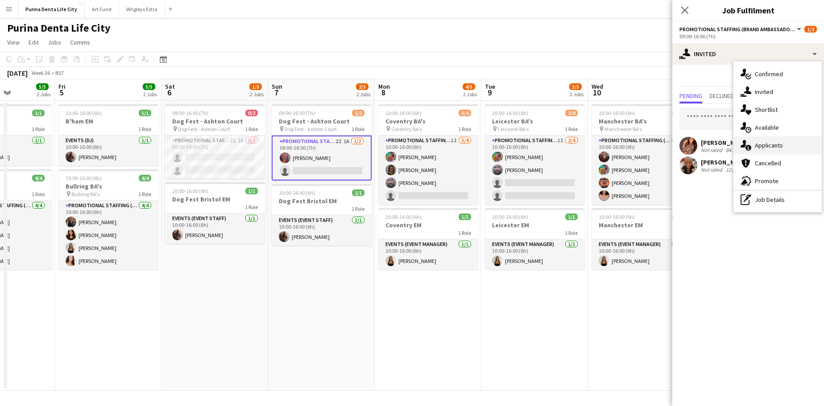
click at [760, 145] on span "Applicants" at bounding box center [769, 145] width 28 height 8
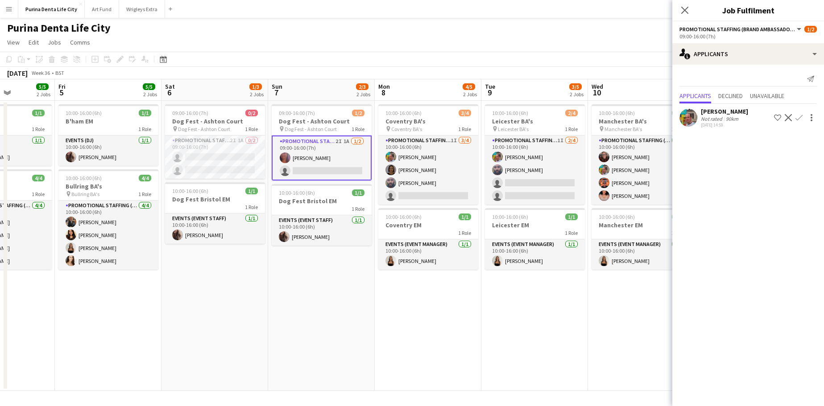
click at [324, 34] on div "Purina Denta Life City" at bounding box center [412, 26] width 824 height 17
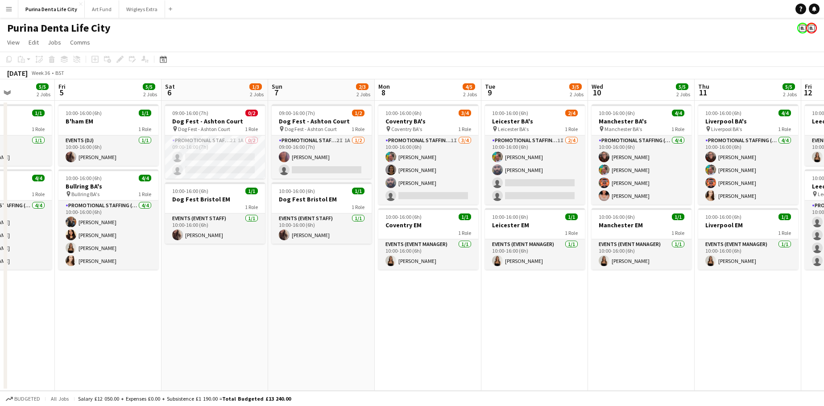
click at [5, 7] on app-icon "Menu" at bounding box center [8, 8] width 7 height 7
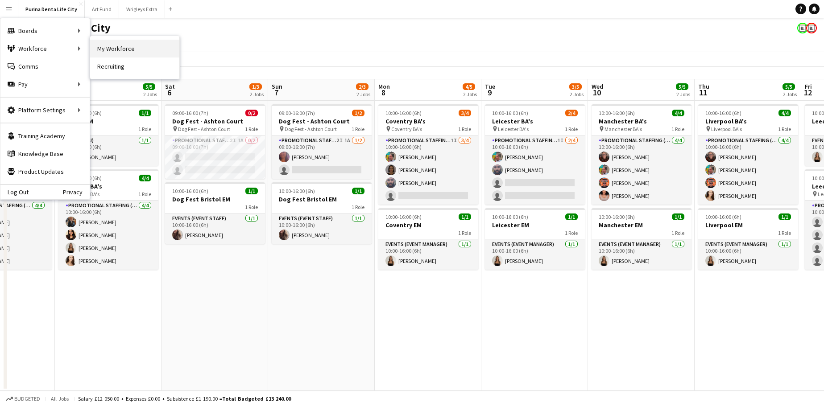
click at [125, 55] on link "My Workforce" at bounding box center [134, 49] width 89 height 18
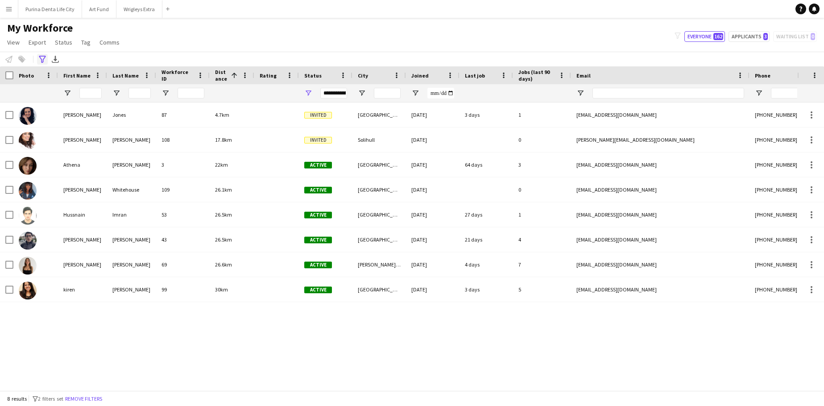
click at [44, 59] on icon at bounding box center [42, 59] width 7 height 7
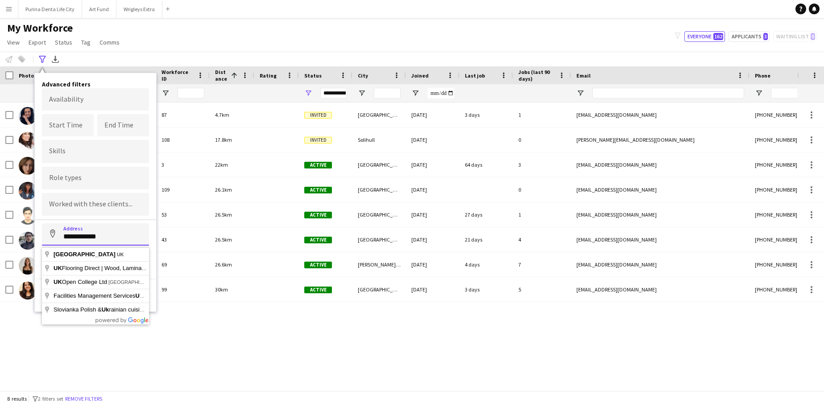
drag, startPoint x: 119, startPoint y: 241, endPoint x: -50, endPoint y: 195, distance: 174.7
click at [0, 195] on html "Menu Boards Boards Boards All jobs Status Workforce Workforce My Workforce Recr…" at bounding box center [412, 203] width 824 height 406
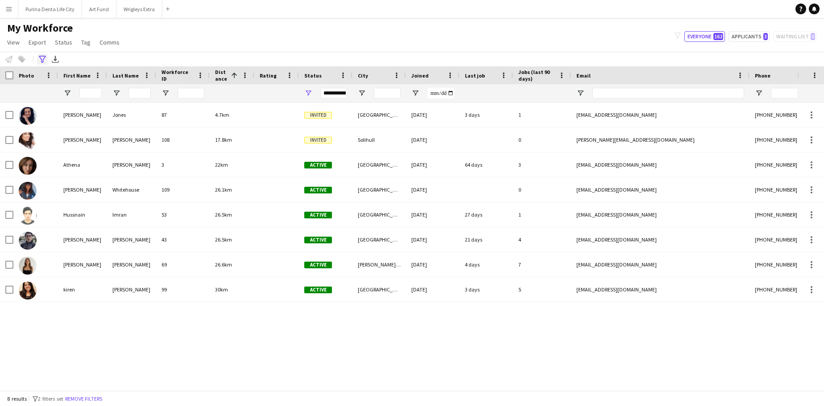
click at [44, 55] on div "Advanced filters" at bounding box center [42, 59] width 11 height 11
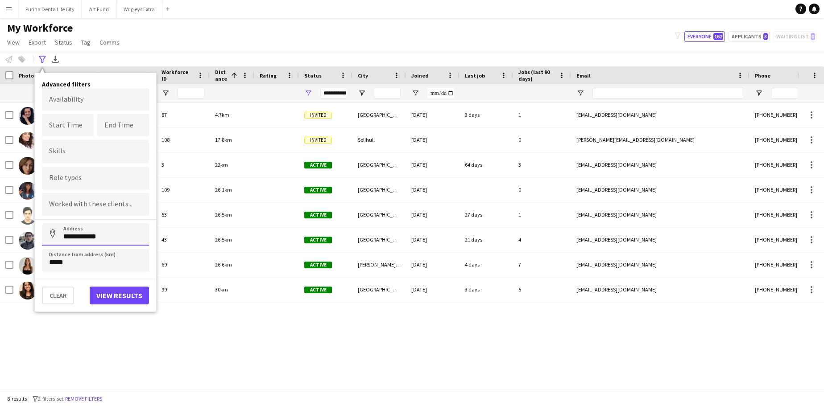
click at [74, 233] on input "**********" at bounding box center [95, 235] width 107 height 22
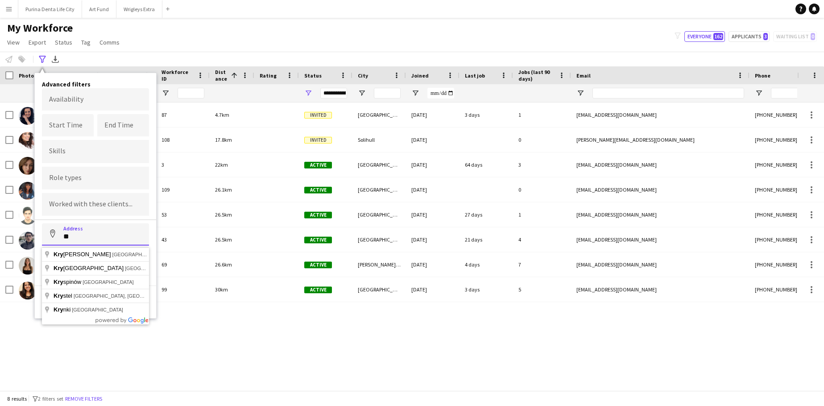
type input "*"
type input "**********"
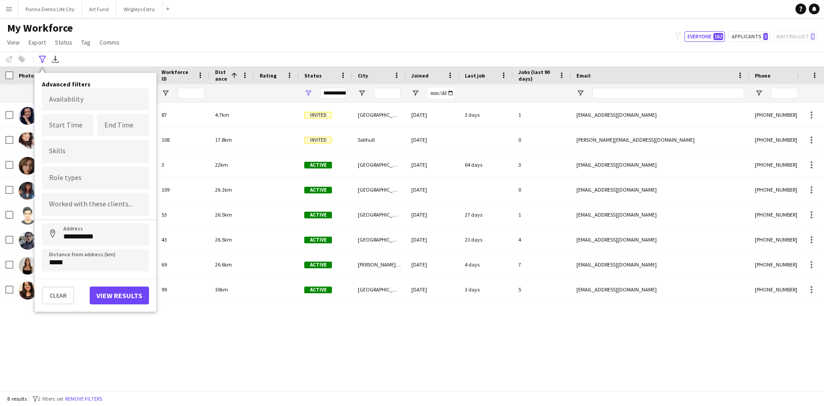
click at [130, 298] on button "View results" at bounding box center [119, 296] width 59 height 18
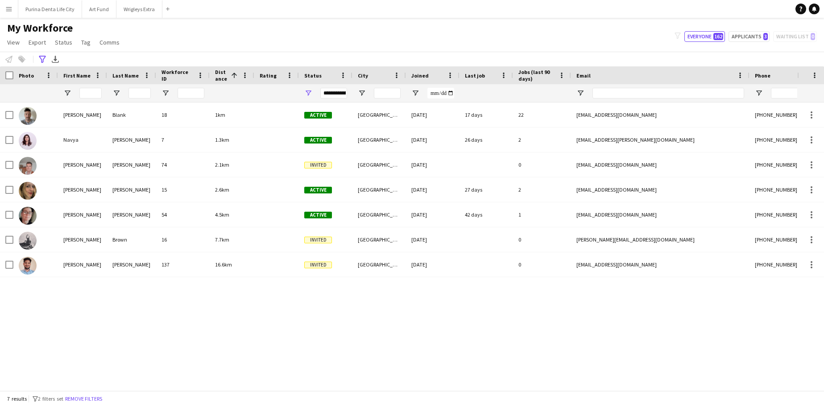
click at [14, 5] on button "Menu" at bounding box center [9, 9] width 18 height 18
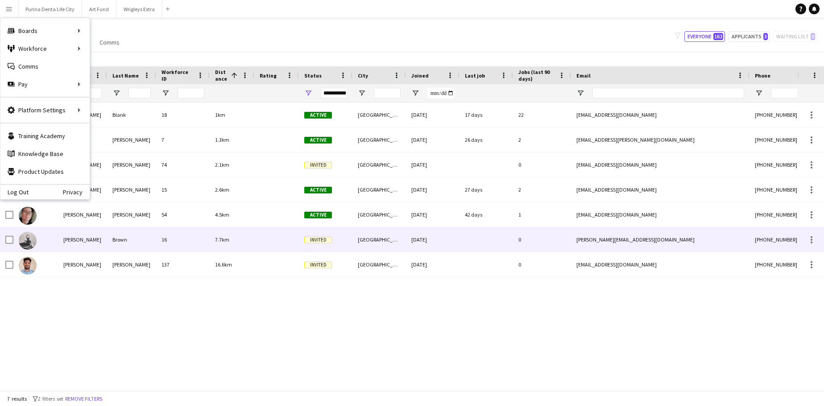
click at [187, 239] on div "16" at bounding box center [183, 240] width 54 height 25
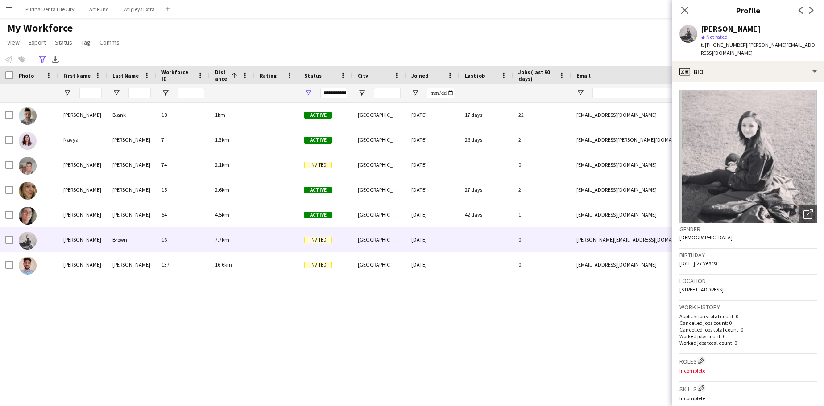
click at [343, 47] on div "My Workforce View Views Default view New view Update view Delete view Edit name…" at bounding box center [412, 36] width 824 height 30
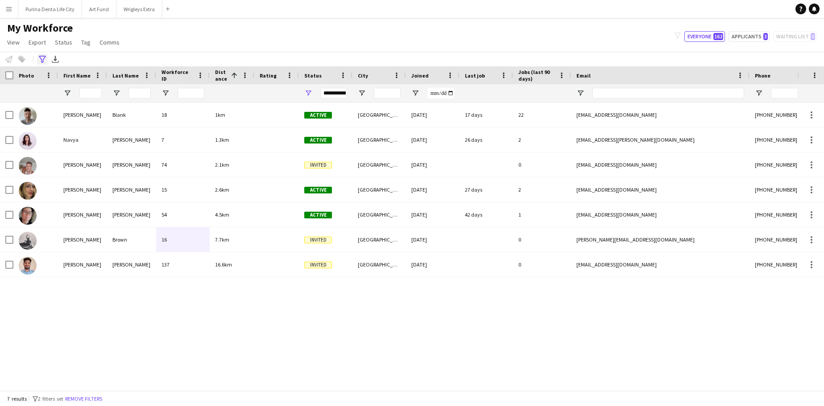
click at [43, 62] on icon at bounding box center [42, 59] width 7 height 7
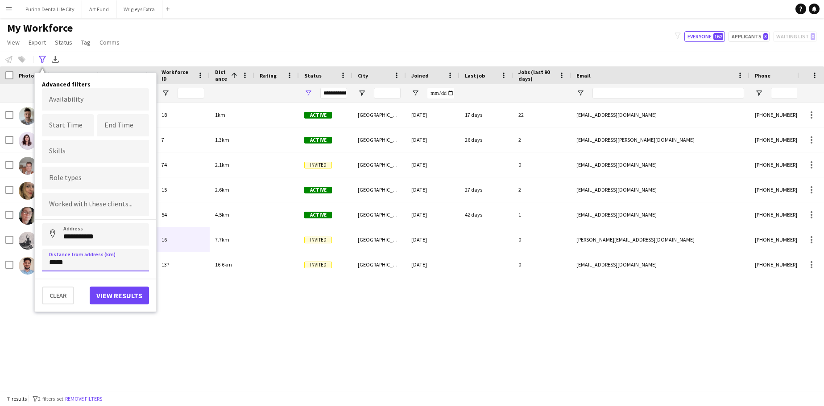
click at [51, 265] on input "*****" at bounding box center [95, 260] width 107 height 22
click at [53, 235] on button "Address" at bounding box center [52, 234] width 21 height 21
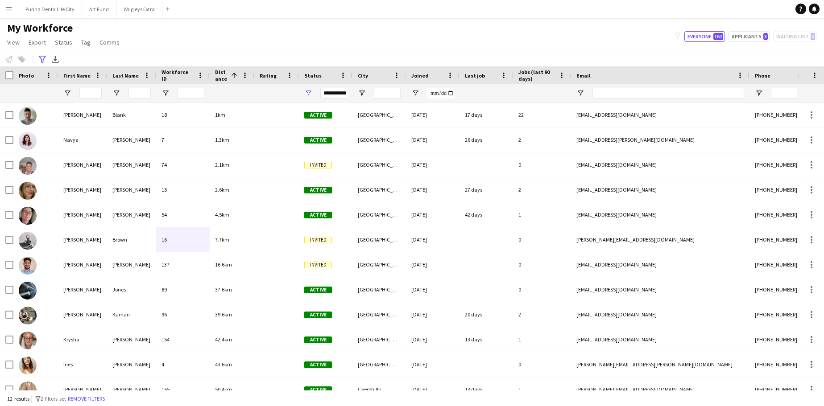
click at [322, 26] on div "My Workforce View Views Default view New view Update view Delete view Edit name…" at bounding box center [412, 36] width 824 height 30
click at [167, 49] on div "My Workforce View Views Default view New view Update view Delete view Edit name…" at bounding box center [412, 36] width 824 height 30
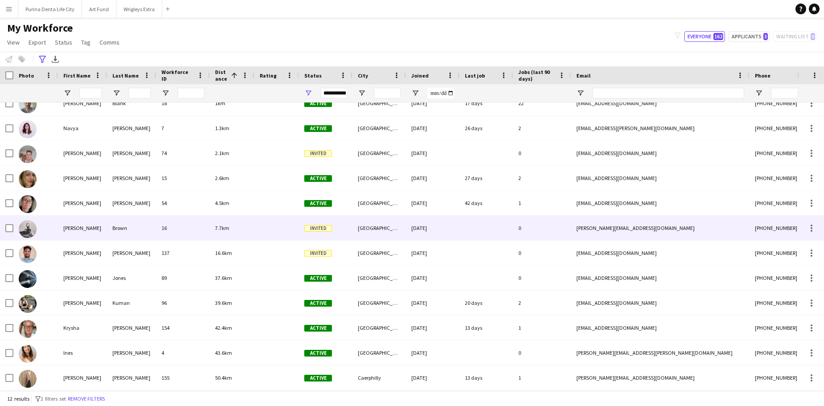
click at [127, 229] on div "Brown" at bounding box center [131, 228] width 49 height 25
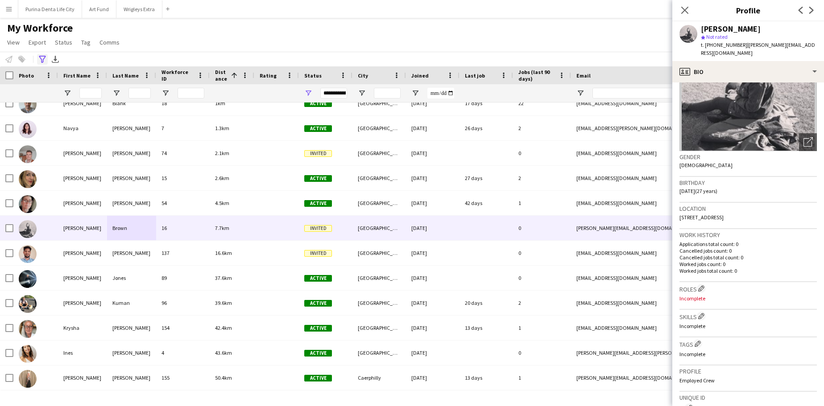
click at [45, 59] on icon "Advanced filters" at bounding box center [42, 59] width 7 height 7
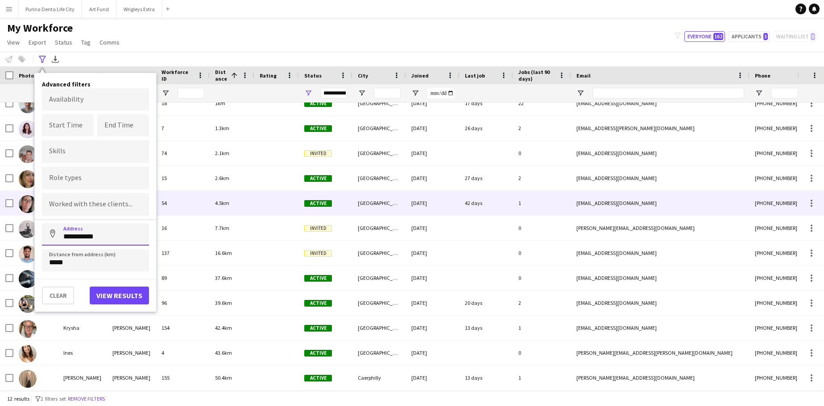
drag, startPoint x: 95, startPoint y: 239, endPoint x: -33, endPoint y: 164, distance: 148.4
click at [0, 164] on html "Menu Boards Boards Boards All jobs Status Workforce Workforce My Workforce Recr…" at bounding box center [412, 203] width 824 height 406
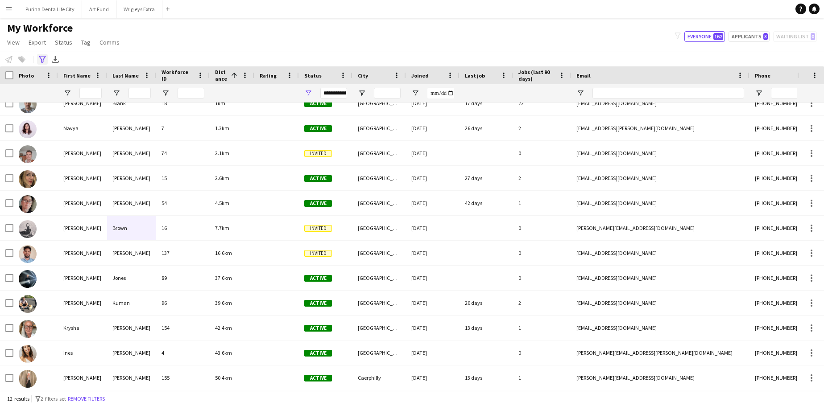
click at [38, 58] on div "Advanced filters" at bounding box center [42, 59] width 11 height 11
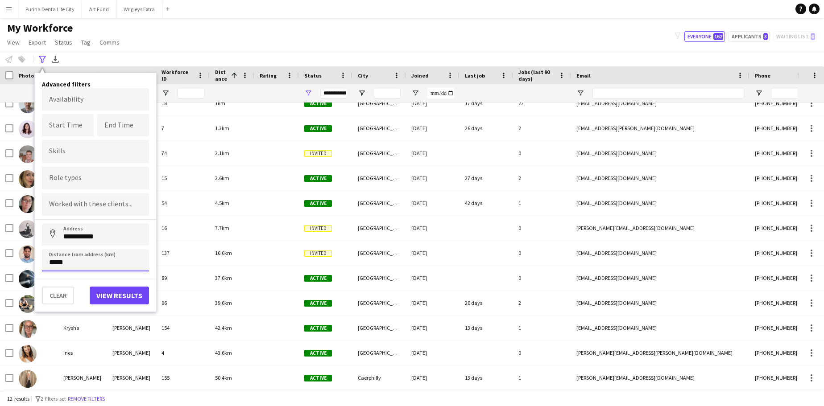
click at [93, 269] on input "*****" at bounding box center [95, 260] width 107 height 22
type input "****"
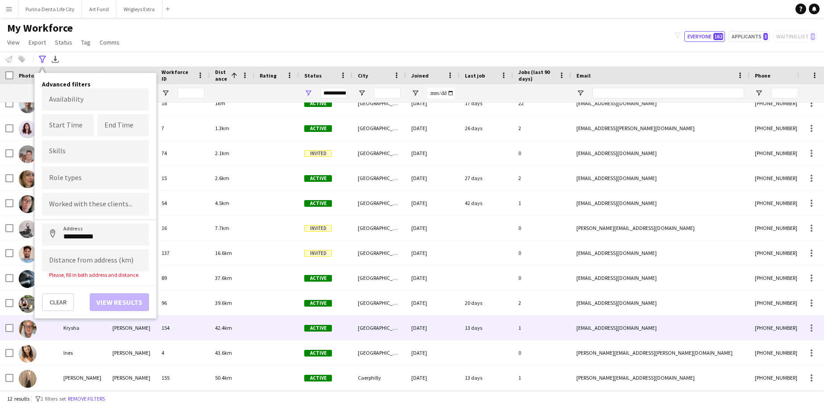
click at [12, 320] on div at bounding box center [9, 328] width 8 height 25
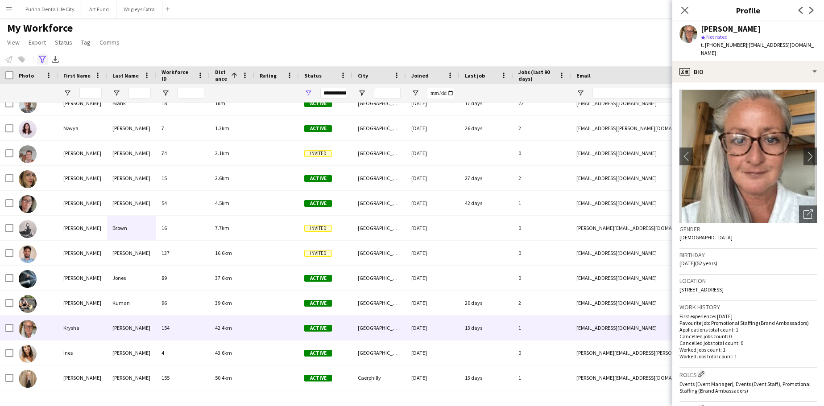
click at [42, 61] on icon at bounding box center [42, 59] width 7 height 7
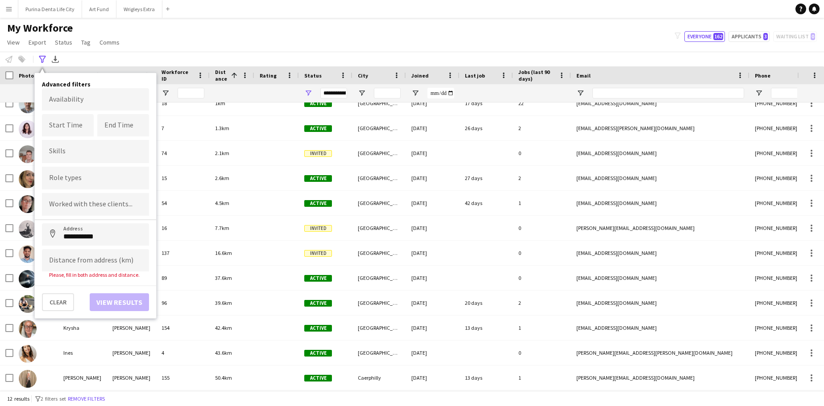
click at [218, 54] on div "**********" at bounding box center [412, 59] width 824 height 15
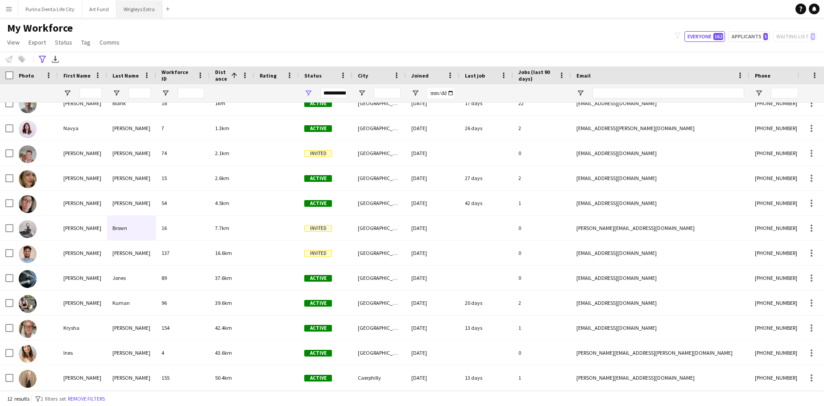
click at [142, 7] on button "Wrigleys Extra Close" at bounding box center [139, 8] width 46 height 17
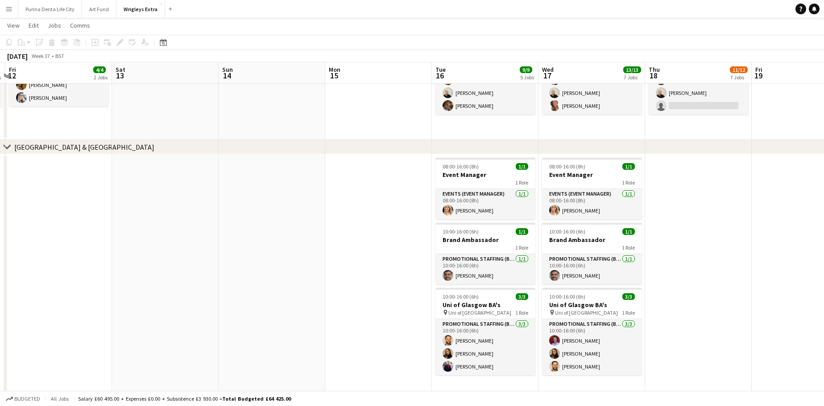
scroll to position [0, 314]
click at [8, 10] on app-icon "Menu" at bounding box center [8, 8] width 7 height 7
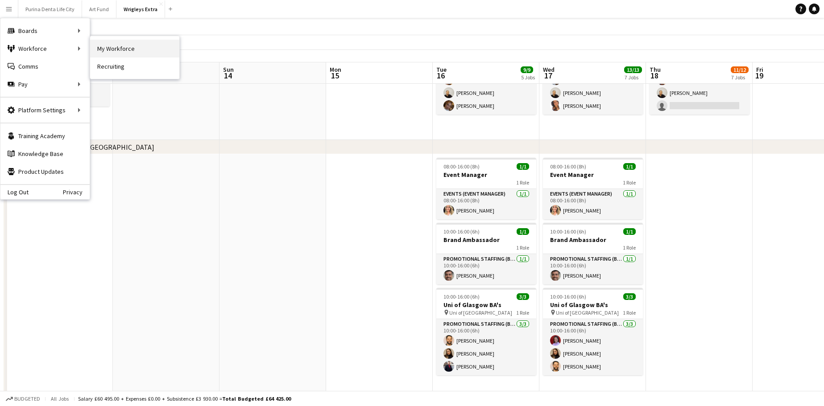
click at [109, 53] on link "My Workforce" at bounding box center [134, 49] width 89 height 18
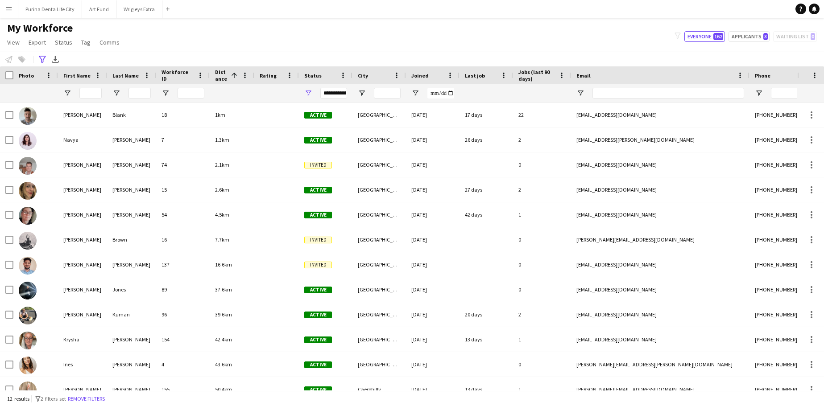
click at [146, 15] on button "Wrigleys Extra Close" at bounding box center [139, 8] width 46 height 17
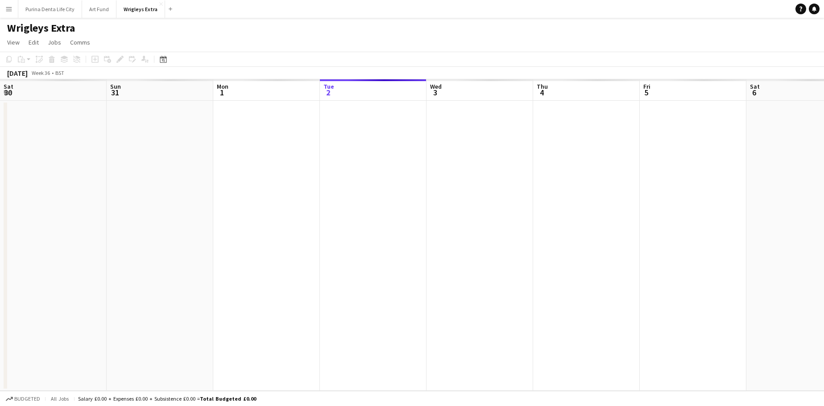
click at [146, 15] on button "Wrigleys Extra Close" at bounding box center [140, 8] width 49 height 17
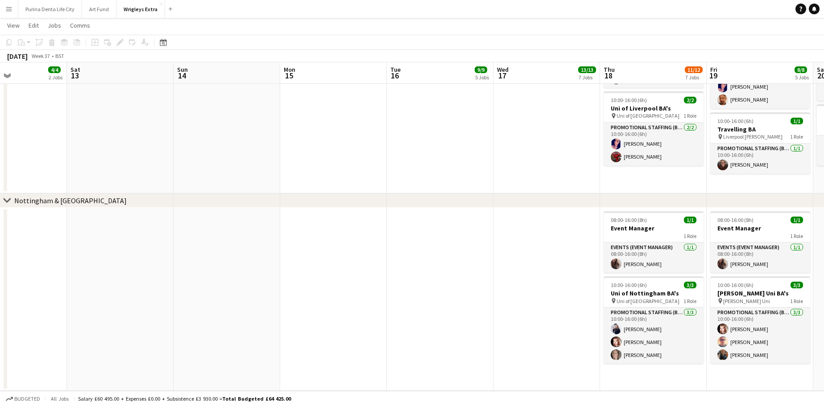
scroll to position [0, 255]
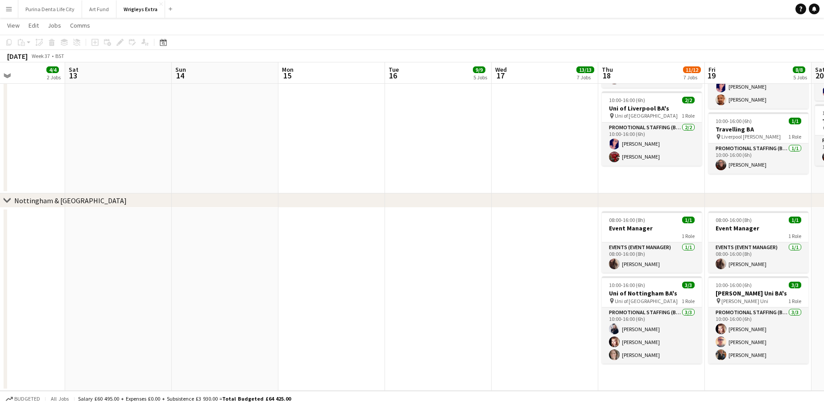
click at [8, 11] on app-icon "Menu" at bounding box center [8, 8] width 7 height 7
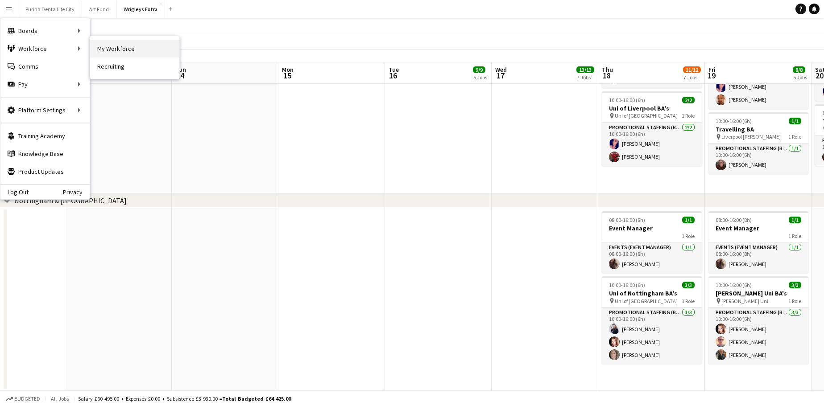
click at [141, 55] on link "My Workforce" at bounding box center [134, 49] width 89 height 18
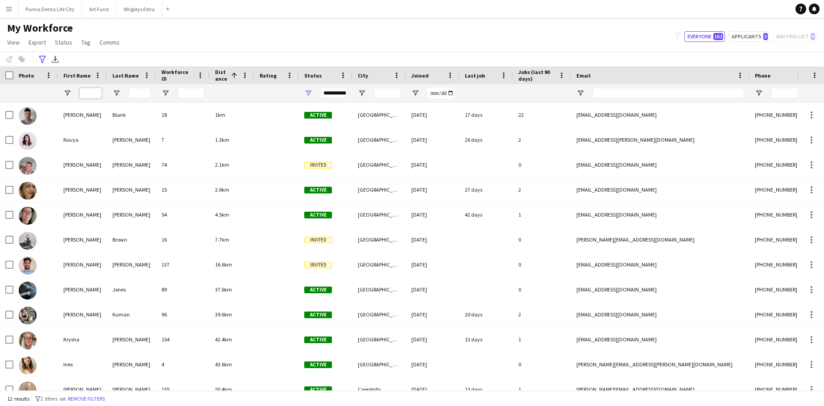
click at [93, 96] on input "First Name Filter Input" at bounding box center [90, 93] width 22 height 11
type input "*******"
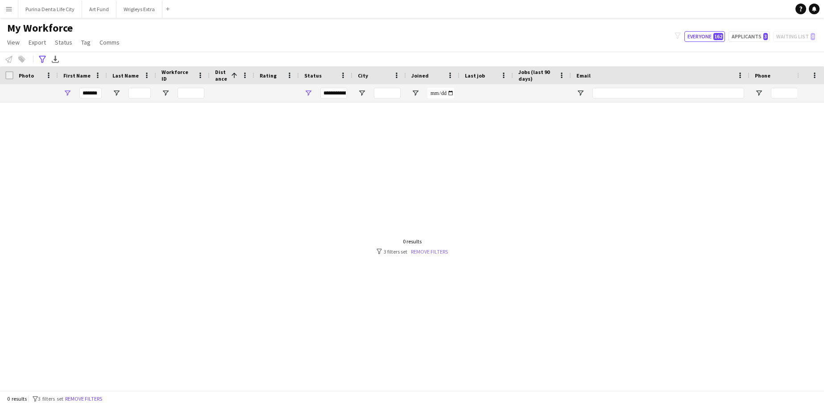
click at [427, 254] on link "Remove filters" at bounding box center [429, 252] width 37 height 7
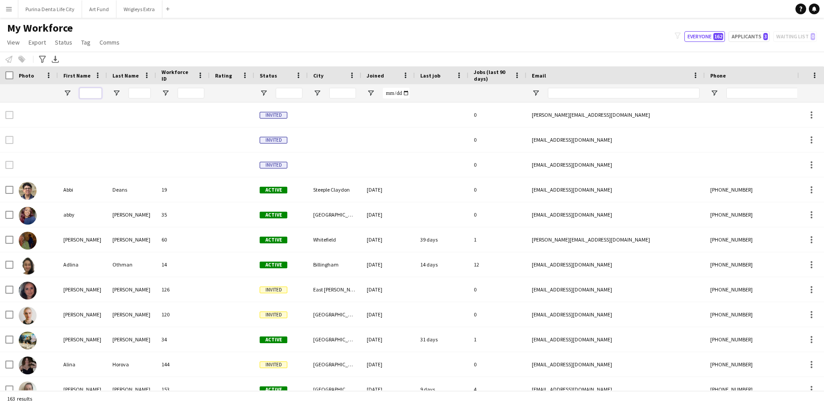
click at [91, 93] on input "First Name Filter Input" at bounding box center [90, 93] width 22 height 11
type input "*******"
click at [99, 13] on button "Art Fund Close" at bounding box center [99, 8] width 34 height 17
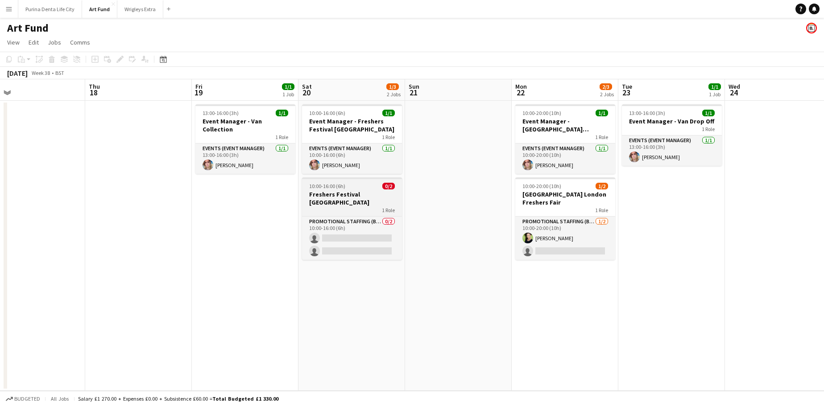
scroll to position [0, 348]
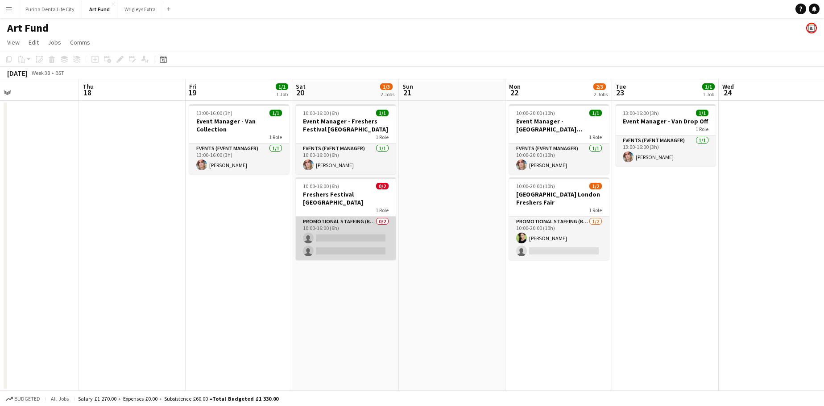
click at [350, 229] on app-card-role "Promotional Staffing (Brand Ambassadors) 0/2 10:00-16:00 (6h) single-neutral-ac…" at bounding box center [346, 238] width 100 height 43
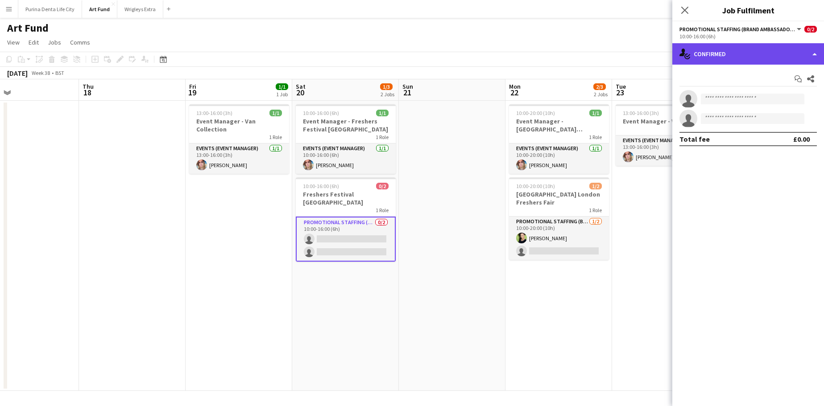
click at [755, 57] on div "single-neutral-actions-check-2 Confirmed" at bounding box center [748, 53] width 152 height 21
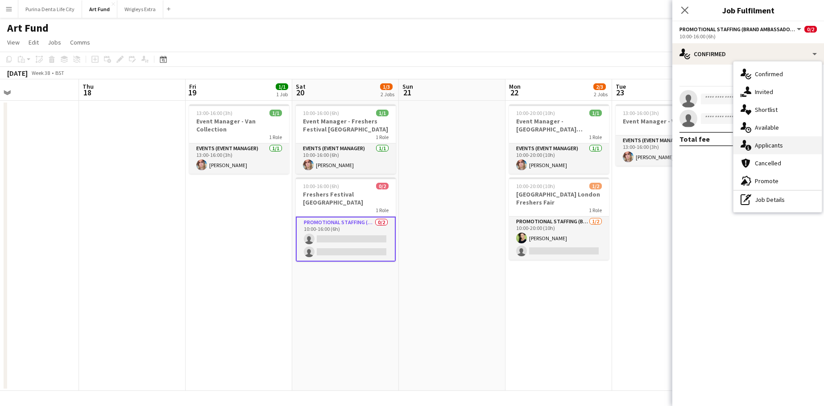
click at [796, 139] on div "single-neutral-actions-information Applicants" at bounding box center [778, 146] width 88 height 18
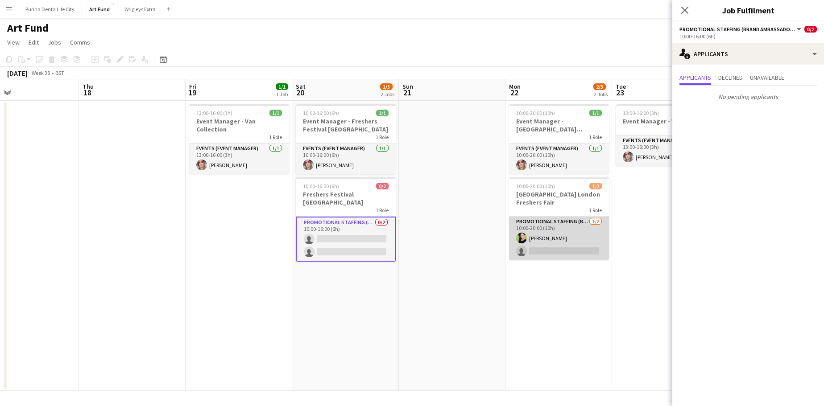
click at [589, 236] on app-card-role "Promotional Staffing (Brand Ambassadors) [DATE] 10:00-20:00 (10h) [PERSON_NAME]…" at bounding box center [559, 238] width 100 height 43
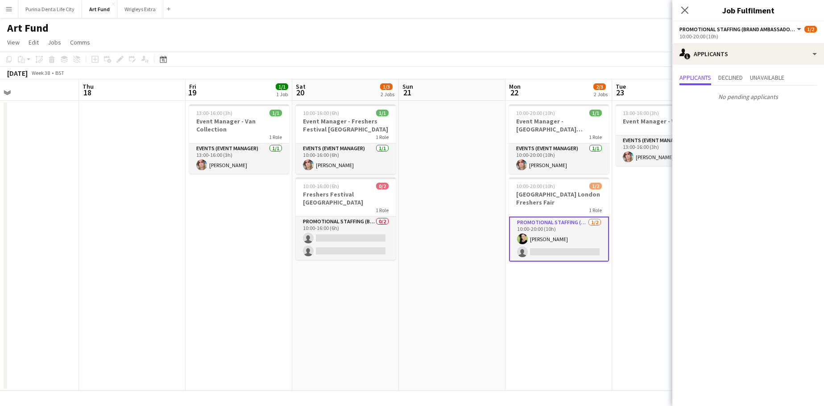
click at [473, 257] on app-date-cell at bounding box center [452, 246] width 107 height 290
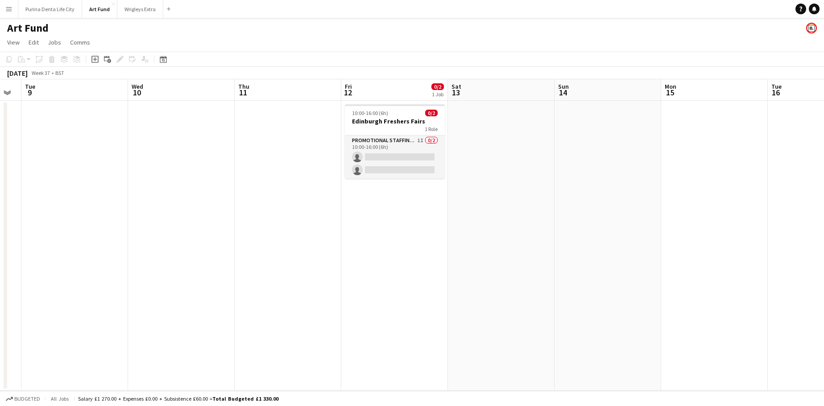
scroll to position [0, 303]
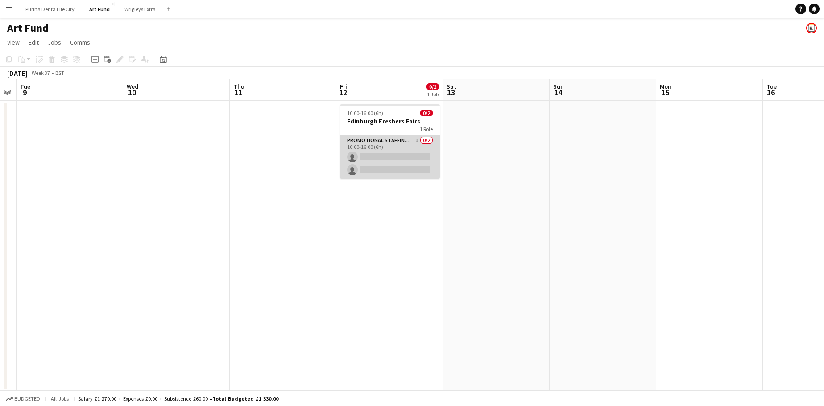
click at [378, 153] on app-card-role "Promotional Staffing (Brand Ambassadors) 1I 0/2 10:00-16:00 (6h) single-neutral…" at bounding box center [390, 157] width 100 height 43
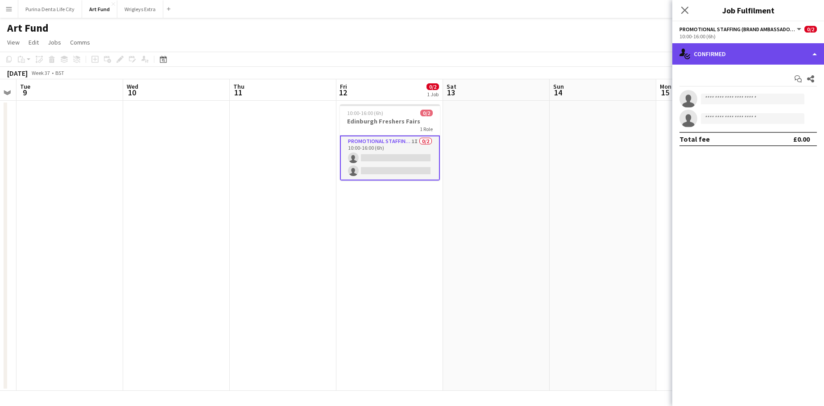
click at [730, 56] on div "single-neutral-actions-check-2 Confirmed" at bounding box center [748, 53] width 152 height 21
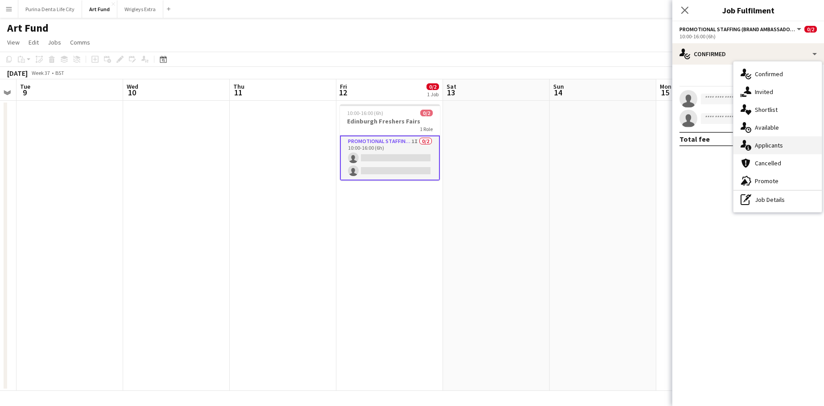
click at [780, 140] on div "single-neutral-actions-information Applicants" at bounding box center [778, 146] width 88 height 18
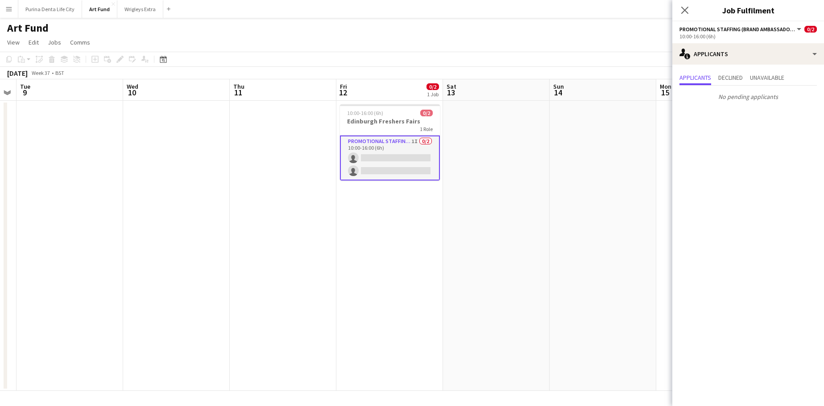
click at [545, 192] on app-date-cell at bounding box center [496, 246] width 107 height 290
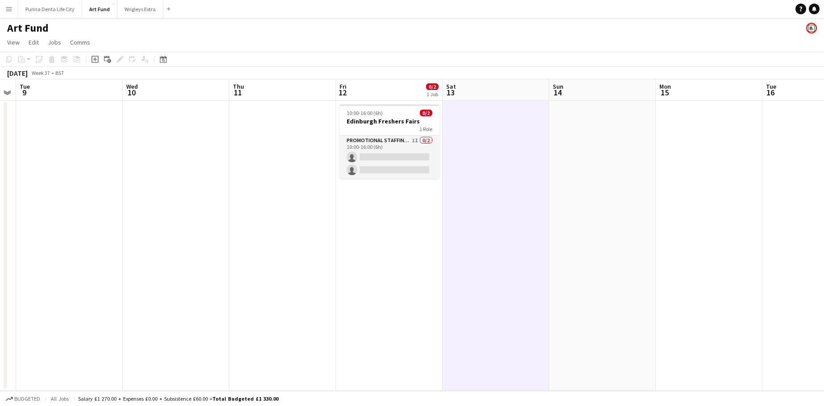
drag, startPoint x: 545, startPoint y: 192, endPoint x: 539, endPoint y: 192, distance: 5.8
click at [539, 192] on app-date-cell at bounding box center [496, 246] width 107 height 290
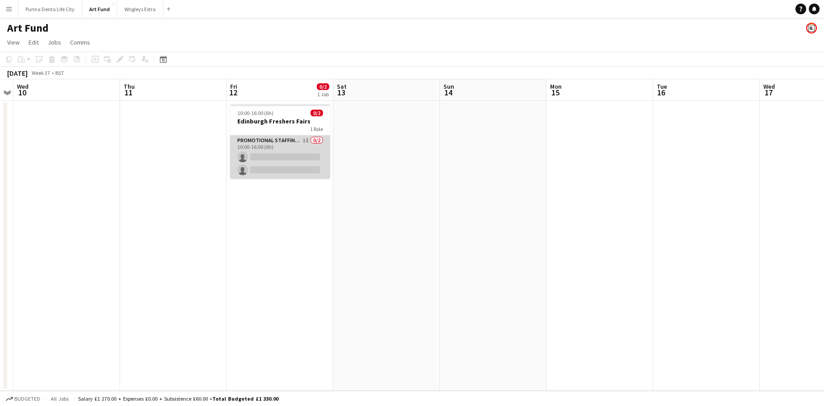
scroll to position [0, 200]
click at [281, 157] on app-card-role "Promotional Staffing (Brand Ambassadors) 1I 0/2 10:00-16:00 (6h) single-neutral…" at bounding box center [280, 157] width 100 height 43
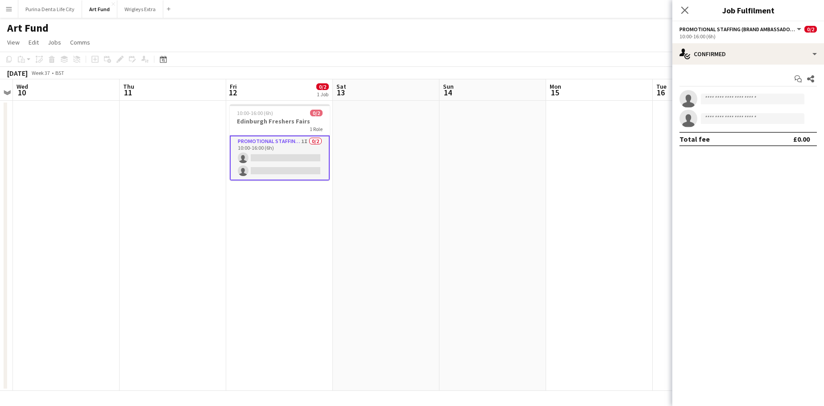
click at [387, 197] on app-date-cell at bounding box center [386, 246] width 107 height 290
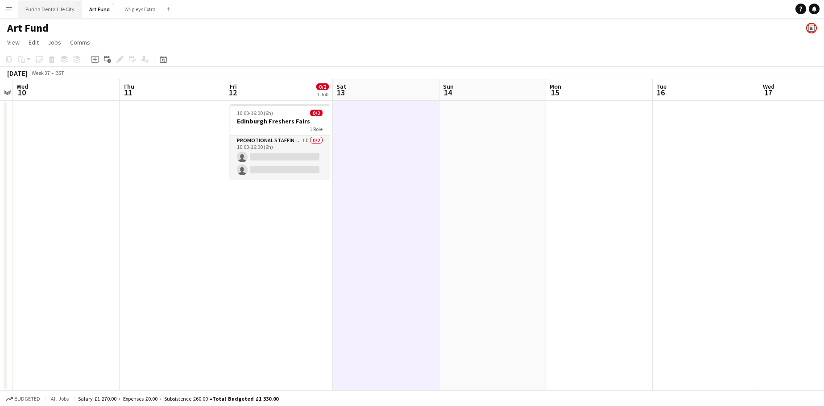
click at [60, 9] on button "Purina Denta Life City Close" at bounding box center [50, 8] width 64 height 17
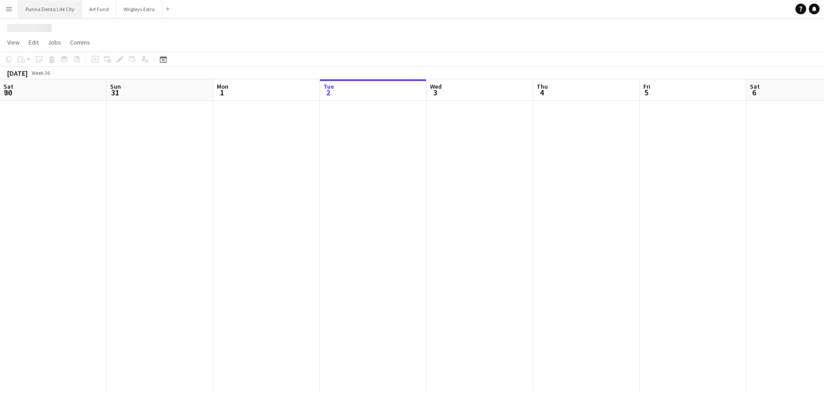
scroll to position [0, 213]
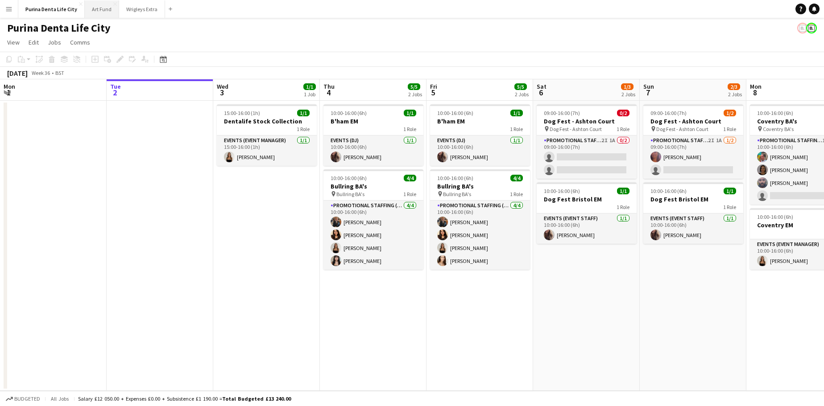
click at [97, 7] on button "Art Fund Close" at bounding box center [102, 8] width 34 height 17
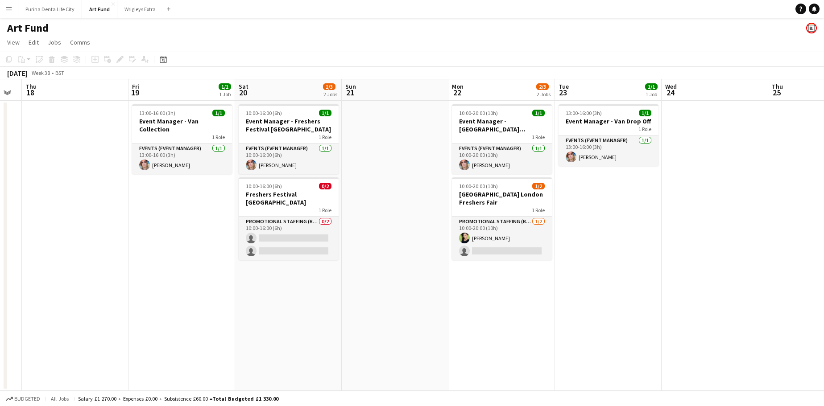
scroll to position [0, 299]
click at [477, 189] on app-job-card "10:00-20:00 (10h) 1/2 Kings College London Freshers Fair 1 Role Promotional Sta…" at bounding box center [501, 219] width 100 height 83
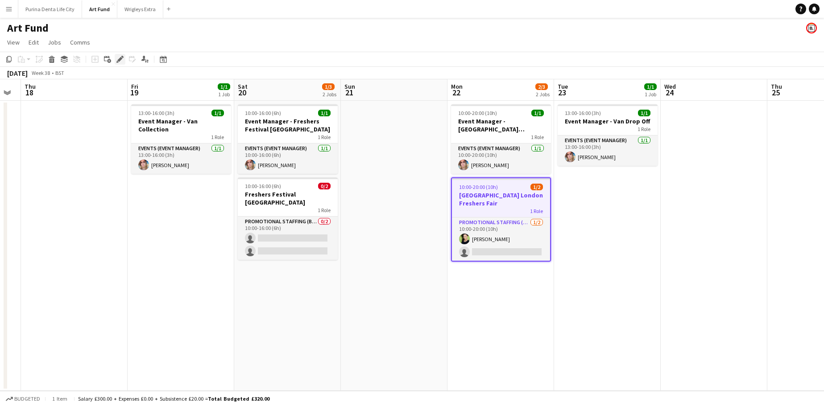
click at [118, 62] on icon "Edit" at bounding box center [119, 59] width 7 height 7
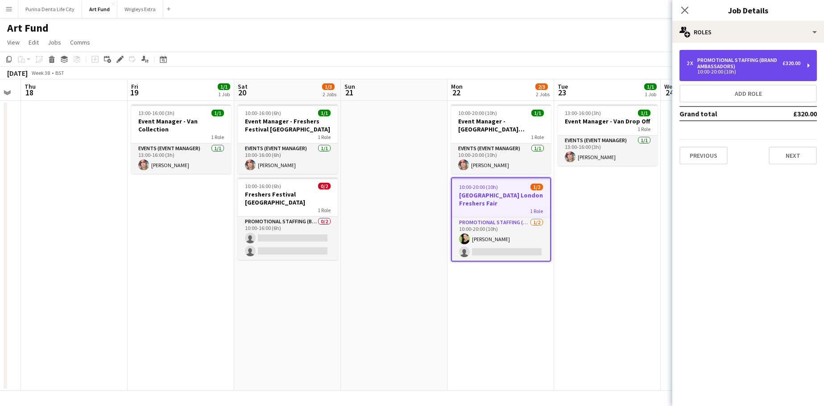
click at [747, 68] on div "Promotional Staffing (Brand Ambassadors)" at bounding box center [739, 63] width 85 height 12
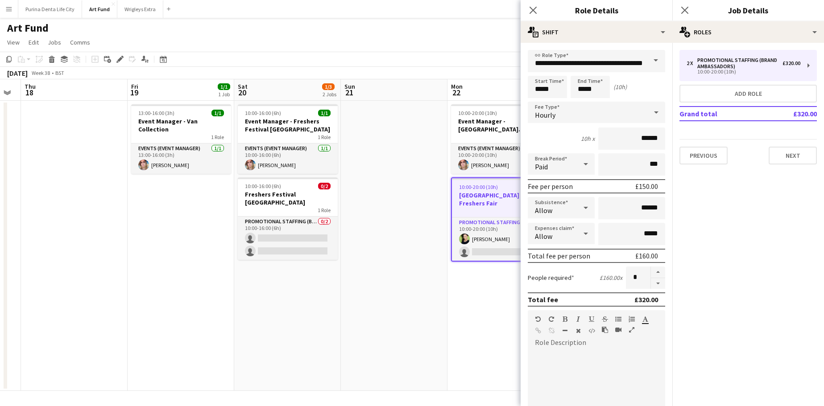
click at [364, 283] on app-date-cell at bounding box center [394, 246] width 107 height 290
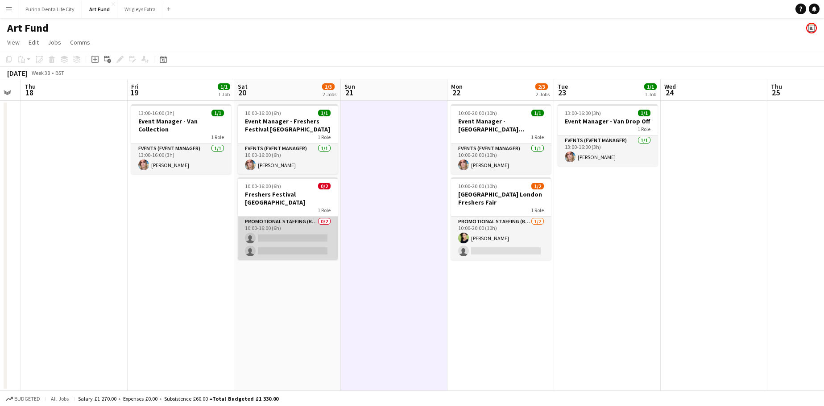
click at [263, 224] on app-card-role "Promotional Staffing (Brand Ambassadors) 0/2 10:00-16:00 (6h) single-neutral-ac…" at bounding box center [288, 238] width 100 height 43
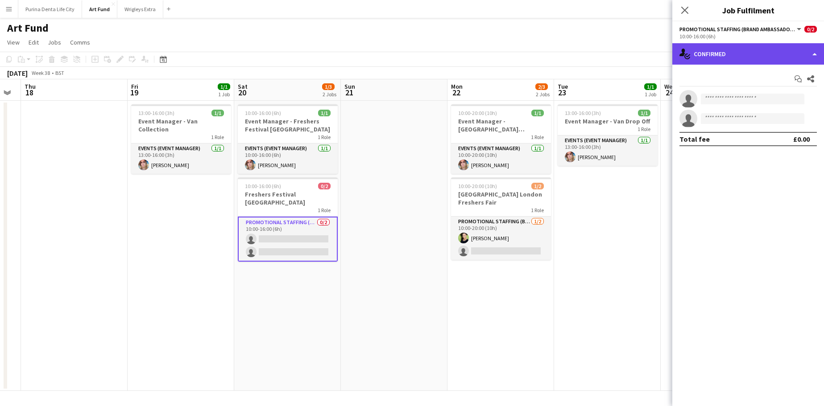
click at [705, 59] on div "single-neutral-actions-check-2 Confirmed" at bounding box center [748, 53] width 152 height 21
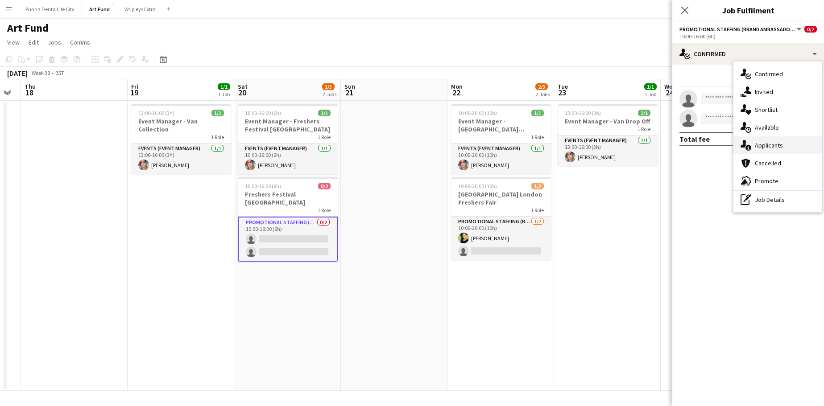
click at [769, 152] on div "single-neutral-actions-information Applicants" at bounding box center [778, 146] width 88 height 18
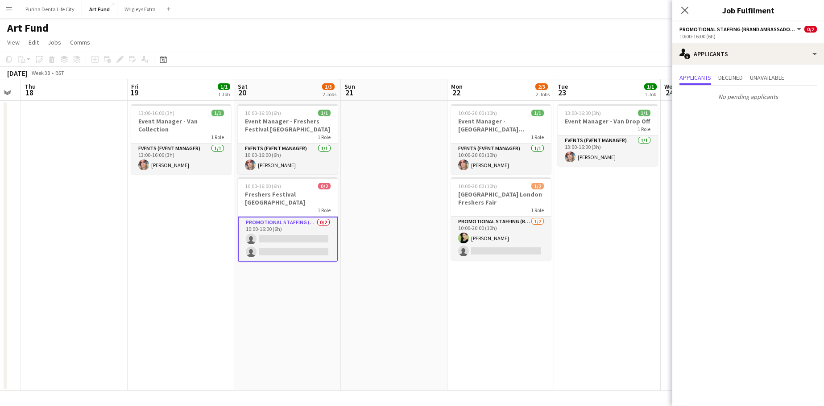
click at [420, 261] on app-date-cell at bounding box center [394, 246] width 107 height 290
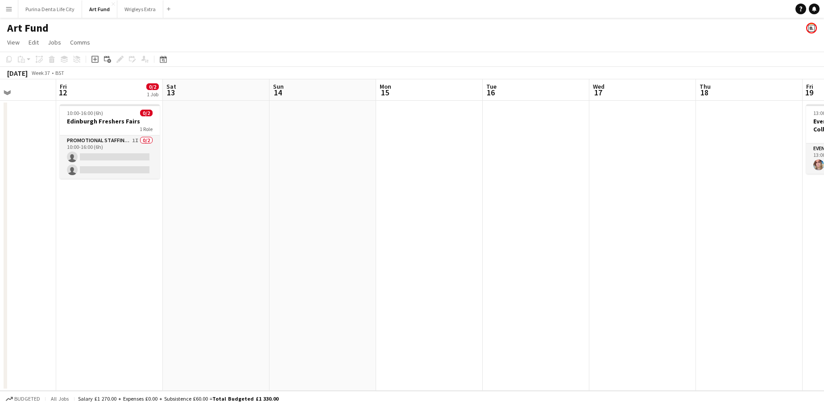
scroll to position [0, 264]
click at [149, 172] on app-card-role "Promotional Staffing (Brand Ambassadors) 1I 0/2 10:00-16:00 (6h) single-neutral…" at bounding box center [109, 157] width 100 height 43
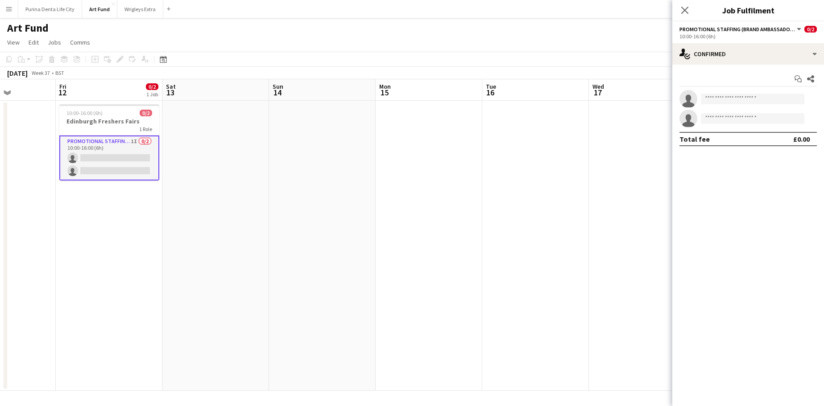
scroll to position [0, 0]
click at [540, 201] on app-date-cell at bounding box center [535, 246] width 107 height 290
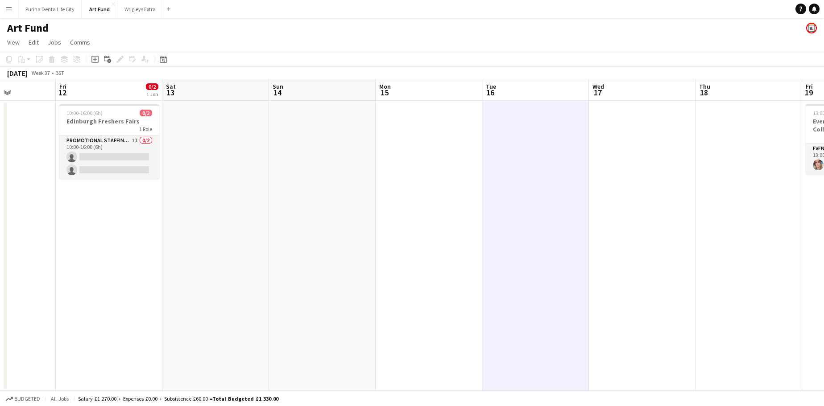
click at [540, 201] on app-date-cell at bounding box center [535, 246] width 107 height 290
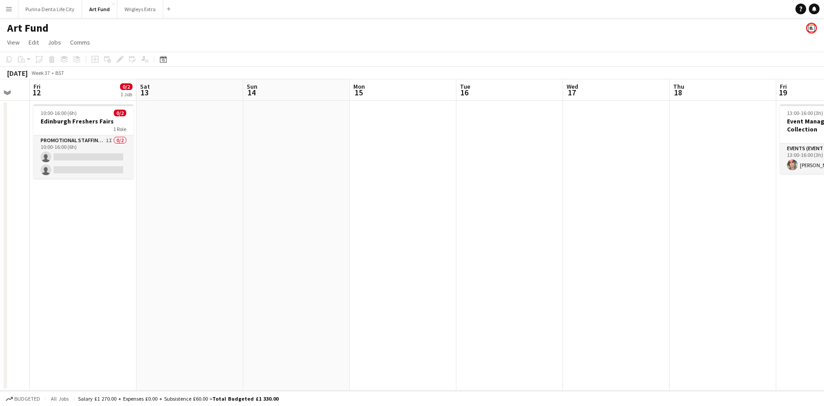
scroll to position [0, 294]
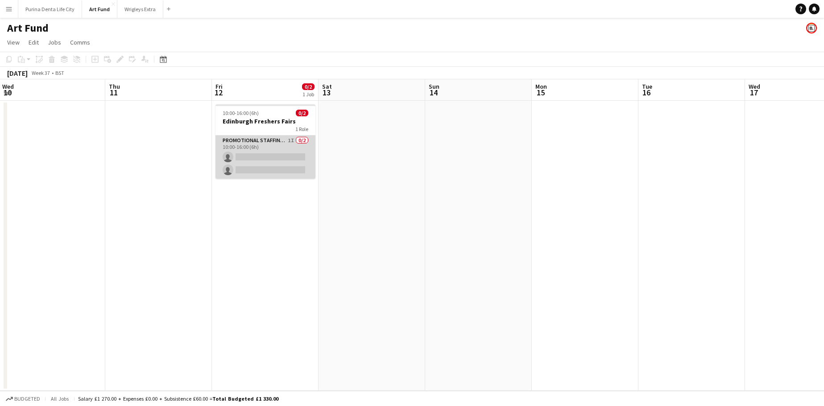
click at [272, 162] on app-card-role "Promotional Staffing (Brand Ambassadors) 1I 0/2 10:00-16:00 (6h) single-neutral…" at bounding box center [266, 157] width 100 height 43
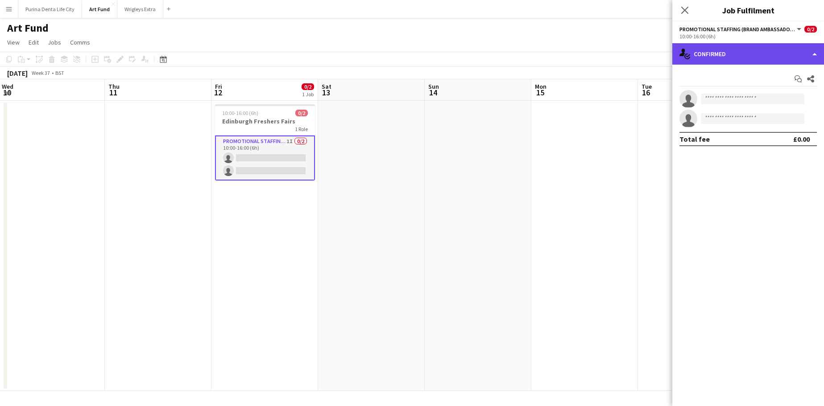
click at [726, 61] on div "single-neutral-actions-check-2 Confirmed" at bounding box center [748, 53] width 152 height 21
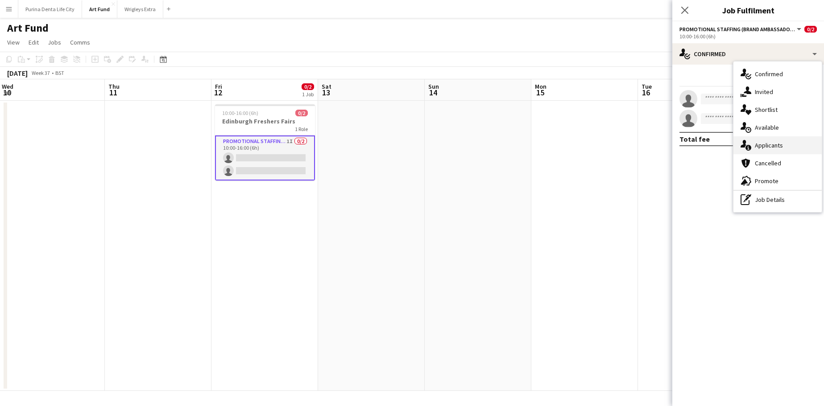
click at [784, 152] on div "single-neutral-actions-information Applicants" at bounding box center [778, 146] width 88 height 18
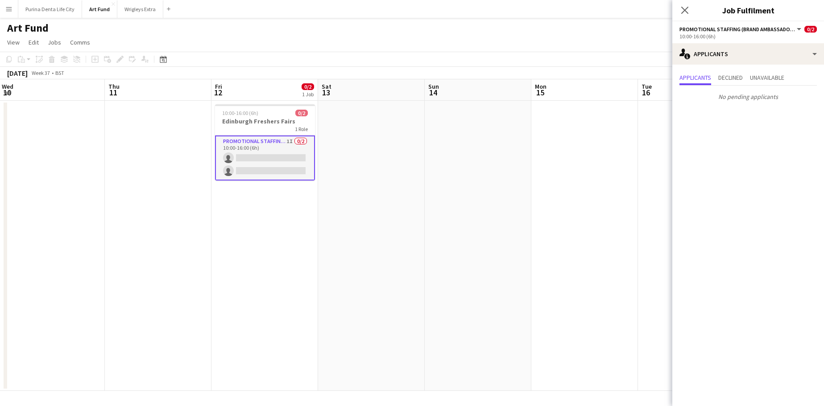
click at [510, 181] on app-date-cell at bounding box center [478, 246] width 107 height 290
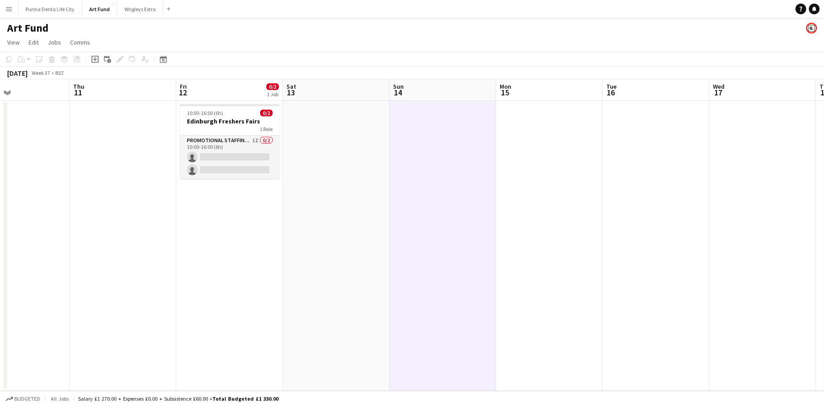
scroll to position [0, 231]
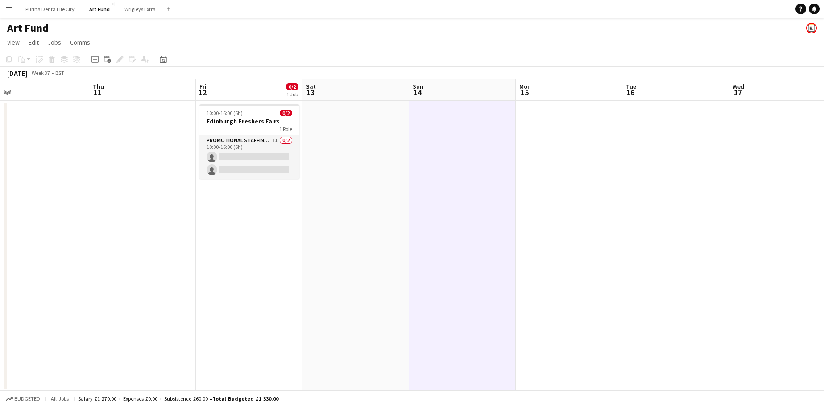
click at [10, 15] on button "Menu" at bounding box center [9, 9] width 18 height 18
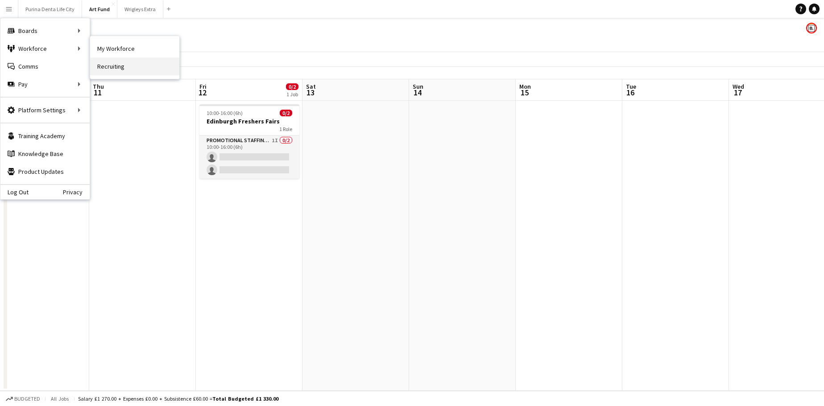
click at [113, 65] on link "Recruiting" at bounding box center [134, 67] width 89 height 18
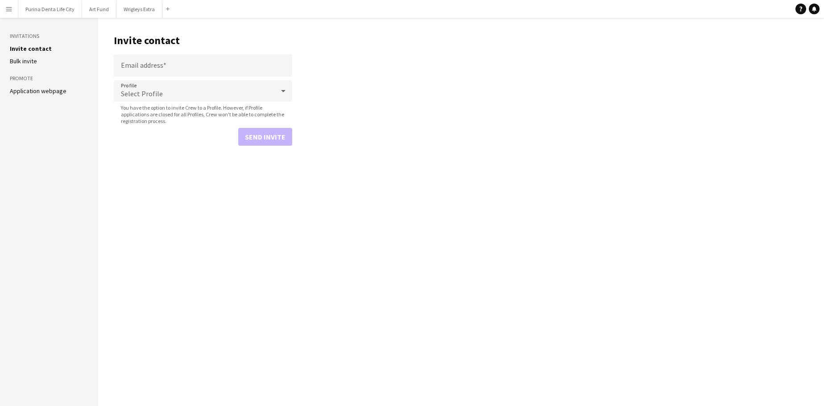
click at [169, 88] on div "Select Profile" at bounding box center [194, 90] width 161 height 21
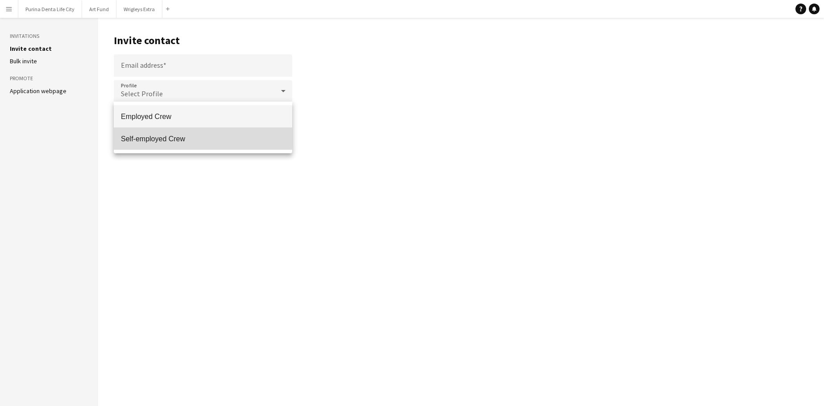
click at [176, 135] on span "Self-employed Crew" at bounding box center [203, 139] width 164 height 8
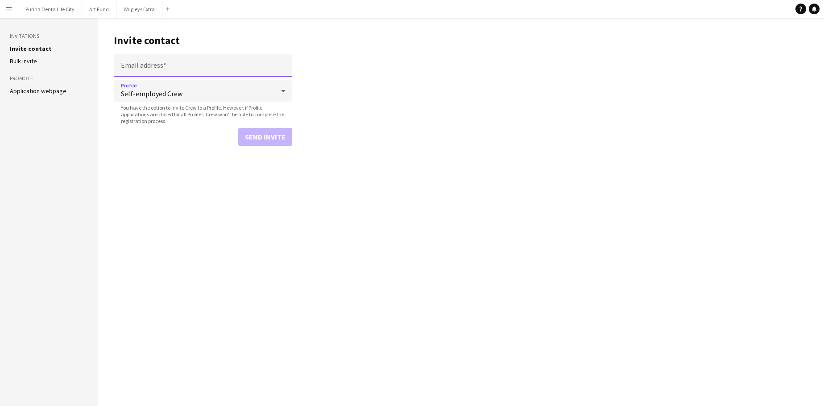
click at [163, 69] on input "Email address" at bounding box center [203, 65] width 178 height 22
click at [204, 62] on input "Email address" at bounding box center [203, 65] width 178 height 22
paste input "**********"
type input "**********"
click at [206, 96] on span "Self-employed Crew" at bounding box center [197, 93] width 153 height 9
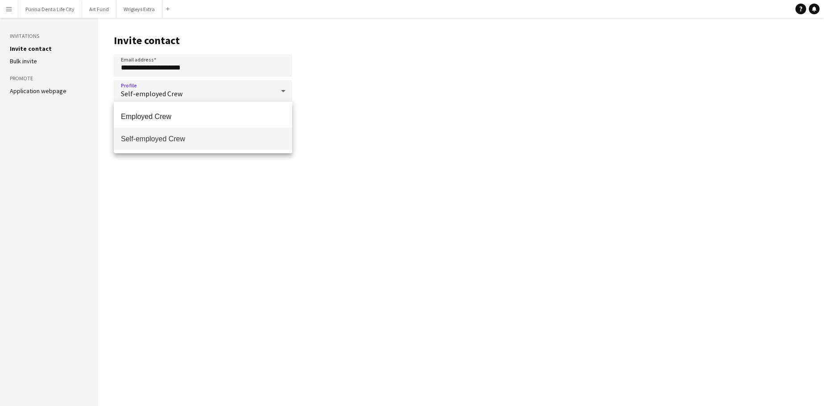
click at [203, 141] on span "Self-employed Crew" at bounding box center [203, 139] width 164 height 8
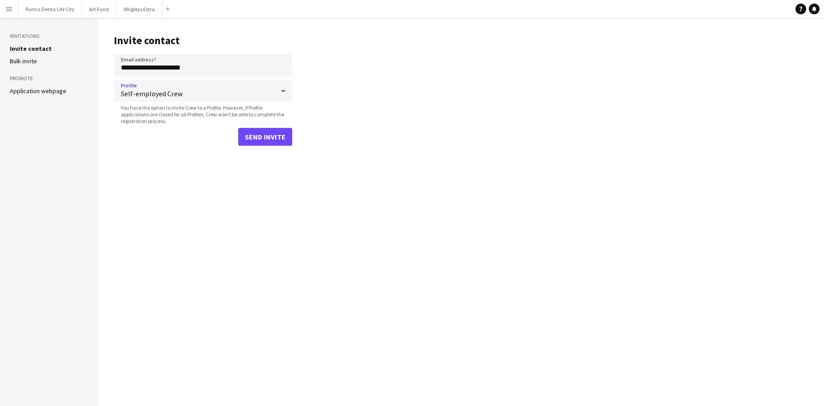
click at [274, 138] on button "Send invite" at bounding box center [265, 137] width 54 height 18
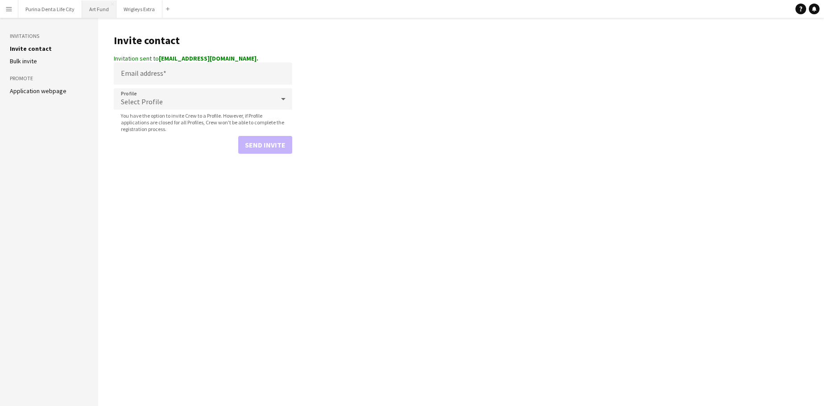
click at [91, 11] on button "Art Fund Close" at bounding box center [99, 8] width 34 height 17
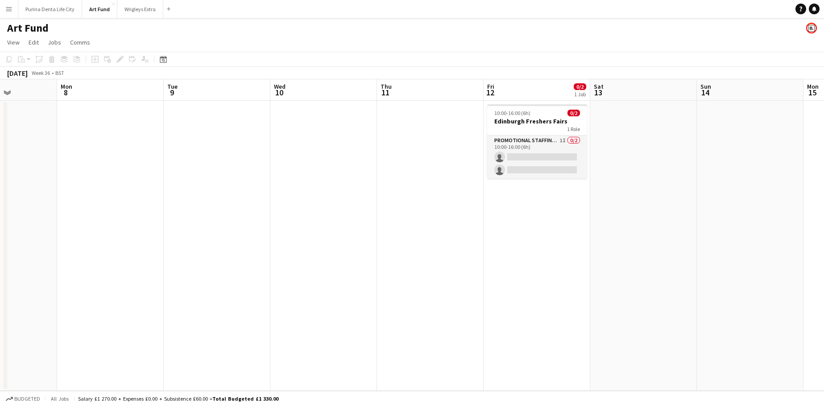
scroll to position [0, 374]
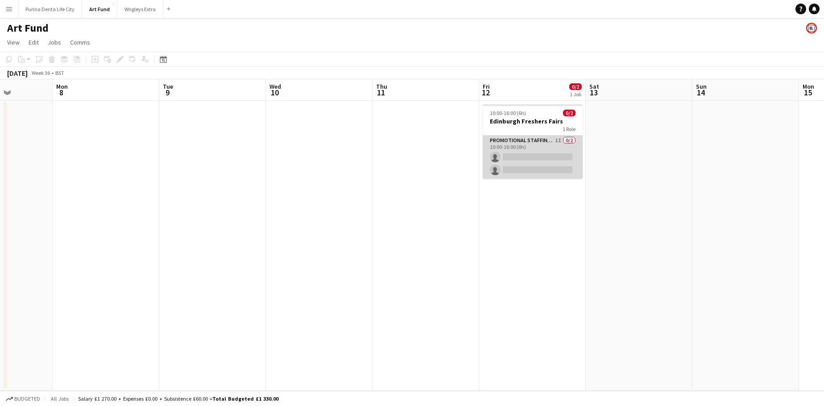
click at [508, 153] on app-card-role "Promotional Staffing (Brand Ambassadors) 1I 0/2 10:00-16:00 (6h) single-neutral…" at bounding box center [533, 157] width 100 height 43
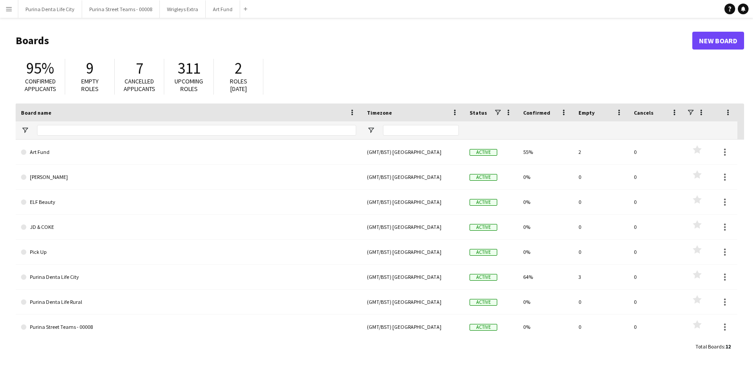
click at [12, 12] on app-icon "Menu" at bounding box center [8, 8] width 7 height 7
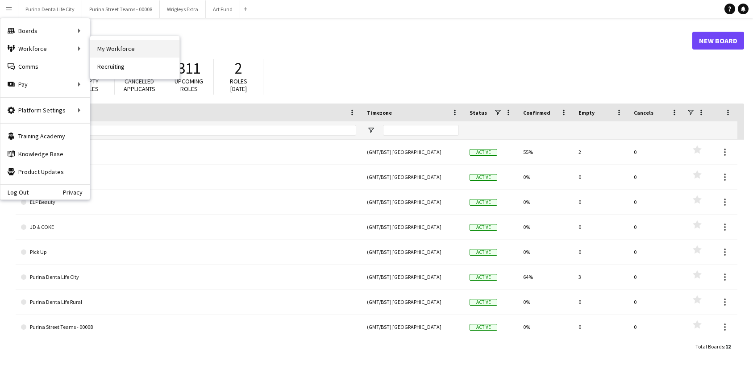
click at [115, 50] on link "My Workforce" at bounding box center [134, 49] width 89 height 18
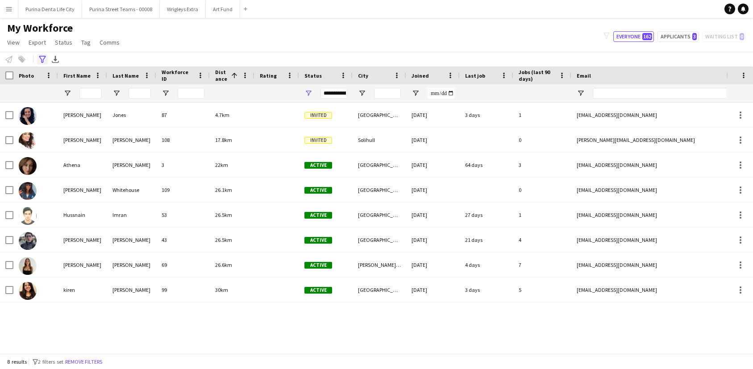
click at [38, 62] on div "Advanced filters" at bounding box center [42, 59] width 11 height 11
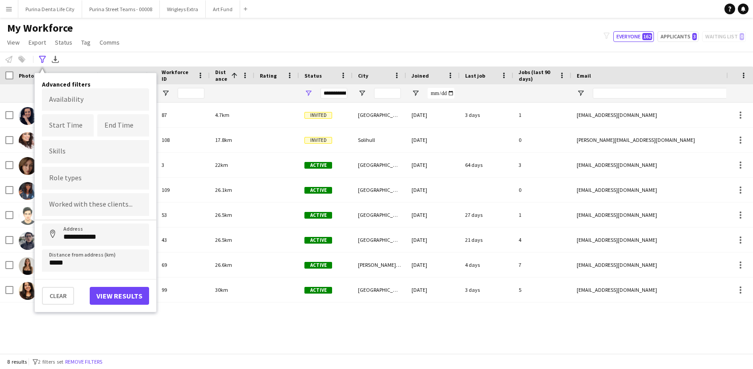
click at [302, 54] on div "**********" at bounding box center [376, 59] width 753 height 15
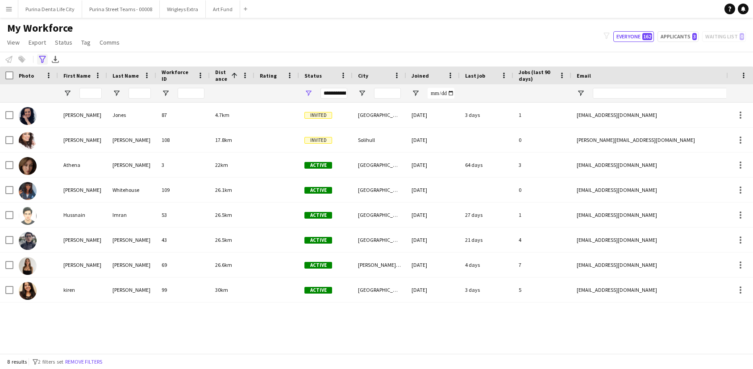
click at [45, 56] on icon "Advanced filters" at bounding box center [42, 59] width 7 height 7
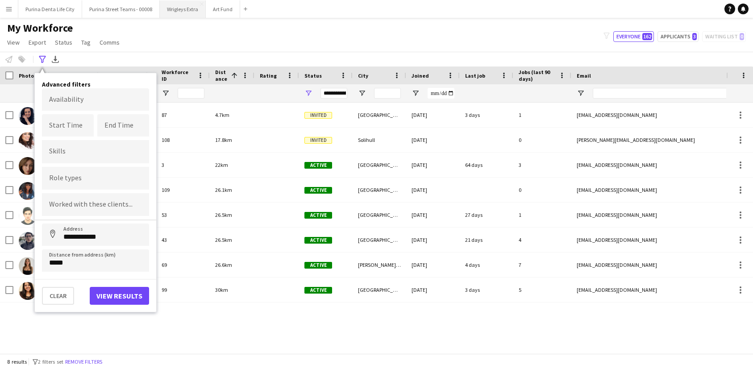
click at [184, 11] on button "Wrigleys Extra Close" at bounding box center [183, 8] width 46 height 17
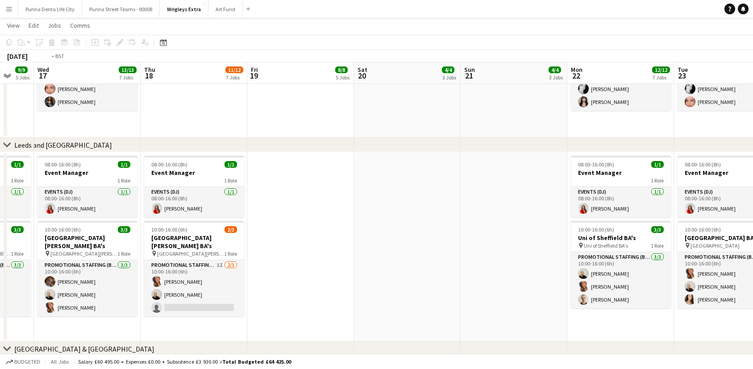
scroll to position [0, 284]
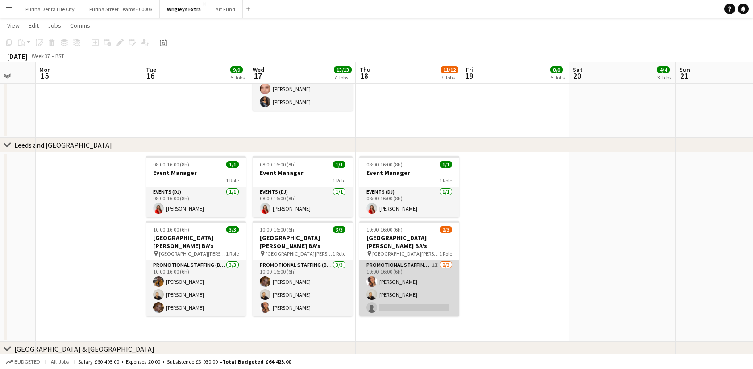
click at [424, 286] on app-card-role "Promotional Staffing (Brand Ambassadors) 1I [DATE] 10:00-16:00 (6h) [PERSON_NAM…" at bounding box center [409, 288] width 100 height 56
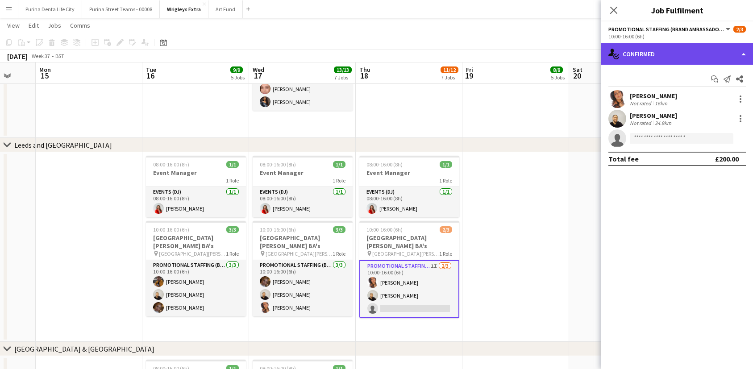
click at [655, 55] on div "single-neutral-actions-check-2 Confirmed" at bounding box center [677, 53] width 152 height 21
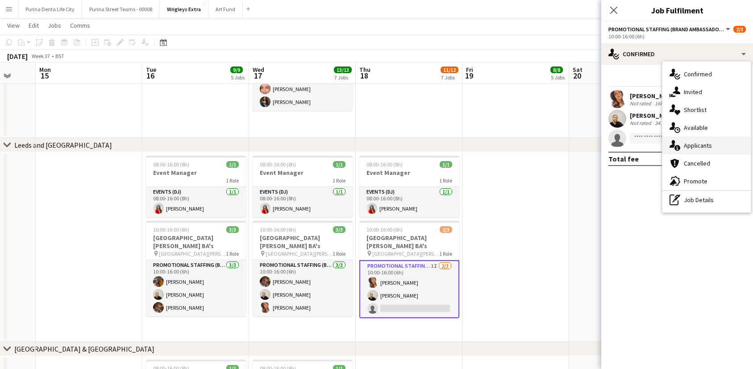
click at [704, 143] on span "Applicants" at bounding box center [698, 145] width 28 height 8
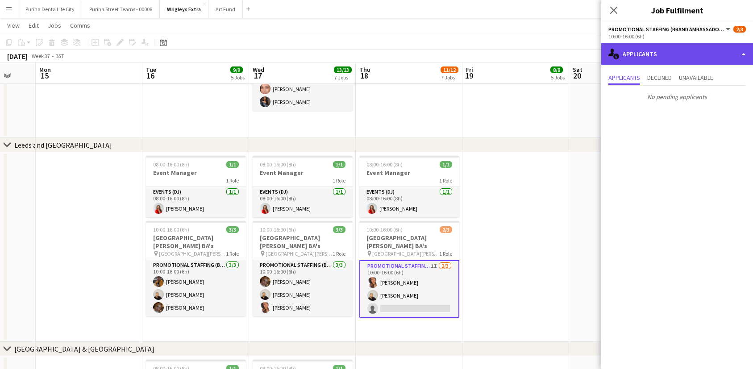
click at [666, 59] on div "single-neutral-actions-information Applicants" at bounding box center [677, 53] width 152 height 21
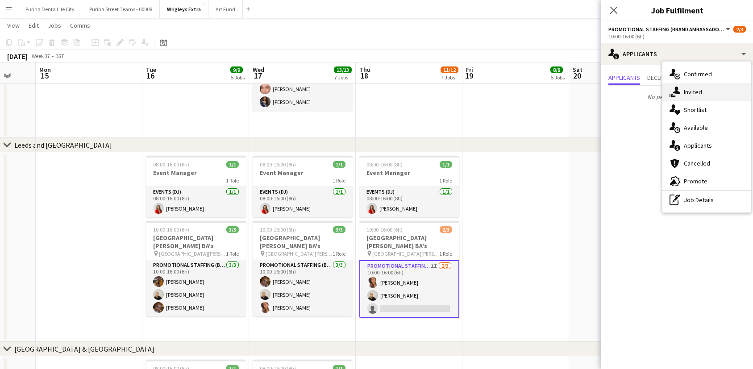
click at [674, 86] on div "single-neutral-actions-share-1 Invited" at bounding box center [706, 92] width 88 height 18
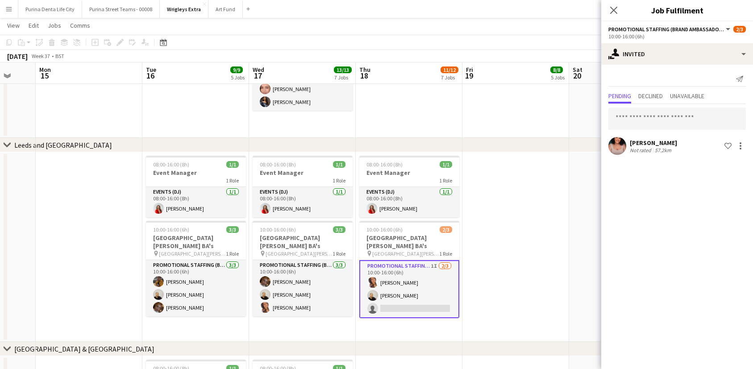
click at [511, 102] on app-date-cell at bounding box center [515, 45] width 107 height 183
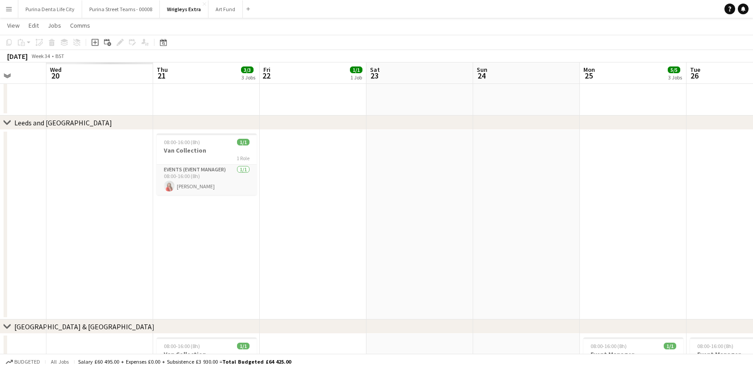
scroll to position [0, 295]
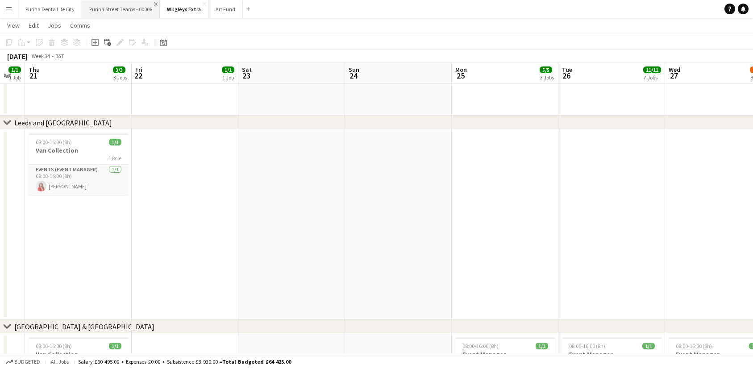
click at [154, 4] on app-icon "Close" at bounding box center [156, 4] width 4 height 4
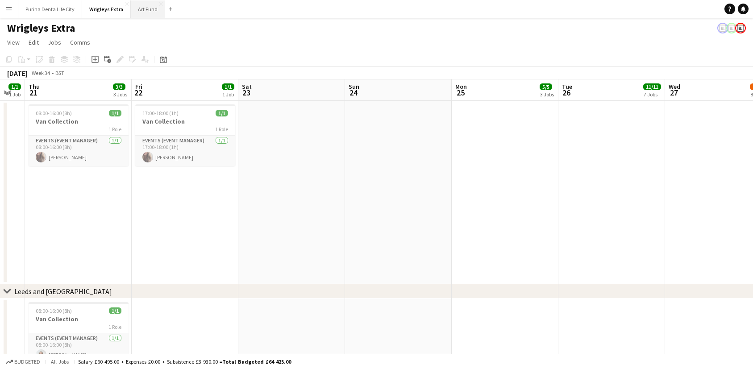
click at [141, 12] on button "Art Fund Close" at bounding box center [148, 8] width 34 height 17
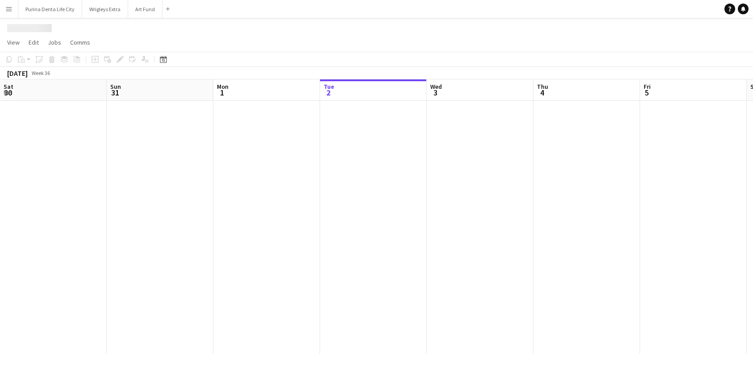
scroll to position [0, 213]
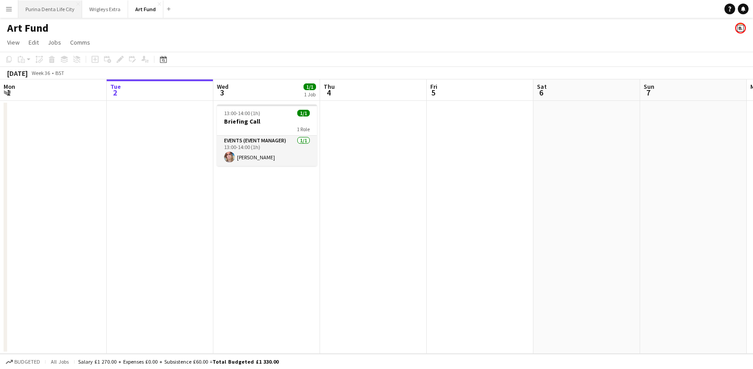
click at [54, 7] on button "Purina Denta Life City Close" at bounding box center [50, 8] width 64 height 17
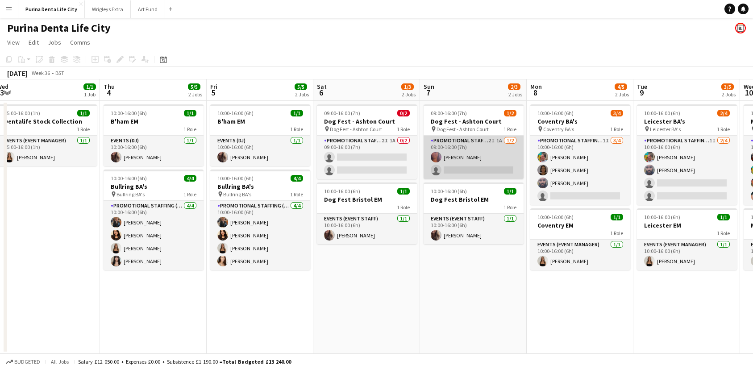
click at [477, 163] on app-card-role "Promotional Staffing (Brand Ambassadors) 2I 1A [DATE] 09:00-16:00 (7h) [PERSON_…" at bounding box center [473, 157] width 100 height 43
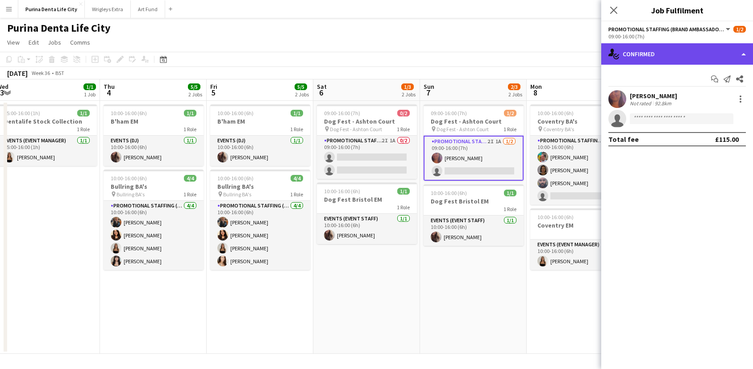
click at [719, 47] on div "single-neutral-actions-check-2 Confirmed" at bounding box center [677, 53] width 152 height 21
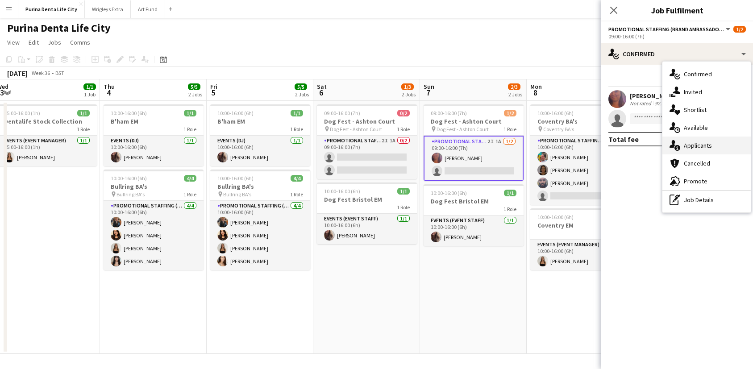
click at [722, 150] on div "single-neutral-actions-information Applicants" at bounding box center [706, 146] width 88 height 18
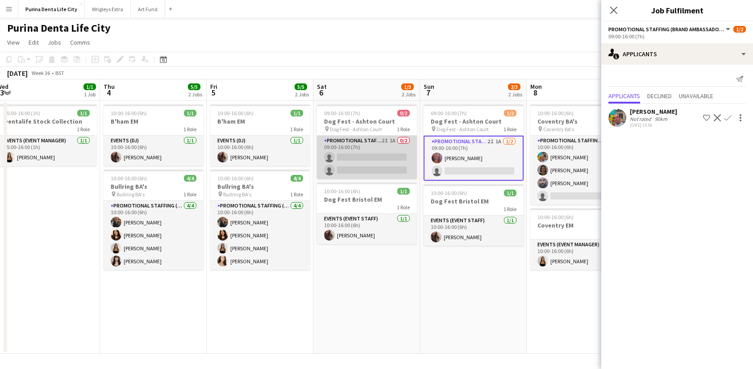
click at [372, 156] on app-card-role "Promotional Staffing (Brand Ambassadors) 2I 1A 0/2 09:00-16:00 (7h) single-neut…" at bounding box center [367, 157] width 100 height 43
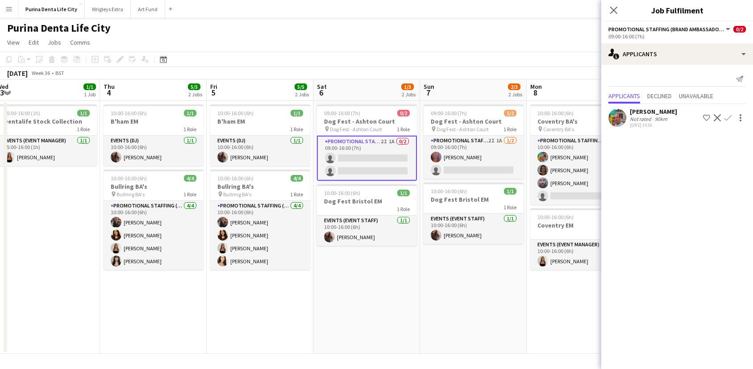
click at [400, 288] on app-date-cell "09:00-16:00 (7h) 0/2 Dog Fest - Ashton Court pin Dog Fest - Ashton Court 1 Role…" at bounding box center [366, 227] width 107 height 253
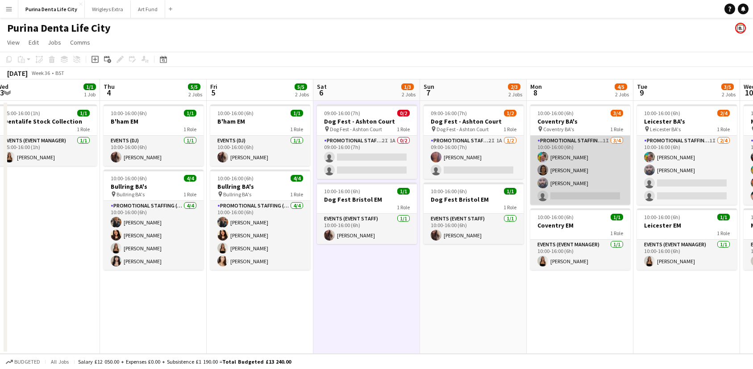
click at [601, 191] on app-card-role "Promotional Staffing (Brand Ambassadors) 1I 3/4 10:00-16:00 (6h) Owen Prince El…" at bounding box center [580, 170] width 100 height 69
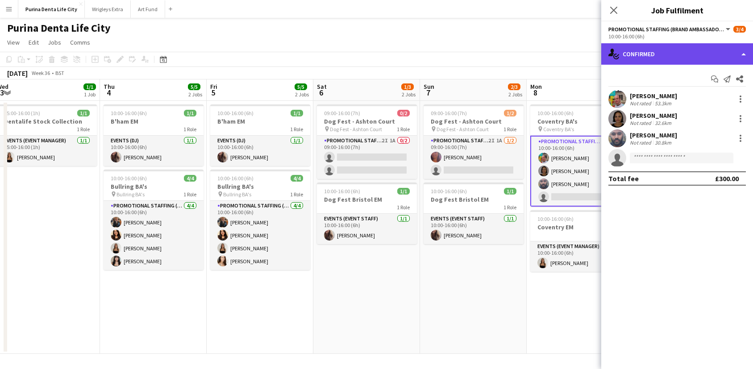
click at [698, 48] on div "single-neutral-actions-check-2 Confirmed" at bounding box center [677, 53] width 152 height 21
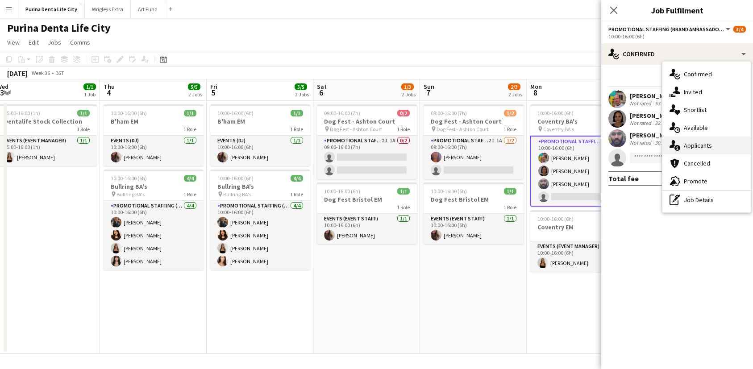
click at [715, 142] on div "single-neutral-actions-information Applicants" at bounding box center [706, 146] width 88 height 18
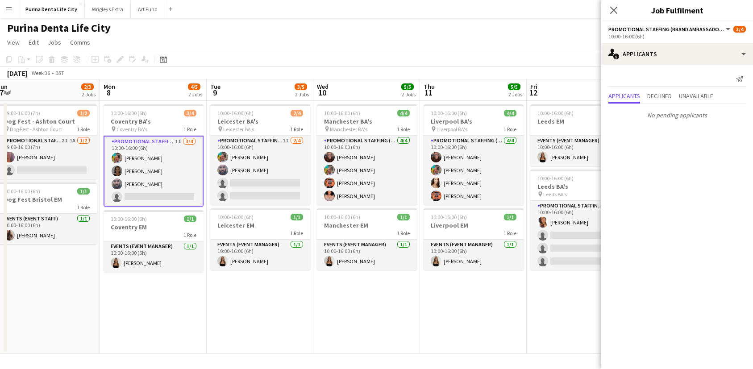
scroll to position [0, 320]
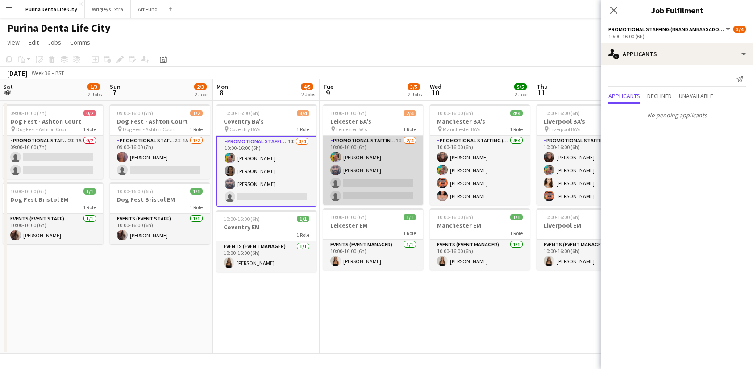
click at [365, 184] on app-card-role "Promotional Staffing (Brand Ambassadors) 1I 2/4 10:00-16:00 (6h) Owen Prince Ra…" at bounding box center [373, 170] width 100 height 69
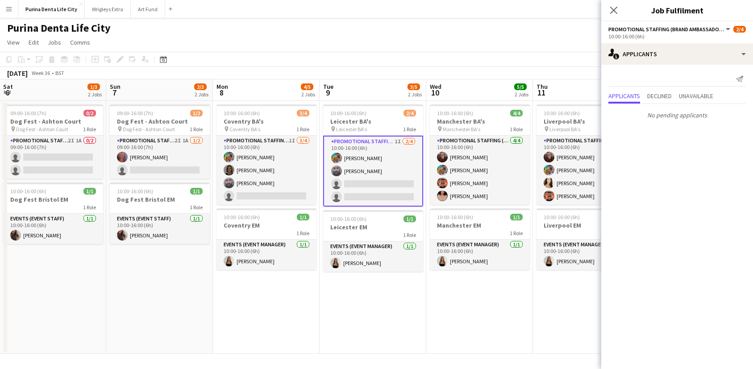
click at [413, 334] on app-date-cell "10:00-16:00 (6h) 2/4 Leicester BA's pin Leicester BA's 1 Role Promotional Staff…" at bounding box center [372, 227] width 107 height 253
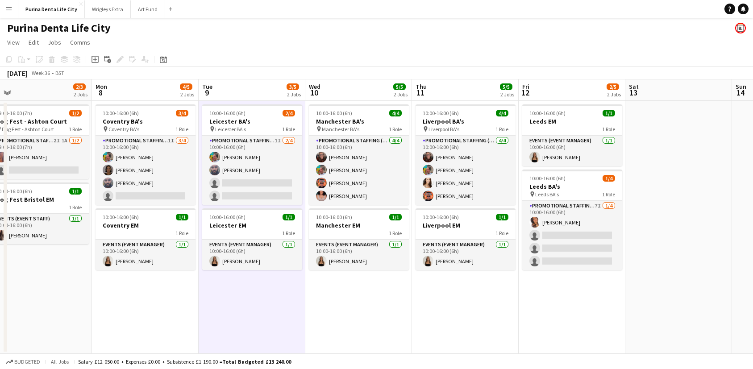
scroll to position [0, 442]
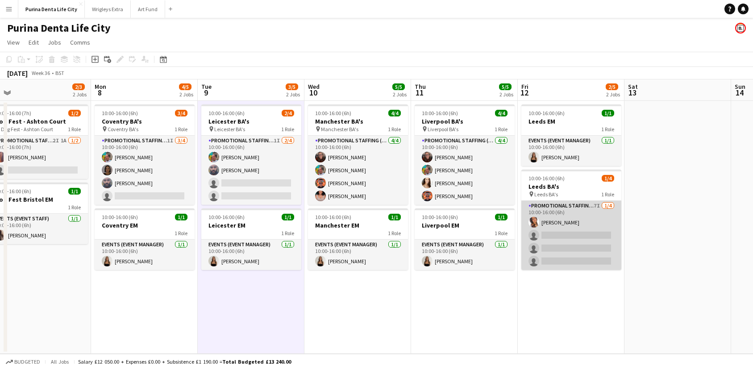
click at [582, 249] on app-card-role "Promotional Staffing (Brand Ambassadors) 7I 1/4 10:00-16:00 (6h) Susan Saini si…" at bounding box center [571, 235] width 100 height 69
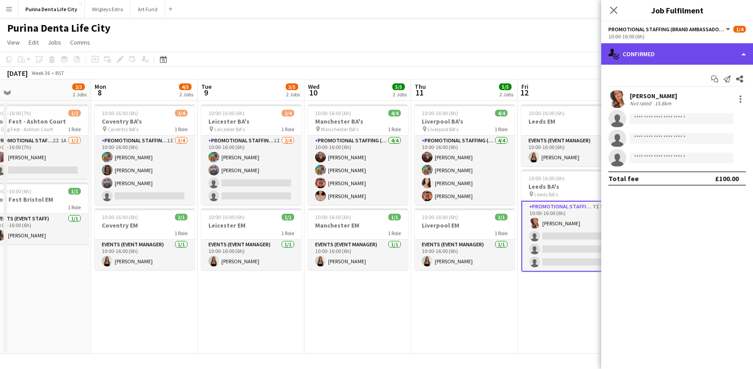
click at [663, 54] on div "single-neutral-actions-check-2 Confirmed" at bounding box center [677, 53] width 152 height 21
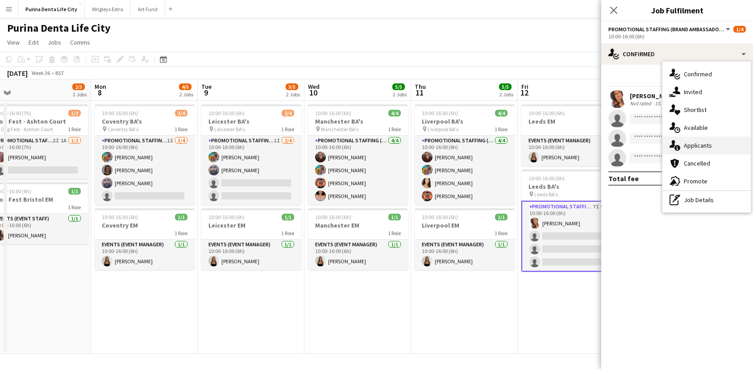
click at [680, 146] on icon "single-neutral-actions-information" at bounding box center [674, 145] width 11 height 11
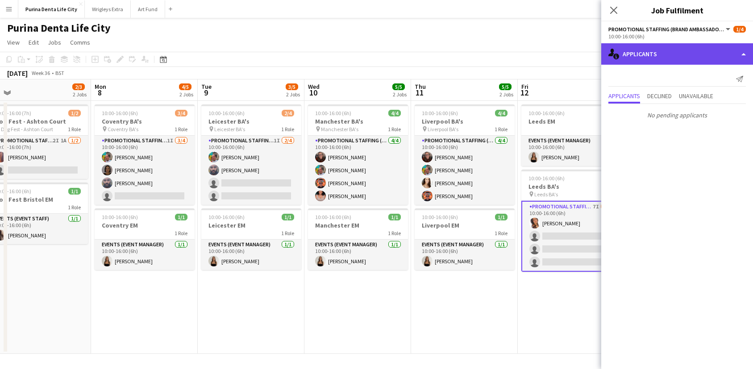
click at [651, 60] on div "single-neutral-actions-information Applicants" at bounding box center [677, 53] width 152 height 21
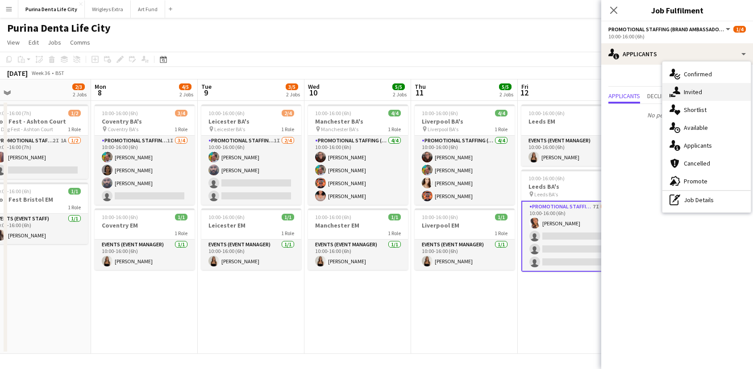
click at [676, 84] on div "single-neutral-actions-share-1 Invited" at bounding box center [706, 92] width 88 height 18
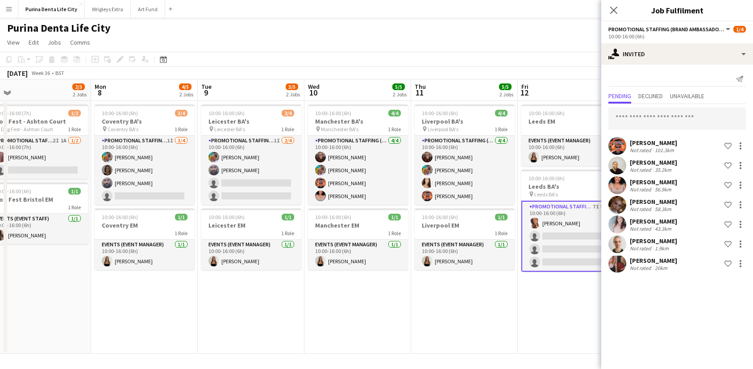
click at [524, 320] on app-date-cell "10:00-16:00 (6h) 1/1 Leeds EM 1 Role Events (Event Manager) 1/1 10:00-16:00 (6h…" at bounding box center [571, 227] width 107 height 253
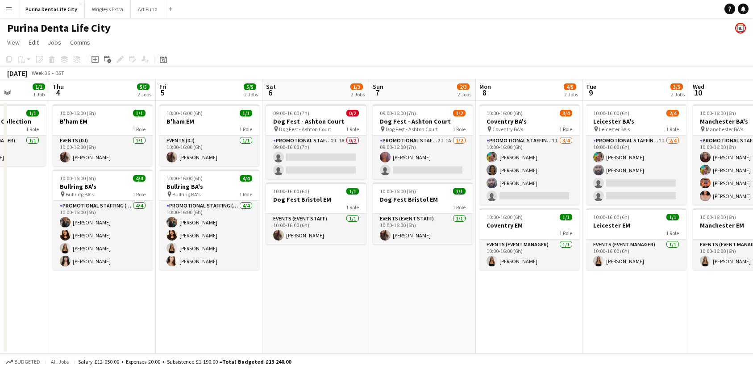
scroll to position [0, 270]
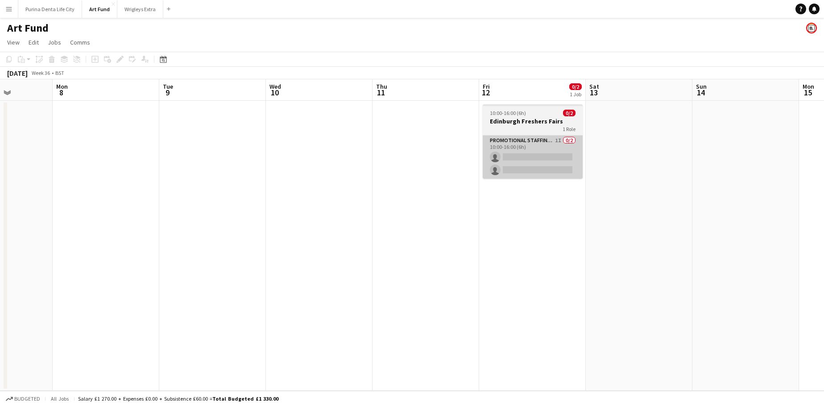
click at [564, 245] on app-date-cell "10:00-16:00 (6h) 0/2 Edinburgh Freshers Fairs 1 Role Promotional Staffing (Bran…" at bounding box center [532, 246] width 107 height 290
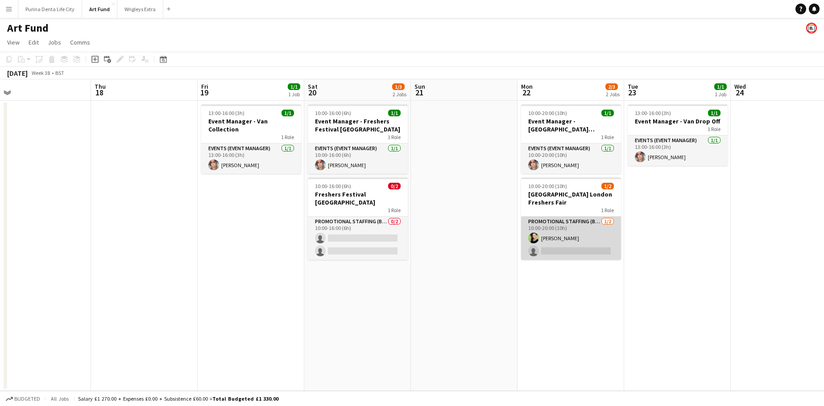
scroll to position [0, 335]
click at [551, 231] on app-card-role "Promotional Staffing (Brand Ambassadors) [DATE] 10:00-20:00 (10h) [PERSON_NAME]…" at bounding box center [572, 238] width 100 height 43
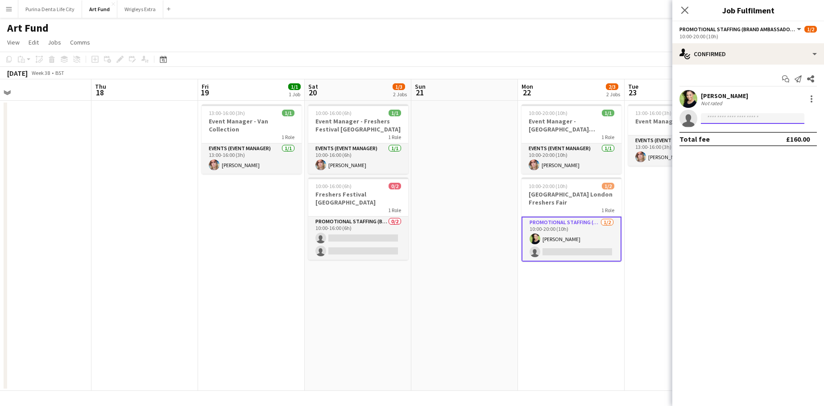
click at [724, 116] on input at bounding box center [753, 118] width 104 height 11
type input "*****"
click at [744, 130] on span "[PERSON_NAME]" at bounding box center [733, 132] width 51 height 8
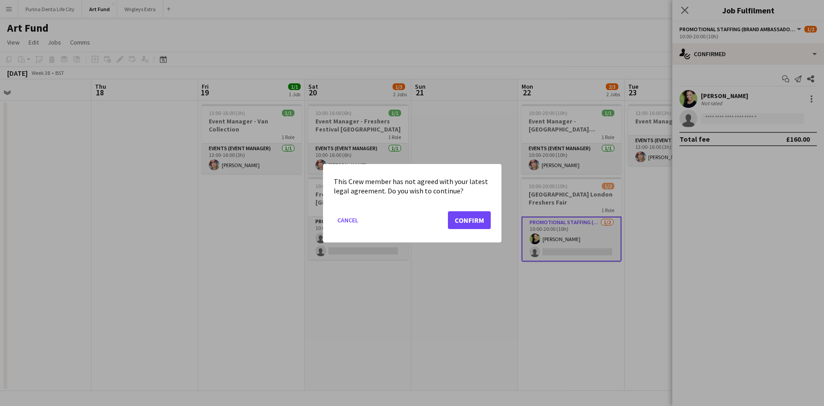
click at [479, 222] on button "Confirm" at bounding box center [469, 220] width 43 height 18
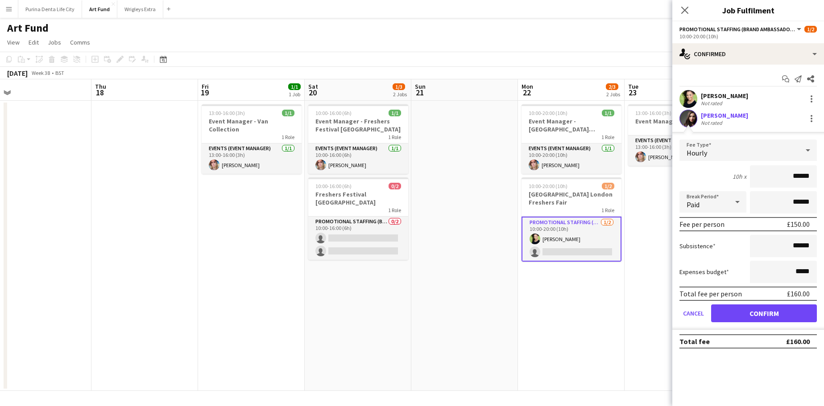
click at [737, 314] on button "Confirm" at bounding box center [764, 314] width 106 height 18
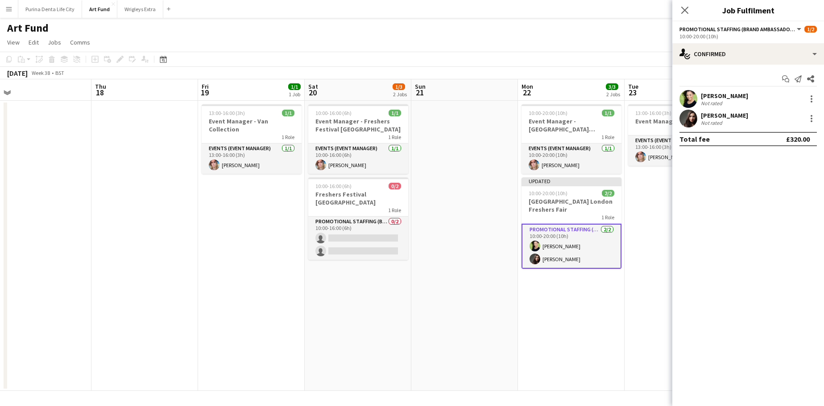
click at [611, 327] on app-date-cell "10:00-20:00 (10h) 1/1 Event Manager - [GEOGRAPHIC_DATA] [GEOGRAPHIC_DATA] 1 Rol…" at bounding box center [571, 246] width 107 height 290
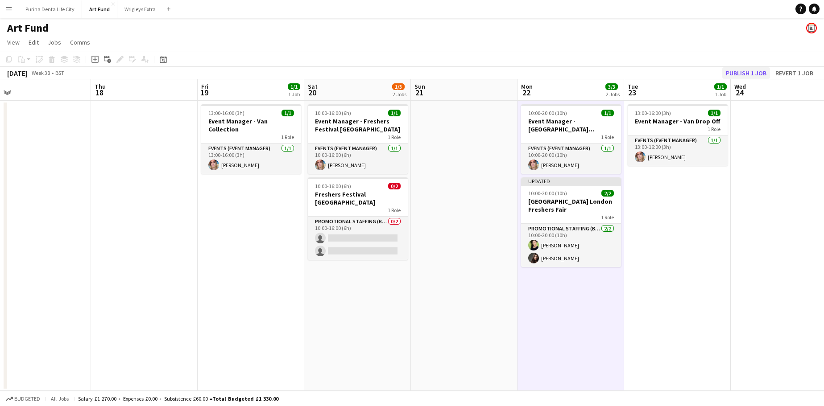
click at [749, 71] on button "Publish 1 job" at bounding box center [746, 73] width 48 height 12
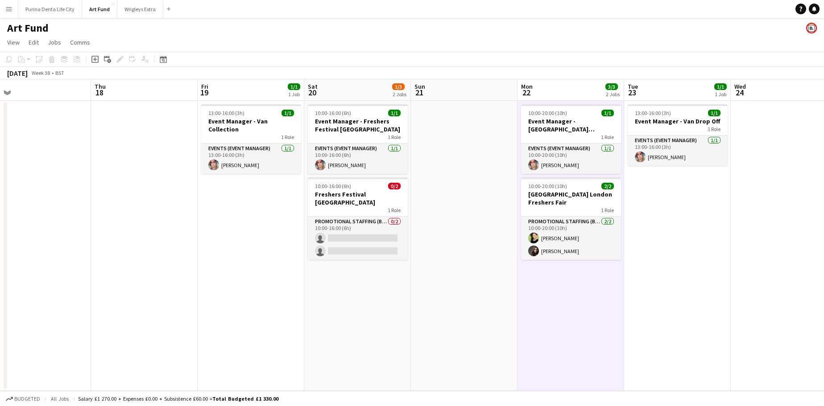
click at [353, 241] on app-card-role "Promotional Staffing (Brand Ambassadors) 0/2 10:00-16:00 (6h) single-neutral-ac…" at bounding box center [358, 238] width 100 height 43
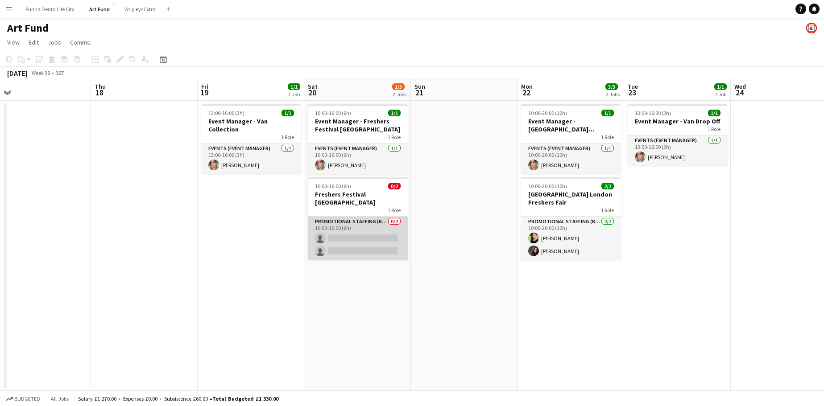
click at [382, 228] on app-card-role "Promotional Staffing (Brand Ambassadors) 0/2 10:00-16:00 (6h) single-neutral-ac…" at bounding box center [358, 238] width 100 height 43
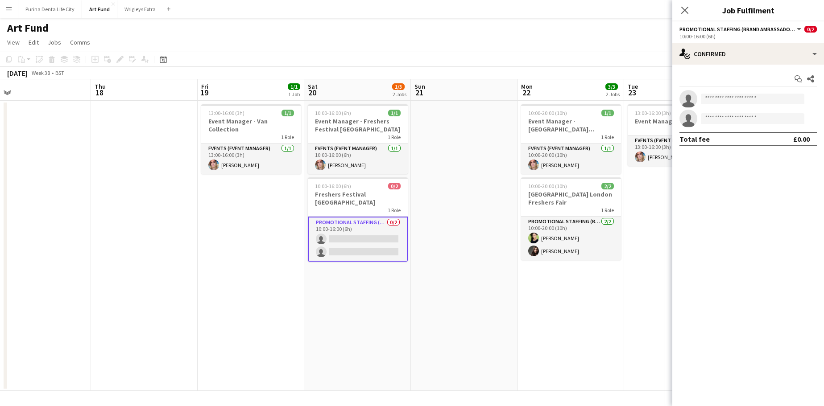
click at [730, 68] on div "Start chat Share single-neutral-actions single-neutral-actions Total fee £0.00" at bounding box center [748, 109] width 152 height 89
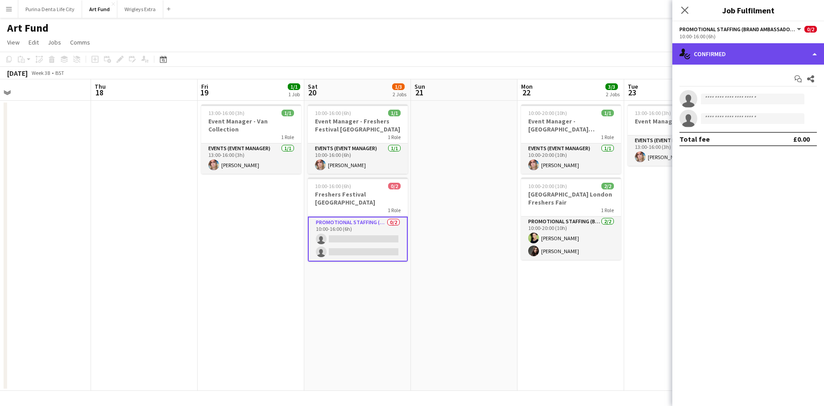
click at [730, 55] on div "single-neutral-actions-check-2 Confirmed" at bounding box center [748, 53] width 152 height 21
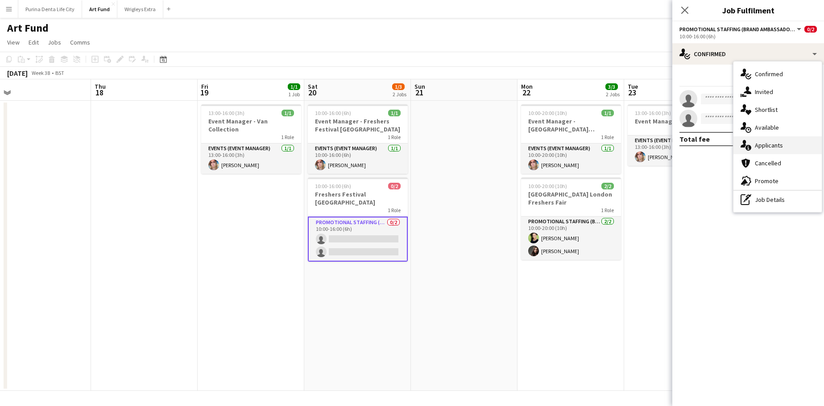
click at [768, 149] on span "Applicants" at bounding box center [769, 145] width 28 height 8
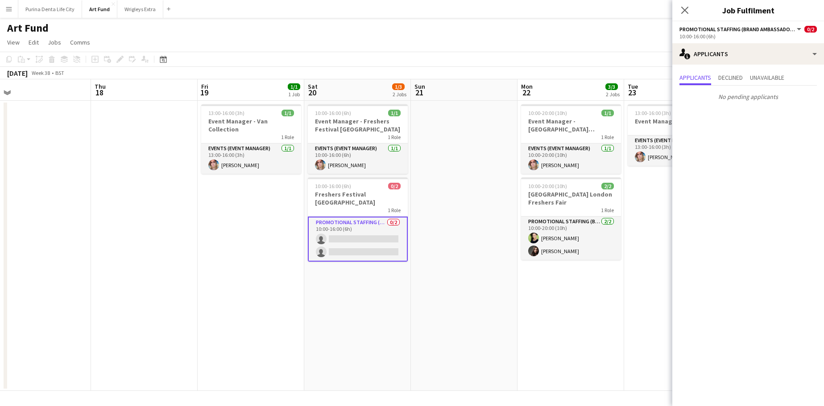
click at [469, 305] on app-date-cell at bounding box center [464, 246] width 107 height 290
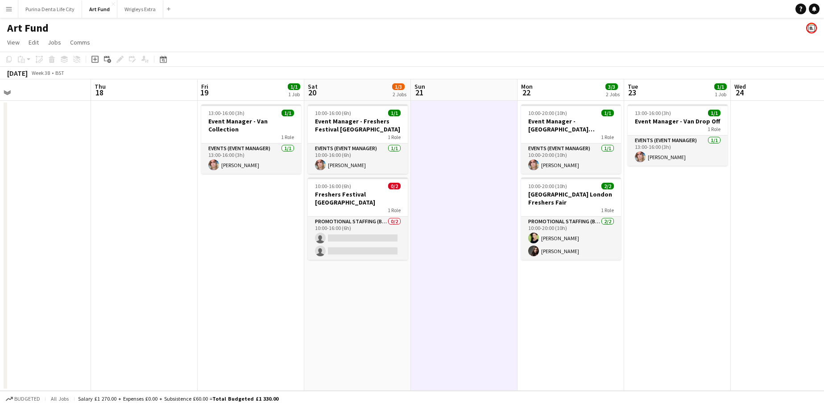
click at [374, 239] on app-card-role "Promotional Staffing (Brand Ambassadors) 0/2 10:00-16:00 (6h) single-neutral-ac…" at bounding box center [358, 238] width 100 height 43
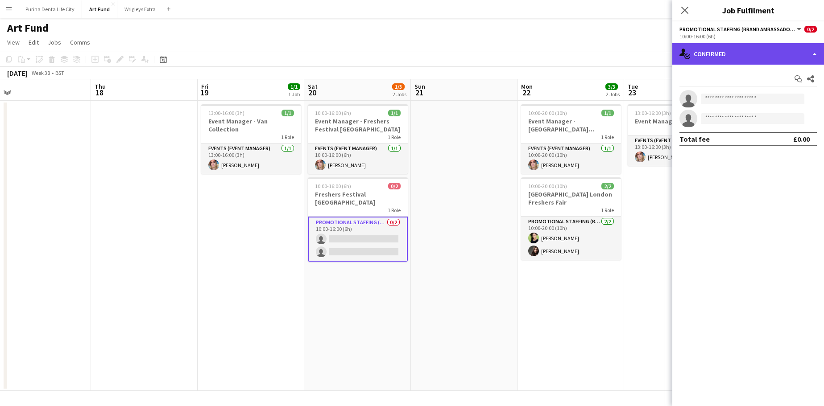
click at [732, 57] on div "single-neutral-actions-check-2 Confirmed" at bounding box center [748, 53] width 152 height 21
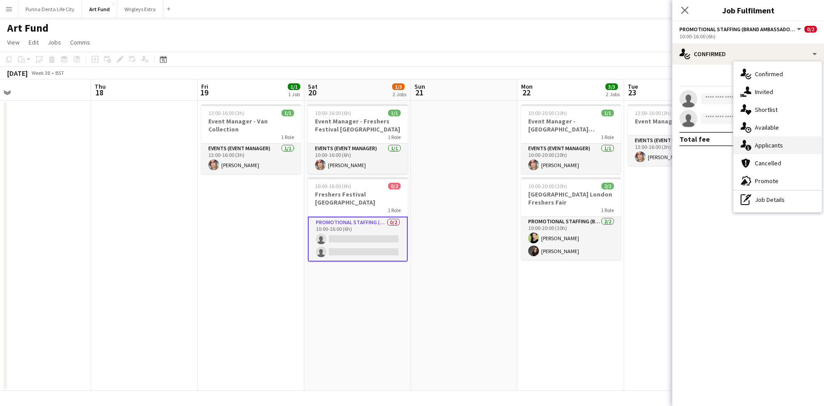
click at [780, 147] on span "Applicants" at bounding box center [769, 145] width 28 height 8
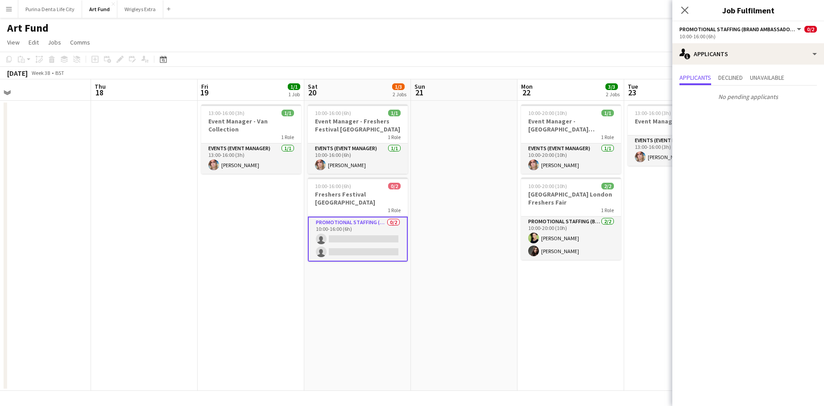
click at [477, 190] on app-date-cell at bounding box center [464, 246] width 107 height 290
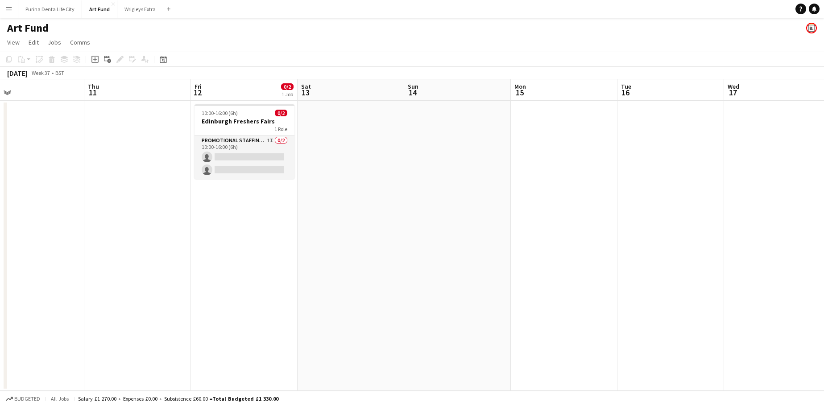
scroll to position [0, 0]
